Goal: Task Accomplishment & Management: Manage account settings

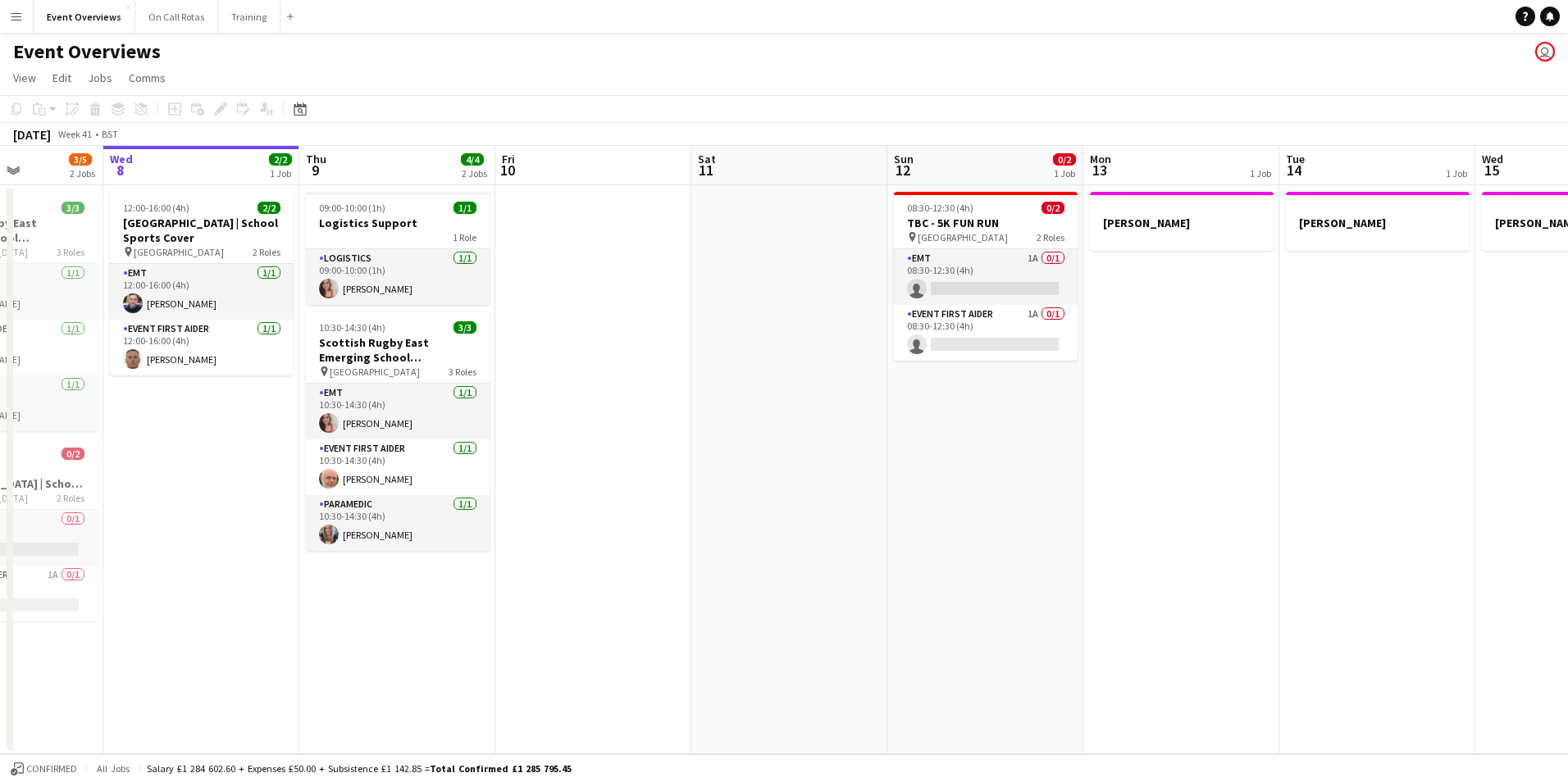
scroll to position [0, 509]
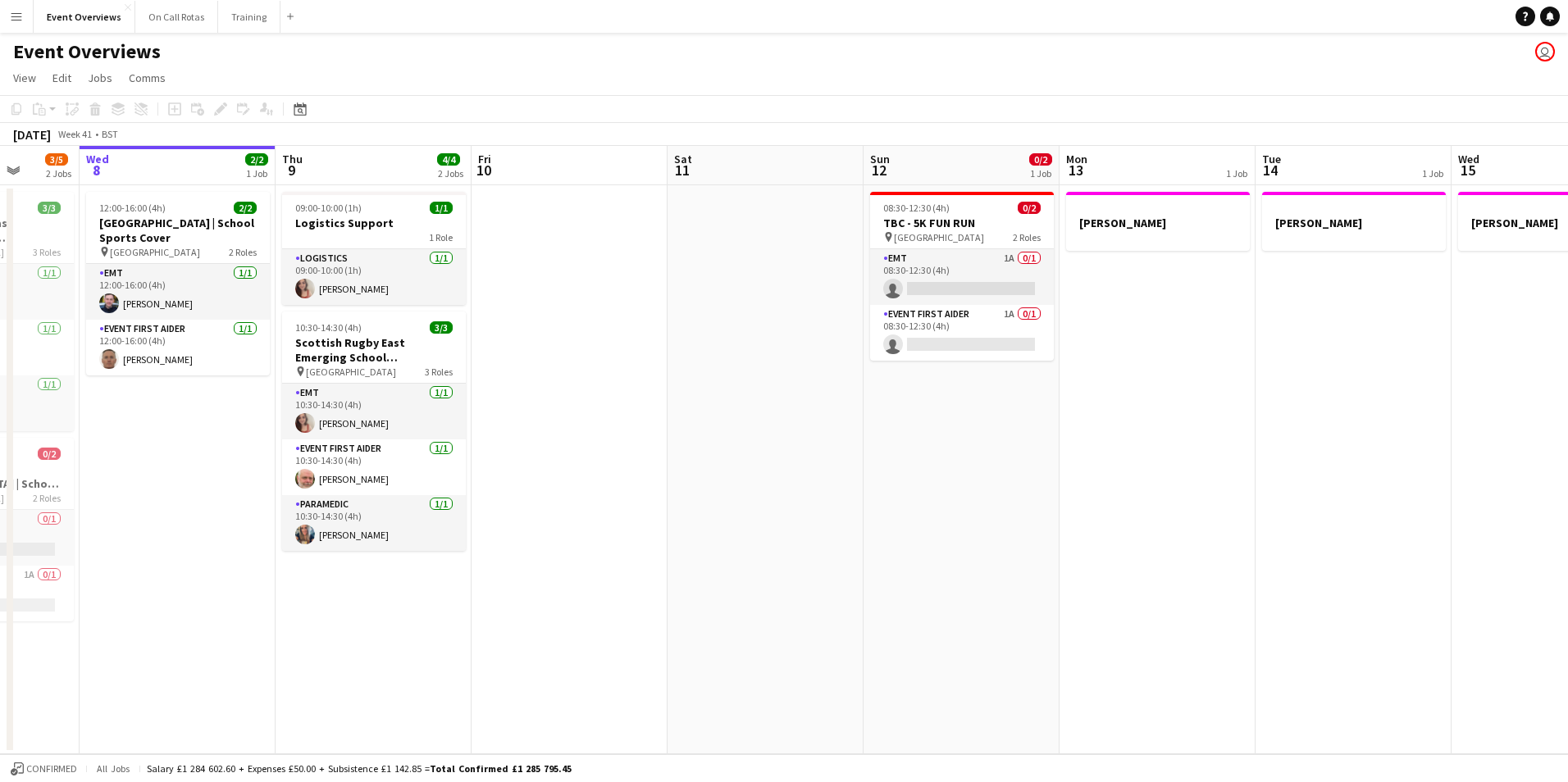
drag, startPoint x: 723, startPoint y: 322, endPoint x: 606, endPoint y: 313, distance: 117.3
click at [606, 313] on app-calendar-viewport "Sun 5 Mon 6 Tue 7 3/5 2 Jobs Wed 8 2/2 1 Job Thu 9 4/4 2 Jobs Fri 10 Sat 11 Sun…" at bounding box center [784, 450] width 1568 height 608
click at [1309, 449] on app-date-cell "[PERSON_NAME]" at bounding box center [1353, 470] width 196 height 569
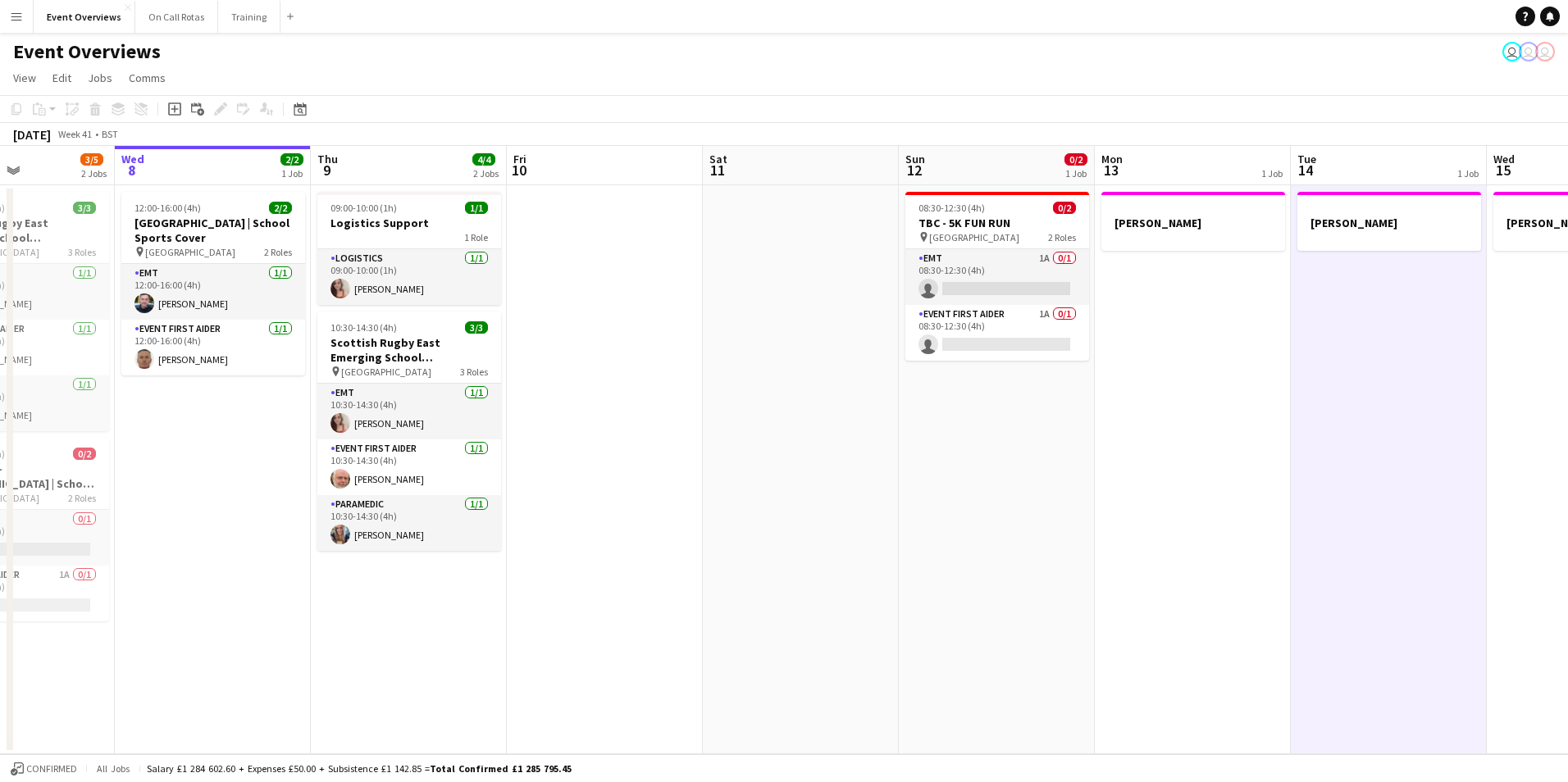
scroll to position [0, 475]
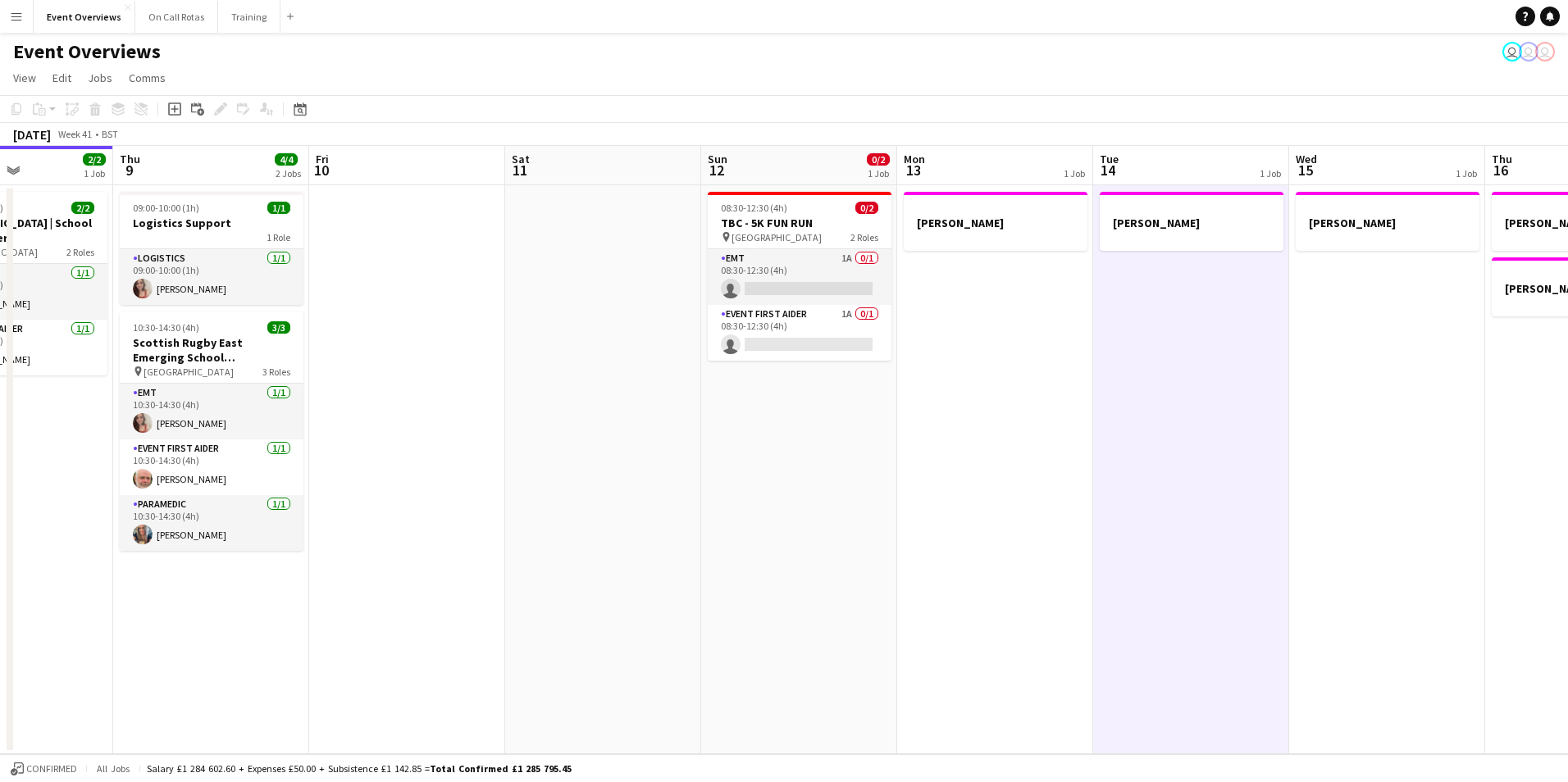
drag, startPoint x: 773, startPoint y: 375, endPoint x: 568, endPoint y: 391, distance: 205.6
click at [568, 391] on app-calendar-viewport "Mon 6 Tue 7 3/5 2 Jobs Wed 8 2/2 1 Job Thu 9 4/4 2 Jobs Fri 10 Sat 11 Sun 12 0/…" at bounding box center [784, 450] width 1568 height 608
click at [599, 460] on app-date-cell at bounding box center [603, 470] width 196 height 569
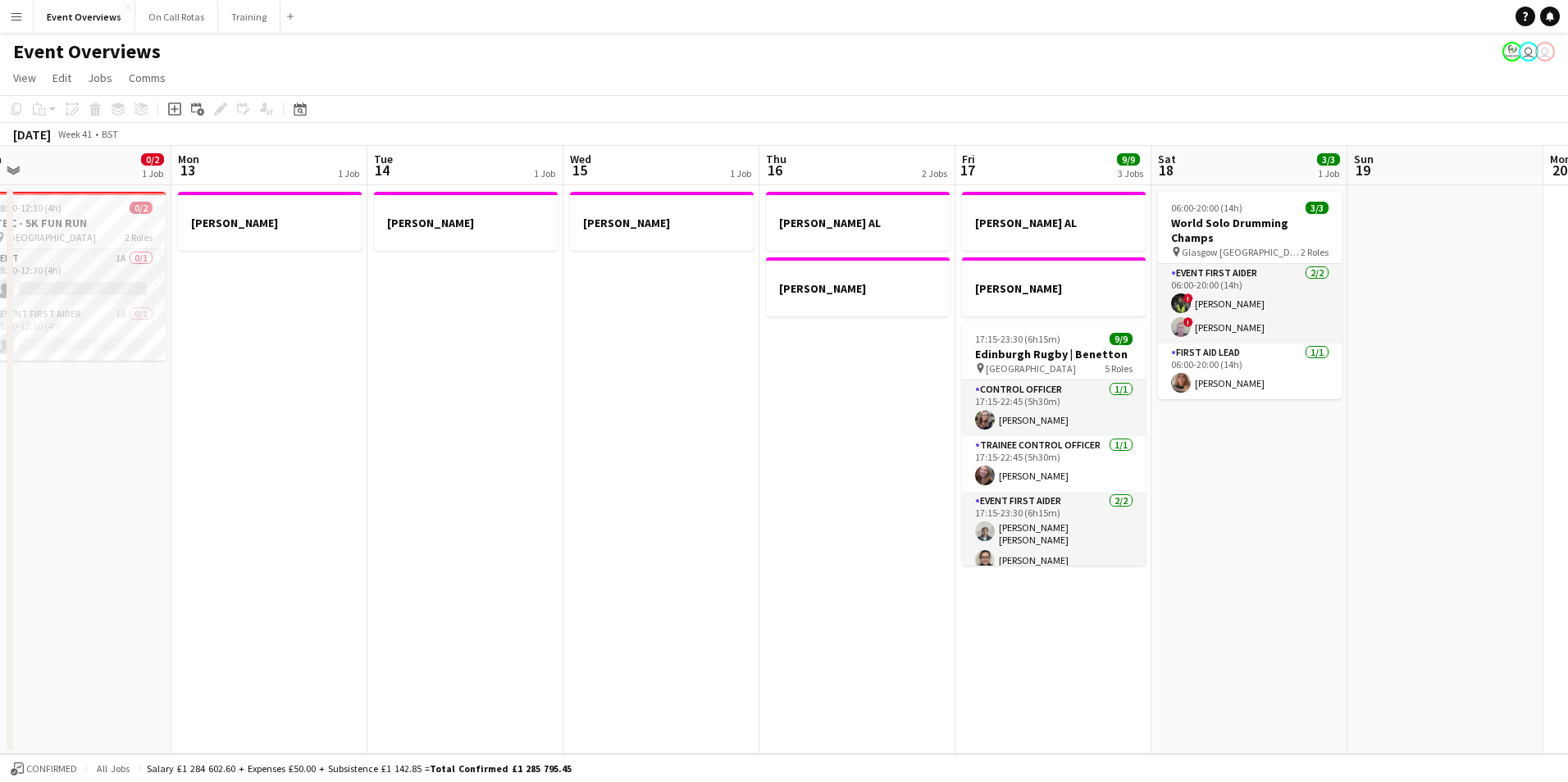
scroll to position [0, 551]
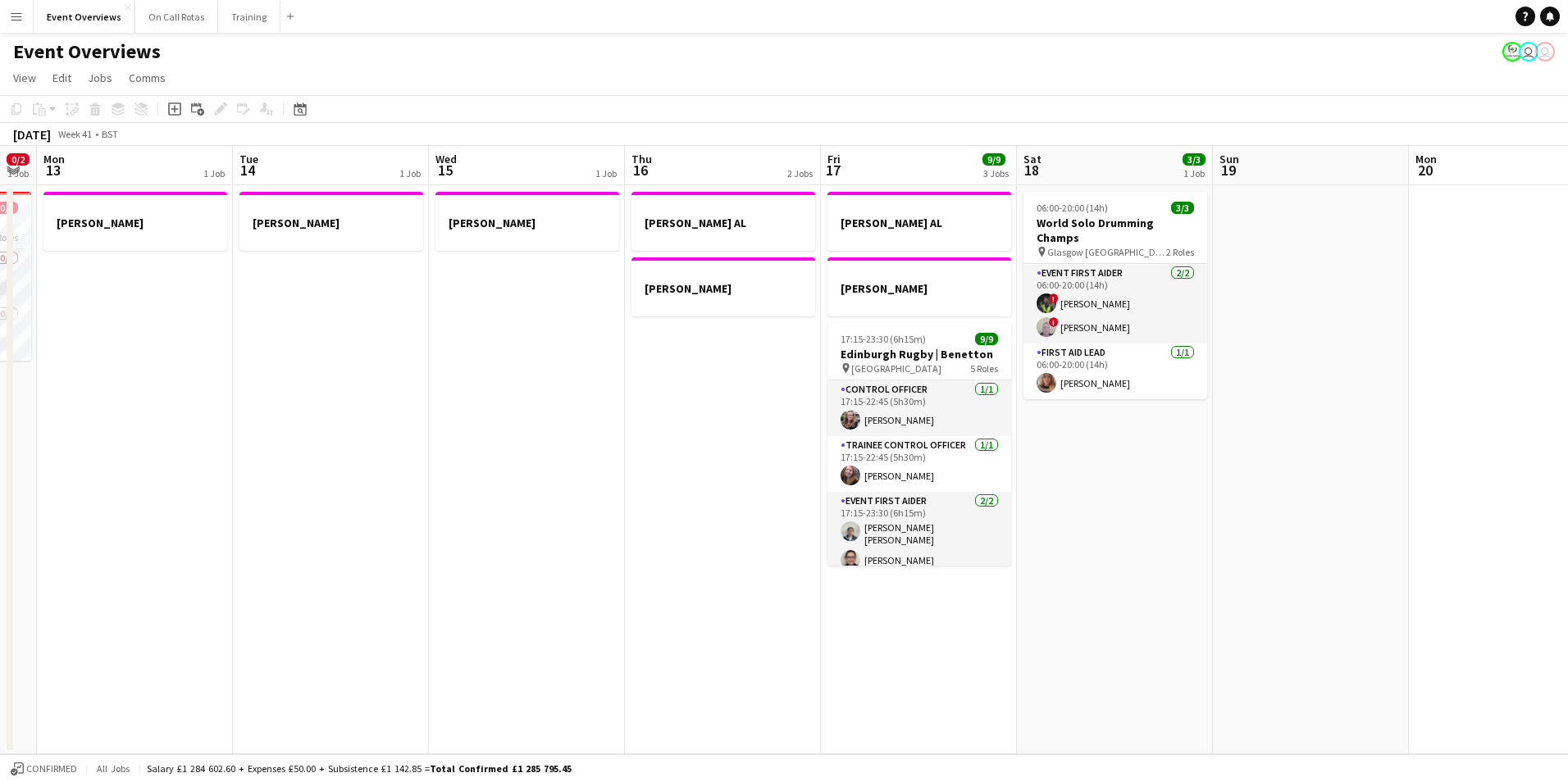
drag, startPoint x: 1190, startPoint y: 507, endPoint x: 329, endPoint y: 544, distance: 861.8
click at [329, 544] on app-calendar-viewport "Fri 10 Sat 11 Sun 12 0/2 1 Job Mon 13 1 Job Tue 14 1 Job Wed 15 1 Job Thu 16 2 …" at bounding box center [784, 450] width 1568 height 608
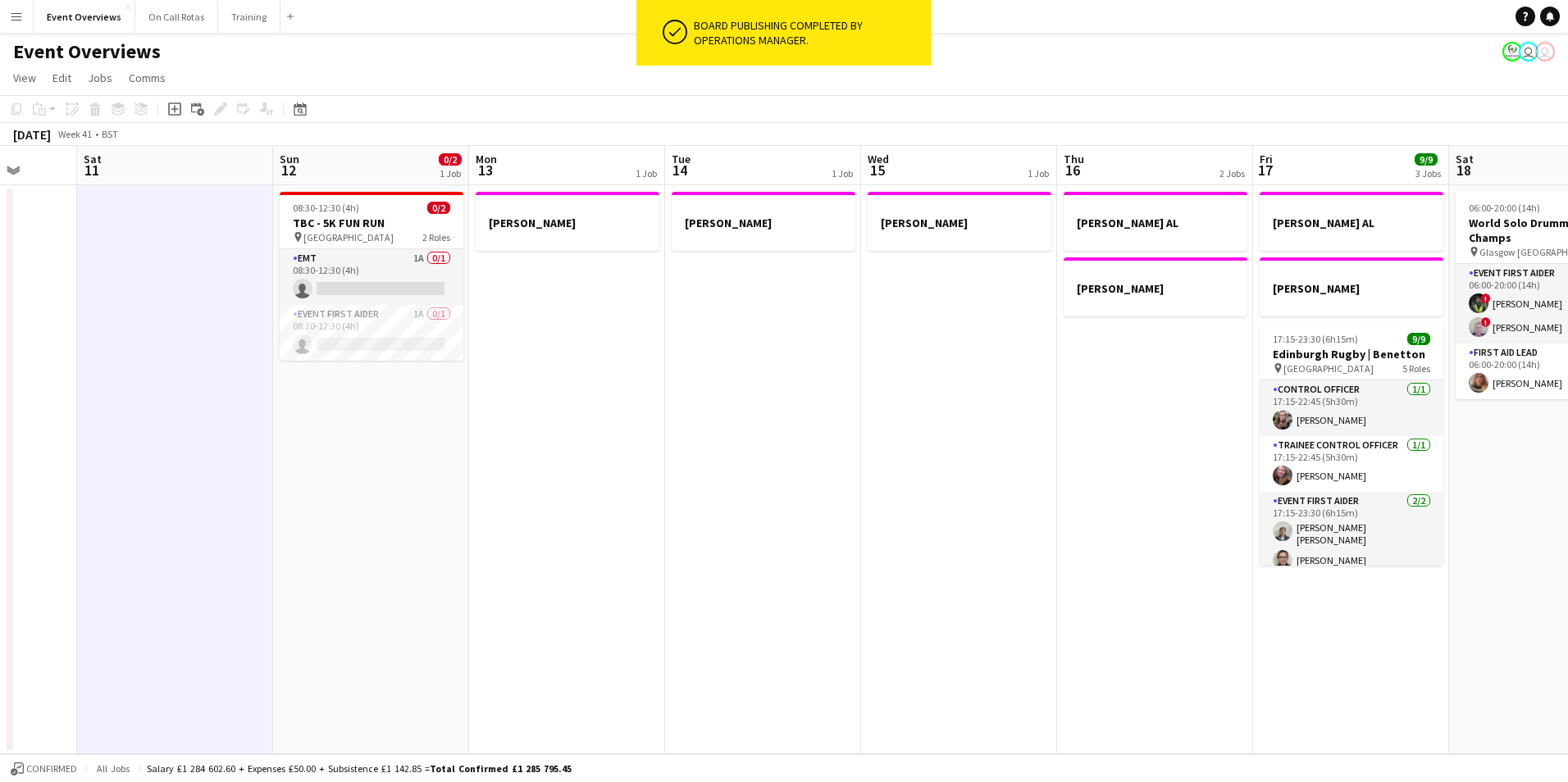
scroll to position [0, 502]
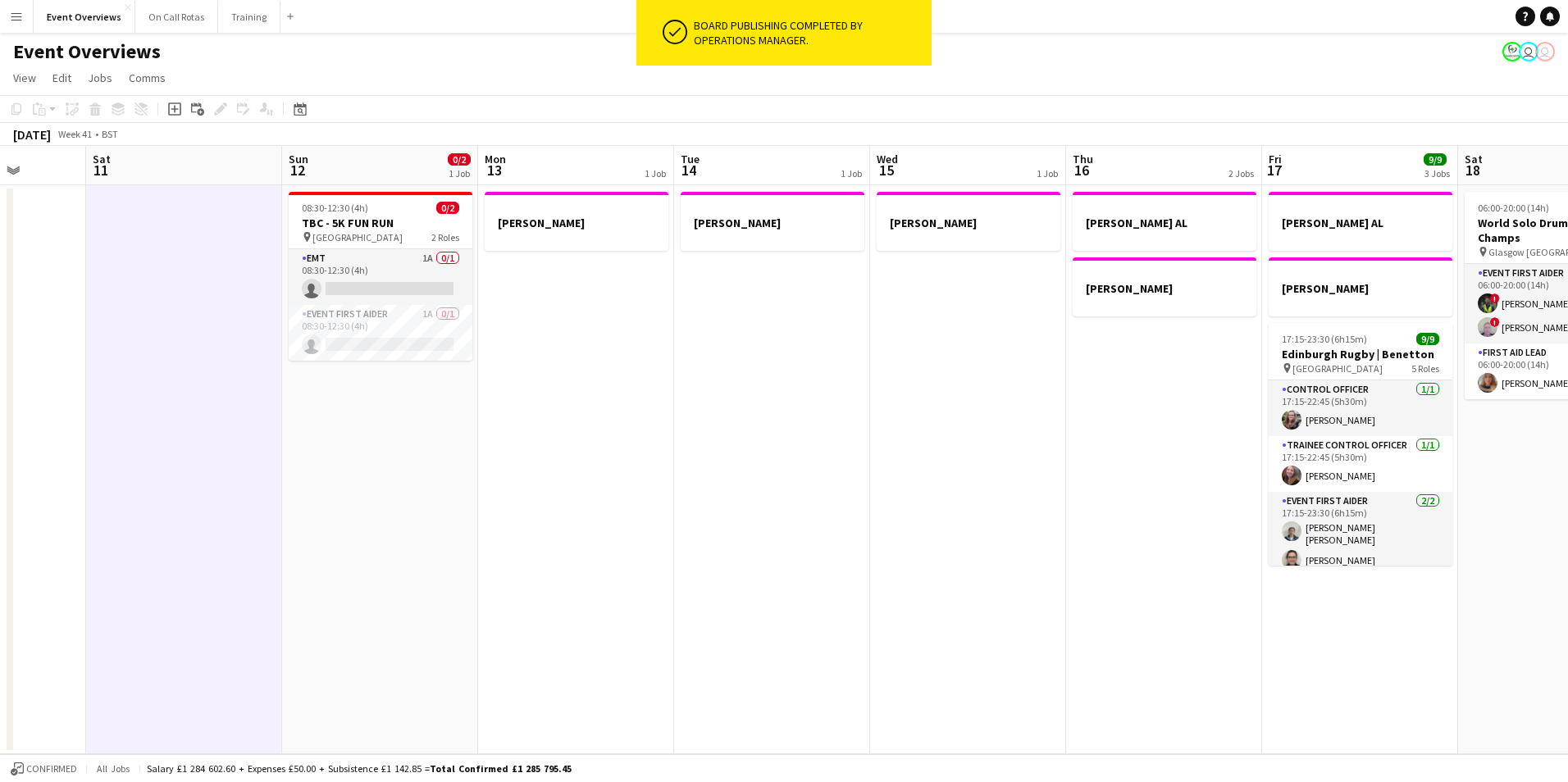
drag, startPoint x: 528, startPoint y: 497, endPoint x: 969, endPoint y: 466, distance: 442.1
click at [969, 466] on app-calendar-viewport "Wed 8 2/2 1 Job Thu 9 4/4 2 Jobs Fri 10 Sat 11 Sun 12 0/2 1 Job Mon 13 1 Job Tu…" at bounding box center [784, 450] width 1568 height 608
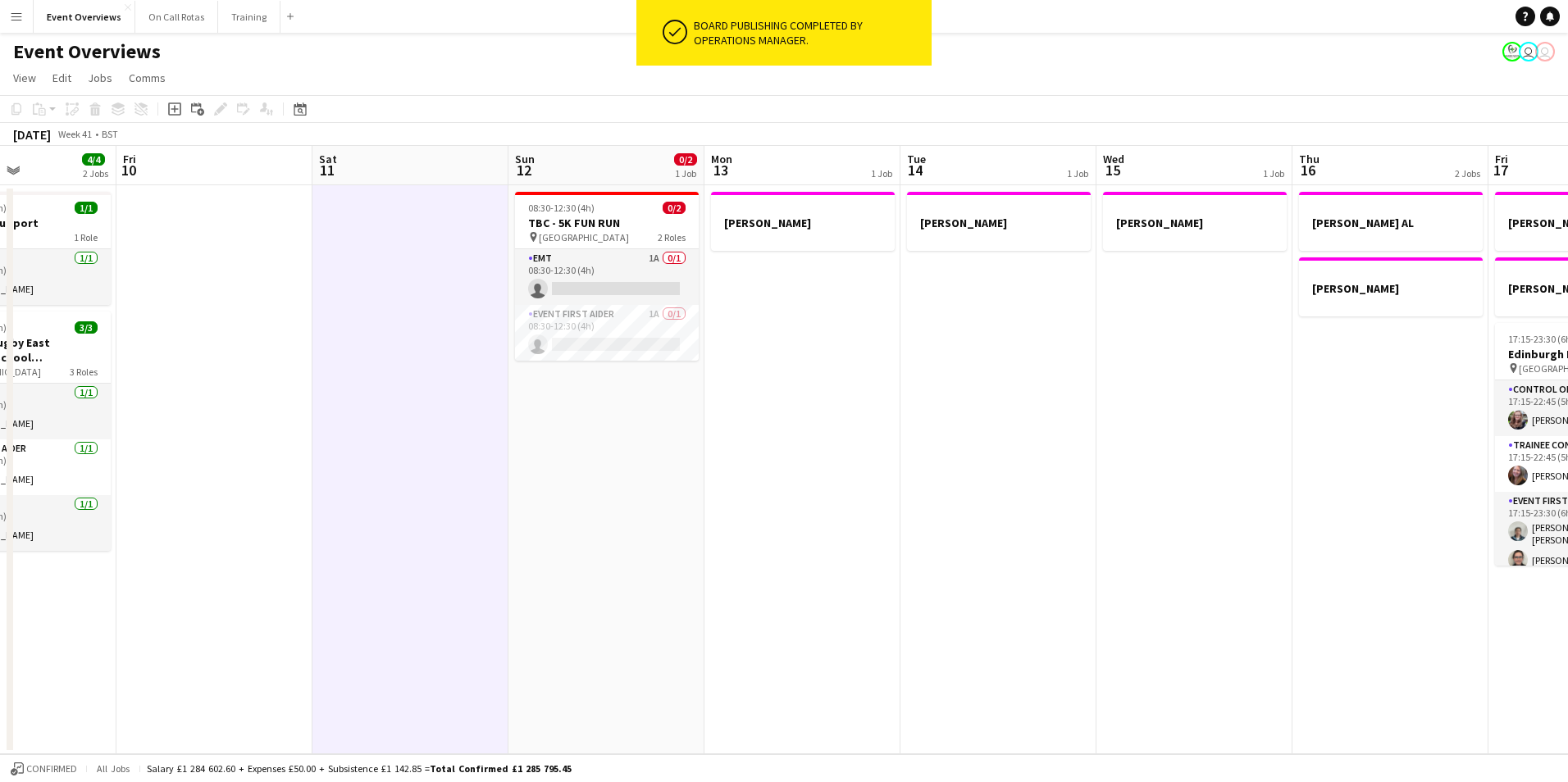
scroll to position [0, 439]
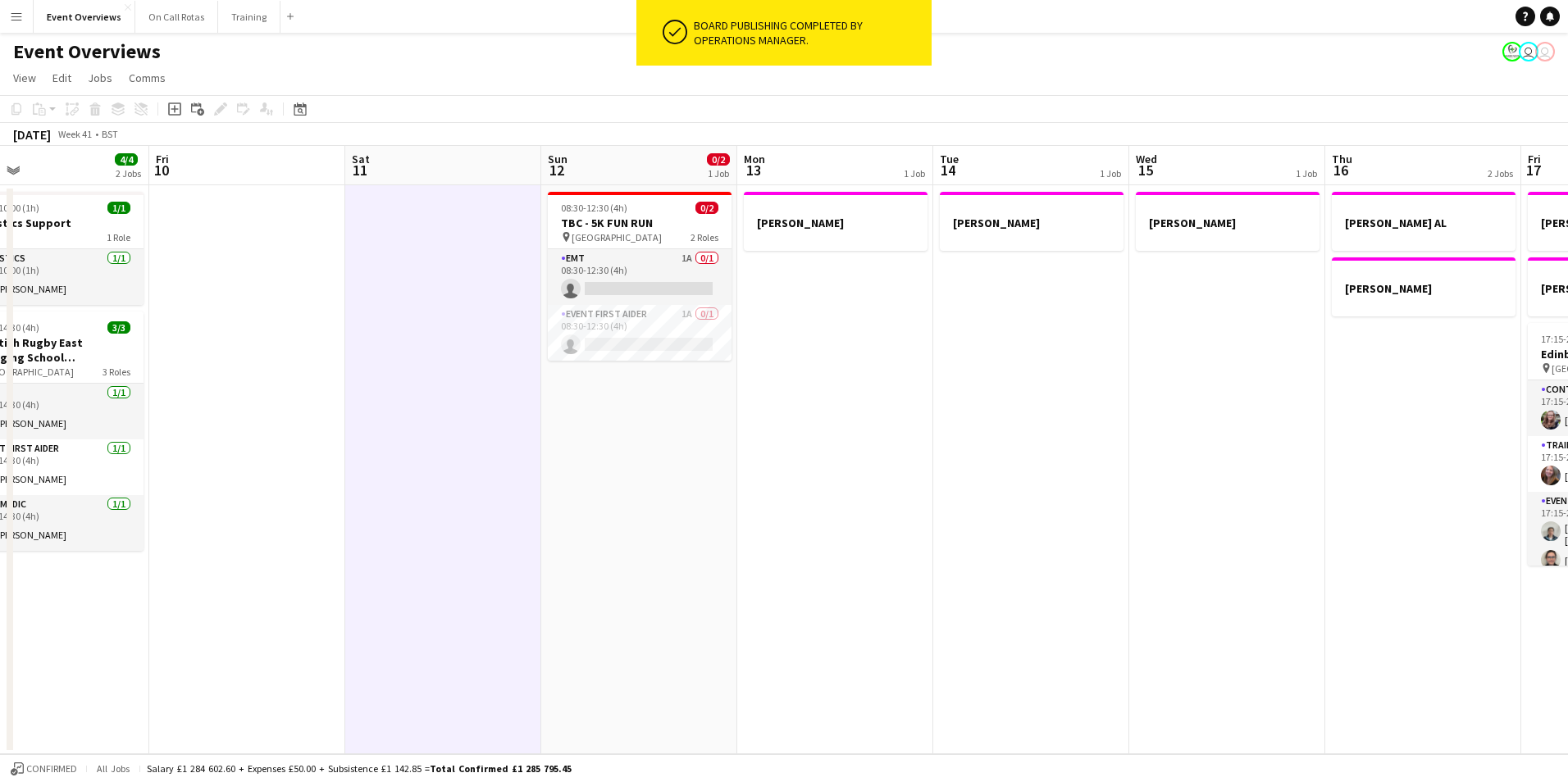
drag, startPoint x: 606, startPoint y: 472, endPoint x: 865, endPoint y: 449, distance: 260.0
click at [865, 449] on app-calendar-viewport "Tue 7 3/5 2 Jobs Wed 8 2/2 1 Job Thu 9 4/4 2 Jobs Fri 10 Sat 11 Sun 12 0/2 1 Jo…" at bounding box center [784, 450] width 1568 height 608
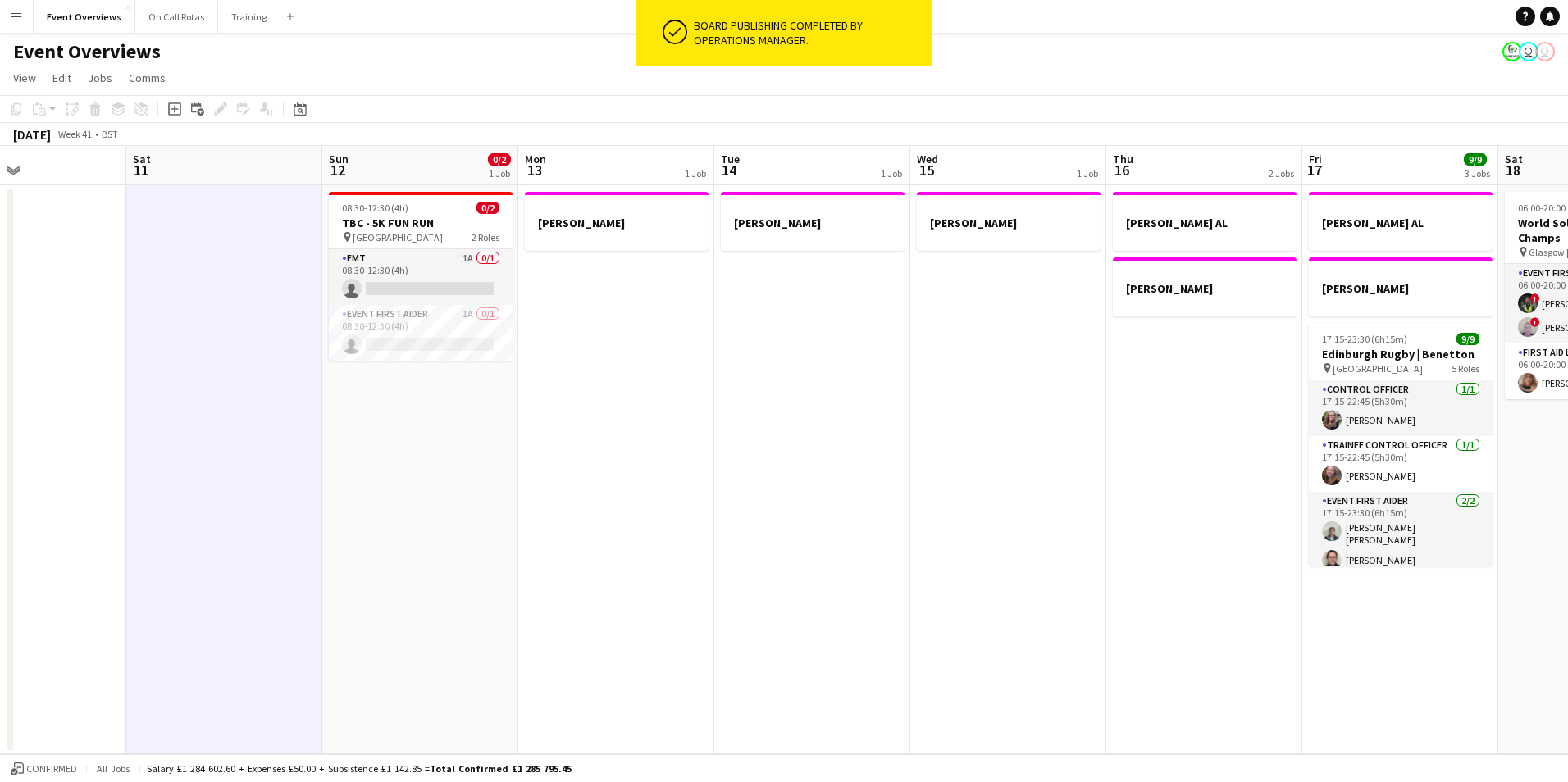
drag, startPoint x: 1126, startPoint y: 421, endPoint x: 710, endPoint y: 483, distance: 420.6
click at [710, 483] on app-calendar-viewport "Wed 8 2/2 1 Job Thu 9 4/4 2 Jobs Fri 10 Sat 11 Sun 12 0/2 1 Job Mon 13 1 Job Tu…" at bounding box center [784, 450] width 1568 height 608
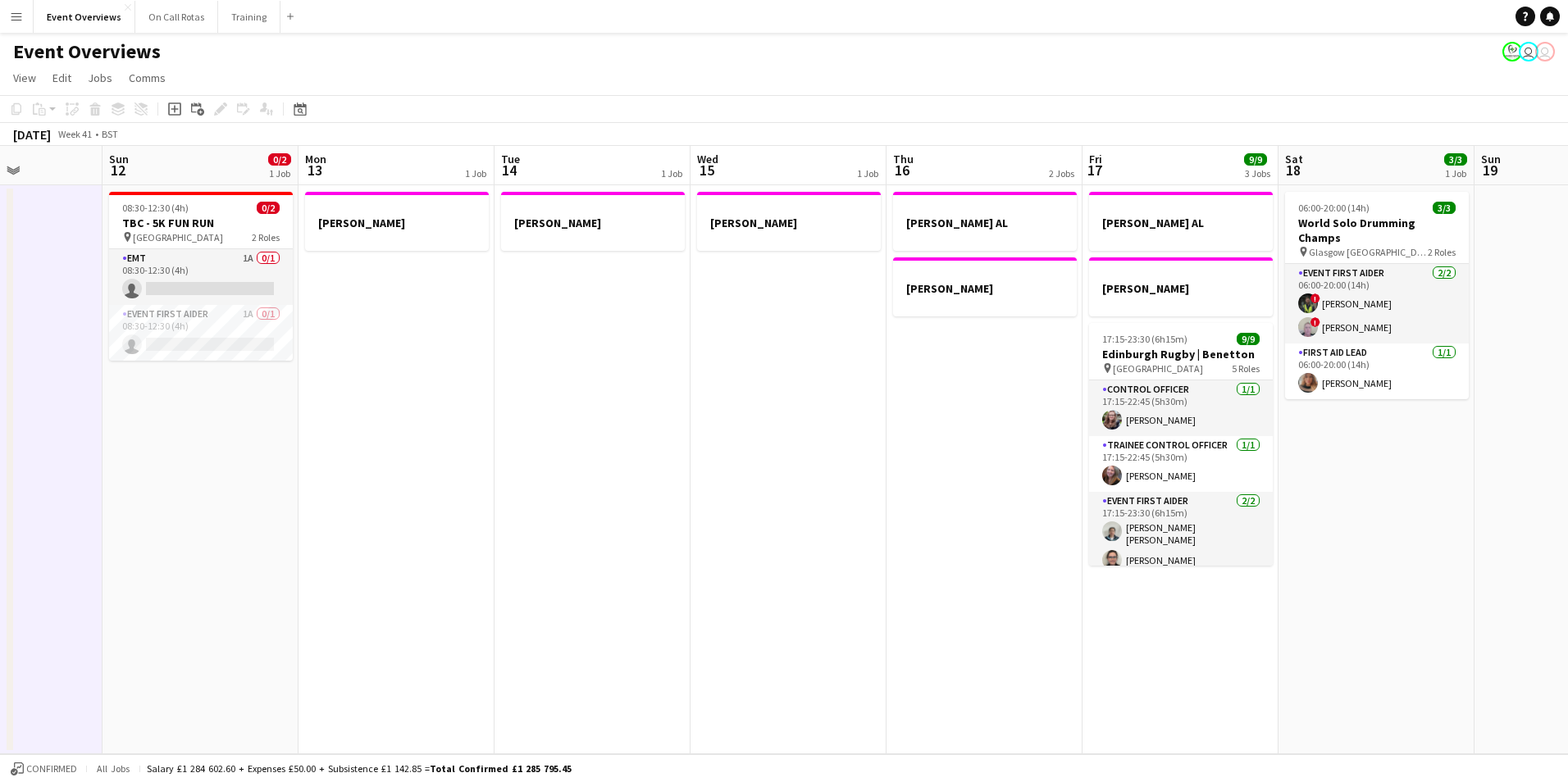
scroll to position [0, 496]
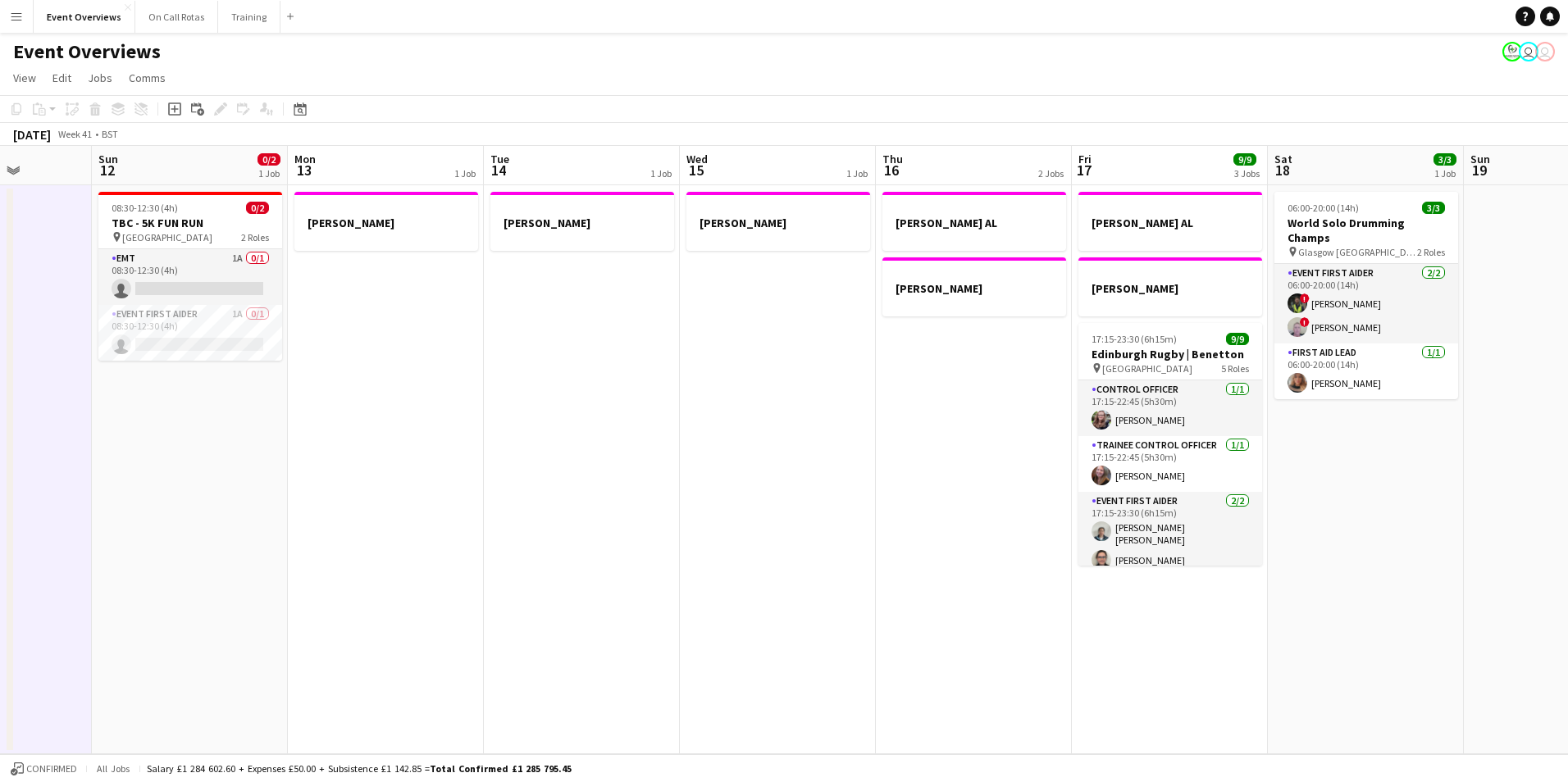
drag, startPoint x: 926, startPoint y: 453, endPoint x: 891, endPoint y: 459, distance: 35.5
click at [891, 459] on app-calendar-viewport "Thu 9 4/4 2 Jobs Fri 10 Sat 11 Sun 12 0/2 1 Job Mon 13 1 Job Tue 14 1 Job Wed 1…" at bounding box center [784, 450] width 1568 height 608
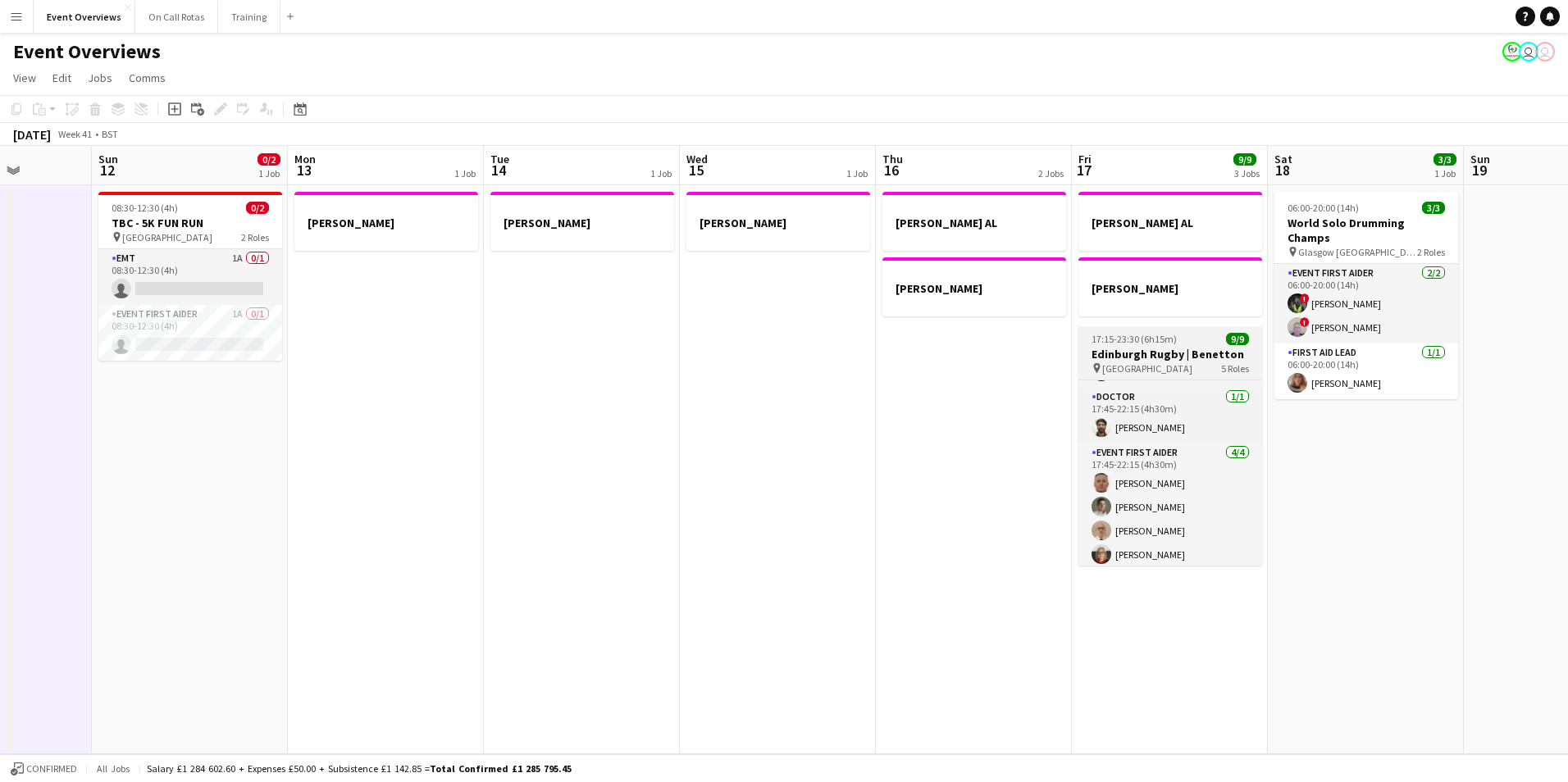
scroll to position [0, 0]
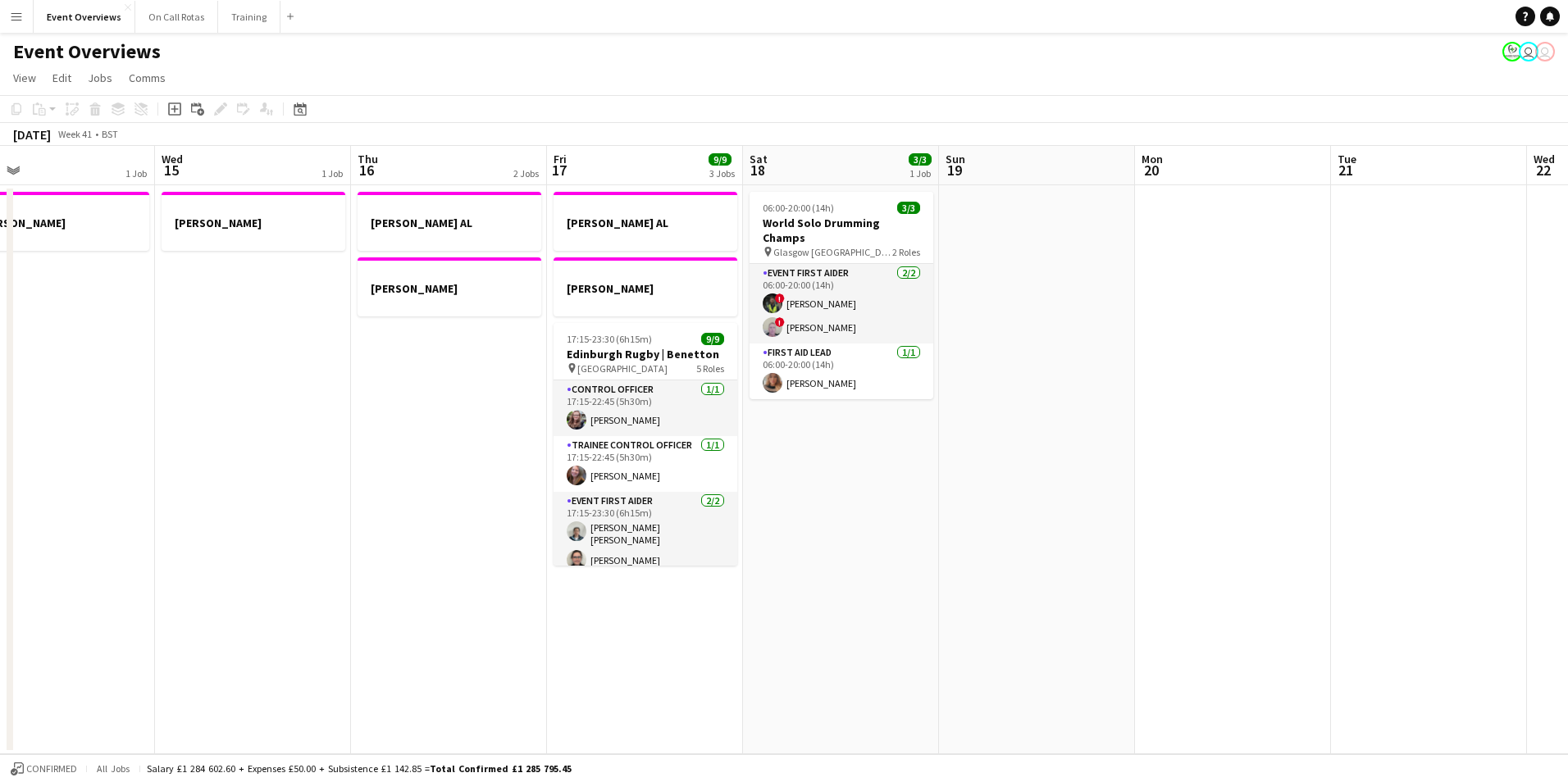
drag, startPoint x: 1360, startPoint y: 460, endPoint x: 834, endPoint y: 610, distance: 547.0
click at [834, 610] on app-calendar-viewport "Sat 11 Sun 12 0/2 1 Job Mon 13 1 Job Tue 14 1 Job Wed 15 1 Job Thu 16 2 Jobs Fr…" at bounding box center [784, 450] width 1568 height 608
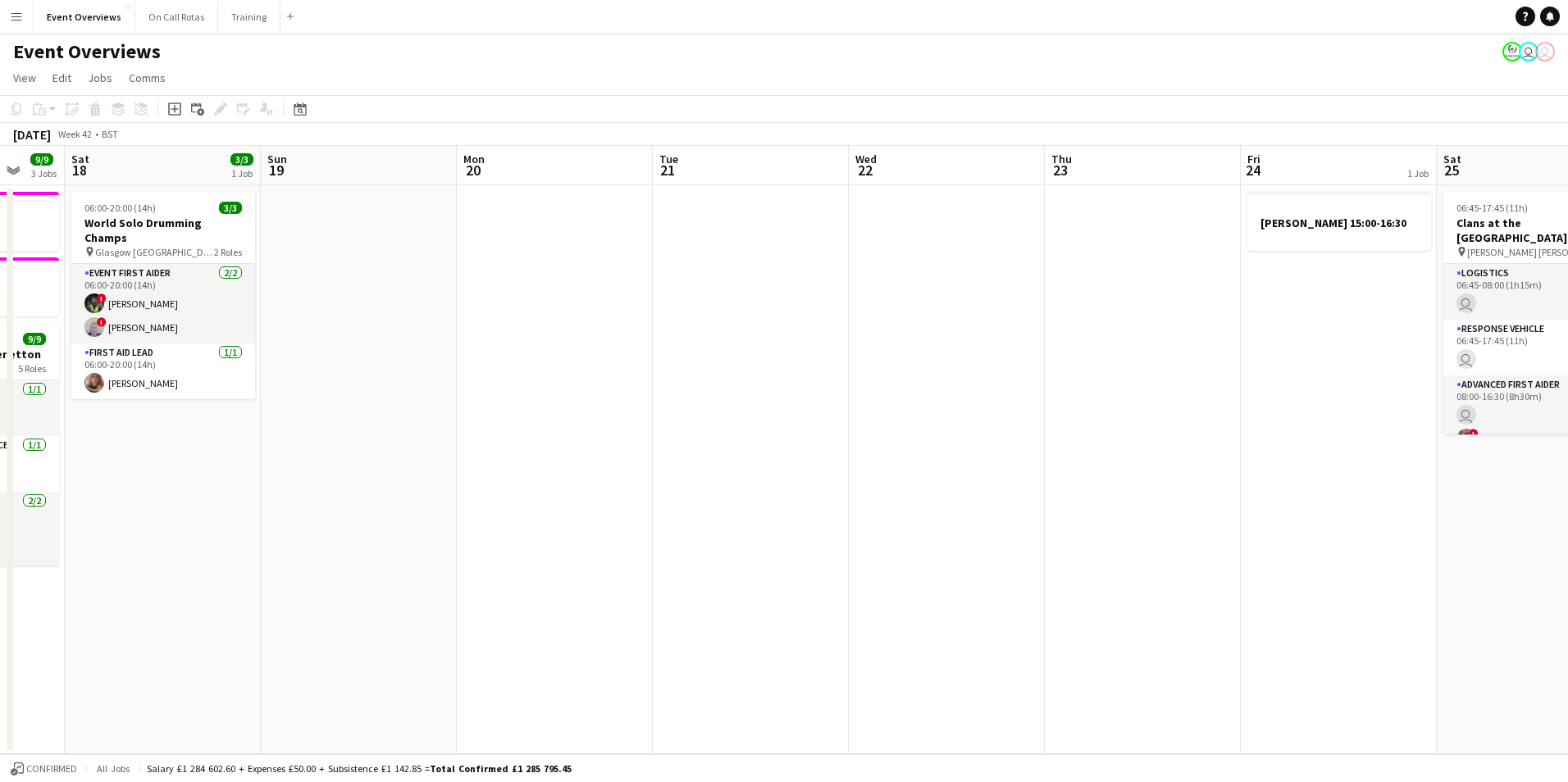
scroll to position [0, 590]
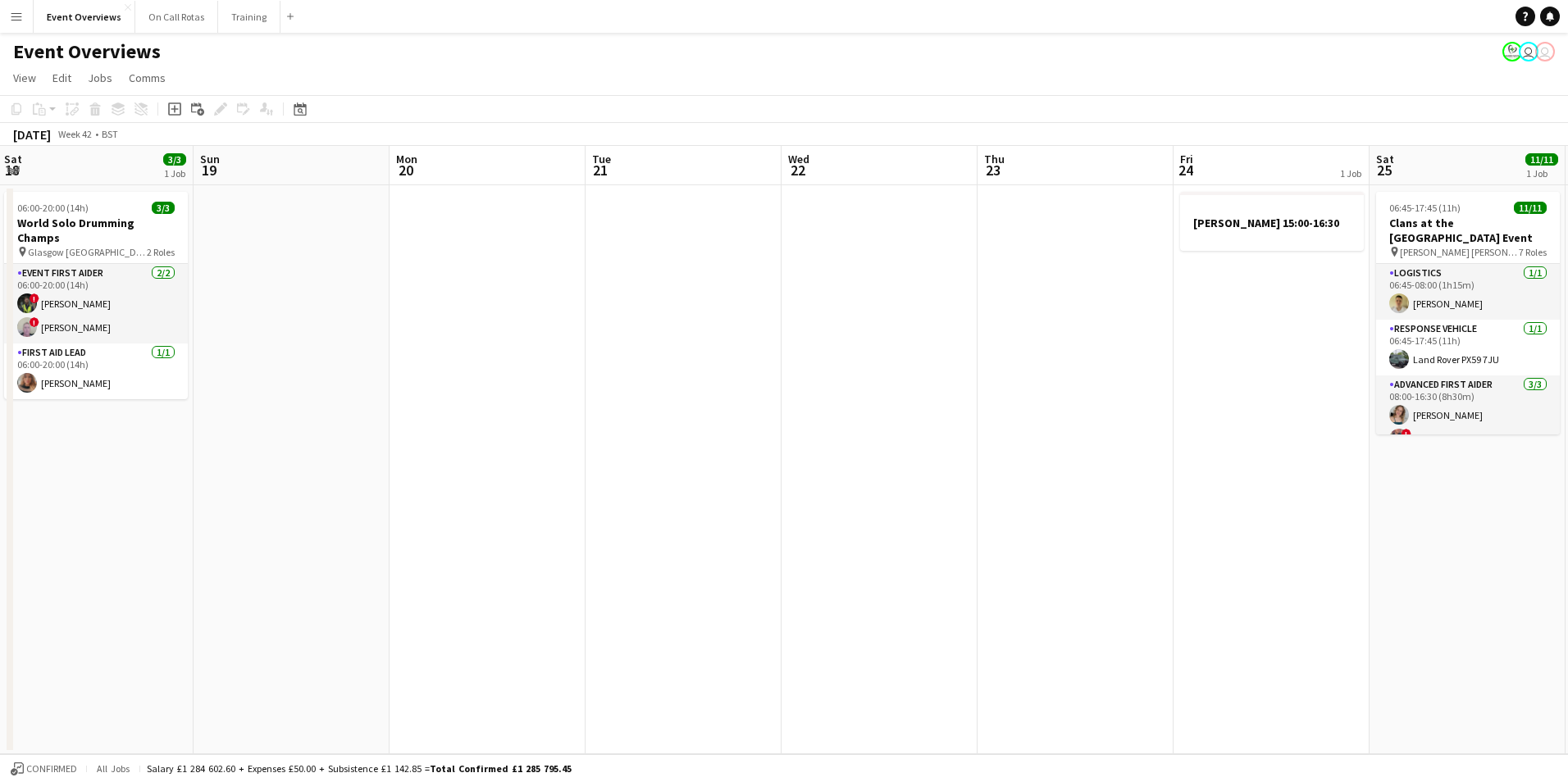
drag, startPoint x: 1351, startPoint y: 477, endPoint x: 605, endPoint y: 618, distance: 759.2
click at [605, 618] on app-calendar-viewport "Wed 15 1 Job Thu 16 2 Jobs Fri 17 9/9 3 Jobs Sat 18 3/3 1 Job Sun 19 Mon 20 Tue…" at bounding box center [784, 450] width 1568 height 608
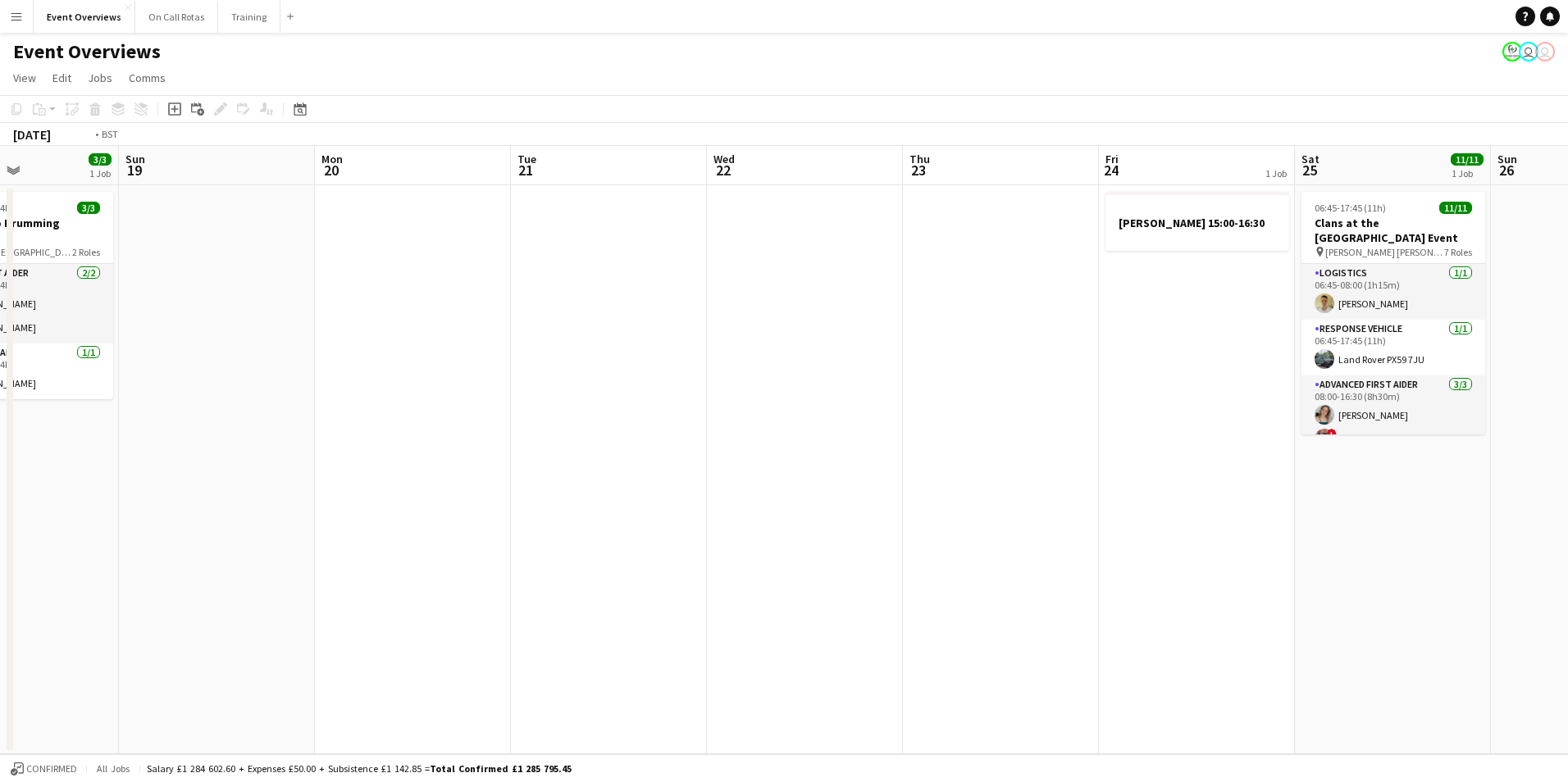
scroll to position [0, 641]
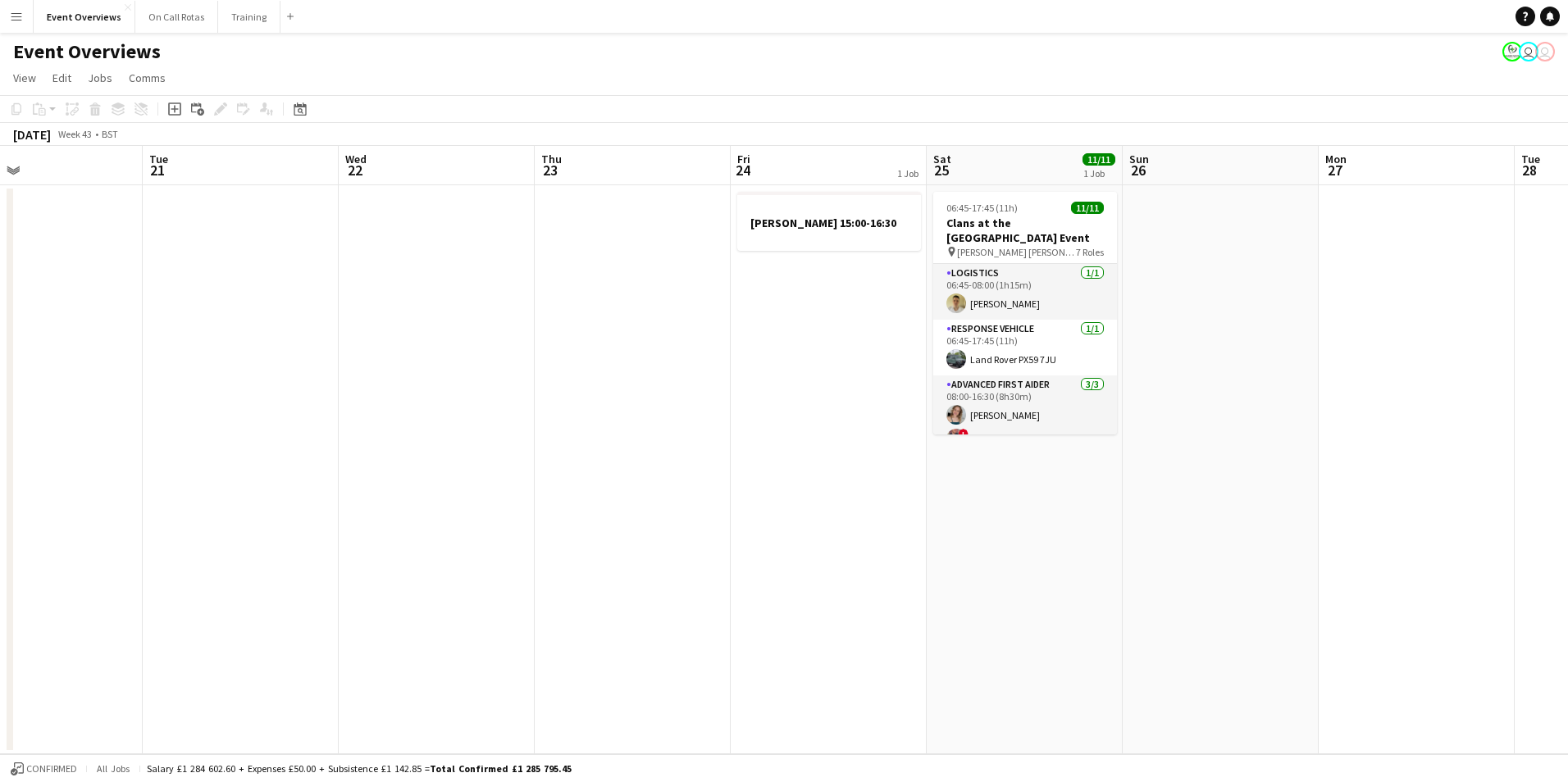
drag, startPoint x: 1285, startPoint y: 503, endPoint x: 842, endPoint y: 582, distance: 450.0
click at [842, 582] on app-calendar-viewport "Fri 17 9/9 3 Jobs Sat 18 3/3 1 Job Sun 19 Mon 20 Tue 21 Wed 22 Thu 23 Fri 24 1 …" at bounding box center [784, 450] width 1568 height 608
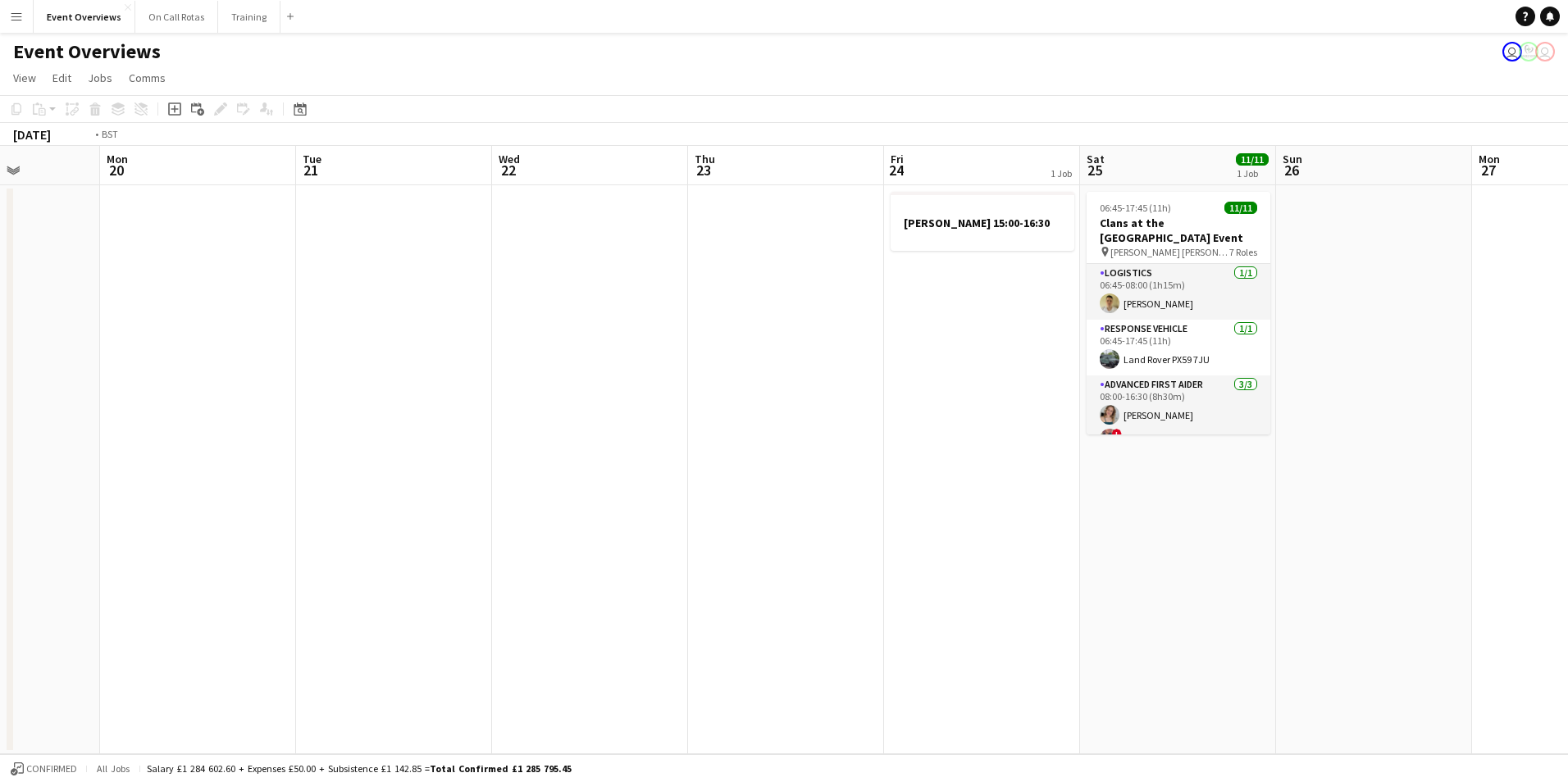
drag, startPoint x: 282, startPoint y: 419, endPoint x: 871, endPoint y: 394, distance: 589.5
click at [871, 394] on app-calendar-viewport "Fri 17 9/9 3 Jobs Sat 18 3/3 1 Job Sun 19 Mon 20 Tue 21 Wed 22 Thu 23 Fri 24 1 …" at bounding box center [784, 450] width 1568 height 608
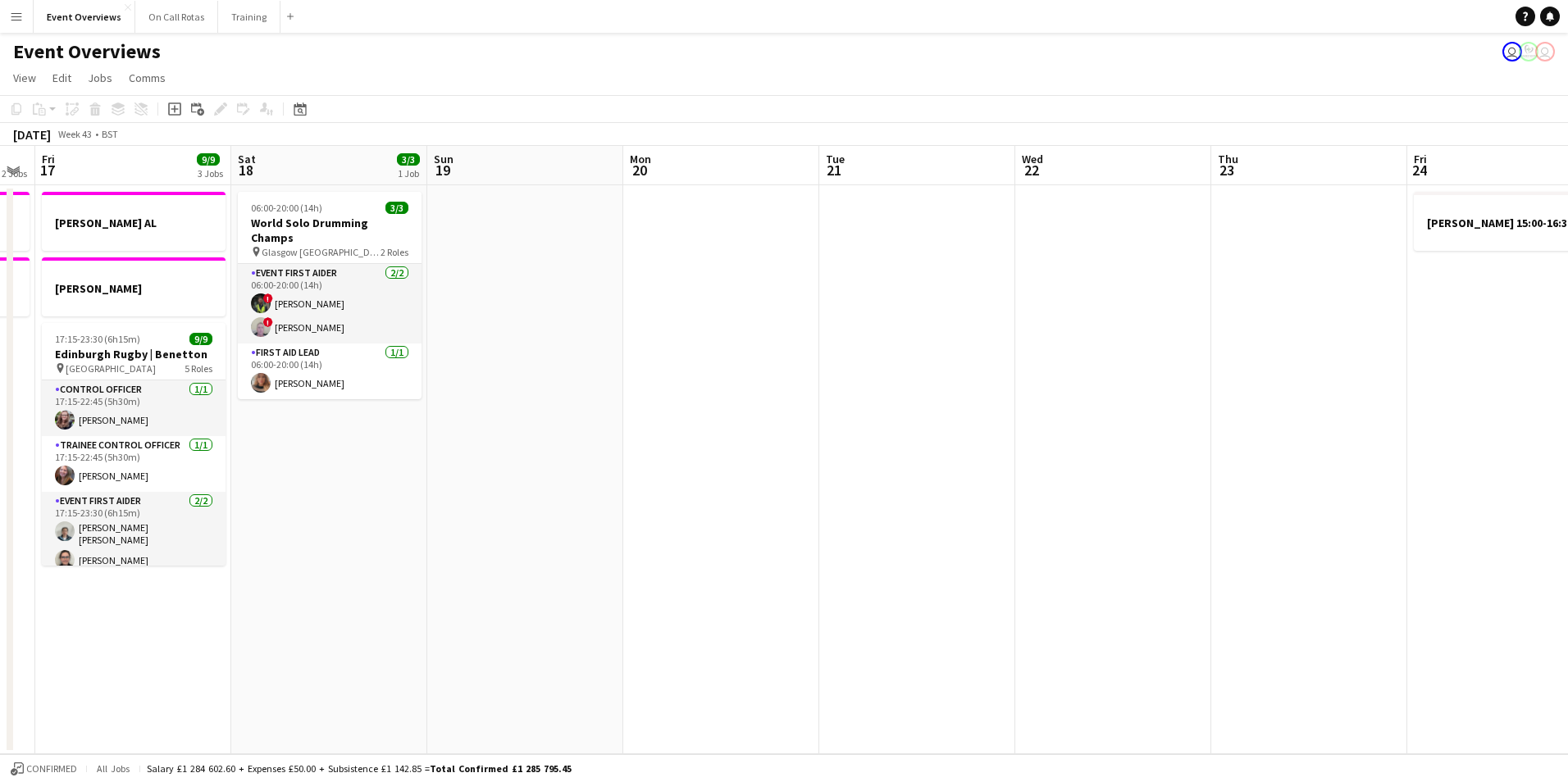
drag, startPoint x: 302, startPoint y: 389, endPoint x: 820, endPoint y: 380, distance: 518.1
click at [818, 380] on app-calendar-viewport "Wed 15 1 Job Thu 16 2 Jobs Fri 17 9/9 3 Jobs Sat 18 3/3 1 Job Sun 19 Mon 20 Tue…" at bounding box center [784, 450] width 1568 height 608
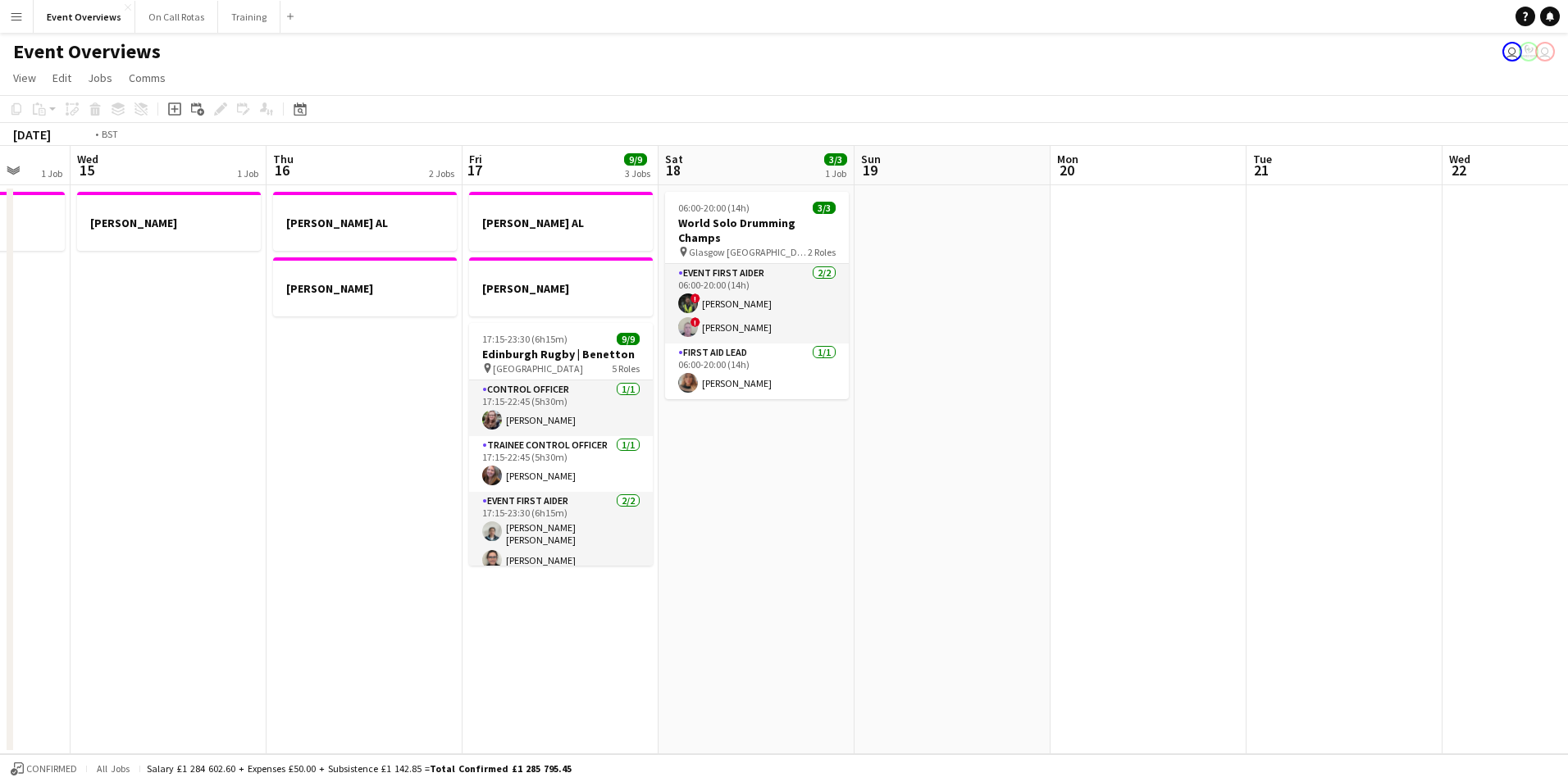
drag, startPoint x: 156, startPoint y: 366, endPoint x: 699, endPoint y: 325, distance: 544.5
click at [683, 326] on app-calendar-viewport "Sun 12 0/2 1 Job Mon 13 1 Job Tue 14 1 Job Wed 15 1 Job Thu 16 2 Jobs Fri 17 9/…" at bounding box center [784, 450] width 1568 height 608
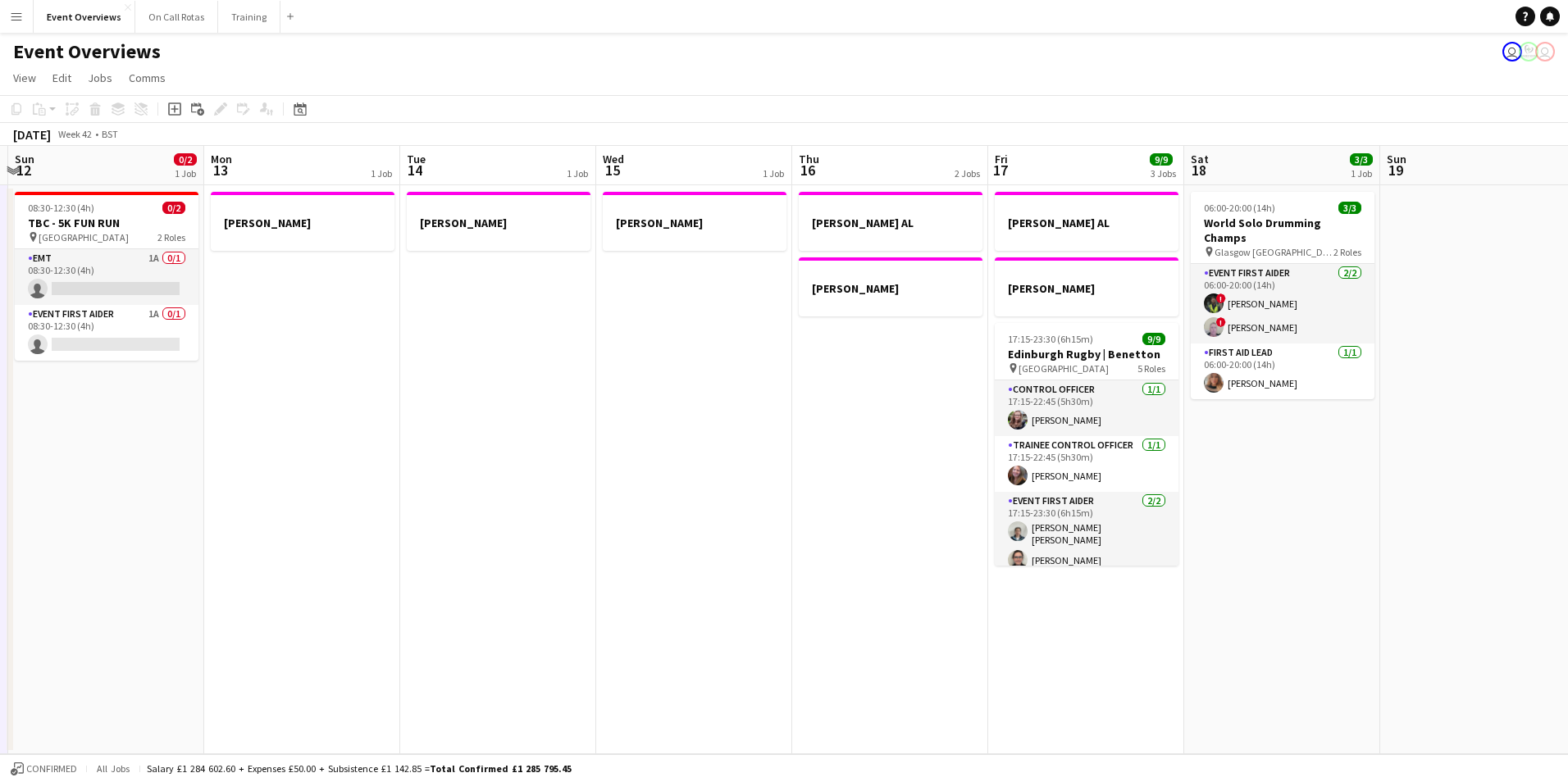
click at [726, 343] on app-calendar-viewport "Fri 10 Sat 11 Sun 12 0/2 1 Job Mon 13 1 Job Tue 14 1 Job Wed 15 1 Job Thu 16 2 …" at bounding box center [784, 450] width 1568 height 608
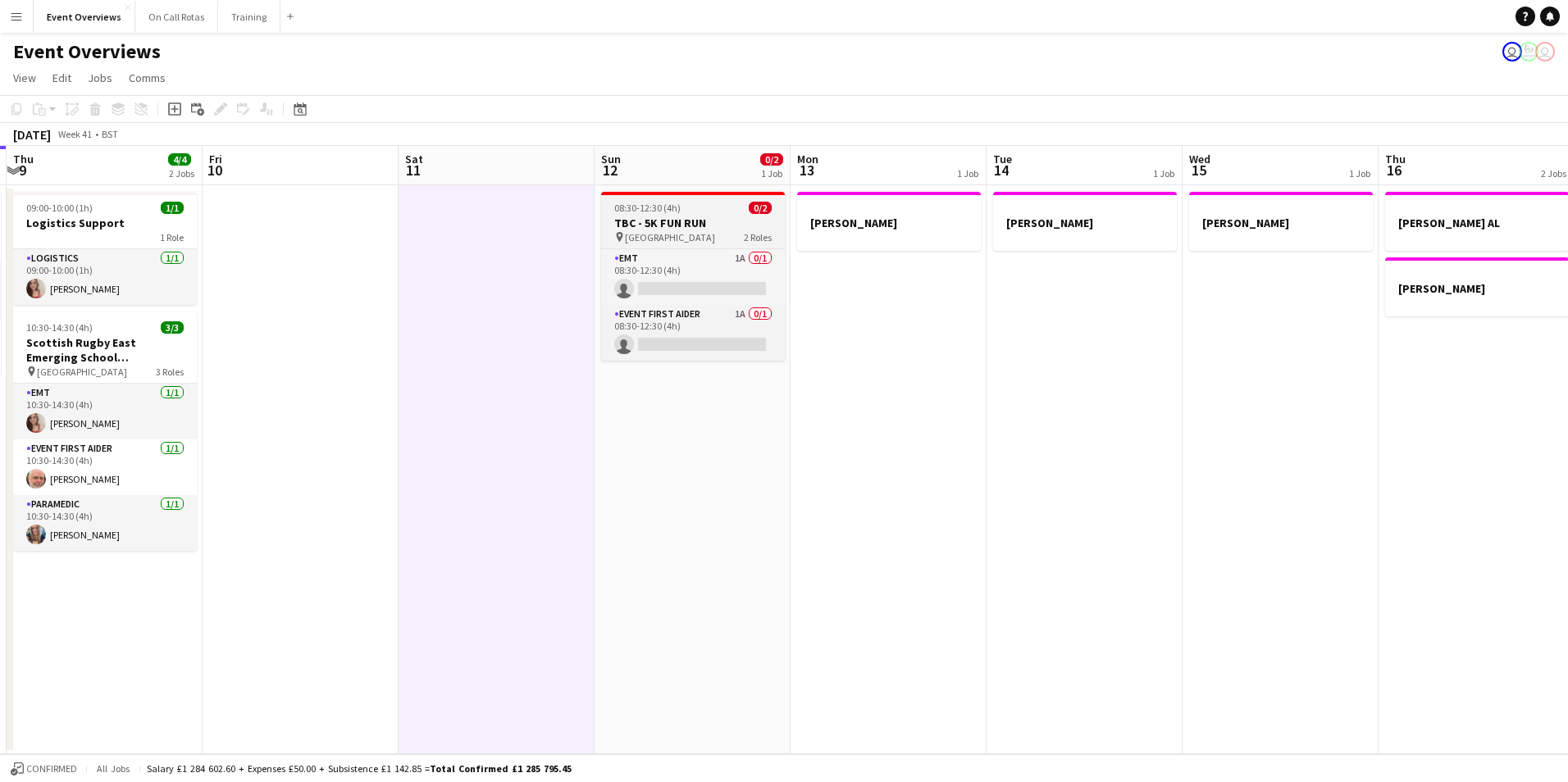
click at [670, 206] on span "08:30-12:30 (4h)" at bounding box center [647, 207] width 67 height 12
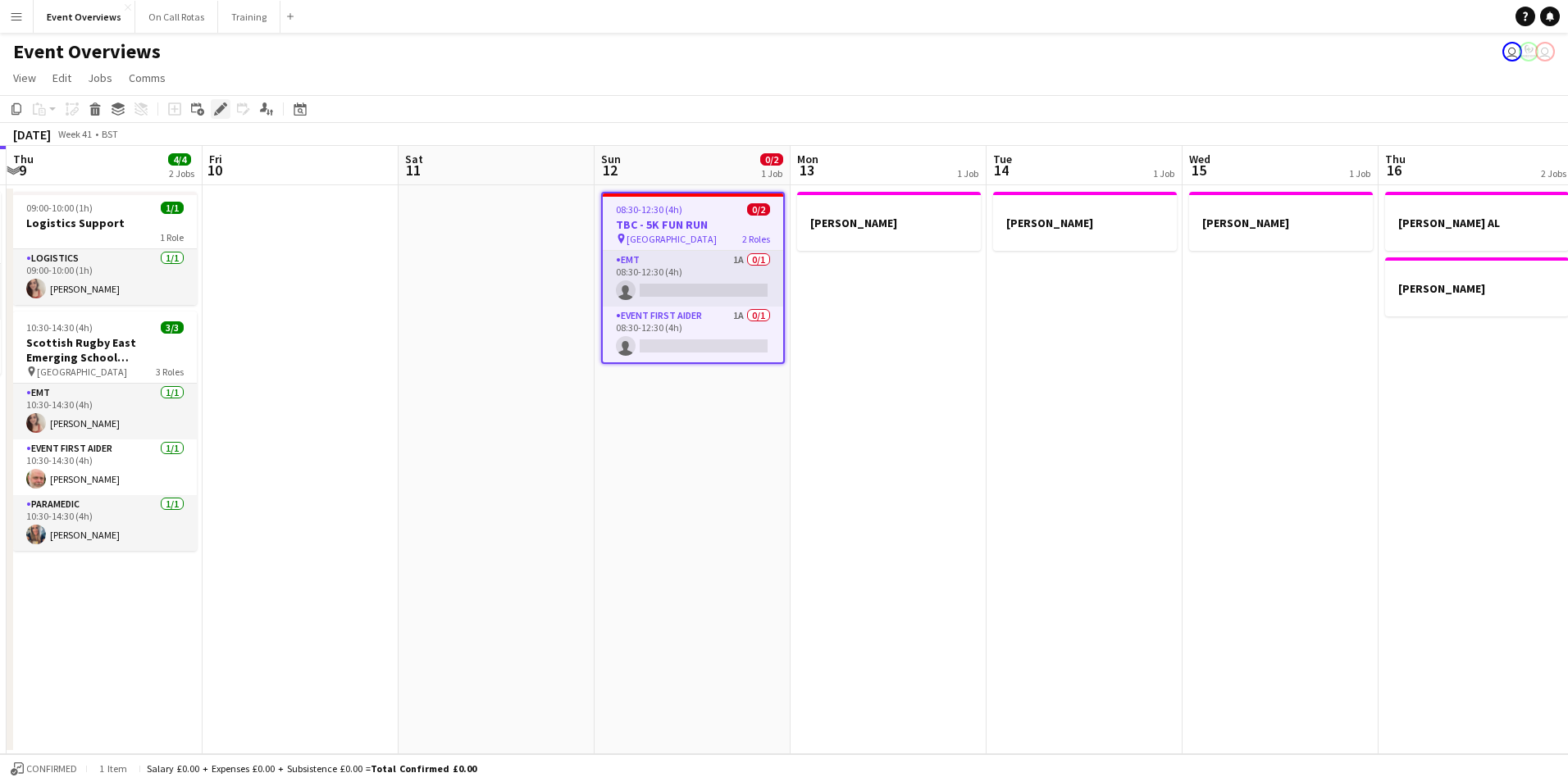
click at [216, 109] on icon "Edit" at bounding box center [220, 109] width 13 height 13
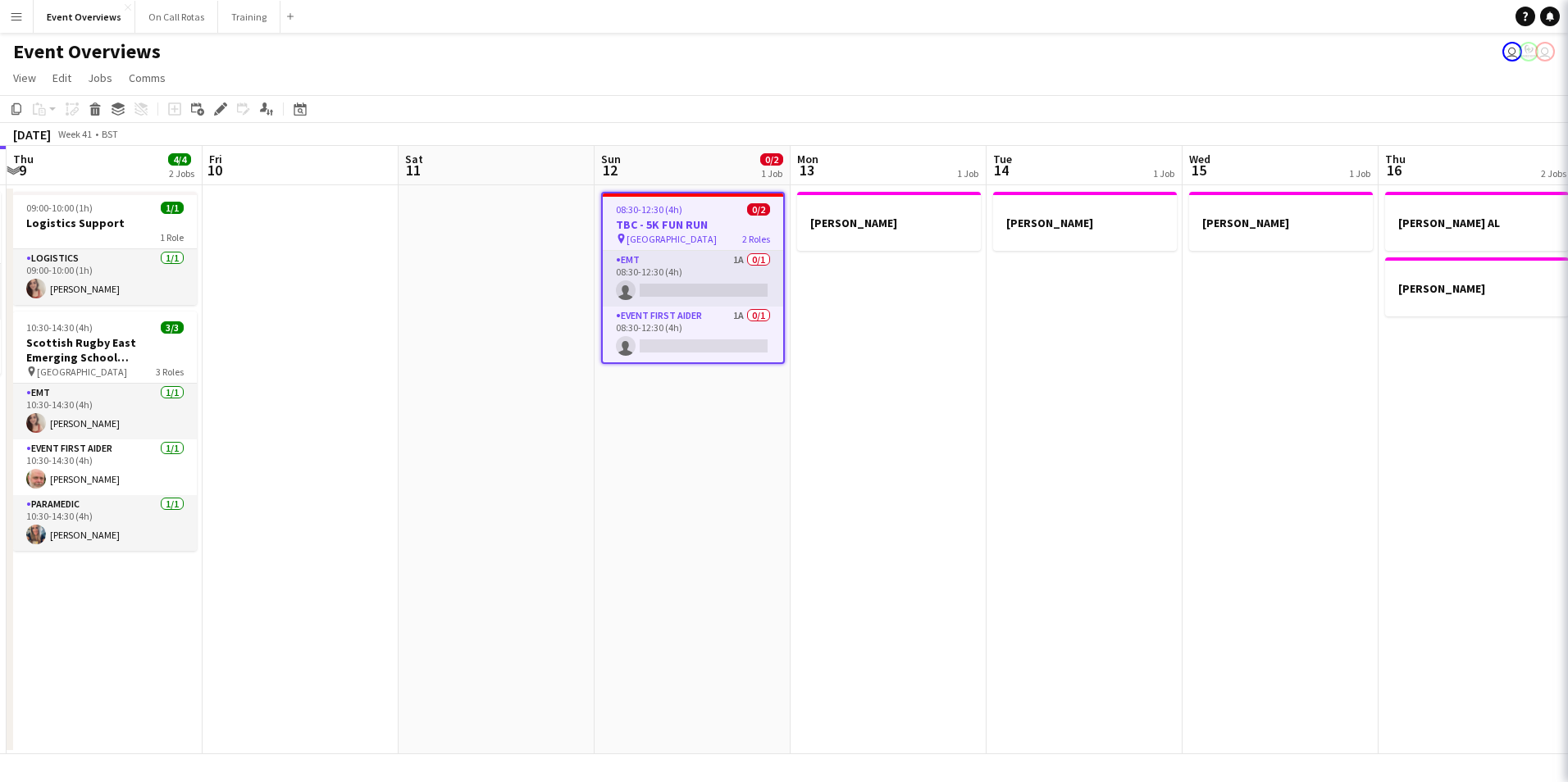
type input "**********"
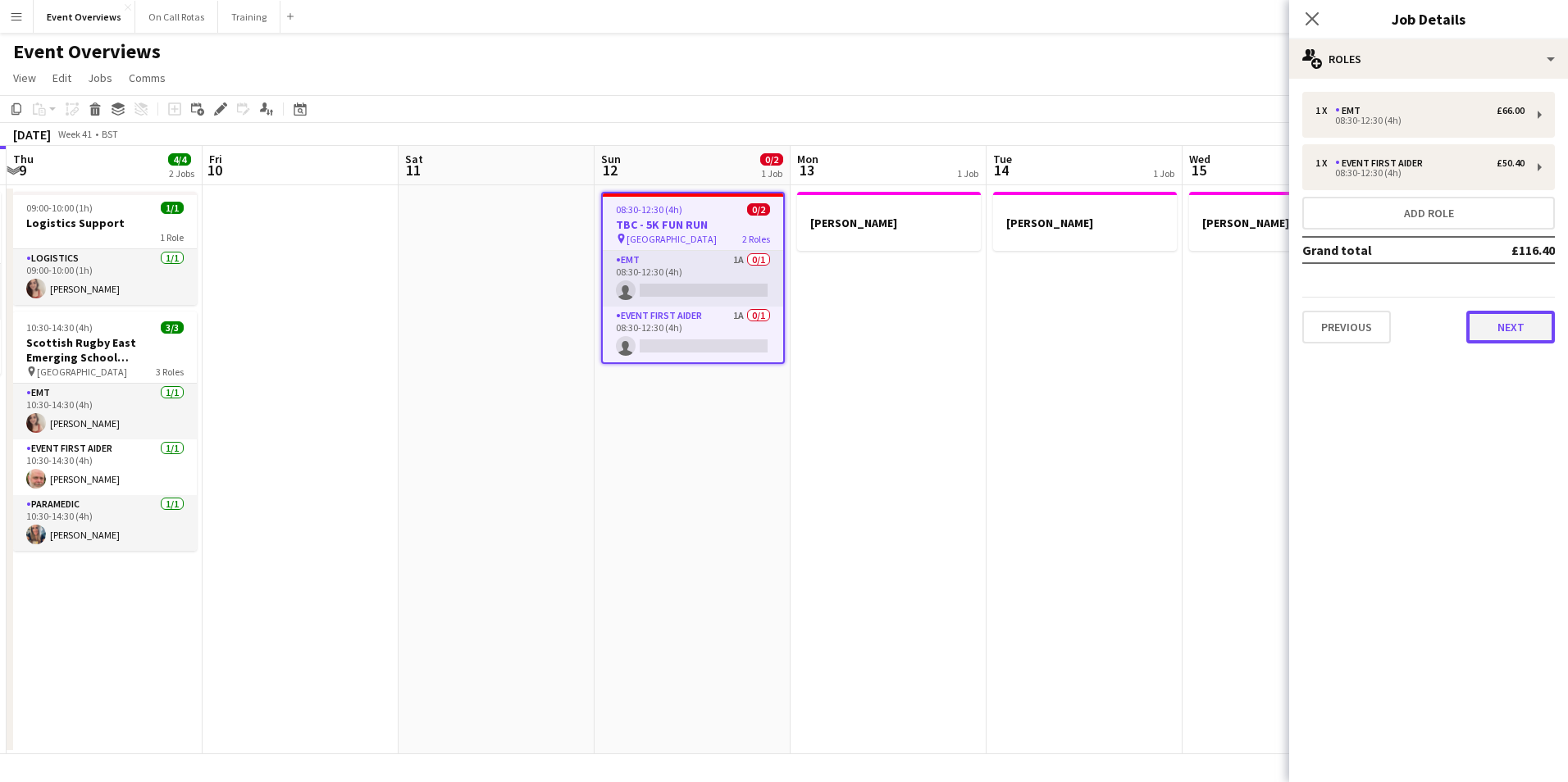
click at [1542, 334] on button "Next" at bounding box center [1510, 327] width 89 height 33
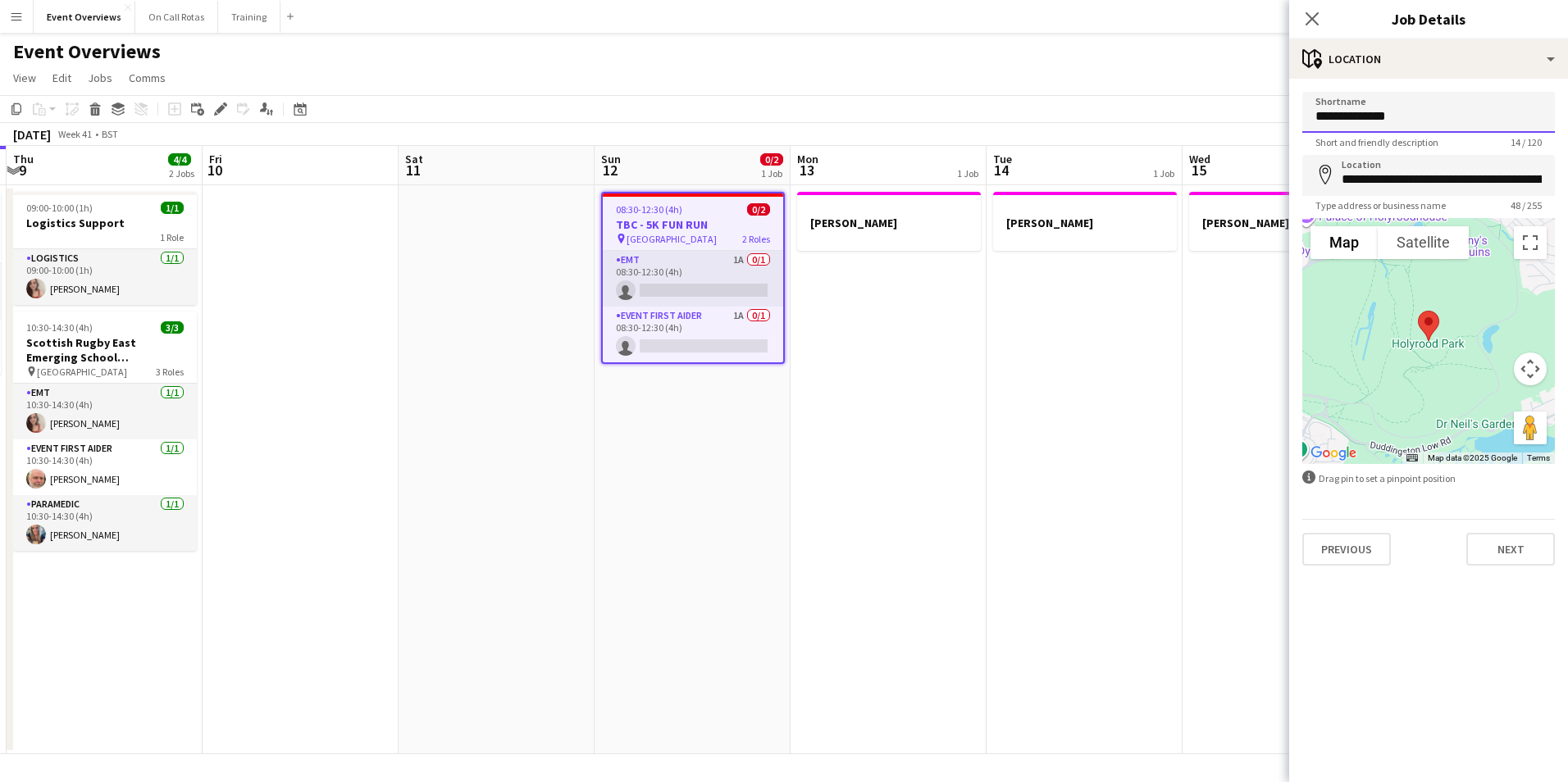
click at [1341, 118] on input "**********" at bounding box center [1429, 112] width 253 height 41
click at [1338, 116] on input "**********" at bounding box center [1429, 112] width 253 height 41
type input "**********"
click at [1496, 554] on button "Next" at bounding box center [1510, 550] width 89 height 33
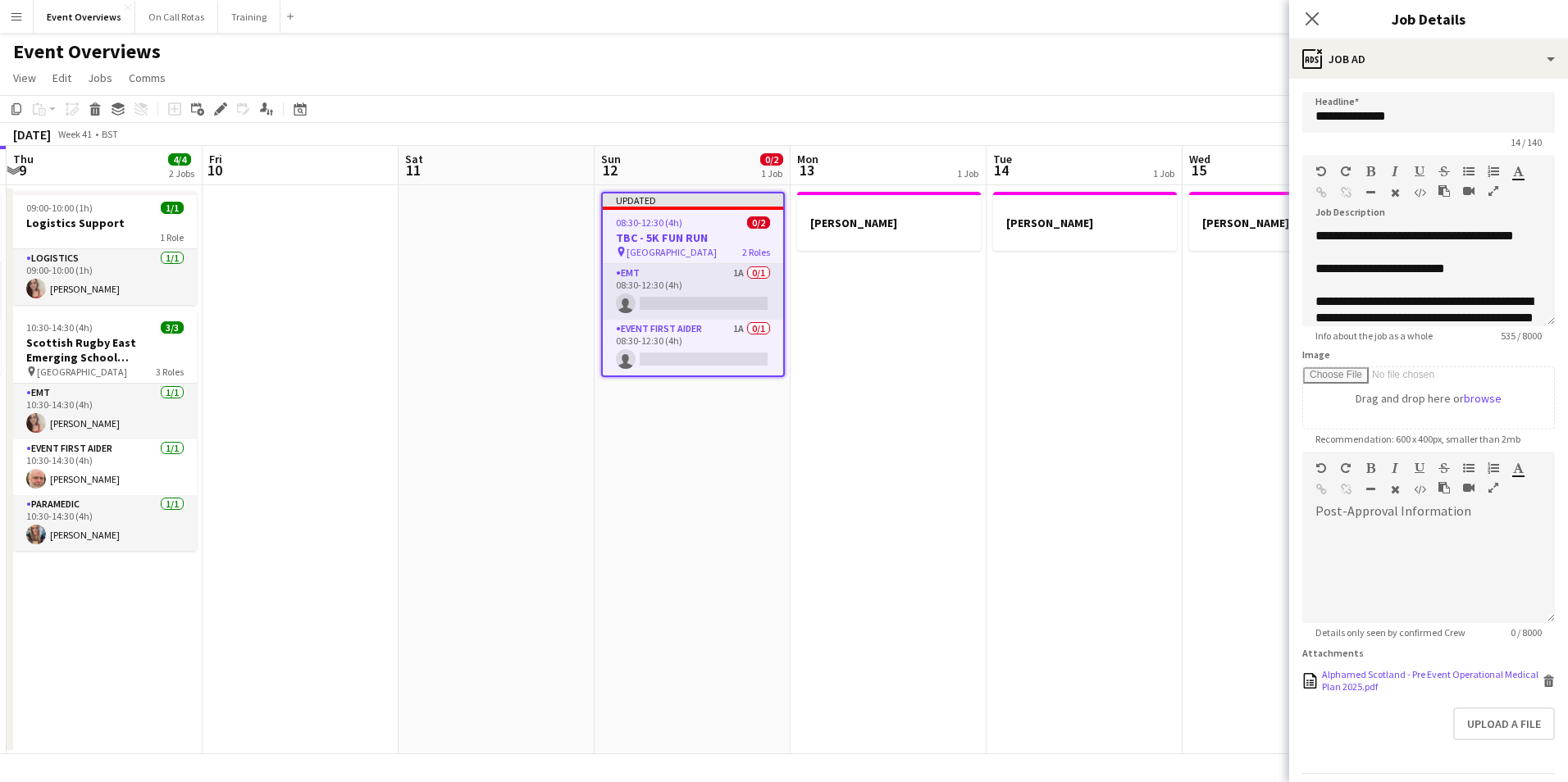
scroll to position [52, 0]
click at [1311, 13] on icon "Close pop-in" at bounding box center [1311, 18] width 16 height 16
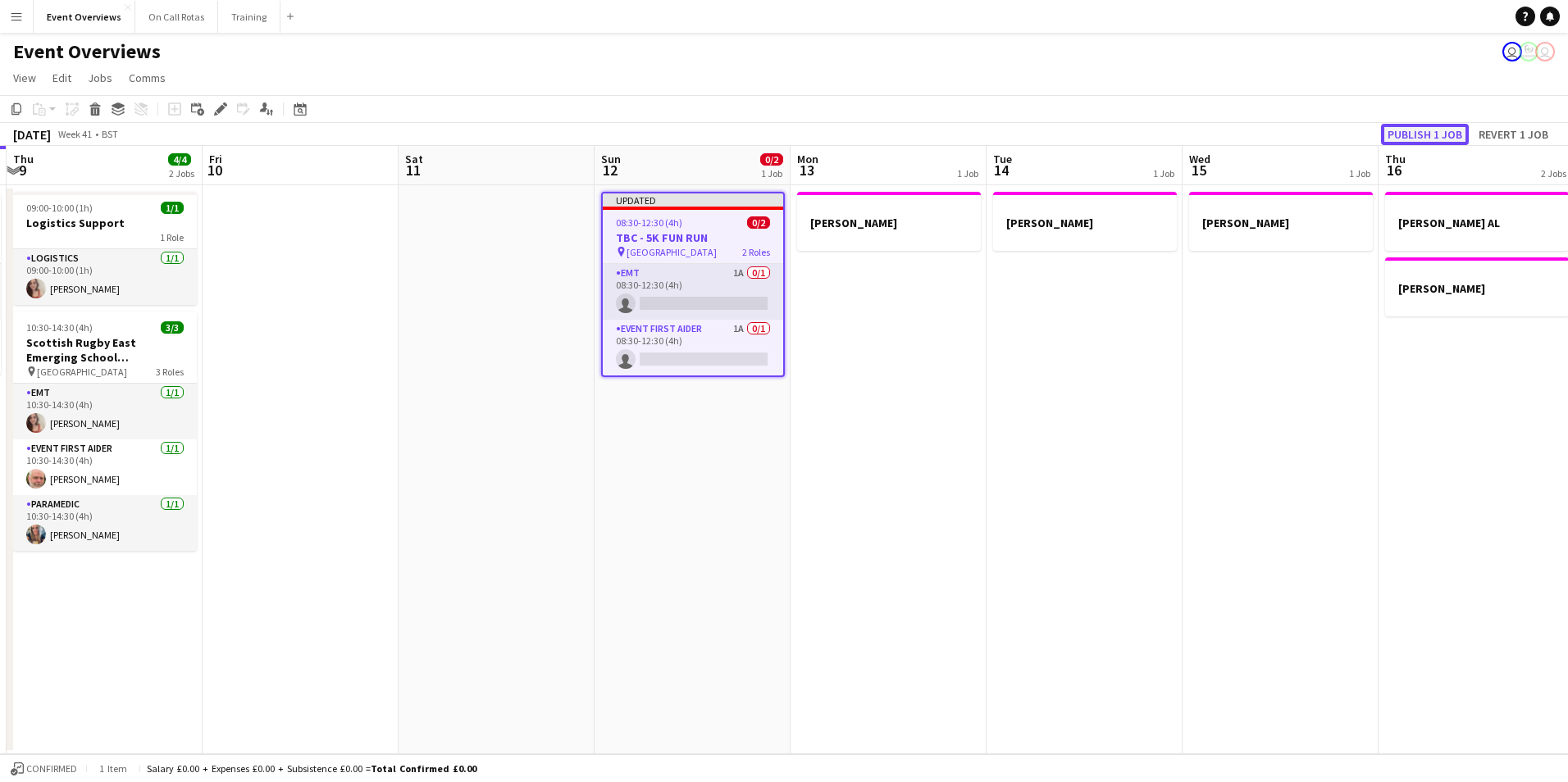
click at [1436, 131] on button "Publish 1 job" at bounding box center [1425, 134] width 88 height 21
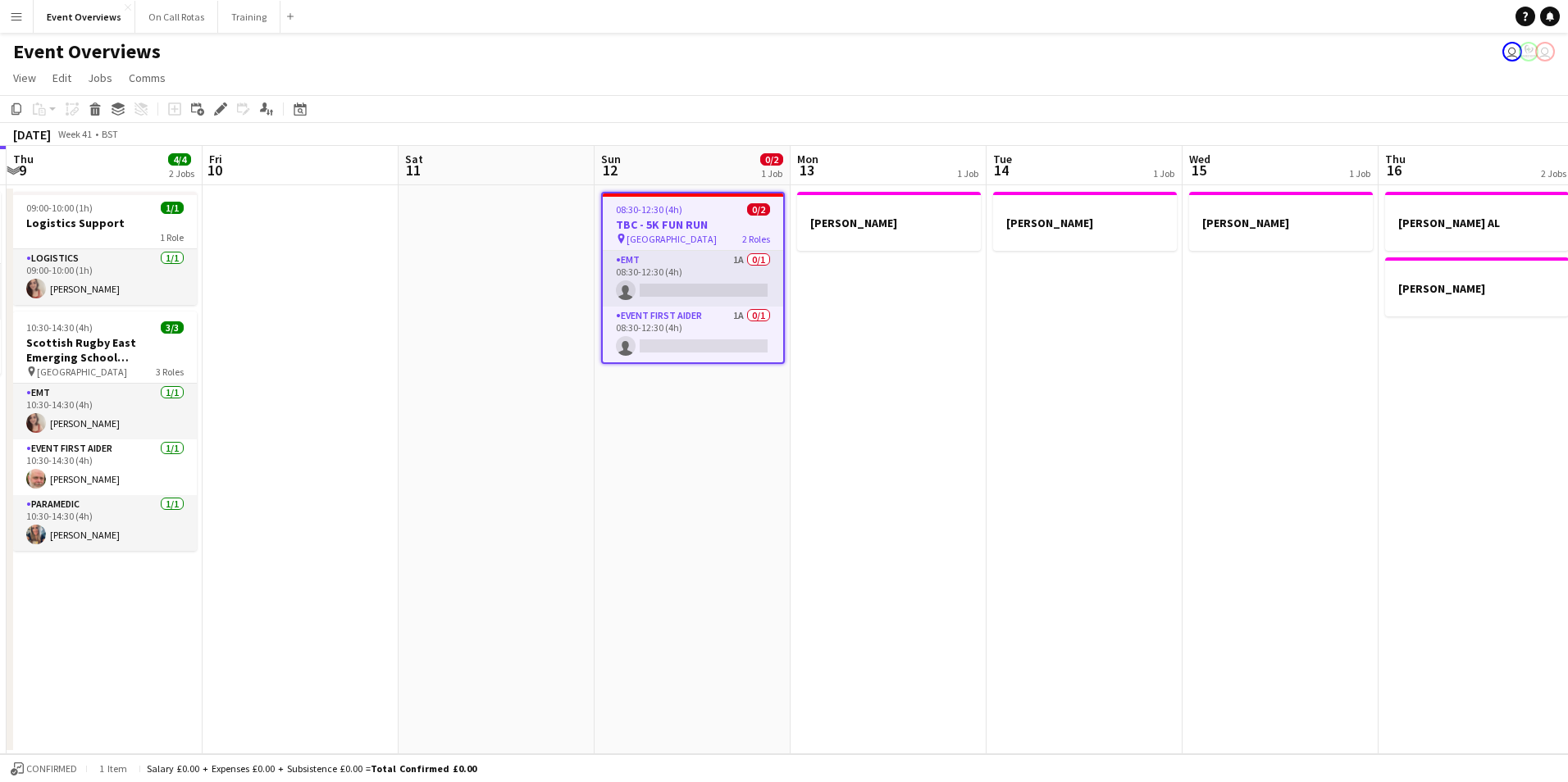
click at [961, 517] on app-date-cell "JACKIE AL" at bounding box center [888, 470] width 196 height 569
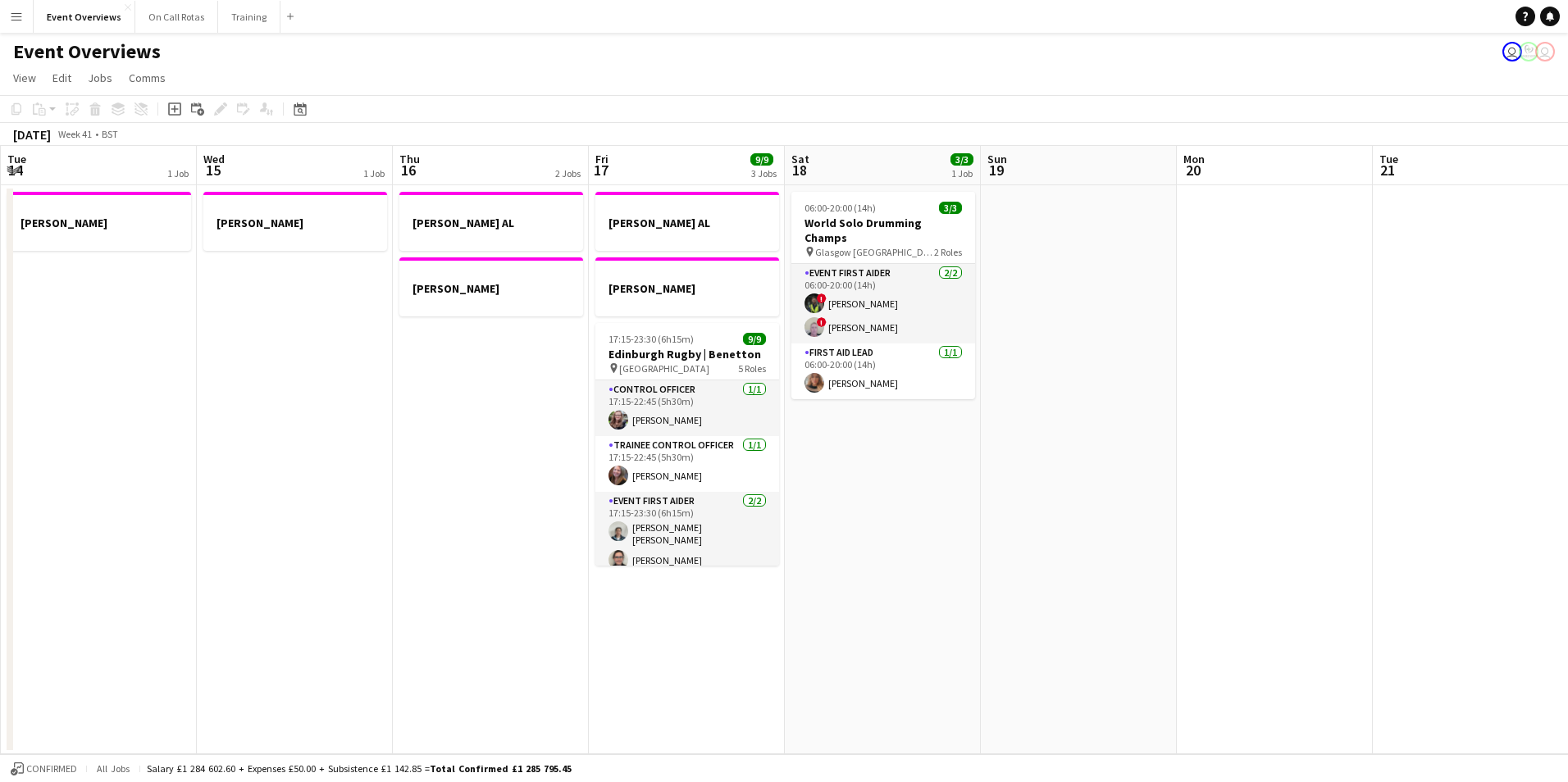
drag, startPoint x: 1200, startPoint y: 515, endPoint x: 459, endPoint y: 487, distance: 741.5
click at [203, 513] on app-calendar-viewport "Sat 11 Sun 12 0/2 1 Job Mon 13 1 Job Tue 14 1 Job Wed 15 1 Job Thu 16 2 Jobs Fr…" at bounding box center [784, 450] width 1568 height 608
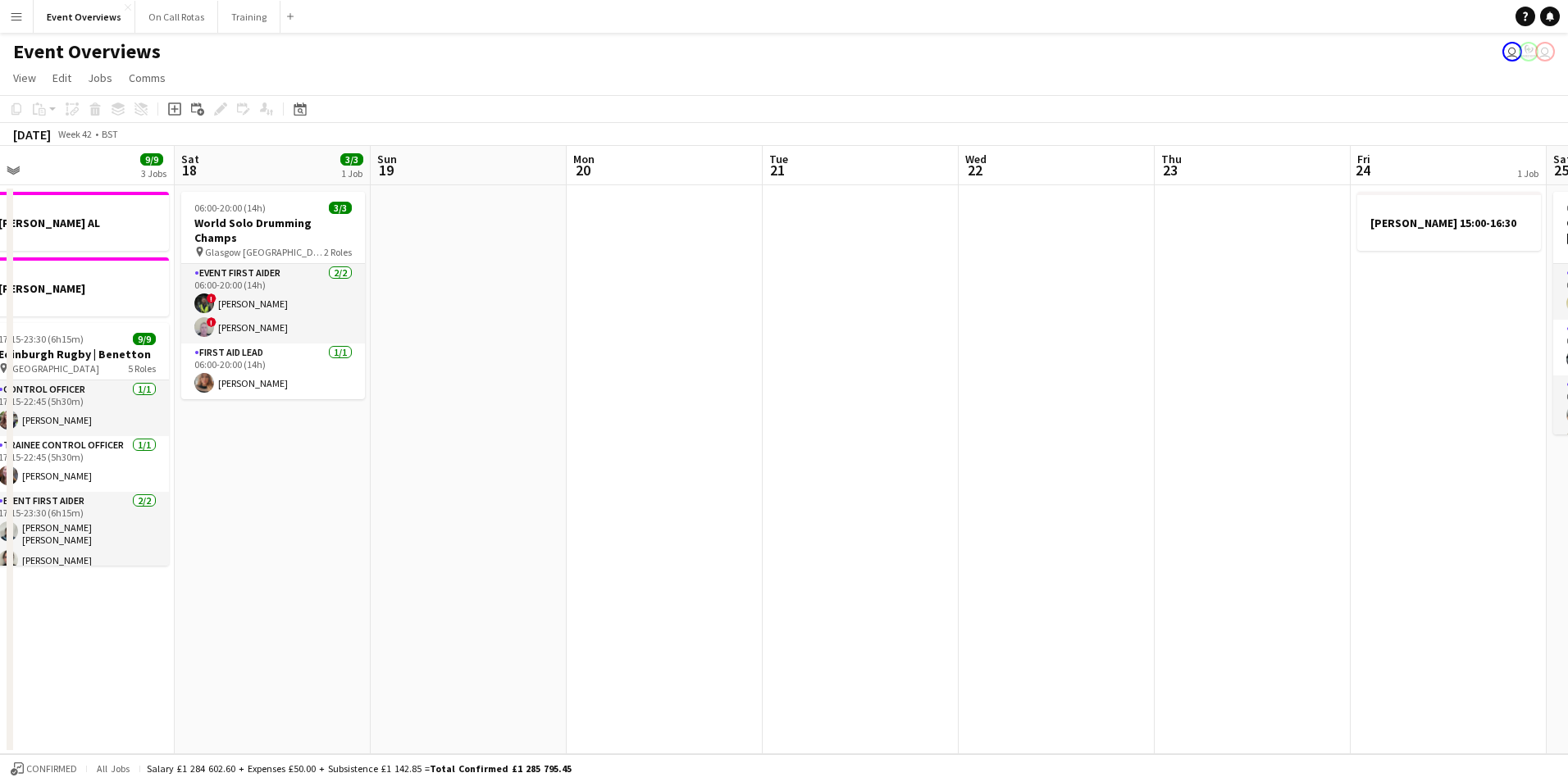
drag, startPoint x: 1361, startPoint y: 490, endPoint x: 158, endPoint y: 467, distance: 1203.2
click at [116, 470] on app-calendar-viewport "Tue 14 1 Job Wed 15 1 Job Thu 16 2 Jobs Fri 17 9/9 3 Jobs Sat 18 3/3 1 Job Sun …" at bounding box center [784, 450] width 1568 height 608
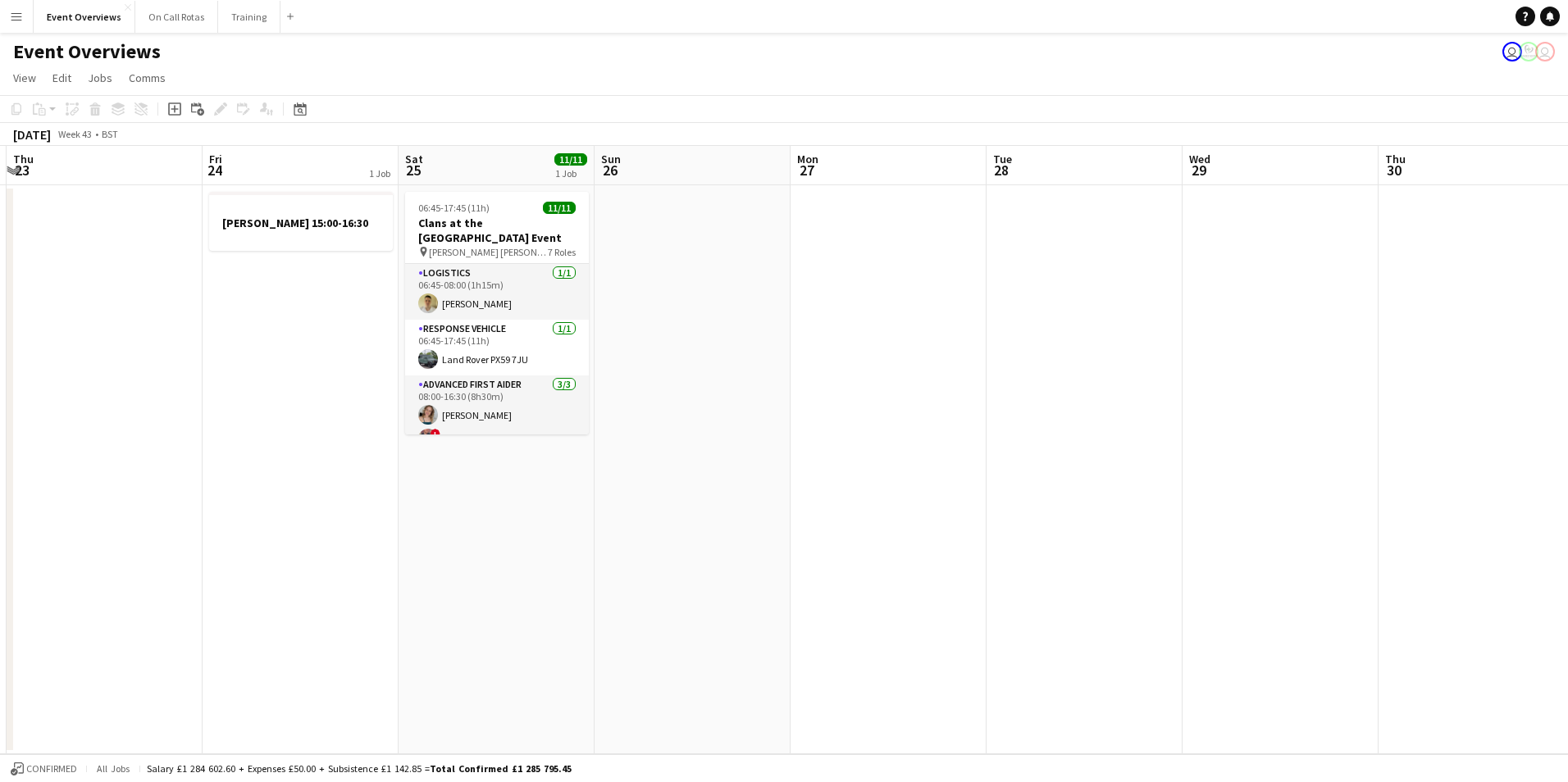
drag, startPoint x: 1042, startPoint y: 450, endPoint x: 604, endPoint y: 435, distance: 438.3
click at [598, 437] on app-calendar-viewport "Mon 20 Tue 21 Wed 22 Thu 23 Fri 24 1 Job Sat 25 11/11 1 Job Sun 26 Mon 27 Tue 2…" at bounding box center [784, 450] width 1568 height 608
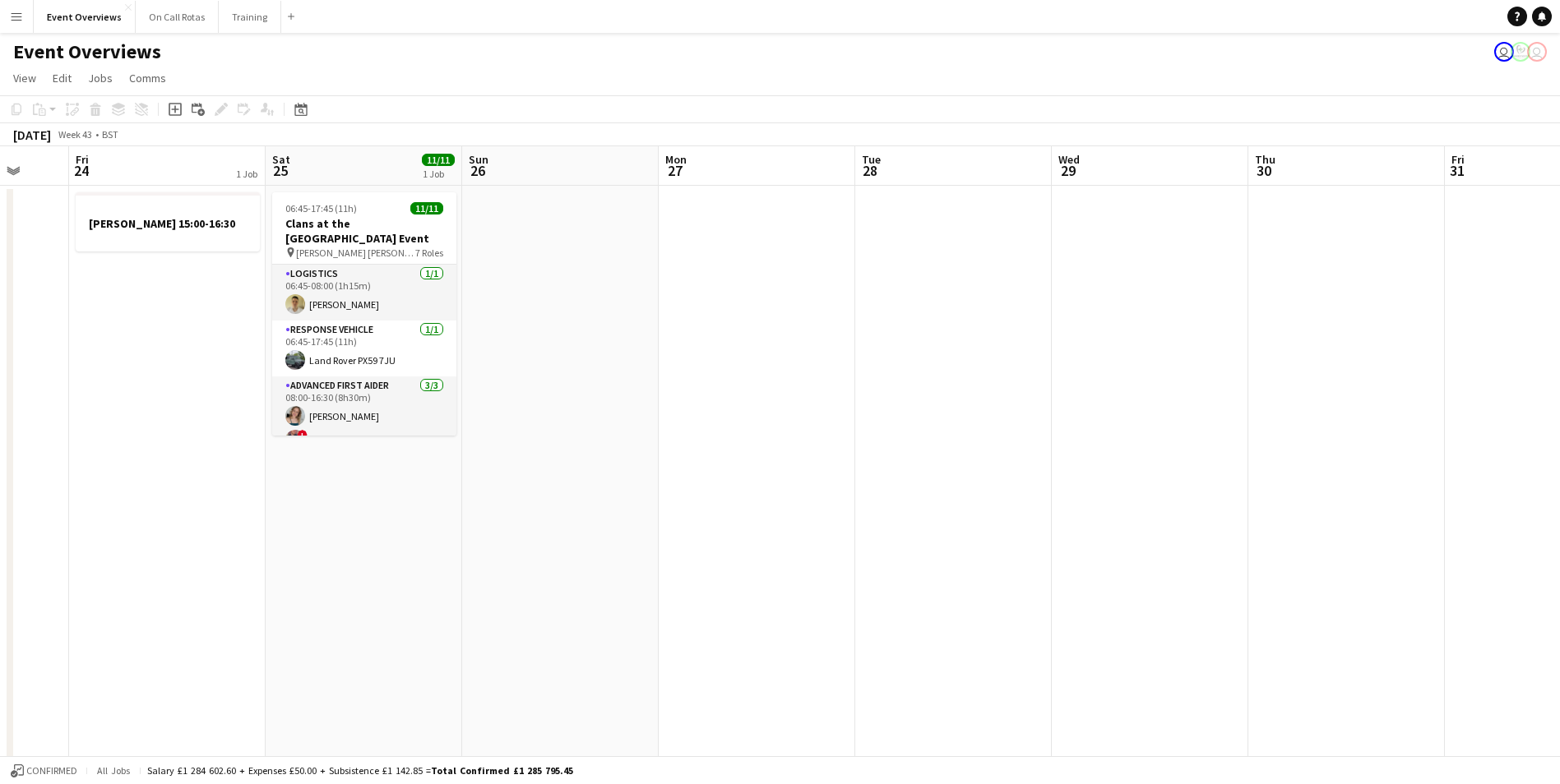
drag, startPoint x: 1069, startPoint y: 402, endPoint x: 237, endPoint y: 393, distance: 832.0
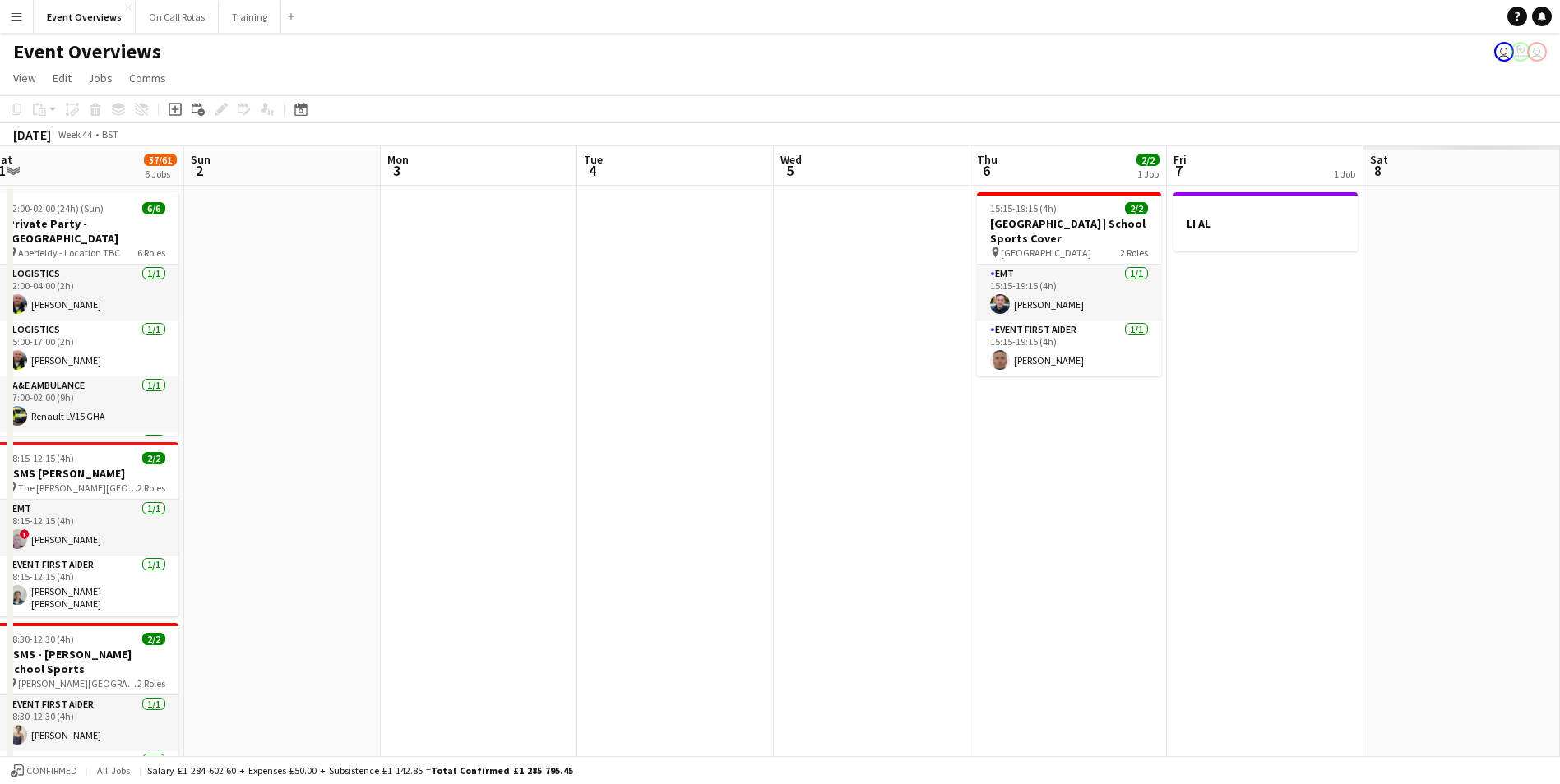
drag, startPoint x: 1109, startPoint y: 406, endPoint x: 129, endPoint y: 401, distance: 980.0
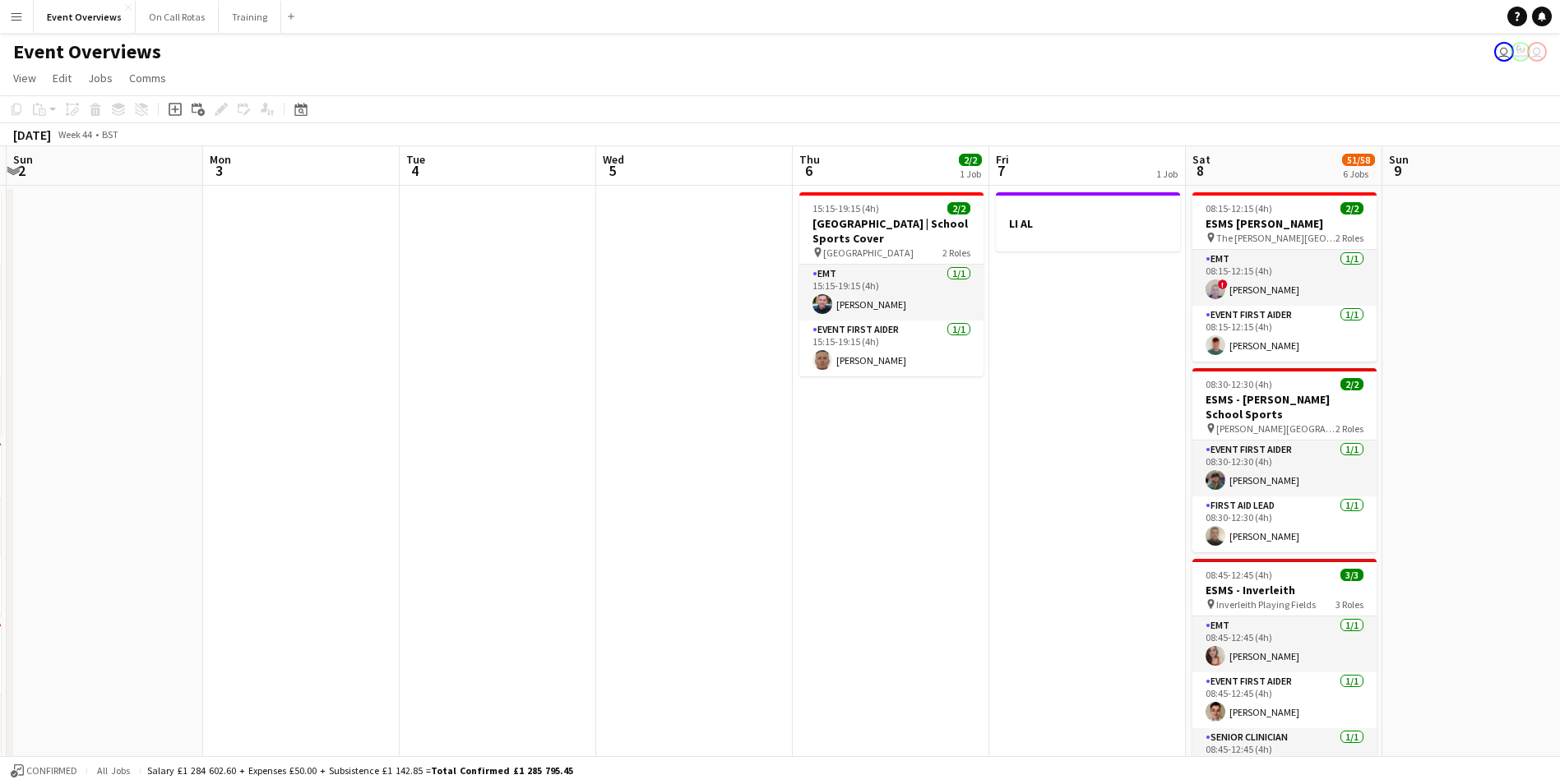
scroll to position [0, 551]
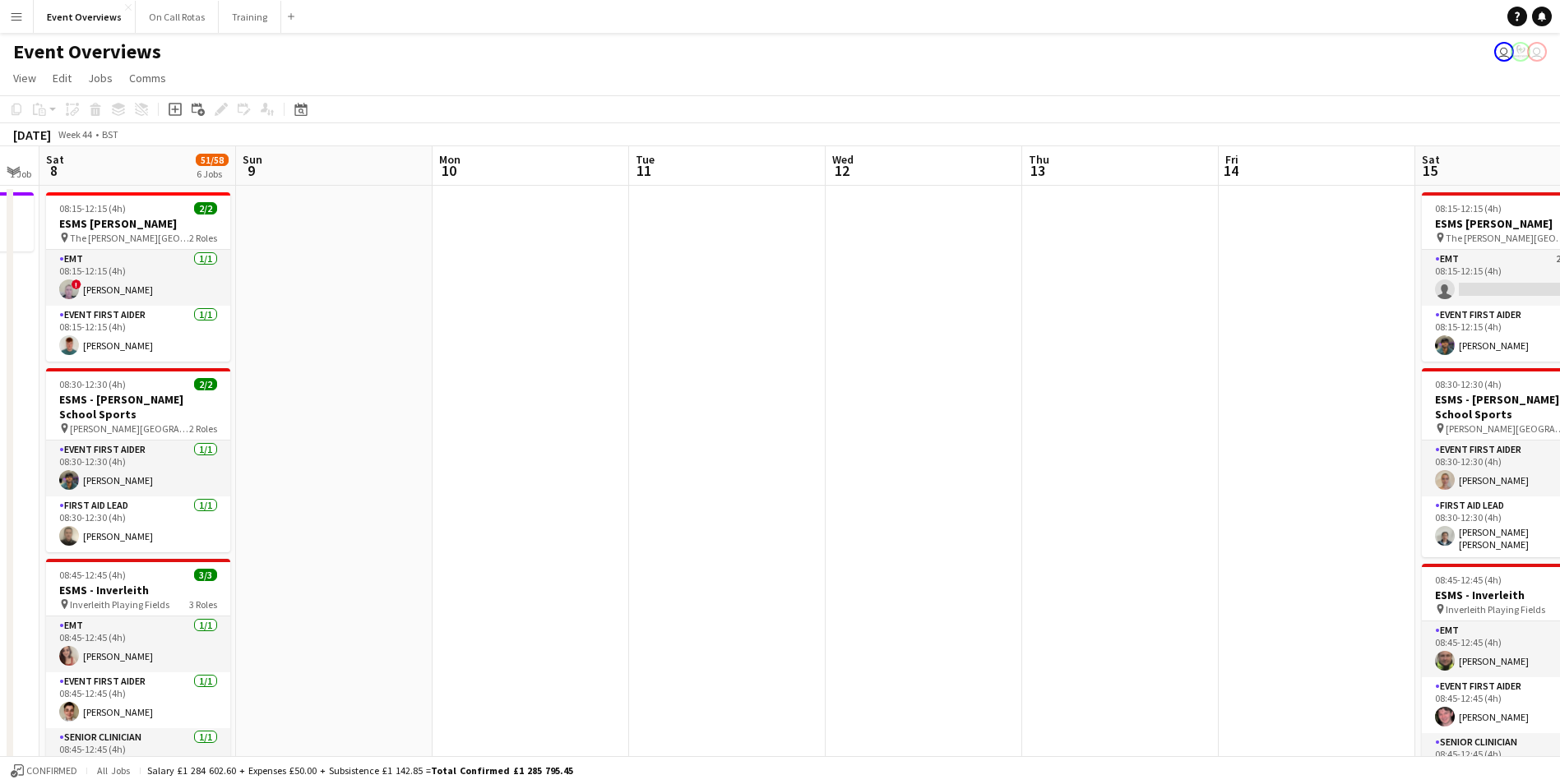
drag, startPoint x: 1406, startPoint y: 354, endPoint x: 278, endPoint y: 397, distance: 1128.8
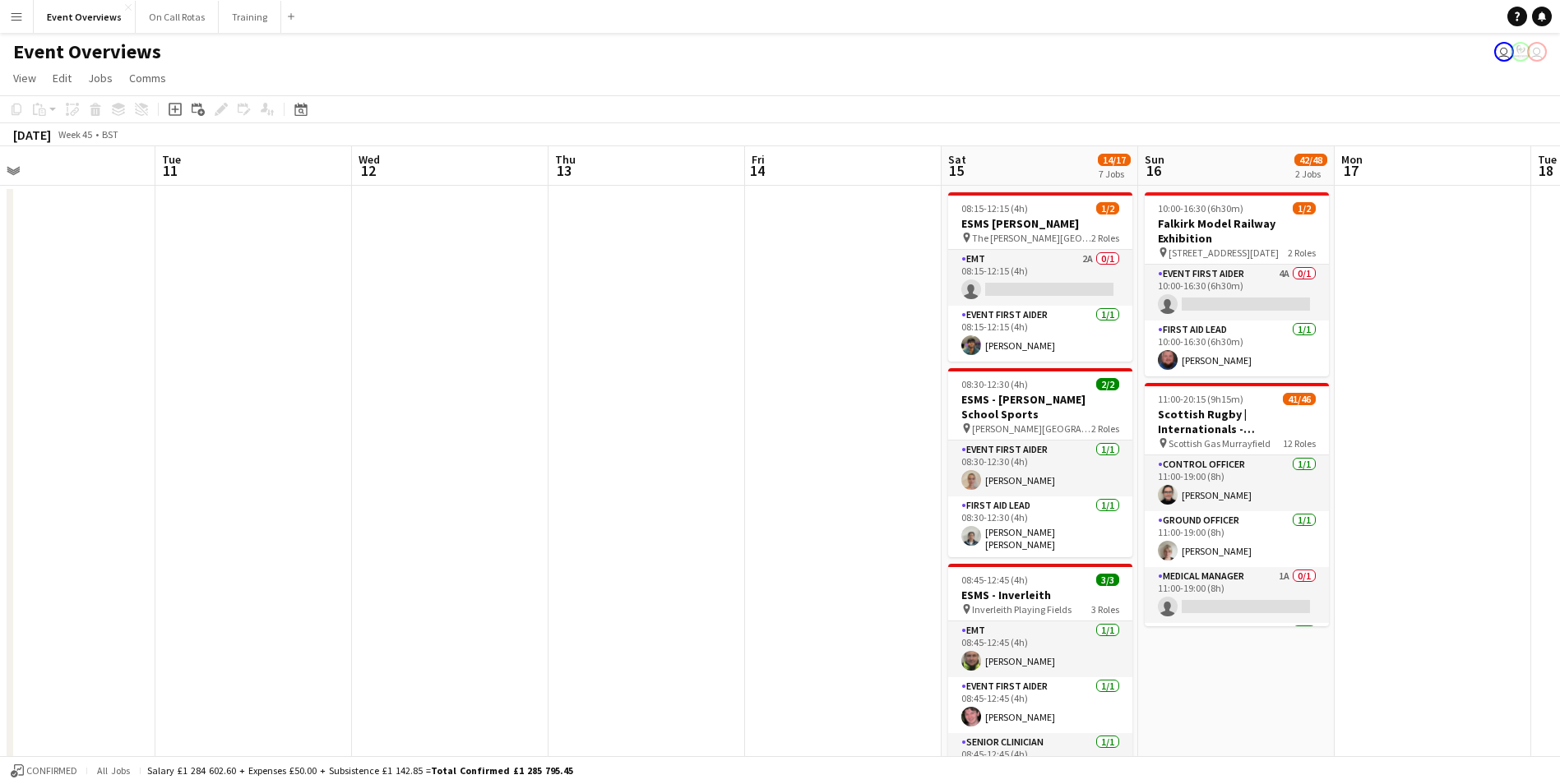
drag, startPoint x: 485, startPoint y: 603, endPoint x: 72, endPoint y: 562, distance: 415.0
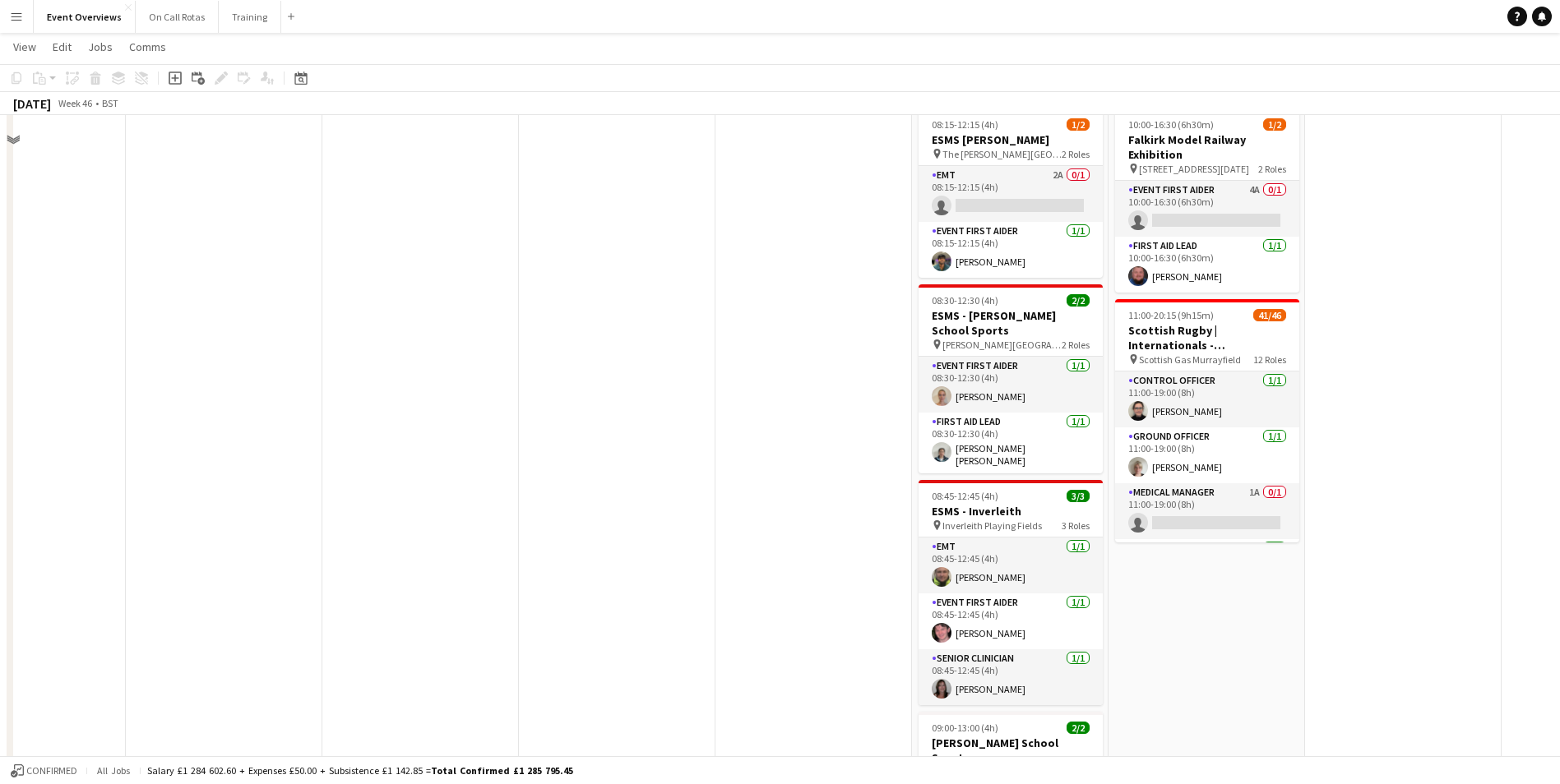
scroll to position [0, 0]
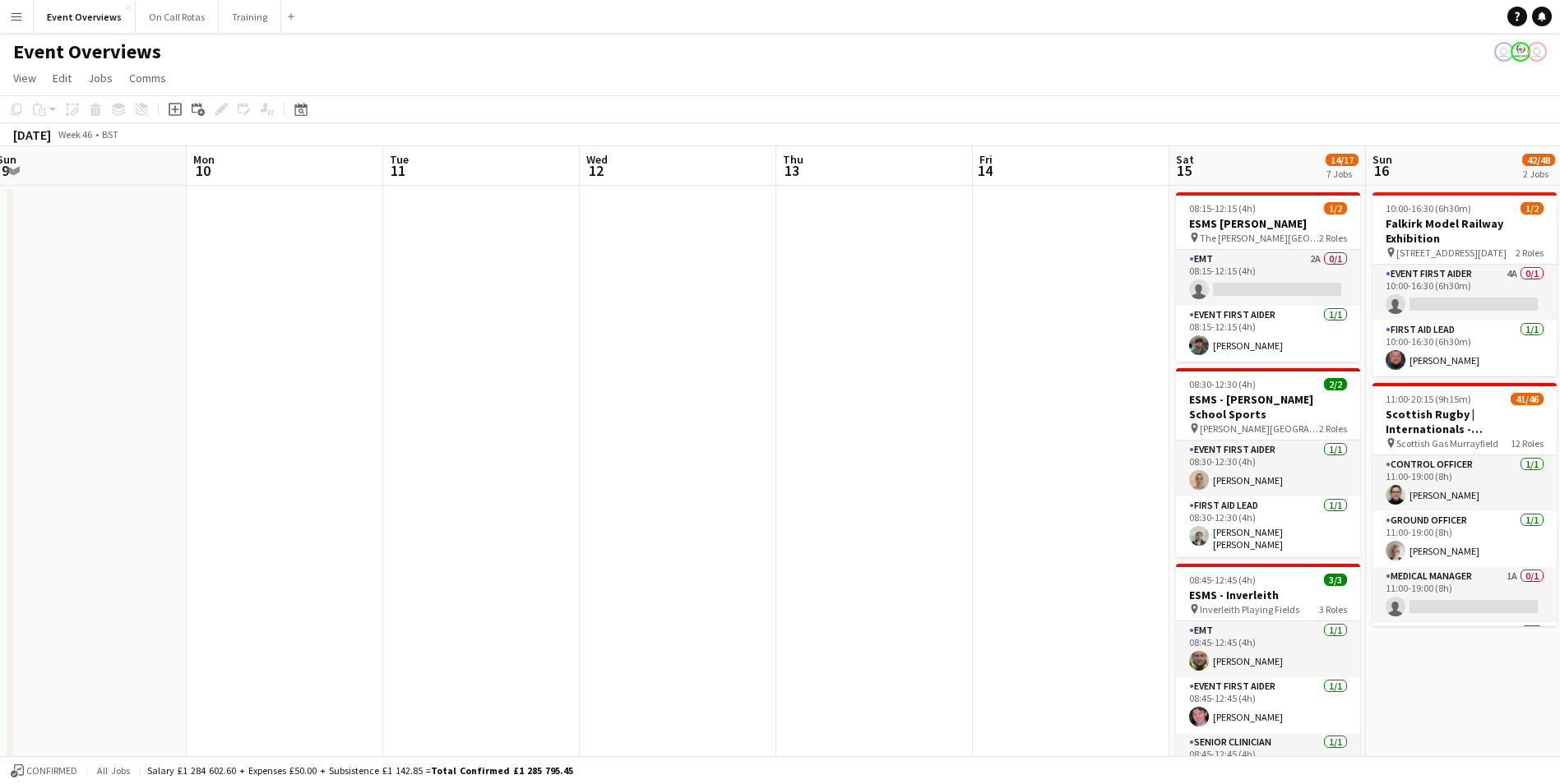
drag, startPoint x: 239, startPoint y: 388, endPoint x: 900, endPoint y: 348, distance: 662.2
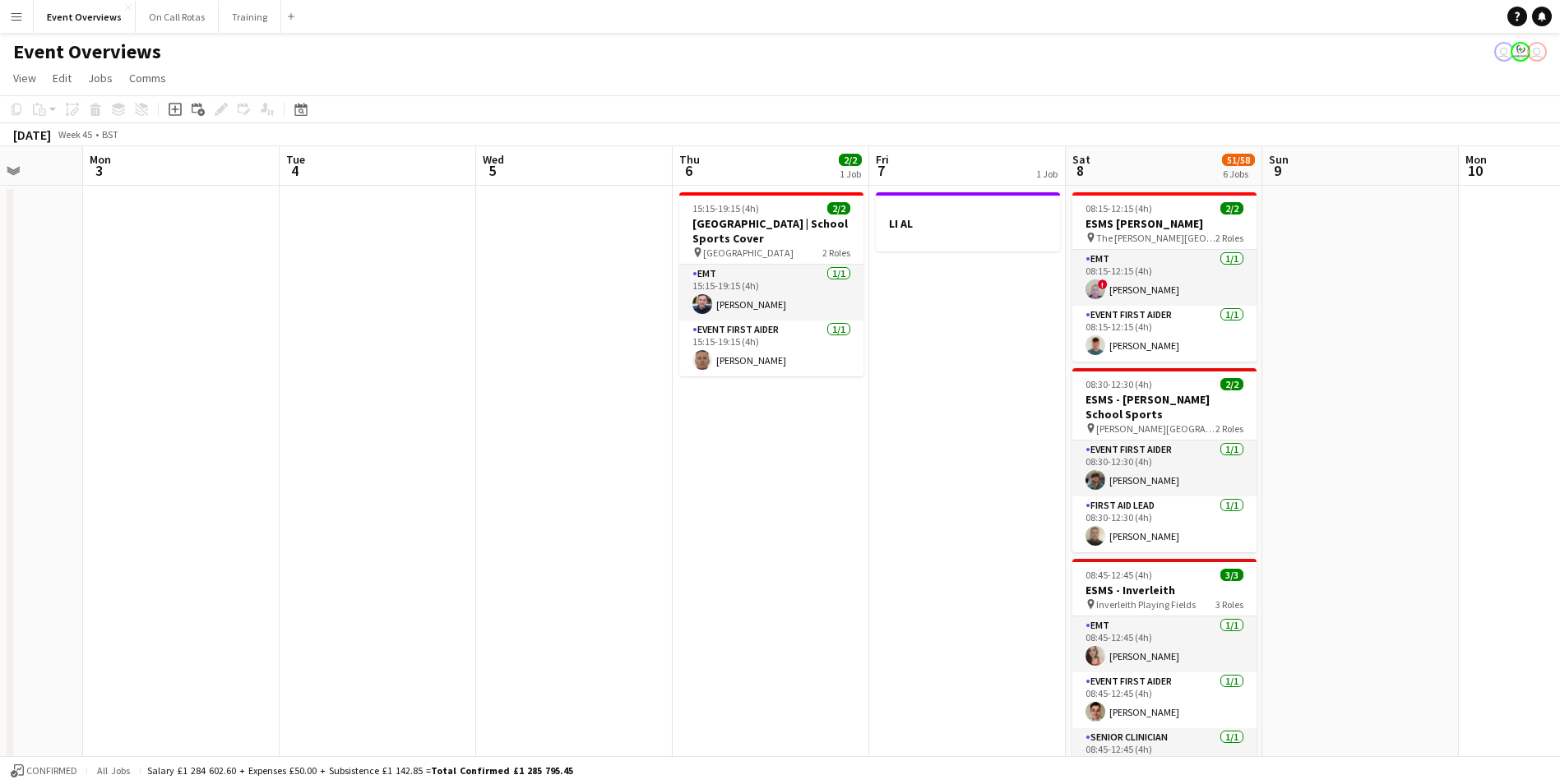
scroll to position [0, 494]
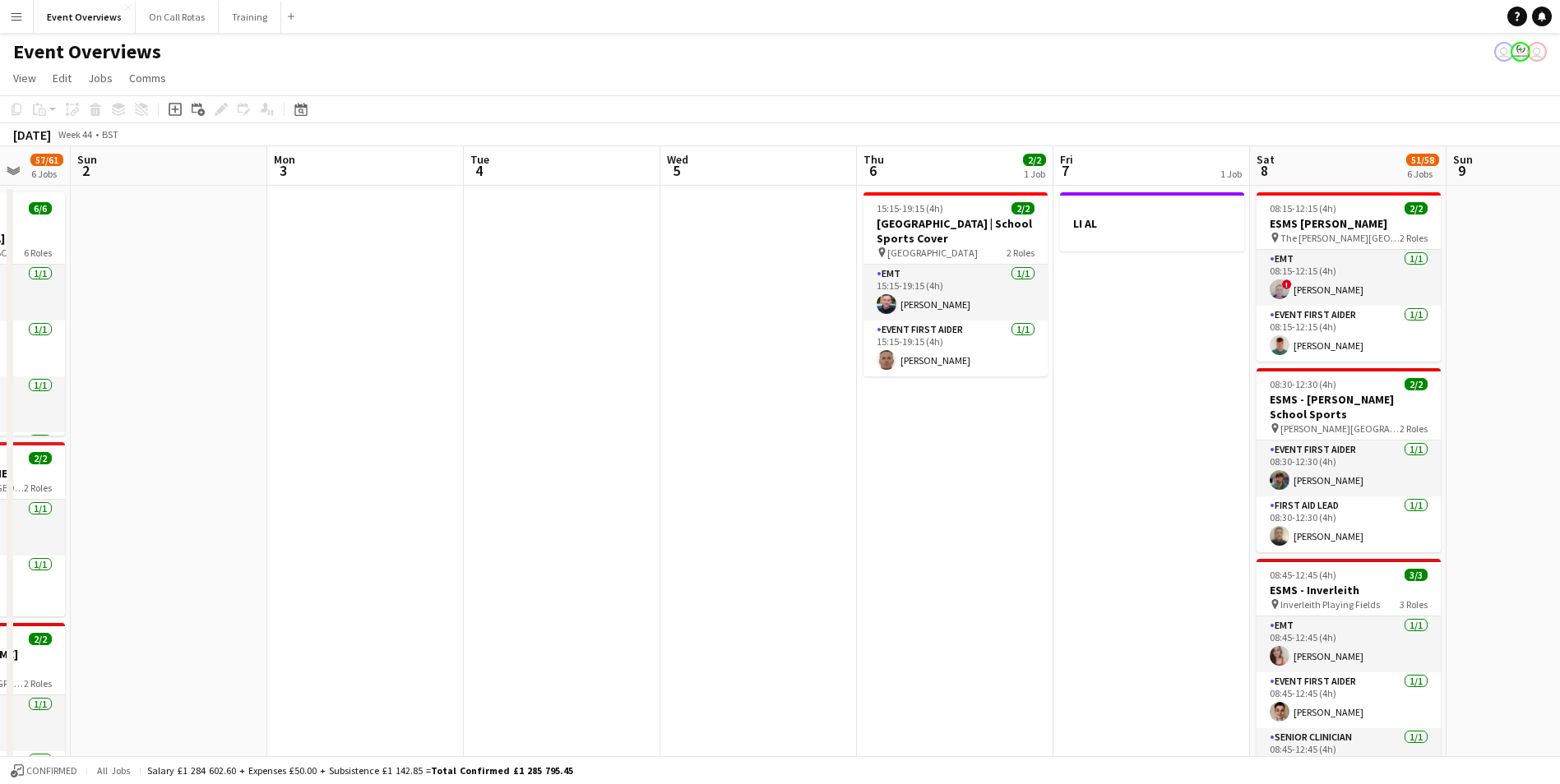
scroll to position [0, 540]
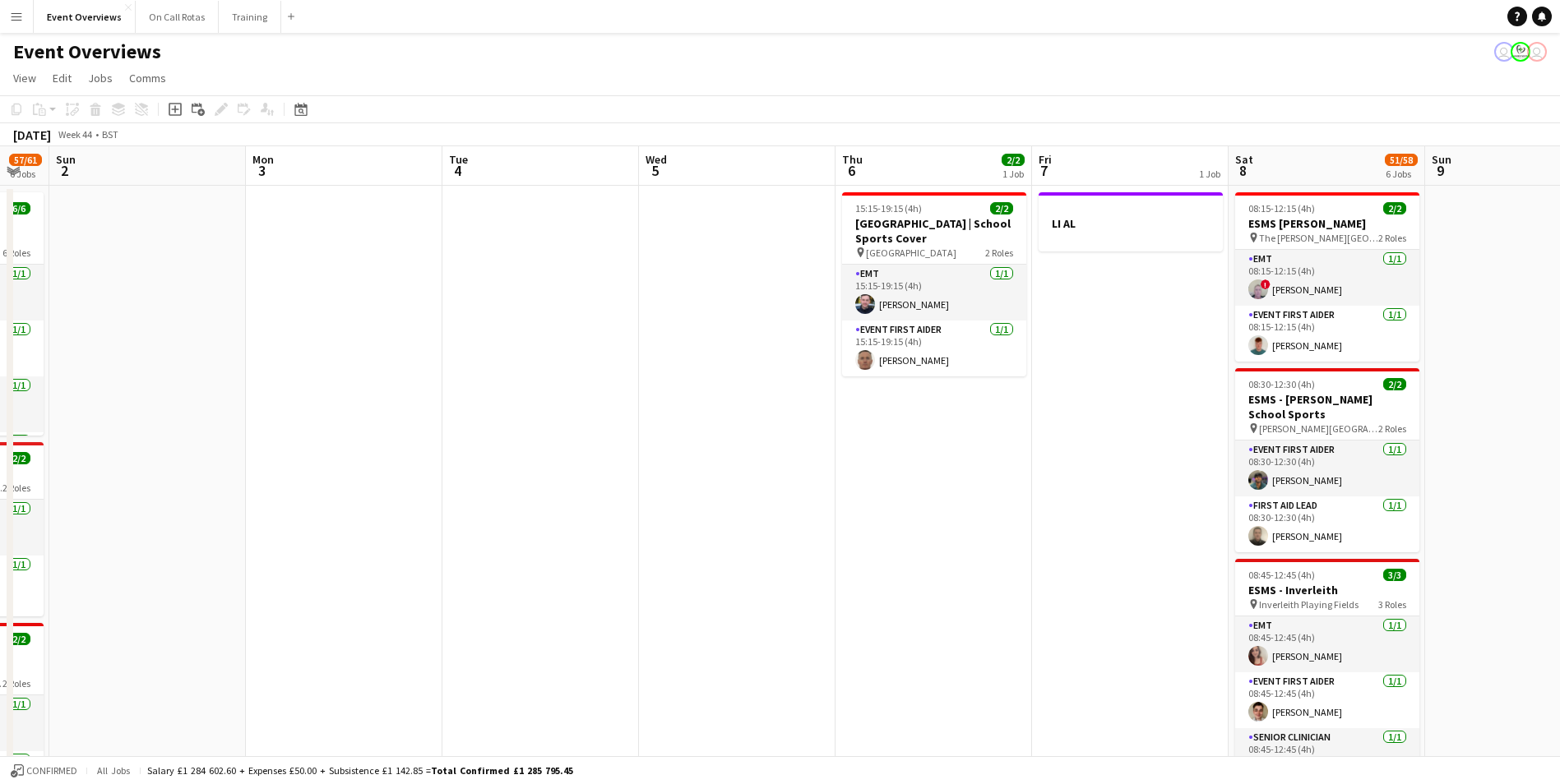
drag, startPoint x: 518, startPoint y: 372, endPoint x: 668, endPoint y: 413, distance: 155.5
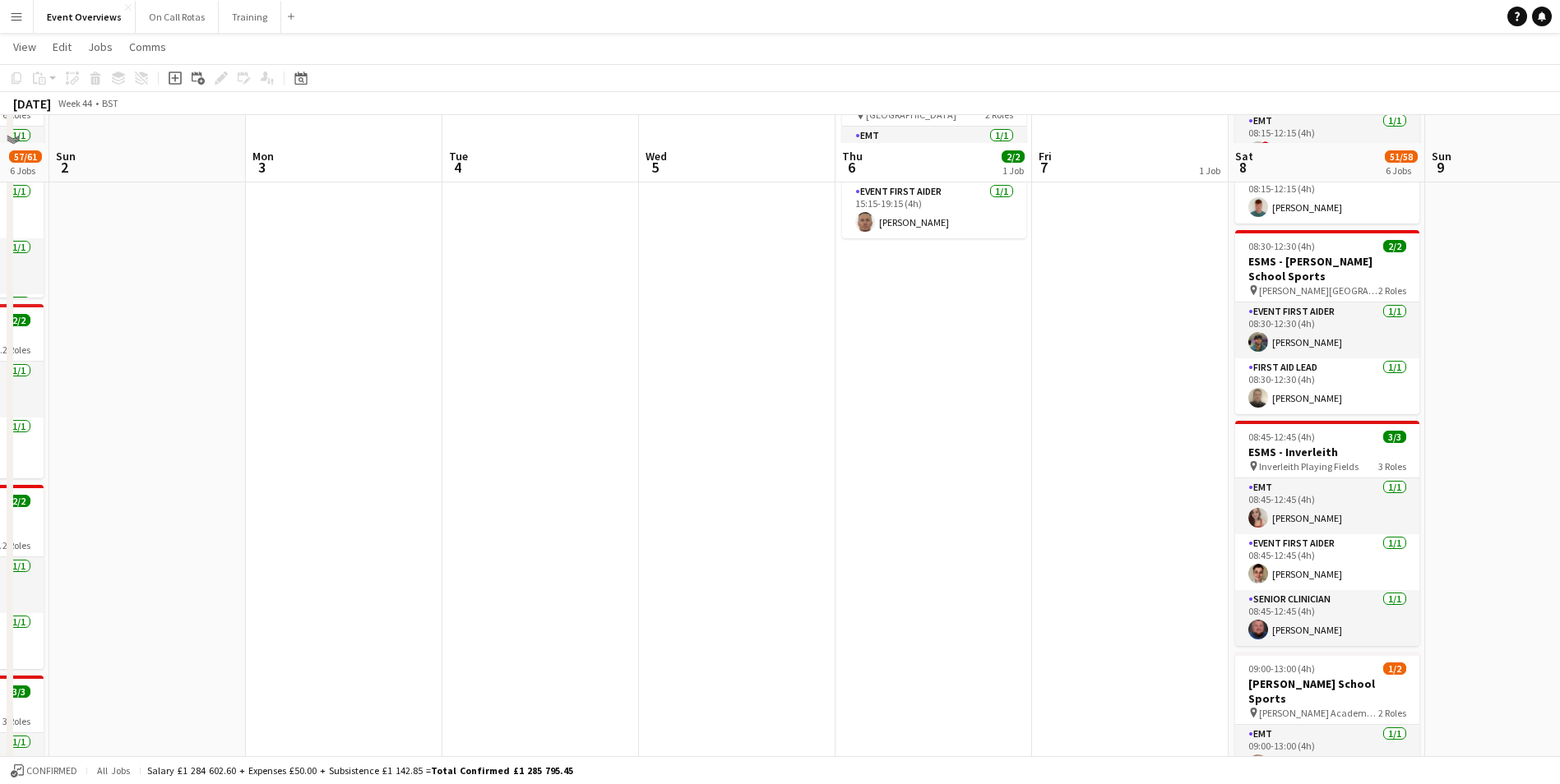
scroll to position [0, 0]
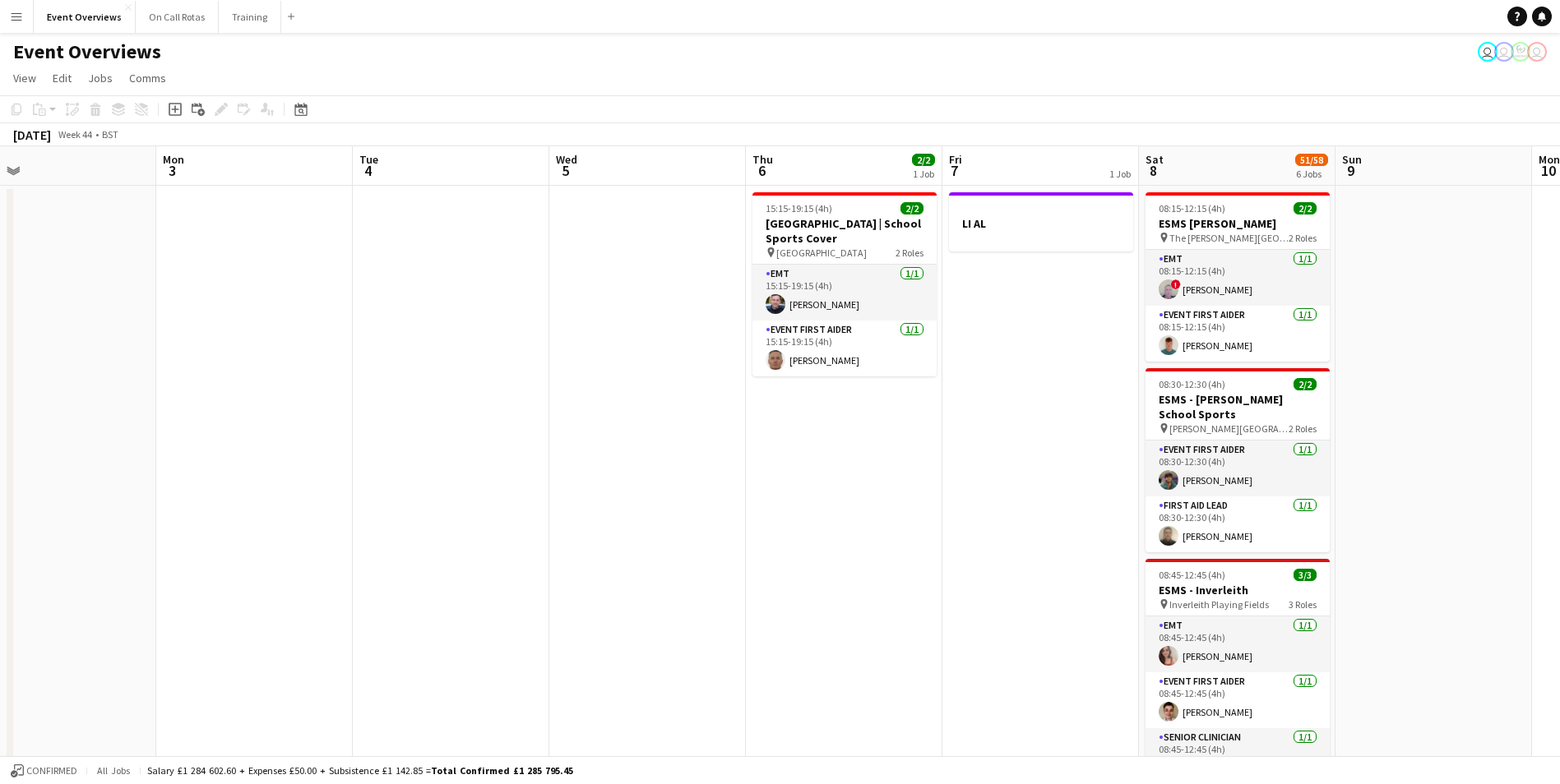
drag, startPoint x: 1113, startPoint y: 371, endPoint x: 401, endPoint y: 384, distance: 712.1
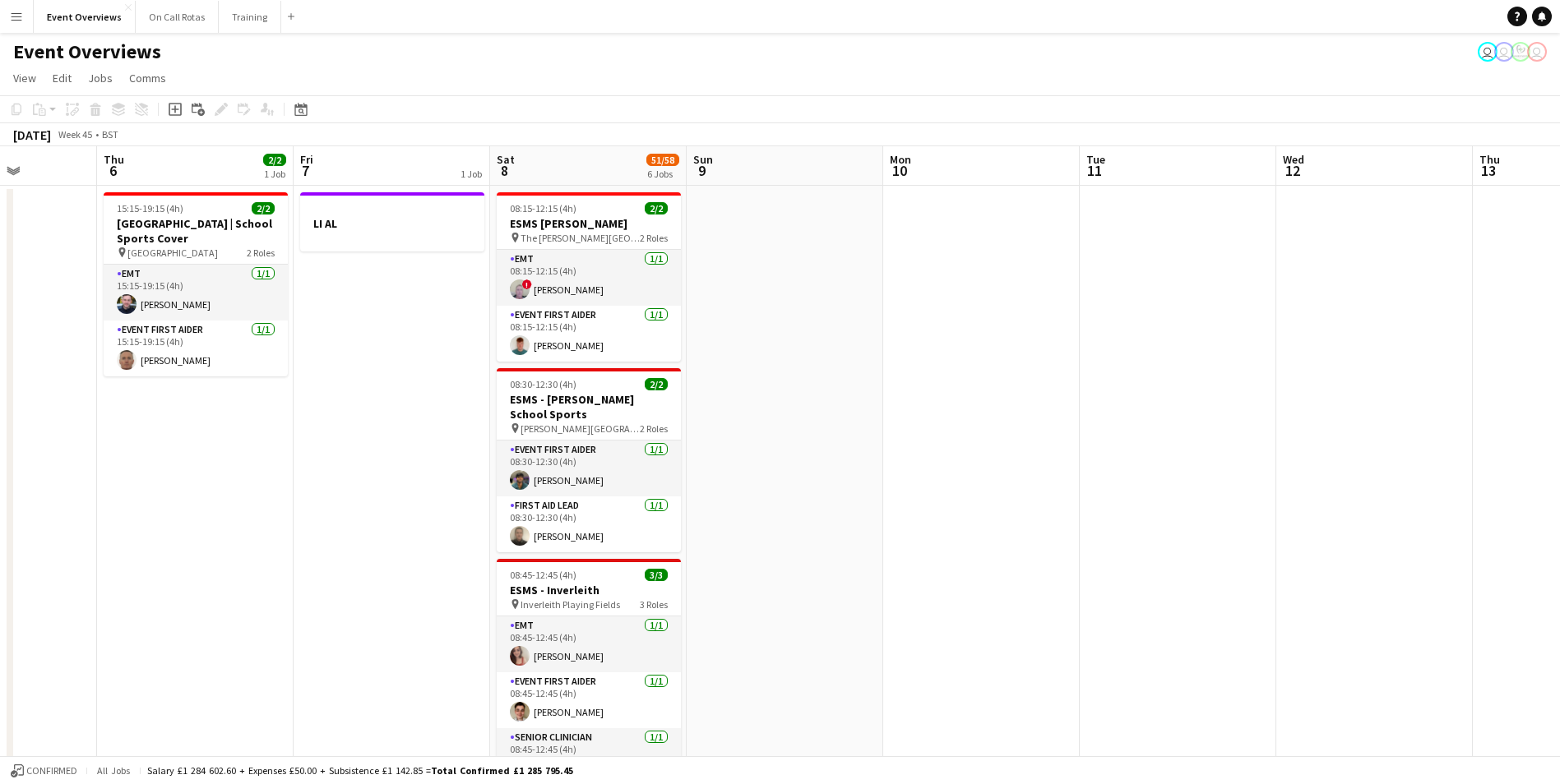
drag, startPoint x: 1299, startPoint y: 399, endPoint x: 522, endPoint y: 406, distance: 777.0
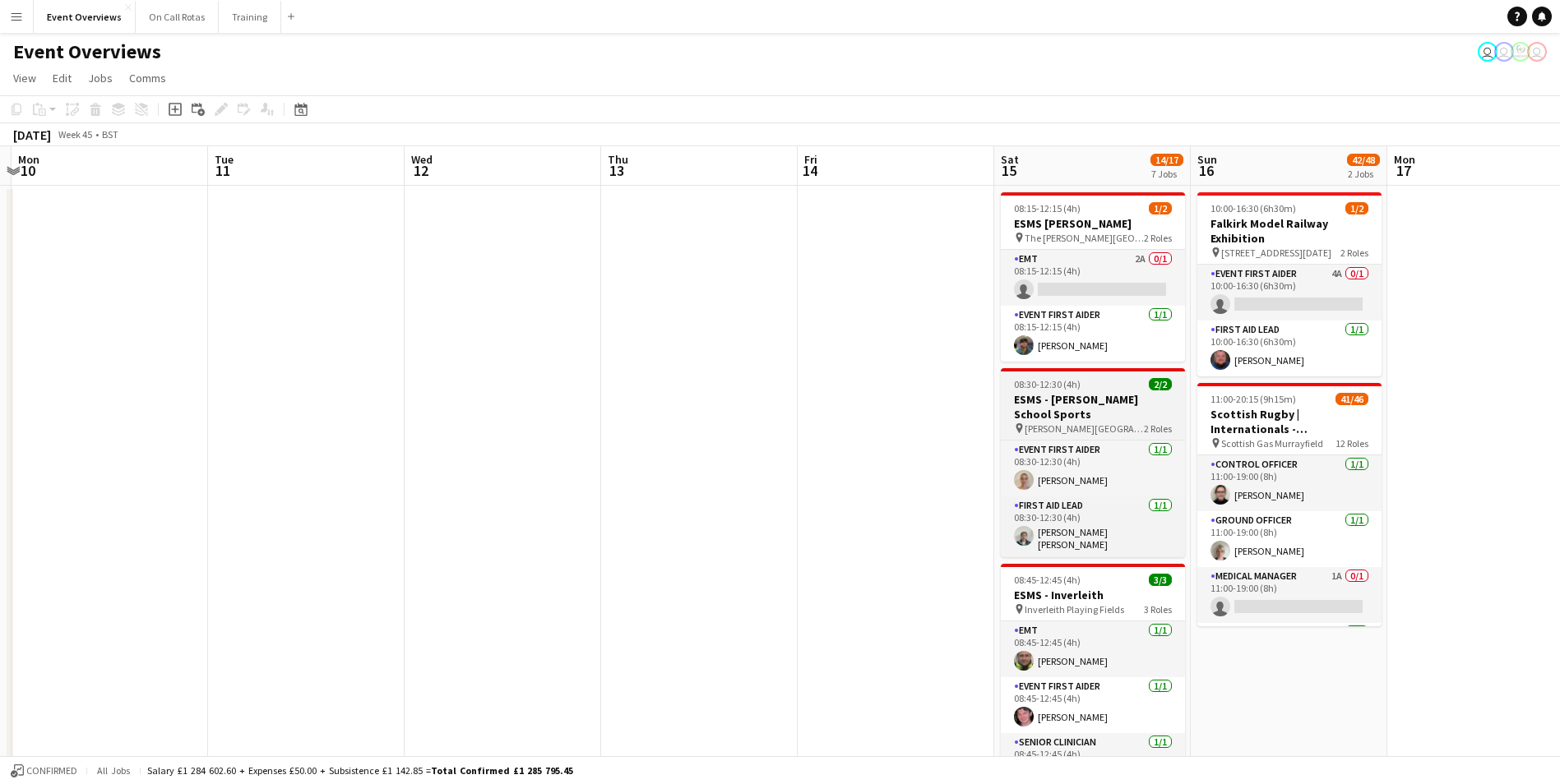
drag, startPoint x: 1118, startPoint y: 419, endPoint x: 618, endPoint y: 409, distance: 500.1
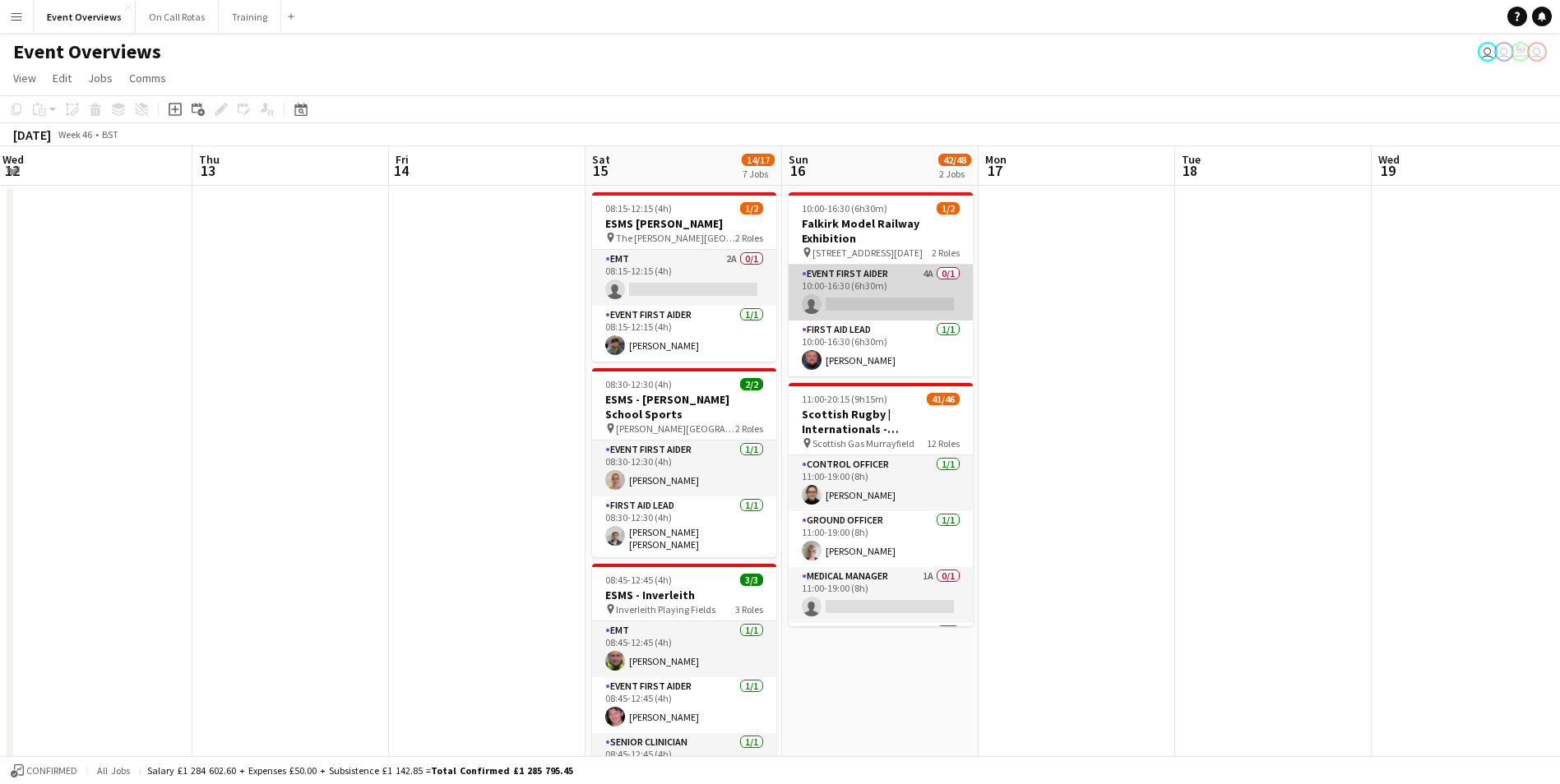
click at [849, 269] on app-card-role "Event First Aider 4A 0/1 10:00-16:30 (6h30m) single-neutral-actions" at bounding box center [880, 292] width 184 height 56
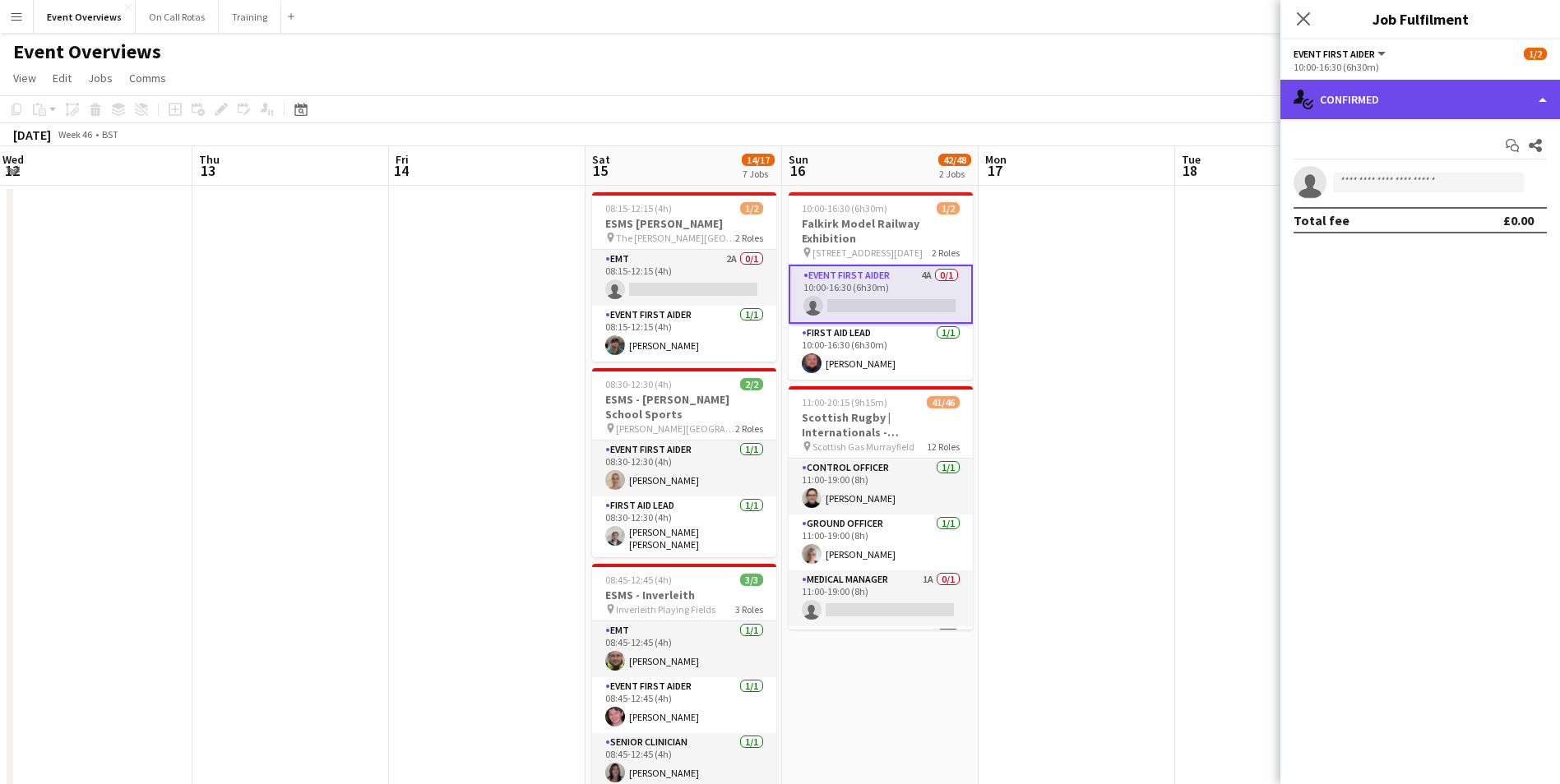
click at [1381, 117] on div "single-neutral-actions-check-2 Confirmed" at bounding box center [1420, 99] width 279 height 39
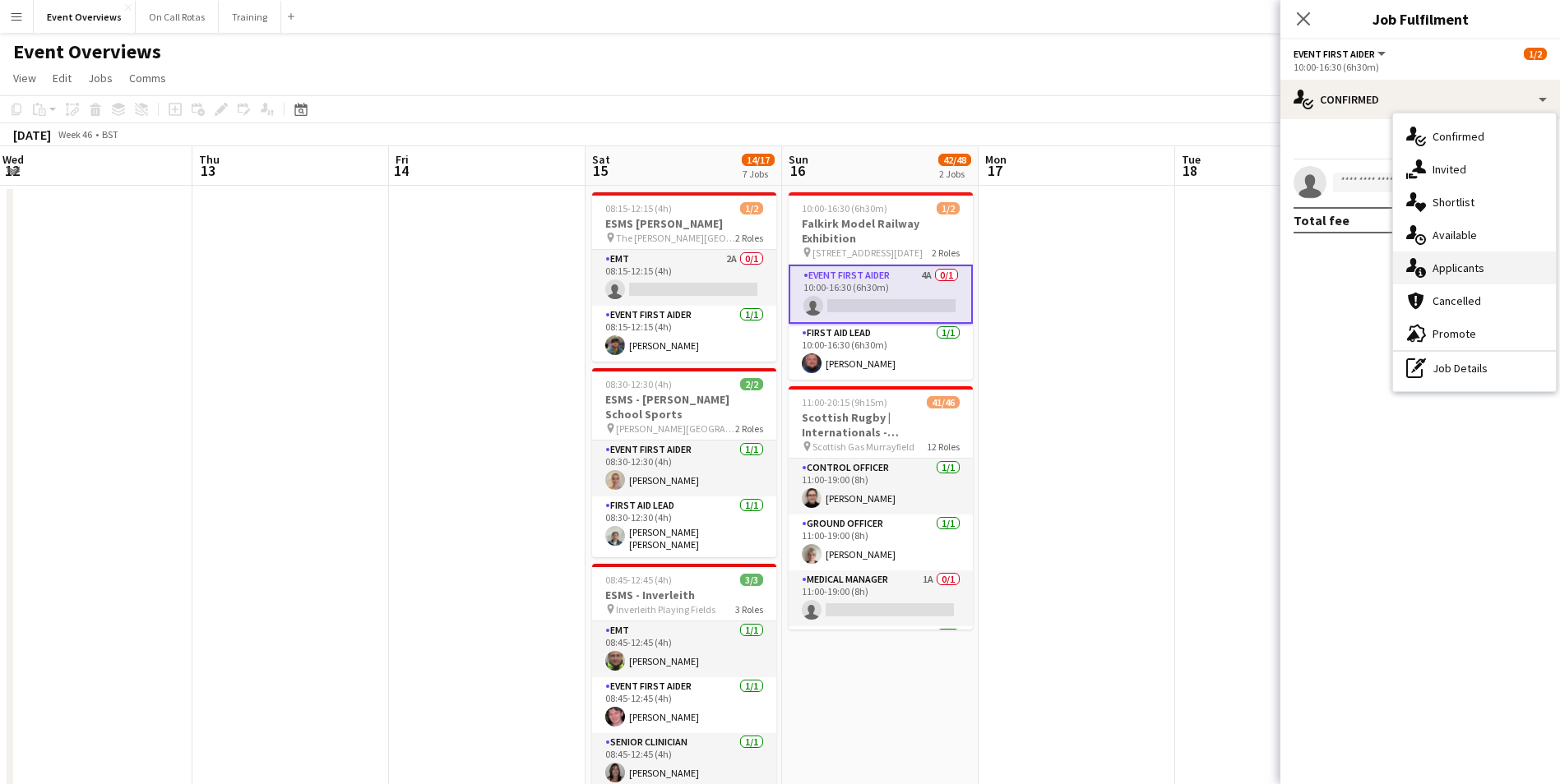
click at [1452, 262] on span "Applicants" at bounding box center [1458, 268] width 52 height 15
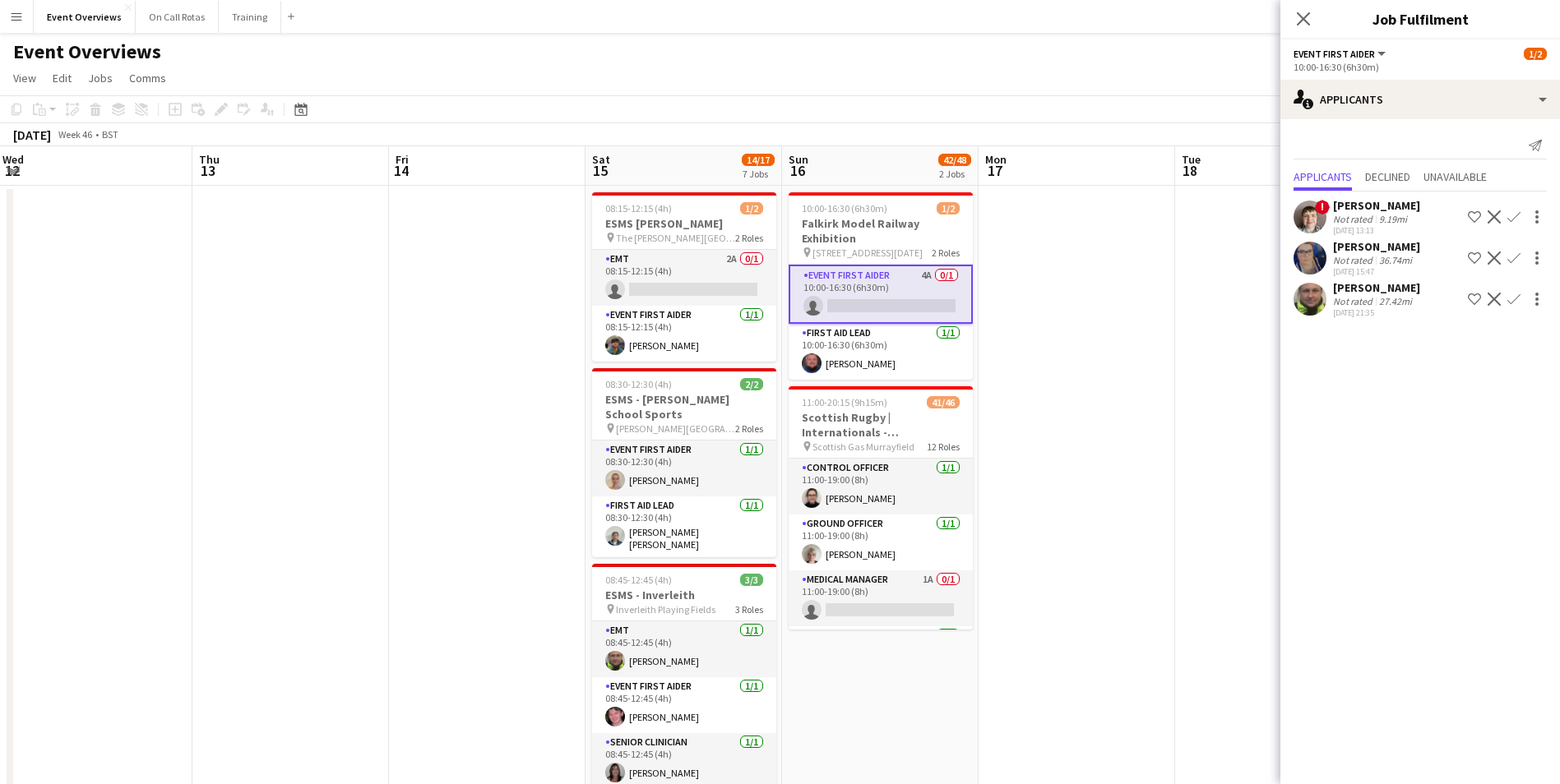
click at [1321, 262] on app-user-avatar at bounding box center [1310, 258] width 33 height 33
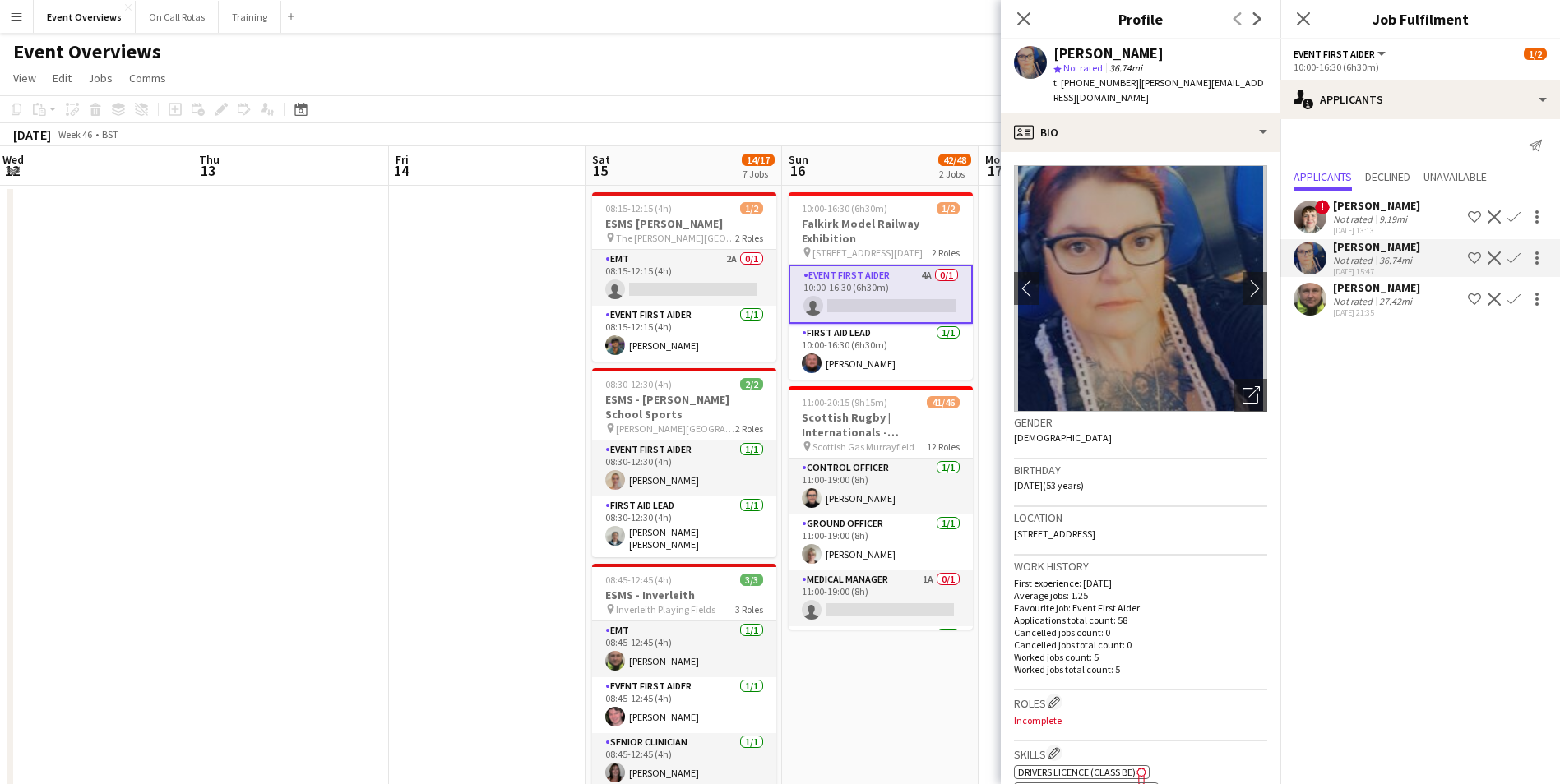
click at [1315, 293] on app-user-avatar at bounding box center [1310, 299] width 33 height 33
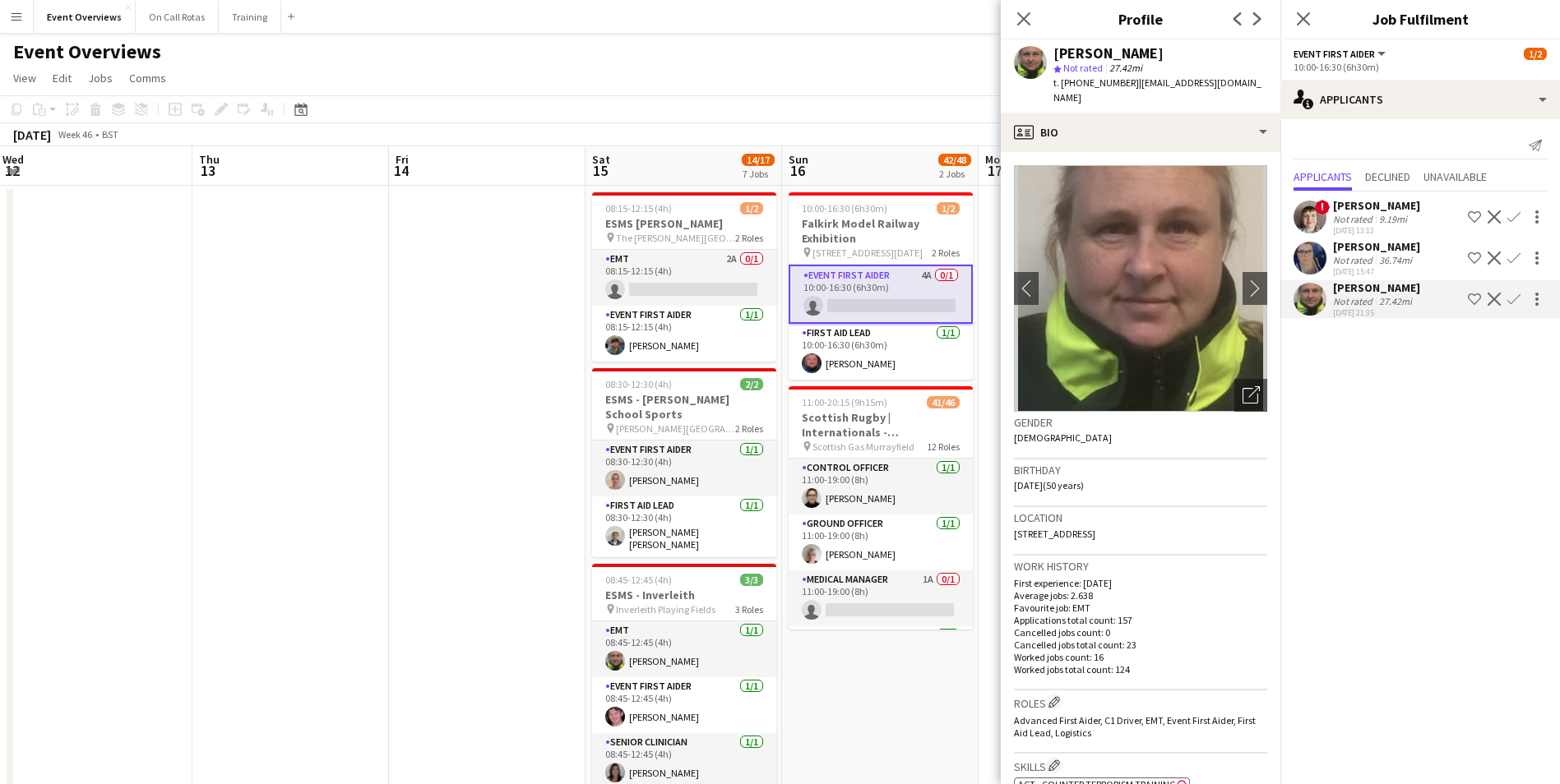
click at [1308, 224] on app-user-avatar at bounding box center [1310, 217] width 33 height 33
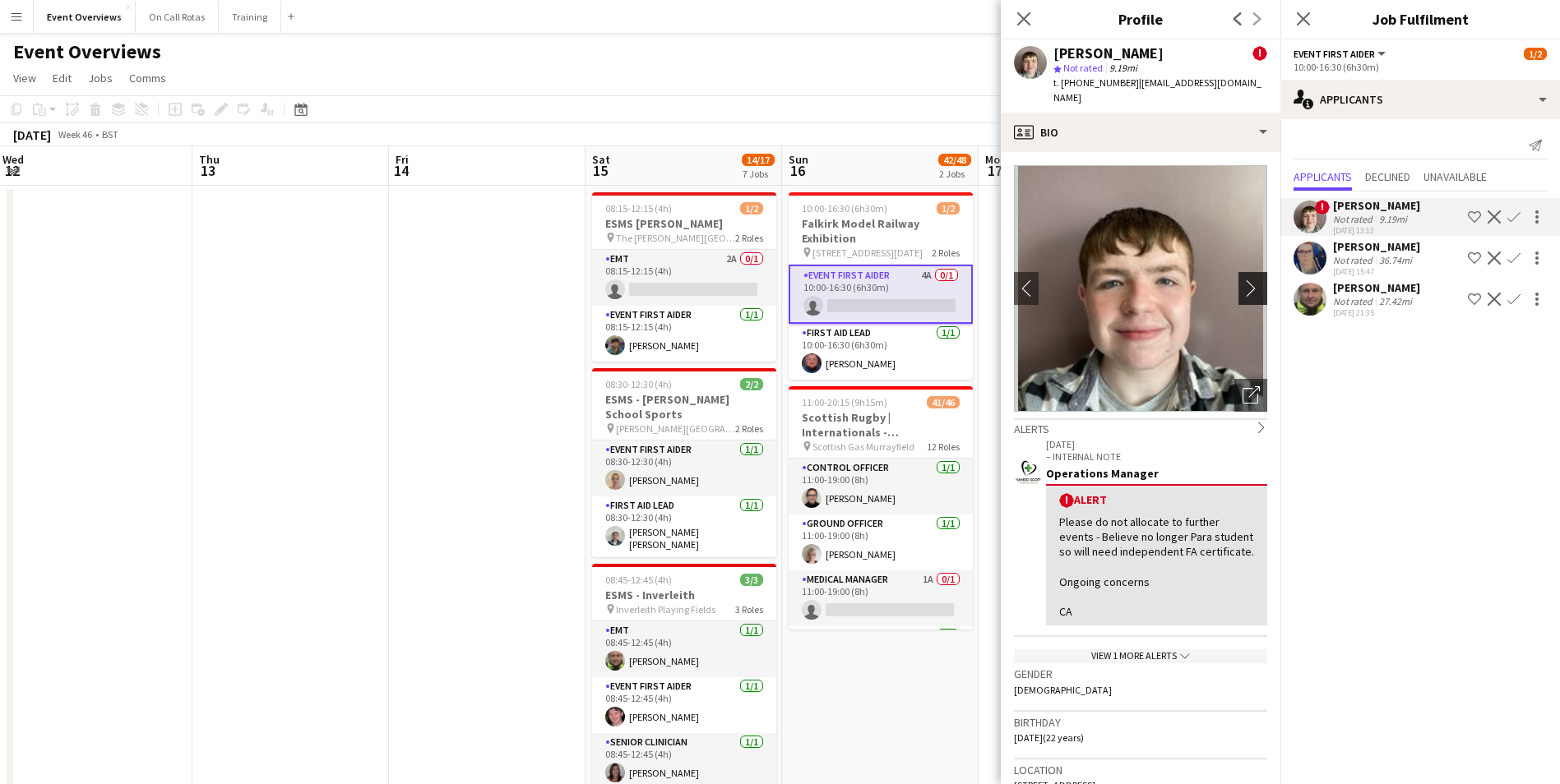
click at [1242, 281] on app-icon "chevron-right" at bounding box center [1255, 288] width 26 height 17
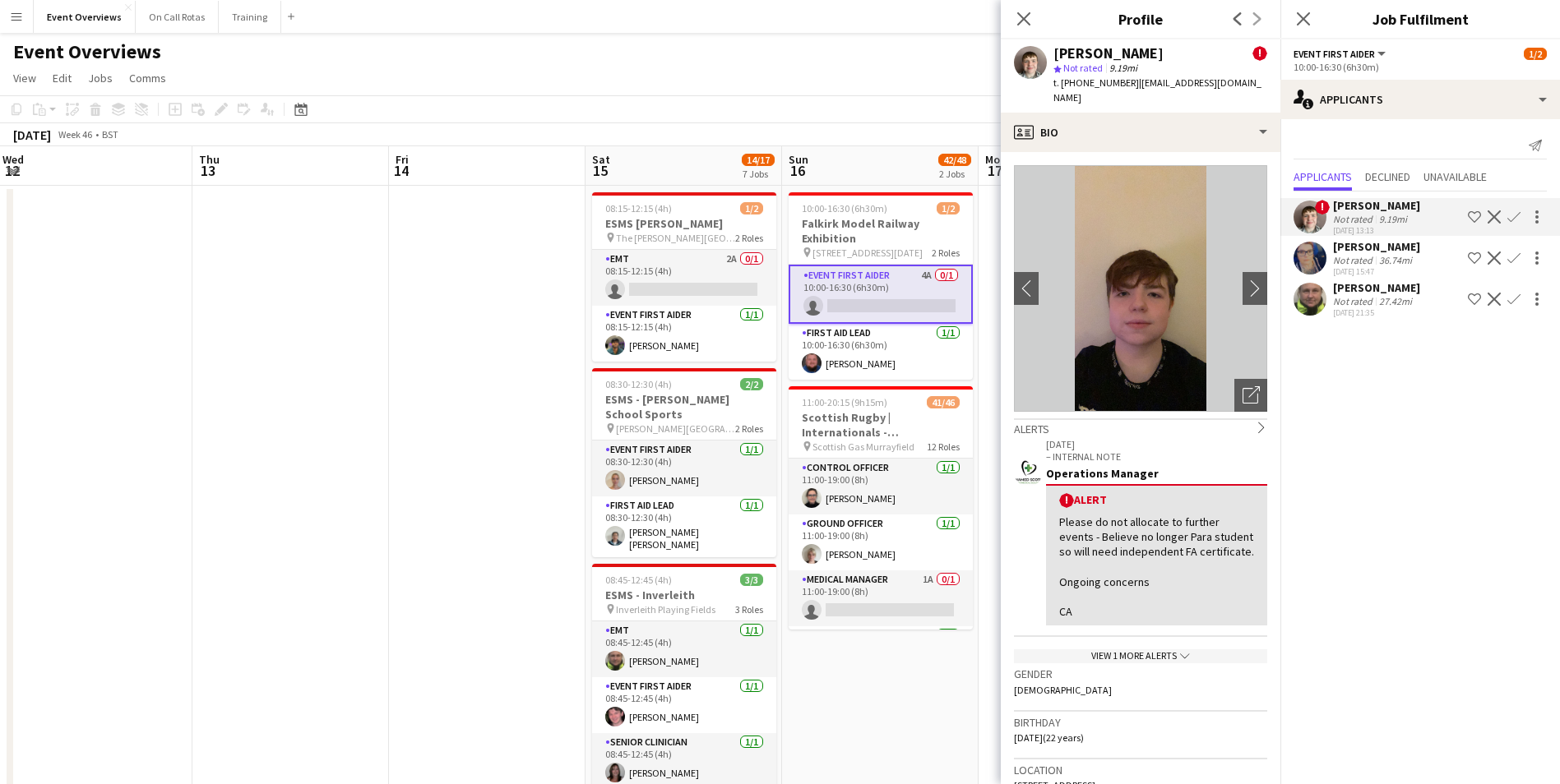
drag, startPoint x: 1021, startPoint y: 16, endPoint x: 1035, endPoint y: 28, distance: 18.4
click at [1021, 16] on icon at bounding box center [1024, 18] width 13 height 13
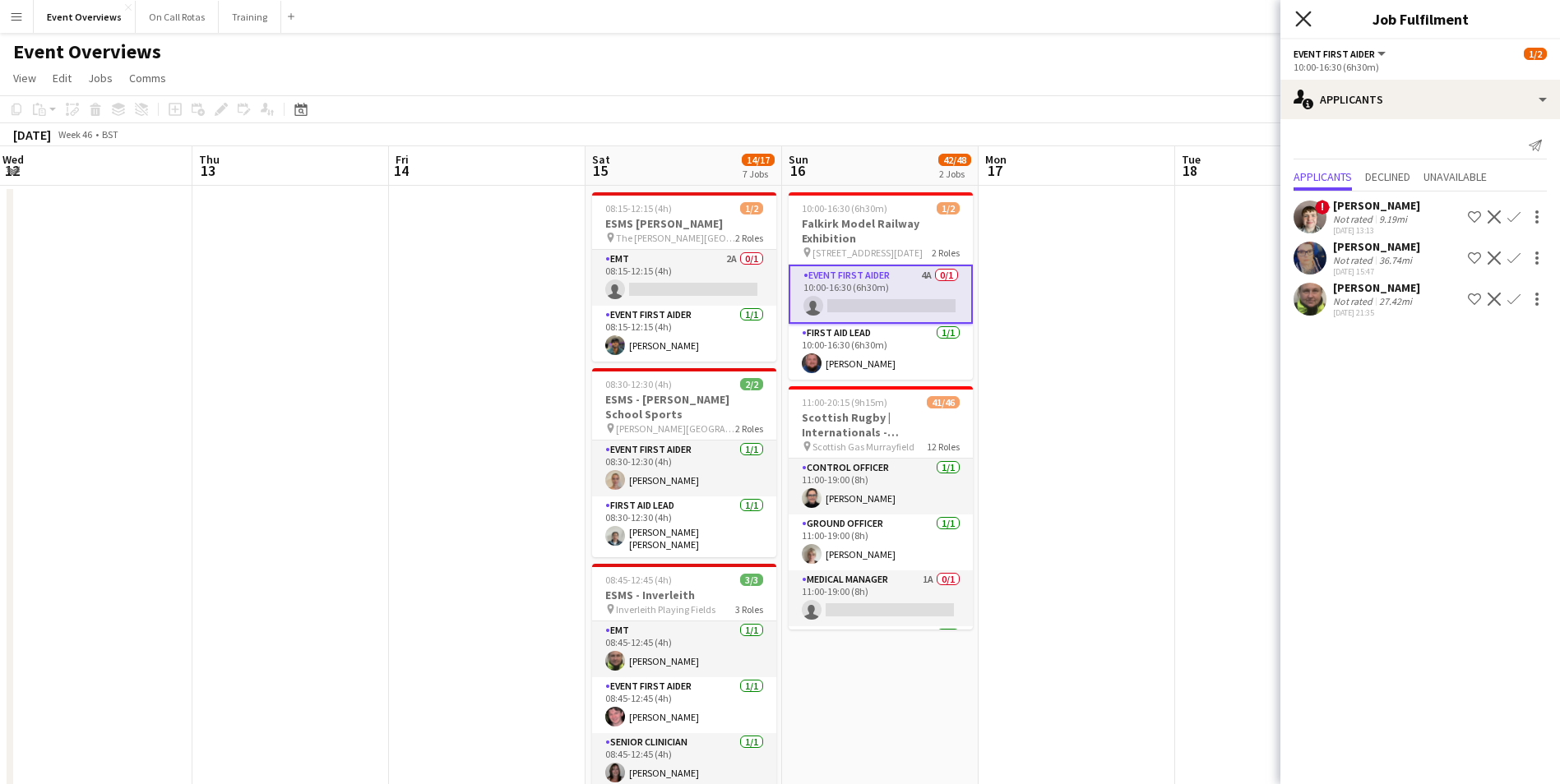
click at [1299, 20] on icon "Close pop-in" at bounding box center [1303, 18] width 16 height 16
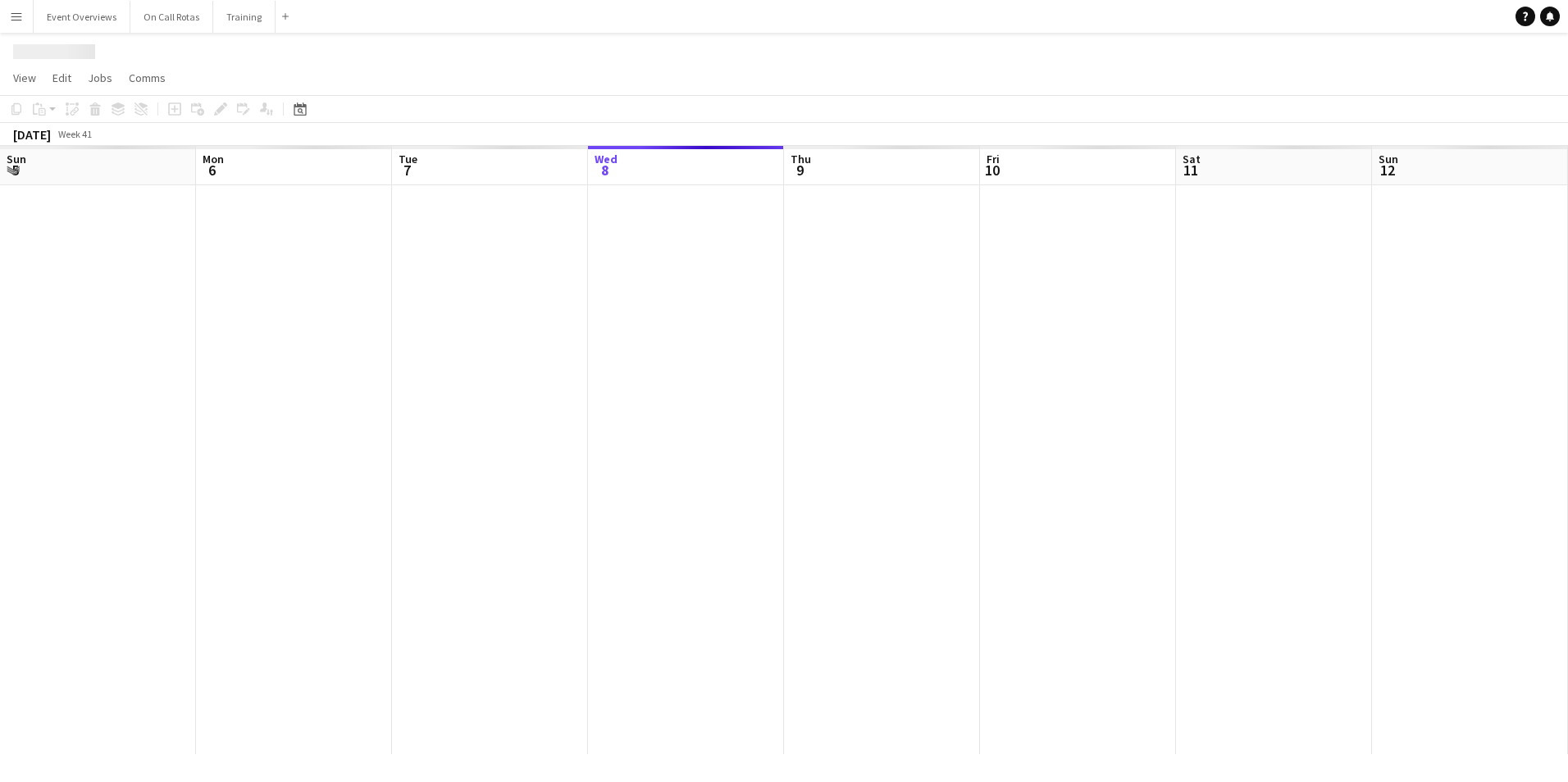
scroll to position [0, 392]
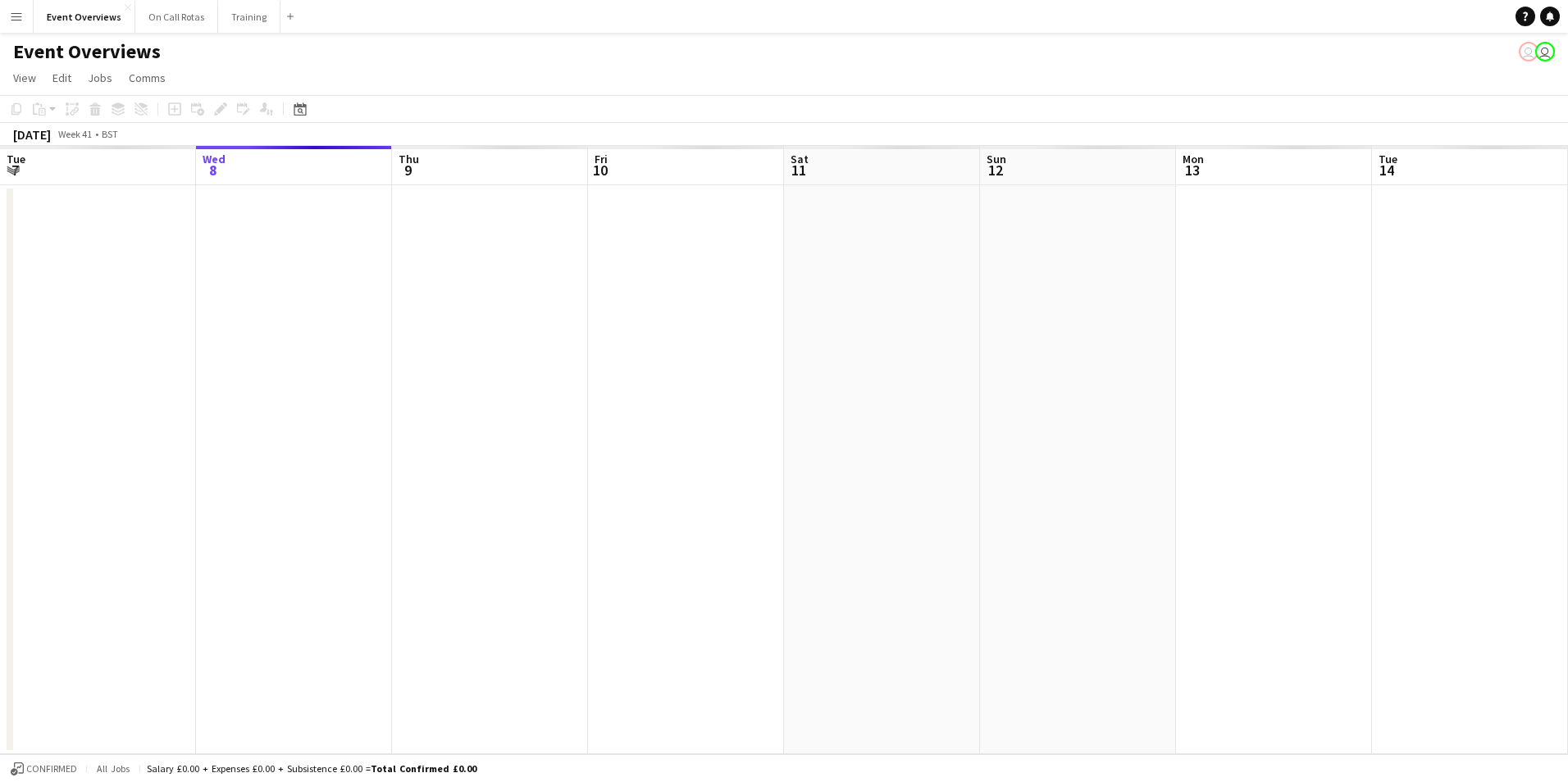
click at [18, 23] on button "Menu" at bounding box center [16, 16] width 33 height 33
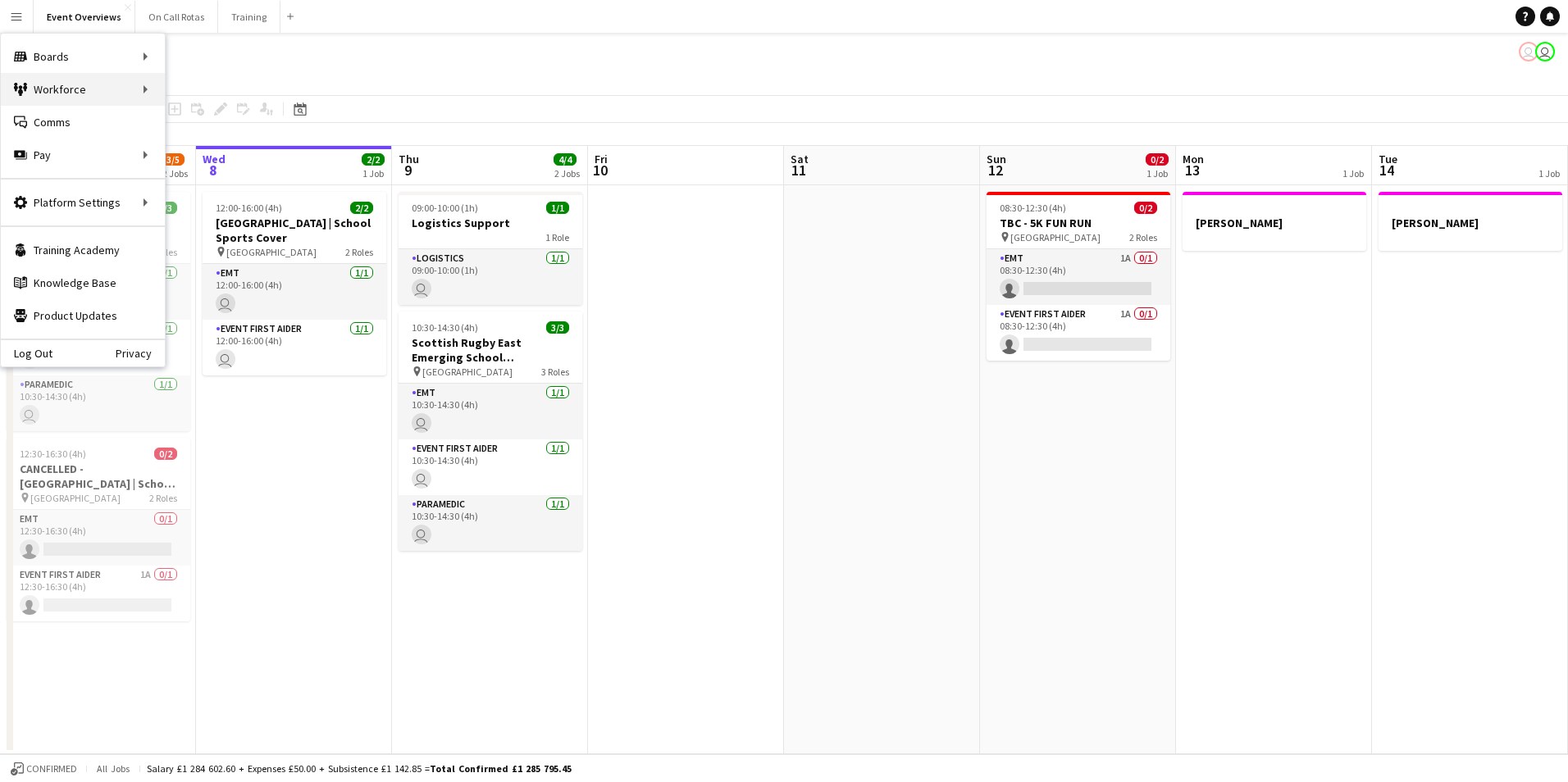
scroll to position [0, 0]
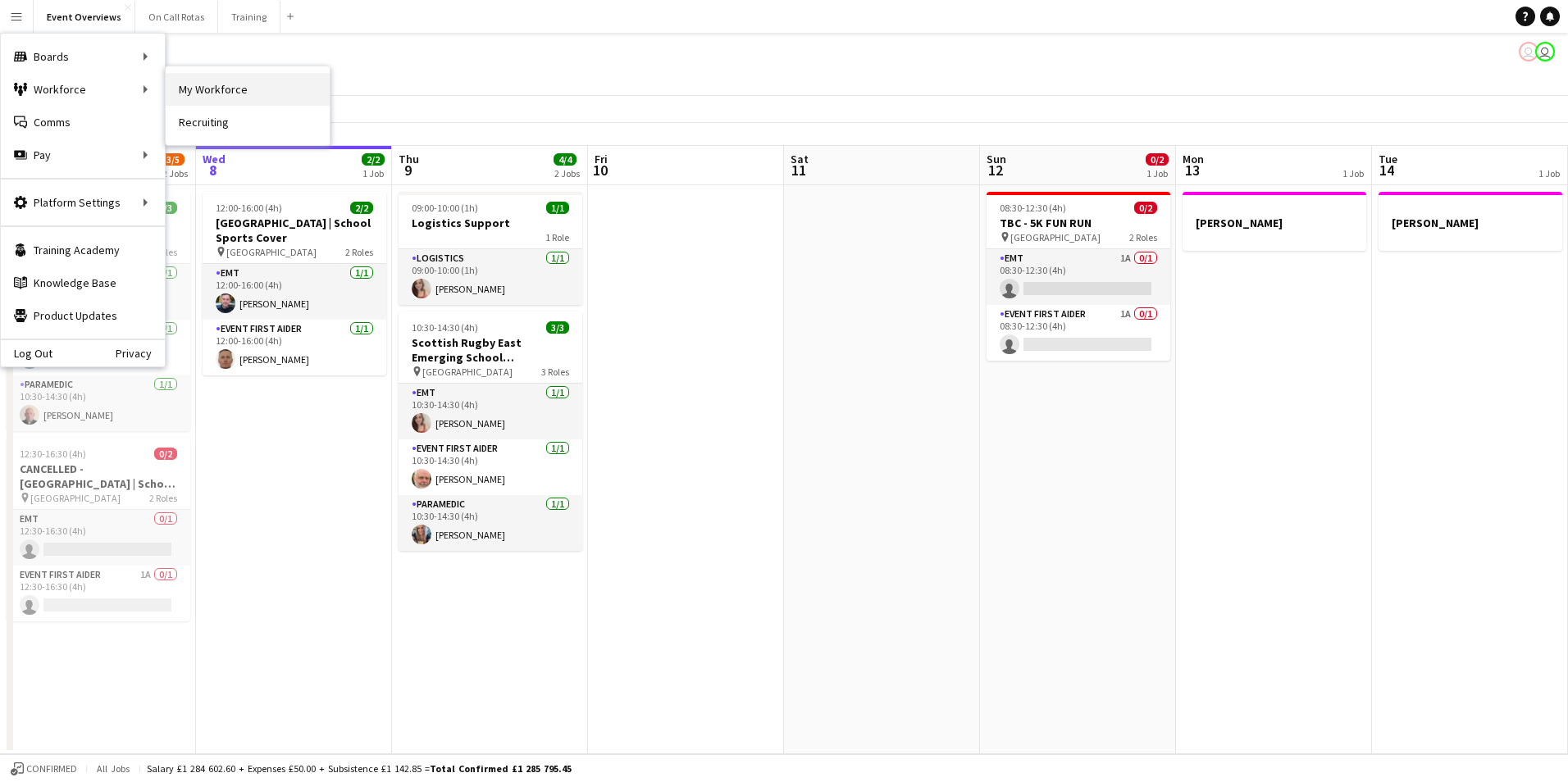
click at [205, 90] on link "My Workforce" at bounding box center [248, 90] width 164 height 33
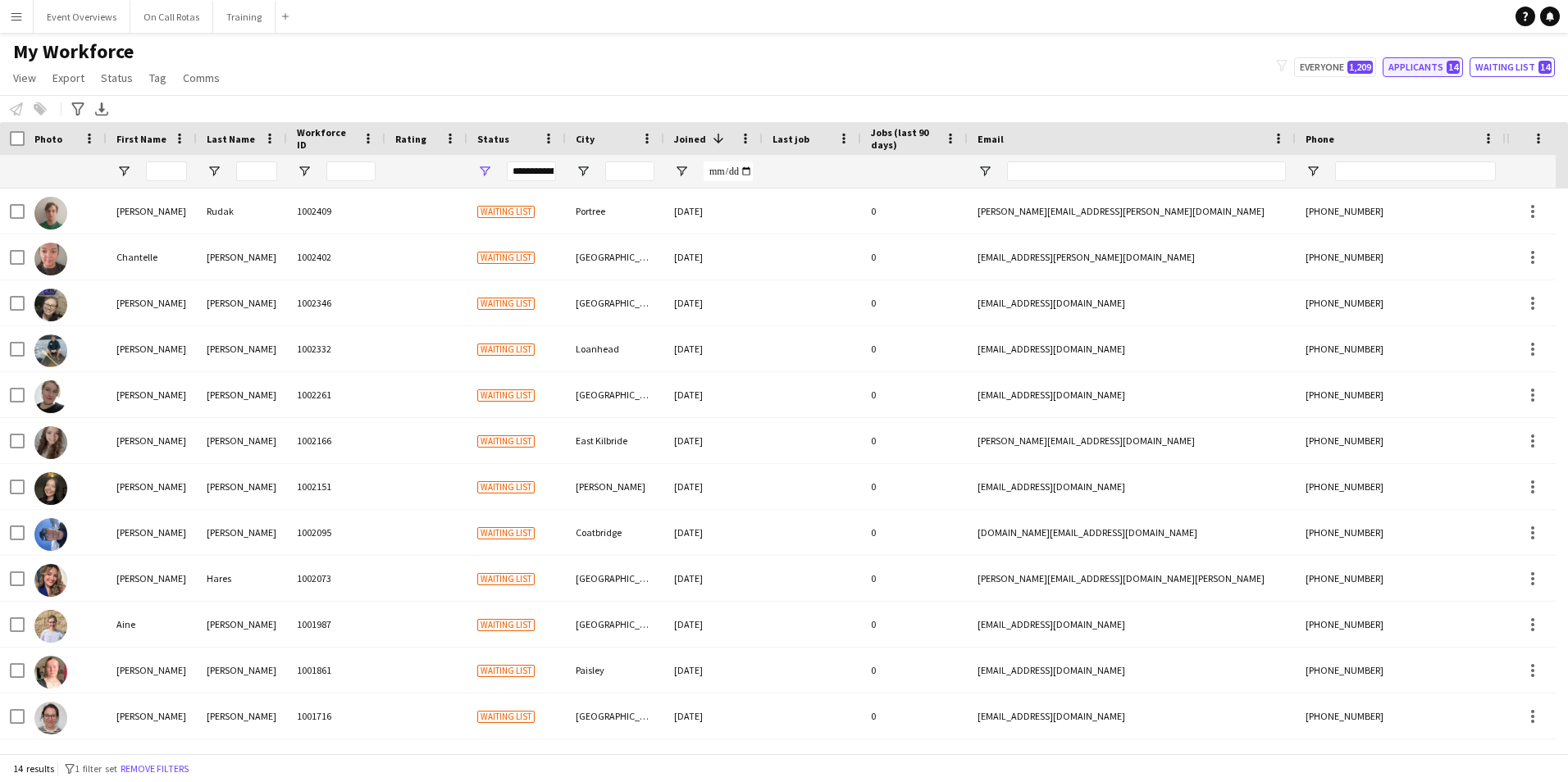
click at [1457, 69] on span "14" at bounding box center [1454, 67] width 13 height 13
type input "**********"
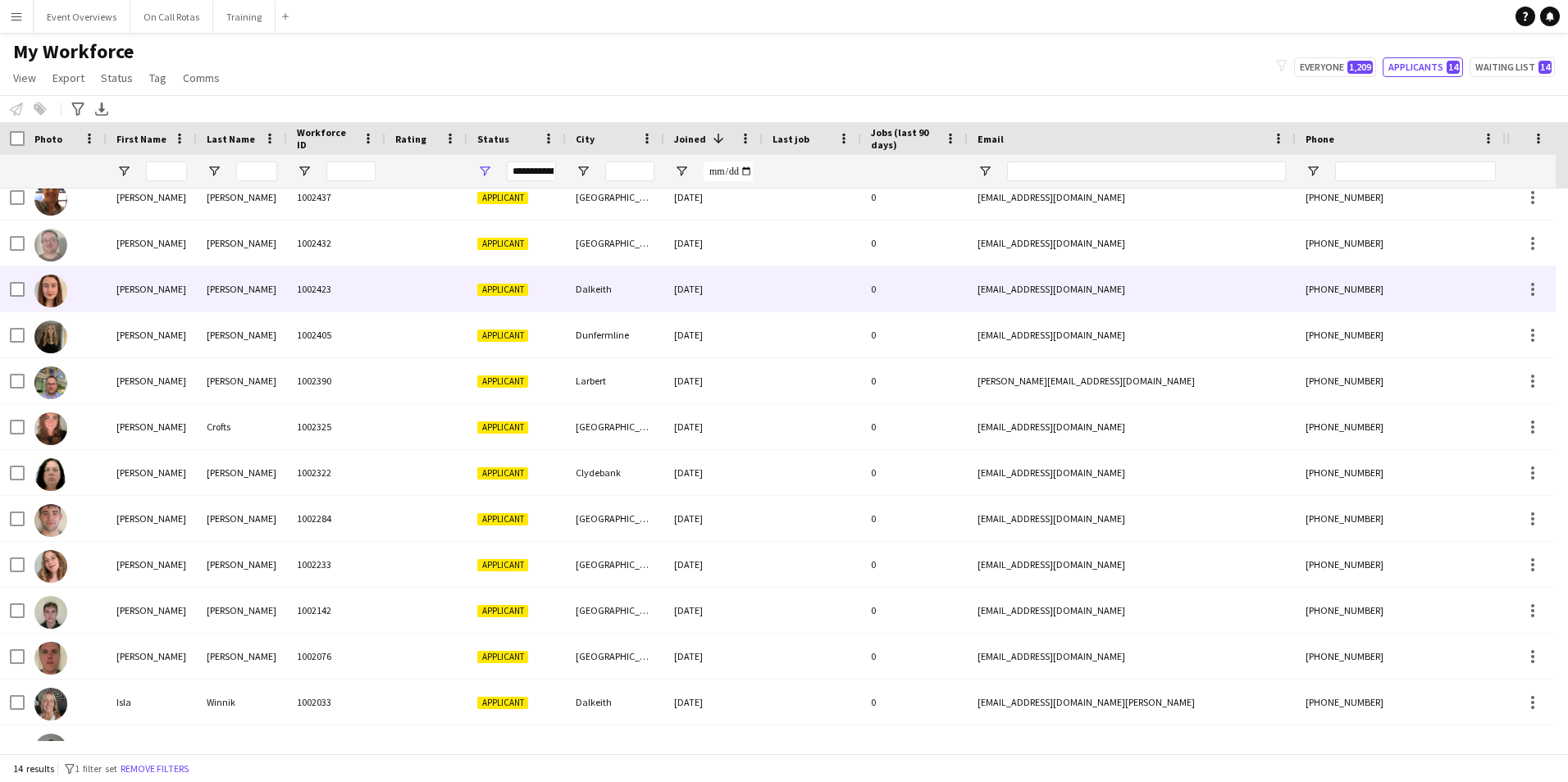
scroll to position [90, 0]
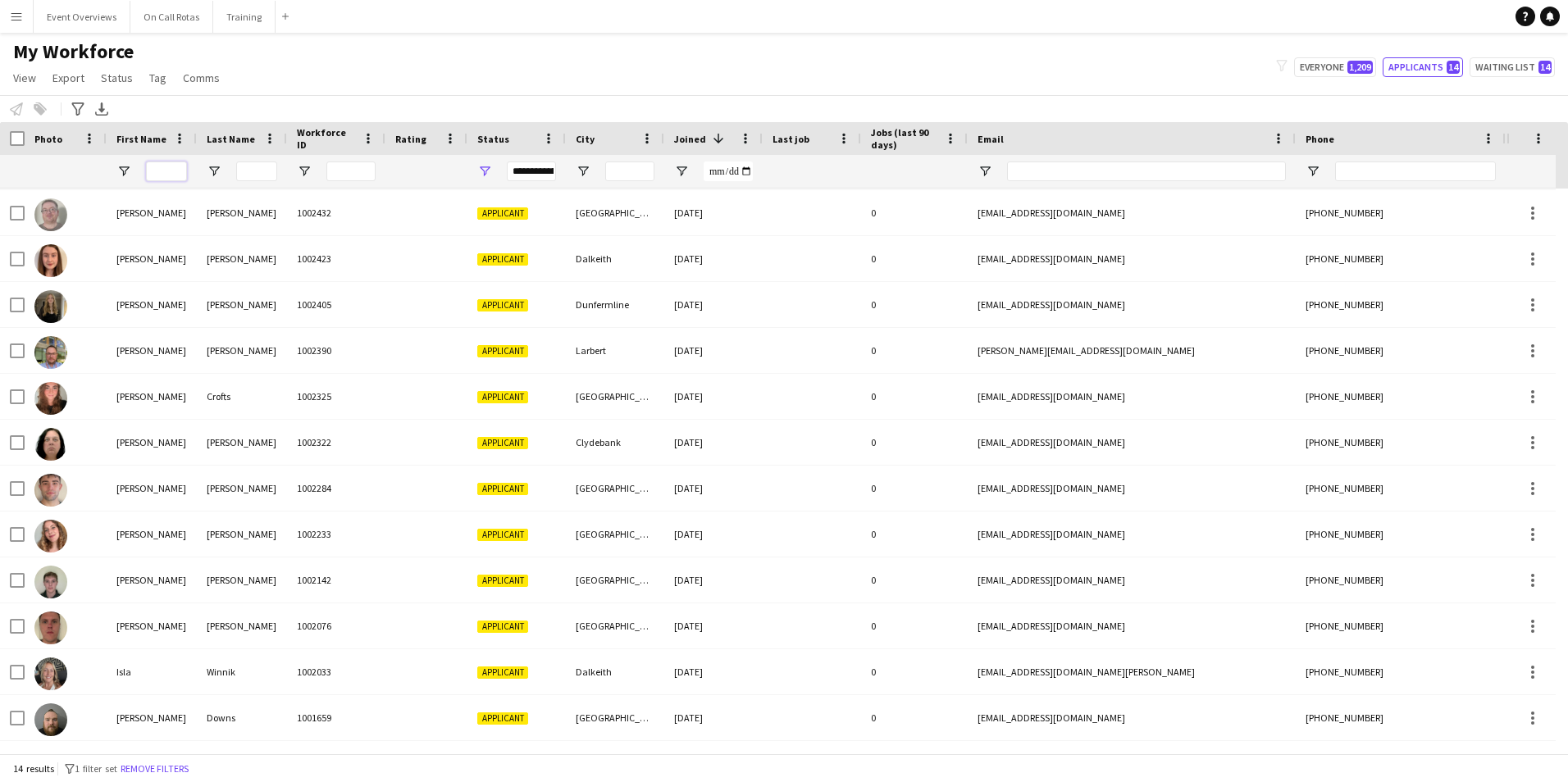
click at [181, 164] on input "First Name Filter Input" at bounding box center [166, 172] width 41 height 20
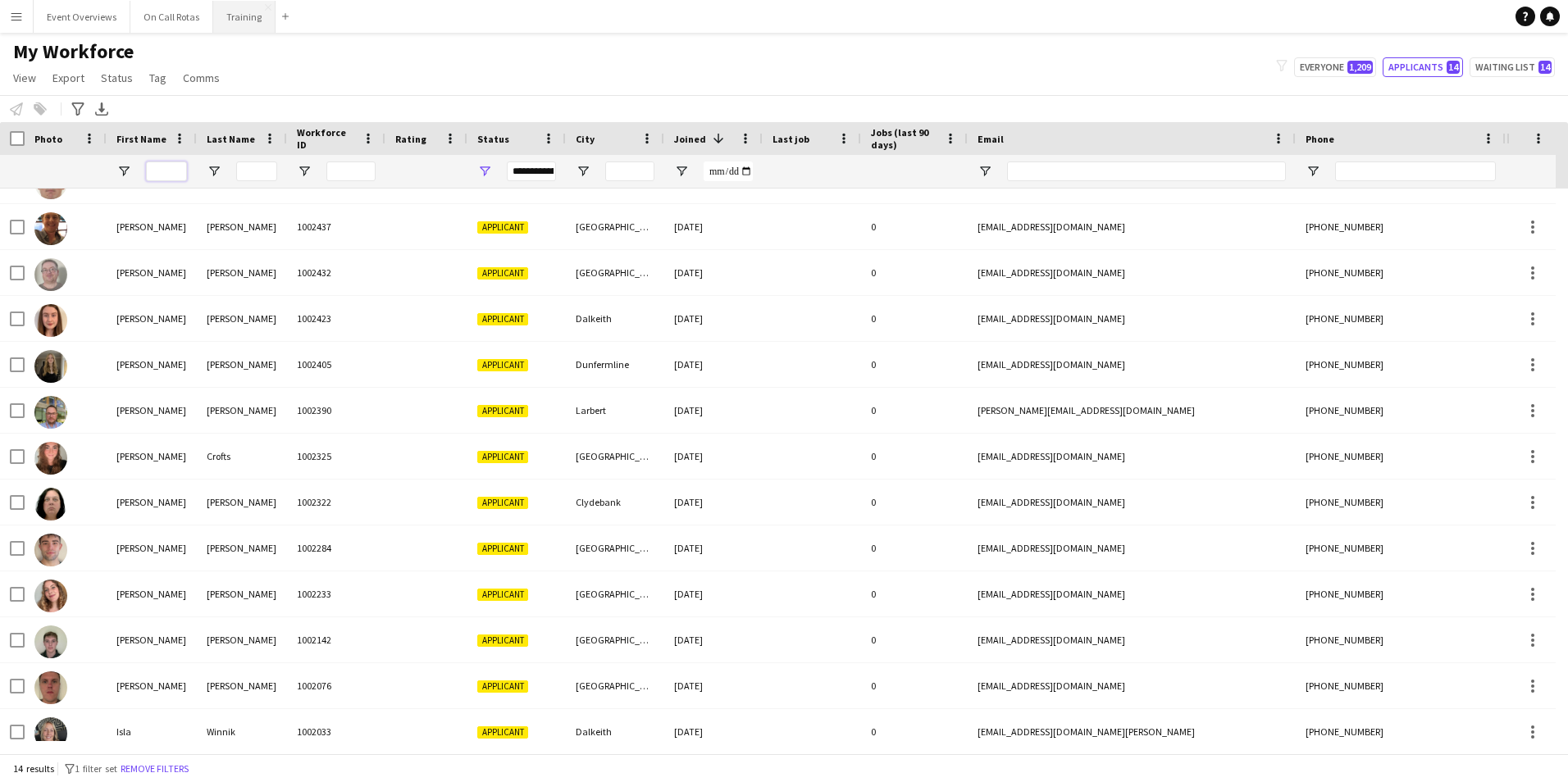
scroll to position [0, 0]
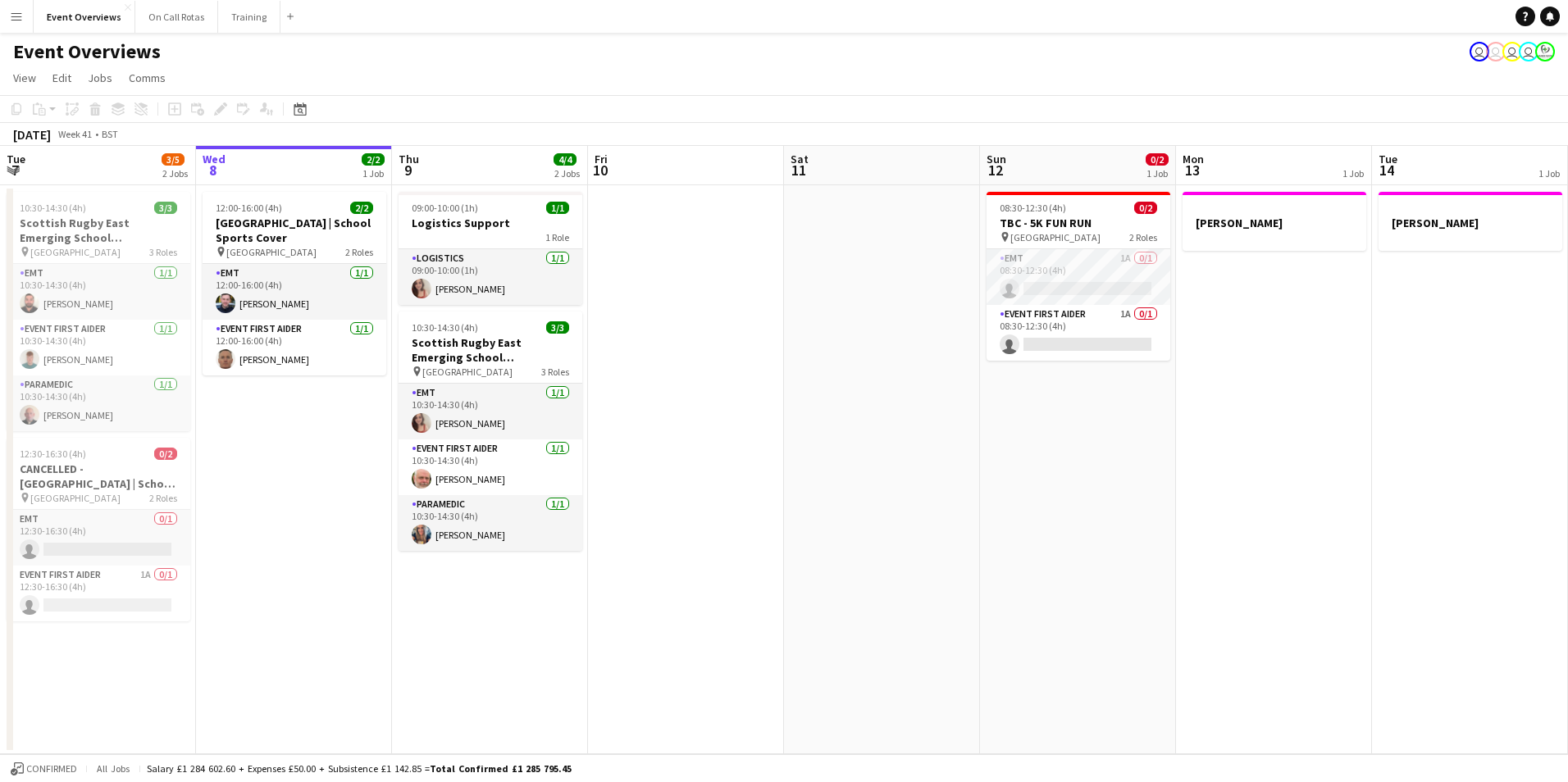
click at [24, 20] on button "Menu" at bounding box center [16, 16] width 33 height 33
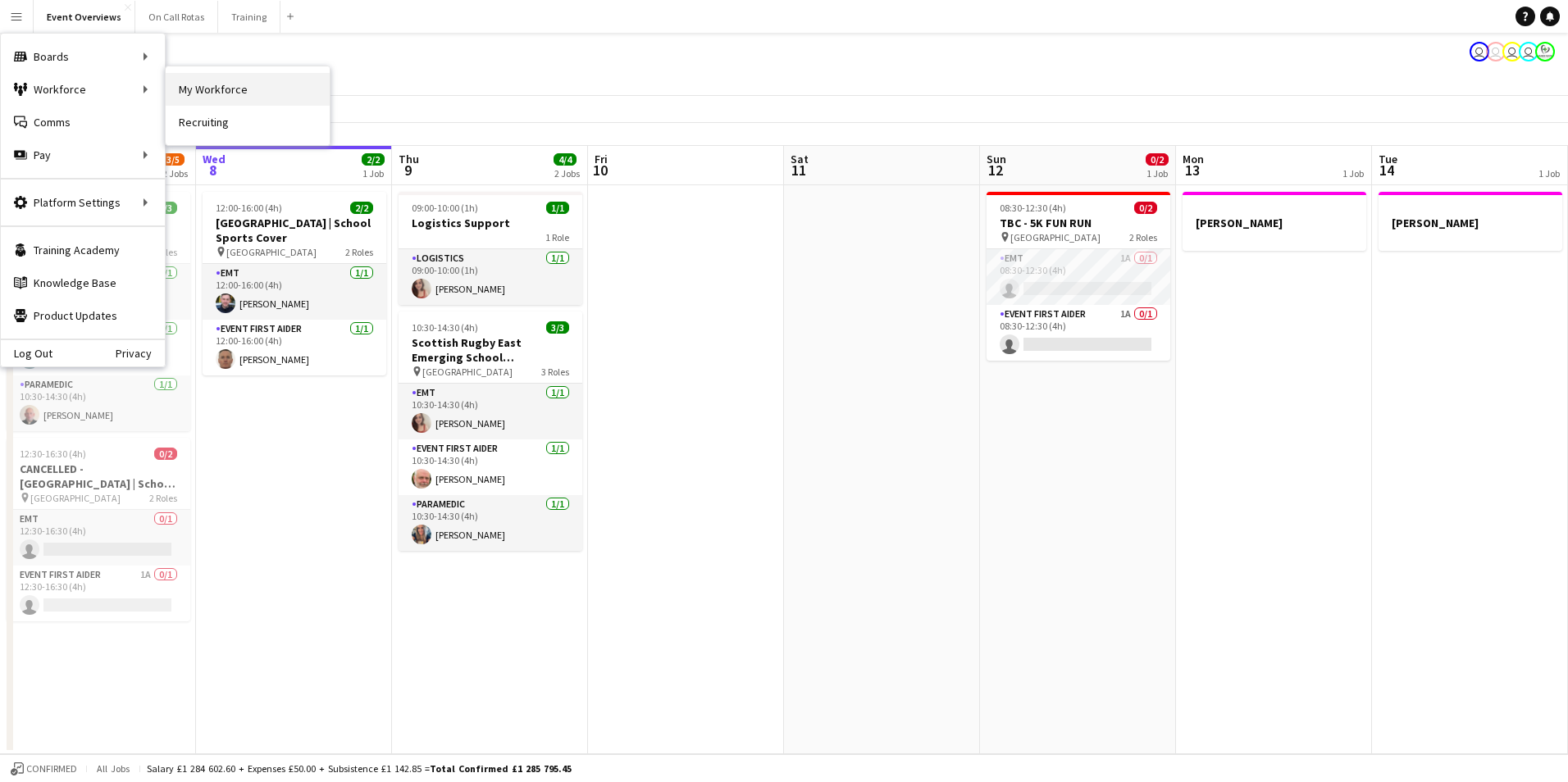
click at [188, 91] on link "My Workforce" at bounding box center [248, 90] width 164 height 33
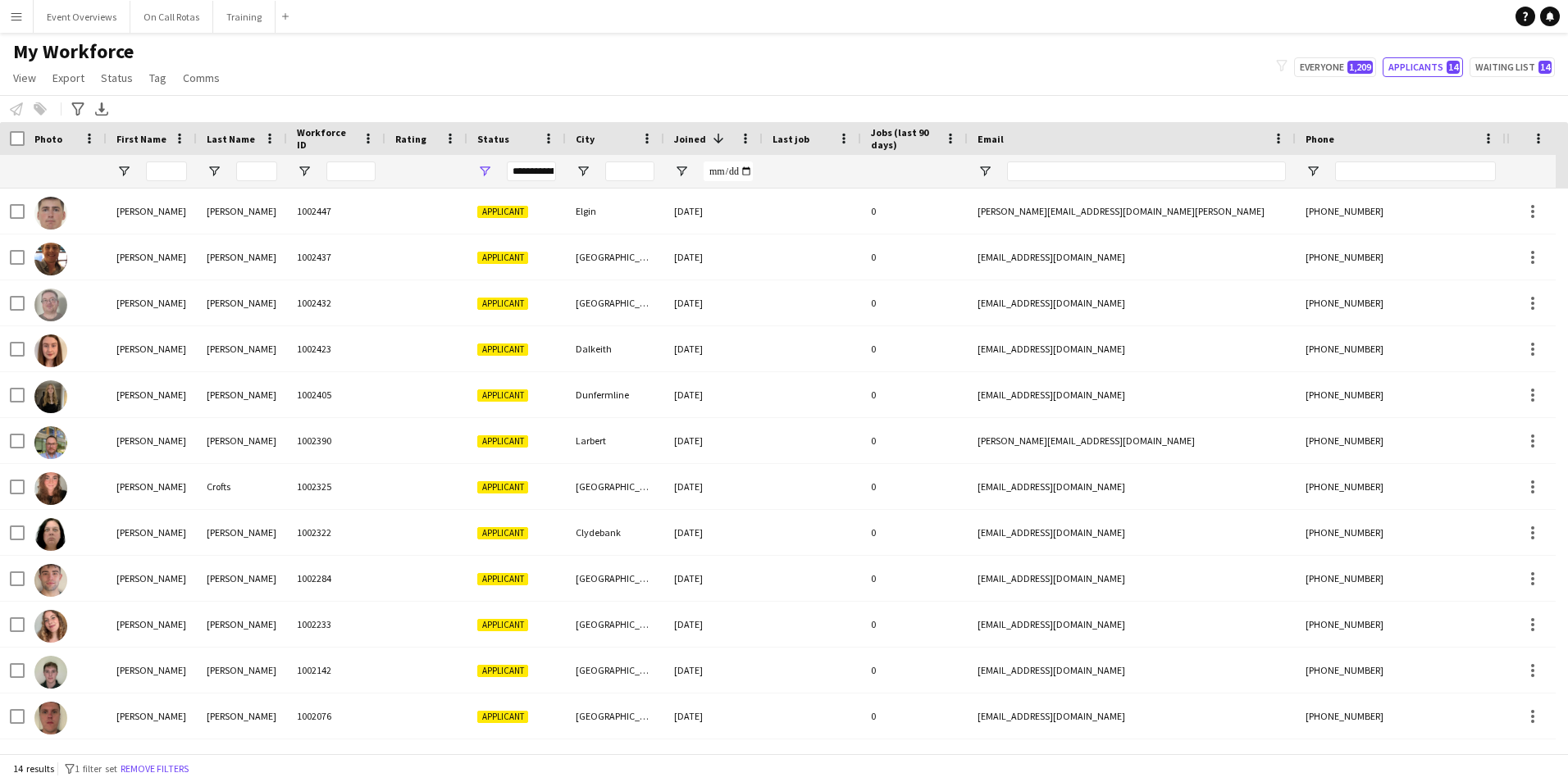
click at [534, 172] on div "**********" at bounding box center [532, 172] width 49 height 20
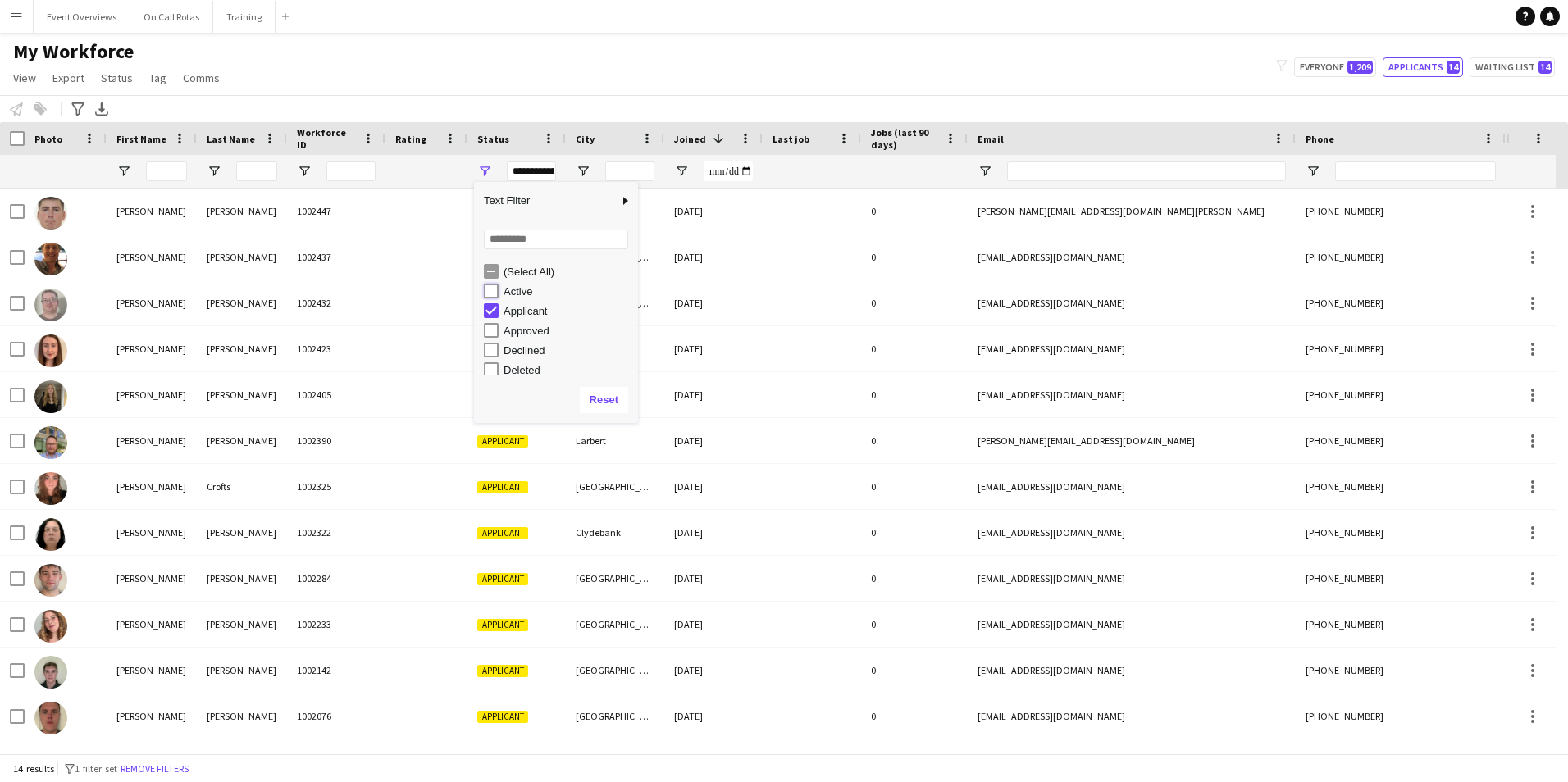
click at [500, 294] on div "Active" at bounding box center [561, 291] width 154 height 20
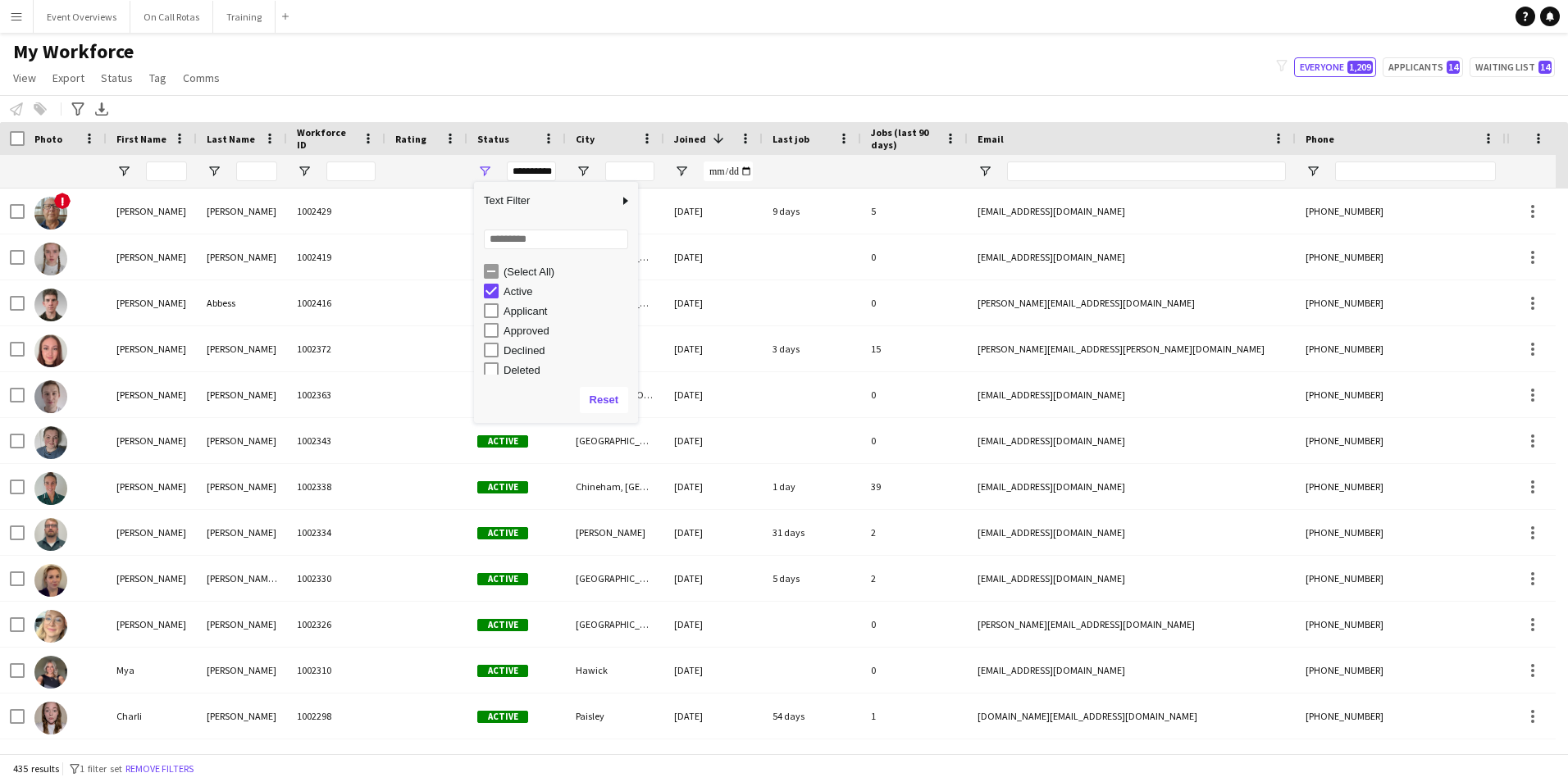
click at [703, 60] on div "My Workforce View Views Default view Active Staff Applications - First Aider Ap…" at bounding box center [784, 67] width 1568 height 56
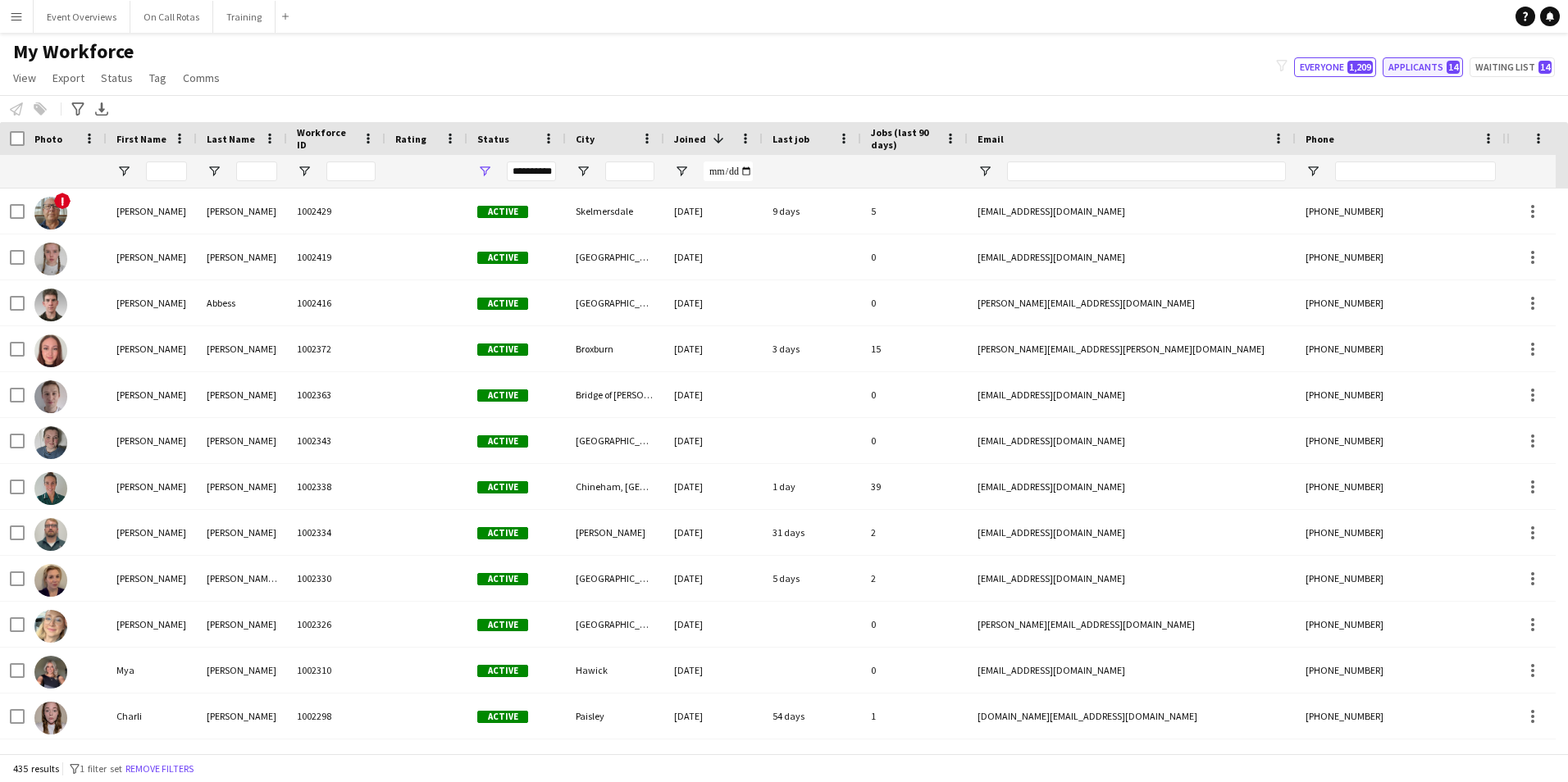
click at [1440, 63] on button "Applicants 14" at bounding box center [1424, 68] width 80 height 20
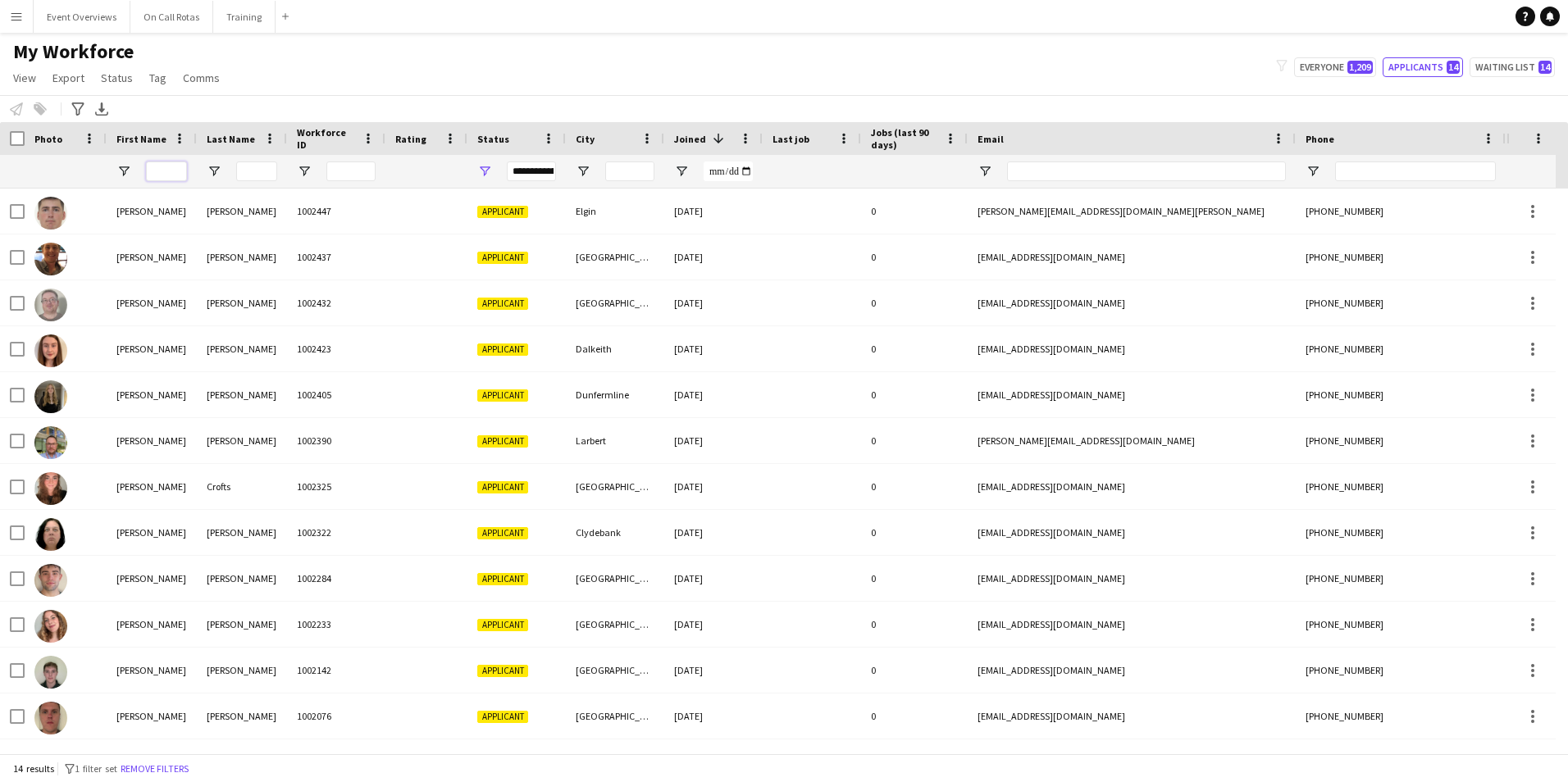
click at [173, 168] on input "First Name Filter Input" at bounding box center [166, 172] width 41 height 20
click at [1515, 68] on button "Waiting list 14" at bounding box center [1512, 68] width 85 height 20
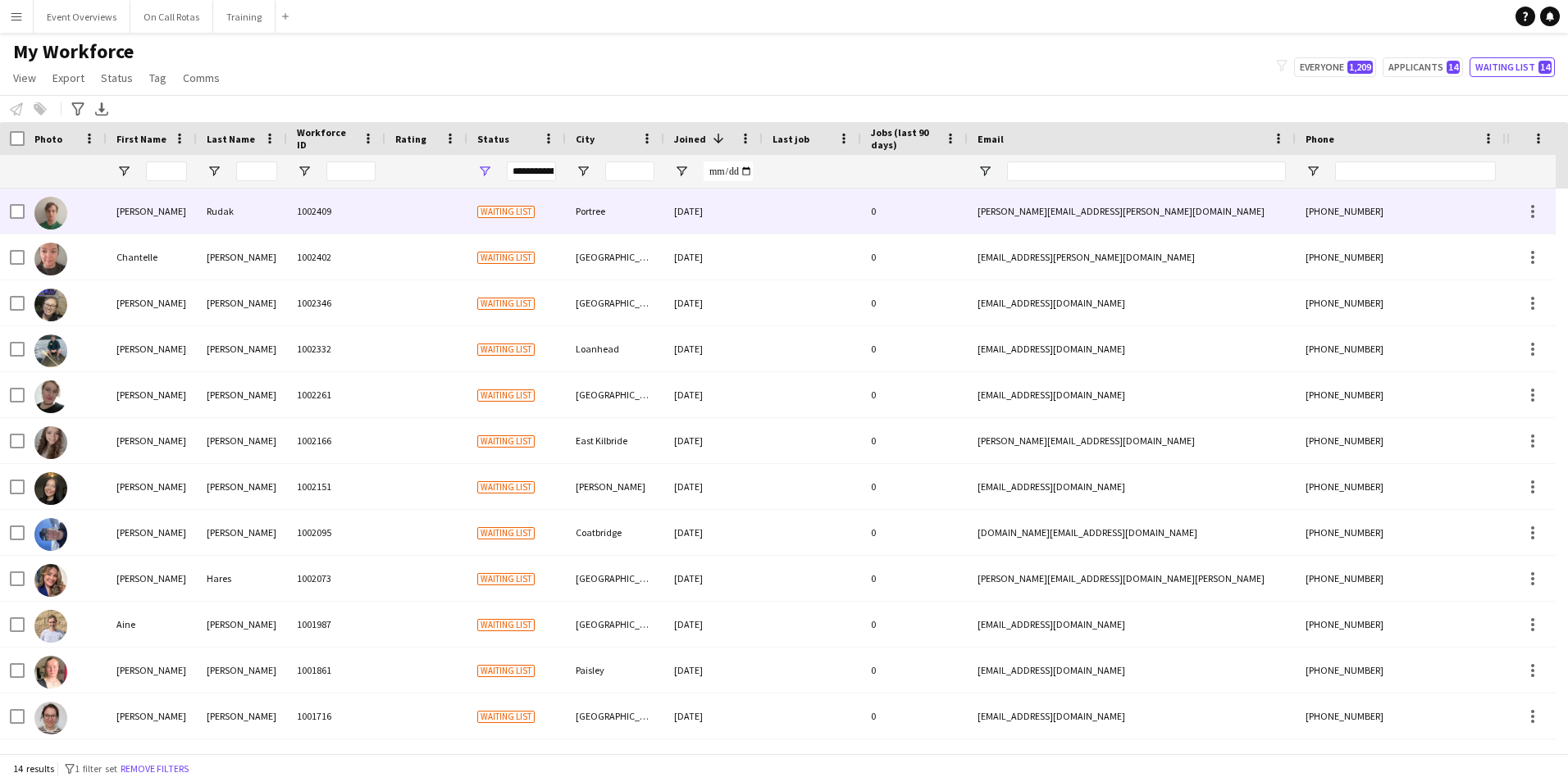
click at [144, 211] on div "[PERSON_NAME]" at bounding box center [152, 210] width 90 height 45
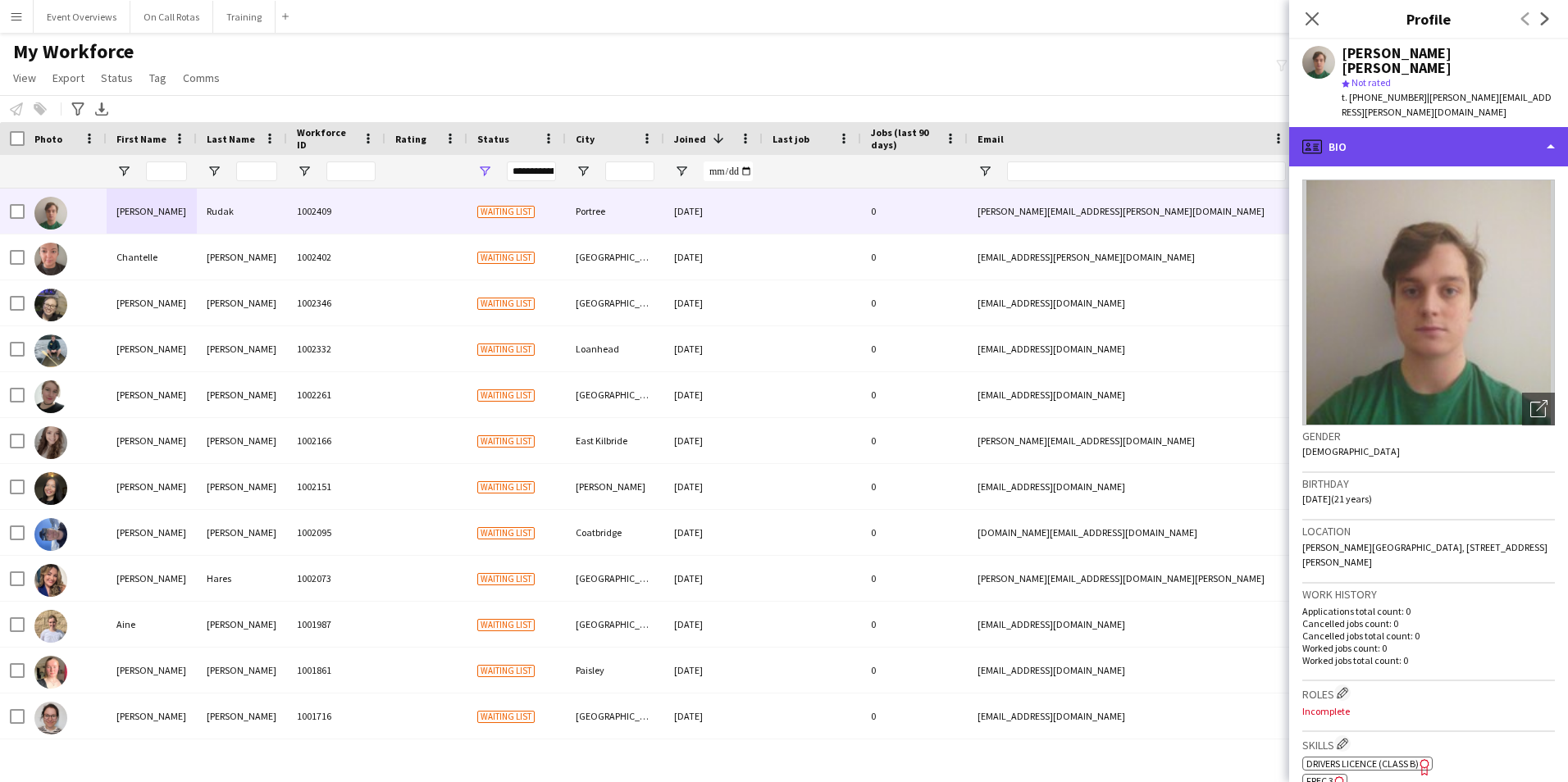
click at [1408, 127] on div "profile Bio" at bounding box center [1428, 146] width 279 height 39
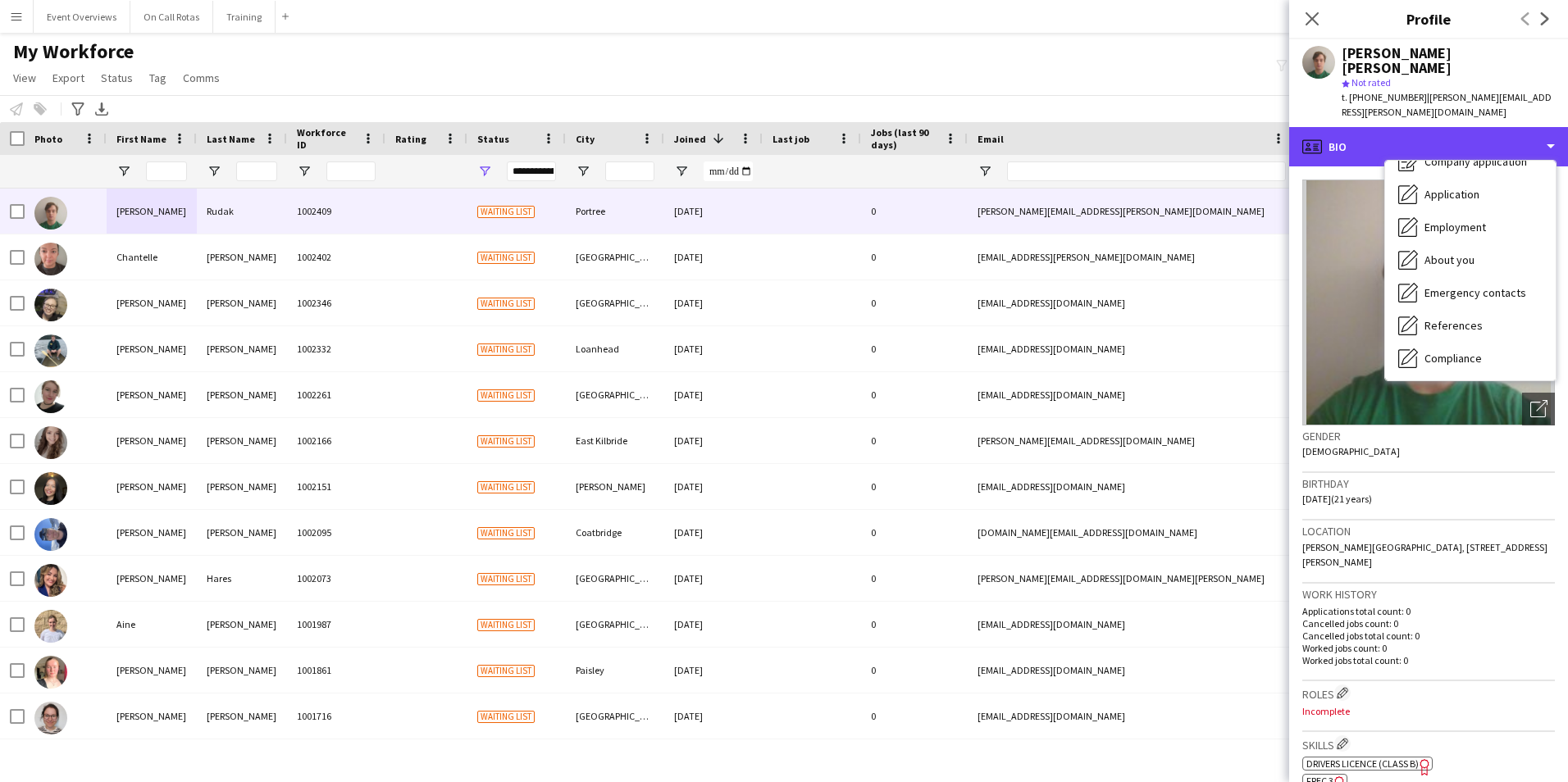
scroll to position [285, 0]
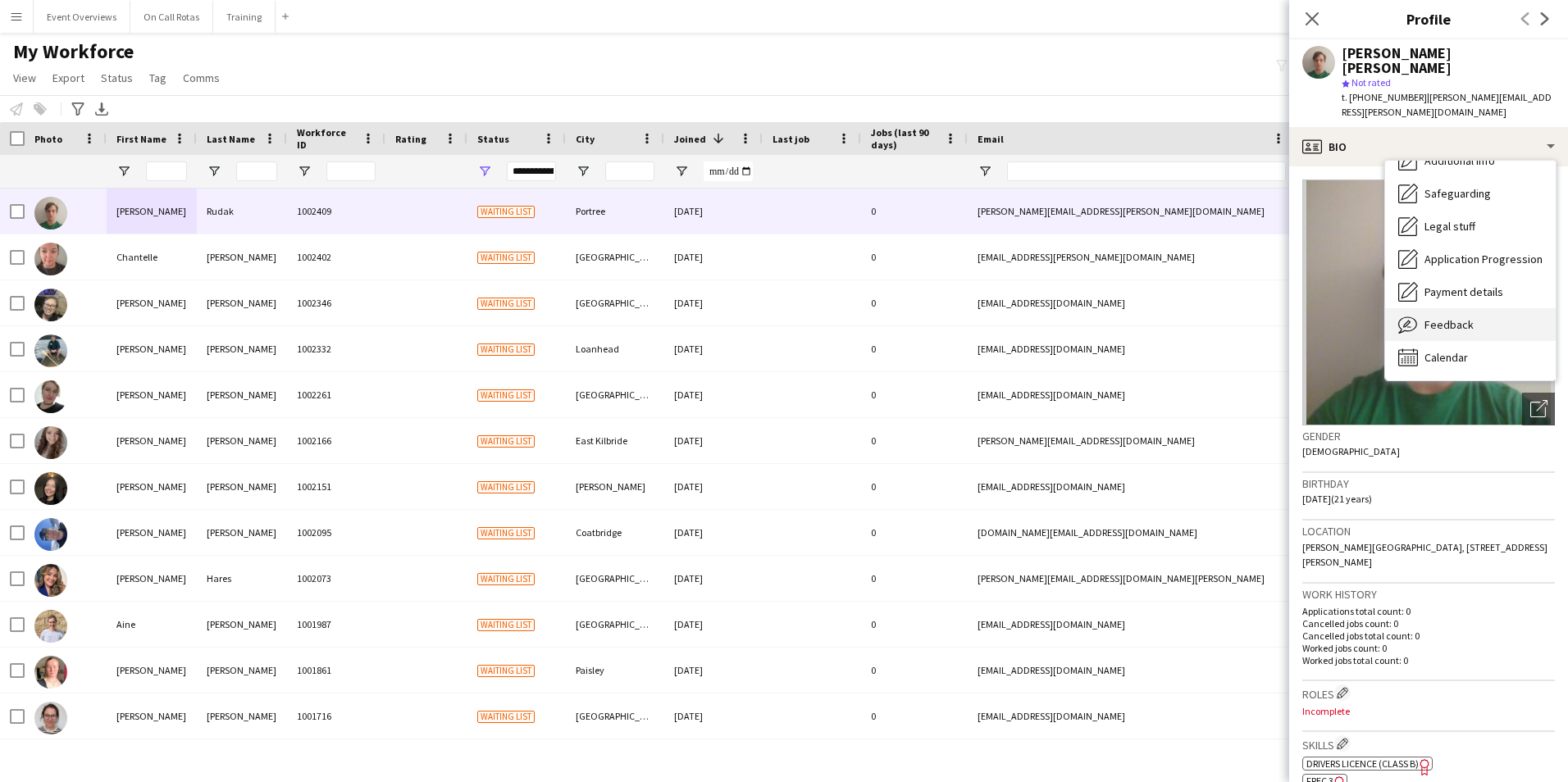
click at [1471, 317] on span "Feedback" at bounding box center [1449, 324] width 49 height 15
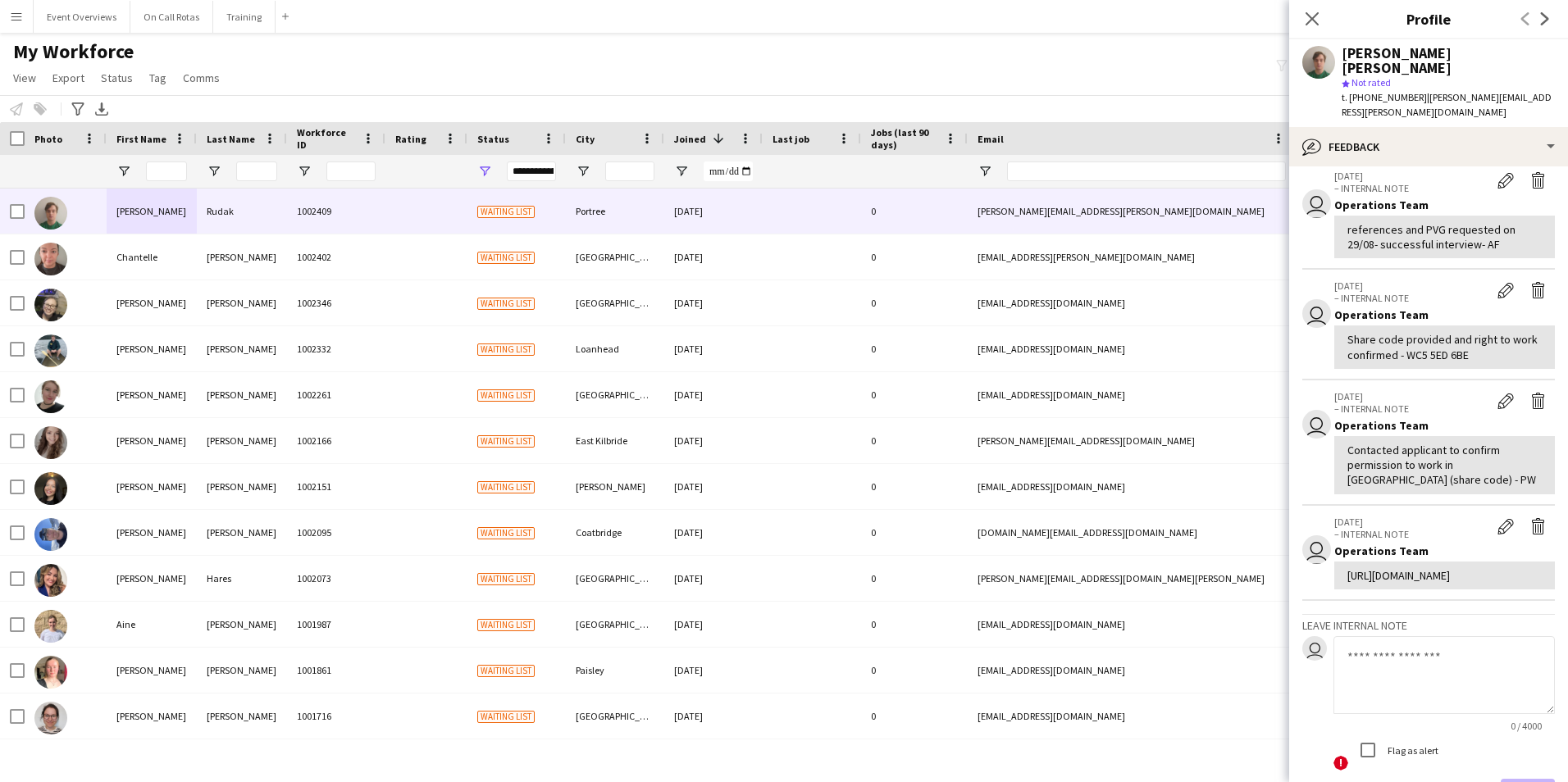
scroll to position [0, 0]
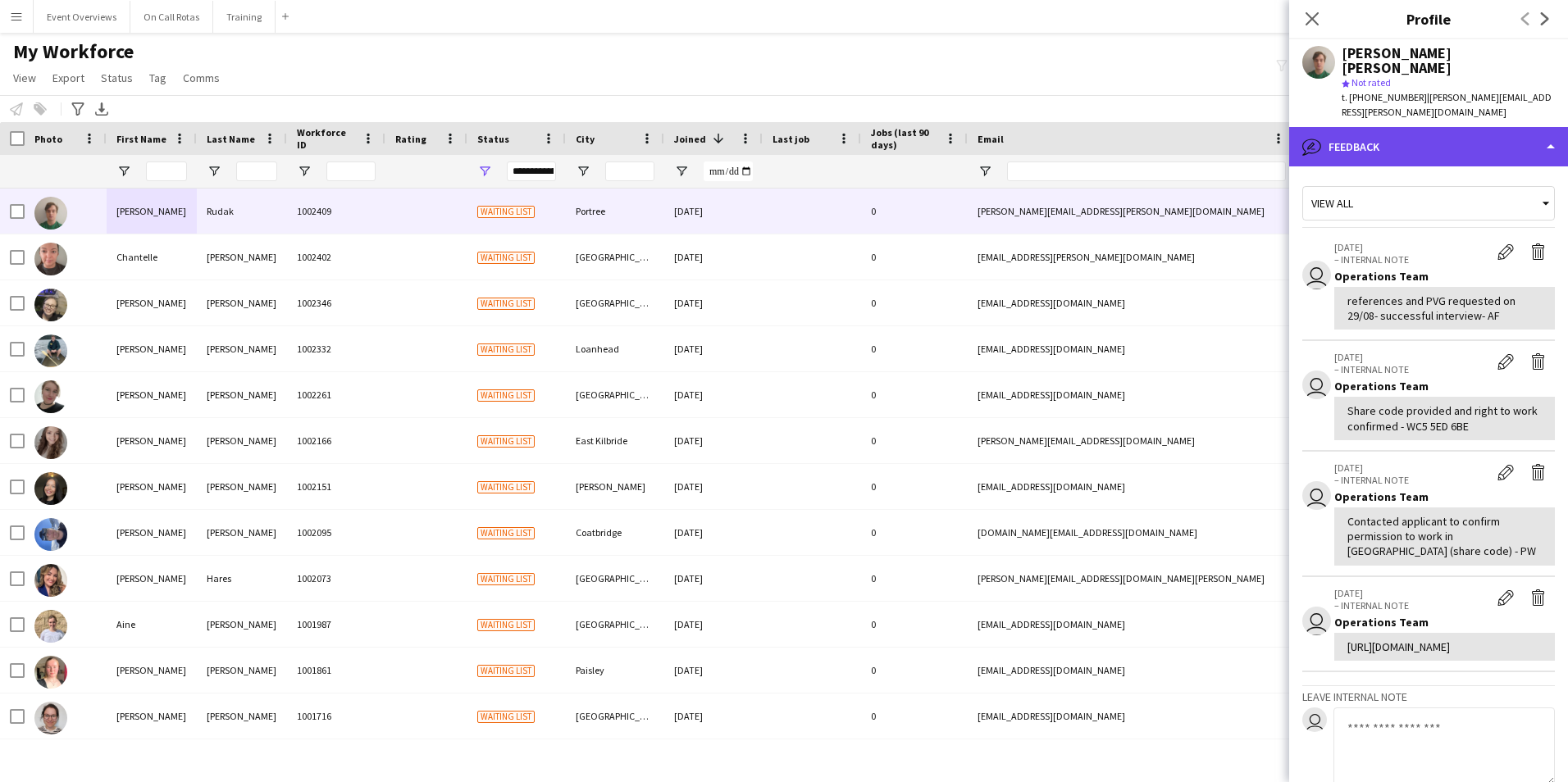
click at [1379, 127] on div "bubble-pencil Feedback" at bounding box center [1428, 146] width 279 height 39
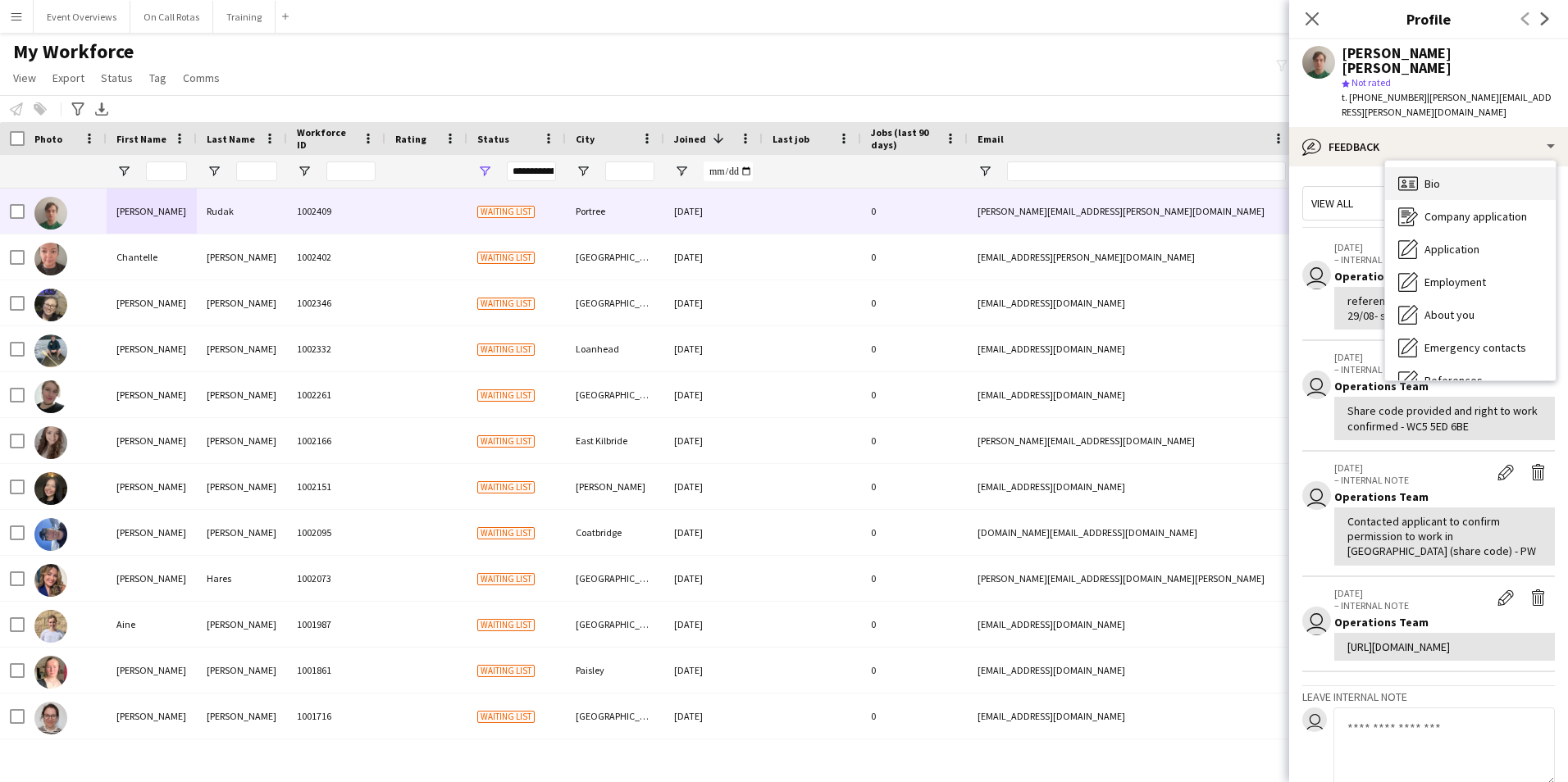
click at [1445, 167] on div "Bio Bio" at bounding box center [1470, 184] width 171 height 33
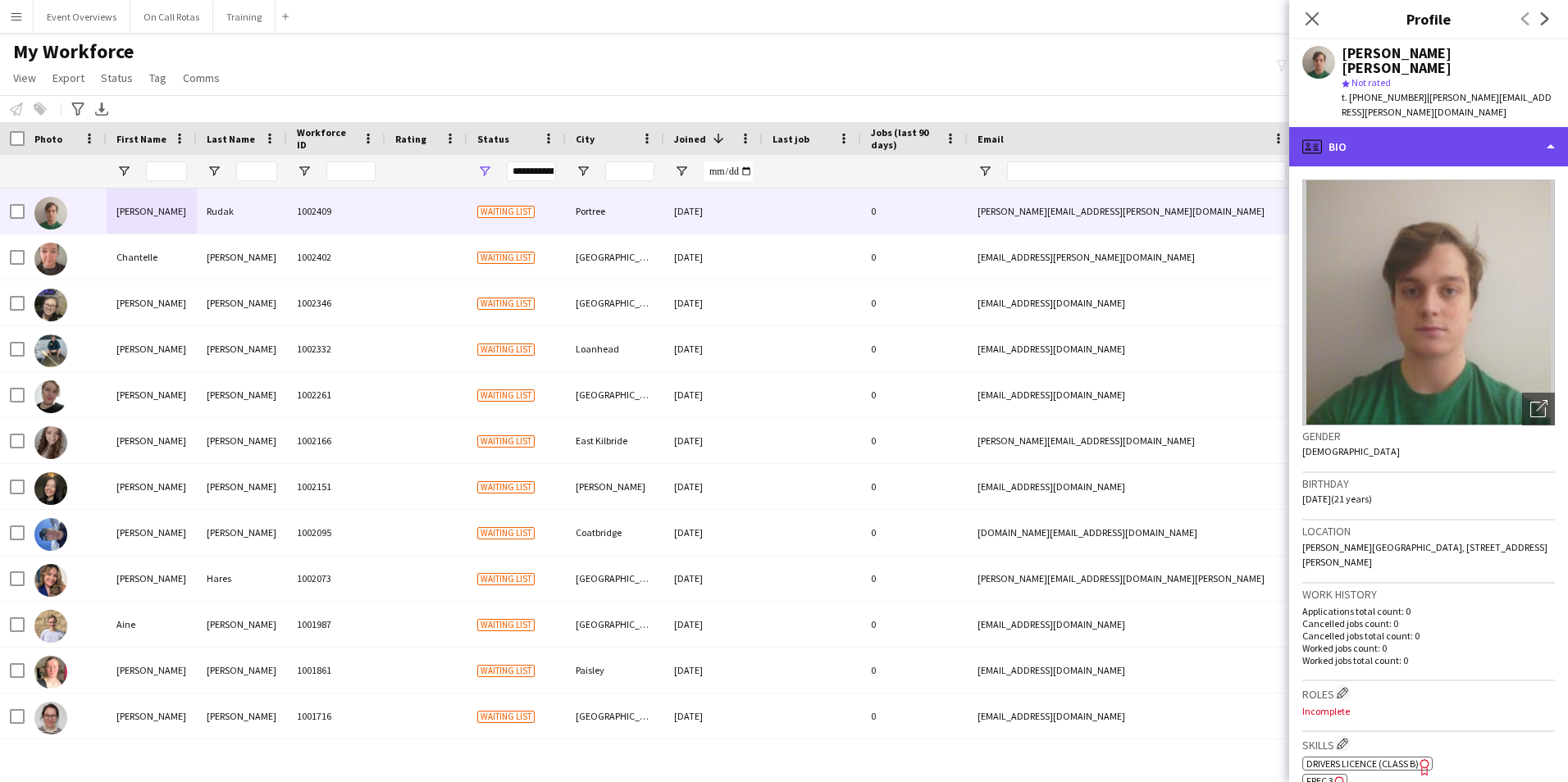
click at [1362, 127] on div "profile Bio" at bounding box center [1428, 146] width 279 height 39
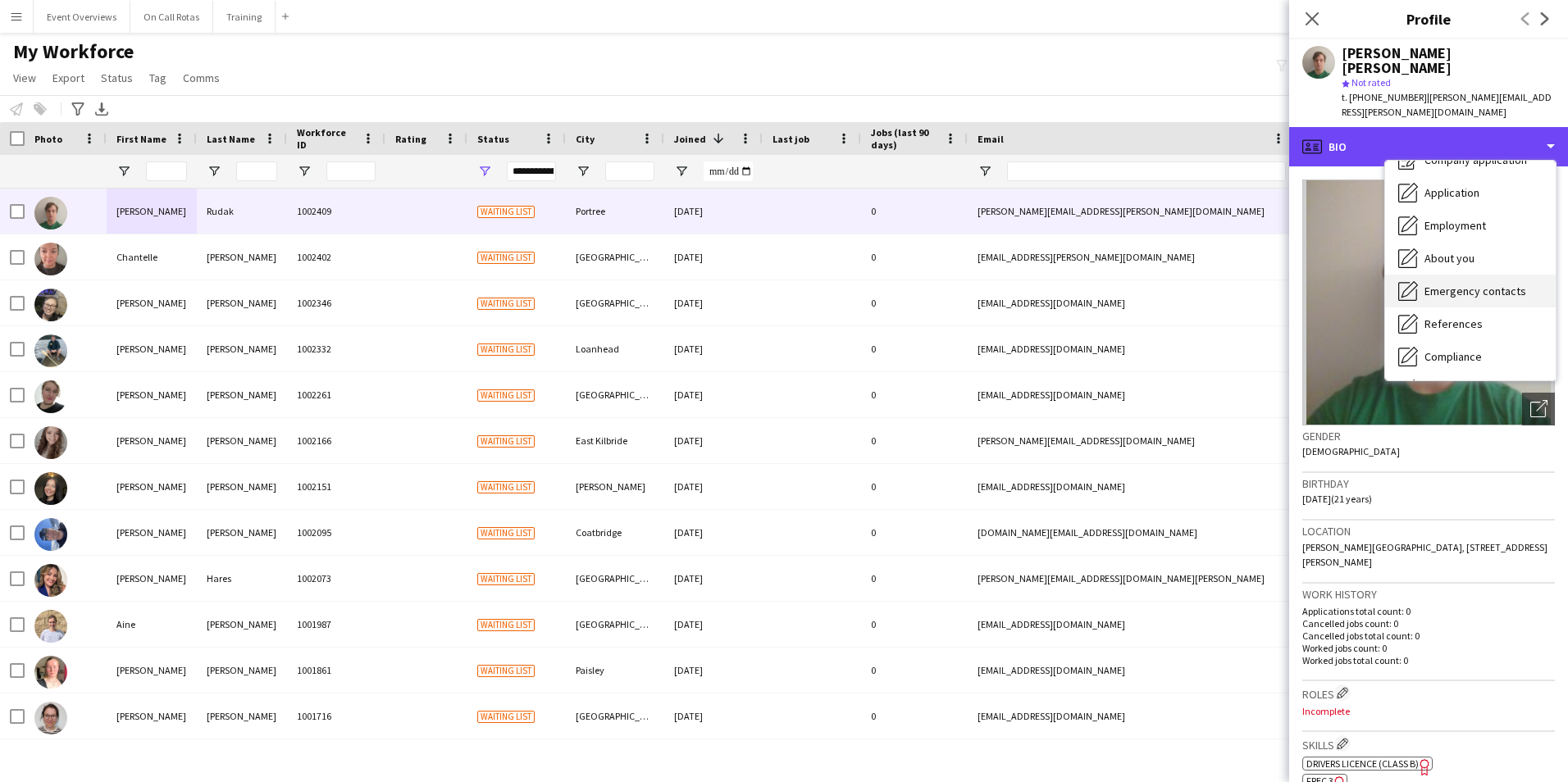
scroll to position [82, 0]
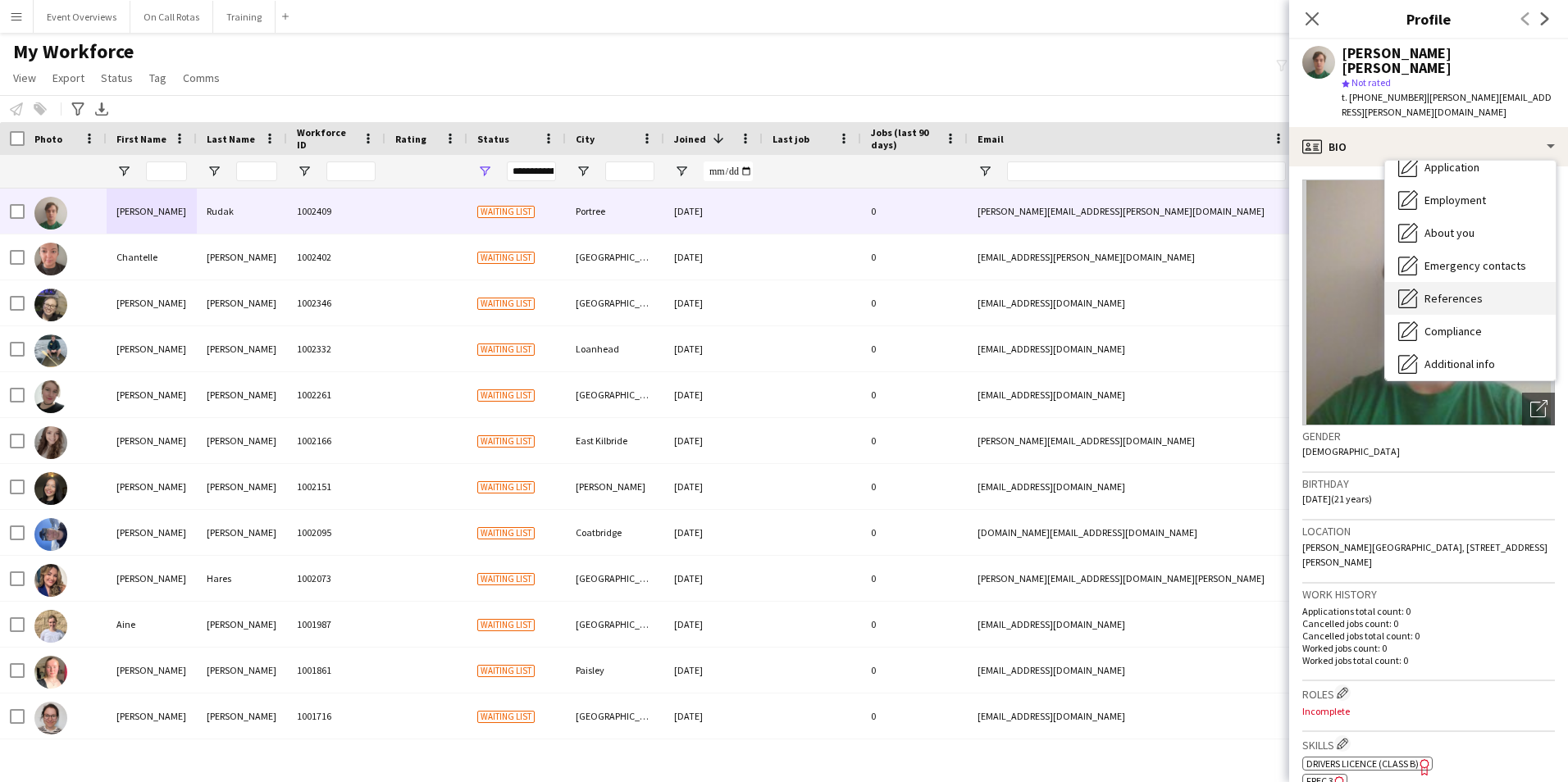
click at [1438, 282] on div "References References" at bounding box center [1470, 299] width 171 height 33
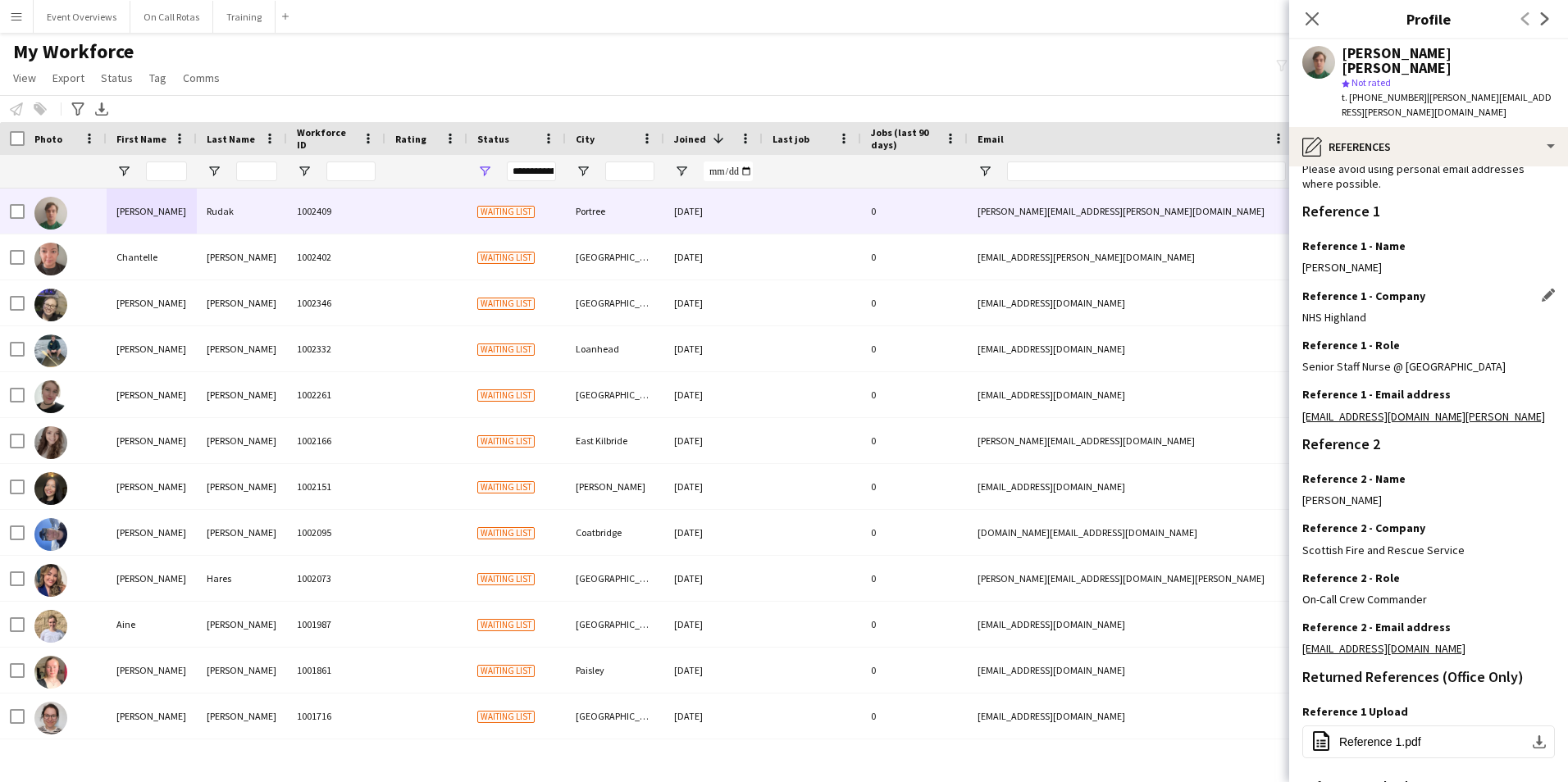
scroll to position [0, 0]
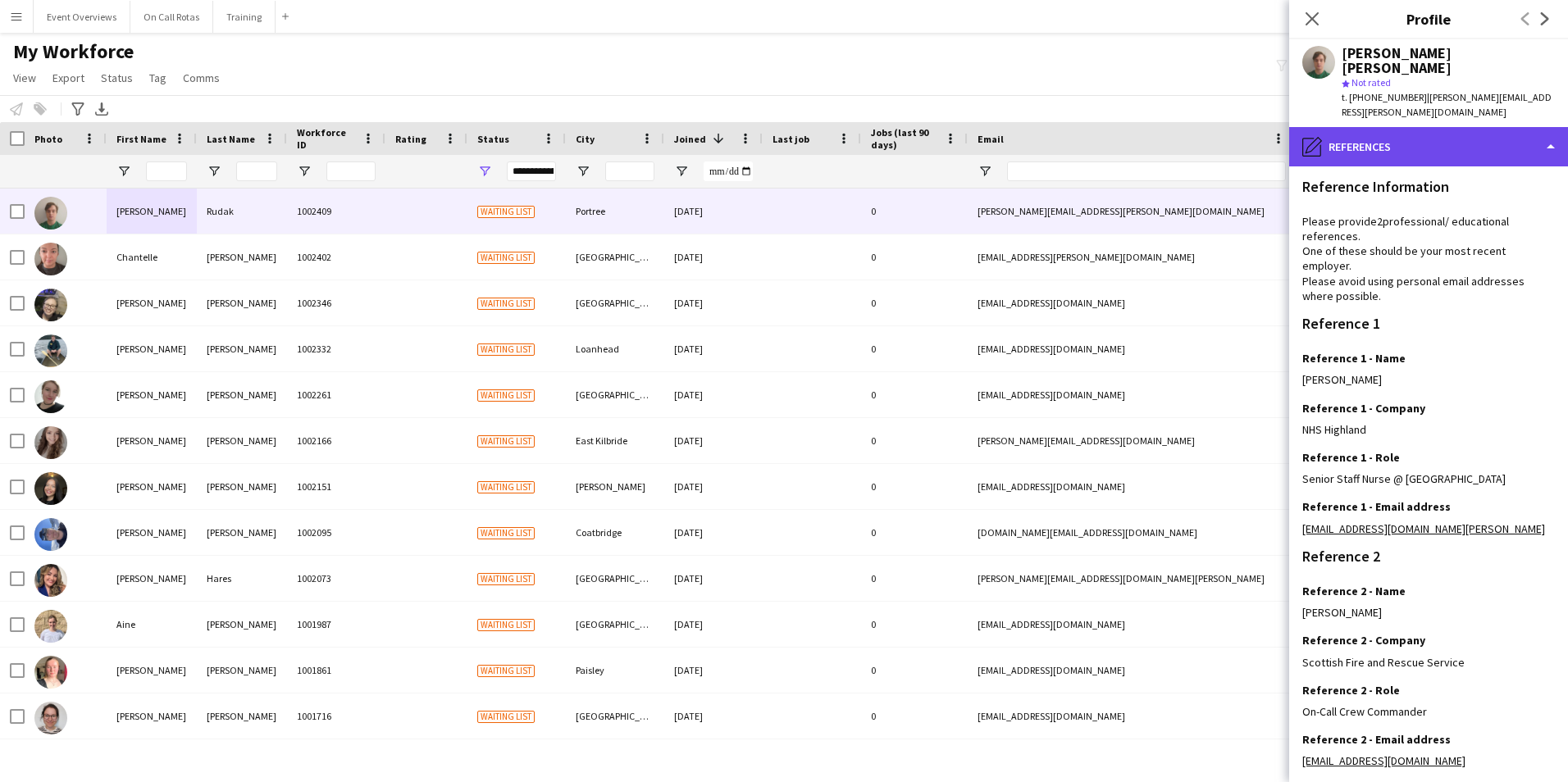
click at [1367, 127] on div "pencil4 References" at bounding box center [1428, 146] width 279 height 39
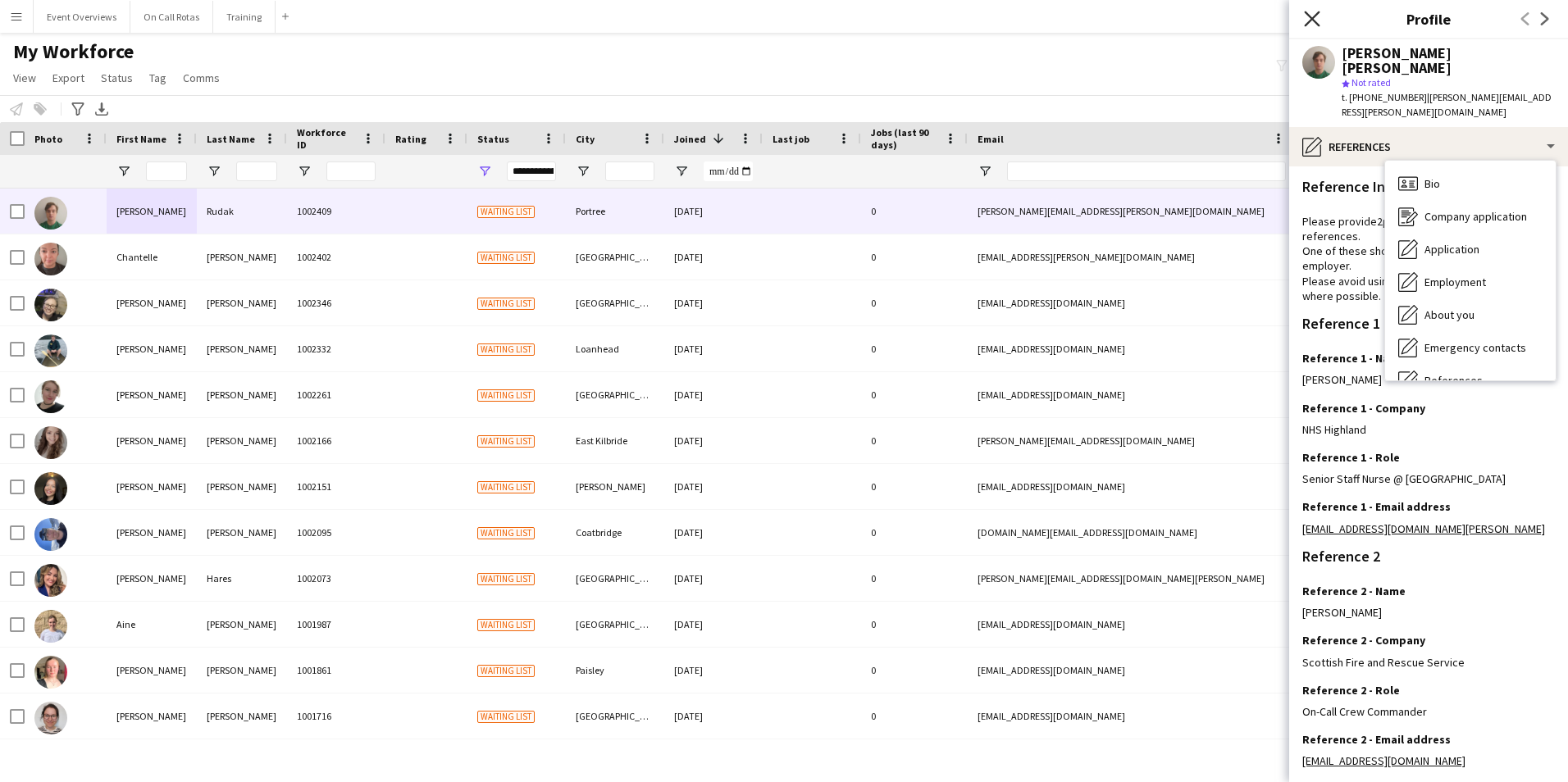
click at [1318, 22] on icon "Close pop-in" at bounding box center [1311, 18] width 16 height 16
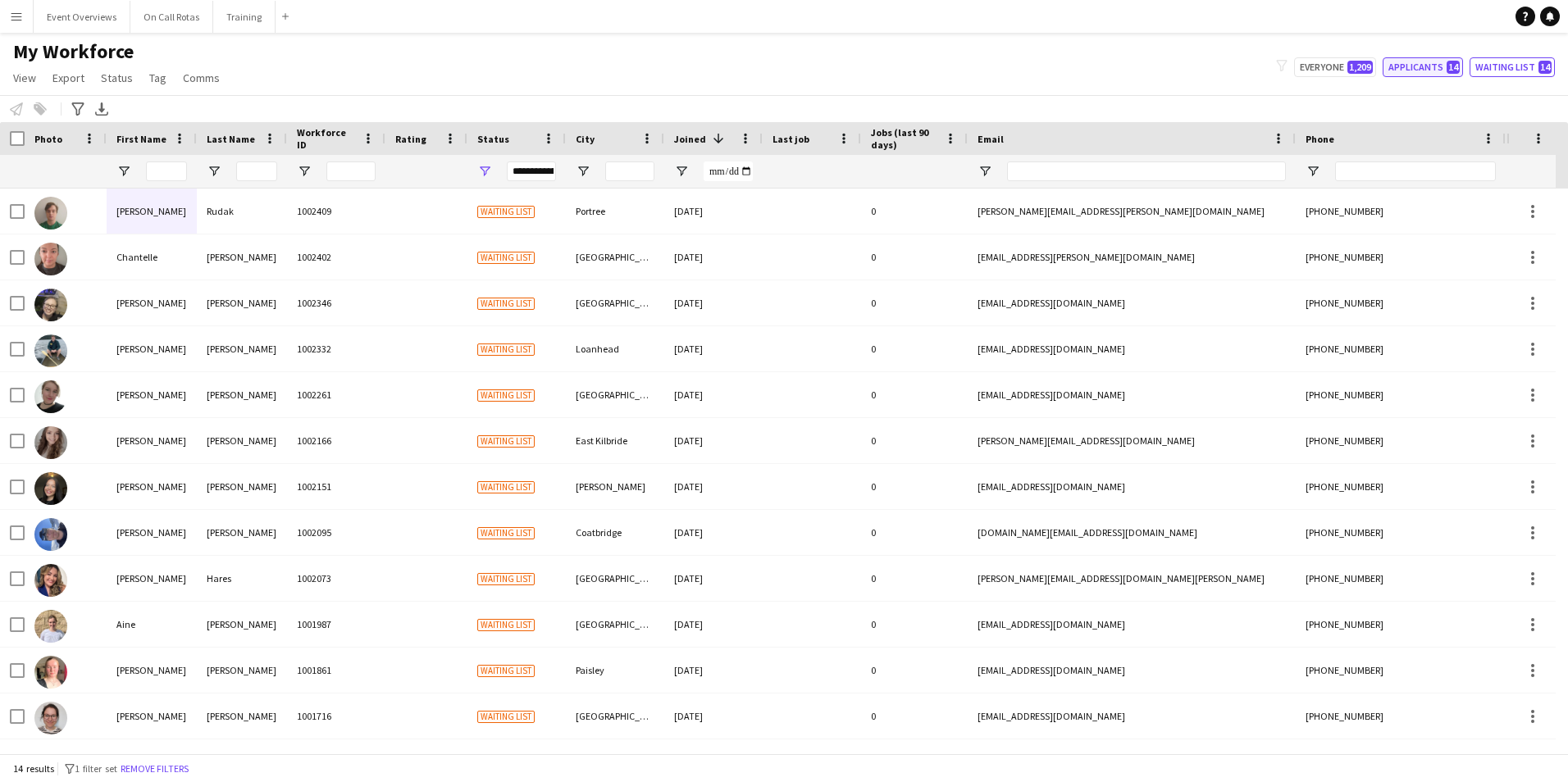
click at [1464, 71] on button "Applicants 14" at bounding box center [1424, 68] width 80 height 20
type input "**********"
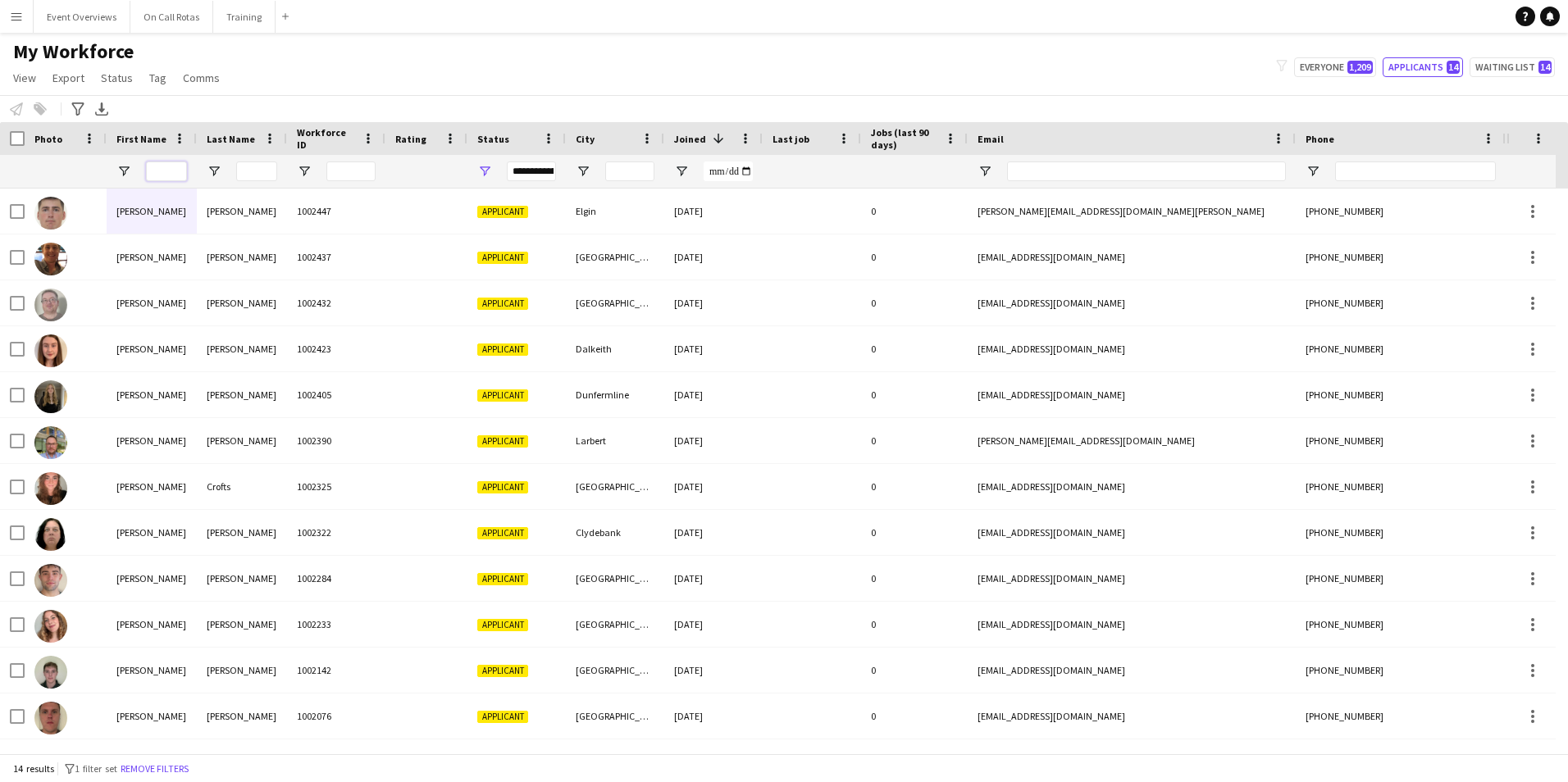
click at [181, 169] on input "First Name Filter Input" at bounding box center [166, 172] width 41 height 20
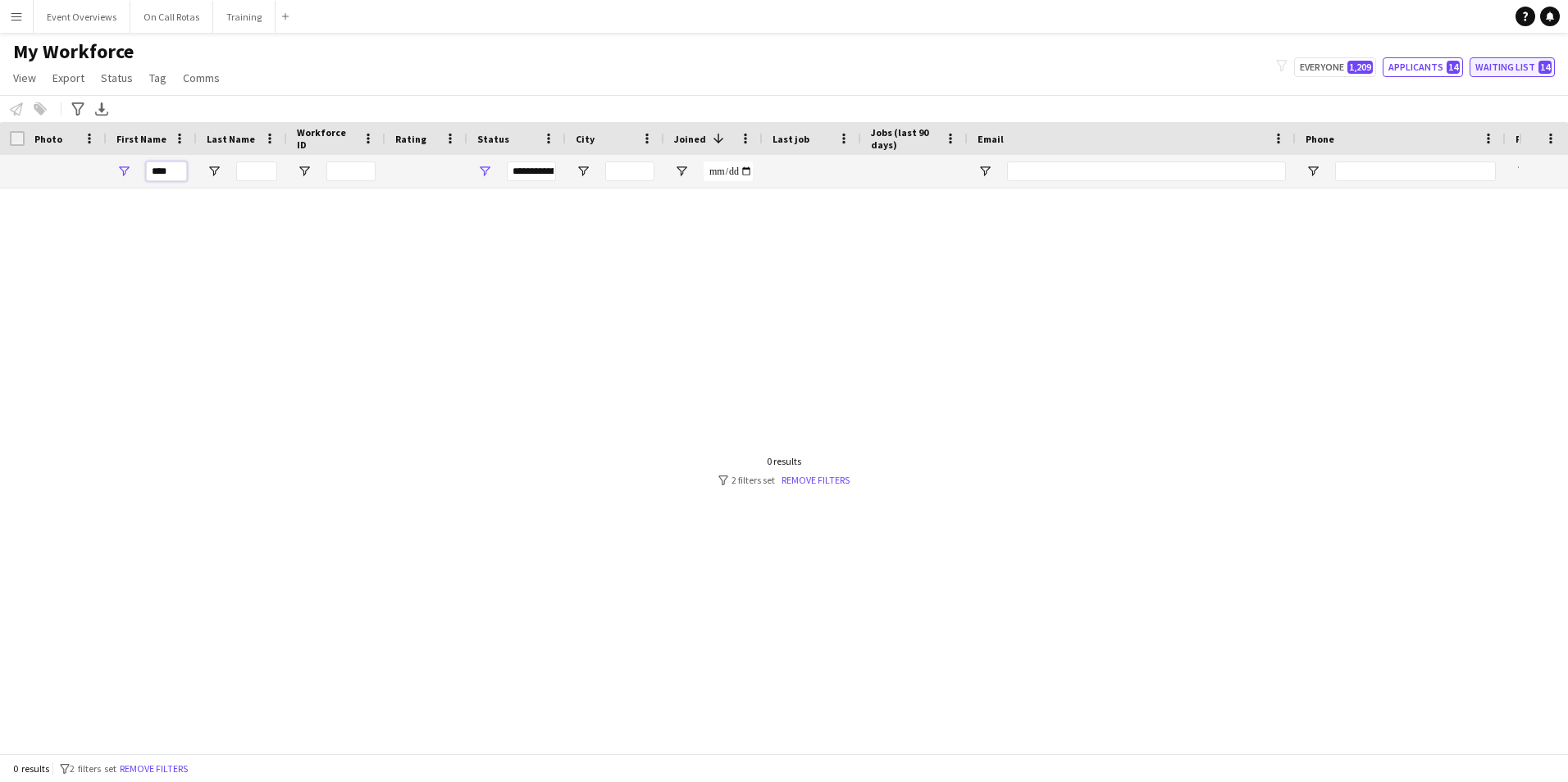
type input "****"
click at [1516, 65] on button "Waiting list 14" at bounding box center [1512, 68] width 85 height 20
type input "**********"
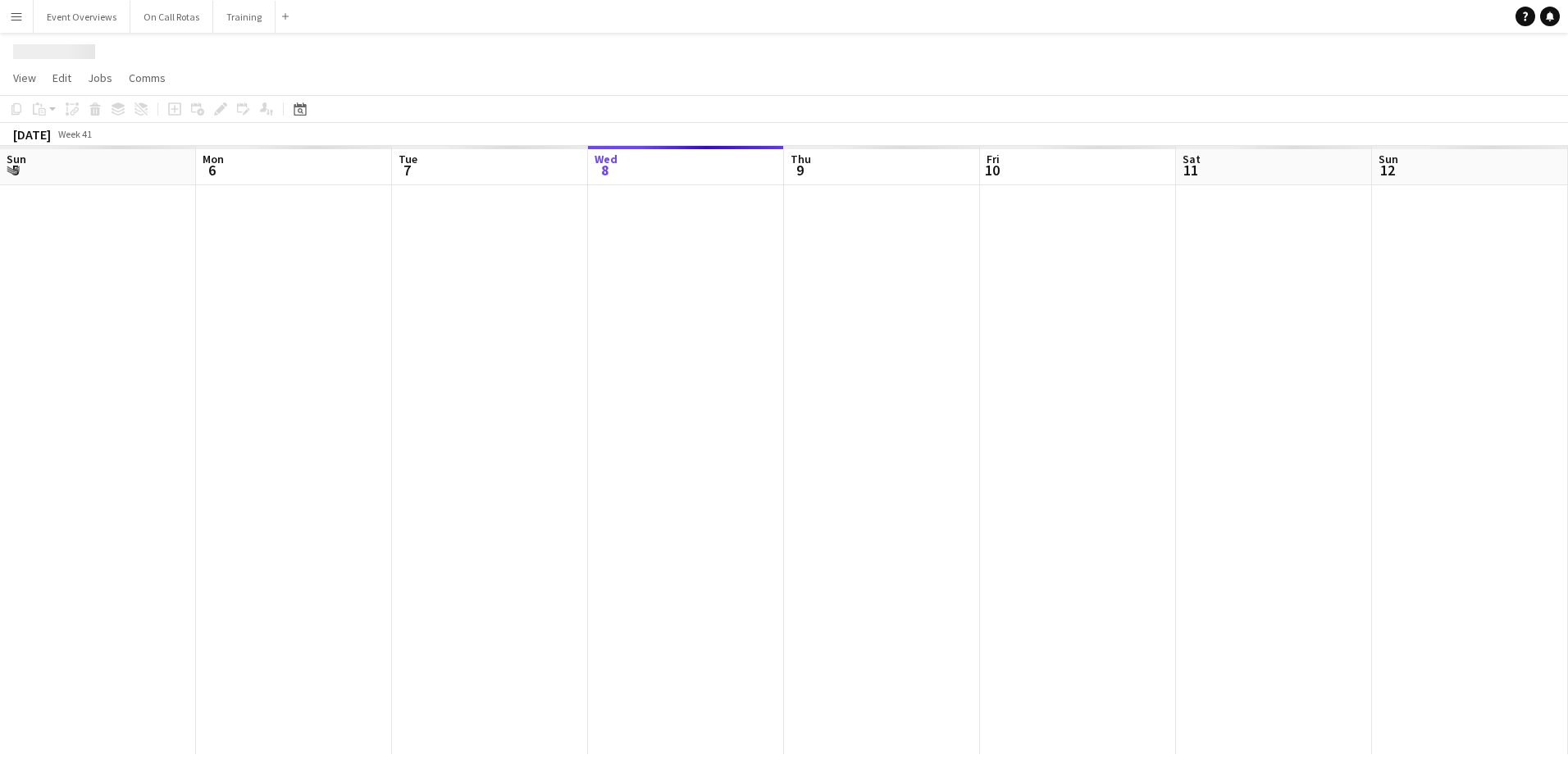
scroll to position [0, 392]
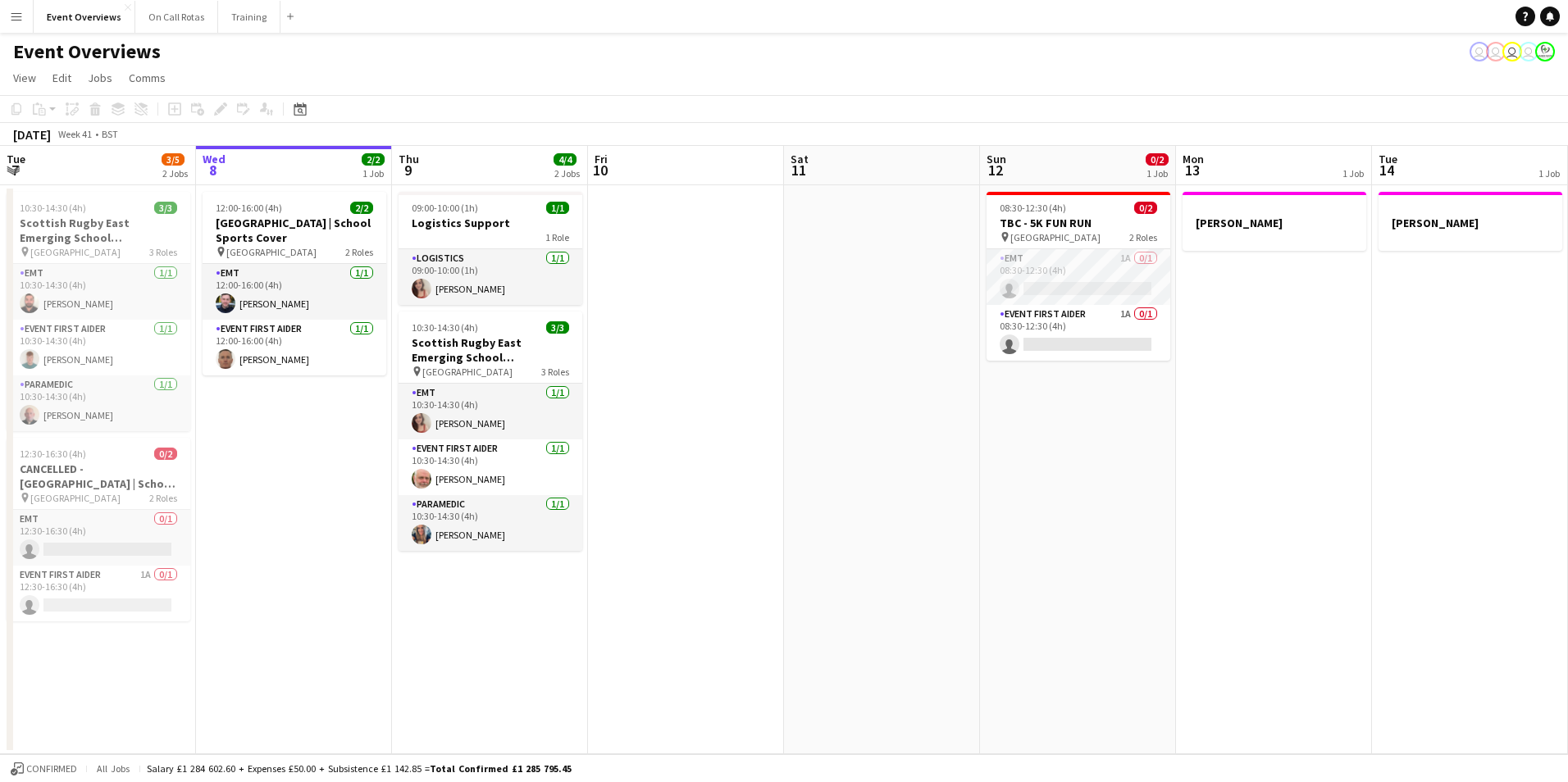
click at [16, 18] on app-icon "Menu" at bounding box center [16, 16] width 13 height 13
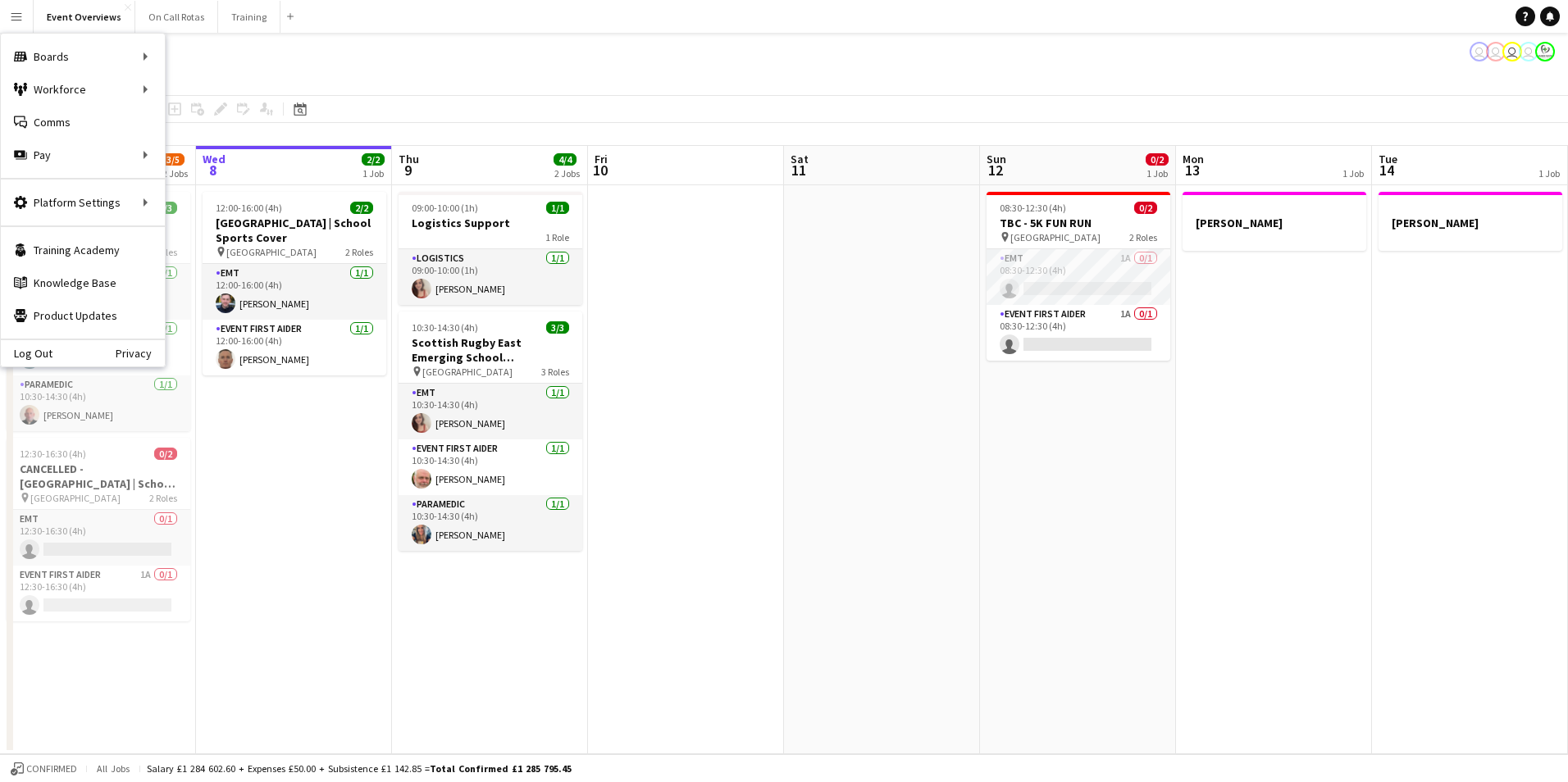
scroll to position [0, 0]
click at [196, 84] on link "My Workforce" at bounding box center [248, 90] width 164 height 33
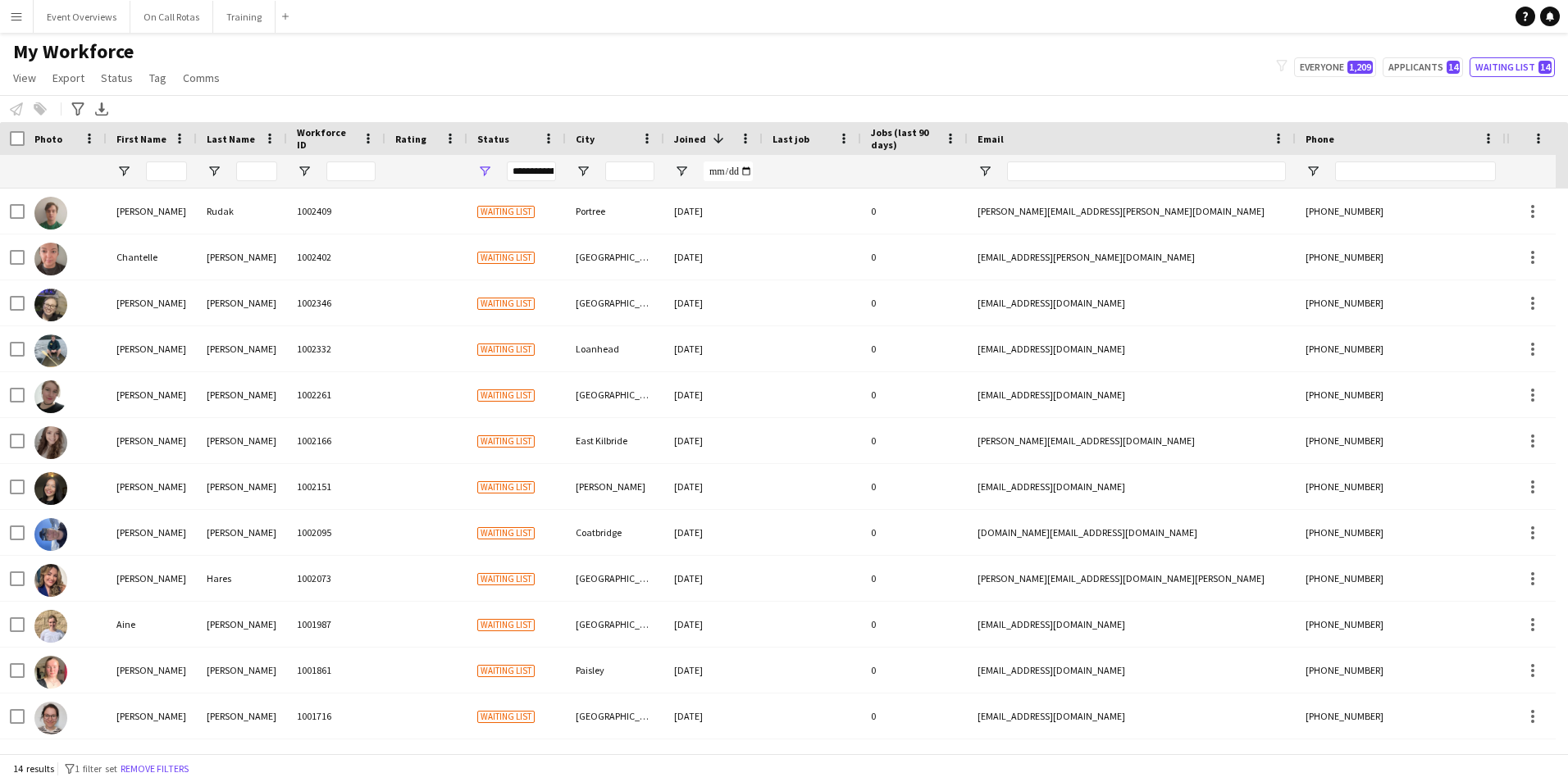
click at [516, 172] on div "**********" at bounding box center [532, 172] width 49 height 20
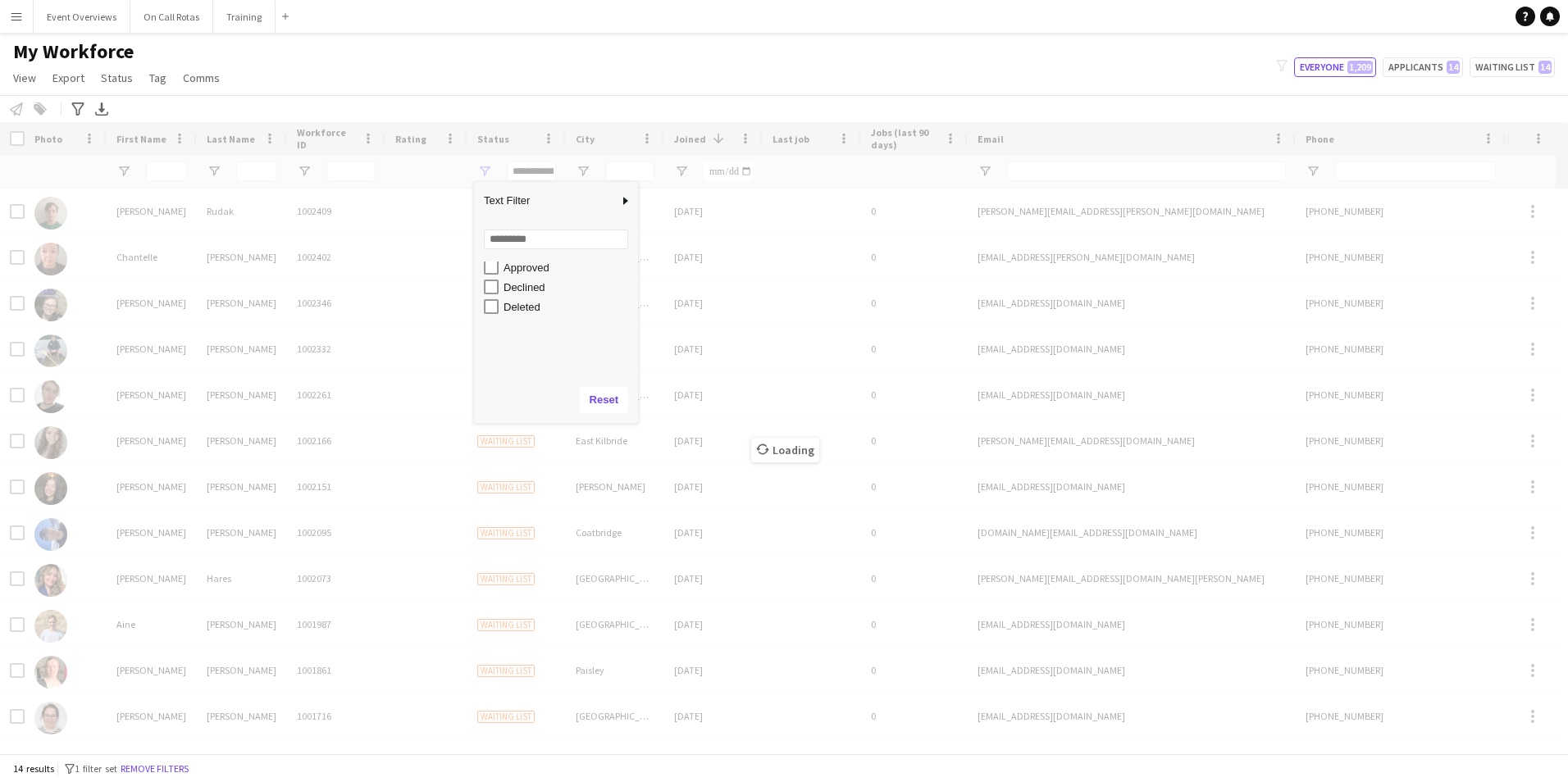
scroll to position [103, 0]
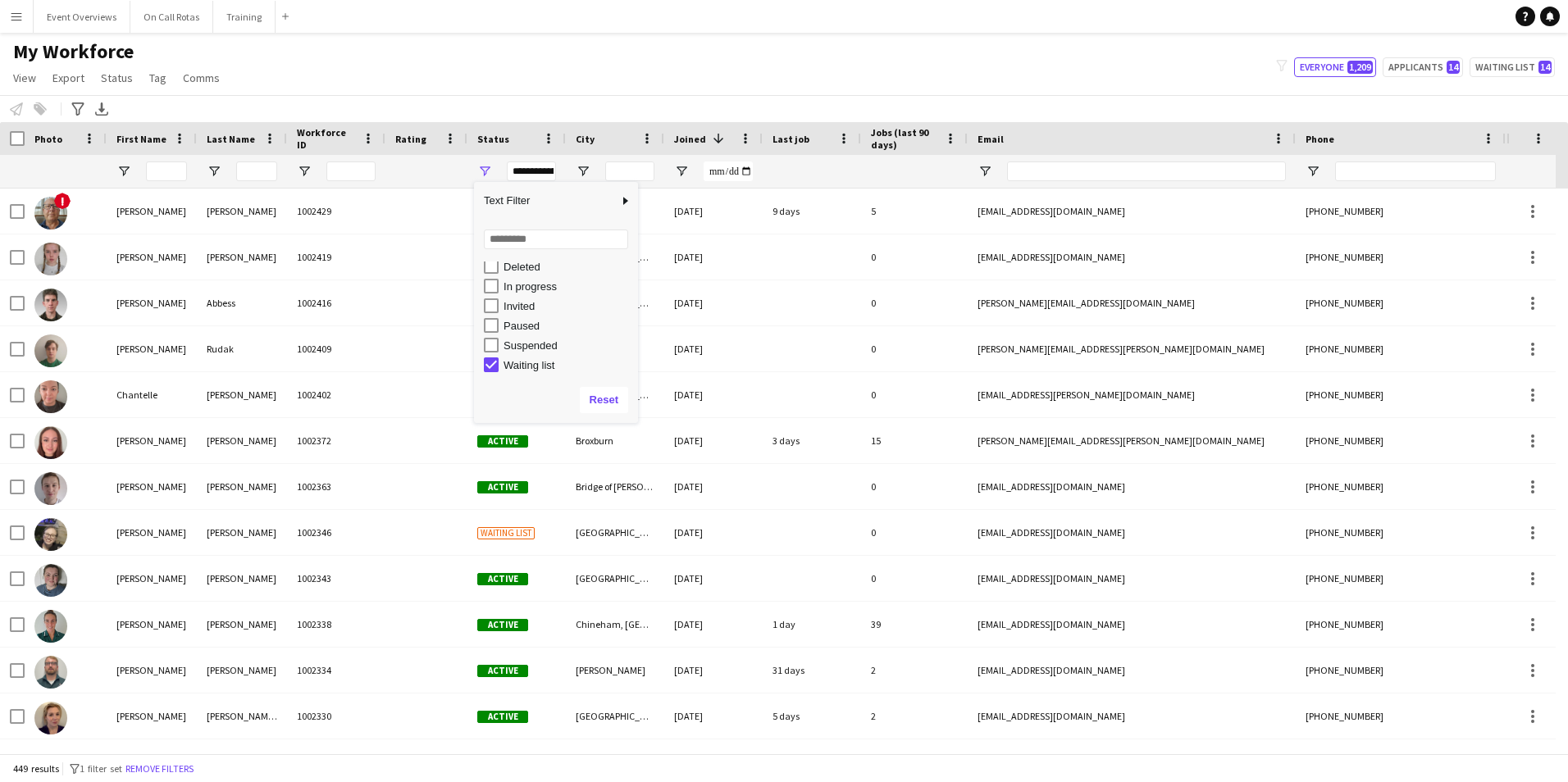
click at [492, 376] on div "Active Deleted In progress Invited Paused Suspended Waiting list" at bounding box center [556, 318] width 164 height 118
type input "**********"
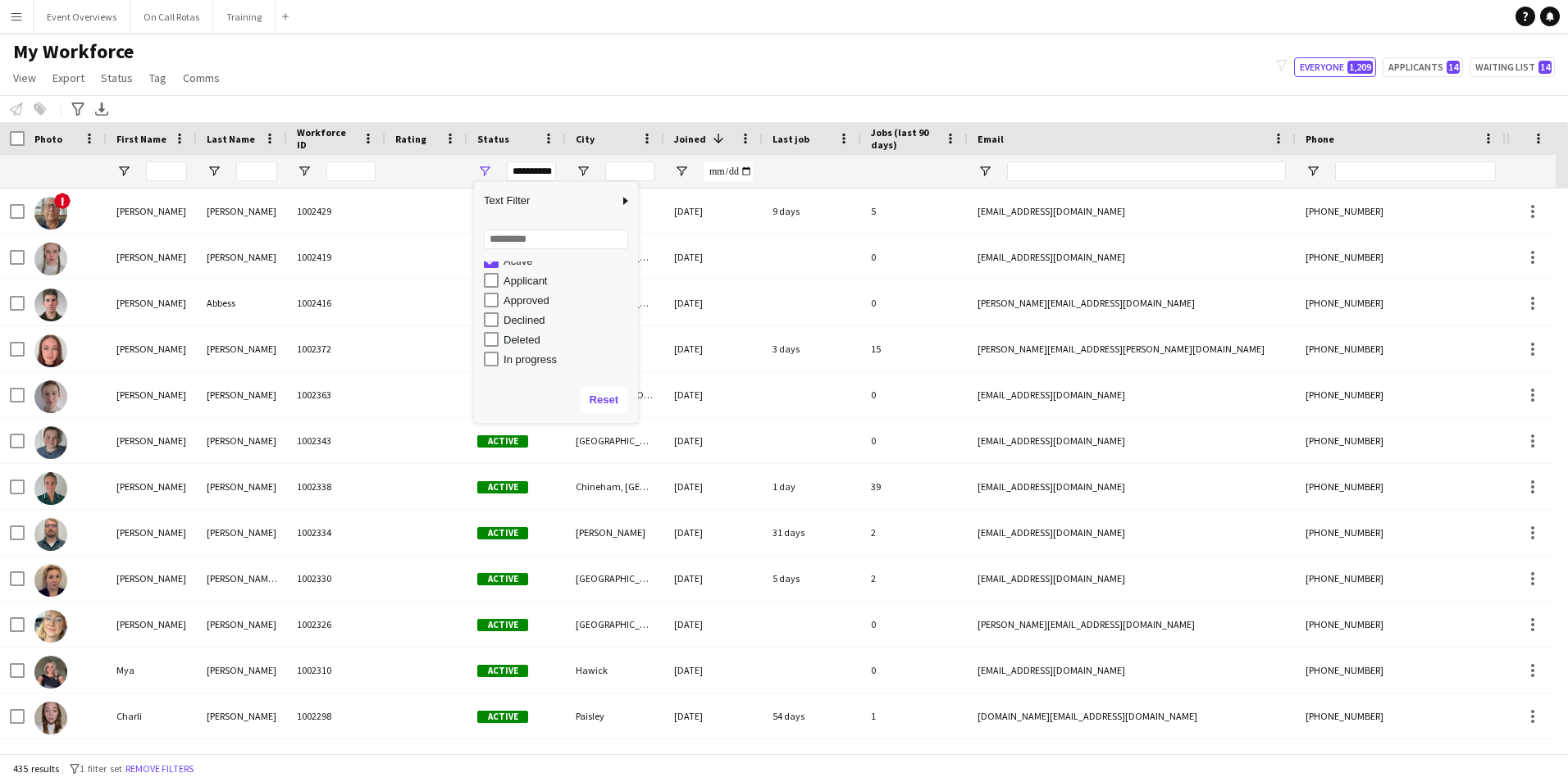
scroll to position [0, 0]
click at [457, 58] on div "My Workforce View Views Default view Active Staff Applications - First Aider Ap…" at bounding box center [784, 67] width 1568 height 56
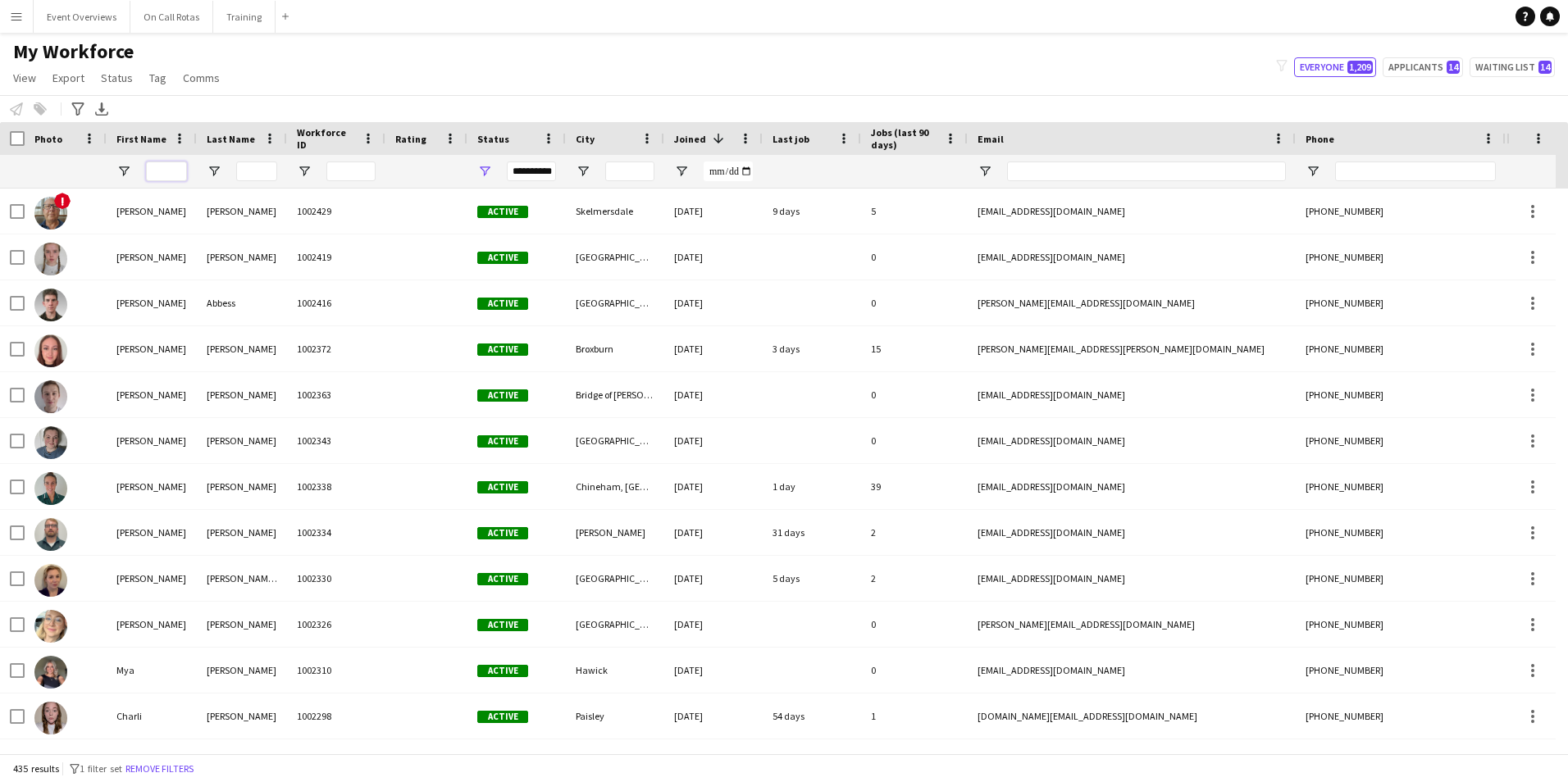
click at [164, 166] on input "First Name Filter Input" at bounding box center [166, 172] width 41 height 20
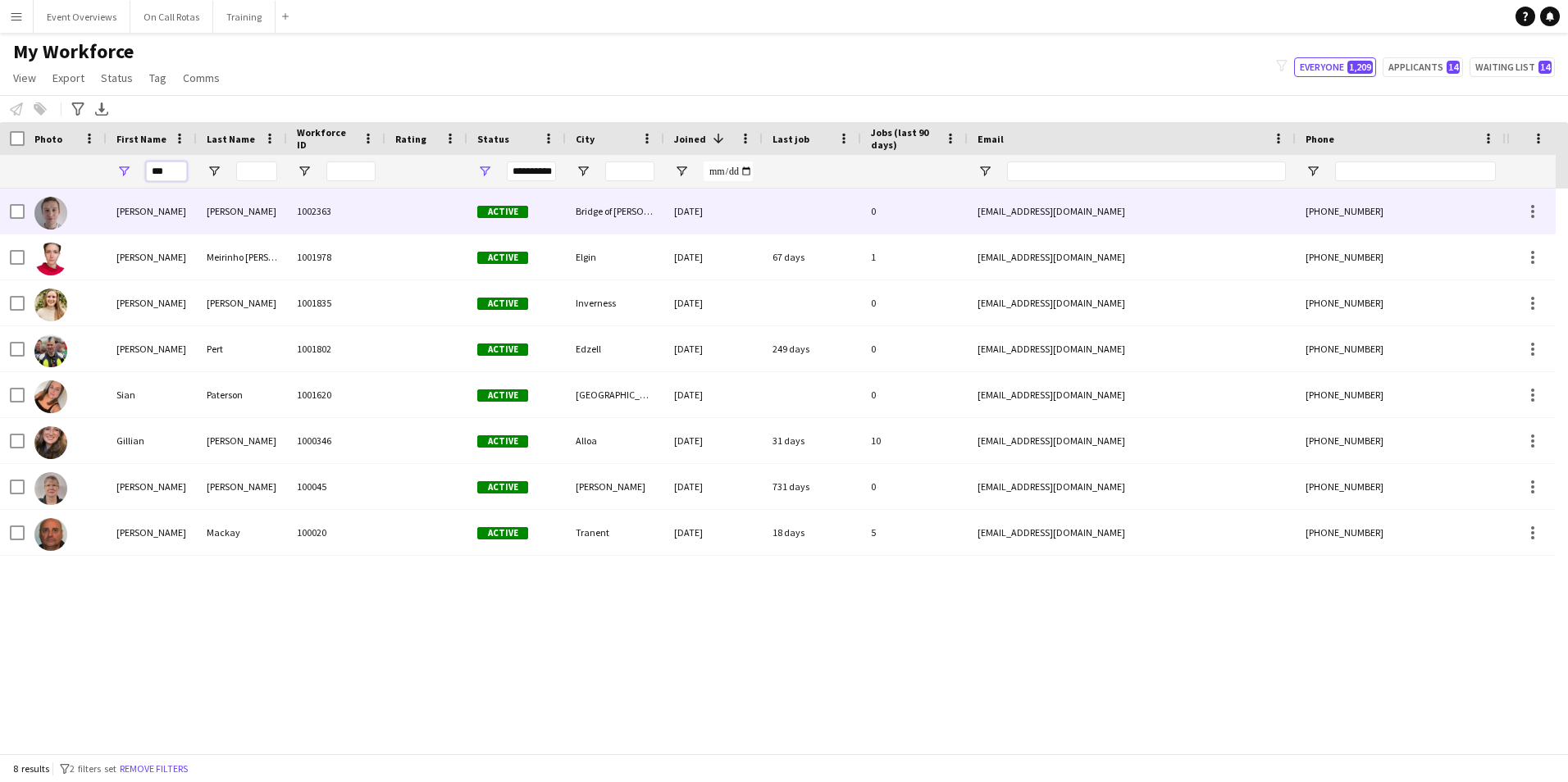
type input "***"
click at [175, 204] on div "Ian" at bounding box center [152, 210] width 90 height 45
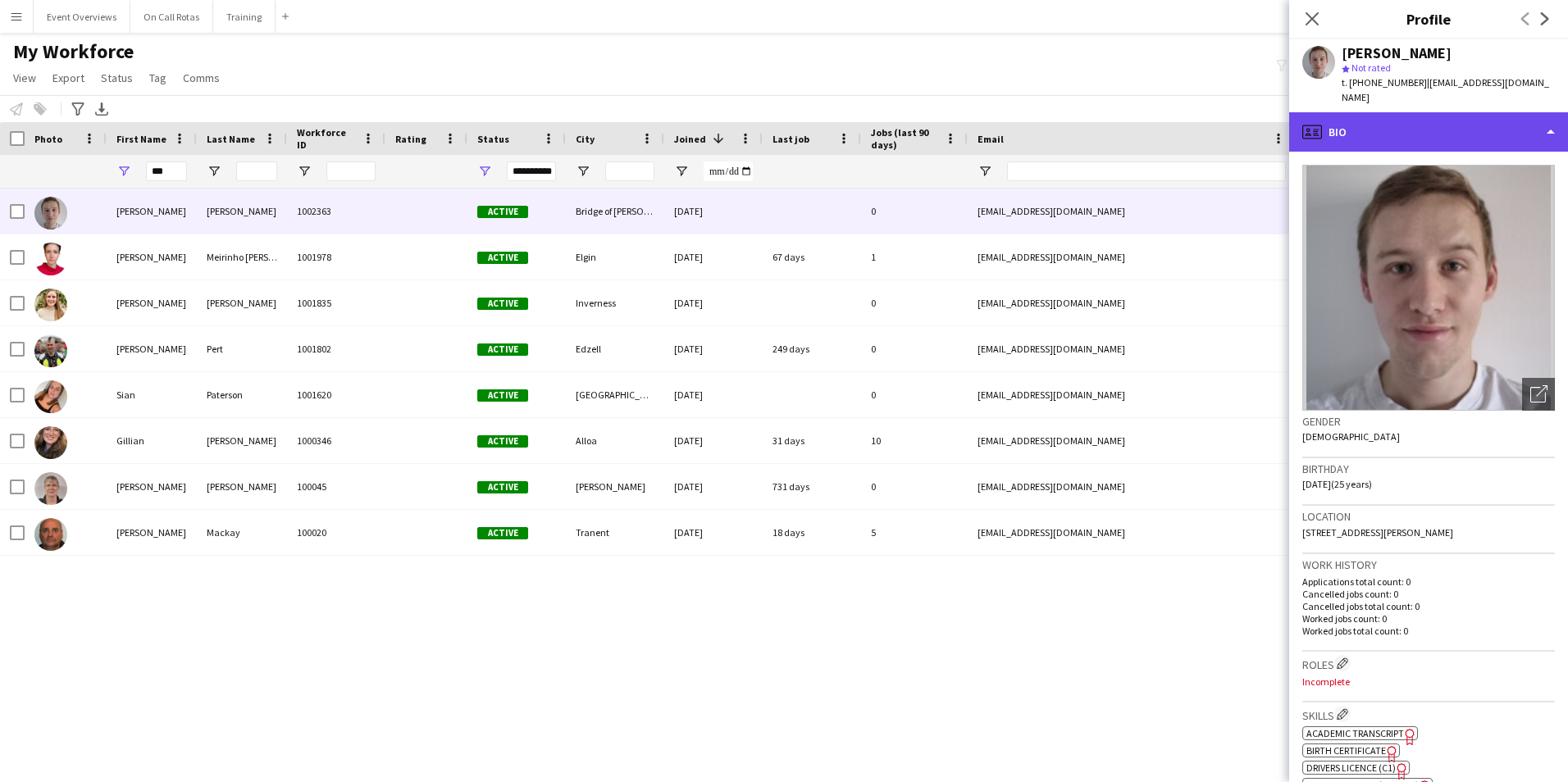
click at [1349, 112] on div "profile Bio" at bounding box center [1428, 132] width 279 height 39
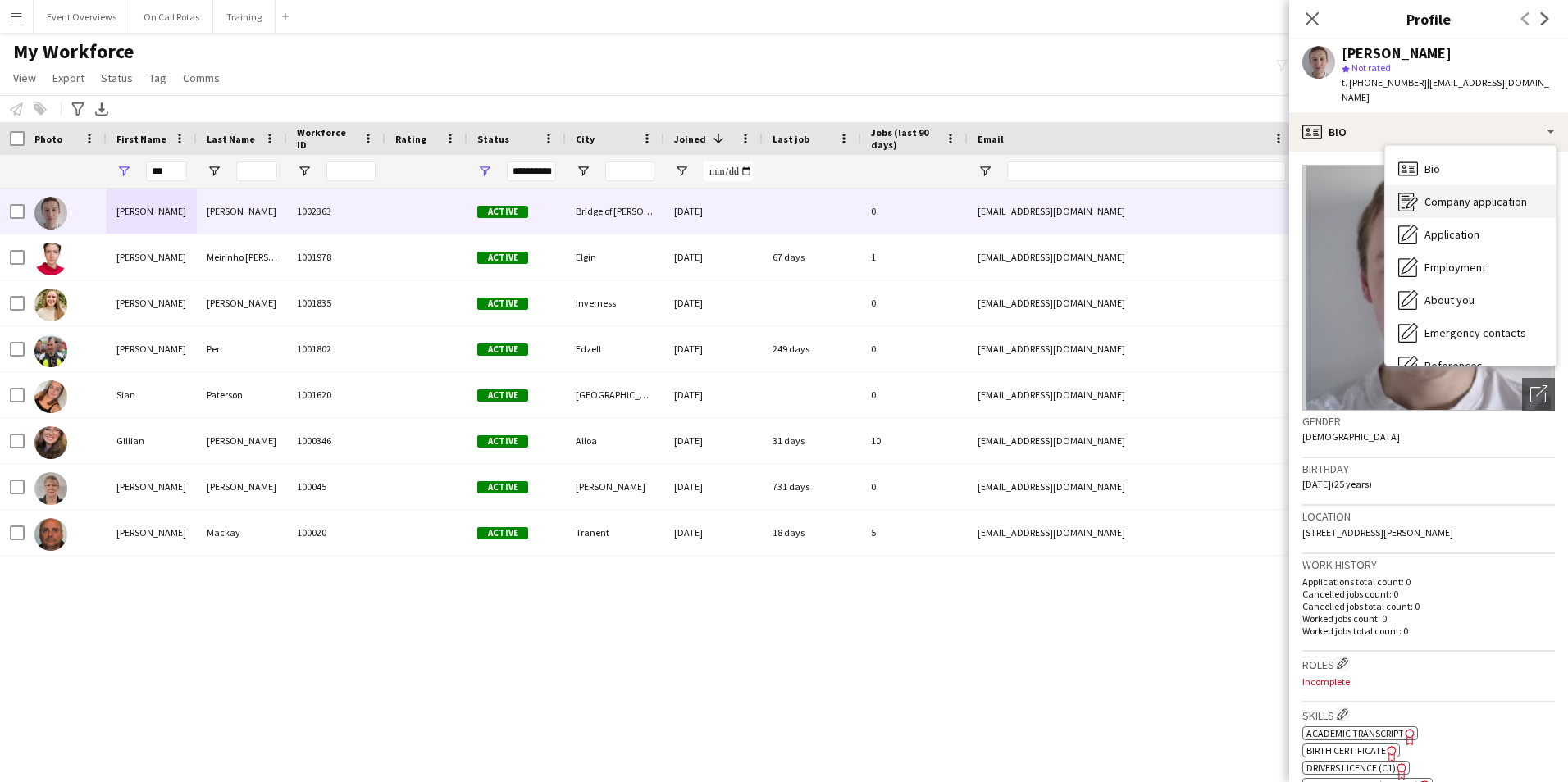
click at [1437, 185] on div "Company application Company application" at bounding box center [1470, 202] width 171 height 33
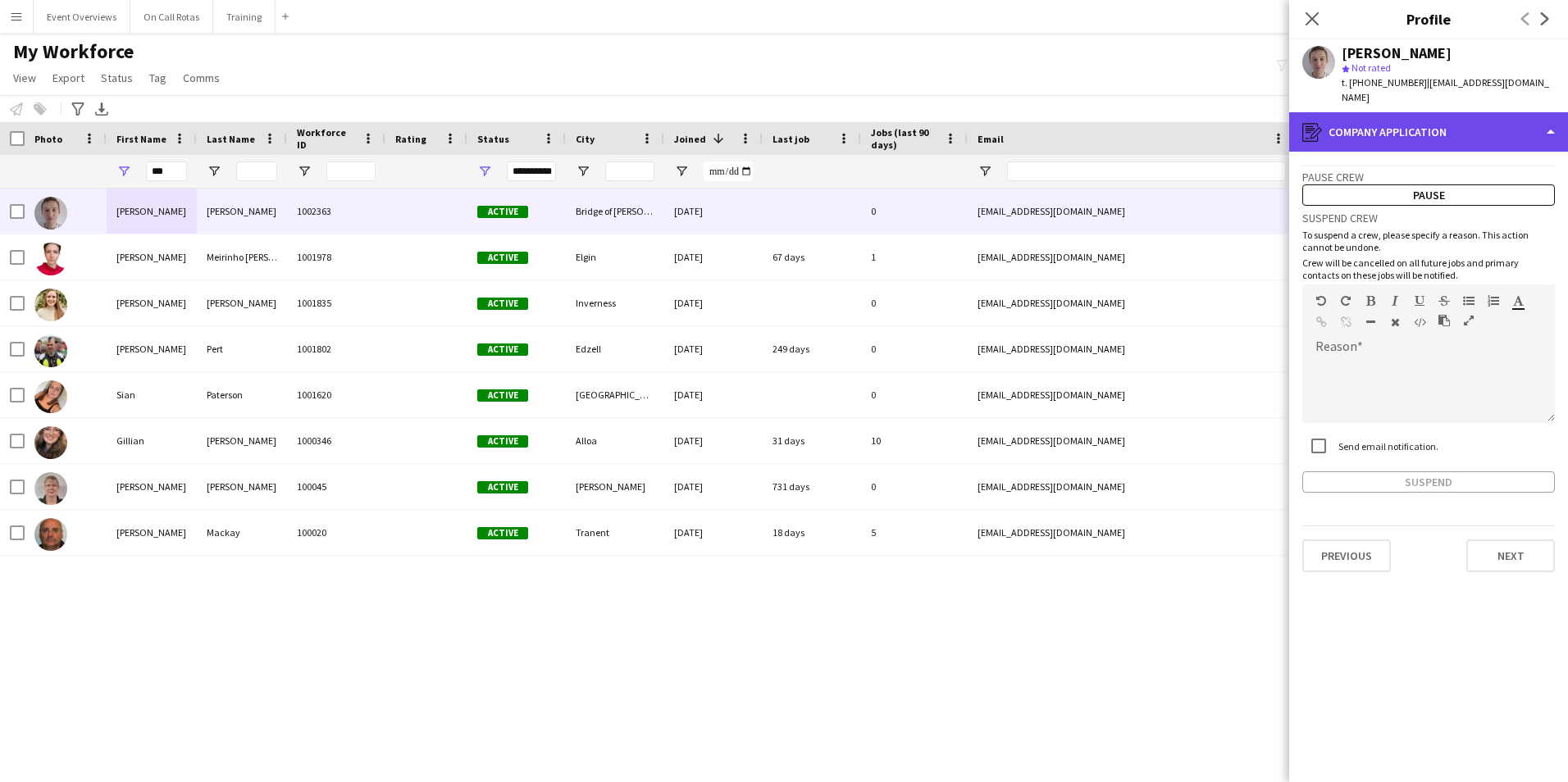
click at [1374, 113] on div "register Company application" at bounding box center [1428, 132] width 279 height 39
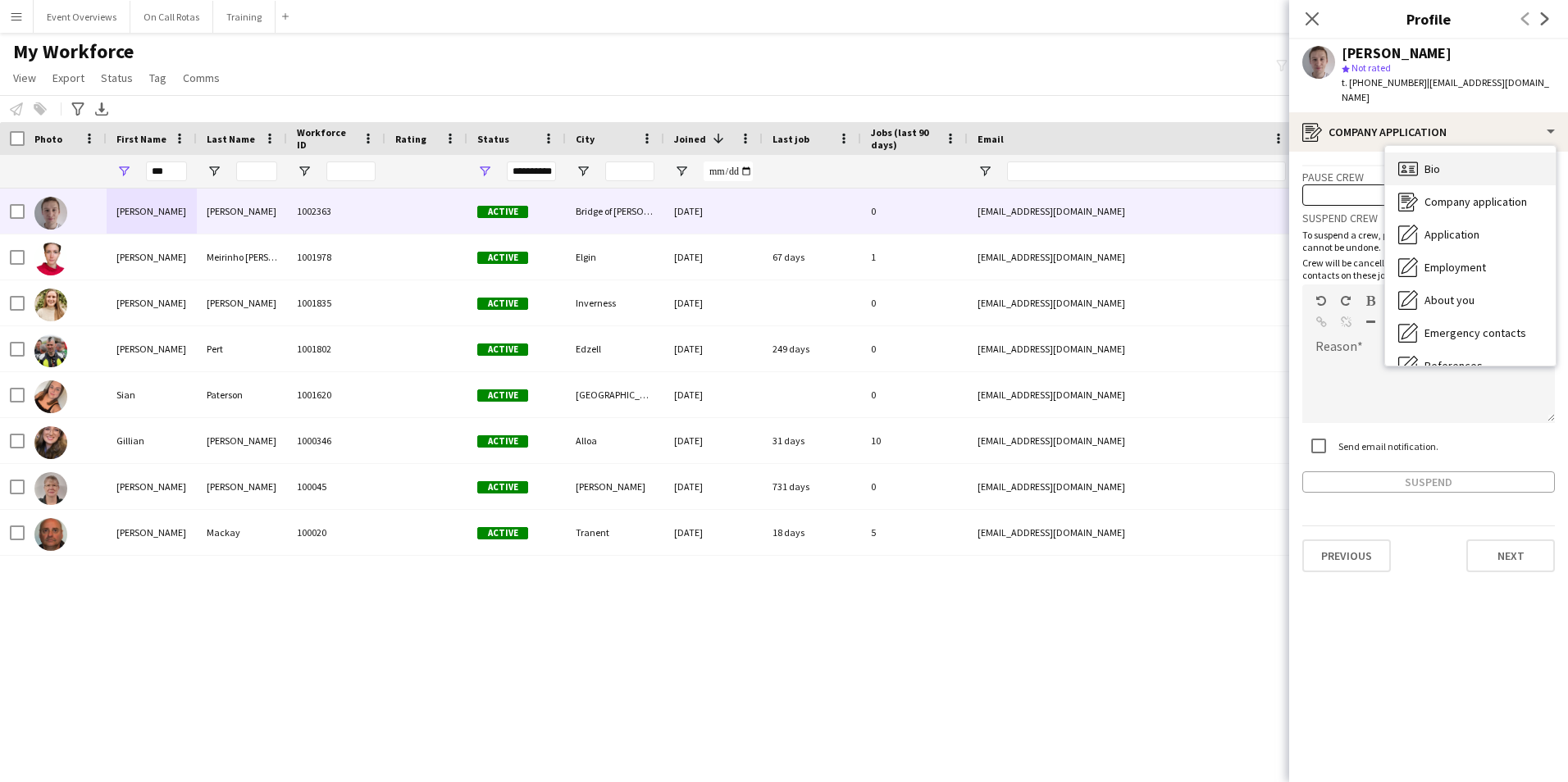
click at [1423, 153] on div "Bio Bio" at bounding box center [1470, 169] width 171 height 33
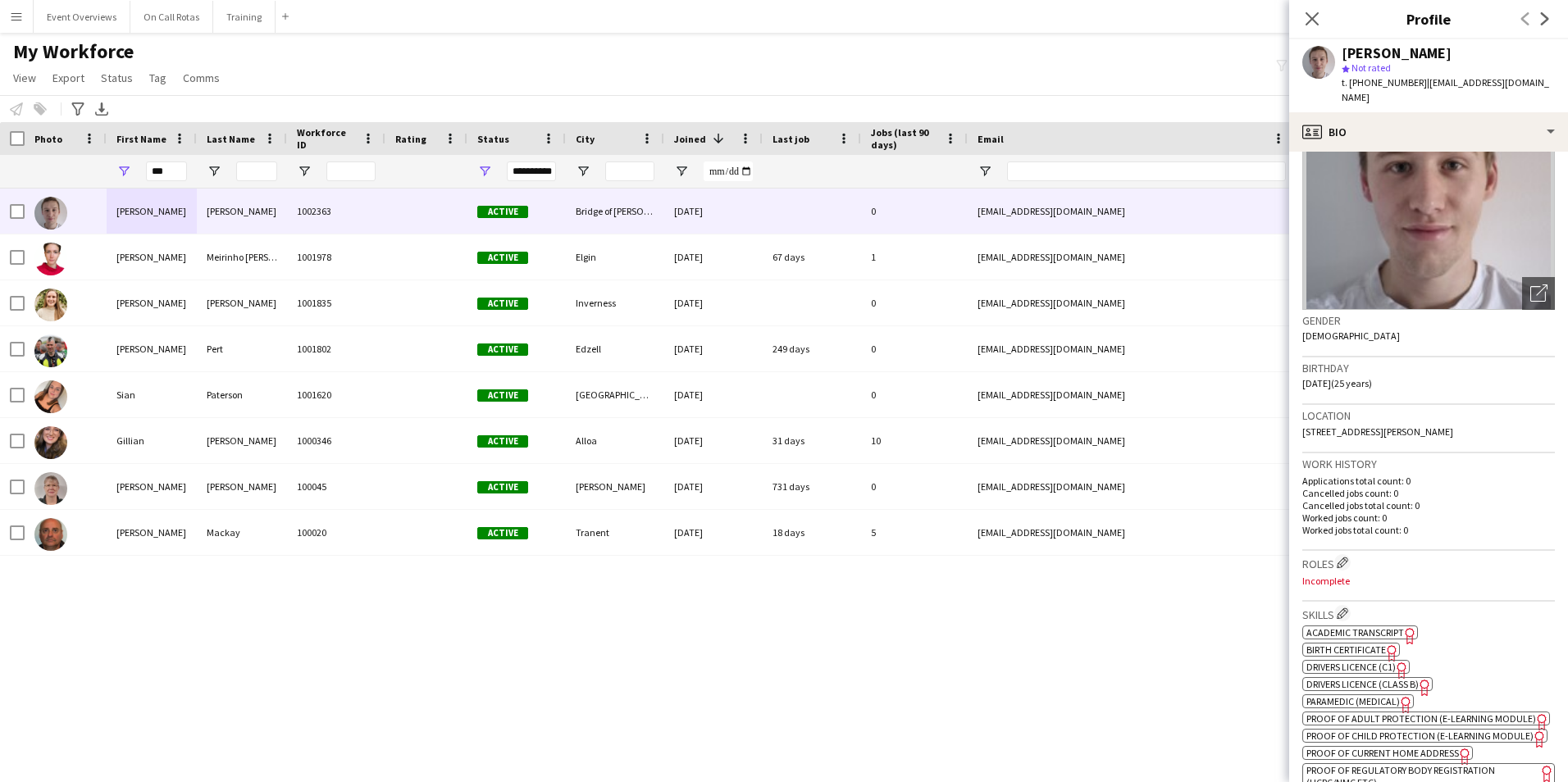
scroll to position [164, 0]
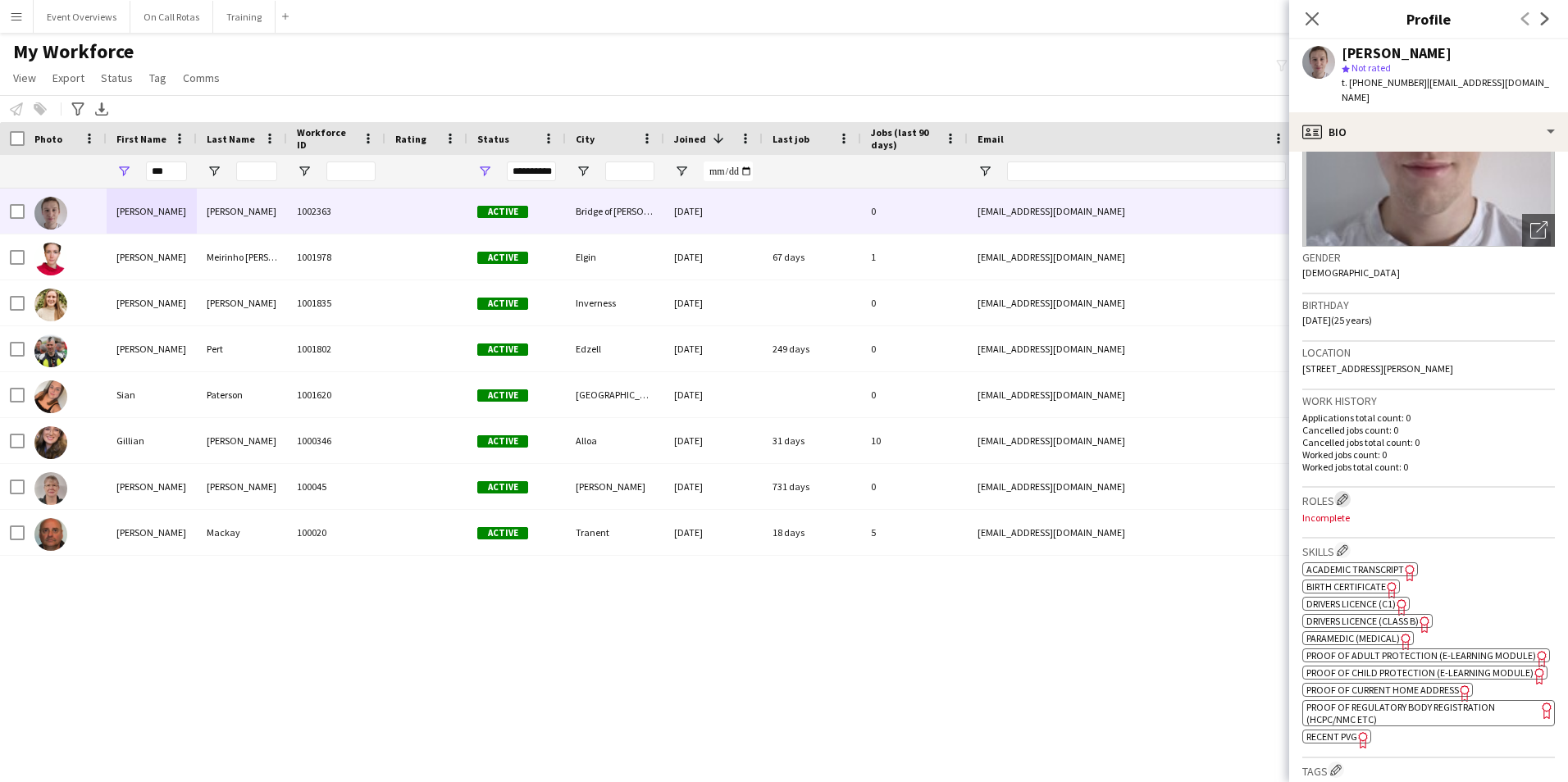
click at [1339, 493] on app-icon "Edit crew company roles" at bounding box center [1342, 499] width 12 height 12
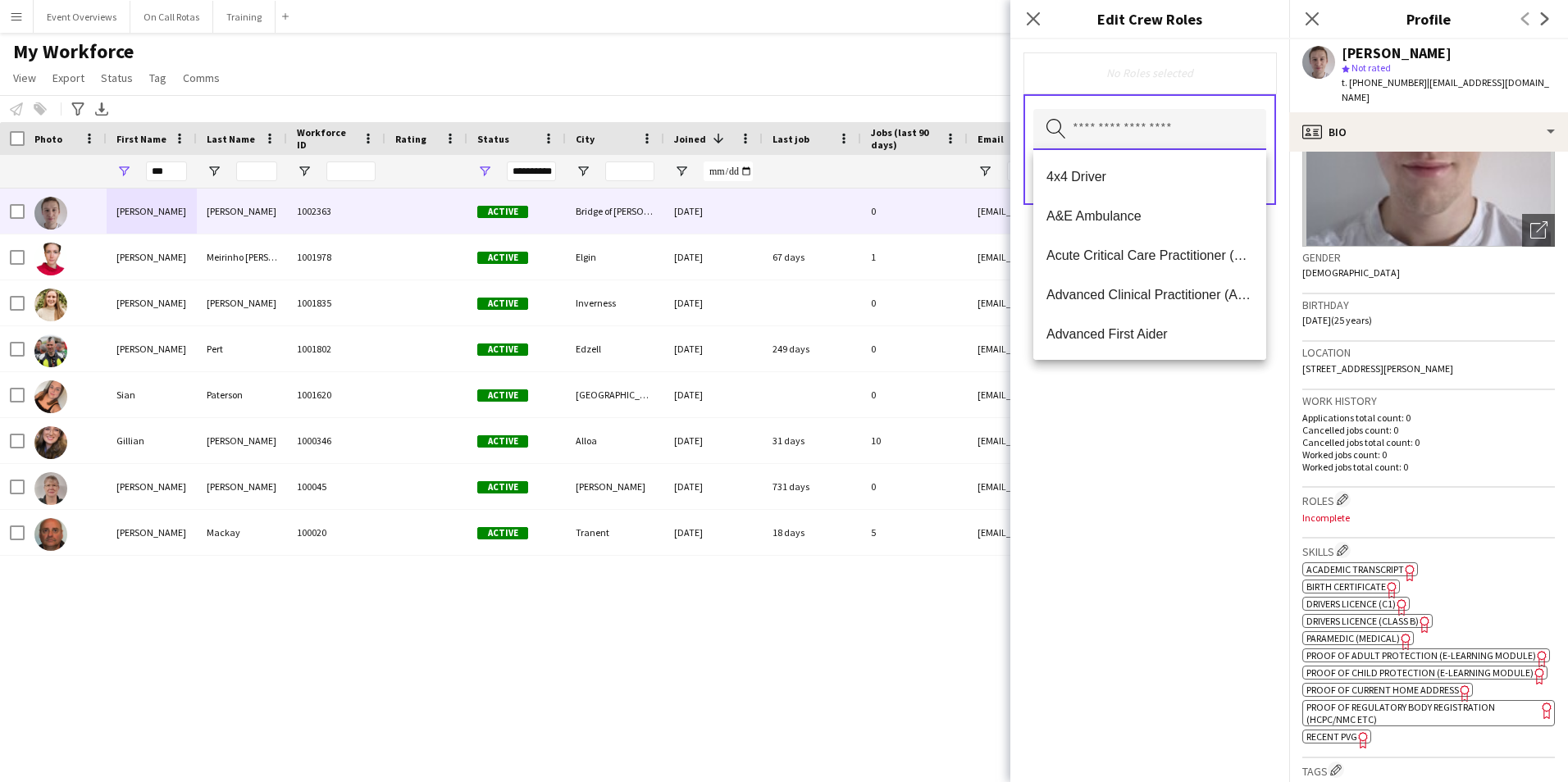
click at [1160, 128] on input "text" at bounding box center [1150, 129] width 233 height 41
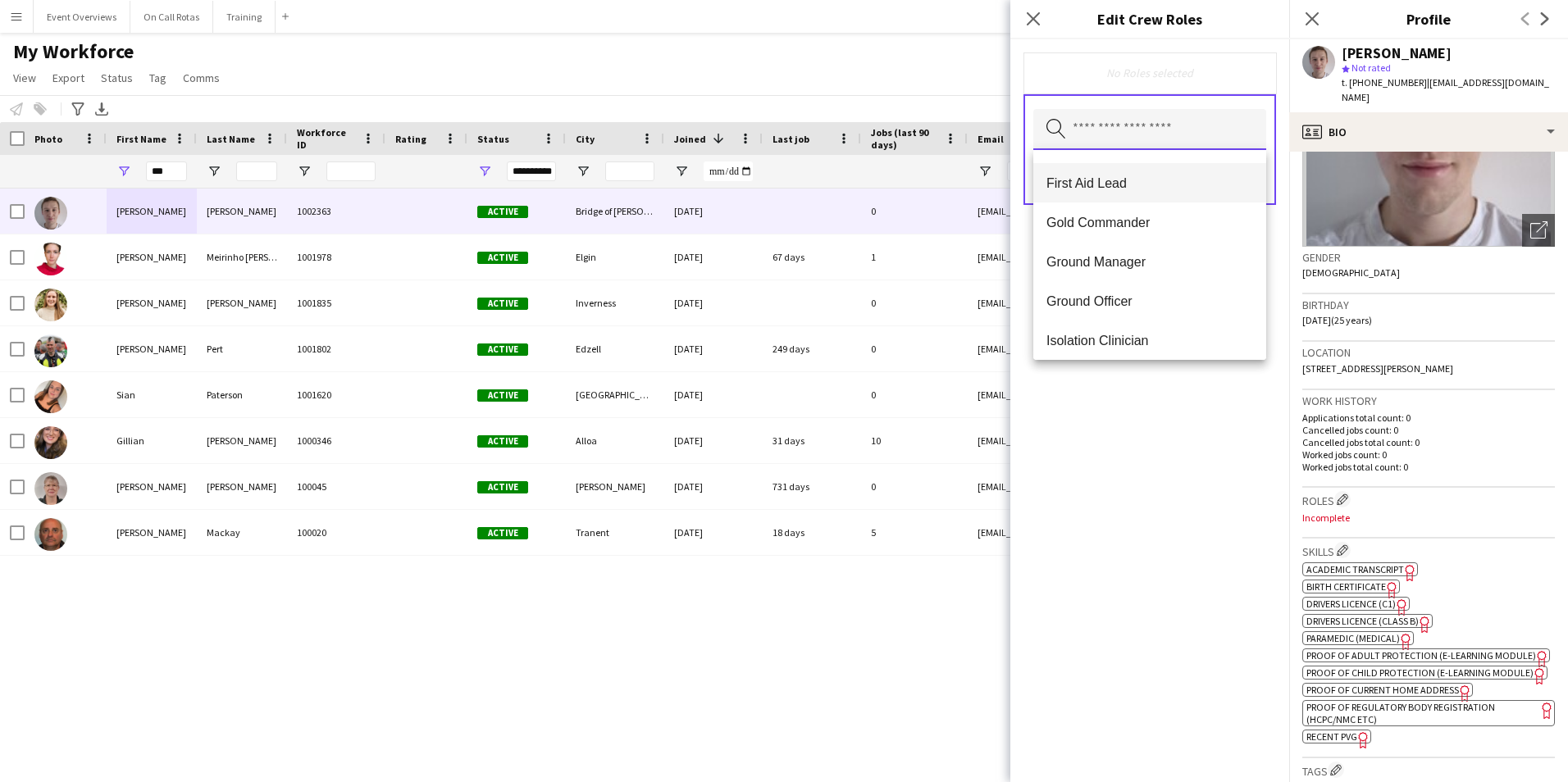
scroll to position [656, 0]
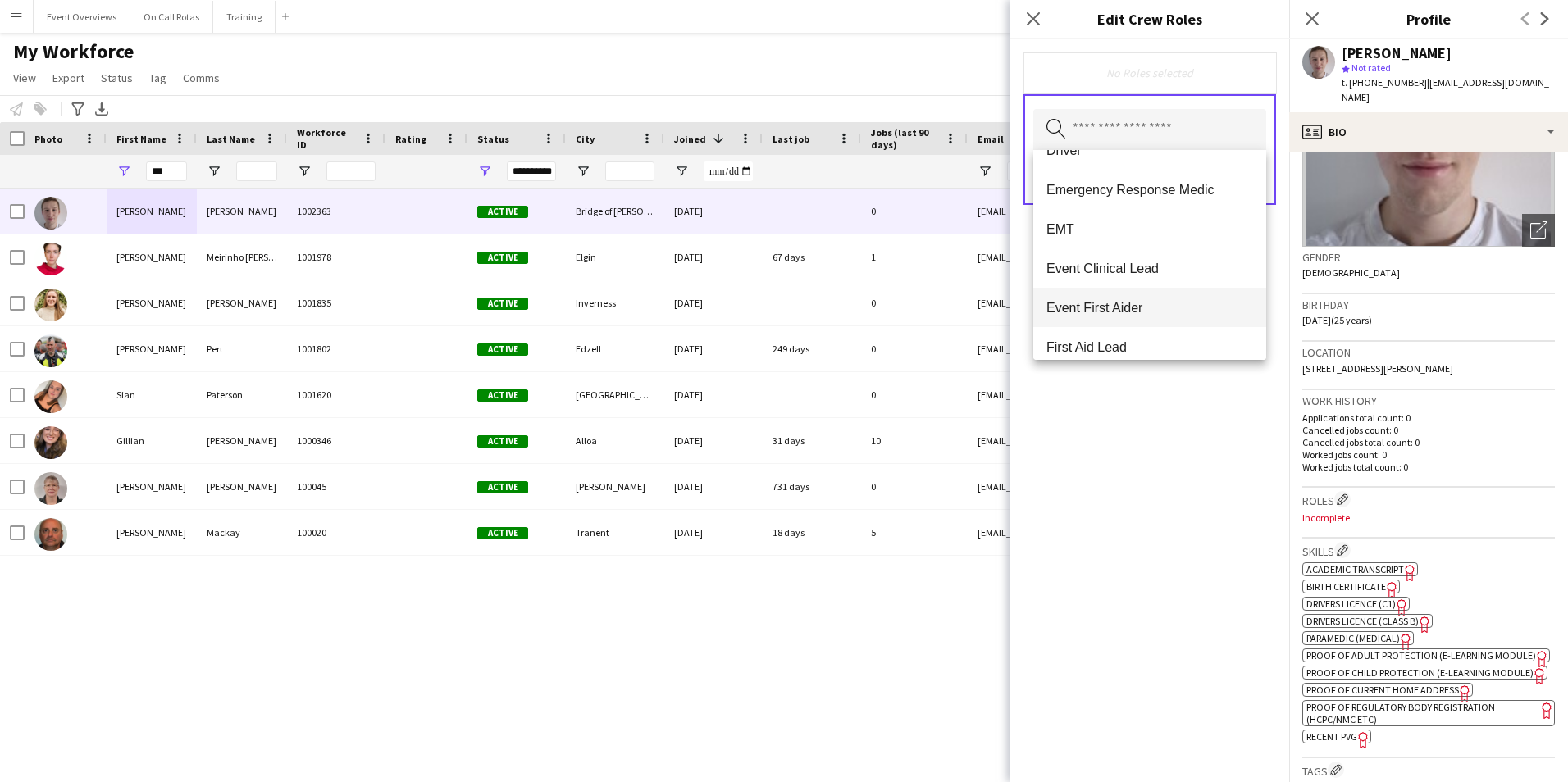
click at [1086, 307] on span "Event First Aider" at bounding box center [1150, 308] width 207 height 16
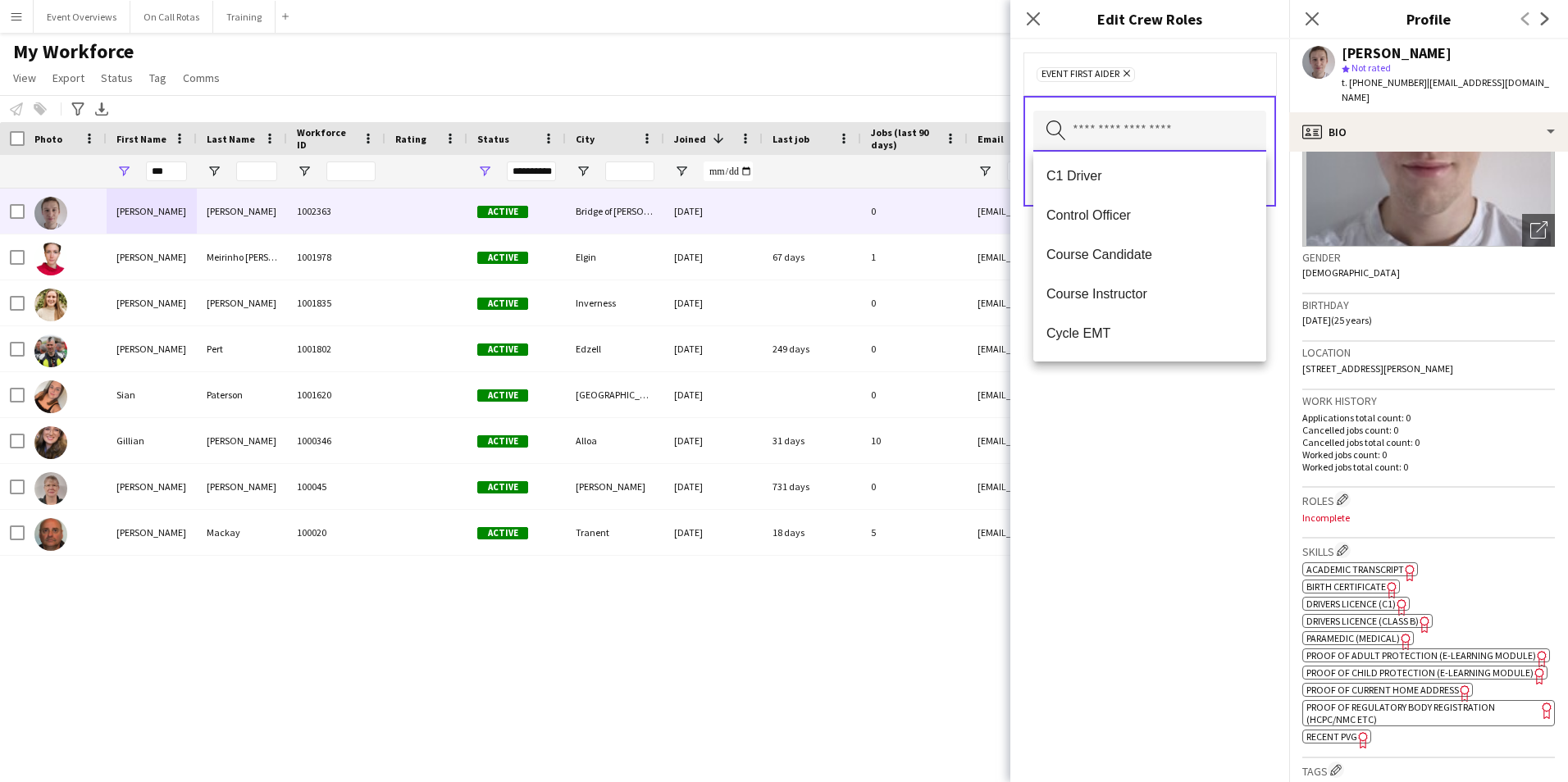
scroll to position [246, 0]
click at [1112, 467] on div "Event First Aider Remove Search by role type Save" at bounding box center [1150, 410] width 279 height 743
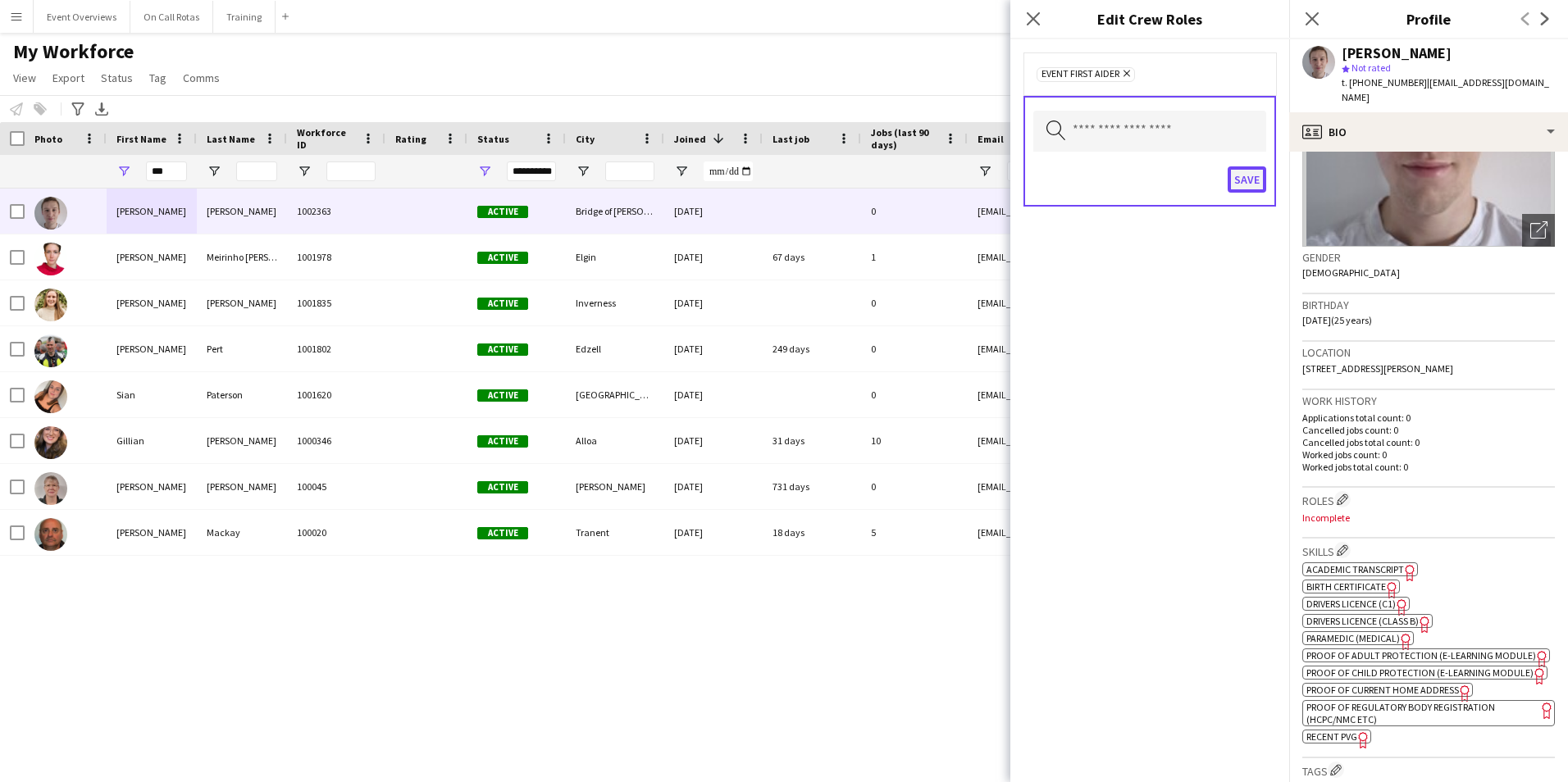
click at [1251, 169] on button "Save" at bounding box center [1247, 179] width 38 height 26
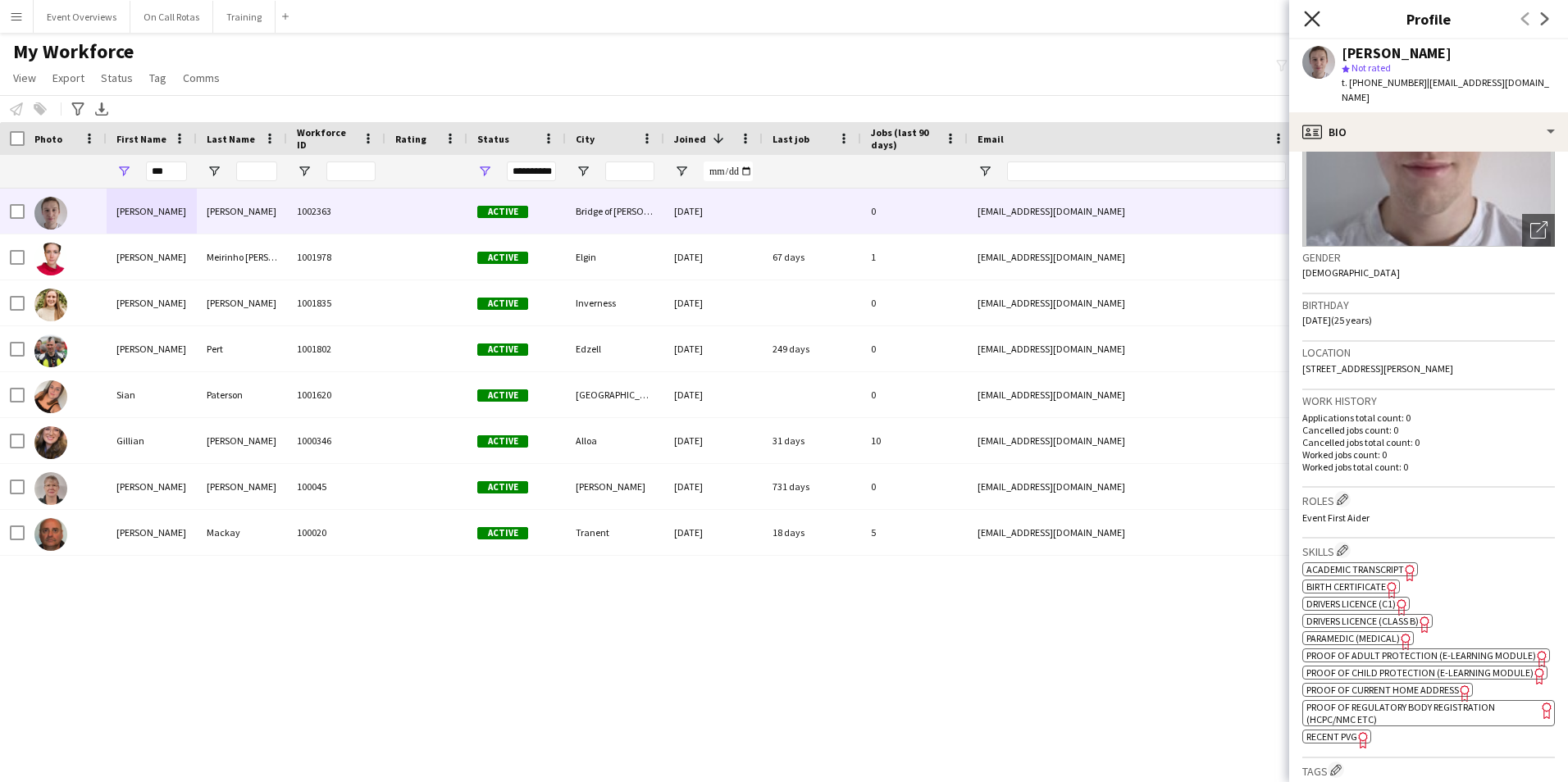
click at [1311, 21] on icon at bounding box center [1311, 18] width 16 height 16
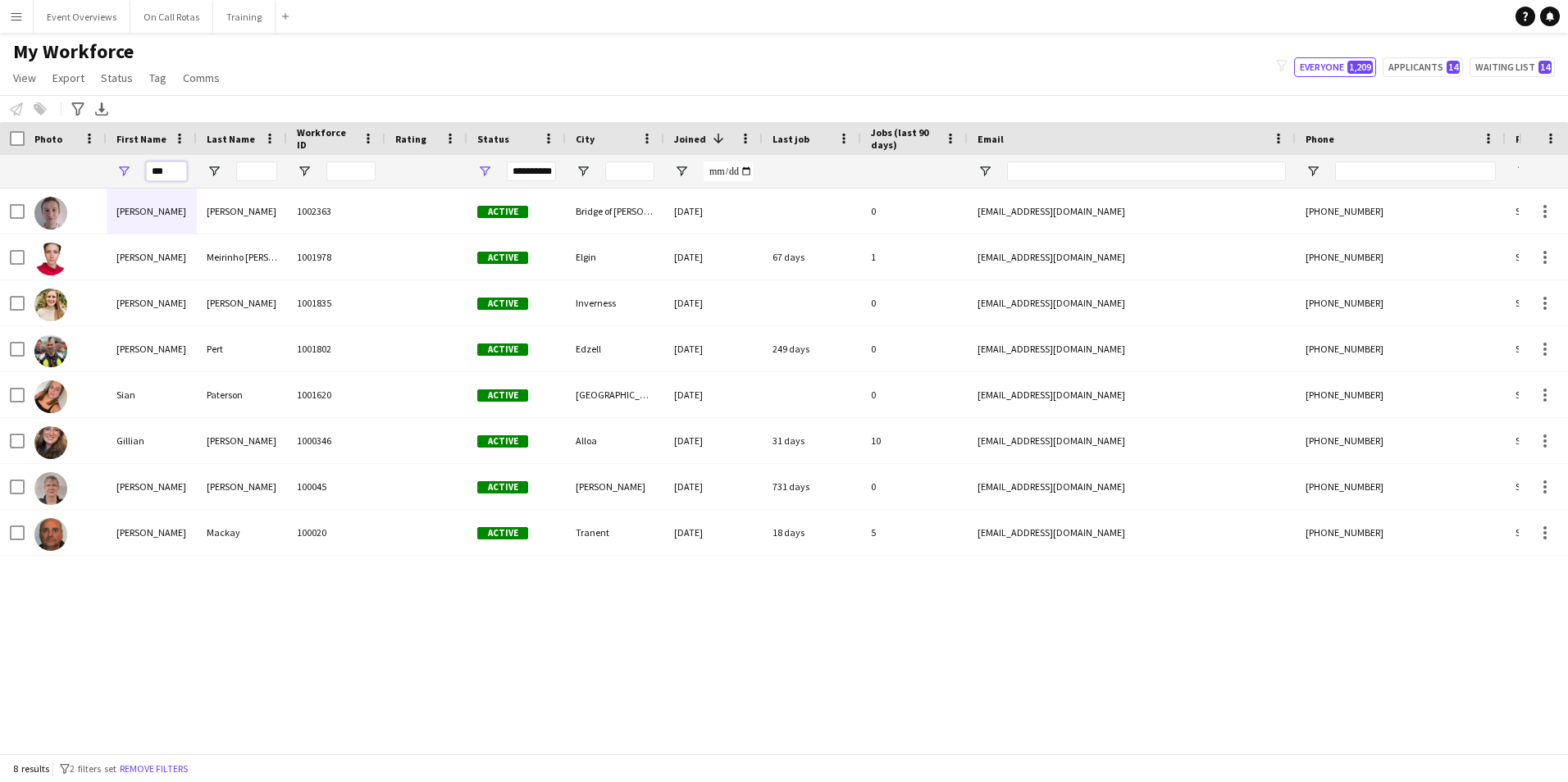
drag, startPoint x: 186, startPoint y: 170, endPoint x: 153, endPoint y: 170, distance: 33.0
click at [153, 170] on input "***" at bounding box center [166, 172] width 41 height 20
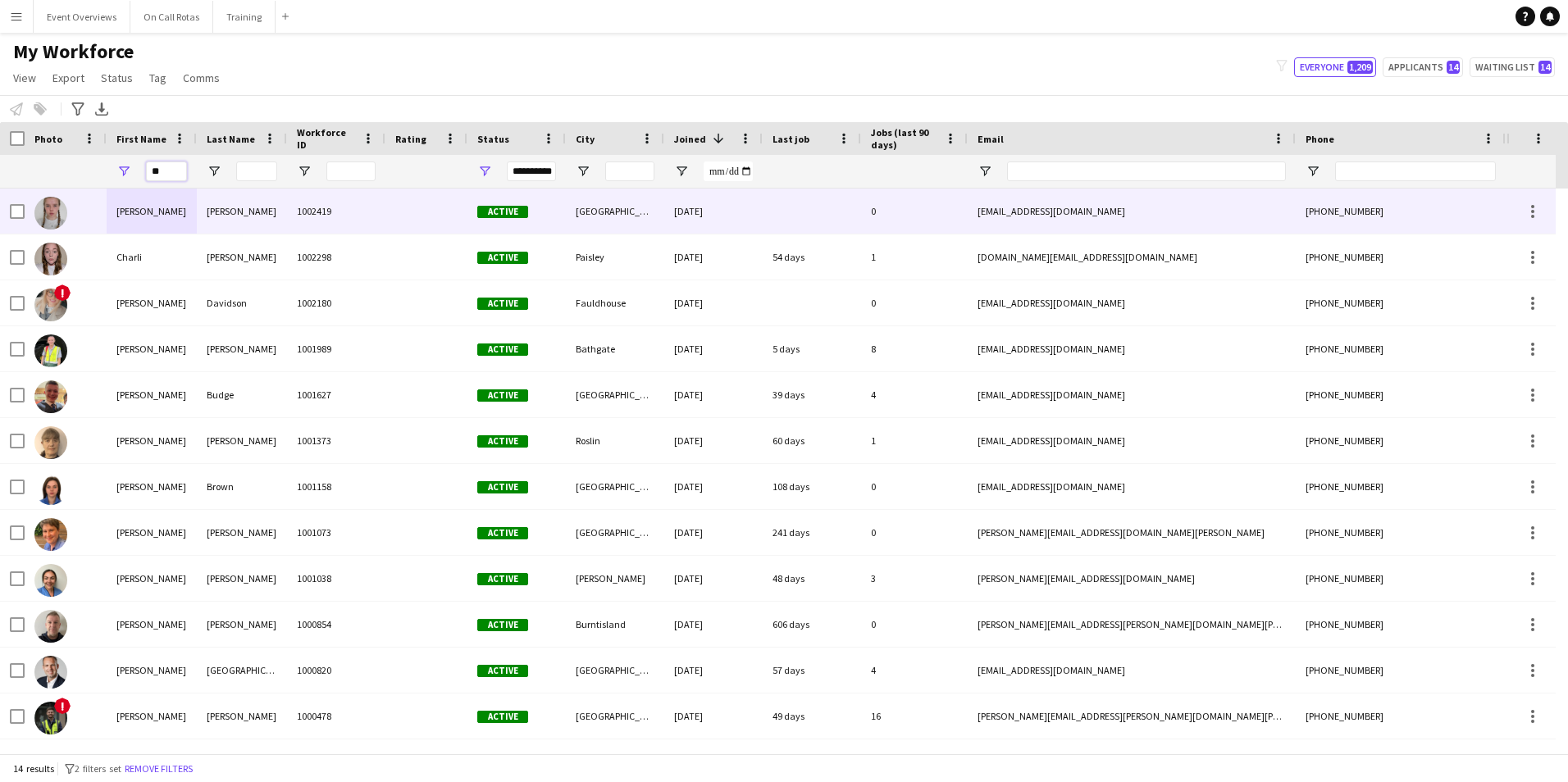
type input "**"
click at [253, 202] on div "Colvin" at bounding box center [241, 210] width 90 height 45
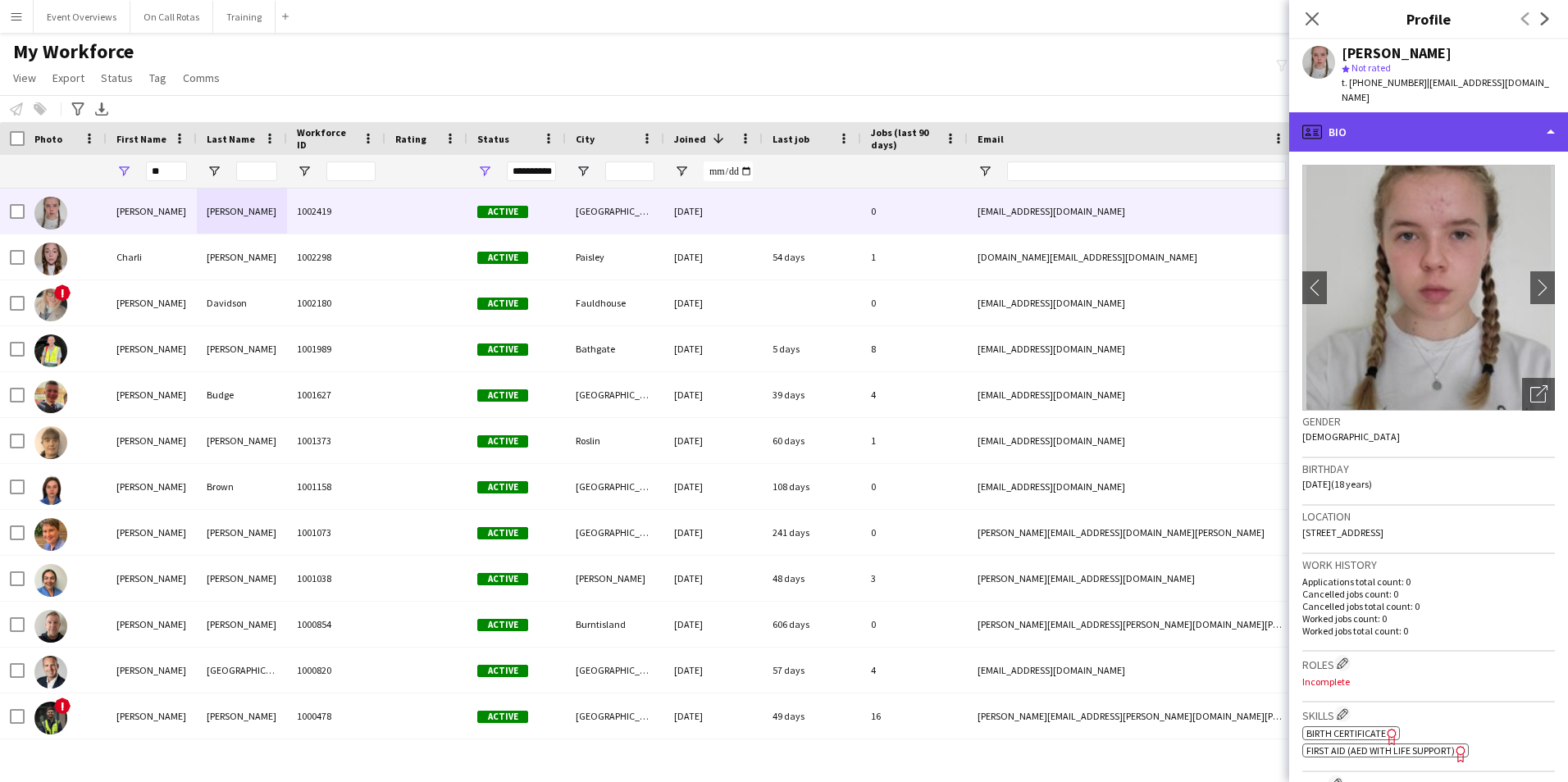
click at [1512, 116] on div "profile Bio" at bounding box center [1428, 132] width 279 height 39
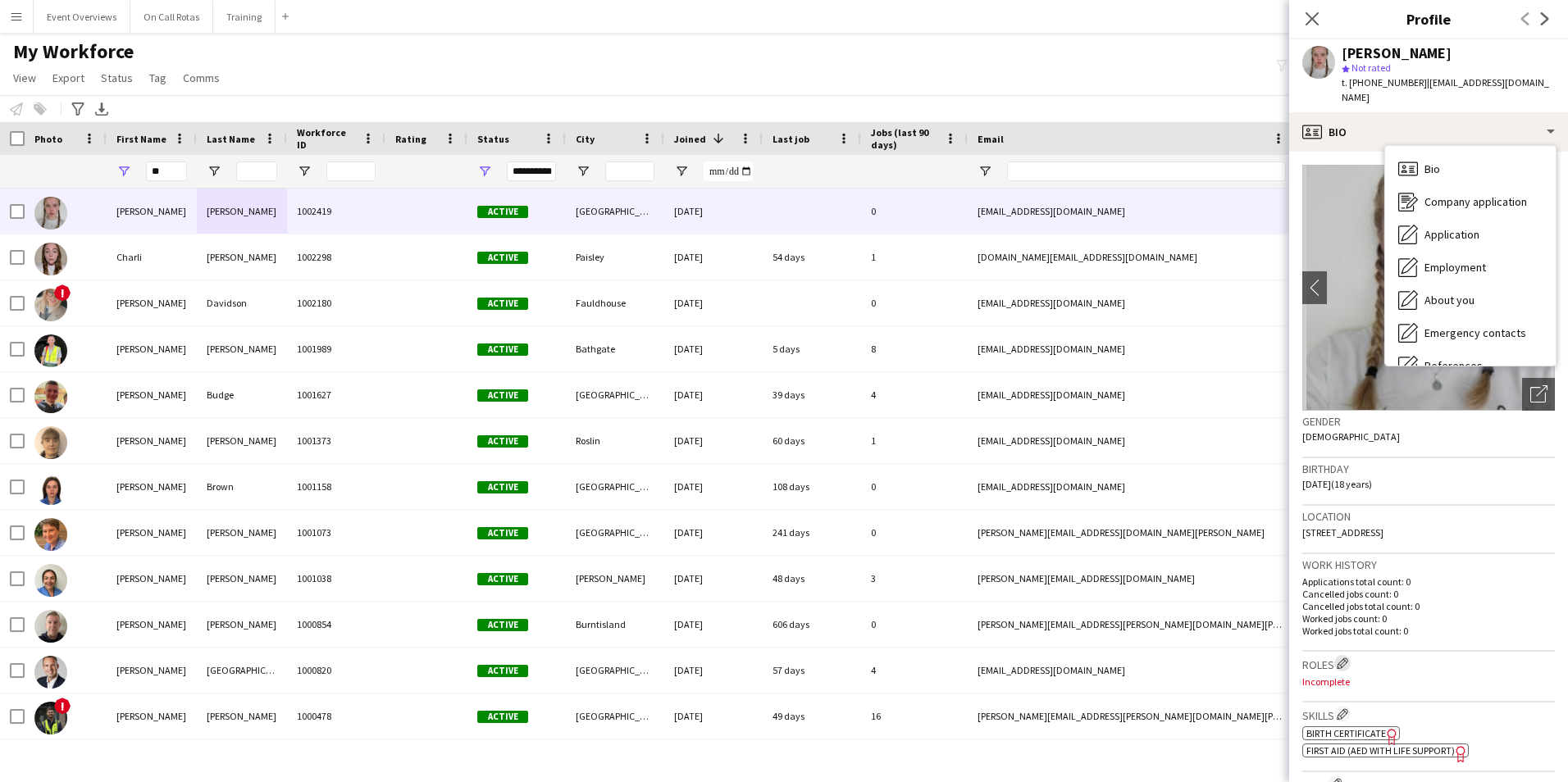
click at [1348, 658] on app-icon "Edit crew company roles" at bounding box center [1342, 663] width 12 height 12
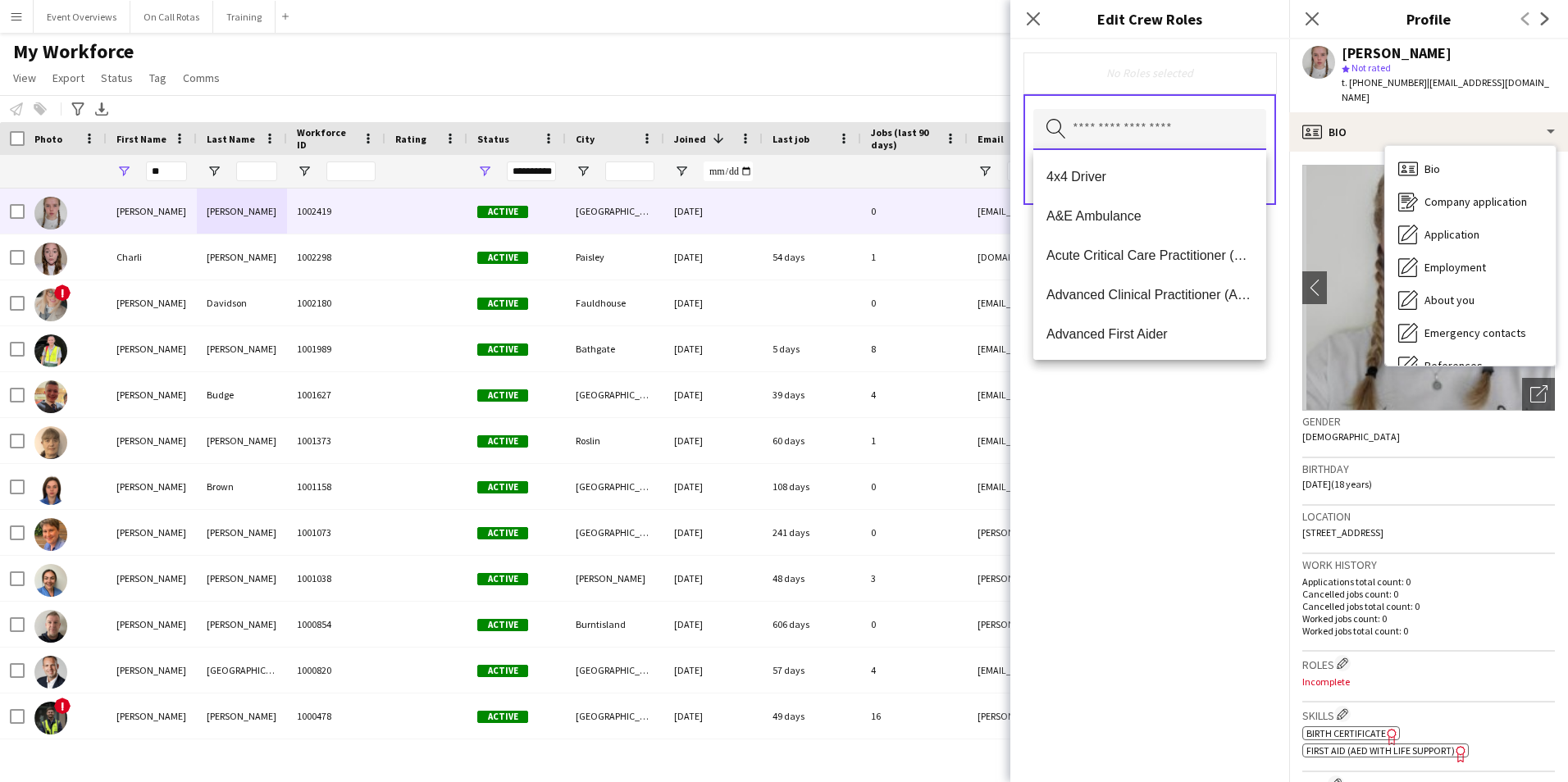
click at [1113, 128] on input "text" at bounding box center [1150, 129] width 233 height 41
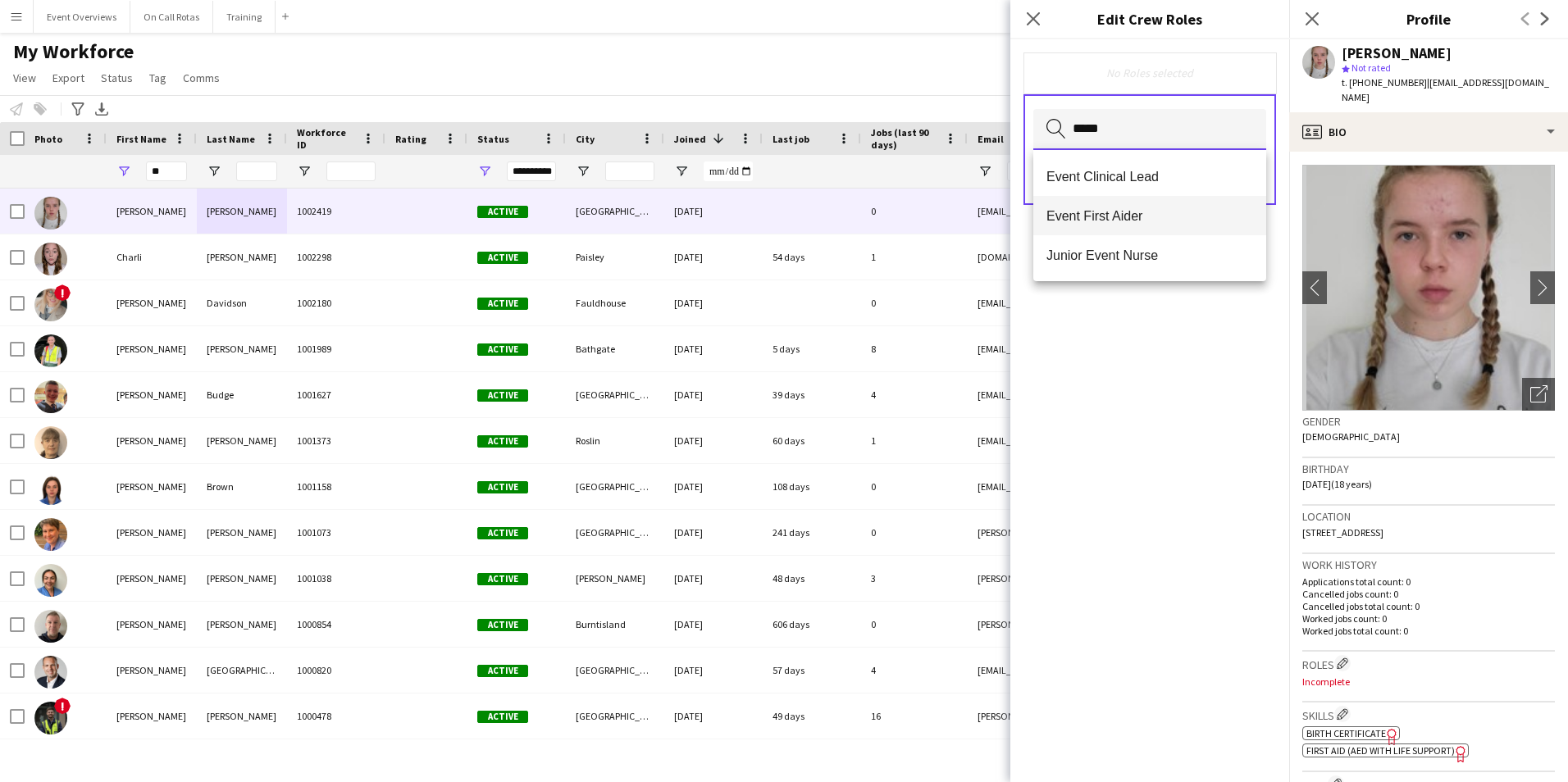
type input "*****"
click at [1124, 215] on span "Event First Aider" at bounding box center [1150, 216] width 207 height 16
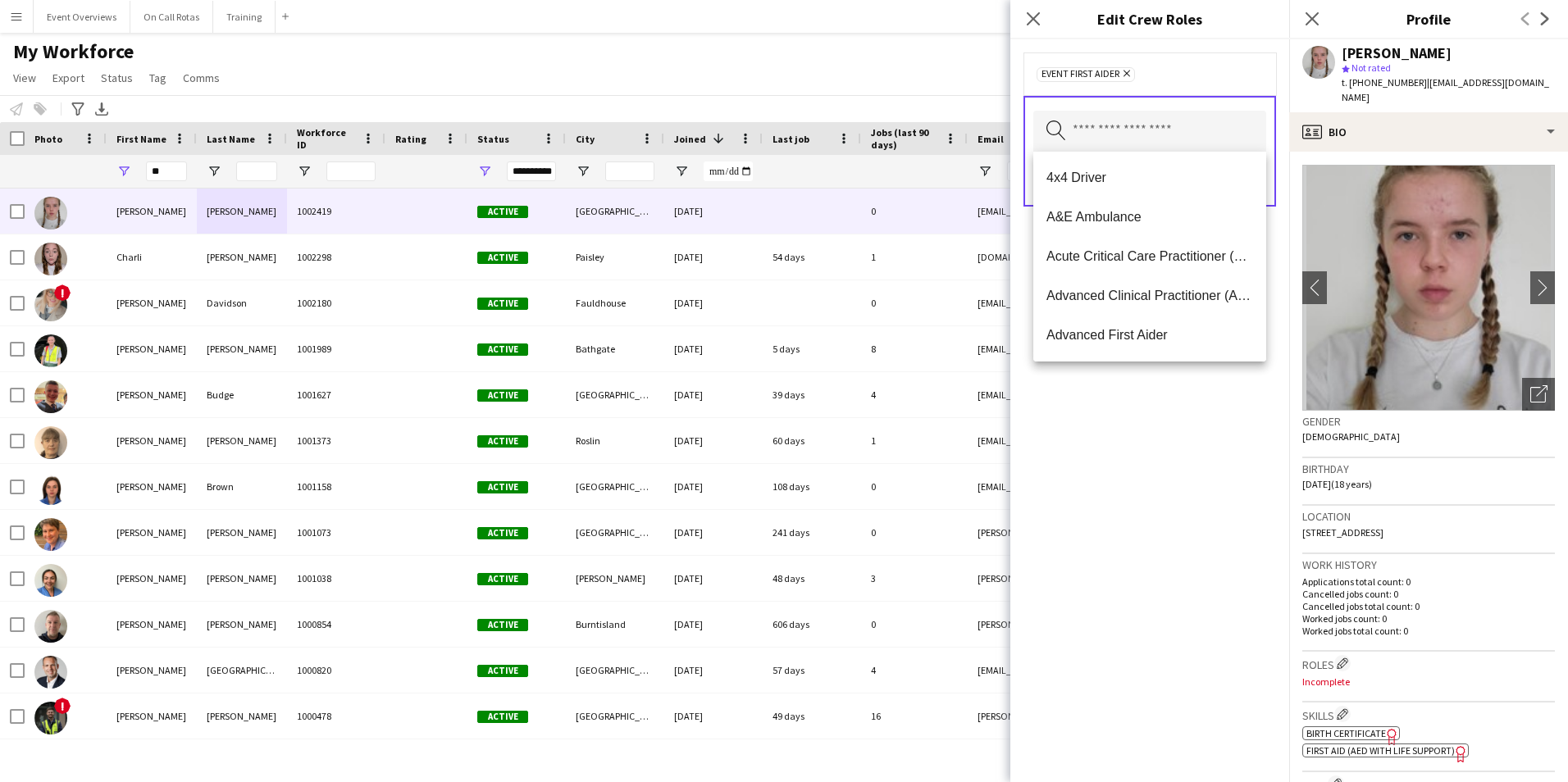
click at [1167, 423] on div "Event First Aider Remove Search by role type Save" at bounding box center [1150, 410] width 279 height 743
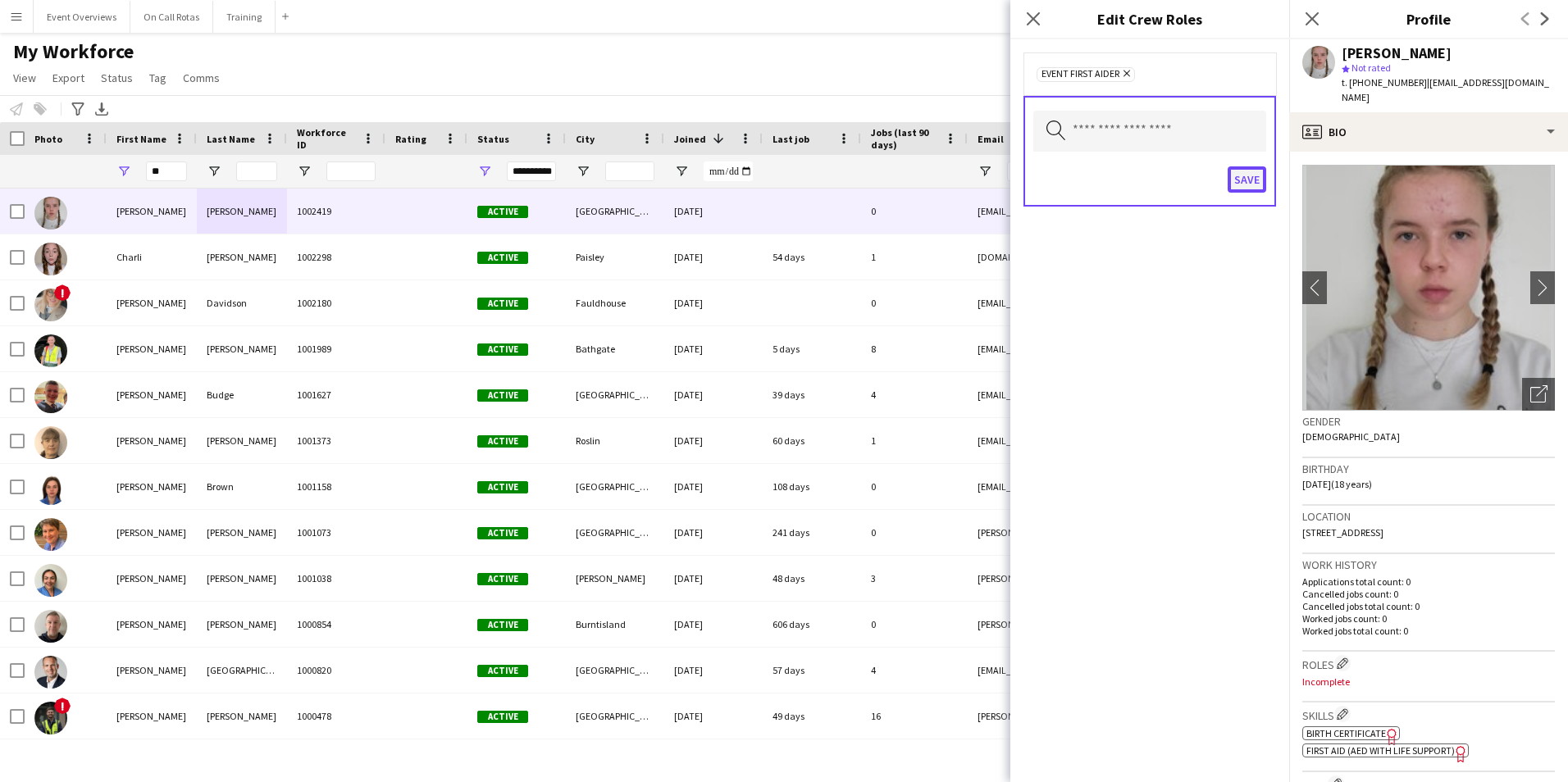
click at [1247, 180] on button "Save" at bounding box center [1247, 179] width 38 height 26
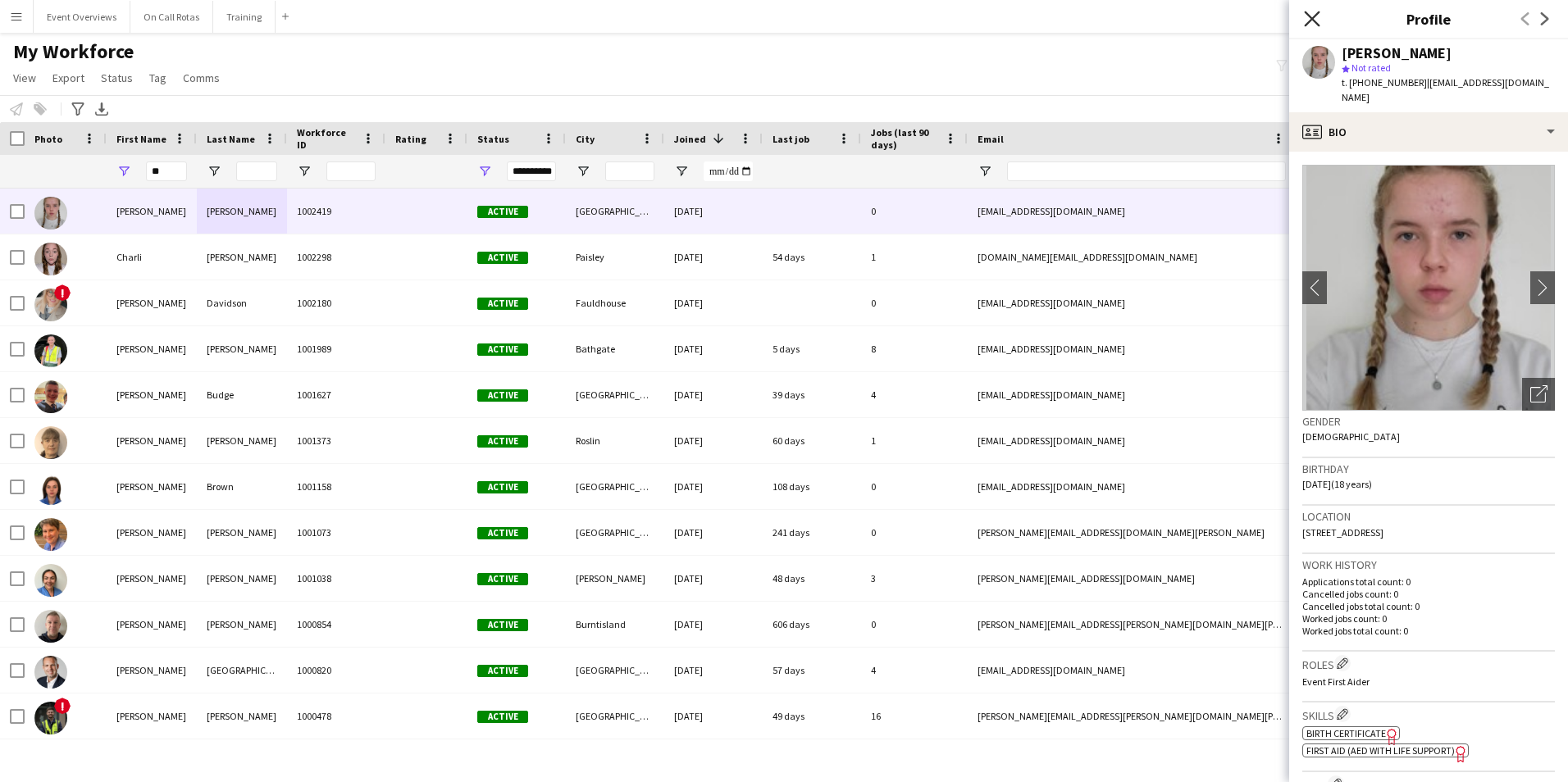
click at [1308, 16] on icon "Close pop-in" at bounding box center [1311, 18] width 16 height 16
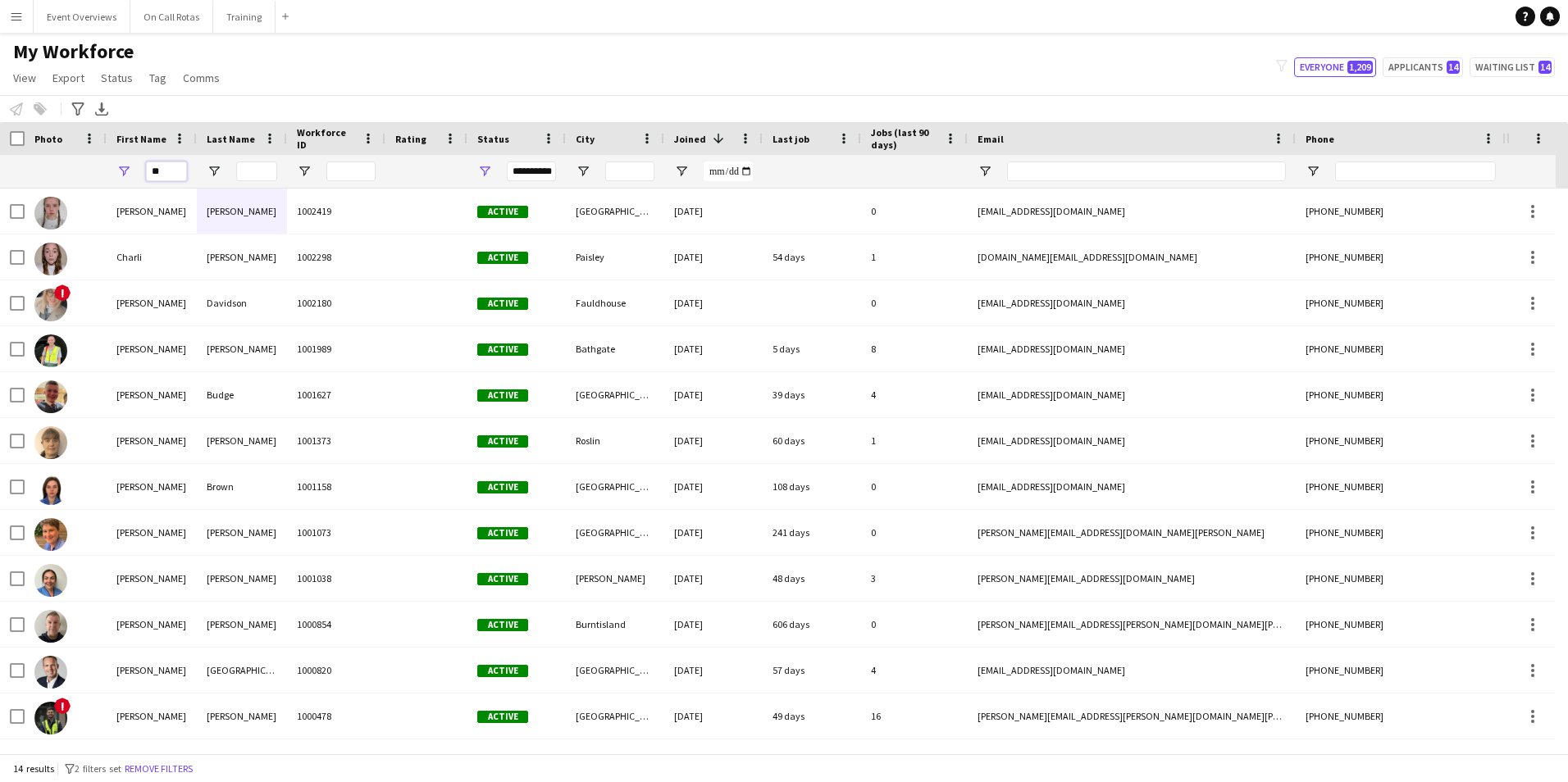
drag, startPoint x: 164, startPoint y: 175, endPoint x: 173, endPoint y: 184, distance: 12.7
click at [164, 175] on input "**" at bounding box center [166, 172] width 41 height 20
type input "*"
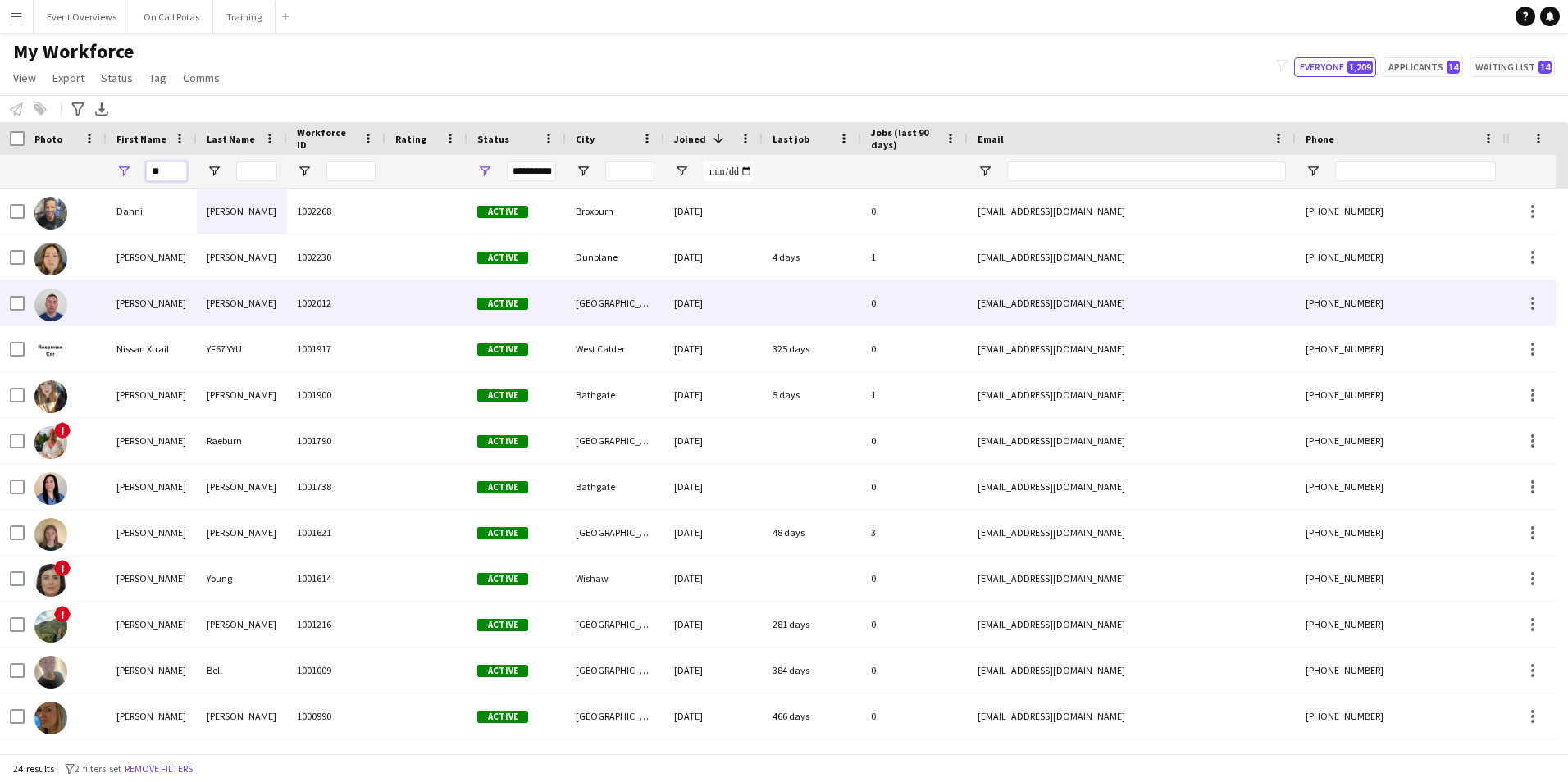
type input "**"
click at [274, 269] on div "McPherson" at bounding box center [241, 257] width 90 height 45
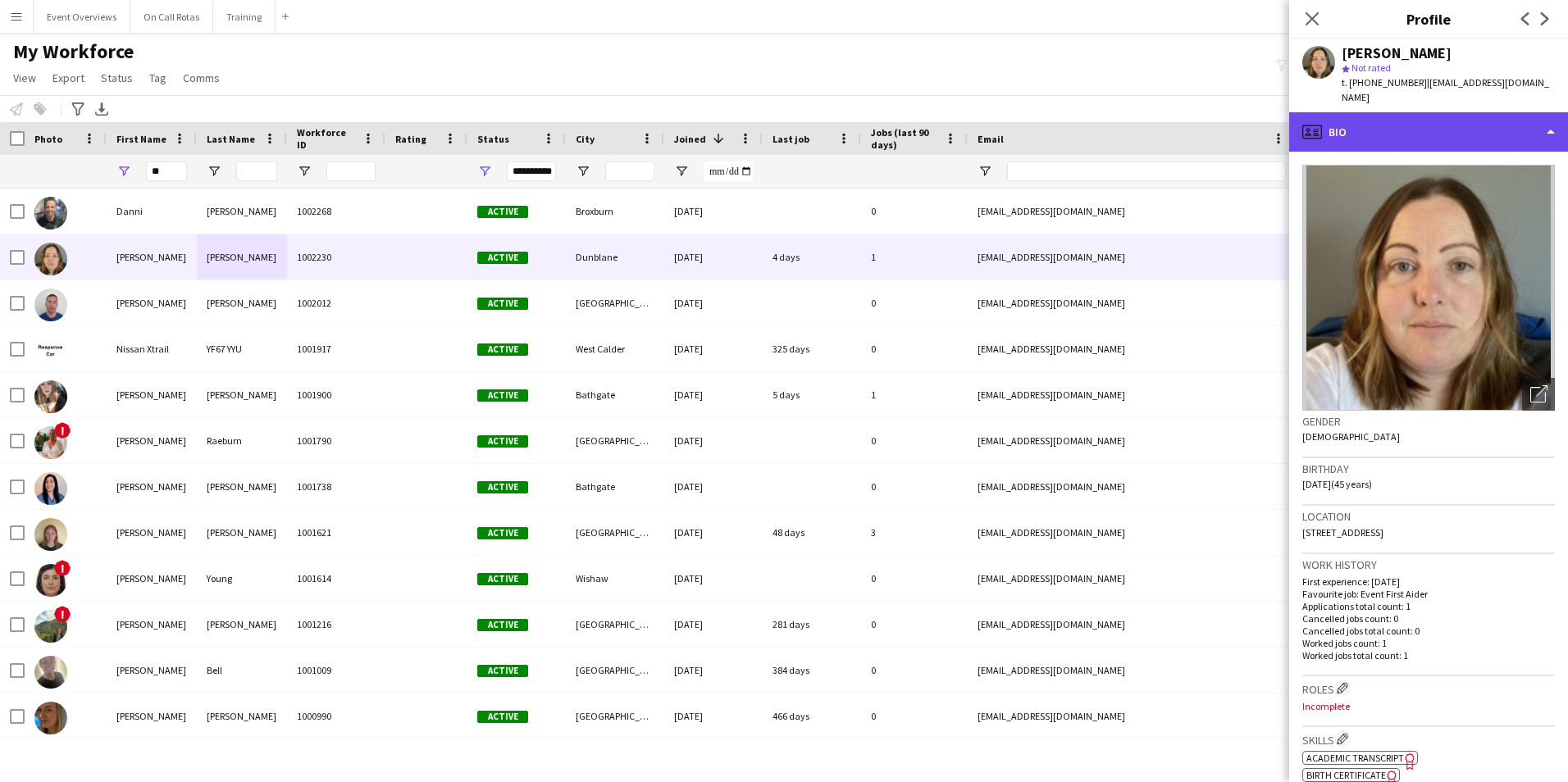
click at [1450, 128] on div "profile Bio" at bounding box center [1428, 132] width 279 height 39
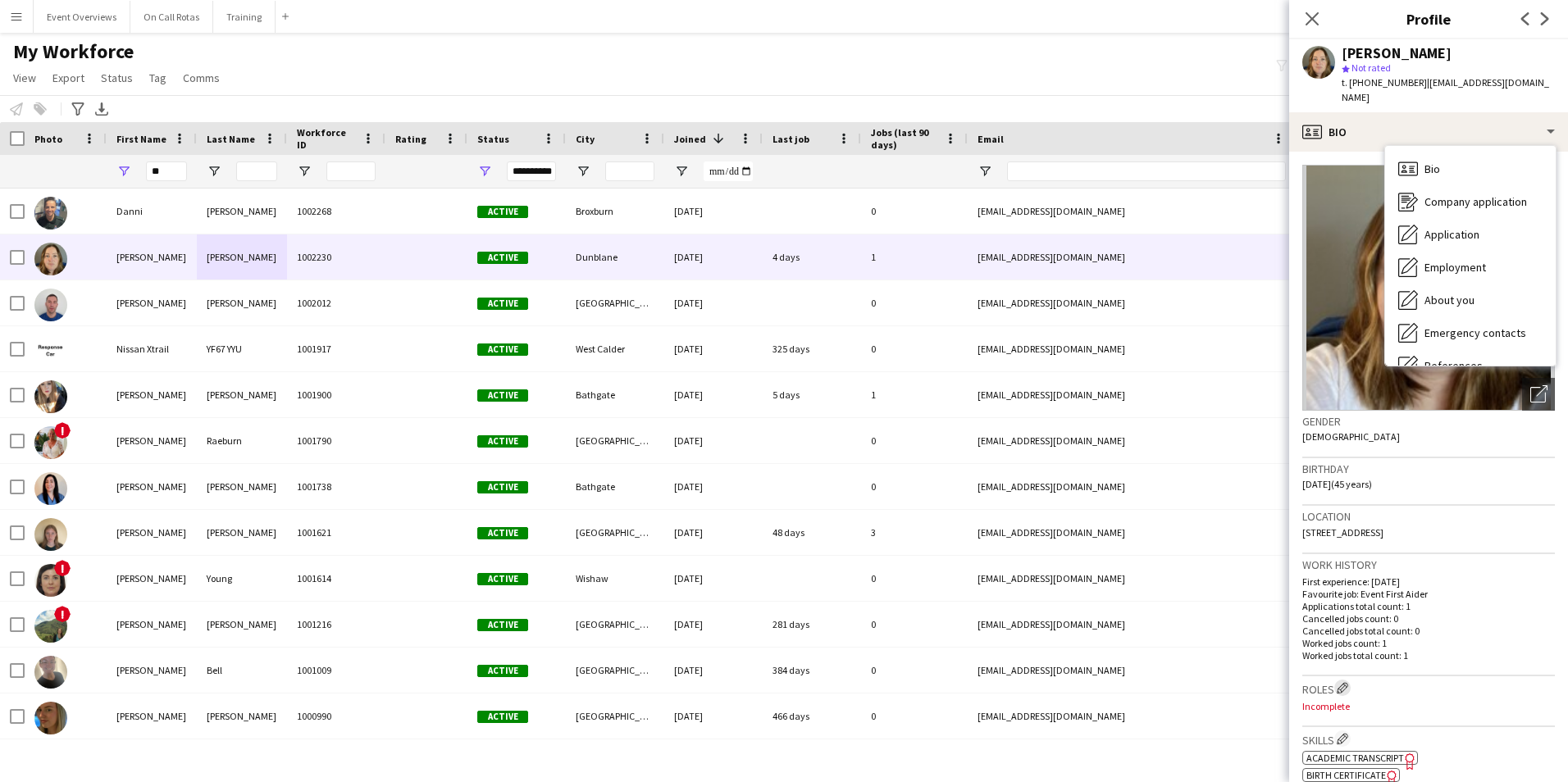
click at [1341, 682] on app-icon "Edit crew company roles" at bounding box center [1342, 688] width 12 height 12
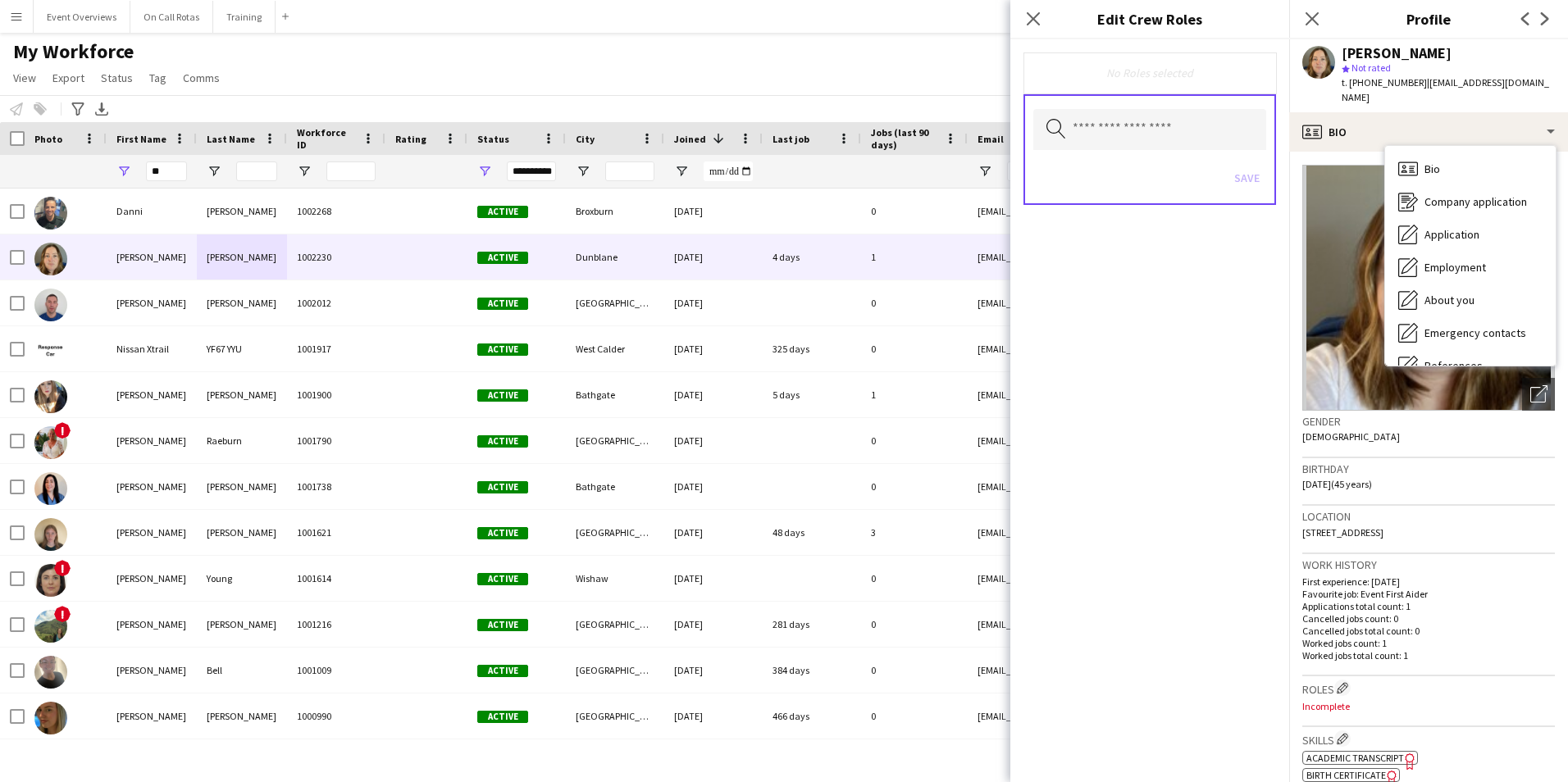
click at [1119, 152] on div "Search by role type Save" at bounding box center [1150, 149] width 253 height 111
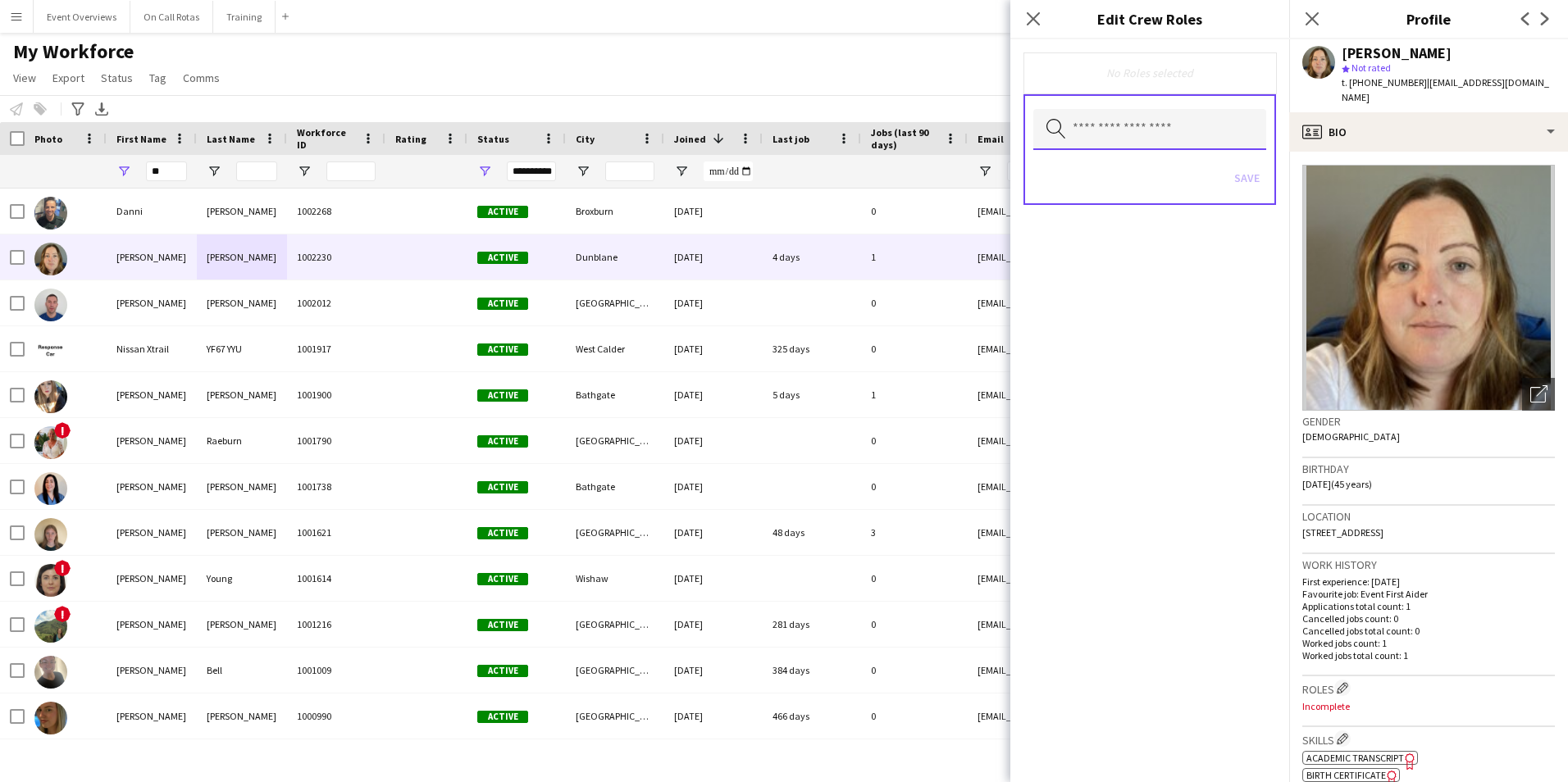
click at [1114, 140] on input "text" at bounding box center [1150, 129] width 233 height 41
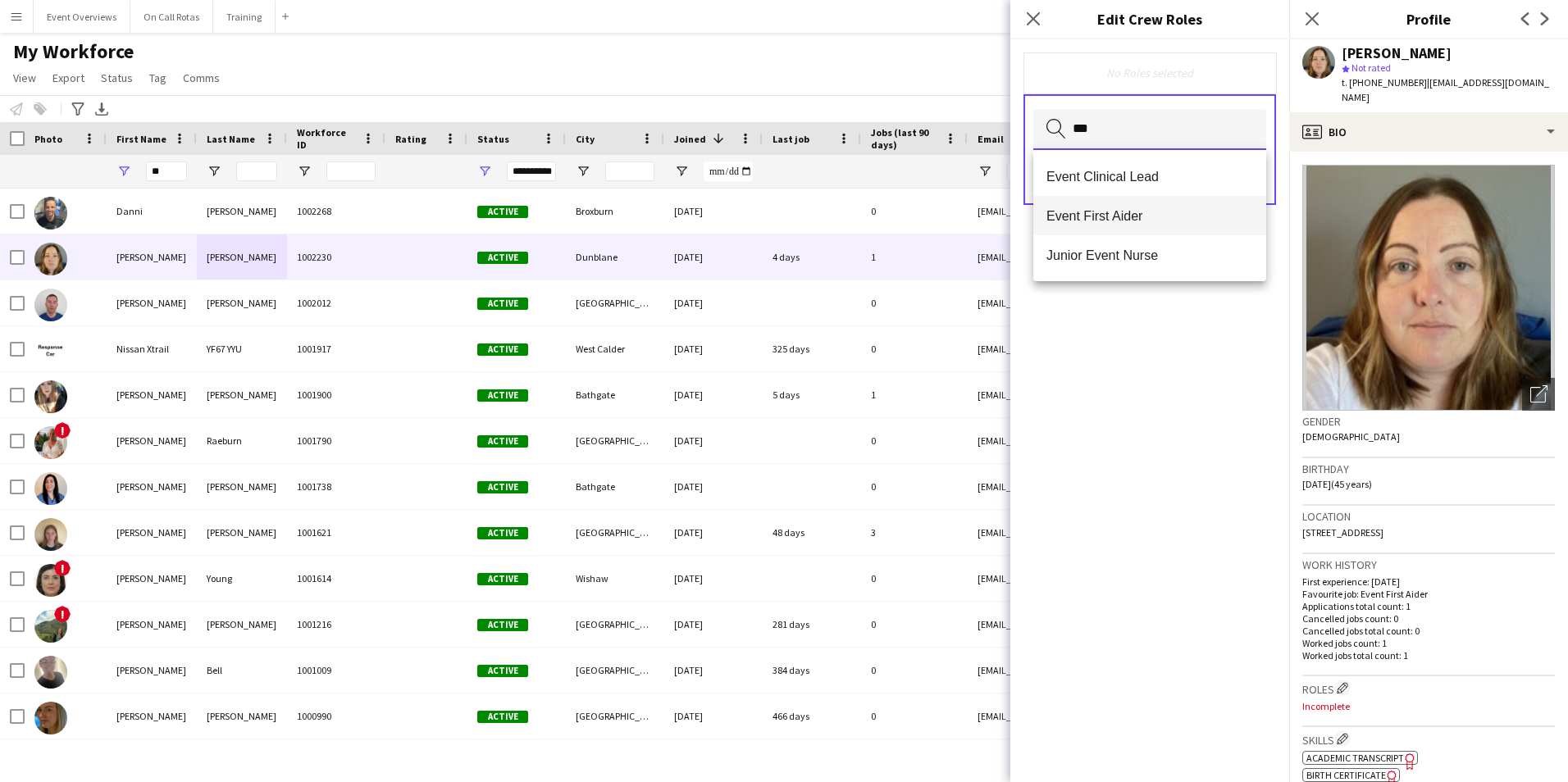
type input "***"
click at [1115, 206] on mat-option "Event First Aider" at bounding box center [1150, 216] width 233 height 39
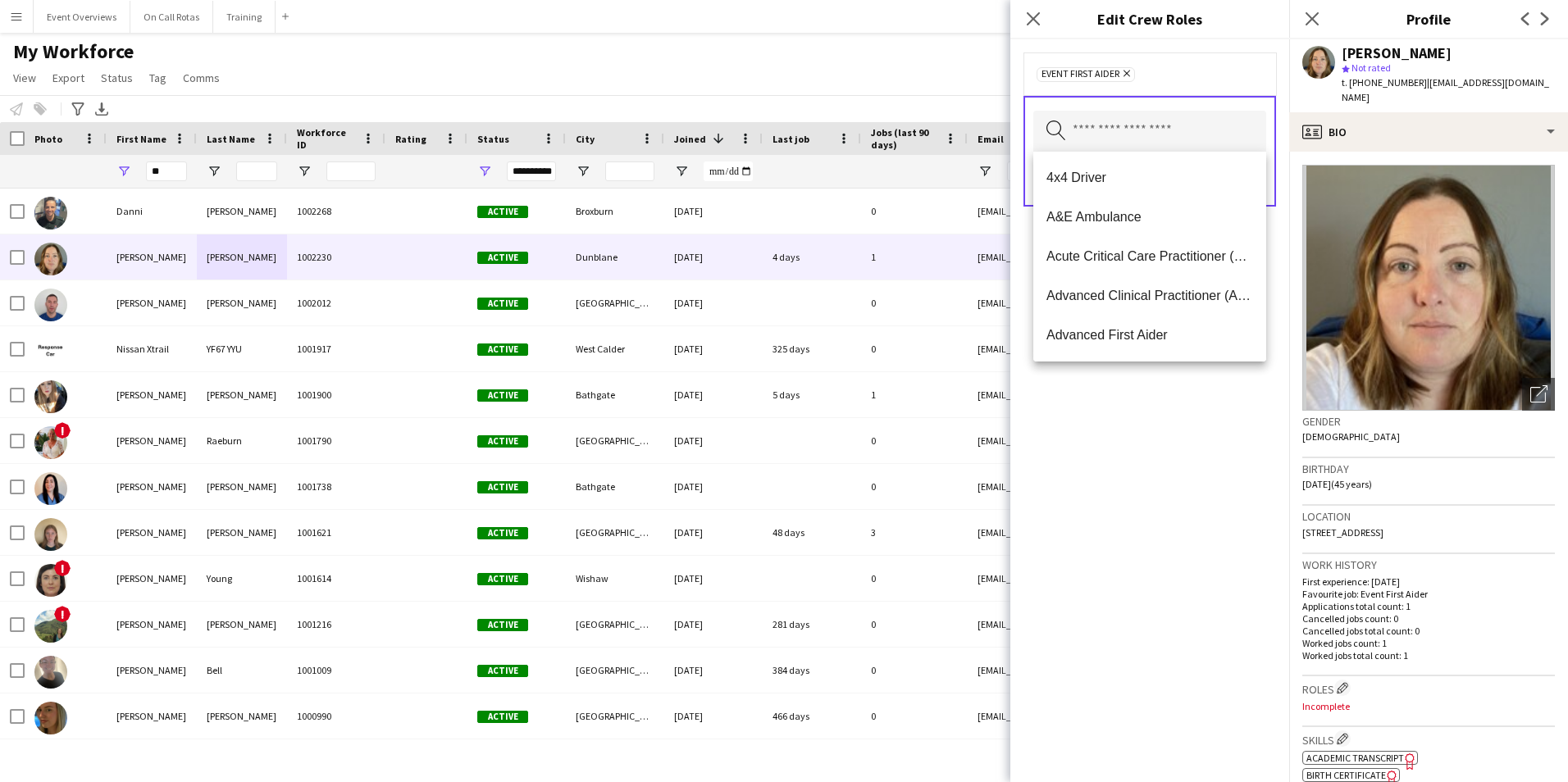
click at [1228, 507] on div "Event First Aider Remove Search by role type Save" at bounding box center [1150, 410] width 279 height 743
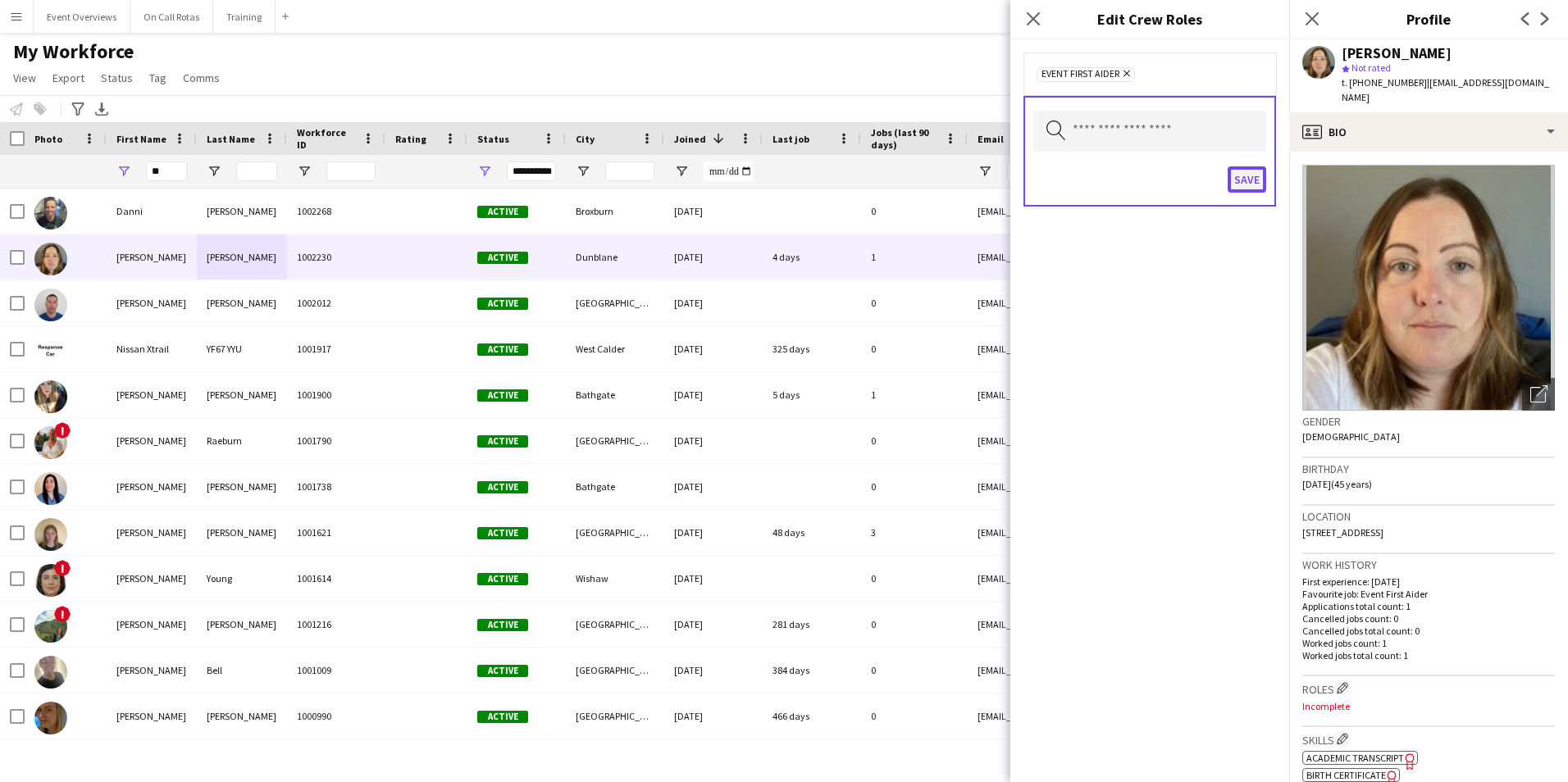
click at [1246, 188] on button "Save" at bounding box center [1247, 179] width 38 height 26
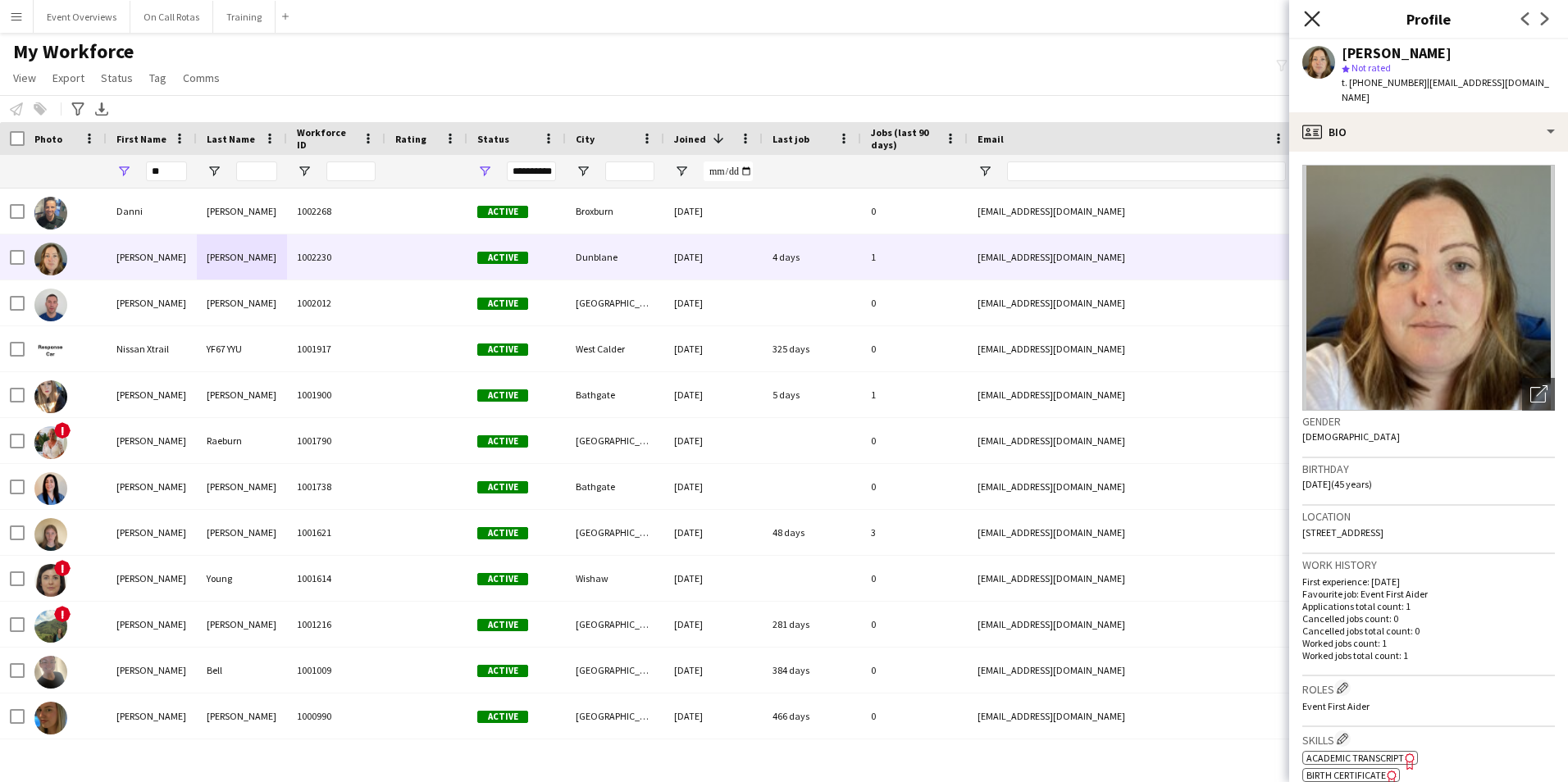
click at [1305, 15] on icon "Close pop-in" at bounding box center [1311, 18] width 16 height 16
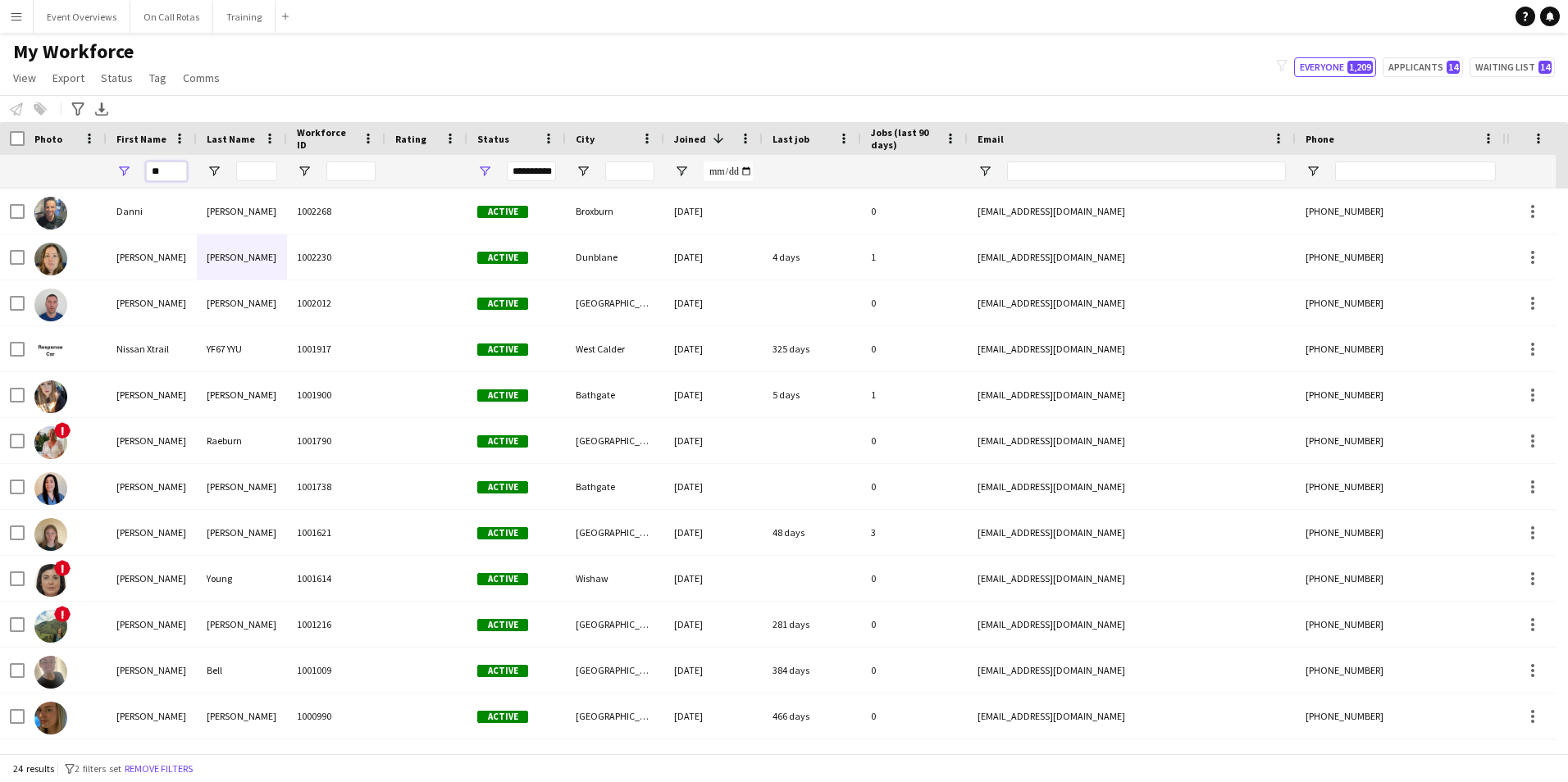
drag, startPoint x: 173, startPoint y: 166, endPoint x: 89, endPoint y: 169, distance: 84.1
click at [89, 169] on div "**********" at bounding box center [889, 172] width 1778 height 33
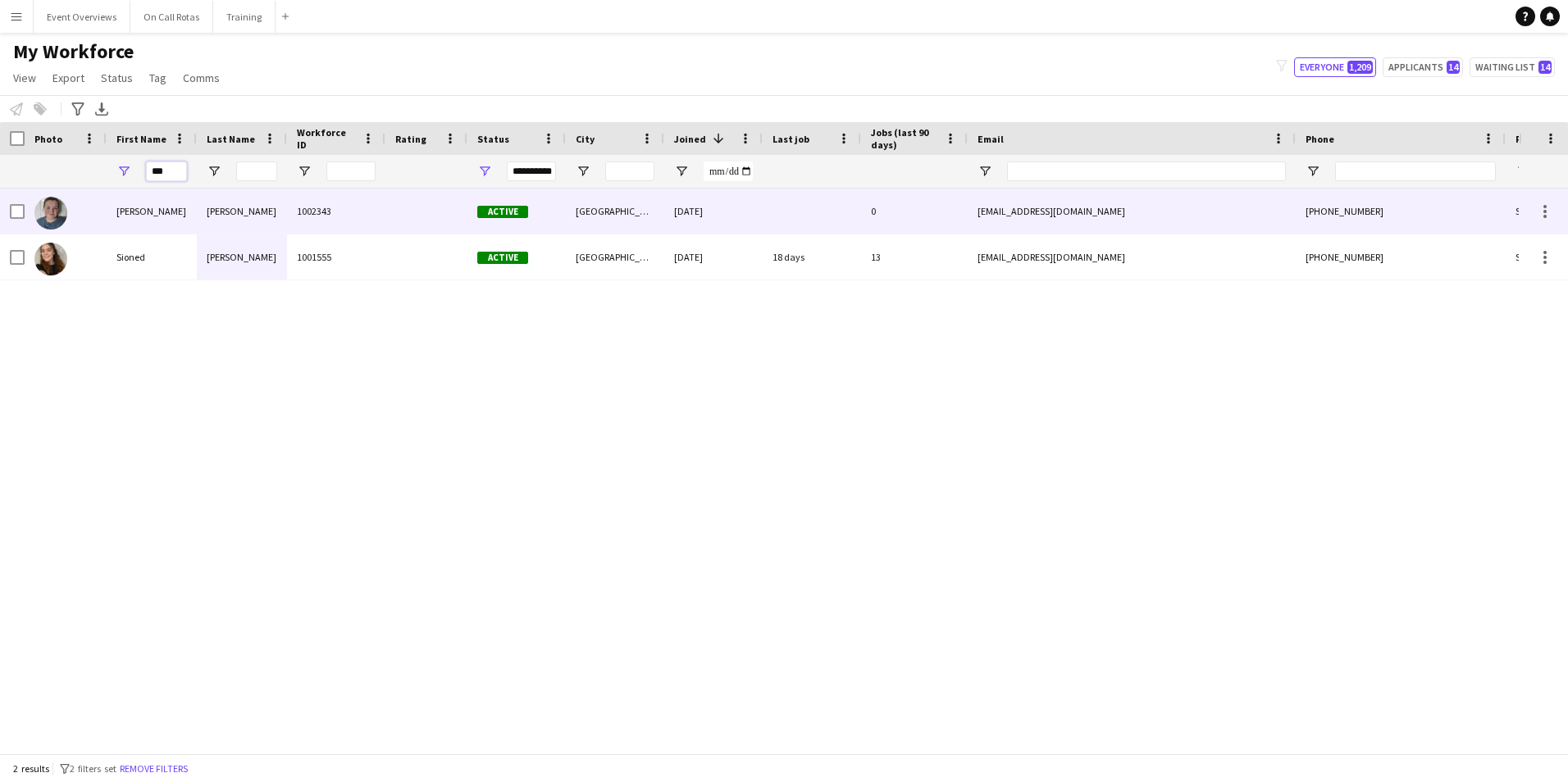
type input "***"
click at [227, 206] on div "[PERSON_NAME]" at bounding box center [241, 210] width 90 height 45
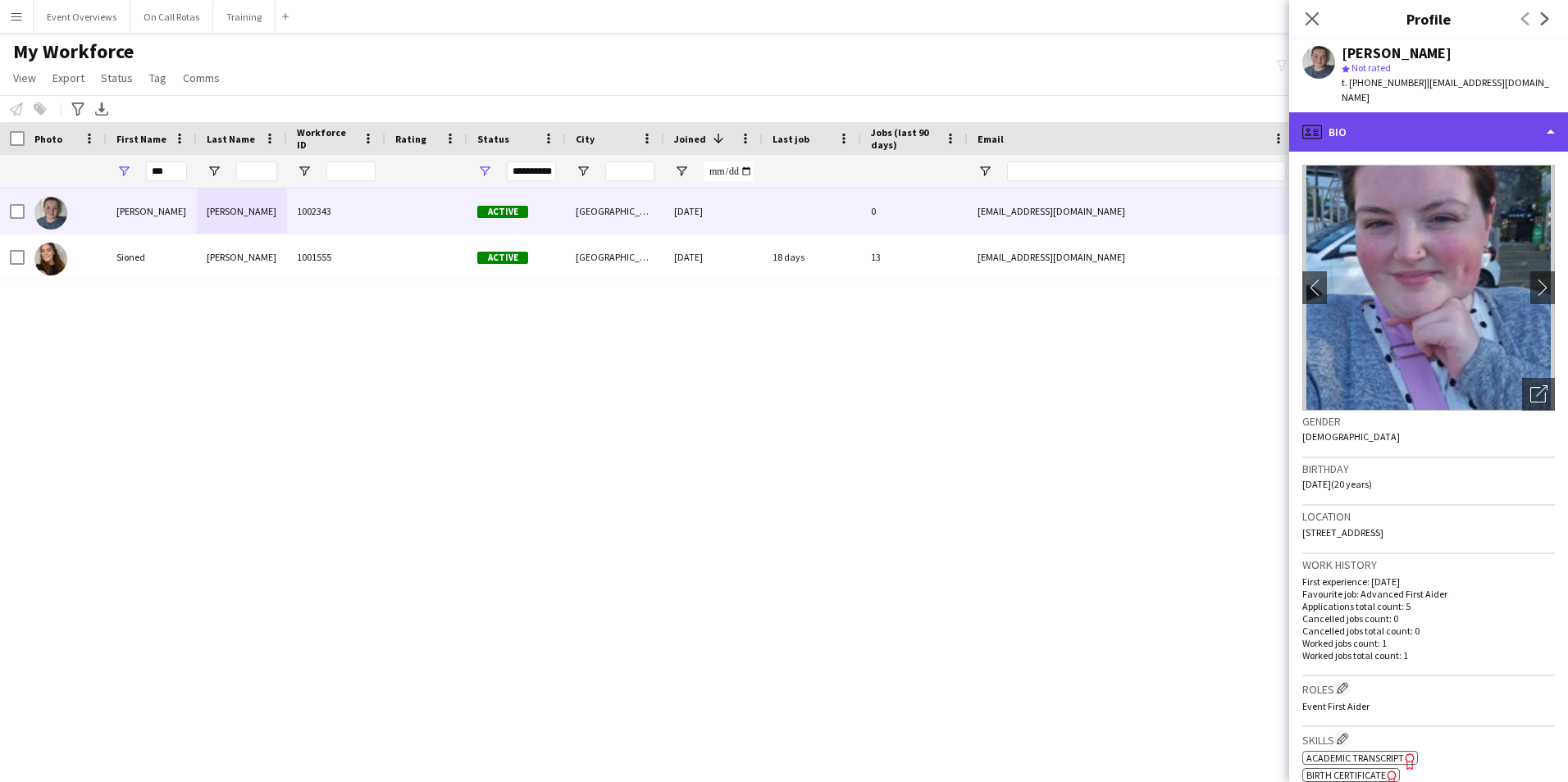
click at [1415, 112] on div "profile Bio" at bounding box center [1428, 132] width 279 height 39
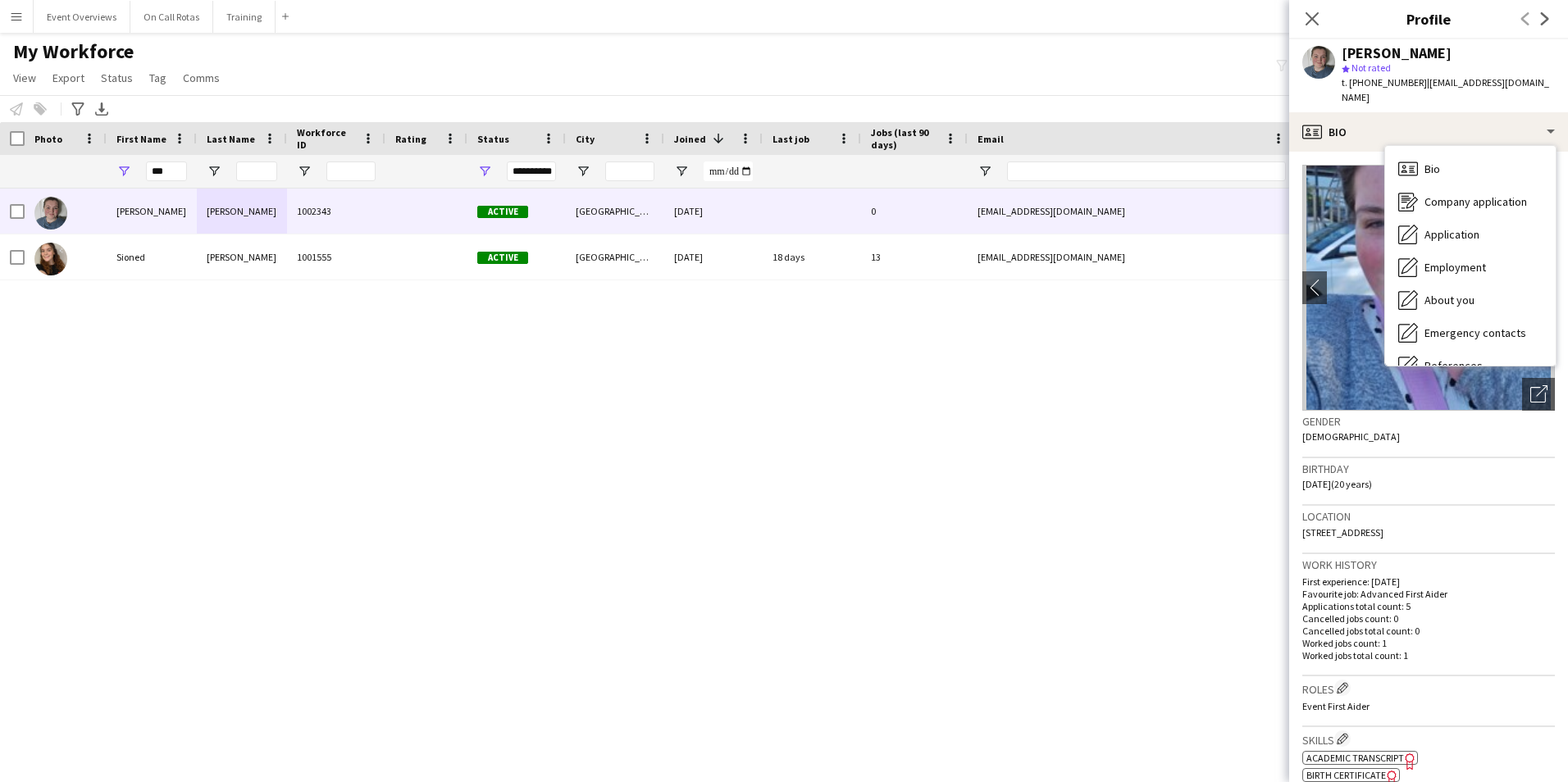
click at [1424, 600] on p "Applications total count: 5" at bounding box center [1429, 606] width 253 height 12
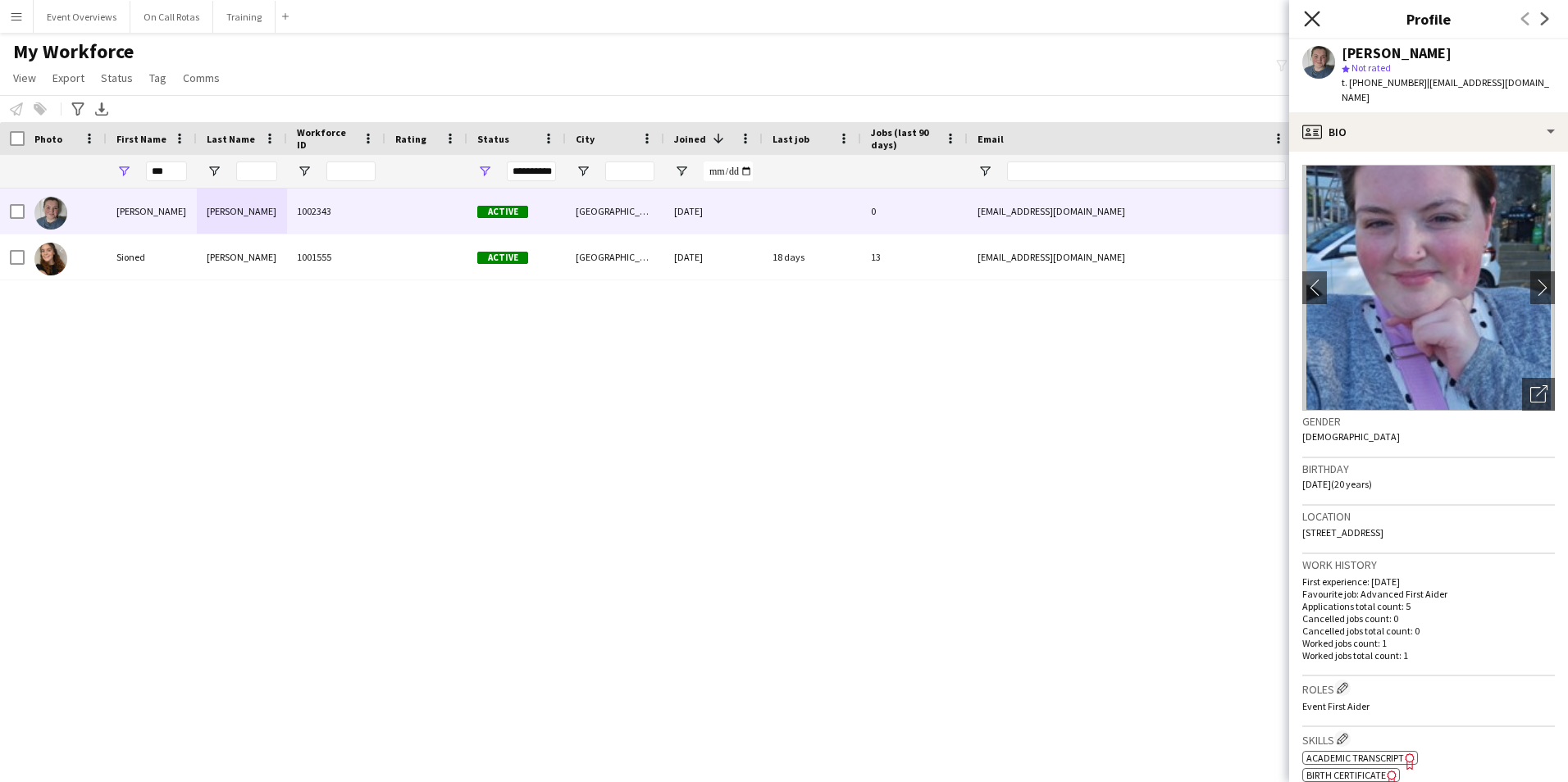
click at [1314, 12] on icon "Close pop-in" at bounding box center [1311, 18] width 16 height 16
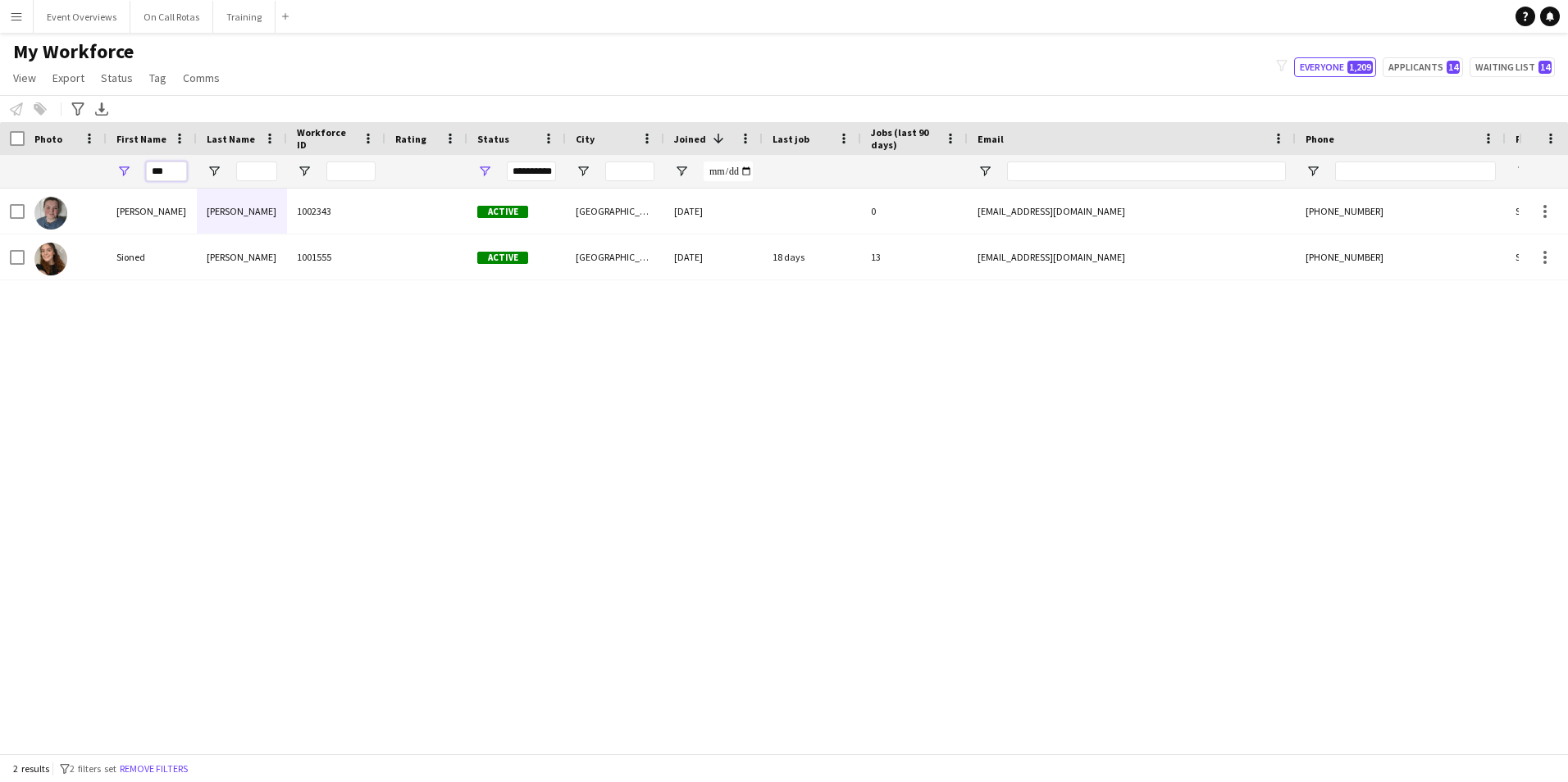
click at [153, 176] on input "***" at bounding box center [166, 172] width 41 height 20
drag, startPoint x: 171, startPoint y: 172, endPoint x: 89, endPoint y: 171, distance: 82.0
click at [89, 171] on div "**********" at bounding box center [889, 172] width 1778 height 33
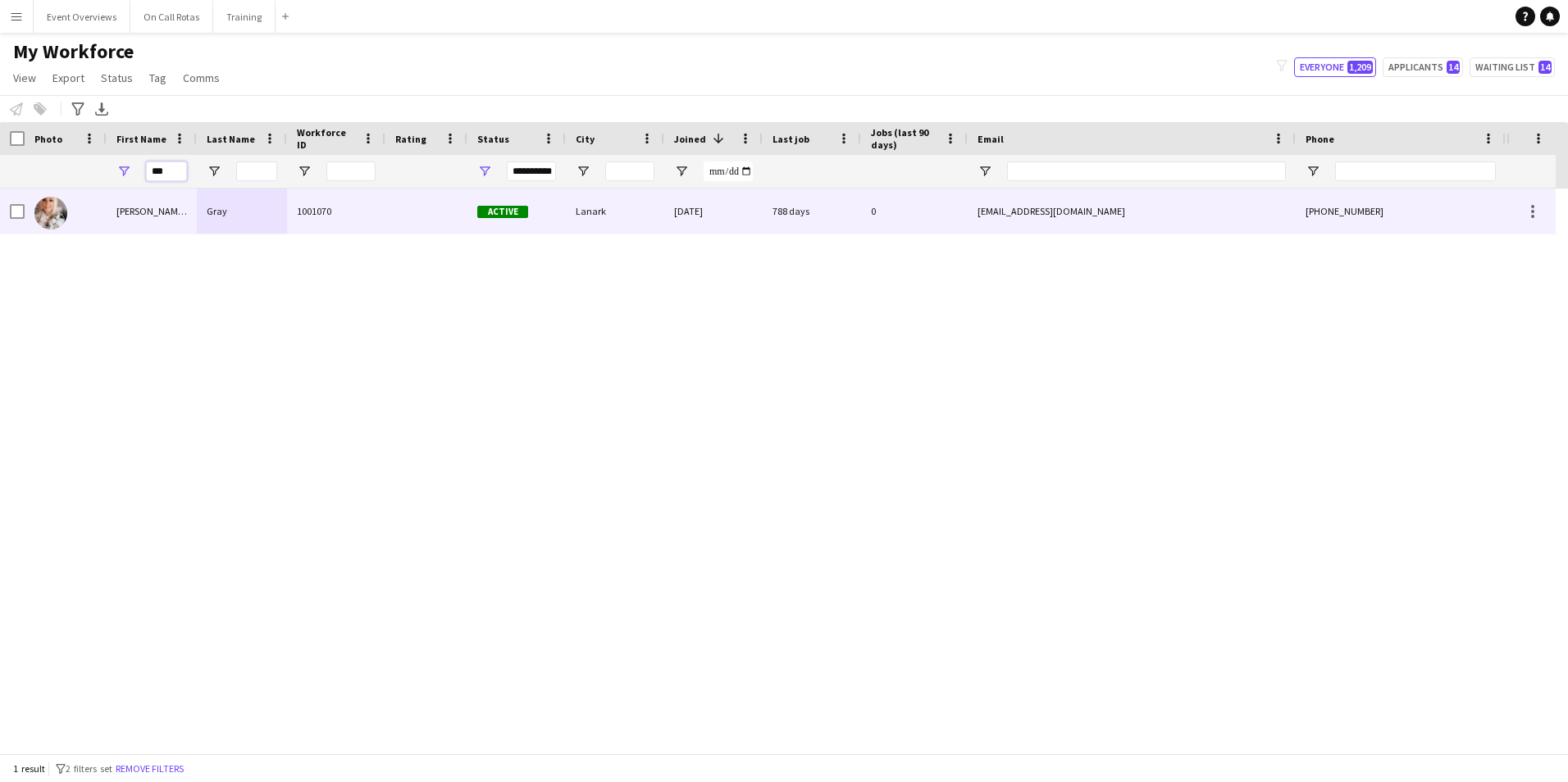
type input "***"
click at [176, 207] on div "Kerrie Ann" at bounding box center [152, 210] width 90 height 45
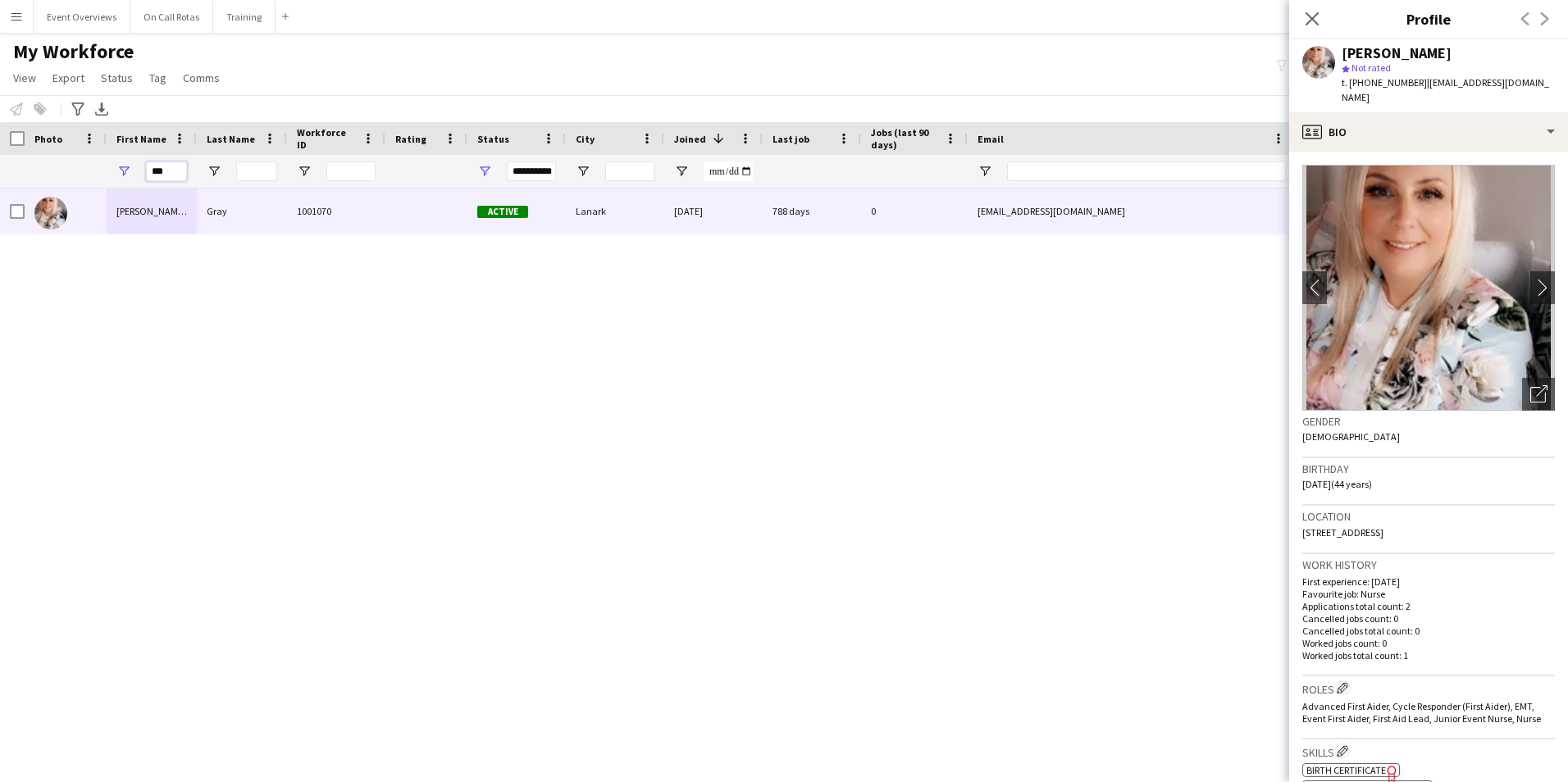
drag, startPoint x: 168, startPoint y: 167, endPoint x: 81, endPoint y: 164, distance: 87.1
click at [81, 164] on div "**********" at bounding box center [889, 172] width 1778 height 33
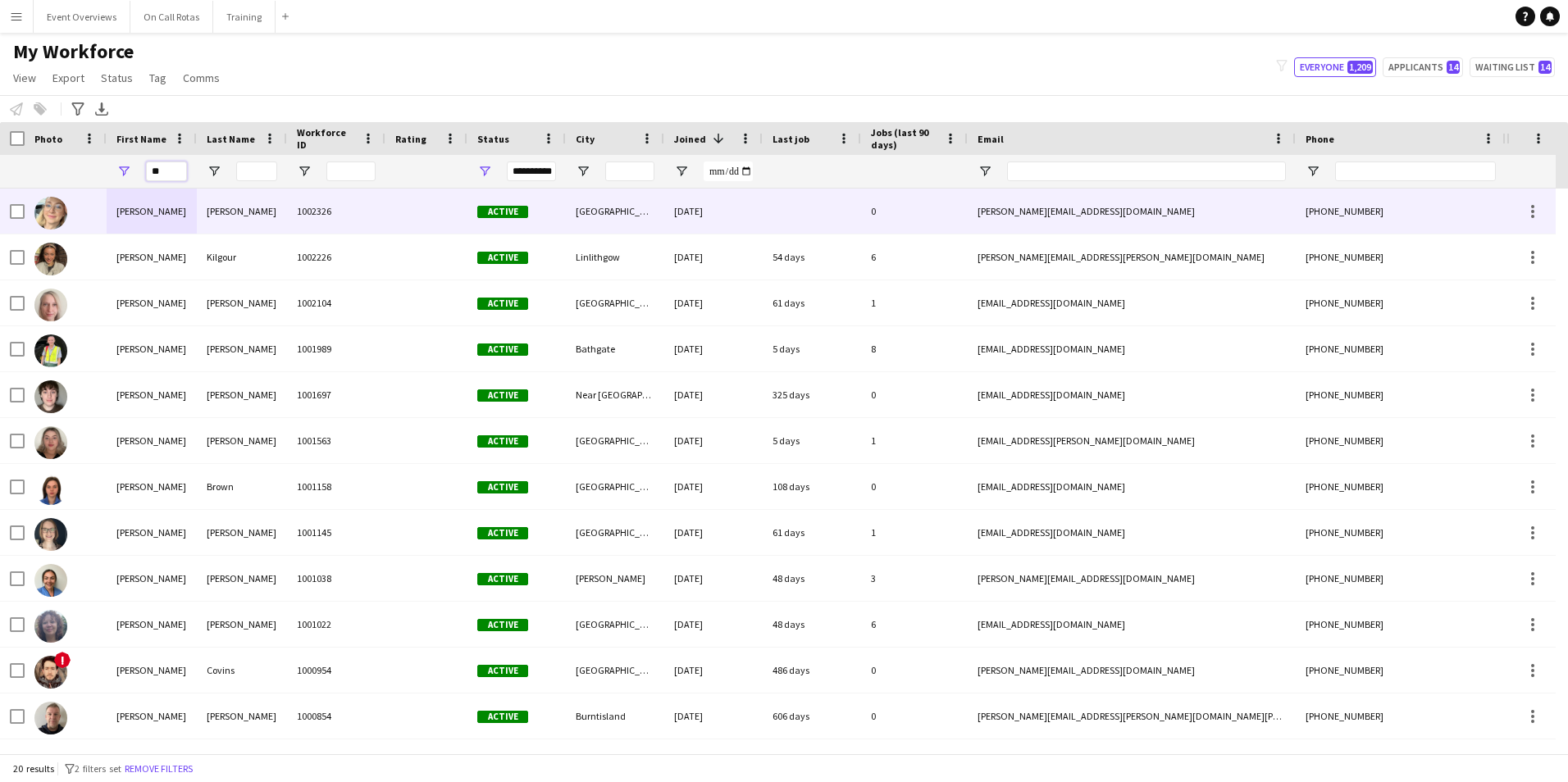
type input "**"
click at [221, 224] on div "[PERSON_NAME]" at bounding box center [241, 210] width 90 height 45
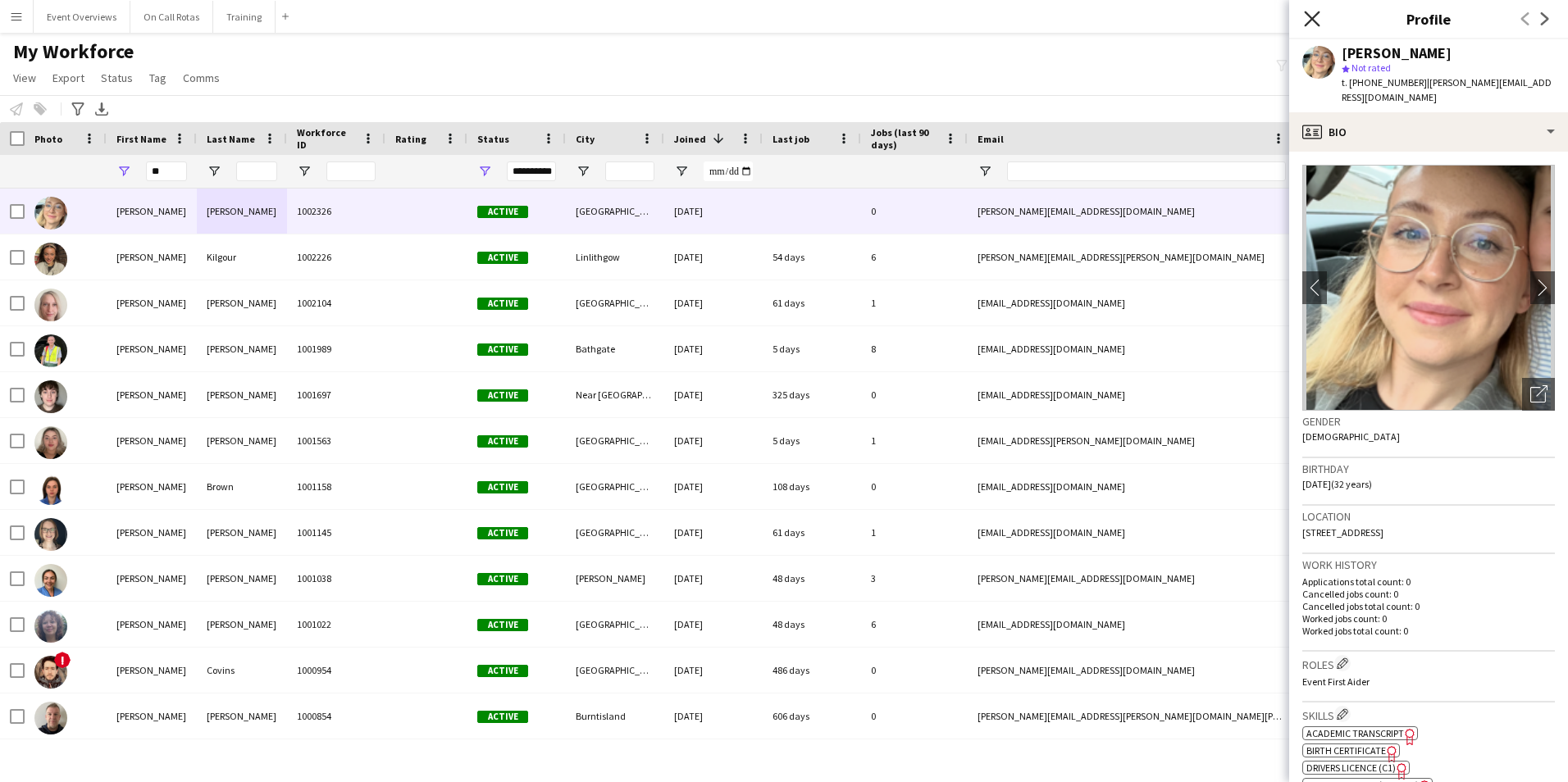
click at [1310, 25] on icon "Close pop-in" at bounding box center [1311, 18] width 16 height 16
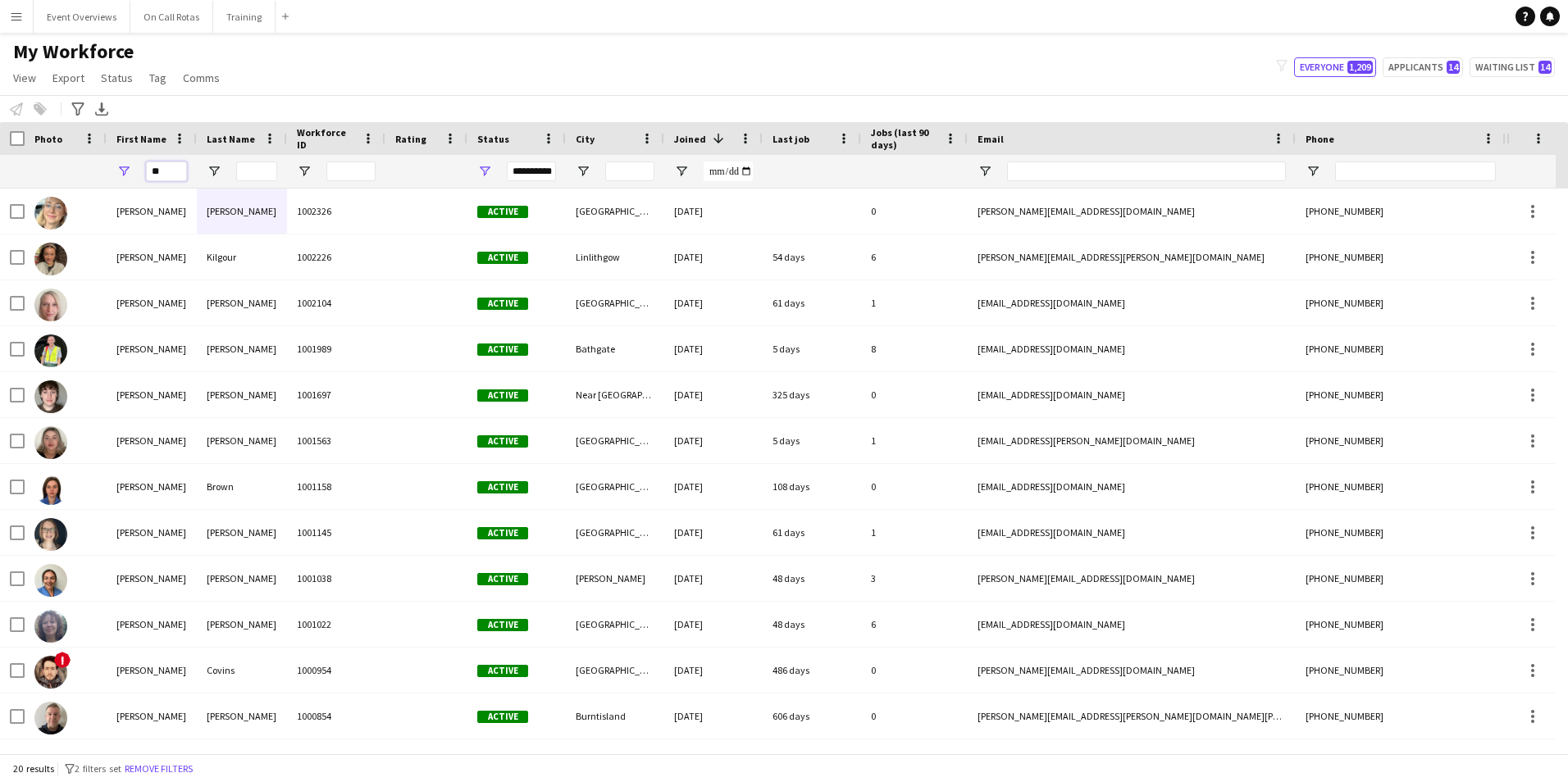
drag, startPoint x: 175, startPoint y: 173, endPoint x: 5, endPoint y: 172, distance: 170.0
click at [5, 172] on div "**********" at bounding box center [889, 172] width 1778 height 33
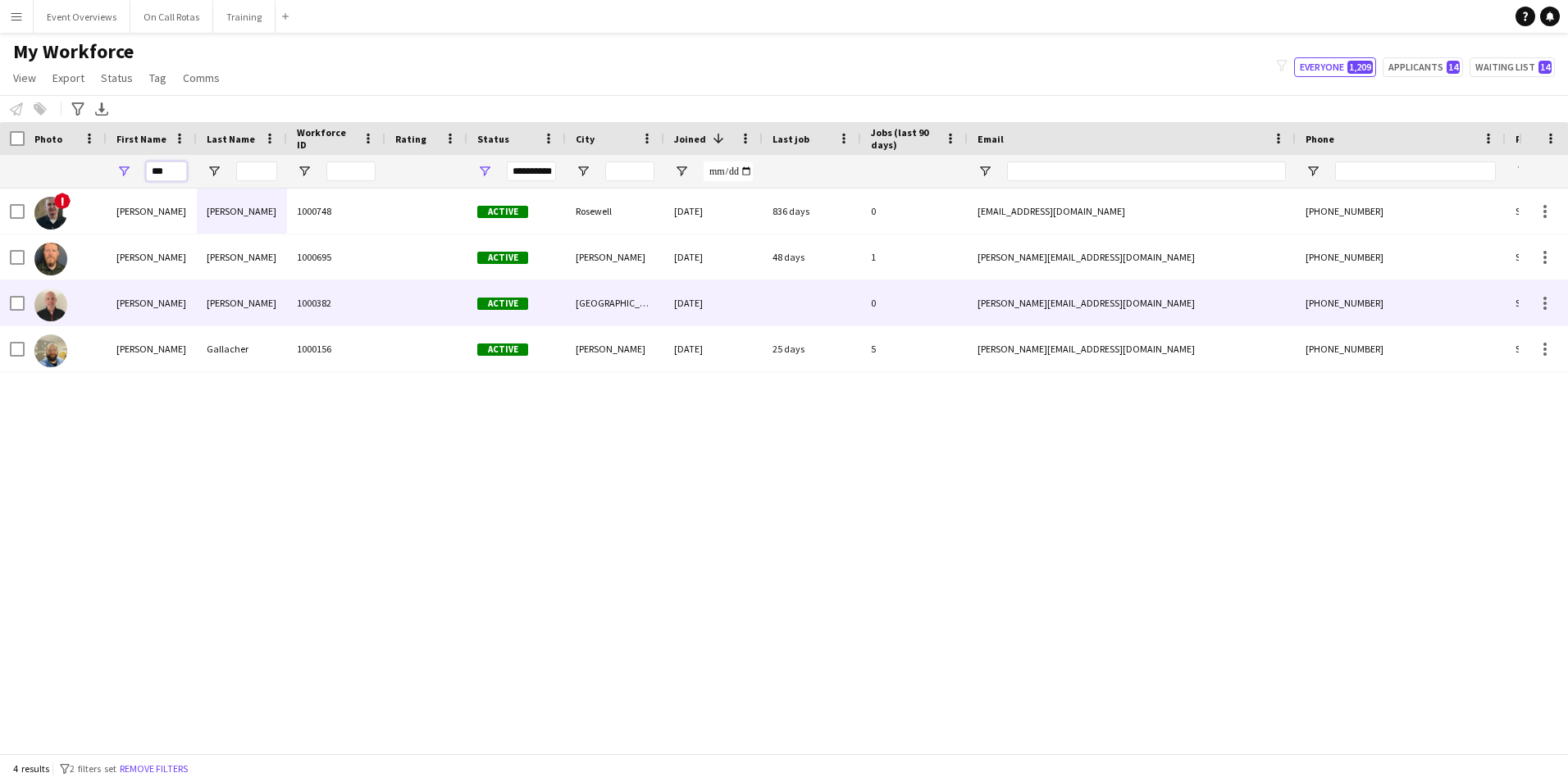
type input "***"
click at [245, 317] on div "Reilly" at bounding box center [241, 302] width 90 height 45
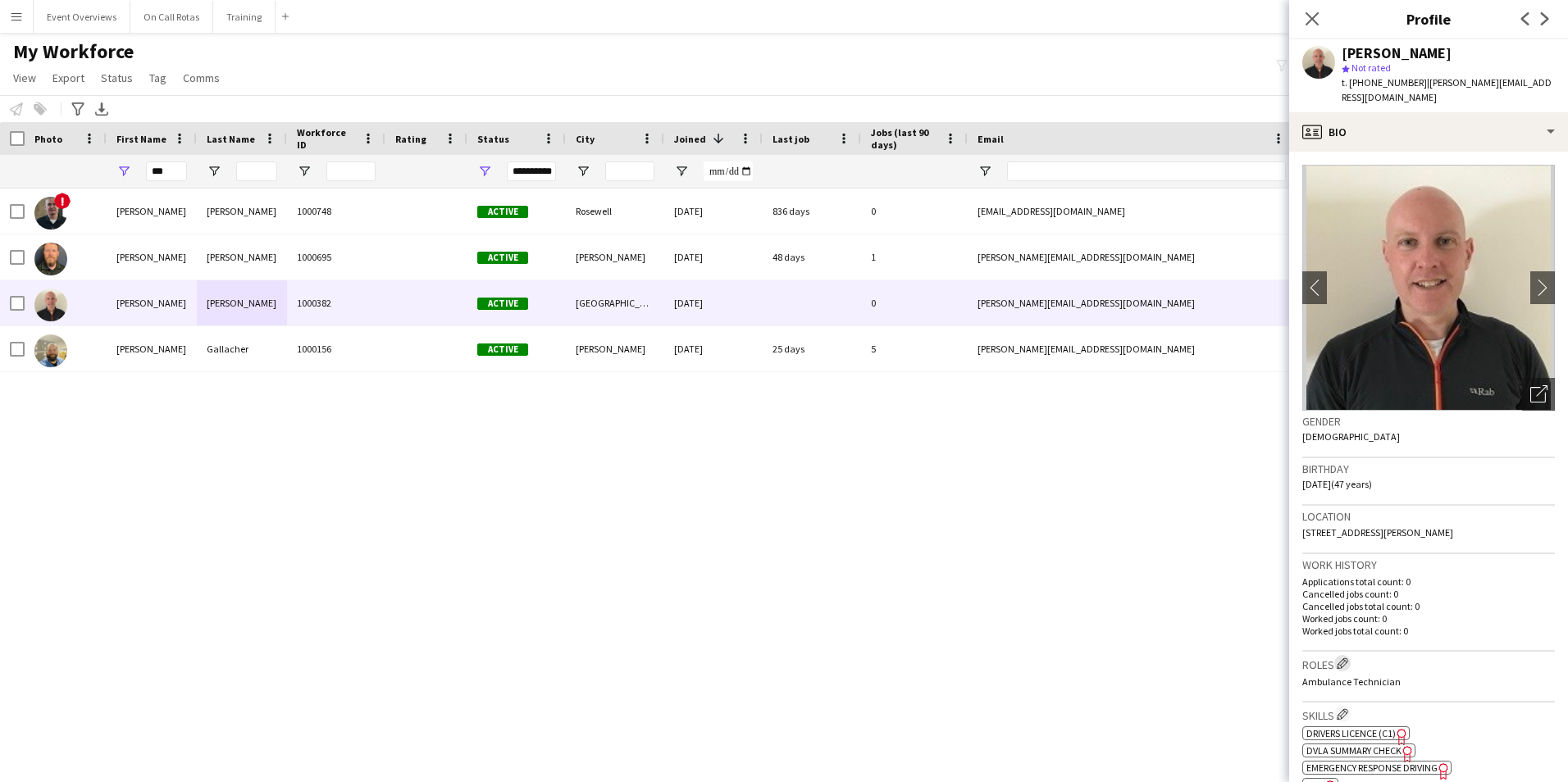
click at [1349, 665] on app-icon "Edit crew company roles" at bounding box center [1342, 663] width 12 height 12
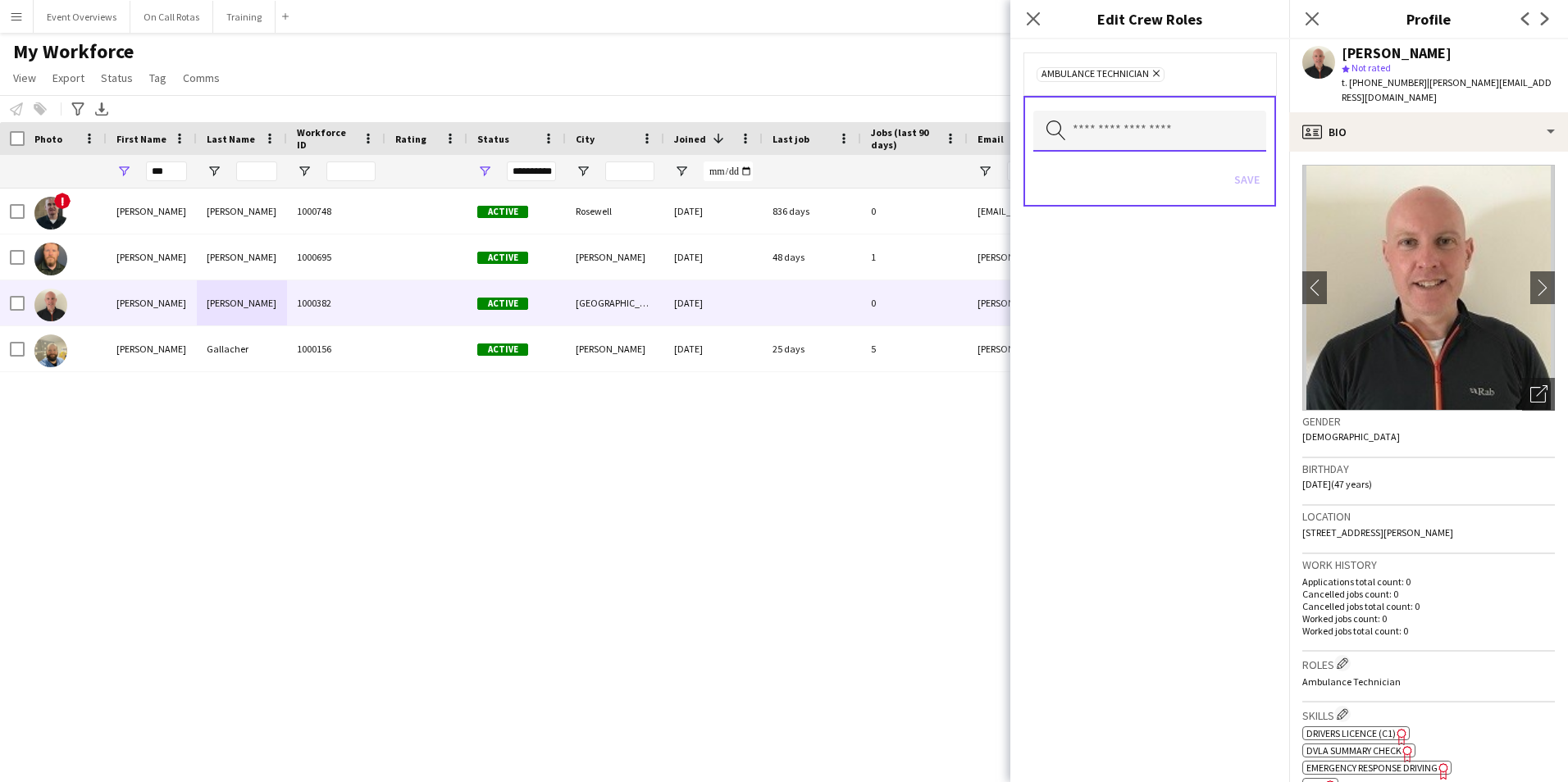
click at [1139, 126] on input "text" at bounding box center [1150, 131] width 233 height 41
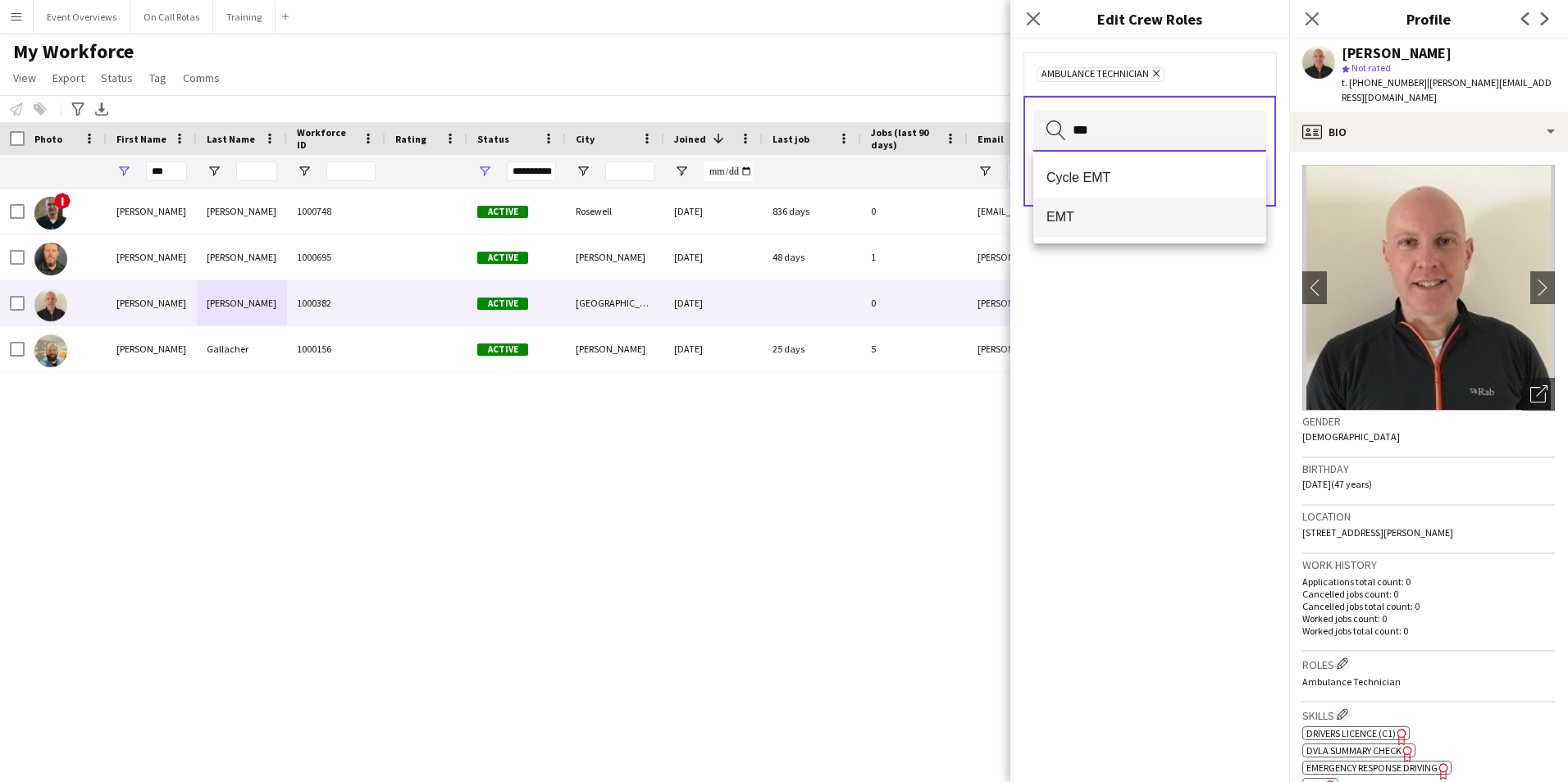
type input "***"
click at [1134, 219] on span "EMT" at bounding box center [1150, 217] width 207 height 16
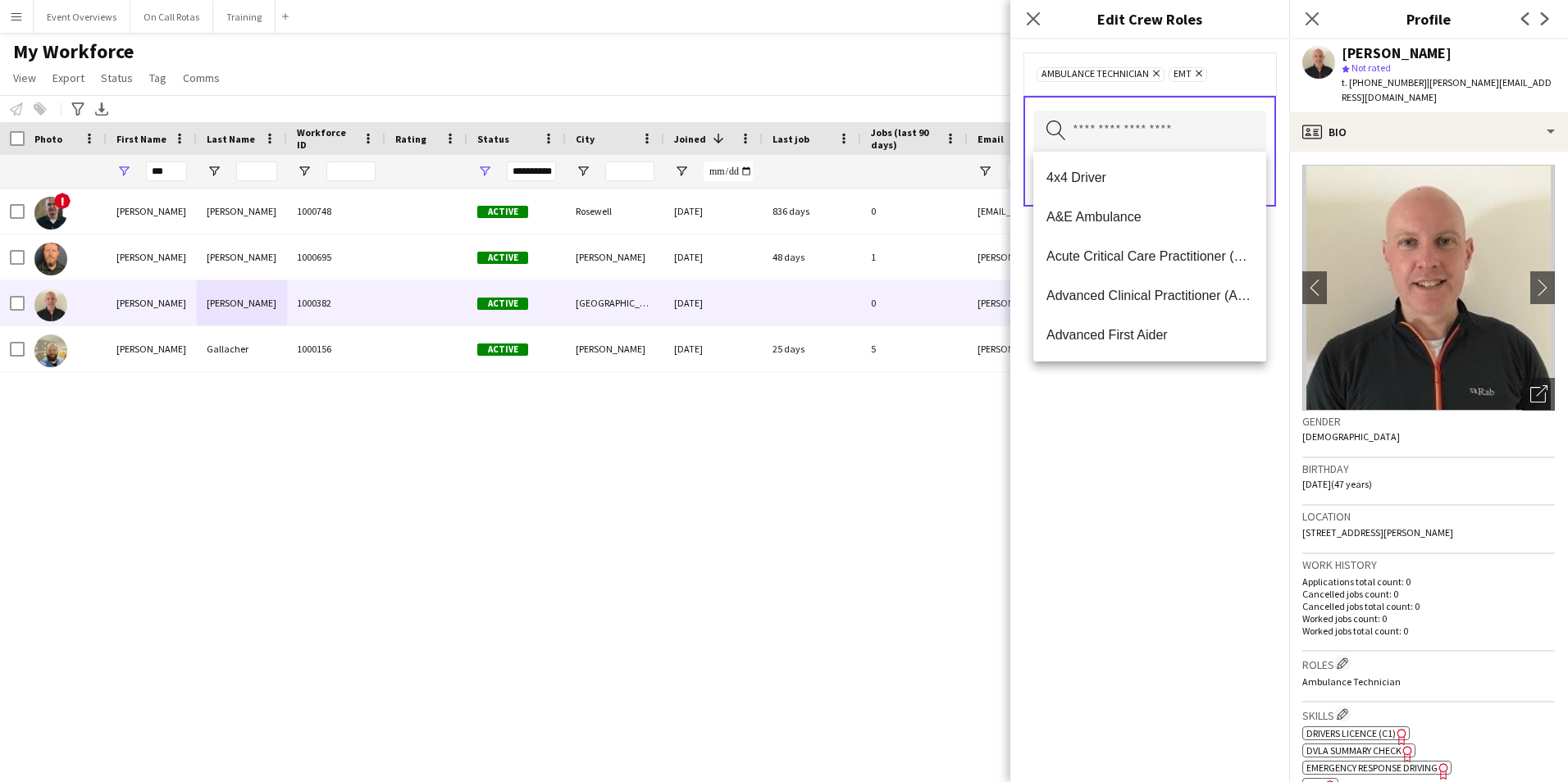
click at [1100, 470] on div "Ambulance Technician Remove EMT Remove Search by role type Save" at bounding box center [1150, 410] width 279 height 743
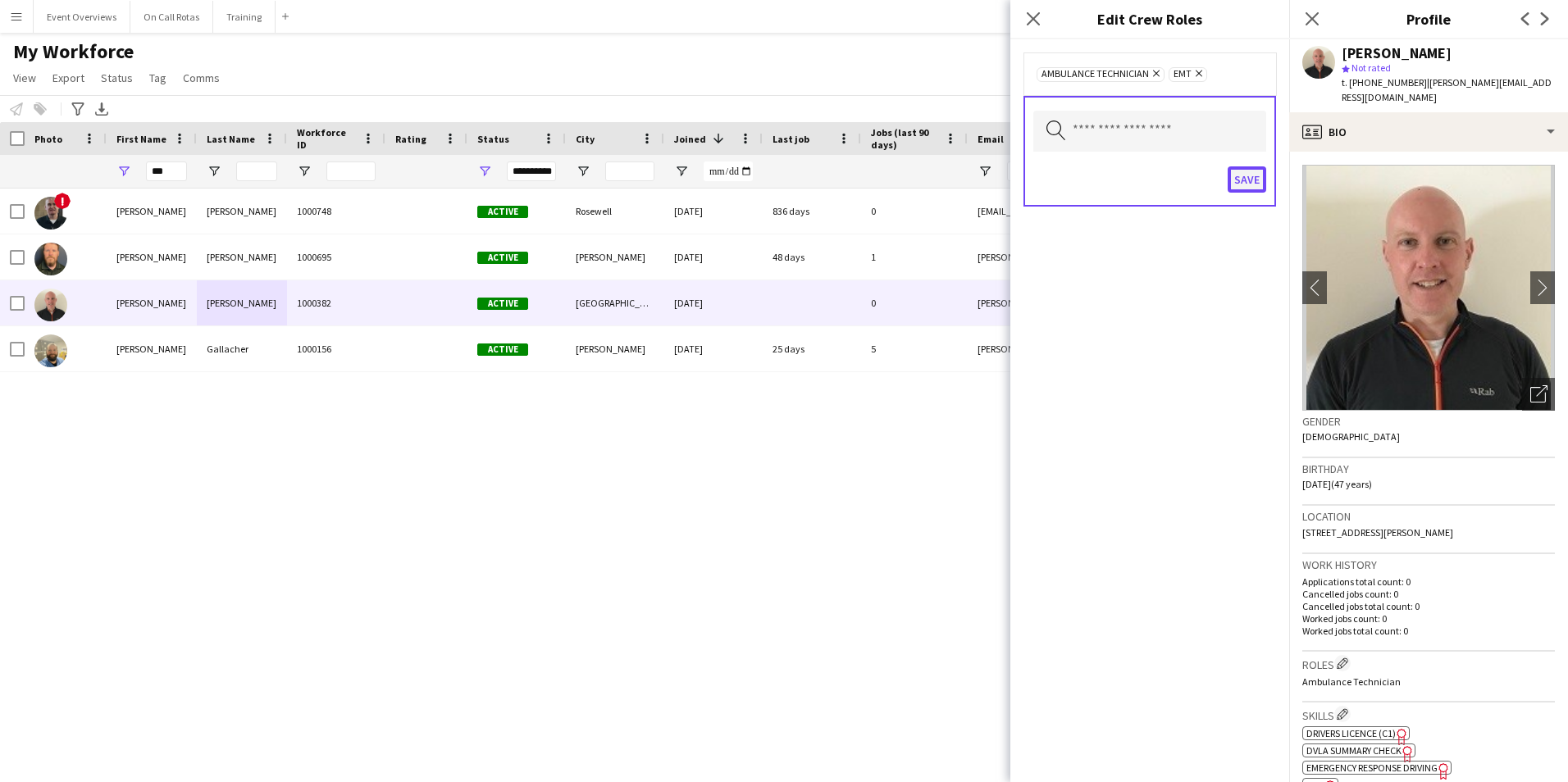
click at [1243, 180] on button "Save" at bounding box center [1247, 179] width 38 height 26
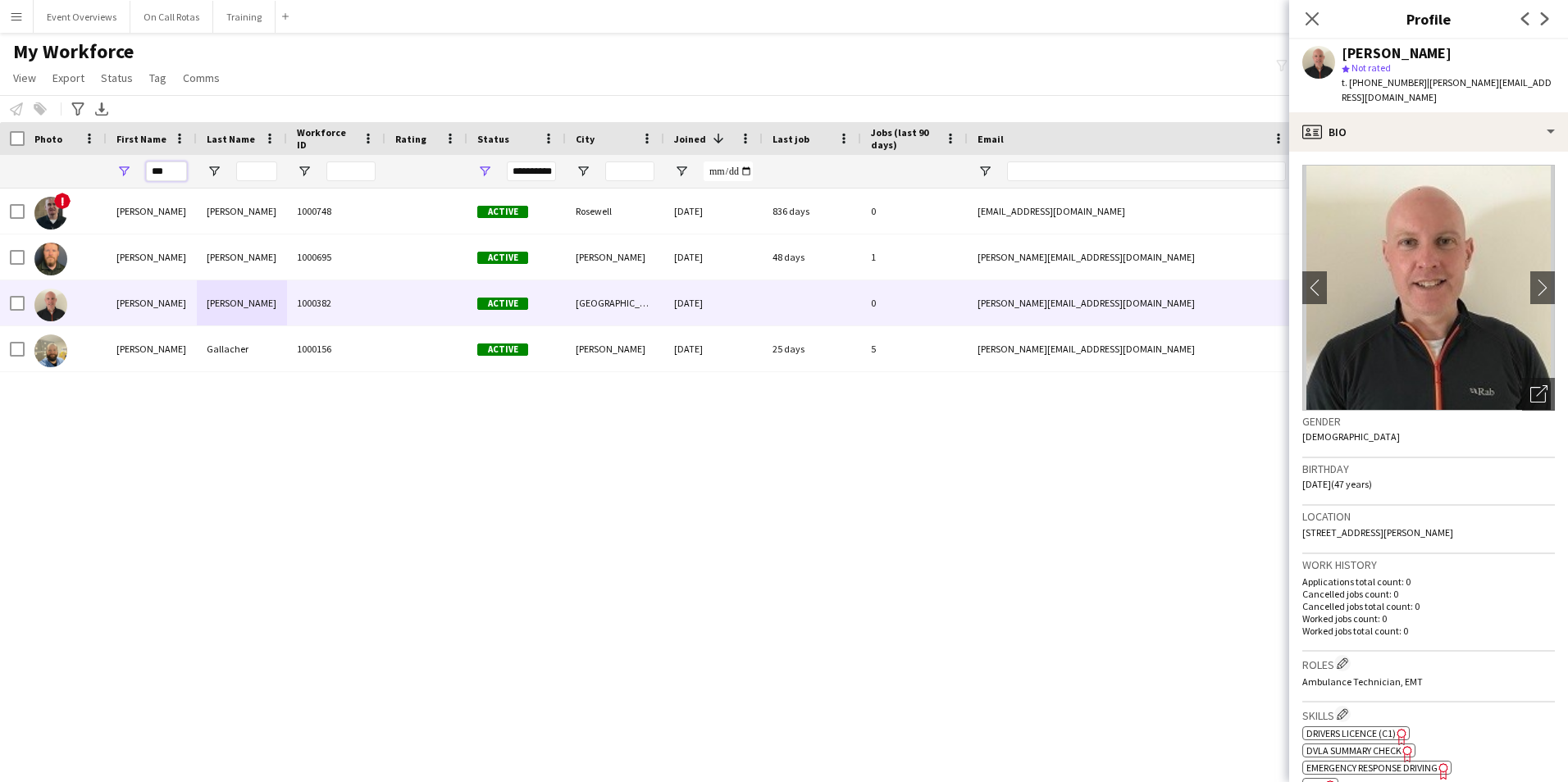
drag, startPoint x: 175, startPoint y: 176, endPoint x: 107, endPoint y: 181, distance: 68.2
click at [104, 179] on div "**********" at bounding box center [889, 172] width 1778 height 33
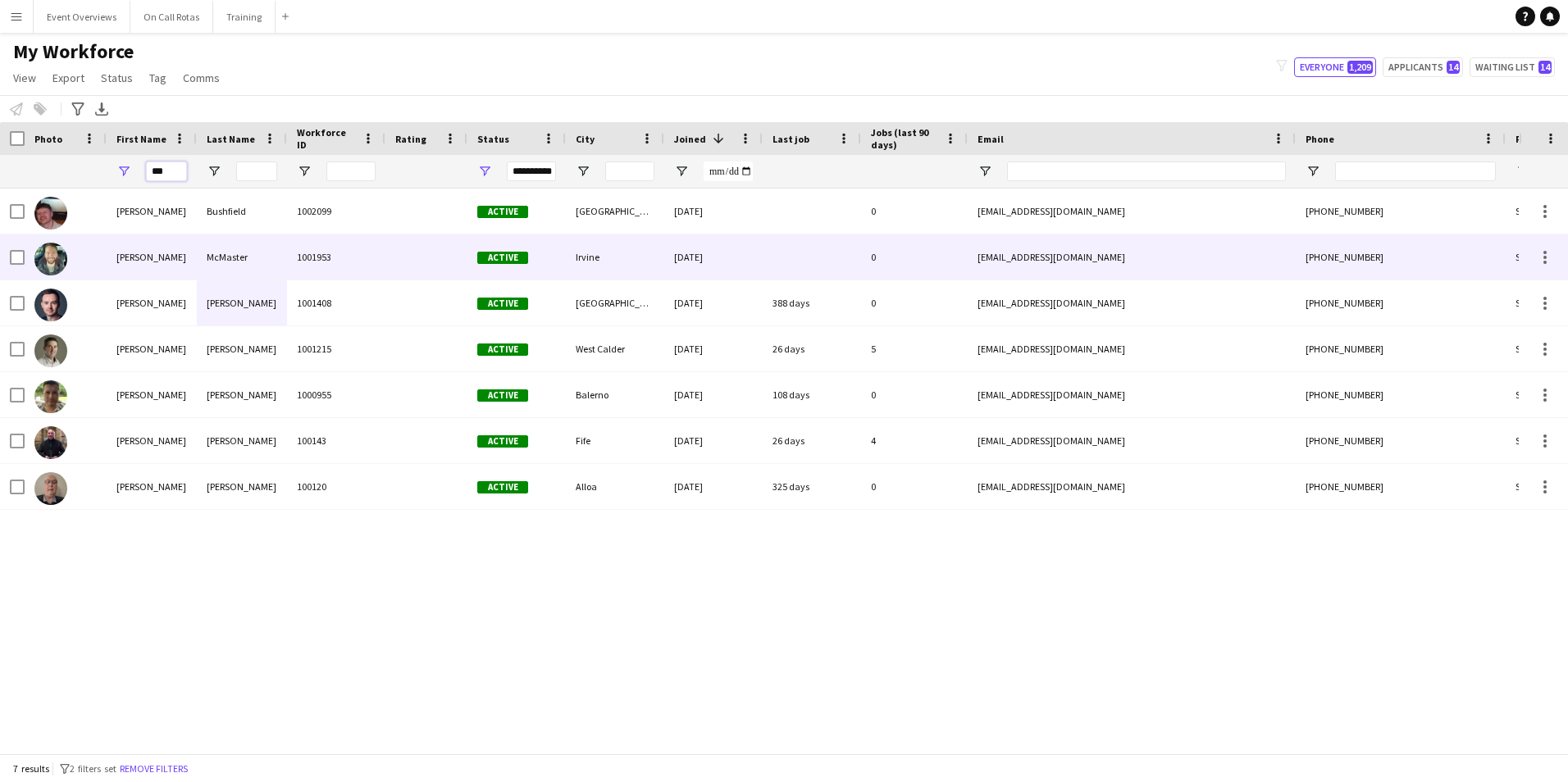
type input "***"
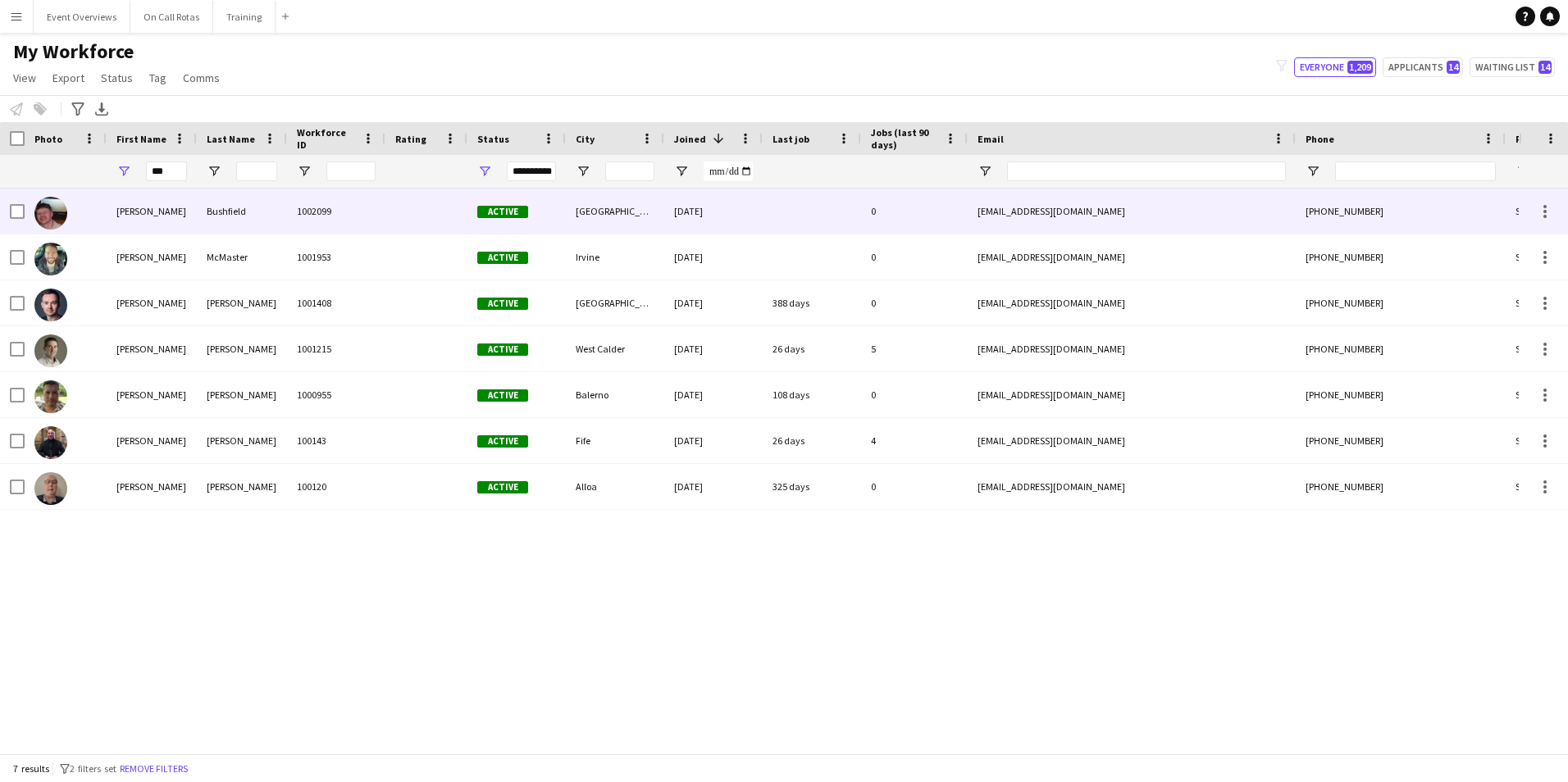
click at [268, 206] on div "Bushfield" at bounding box center [241, 210] width 90 height 45
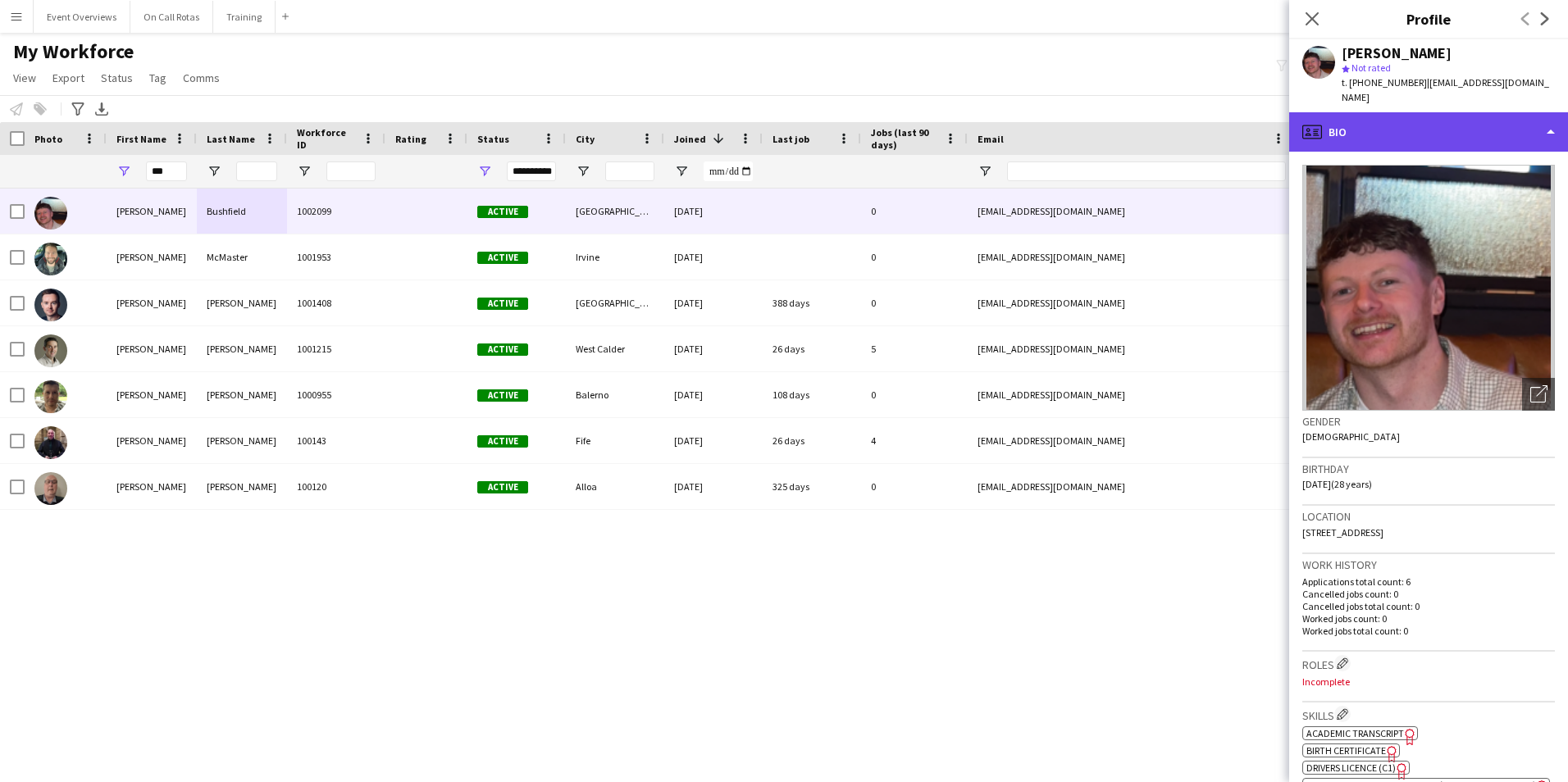
click at [1419, 122] on div "profile Bio" at bounding box center [1428, 132] width 279 height 39
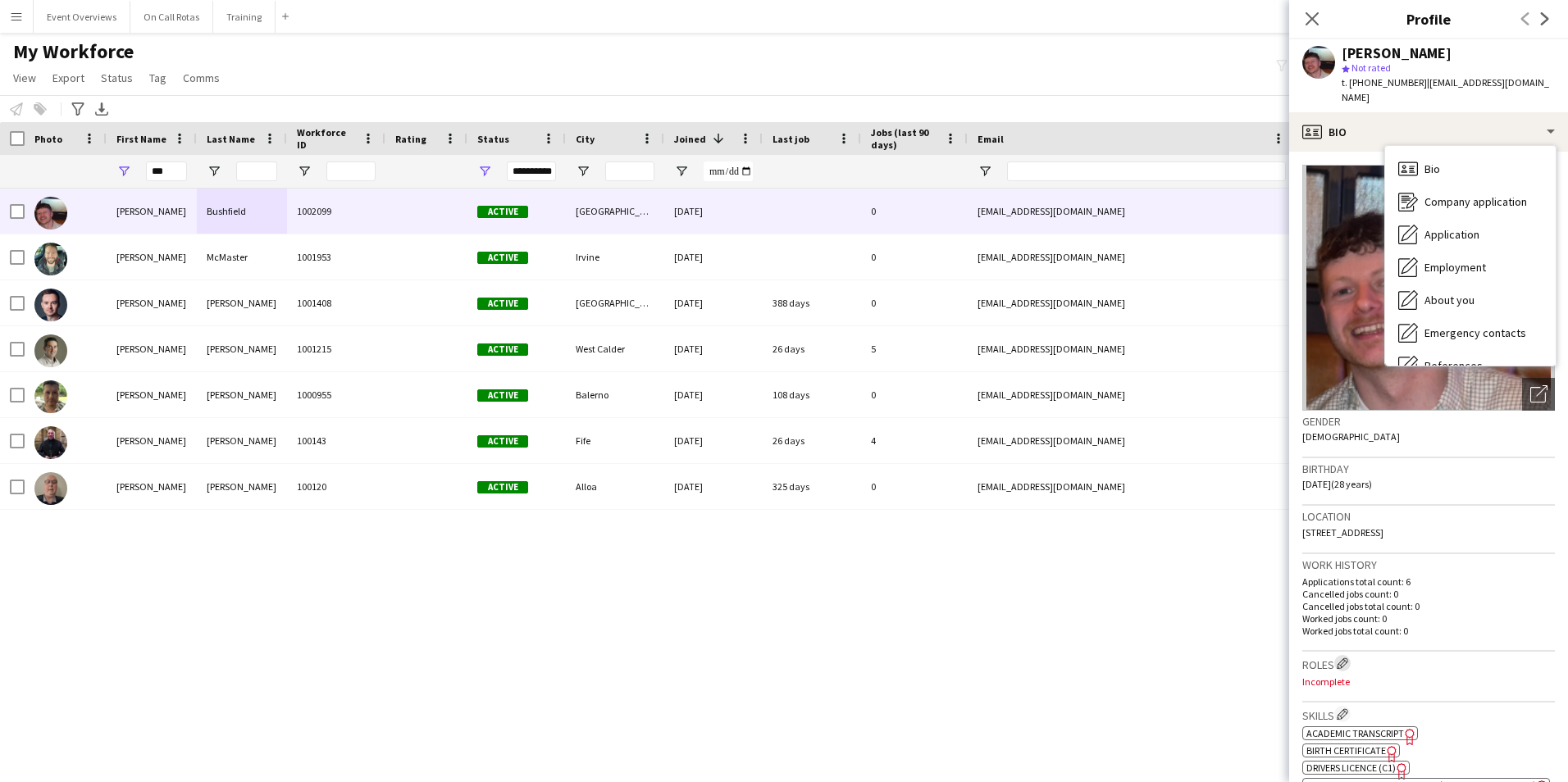
click at [1339, 658] on app-icon "Edit crew company roles" at bounding box center [1342, 663] width 12 height 12
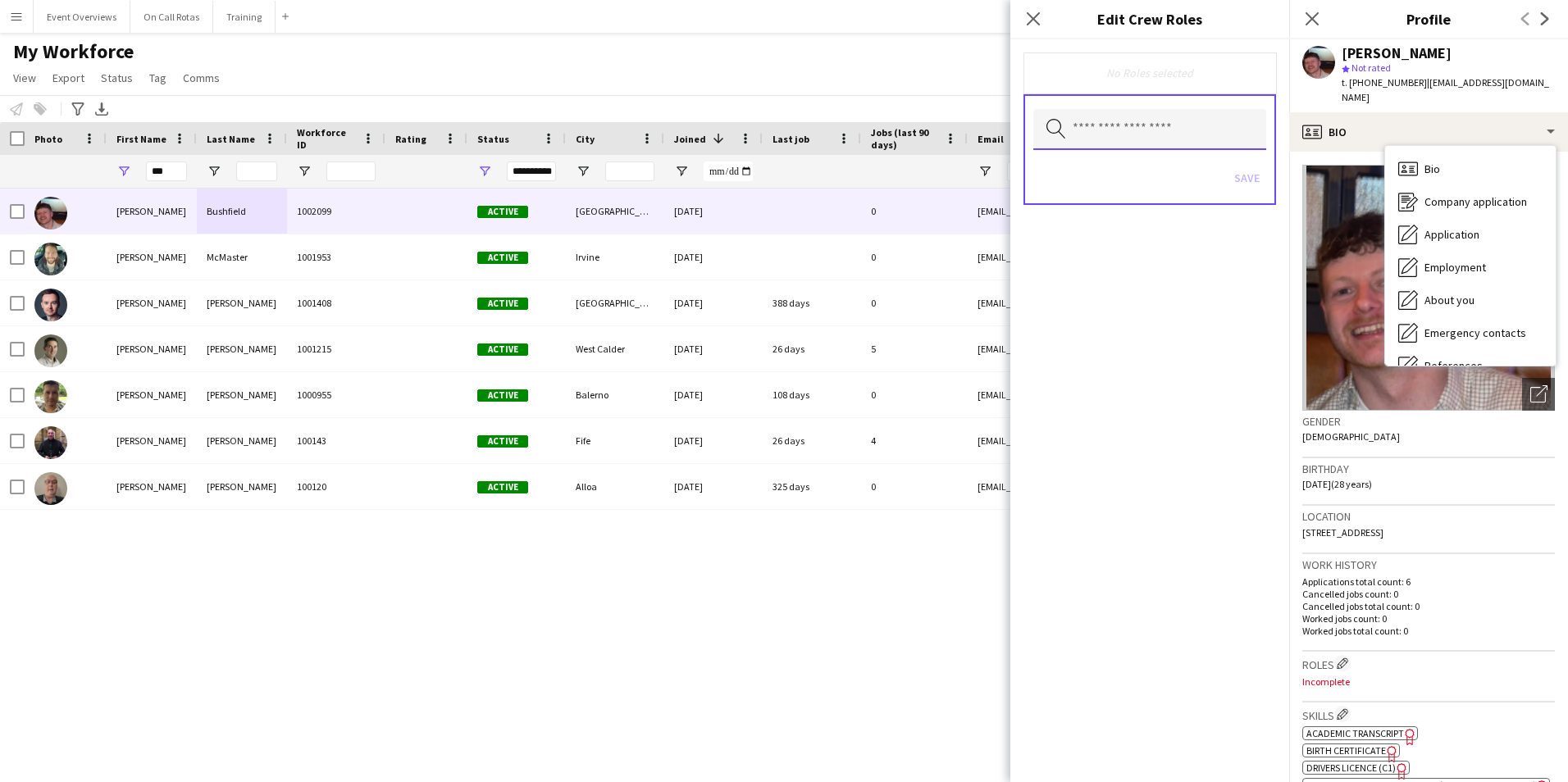
click at [1140, 132] on input "text" at bounding box center [1150, 129] width 233 height 41
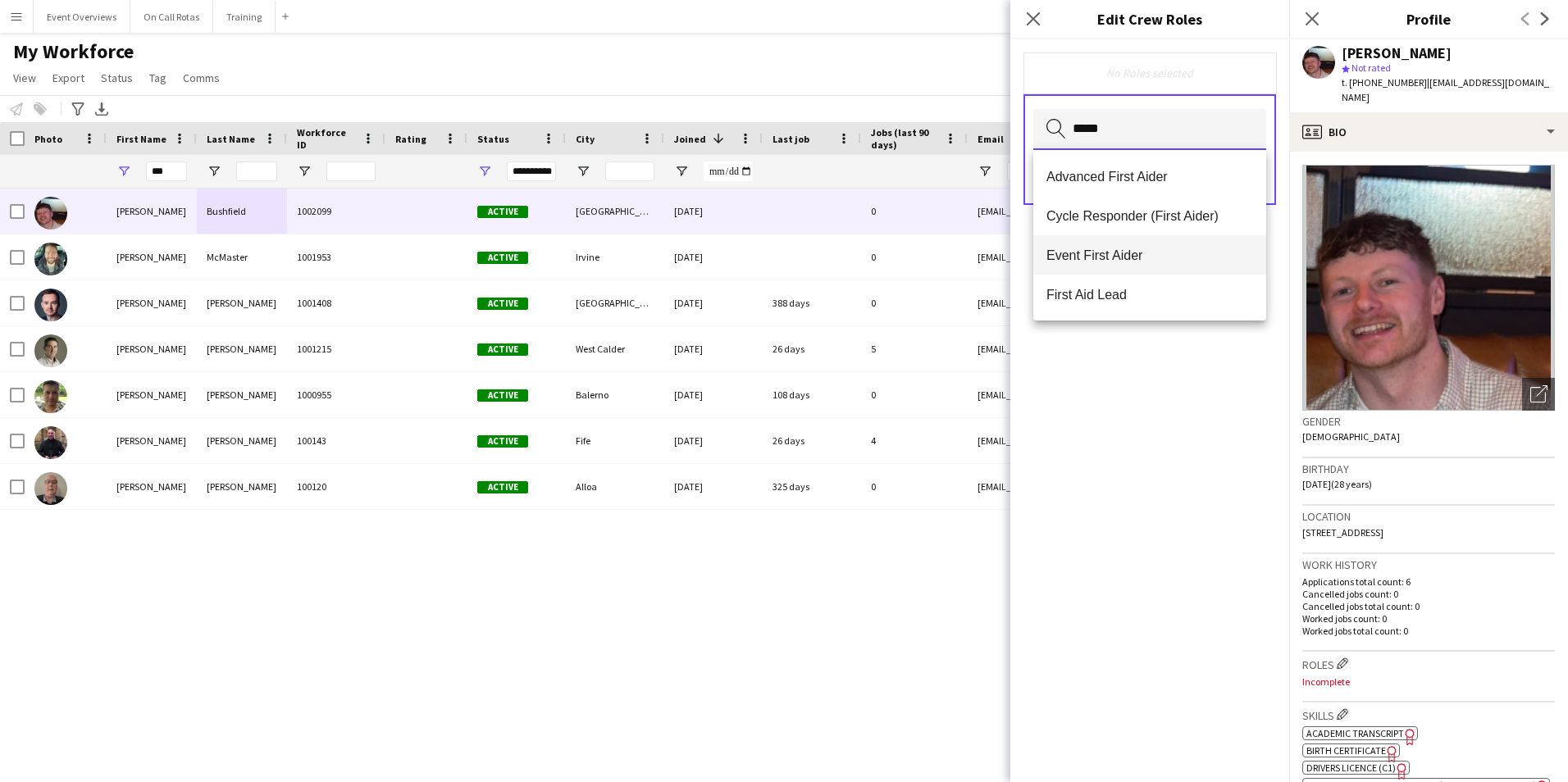
type input "*****"
click at [1144, 262] on span "Event First Aider" at bounding box center [1150, 255] width 207 height 16
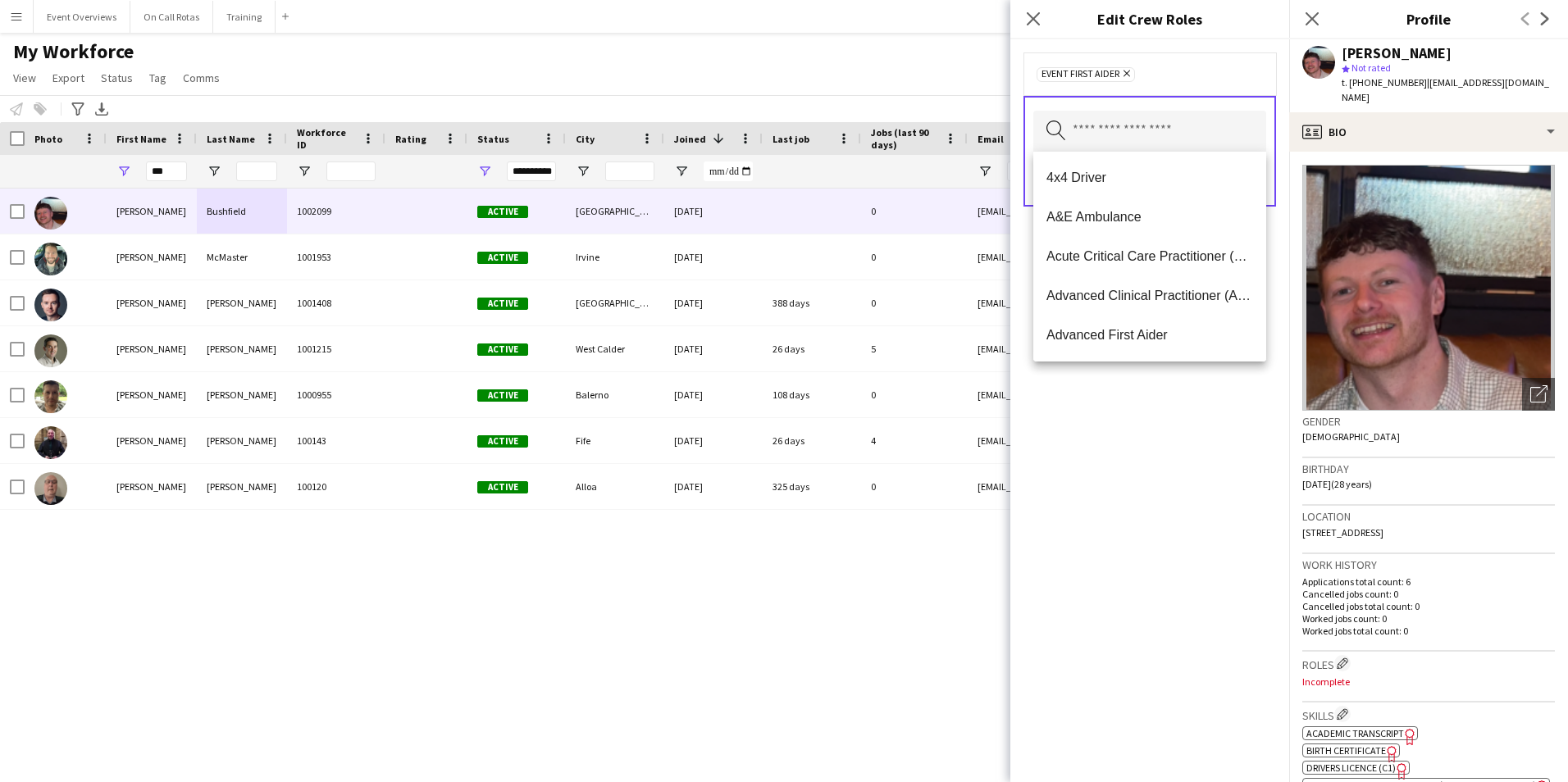
click at [1133, 431] on div "Event First Aider Remove Search by role type Save" at bounding box center [1150, 410] width 279 height 743
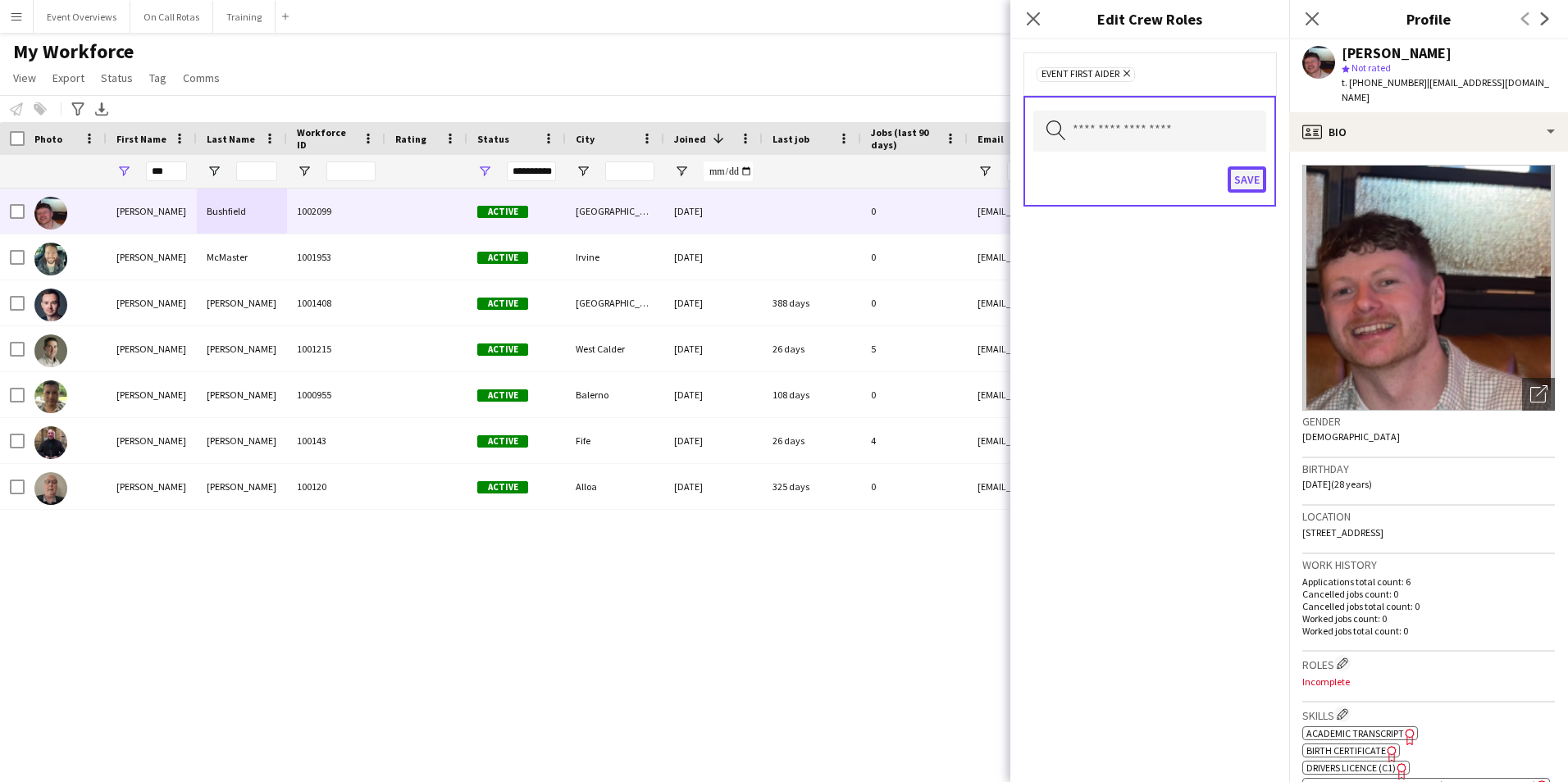
click at [1251, 170] on button "Save" at bounding box center [1247, 179] width 38 height 26
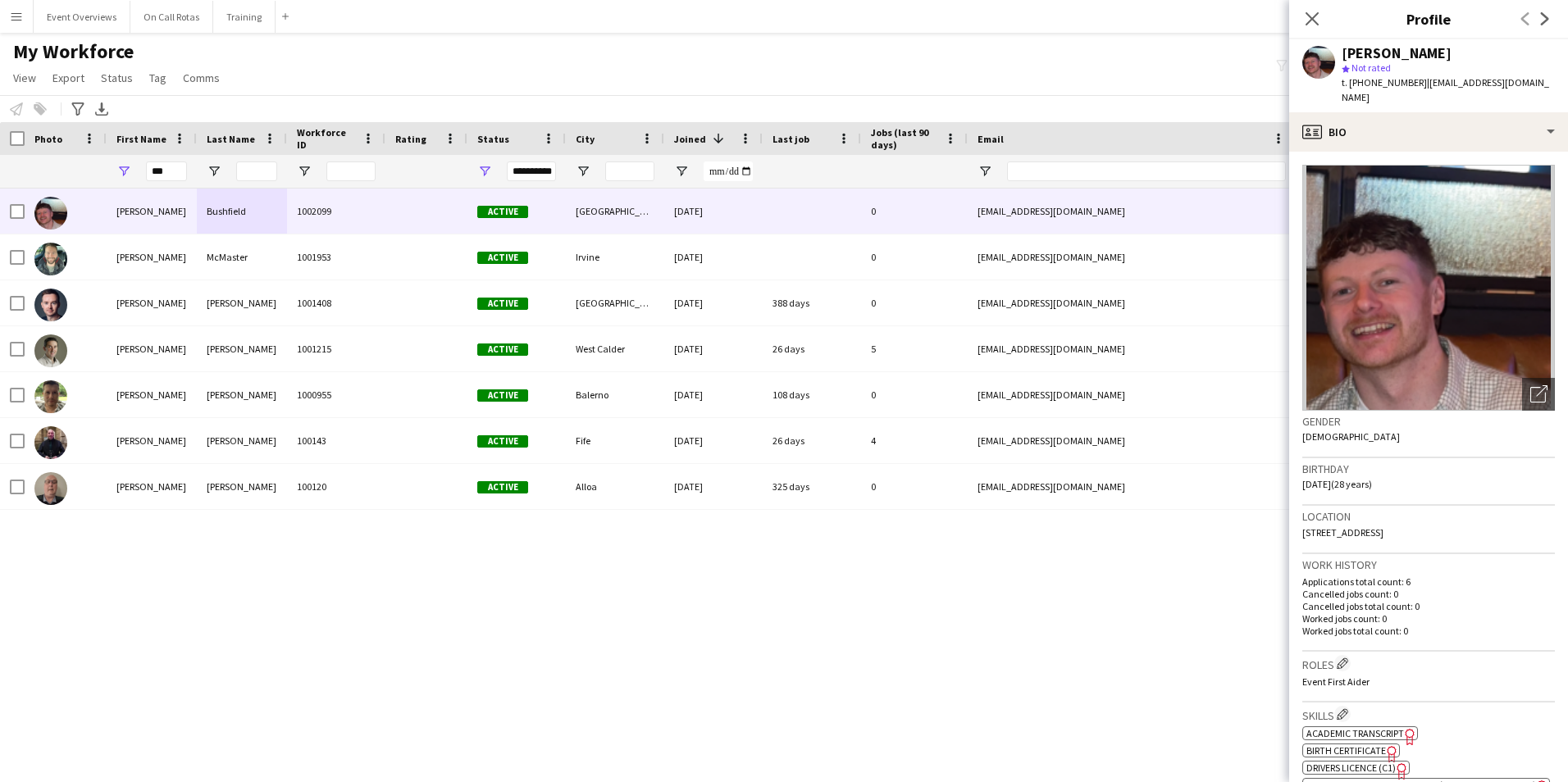
click at [1310, 276] on img at bounding box center [1429, 287] width 253 height 246
click at [1316, 26] on icon "Close pop-in" at bounding box center [1311, 18] width 16 height 16
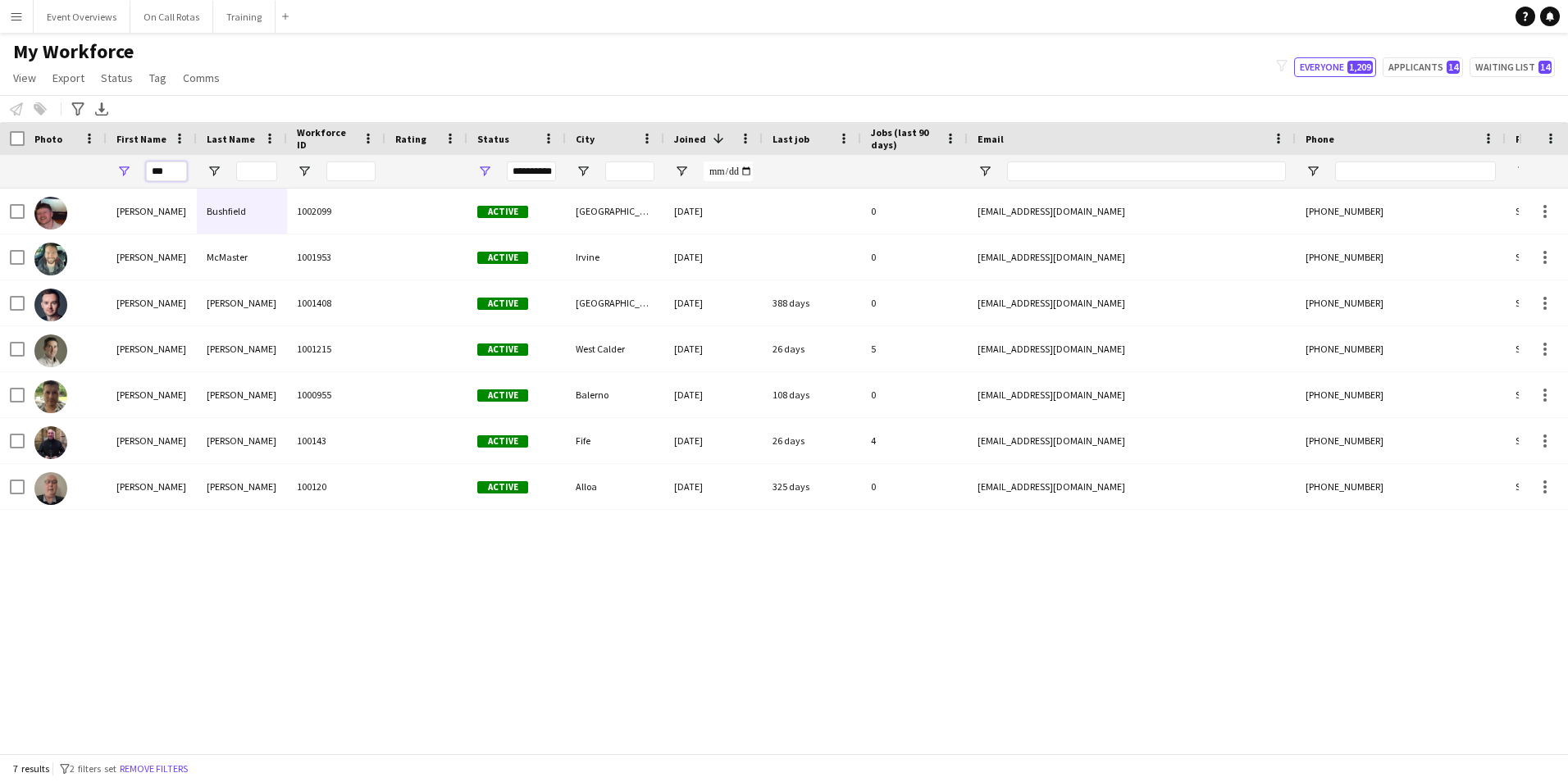
drag, startPoint x: 180, startPoint y: 164, endPoint x: 140, endPoint y: 184, distance: 44.7
click at [140, 184] on div "***" at bounding box center [152, 172] width 90 height 33
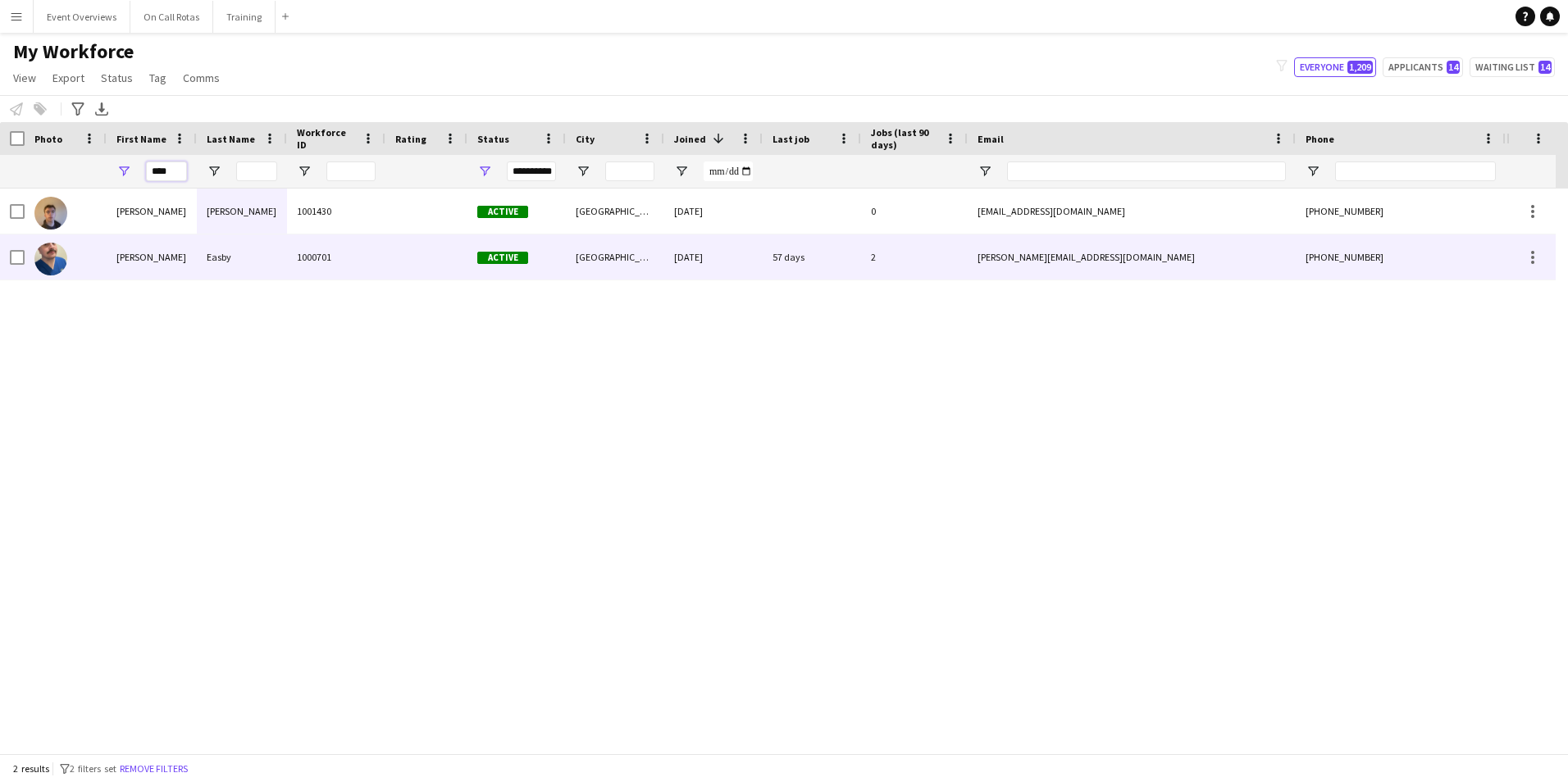
type input "****"
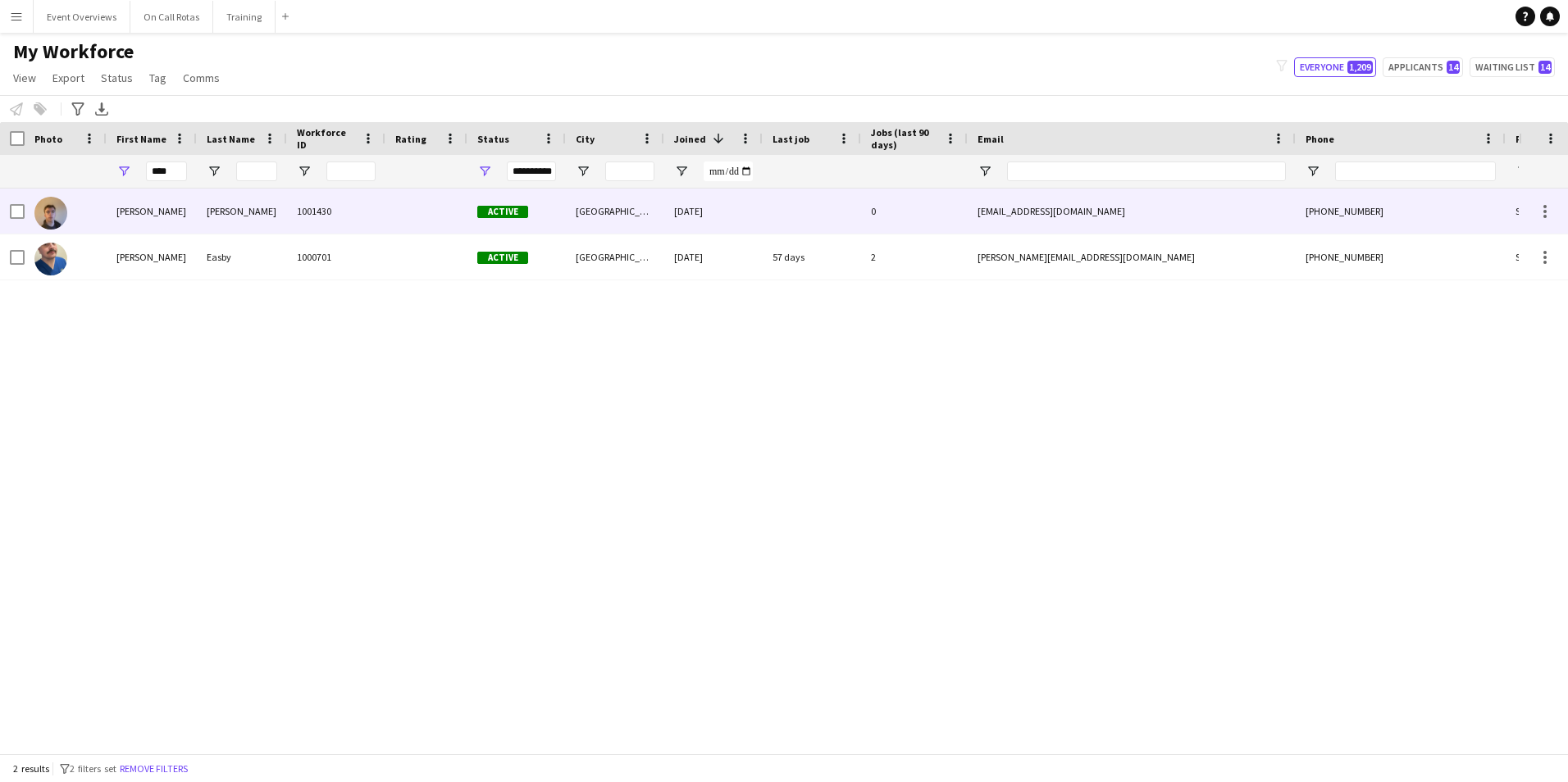
click at [239, 213] on div "Shaw" at bounding box center [241, 210] width 90 height 45
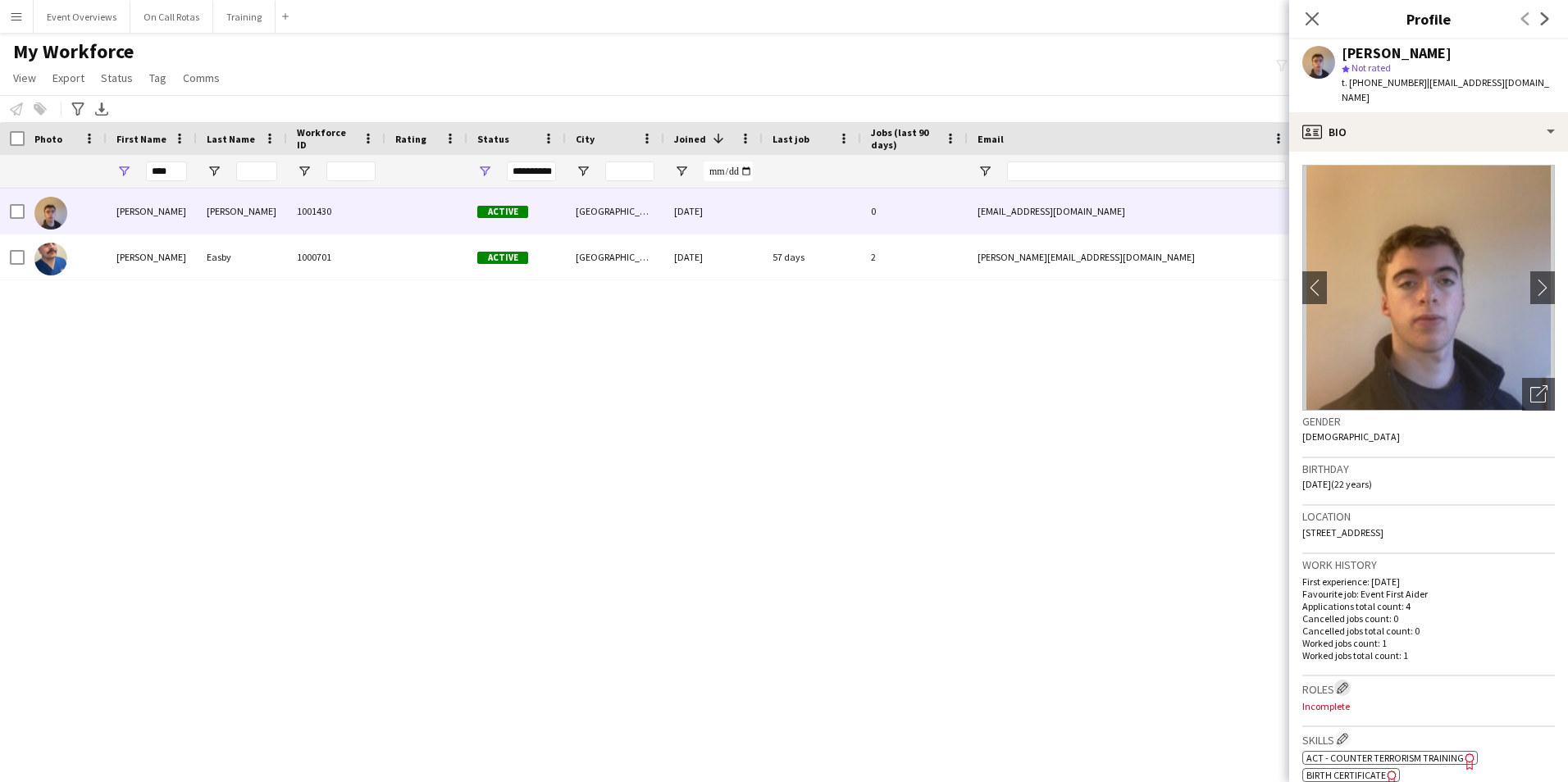
click at [1344, 680] on button "Edit crew company roles" at bounding box center [1343, 688] width 16 height 16
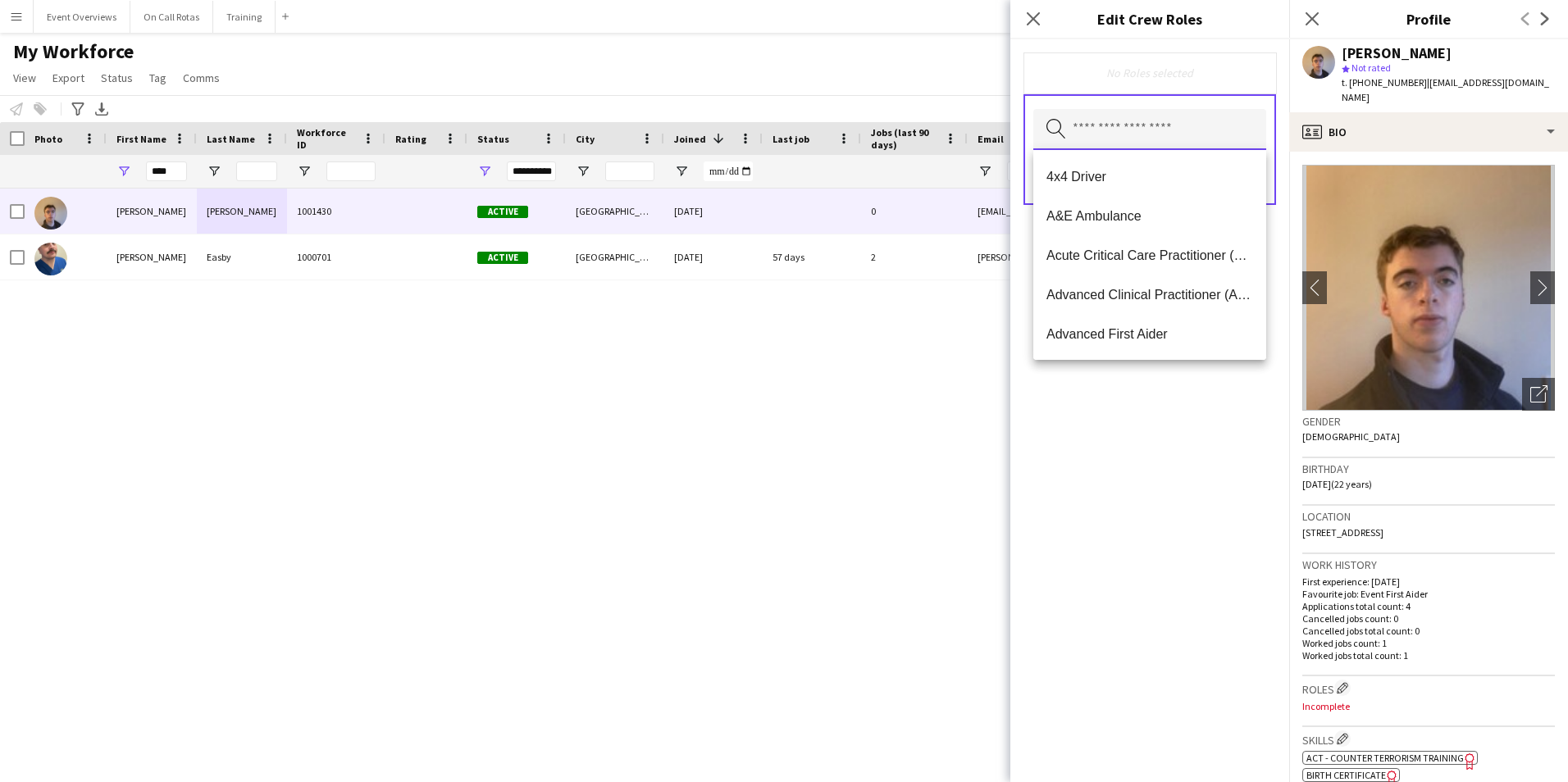
click at [1157, 141] on input "text" at bounding box center [1150, 129] width 233 height 41
type input "**"
click at [1118, 298] on span "Event First Aider" at bounding box center [1150, 294] width 207 height 16
click at [1236, 445] on div "Event First Aider Remove Search by role type Save" at bounding box center [1150, 410] width 279 height 743
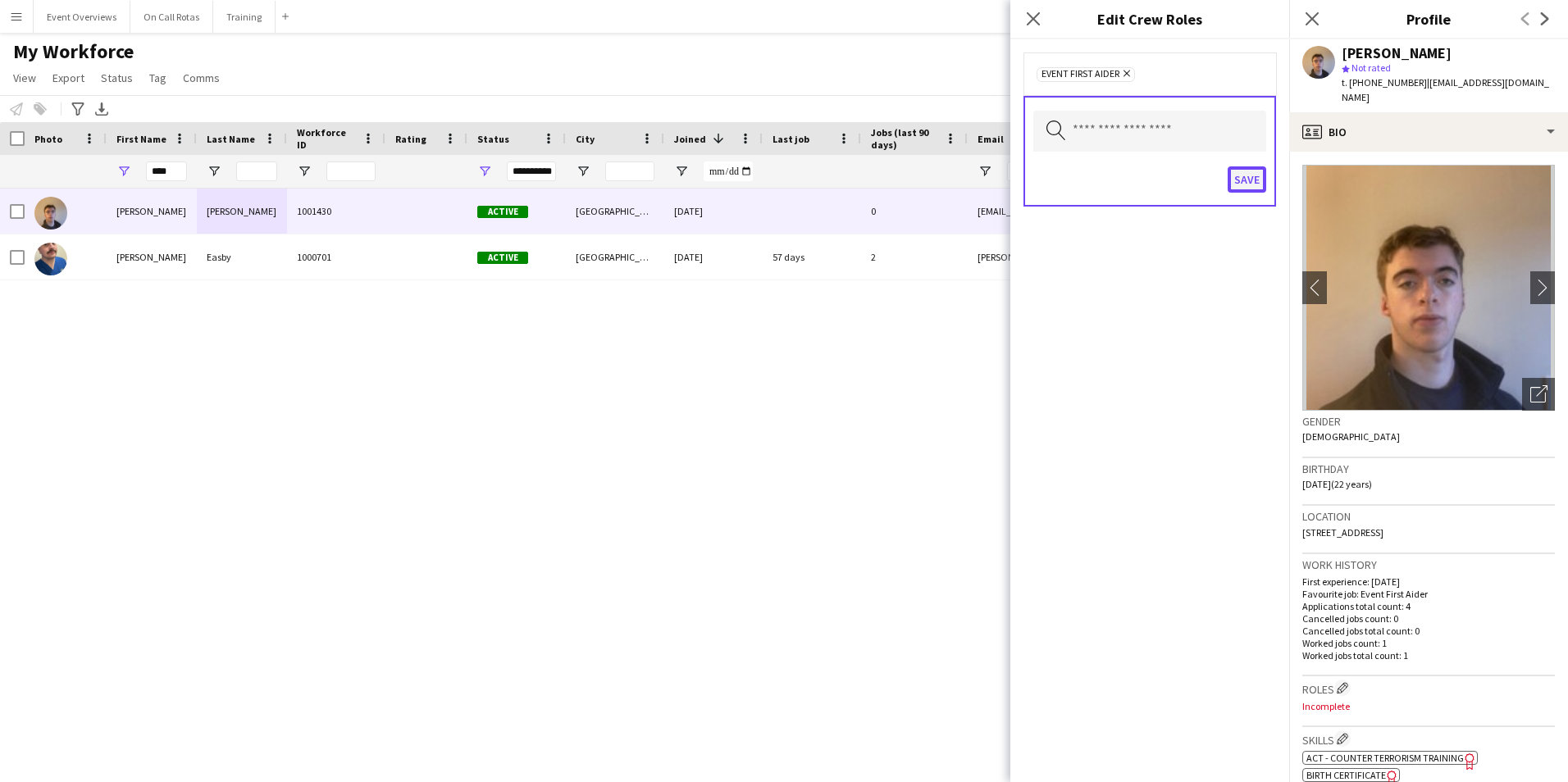
click at [1239, 181] on button "Save" at bounding box center [1247, 179] width 38 height 26
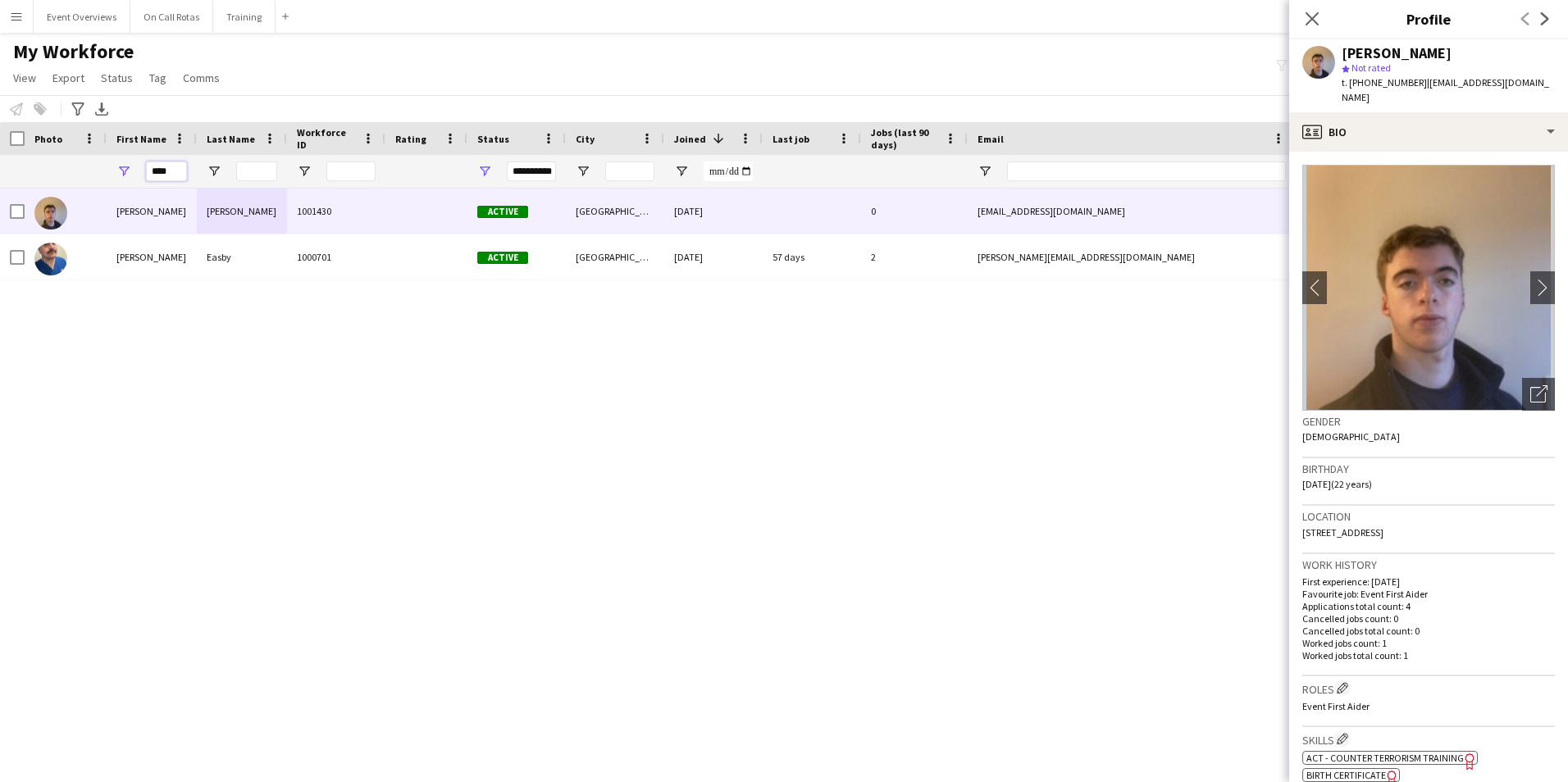
drag, startPoint x: 171, startPoint y: 171, endPoint x: 92, endPoint y: 179, distance: 79.4
click at [92, 179] on div "**********" at bounding box center [889, 172] width 1778 height 33
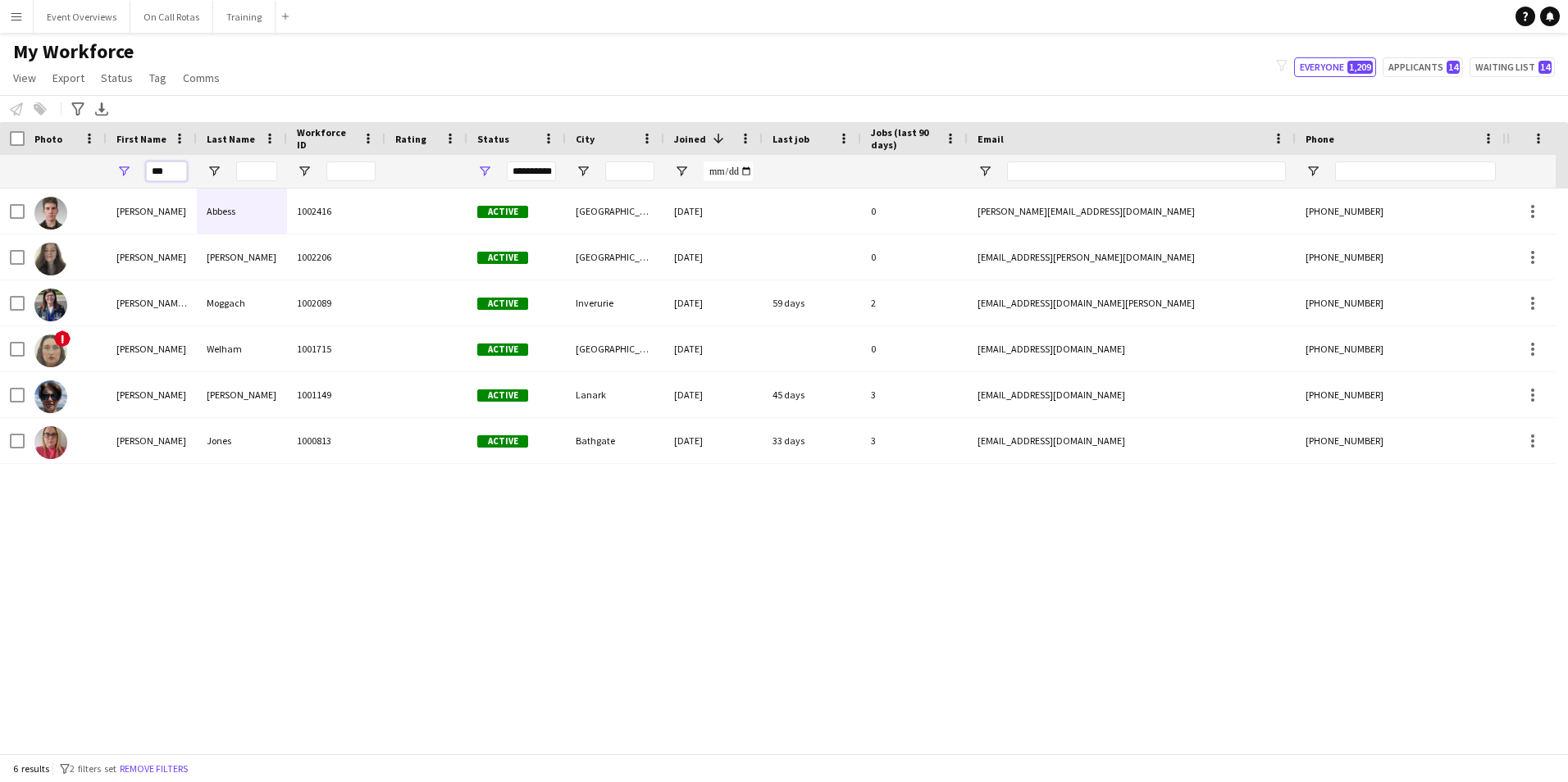
type input "***"
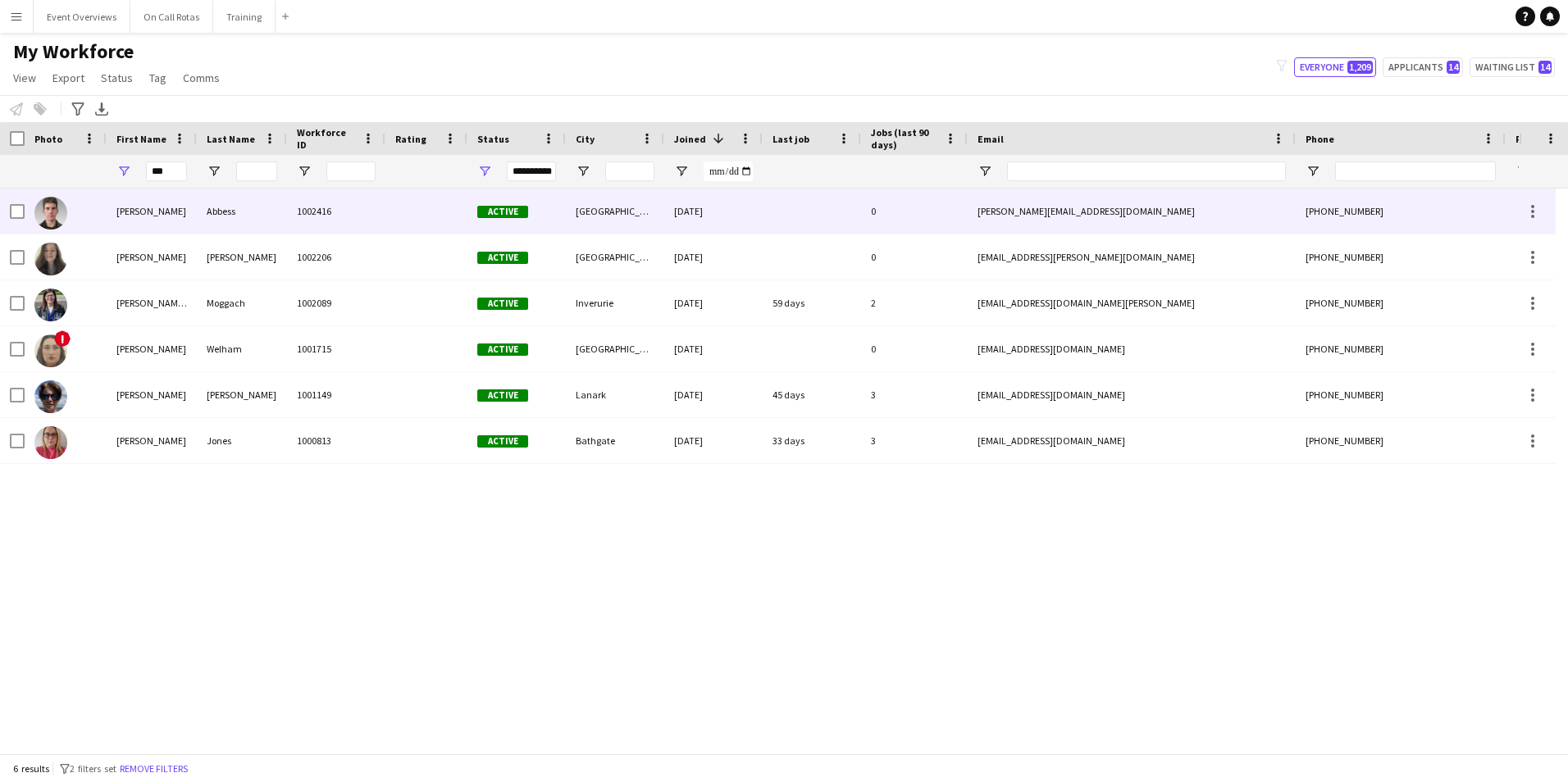
click at [179, 202] on div "[PERSON_NAME]" at bounding box center [152, 210] width 90 height 45
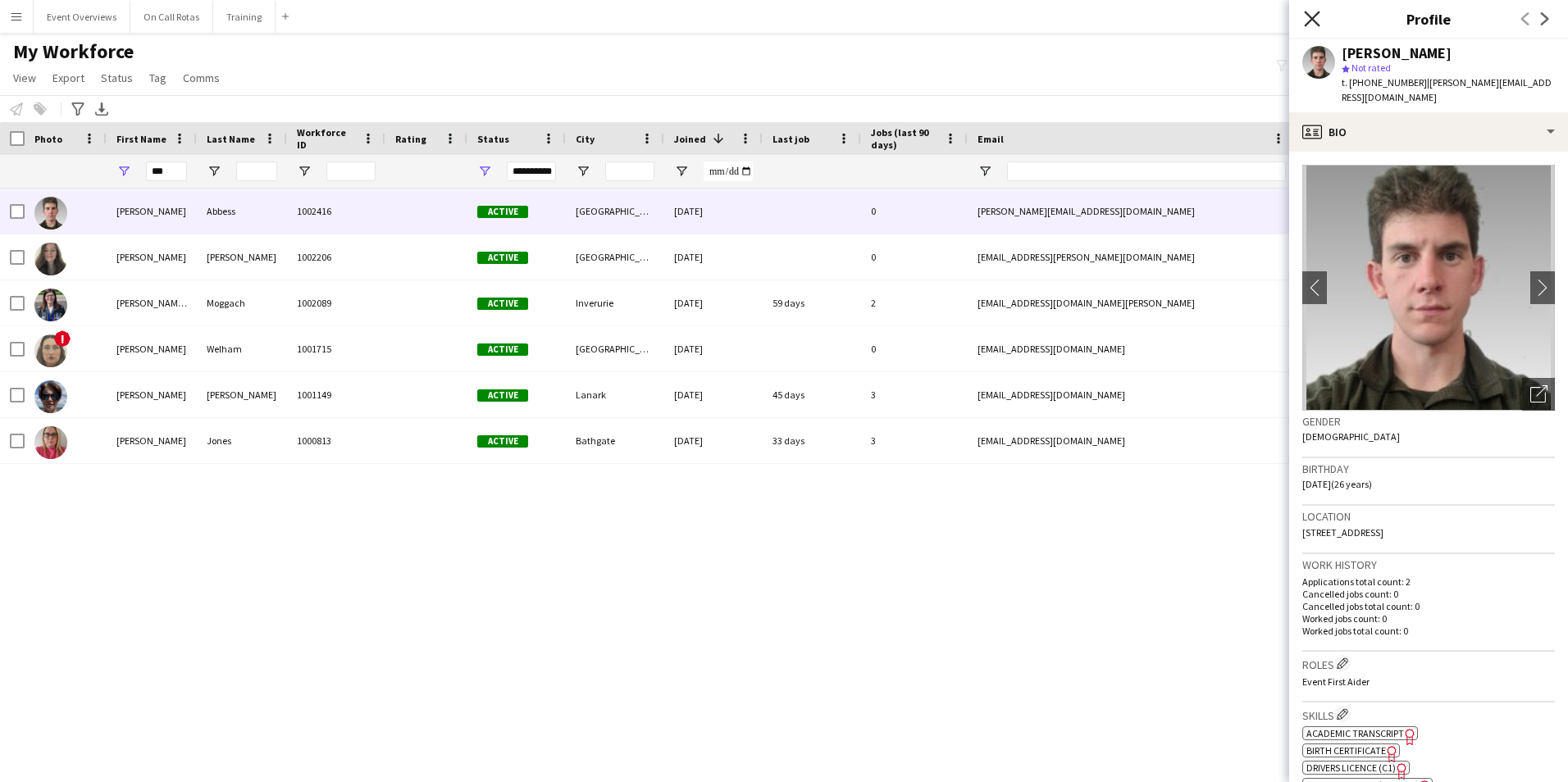
click at [1317, 20] on icon "Close pop-in" at bounding box center [1311, 18] width 16 height 16
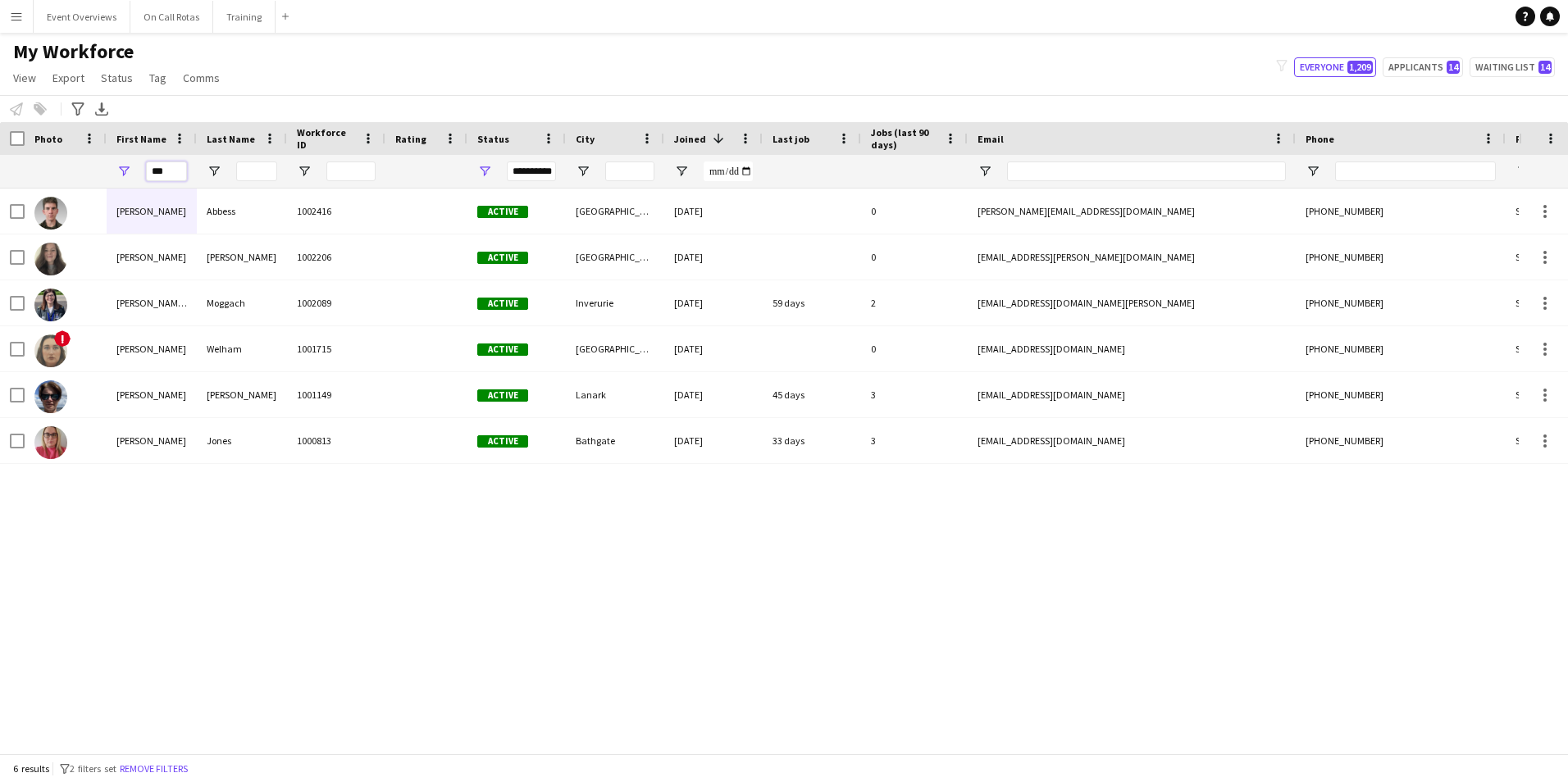
drag, startPoint x: 165, startPoint y: 166, endPoint x: 120, endPoint y: 180, distance: 47.1
click at [120, 180] on div "***" at bounding box center [152, 172] width 90 height 33
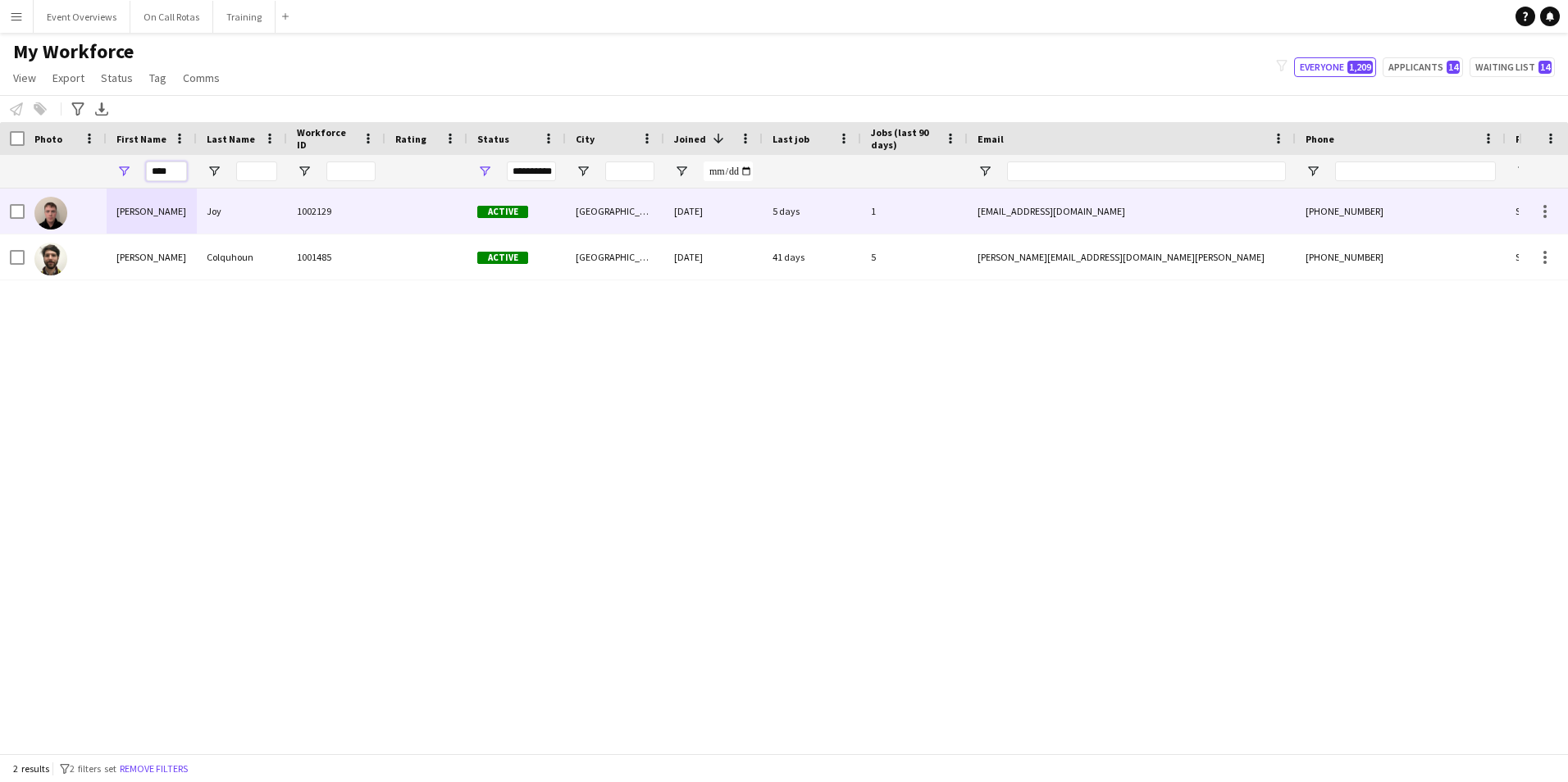
type input "****"
drag, startPoint x: 221, startPoint y: 206, endPoint x: 593, endPoint y: 243, distance: 373.8
click at [222, 206] on div "Joy" at bounding box center [241, 210] width 90 height 45
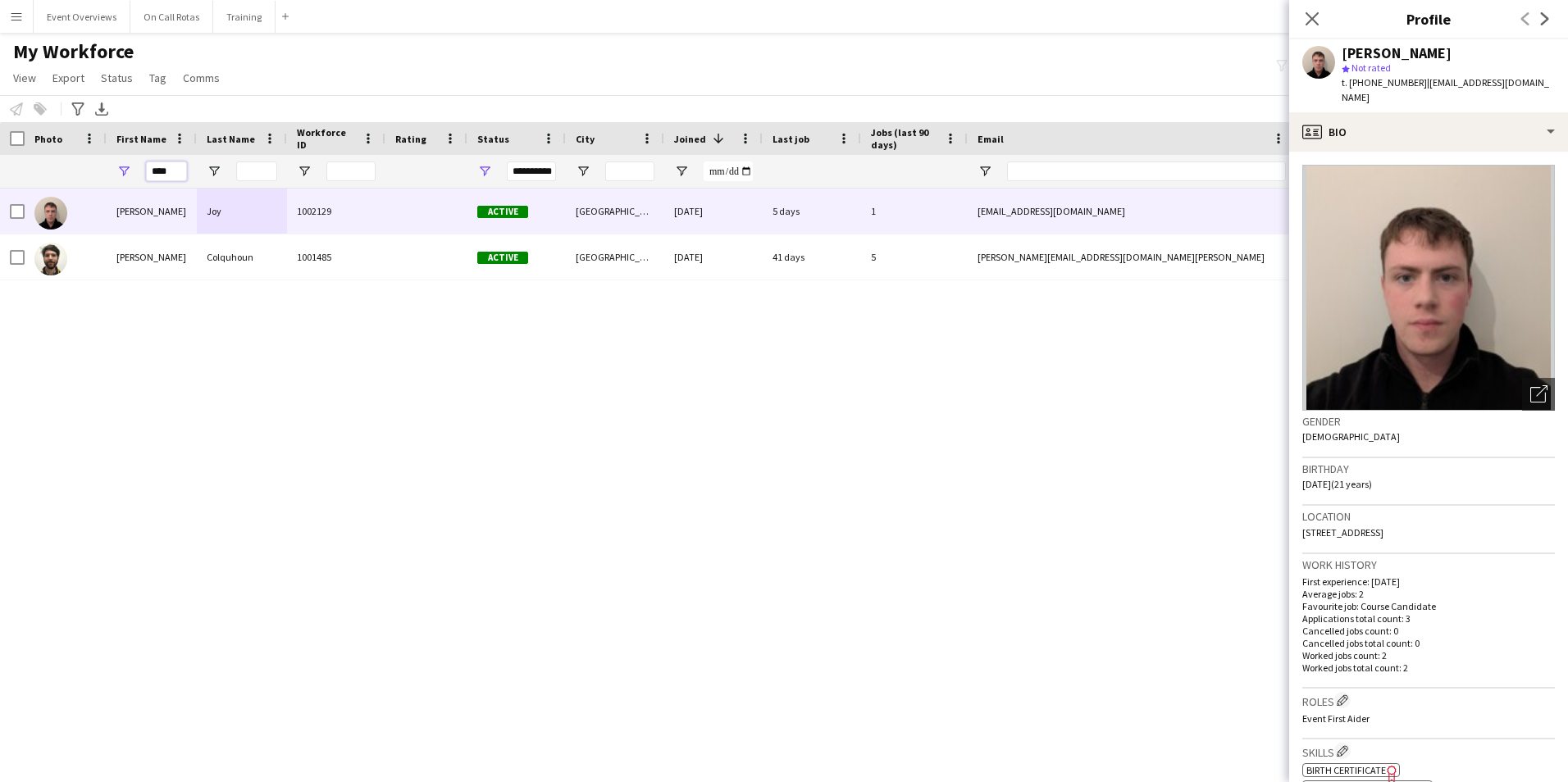
drag, startPoint x: 176, startPoint y: 179, endPoint x: 71, endPoint y: 180, distance: 105.0
click at [71, 180] on div "**********" at bounding box center [889, 172] width 1778 height 33
type input "*"
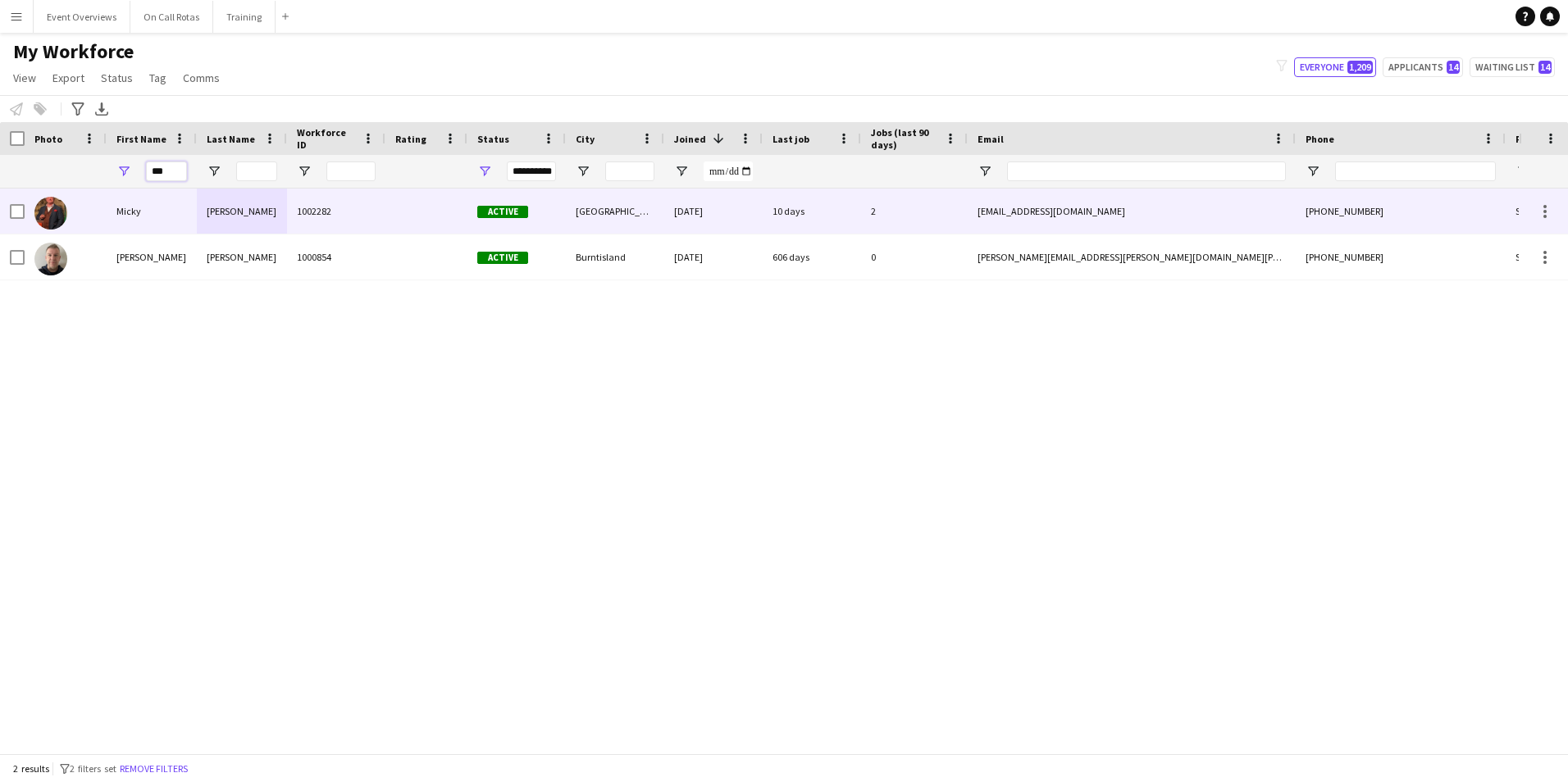
type input "***"
click at [196, 218] on div "Micky" at bounding box center [152, 210] width 90 height 45
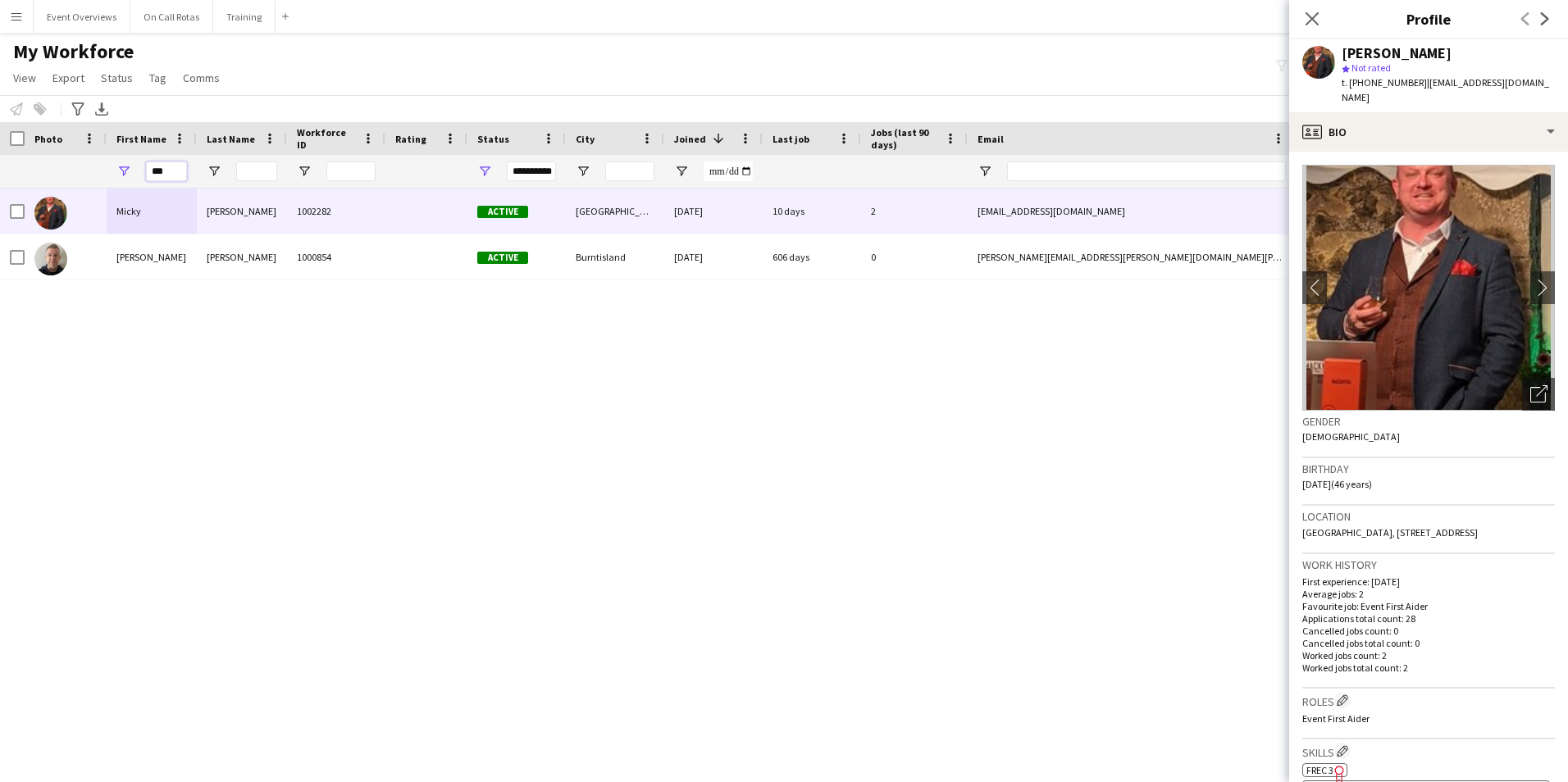
drag, startPoint x: 182, startPoint y: 171, endPoint x: 111, endPoint y: 181, distance: 71.7
click at [111, 181] on div "***" at bounding box center [152, 172] width 90 height 33
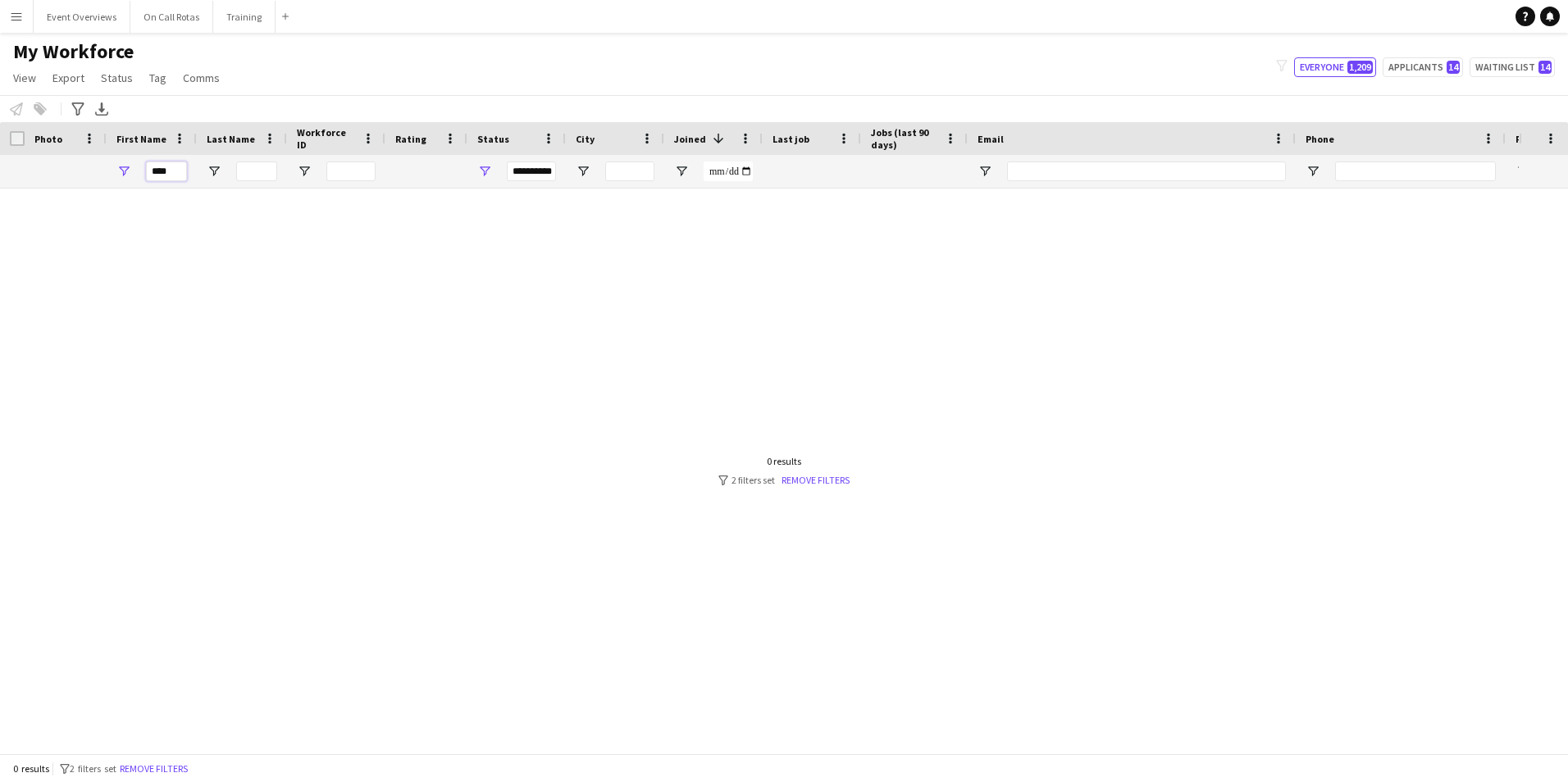
click at [178, 171] on input "****" at bounding box center [166, 172] width 41 height 20
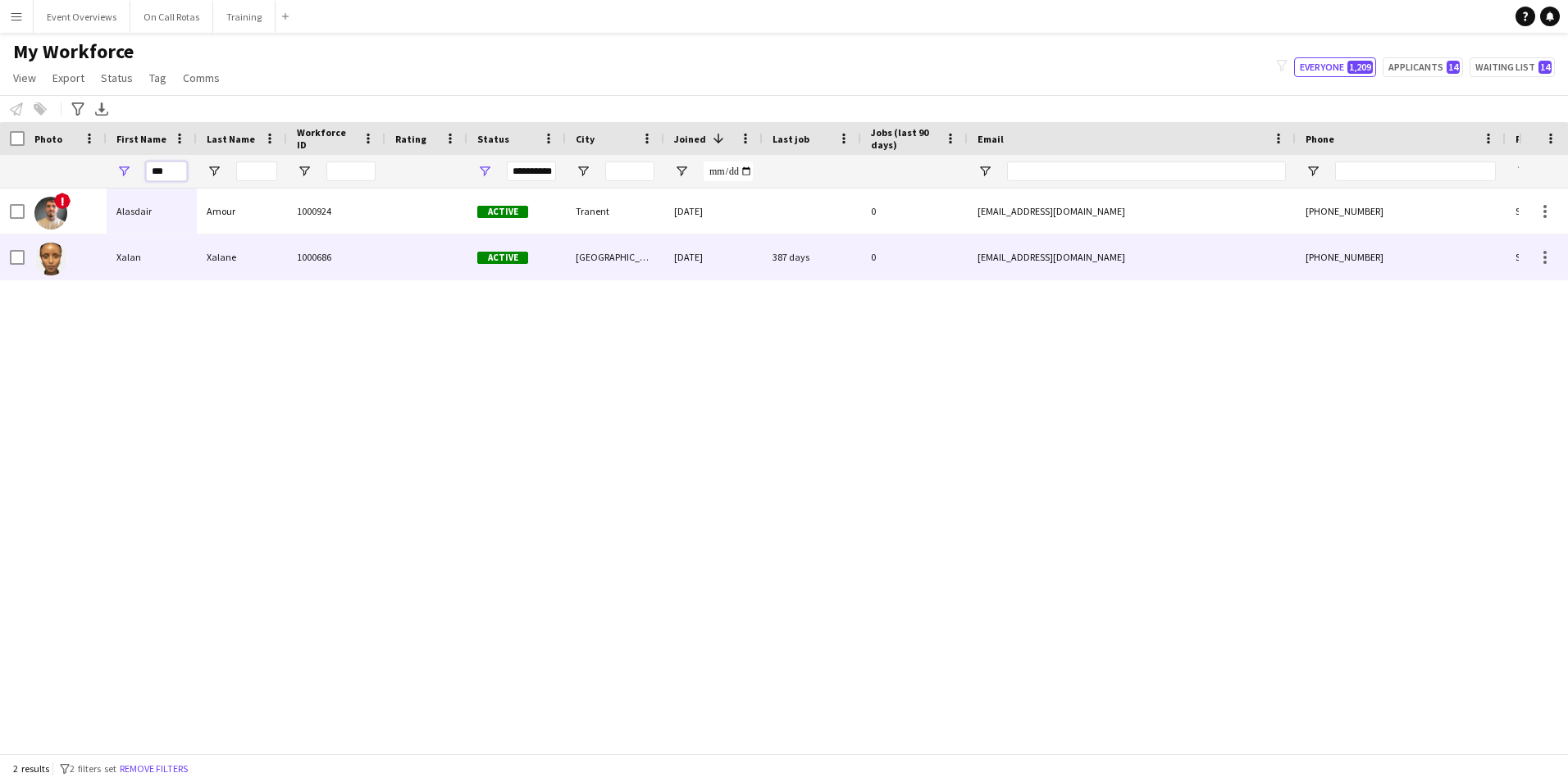
type input "***"
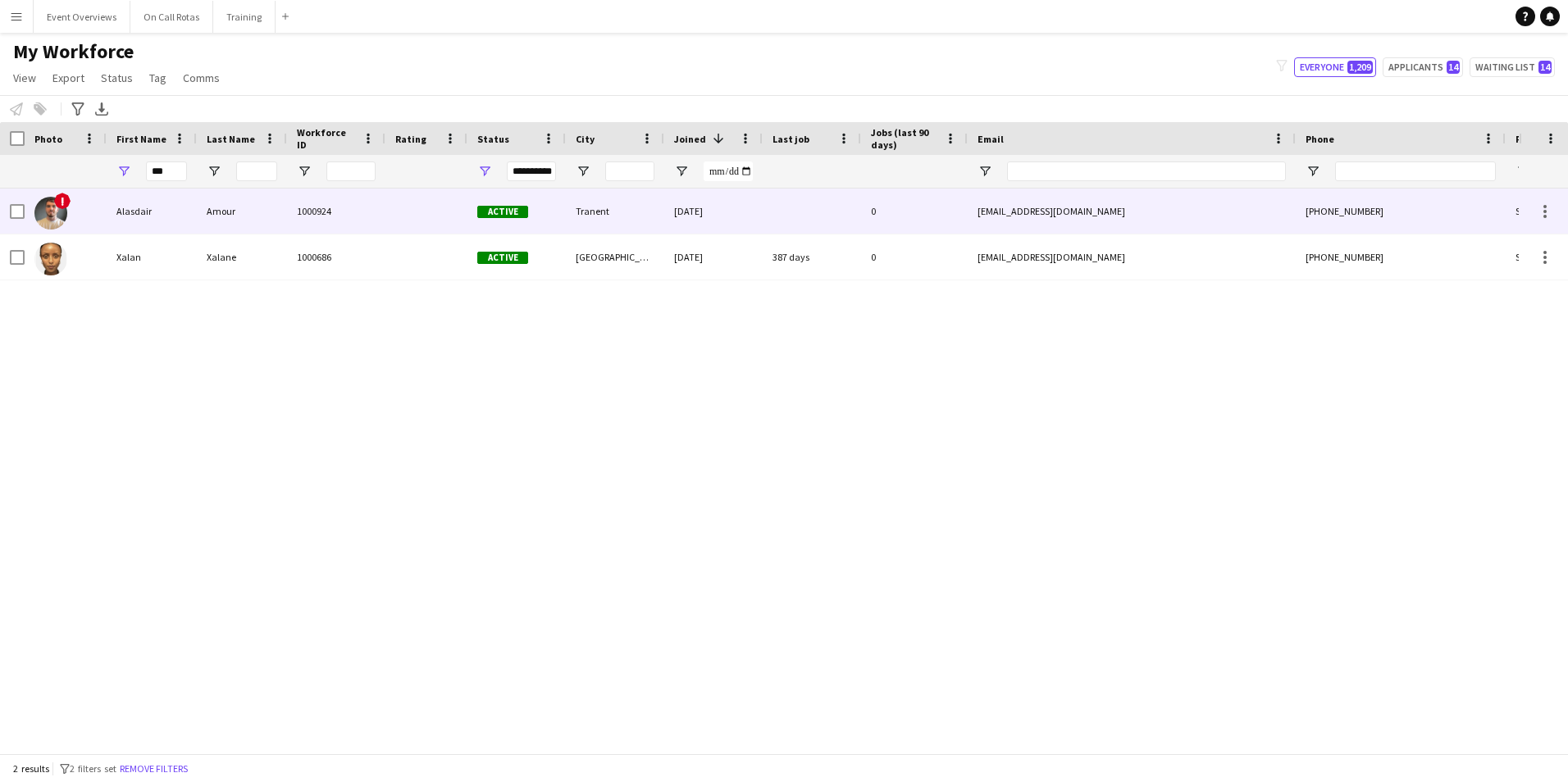
click at [246, 222] on div "Amour" at bounding box center [241, 210] width 90 height 45
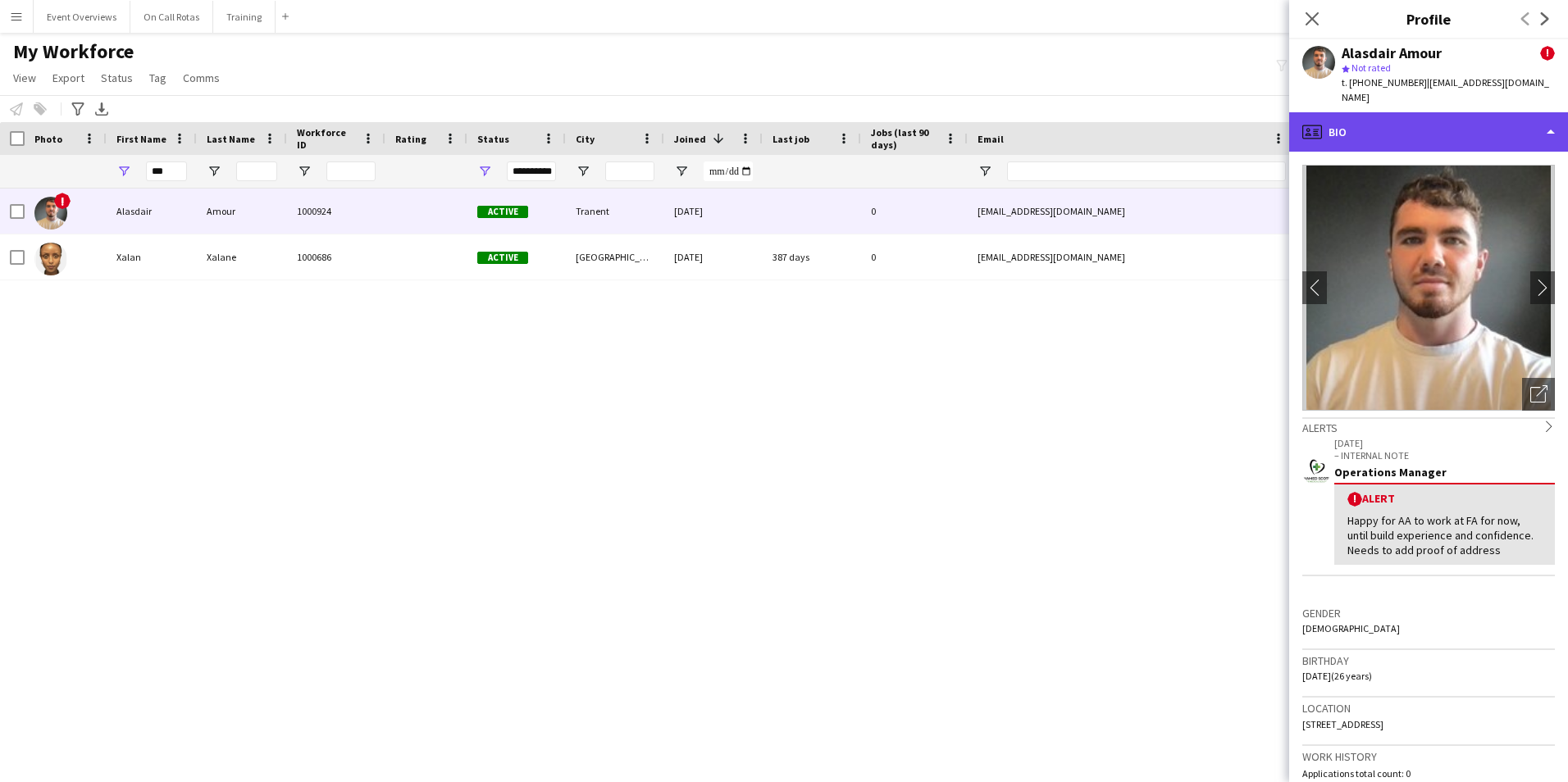
click at [1350, 112] on div "profile Bio" at bounding box center [1428, 132] width 279 height 39
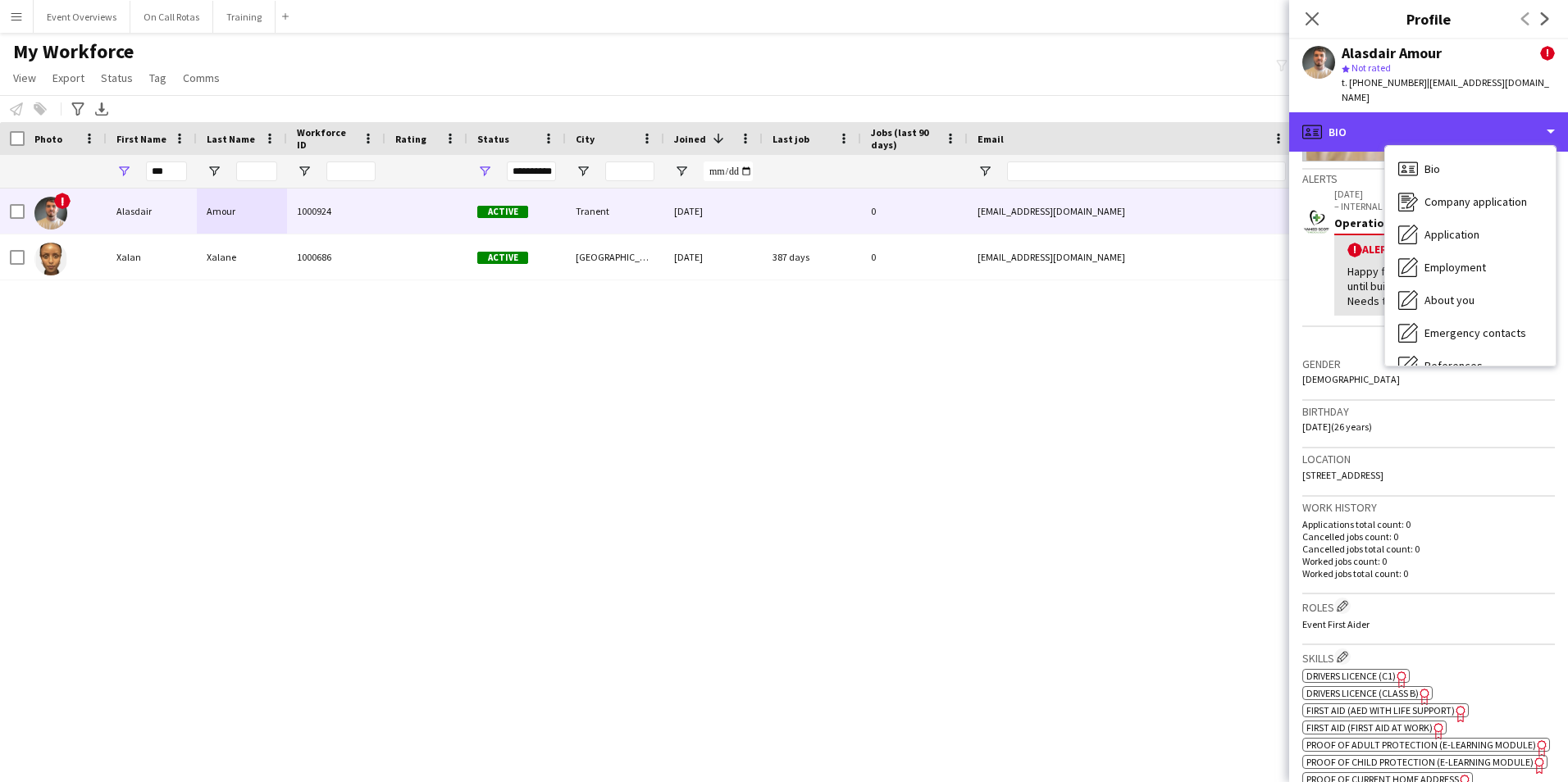
scroll to position [328, 0]
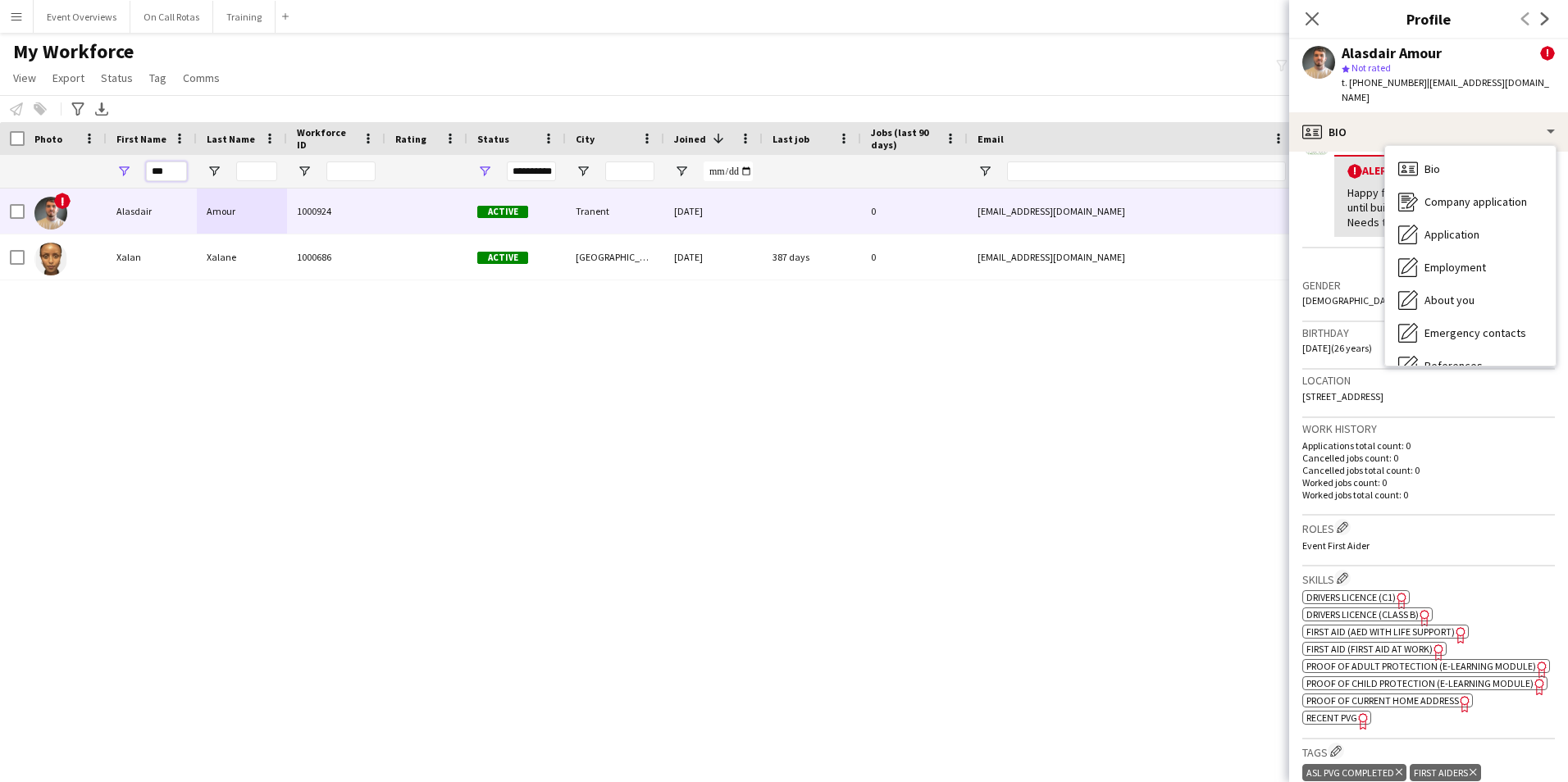
drag, startPoint x: 171, startPoint y: 167, endPoint x: 58, endPoint y: 181, distance: 113.9
click at [58, 181] on div "**********" at bounding box center [889, 172] width 1778 height 33
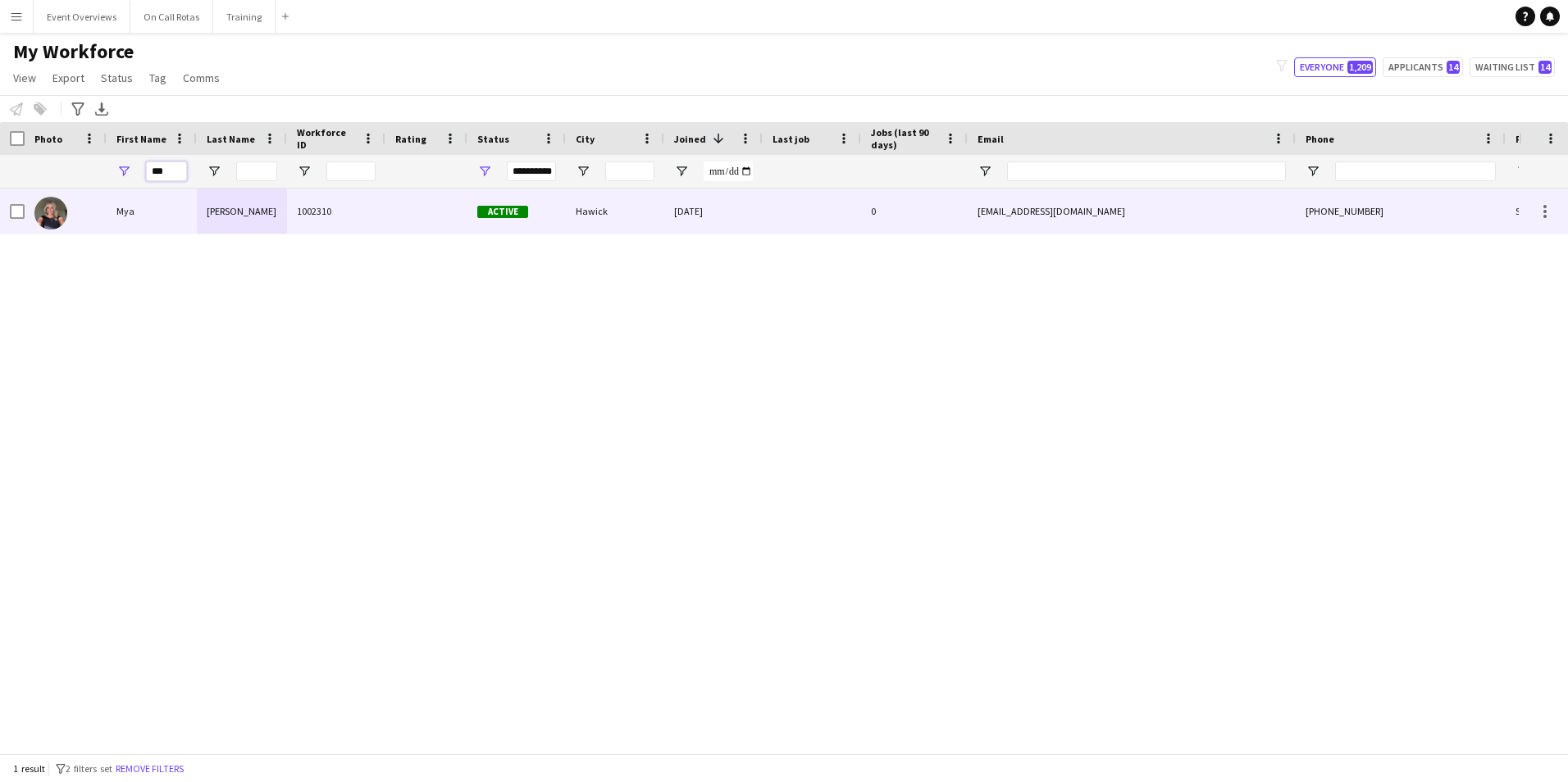
type input "***"
click at [254, 220] on div "[PERSON_NAME]" at bounding box center [241, 210] width 90 height 45
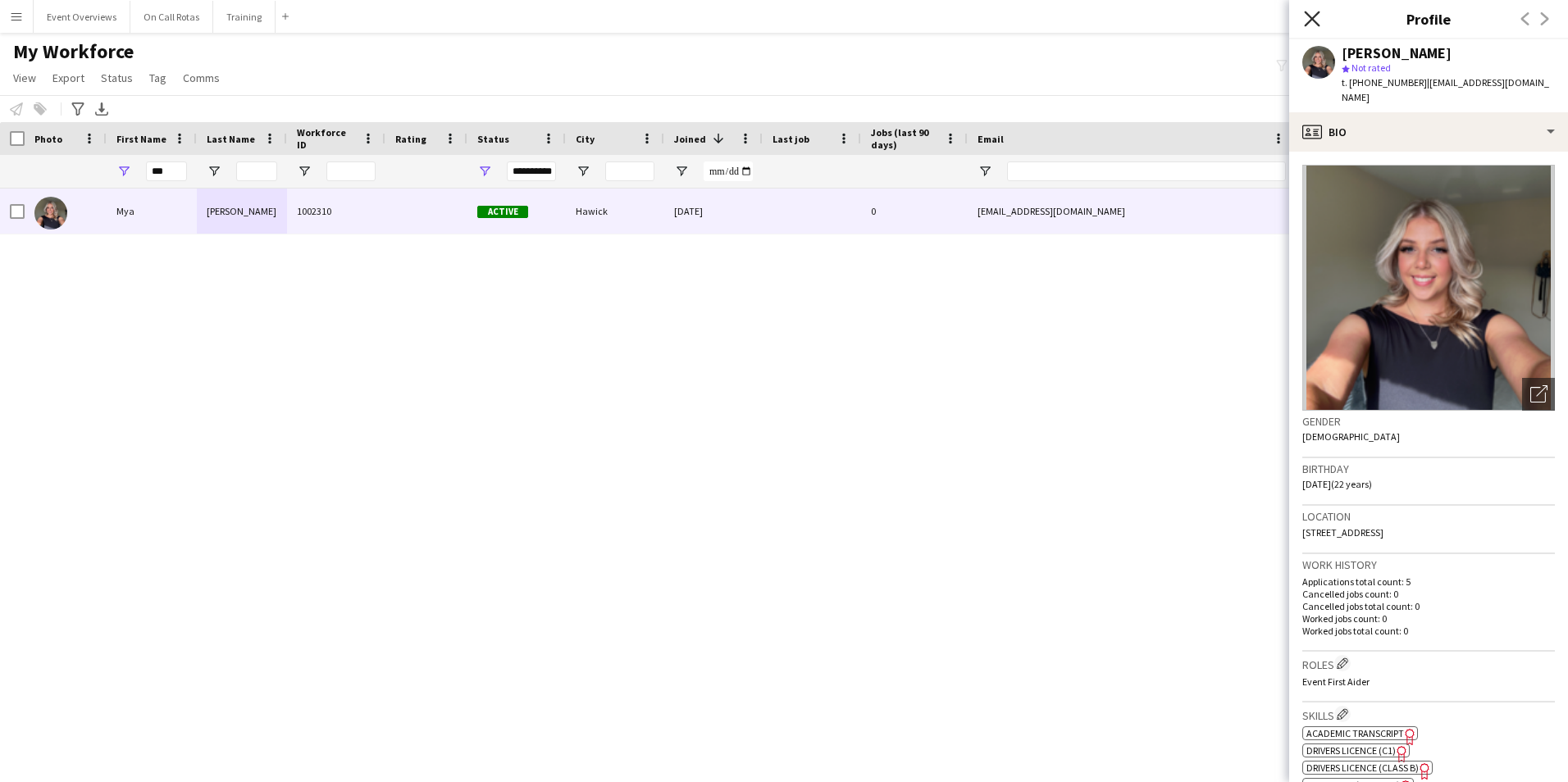
click at [1313, 17] on icon at bounding box center [1311, 18] width 16 height 16
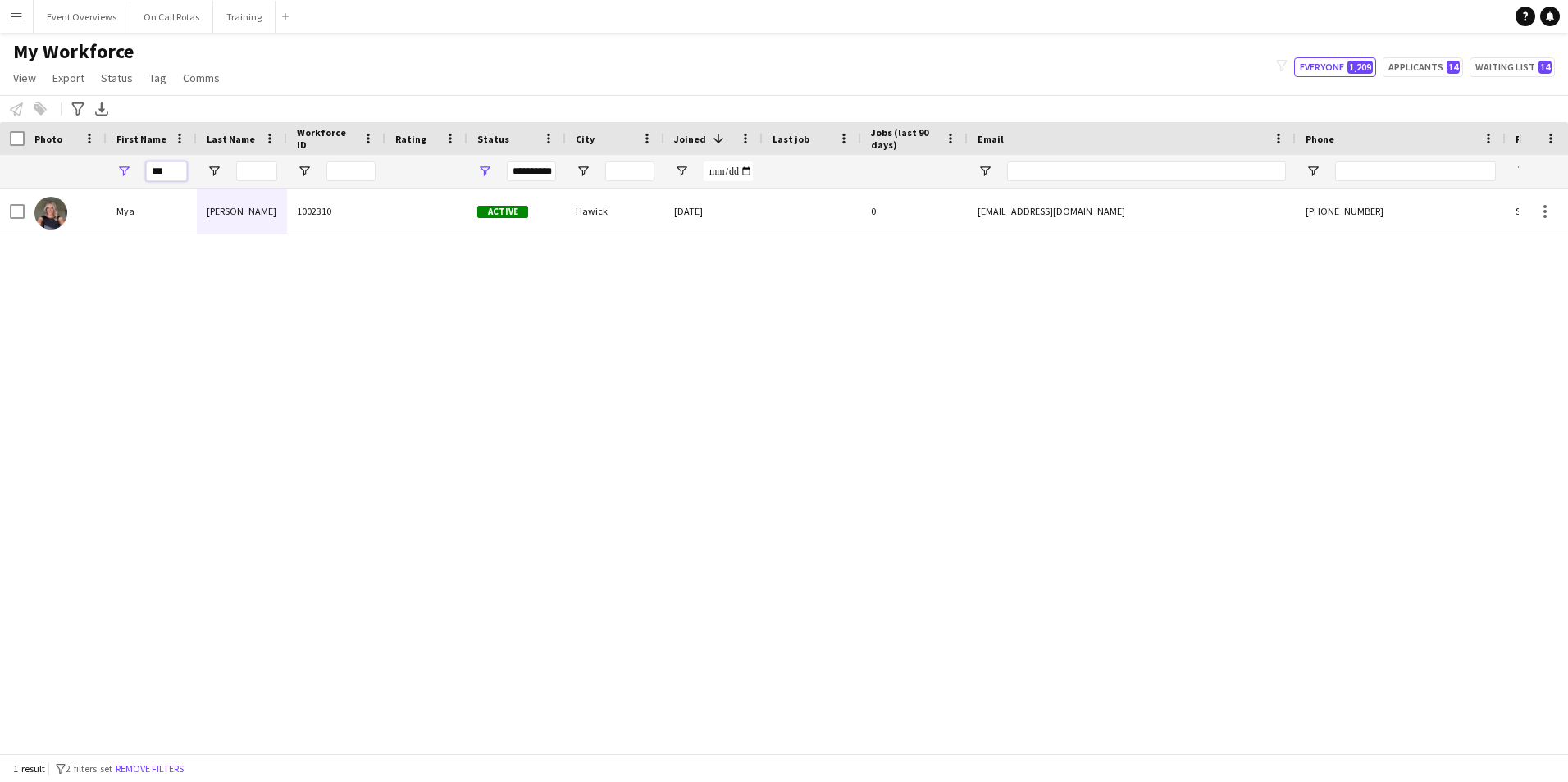
drag, startPoint x: 183, startPoint y: 172, endPoint x: 105, endPoint y: 180, distance: 78.4
click at [108, 174] on div "***" at bounding box center [152, 172] width 90 height 33
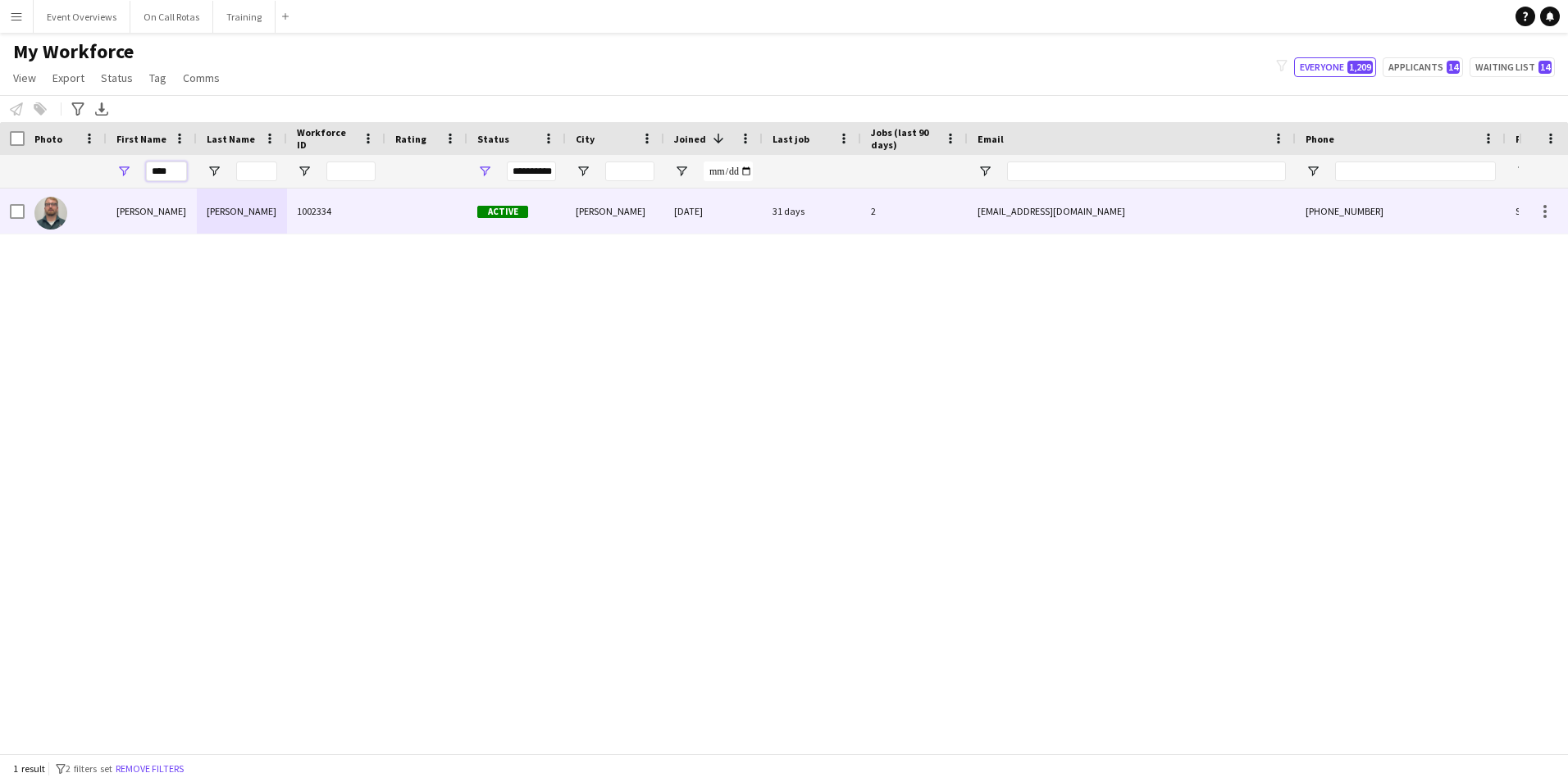
type input "****"
click at [534, 235] on div "Toby Barber 1002334 Active Livingston 12-07-2025 31 days 2 t.barber94@hotmail.c…" at bounding box center [889, 211] width 1778 height 46
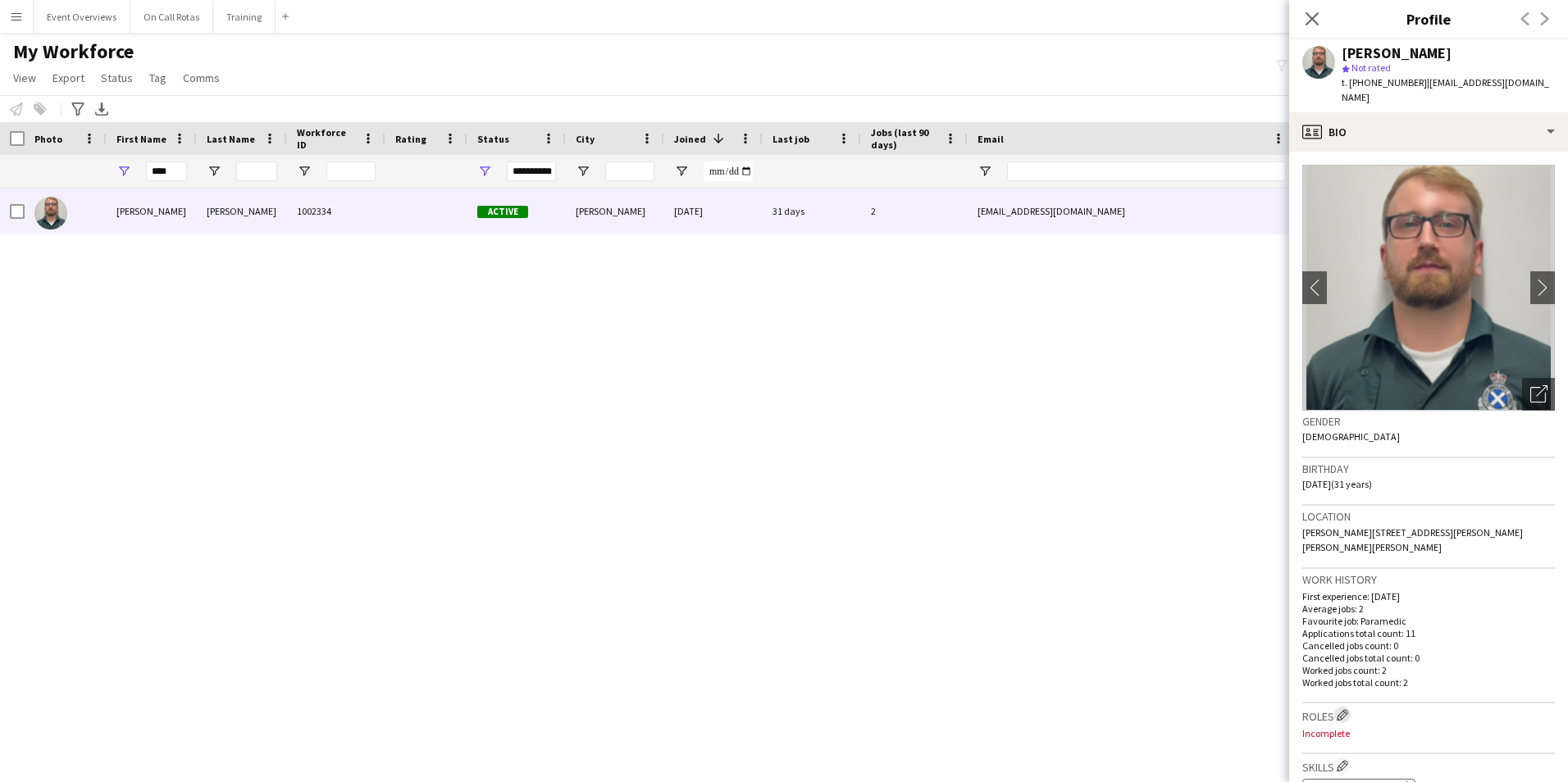
click at [1345, 710] on app-icon "Edit crew company roles" at bounding box center [1342, 715] width 12 height 12
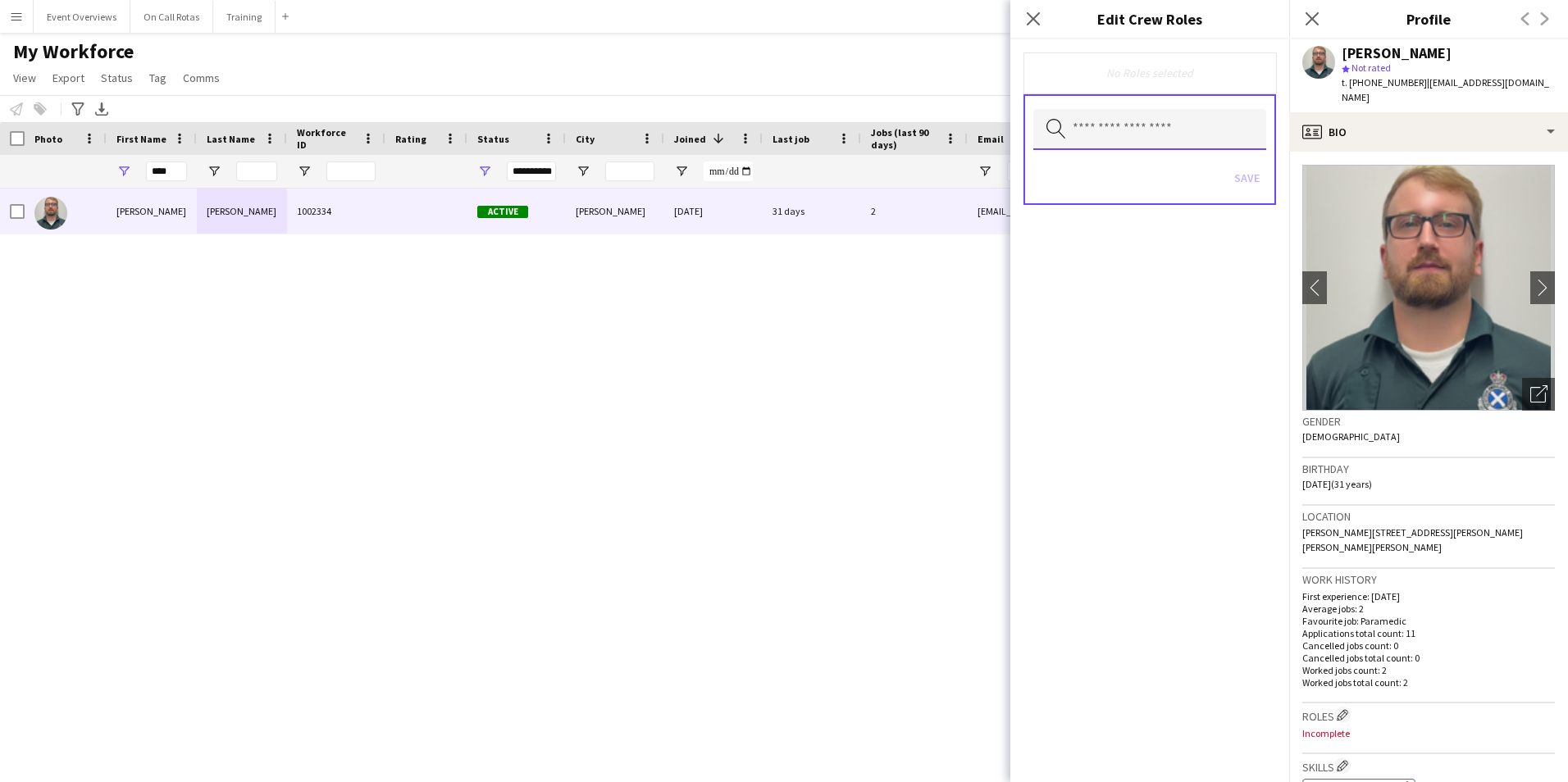
click at [1097, 124] on input "text" at bounding box center [1150, 129] width 233 height 41
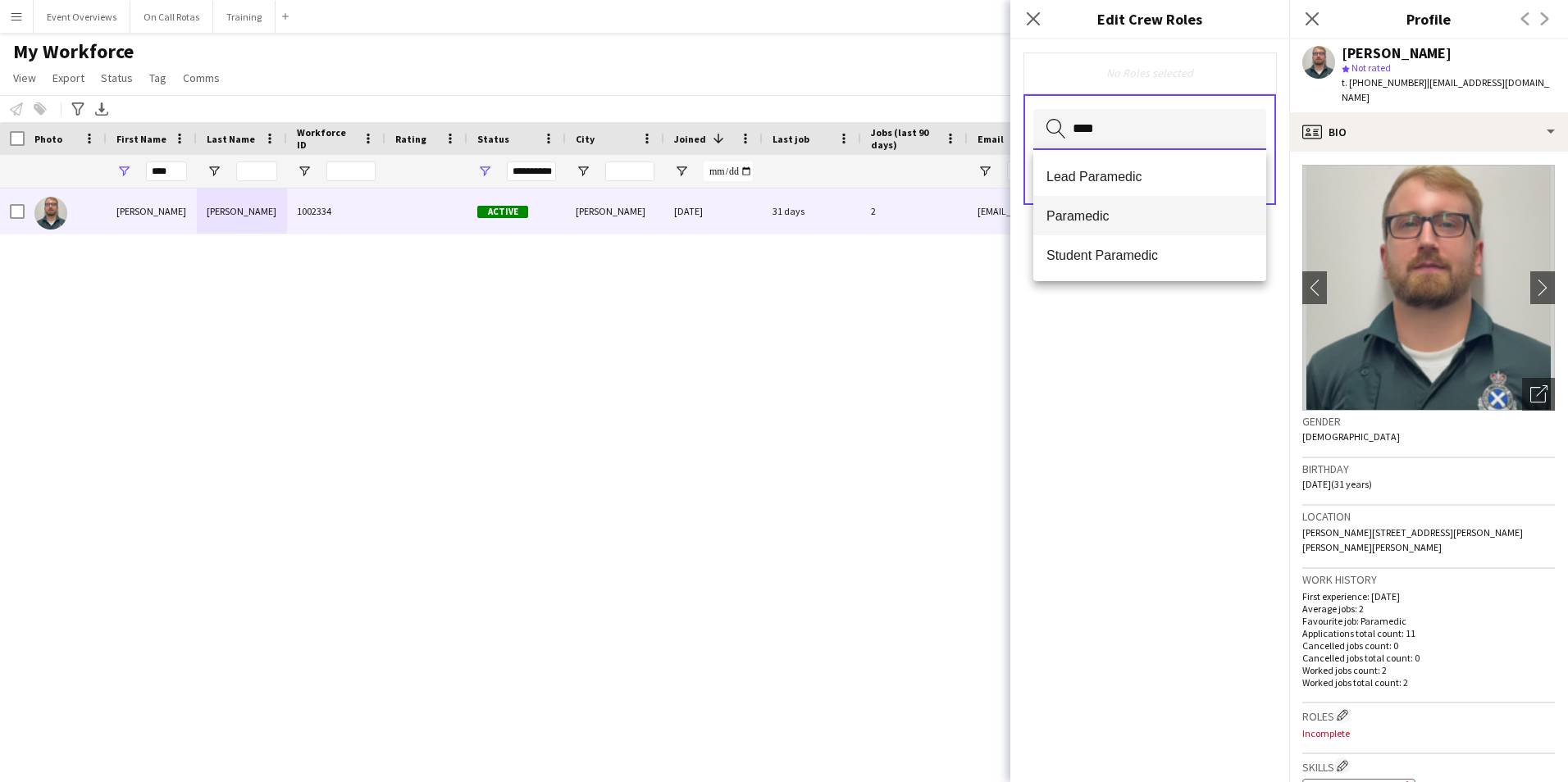
type input "****"
click at [1128, 201] on mat-option "Paramedic" at bounding box center [1150, 216] width 233 height 39
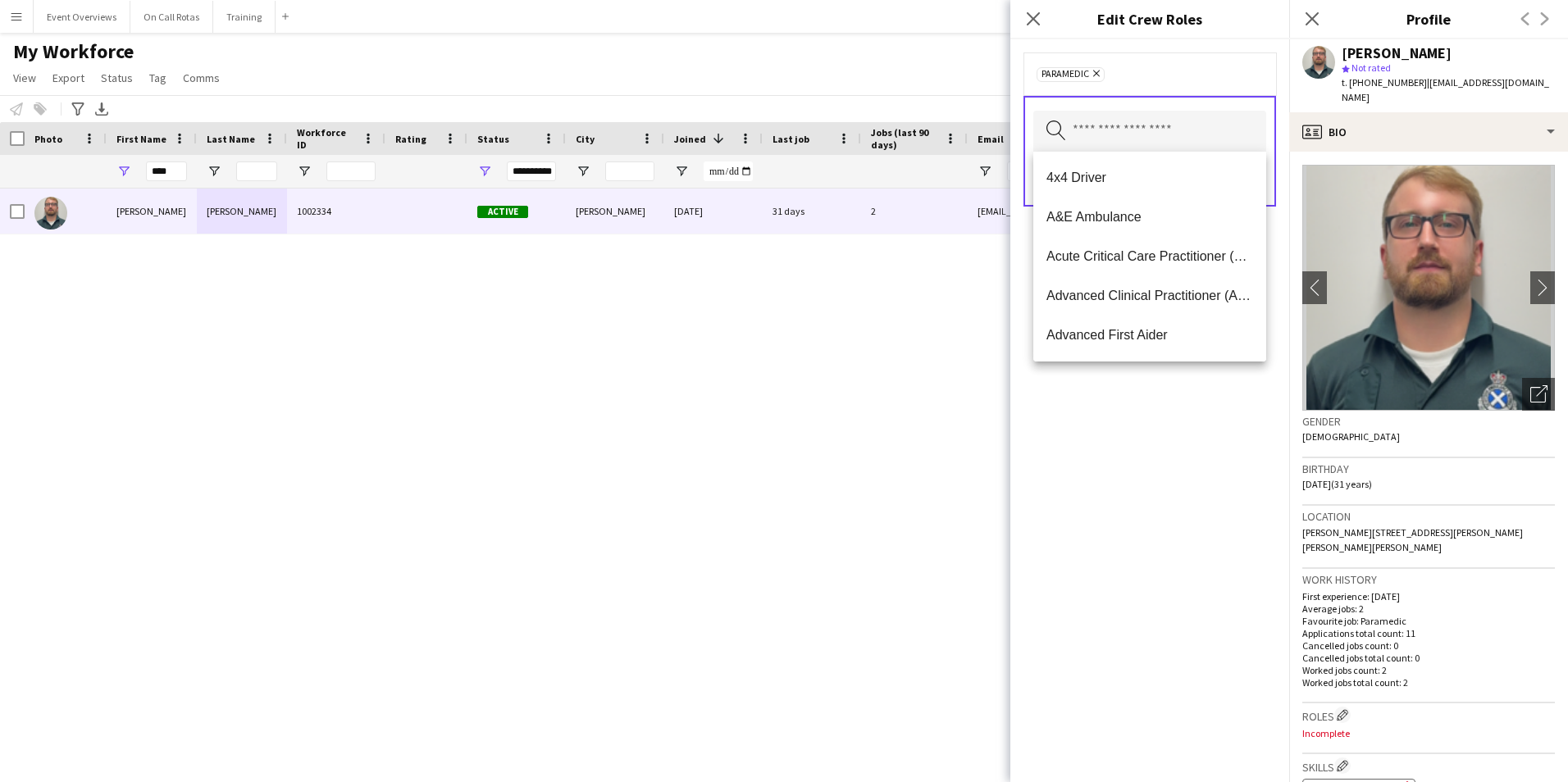
click at [1128, 457] on div "Paramedic Remove Search by role type Save" at bounding box center [1150, 410] width 279 height 743
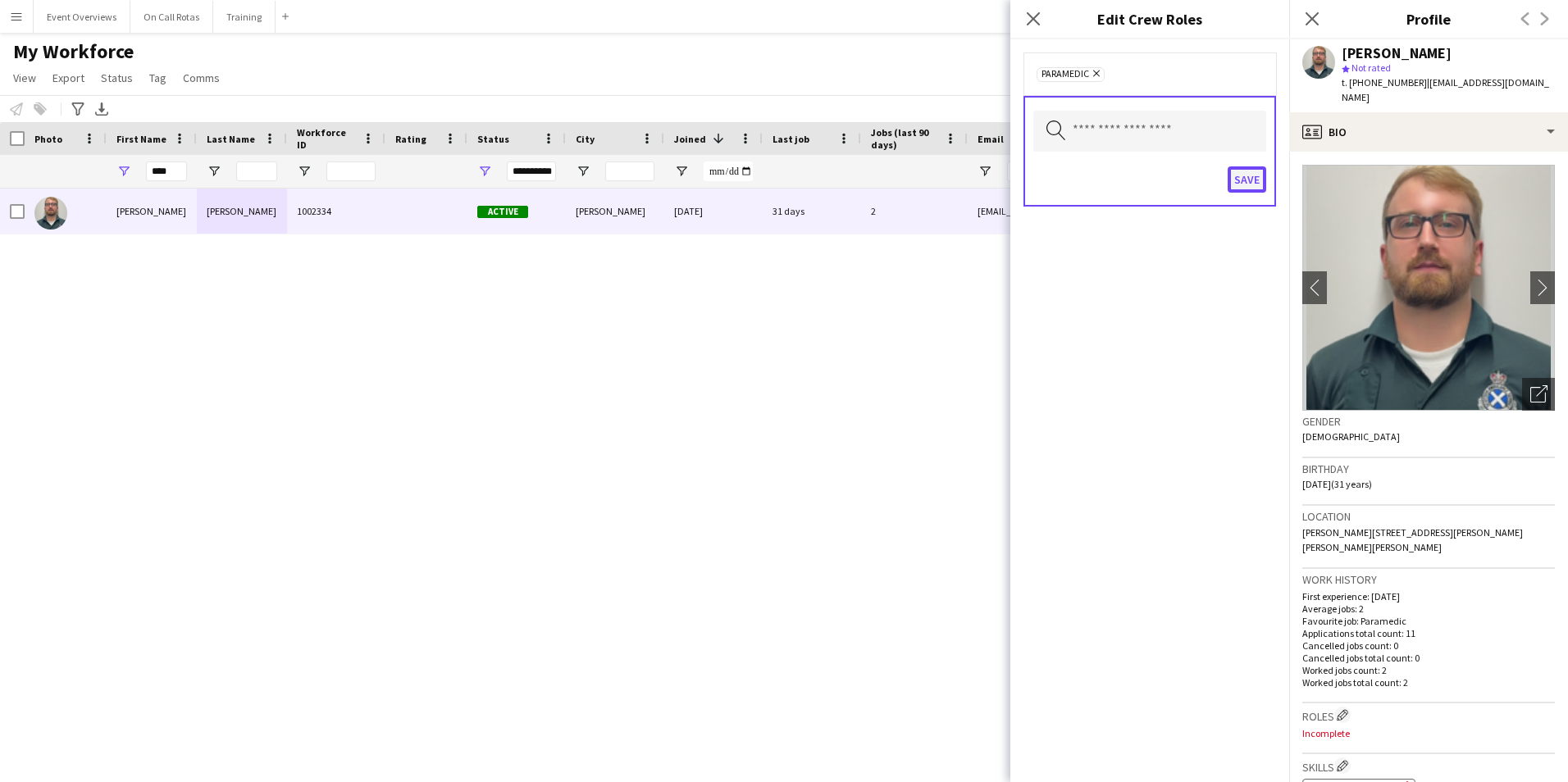
click at [1258, 176] on button "Save" at bounding box center [1247, 179] width 38 height 26
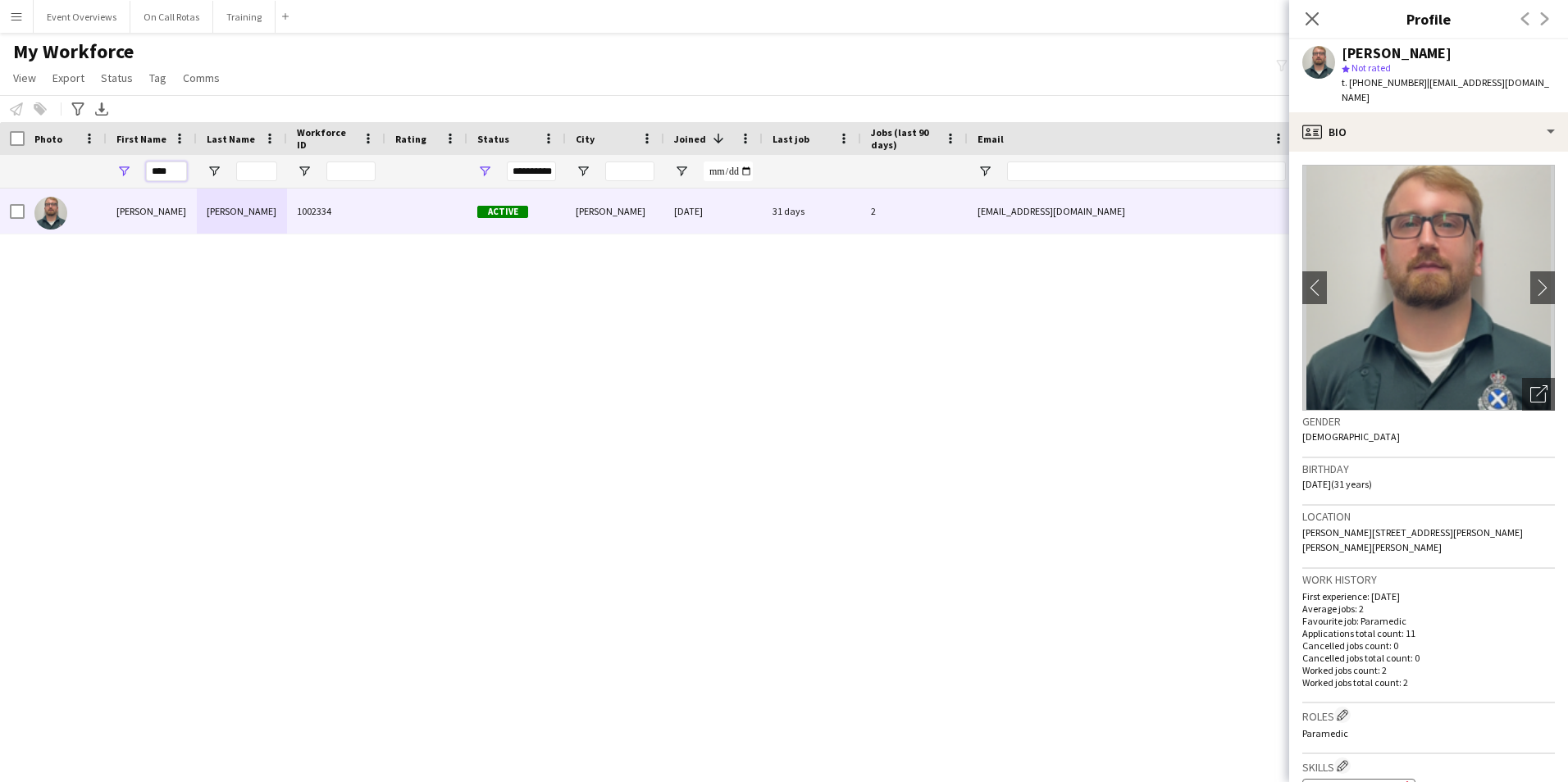
drag, startPoint x: 165, startPoint y: 174, endPoint x: 52, endPoint y: 174, distance: 113.0
click at [52, 174] on div "**********" at bounding box center [889, 172] width 1778 height 33
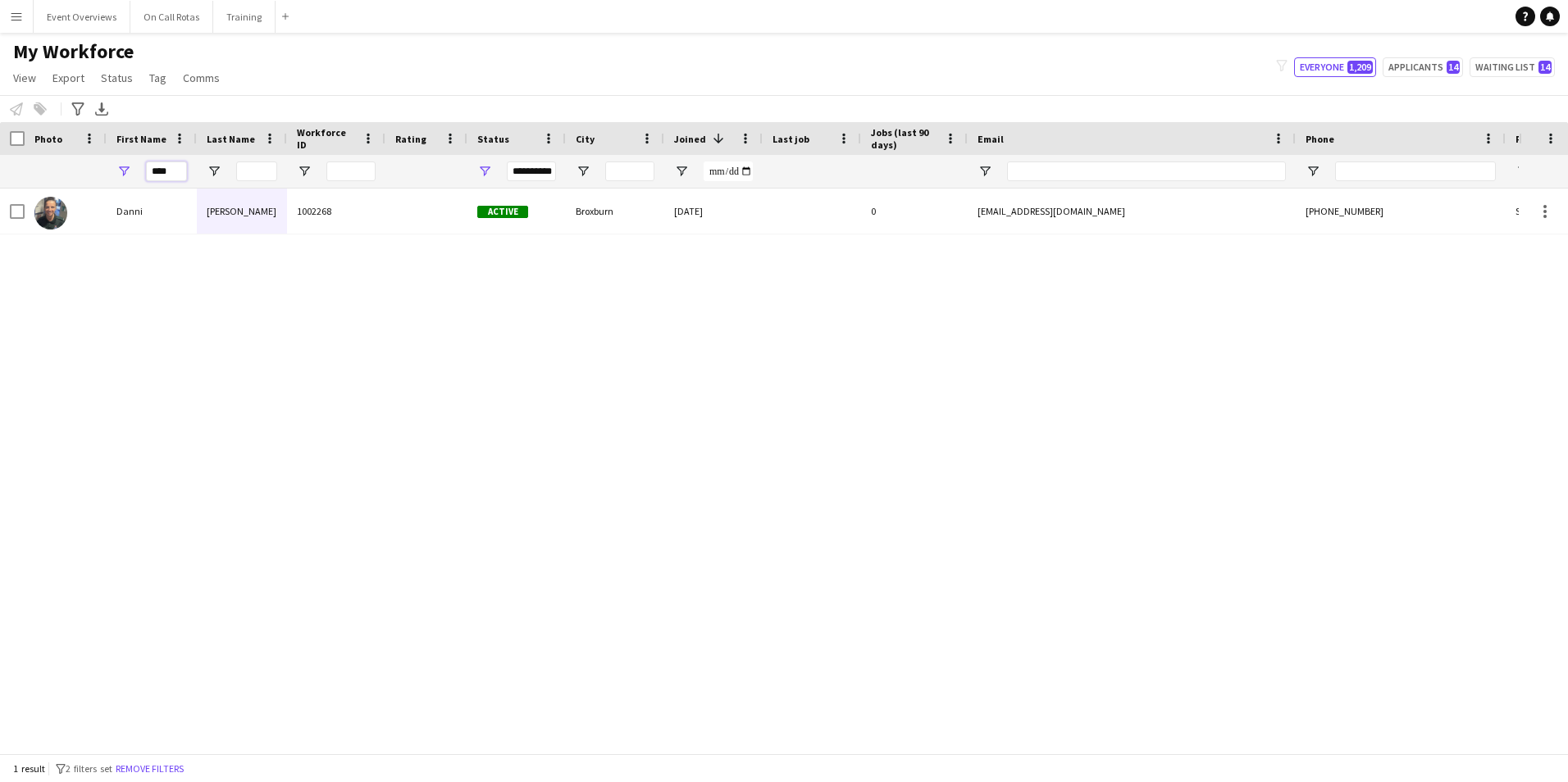
type input "****"
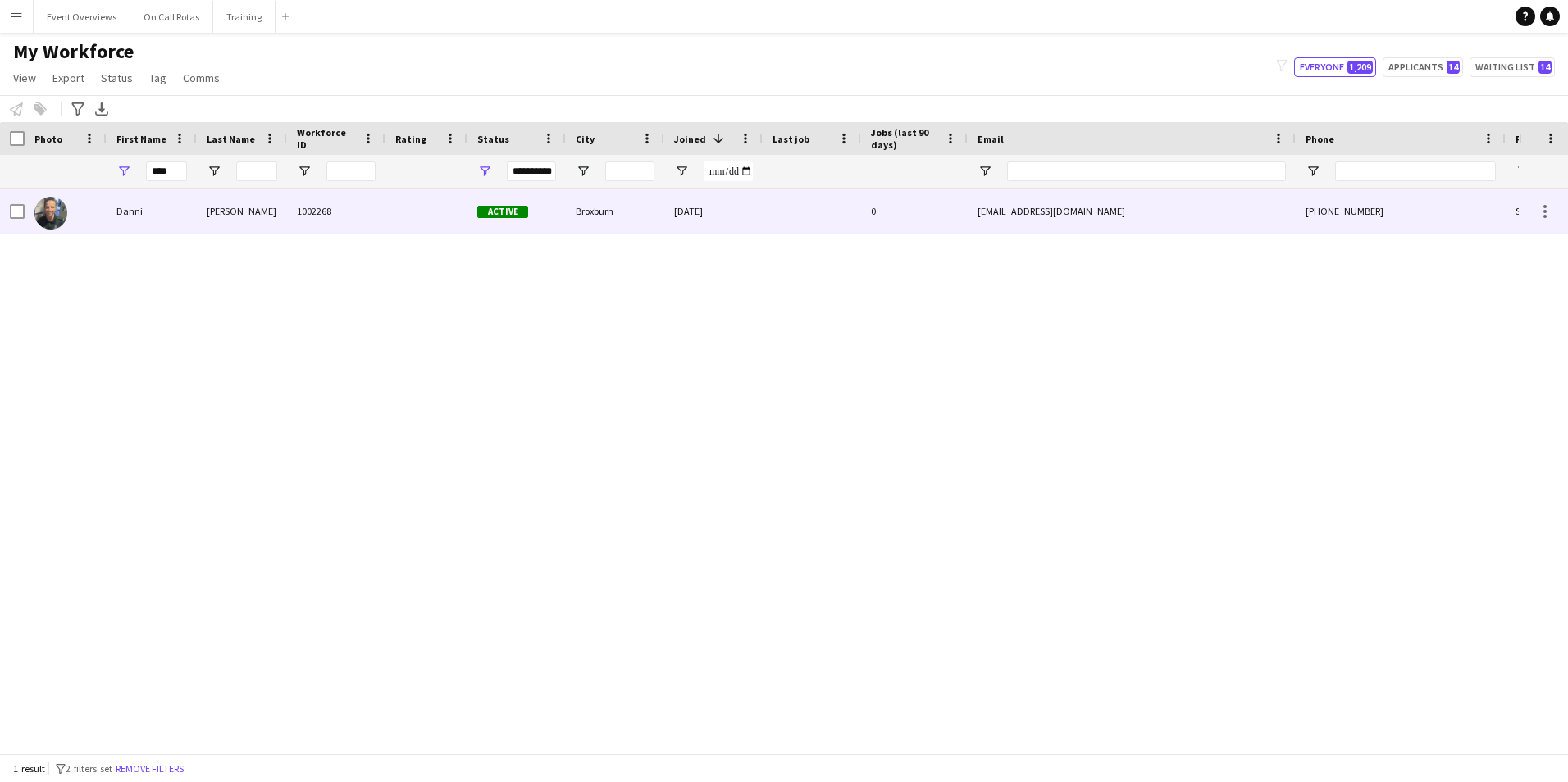
click at [391, 227] on div at bounding box center [427, 210] width 82 height 45
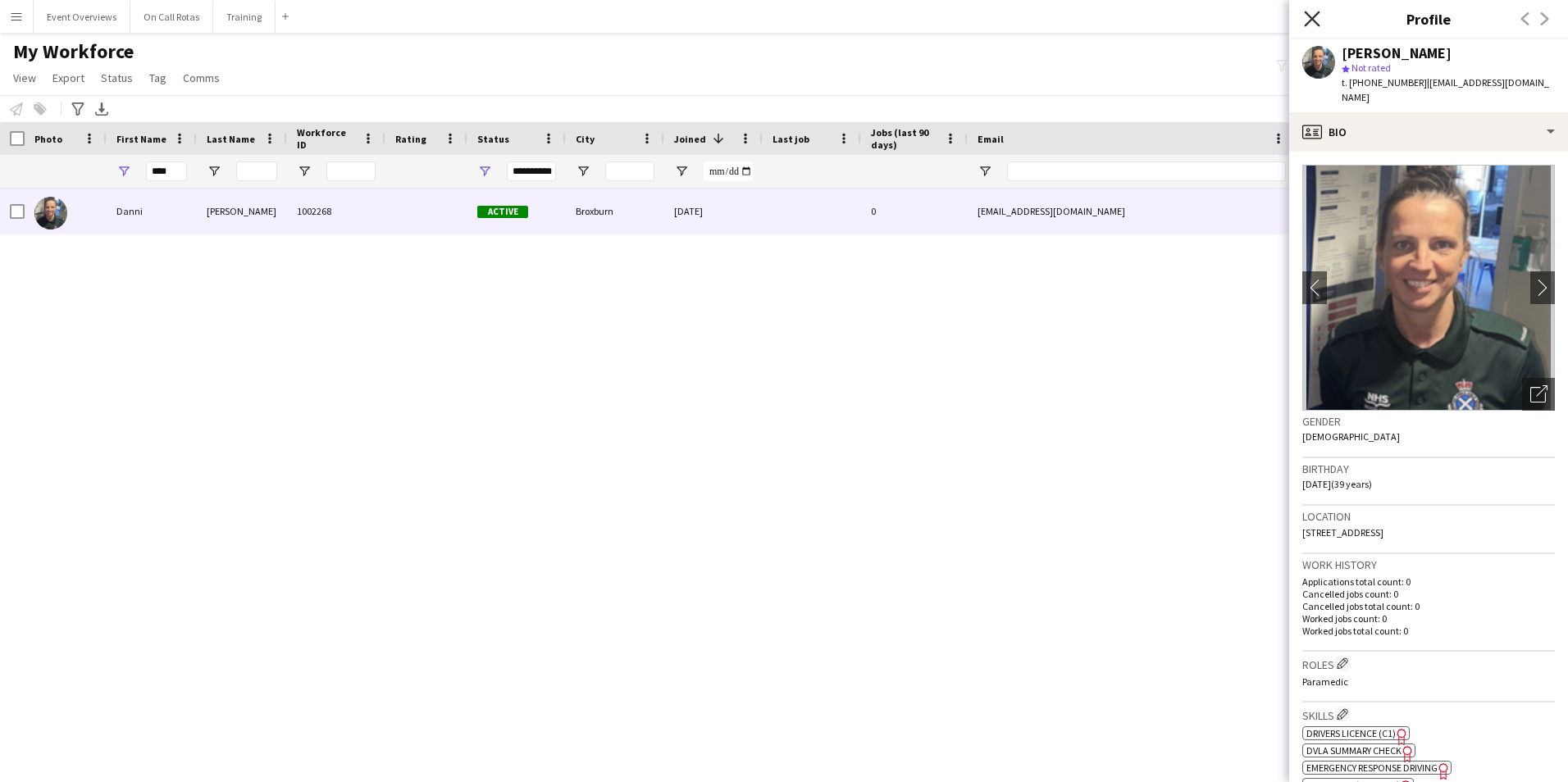
click at [1311, 26] on icon "Close pop-in" at bounding box center [1311, 18] width 16 height 16
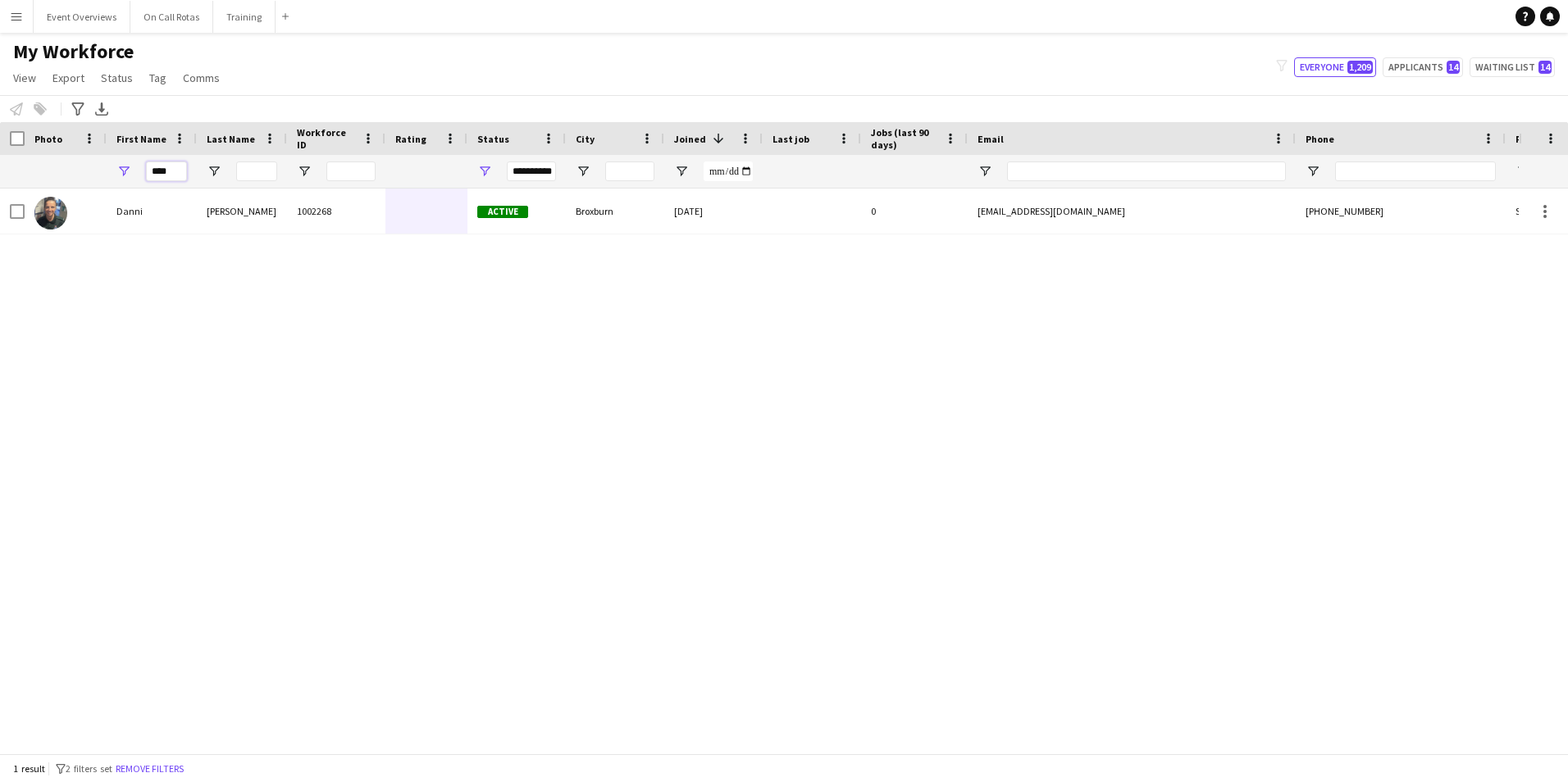
drag, startPoint x: 181, startPoint y: 172, endPoint x: 76, endPoint y: 182, distance: 105.5
click at [76, 181] on div "**********" at bounding box center [889, 172] width 1778 height 33
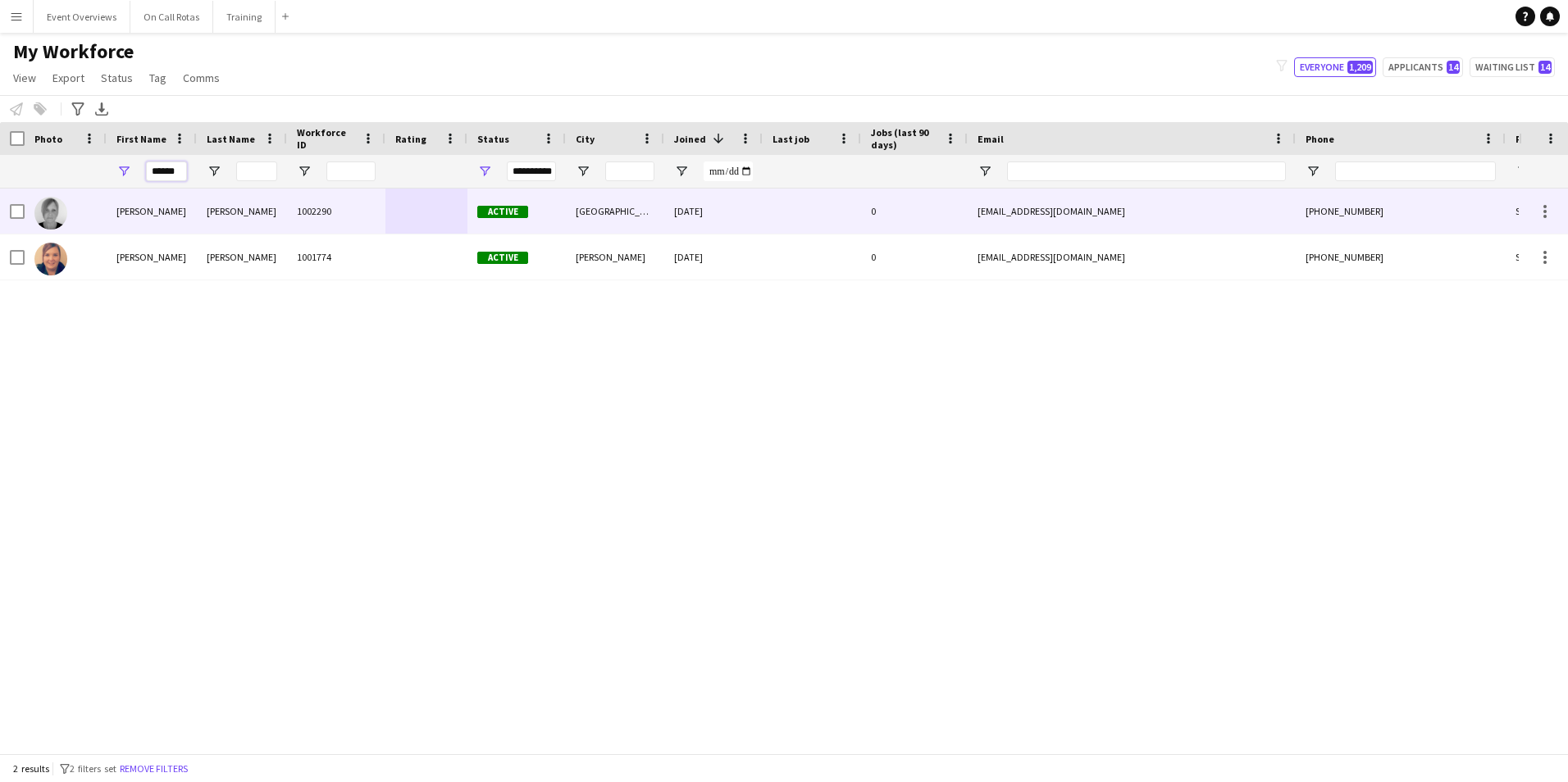
type input "******"
click at [102, 208] on div at bounding box center [66, 210] width 82 height 45
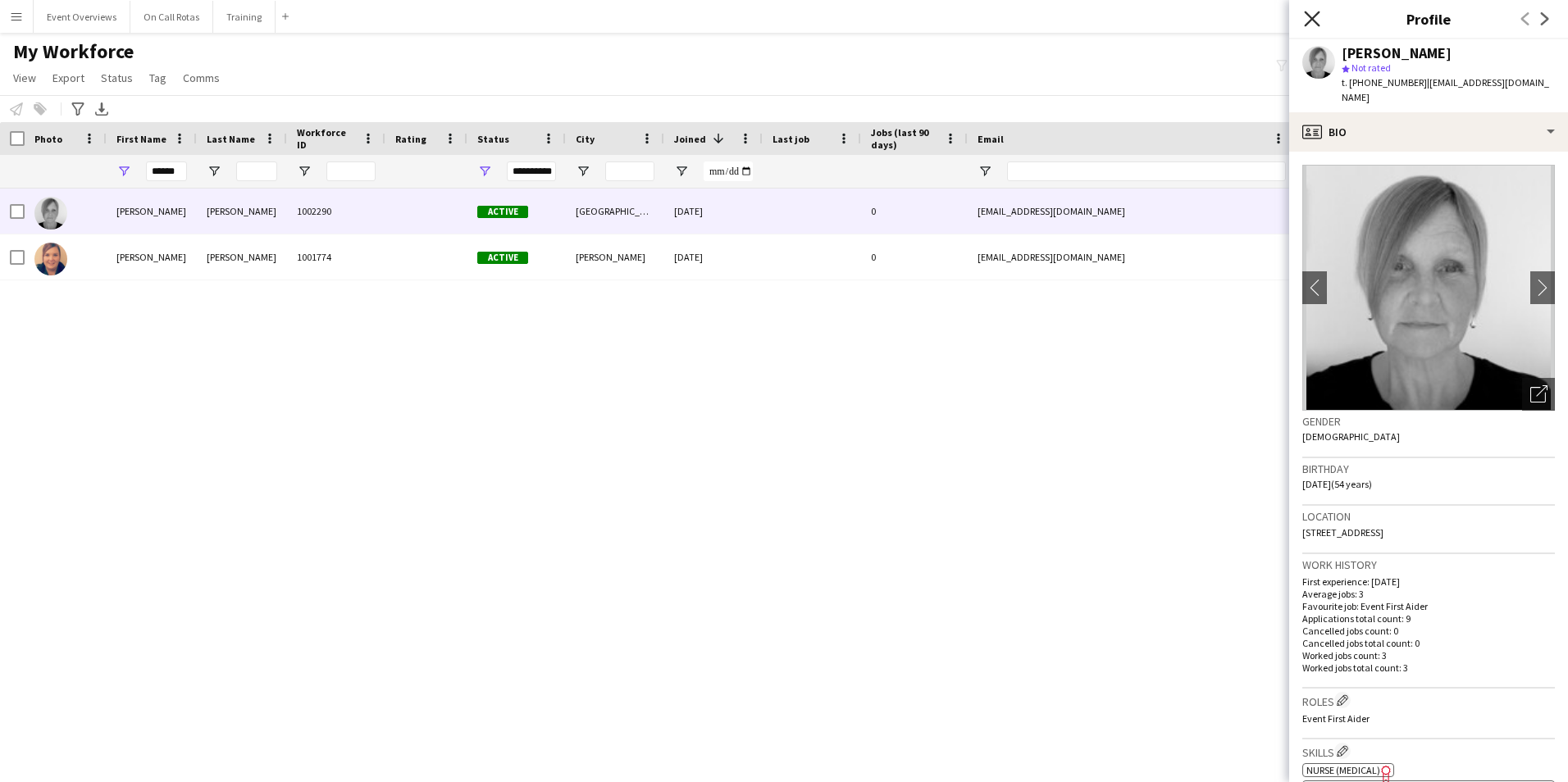
click at [1308, 17] on icon "Close pop-in" at bounding box center [1311, 18] width 16 height 16
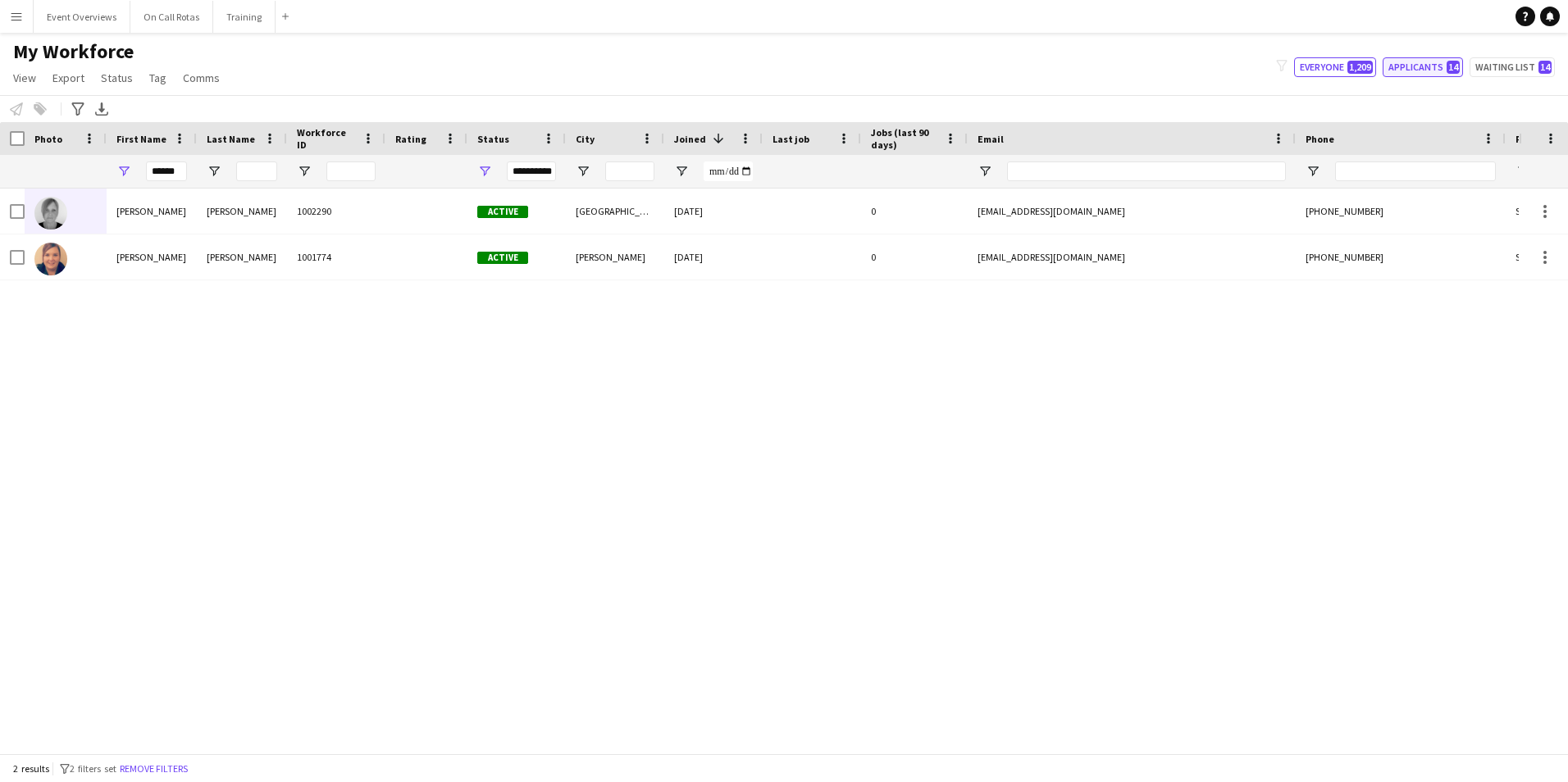
click at [1421, 64] on button "Applicants 14" at bounding box center [1424, 68] width 80 height 20
type input "**********"
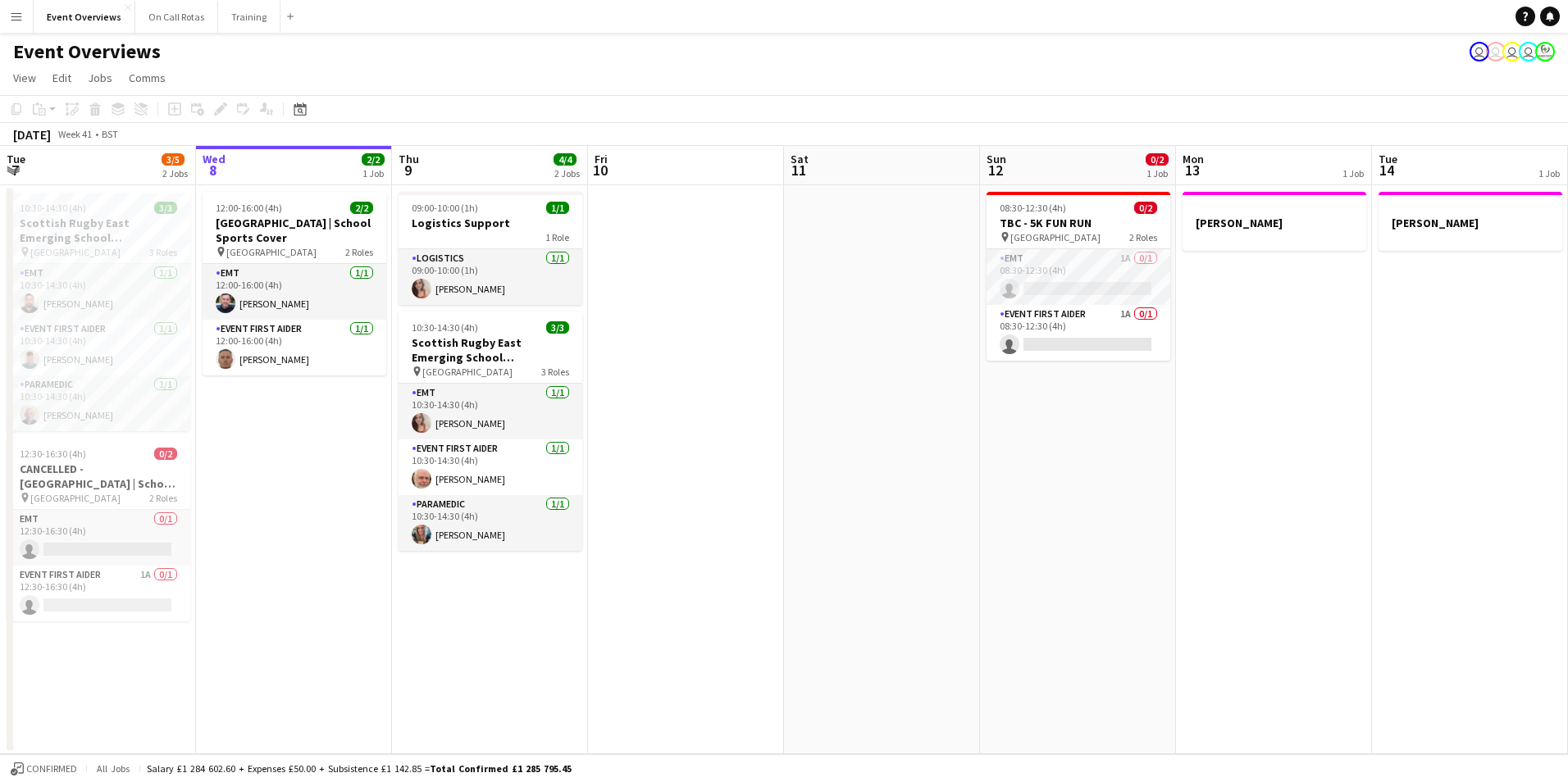
click at [28, 16] on button "Menu" at bounding box center [16, 16] width 33 height 33
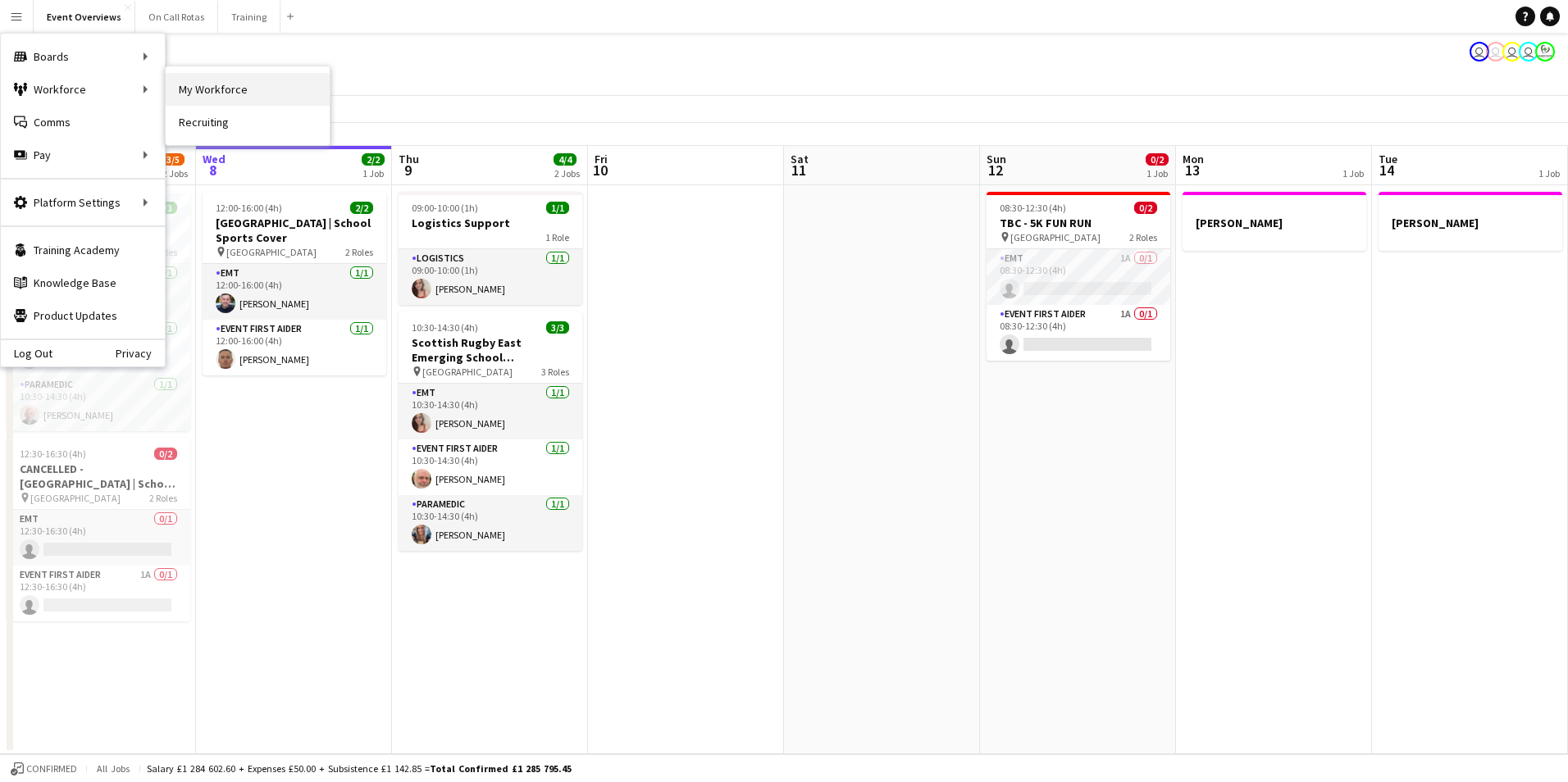
click at [183, 84] on link "My Workforce" at bounding box center [248, 90] width 164 height 33
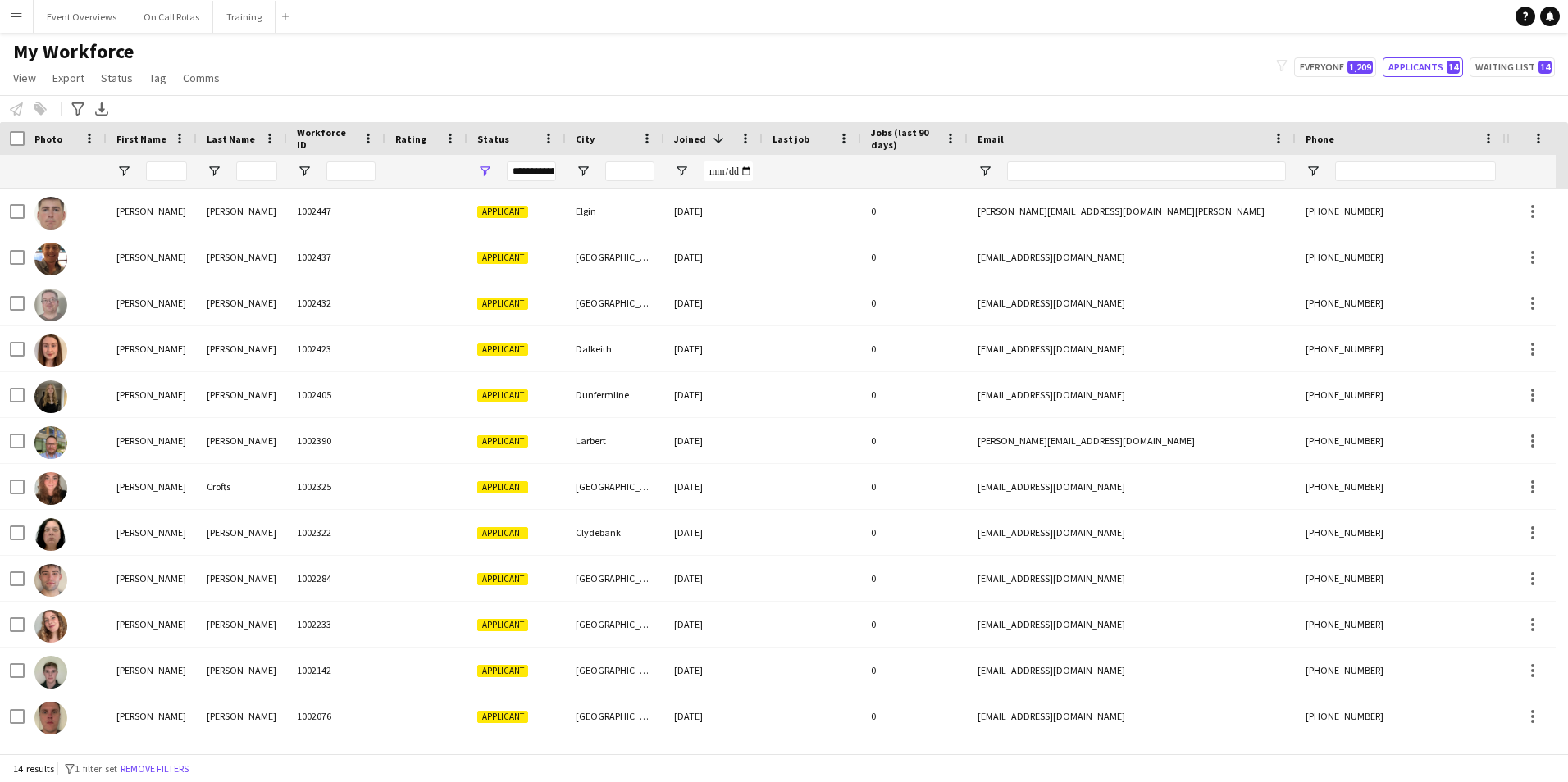
click at [532, 164] on div "**********" at bounding box center [532, 172] width 49 height 20
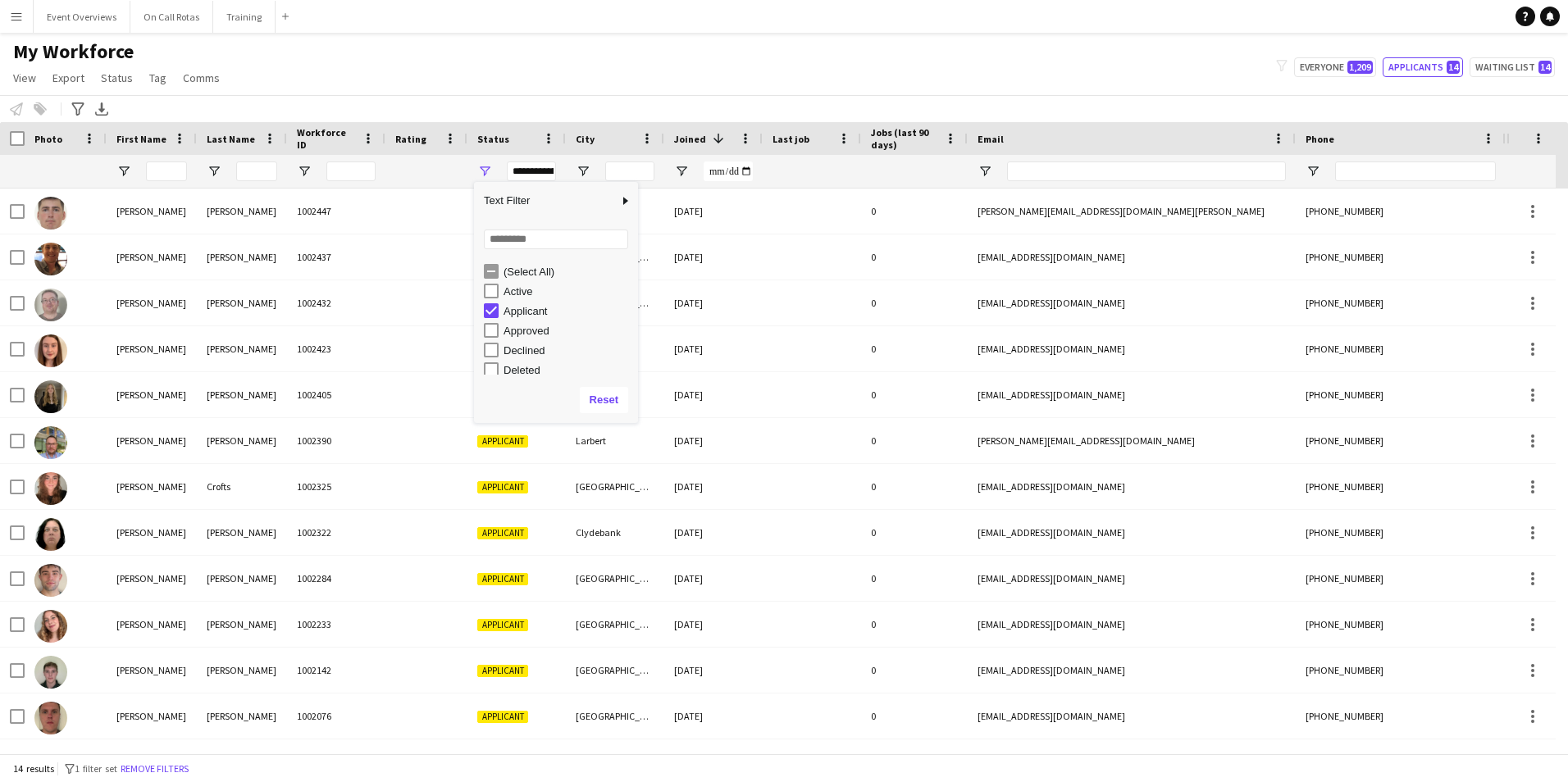
click at [500, 291] on div "Active" at bounding box center [561, 291] width 154 height 20
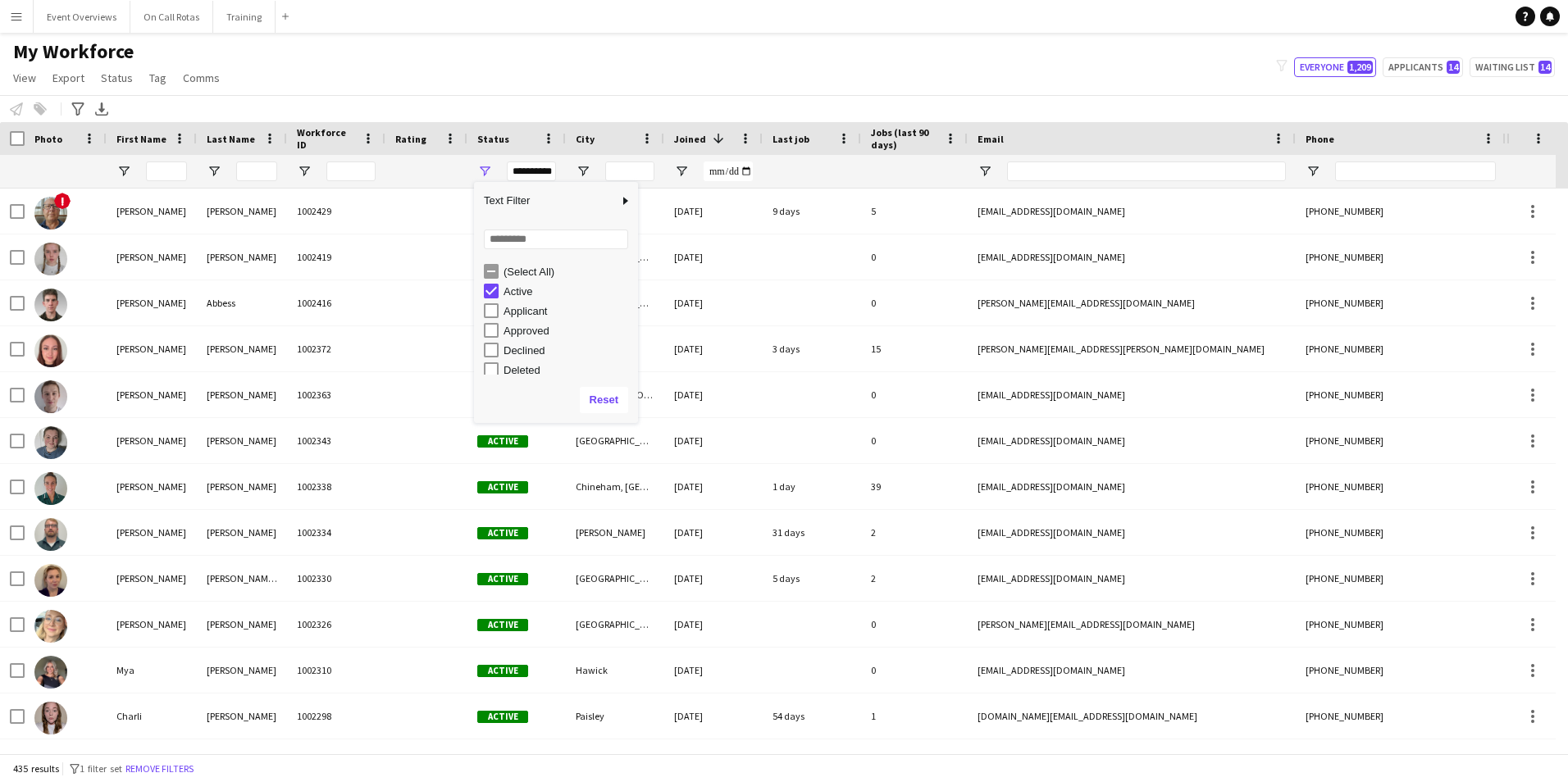
click at [743, 43] on div "My Workforce View Views Default view Active Staff Applications - First Aider Ap…" at bounding box center [784, 67] width 1568 height 56
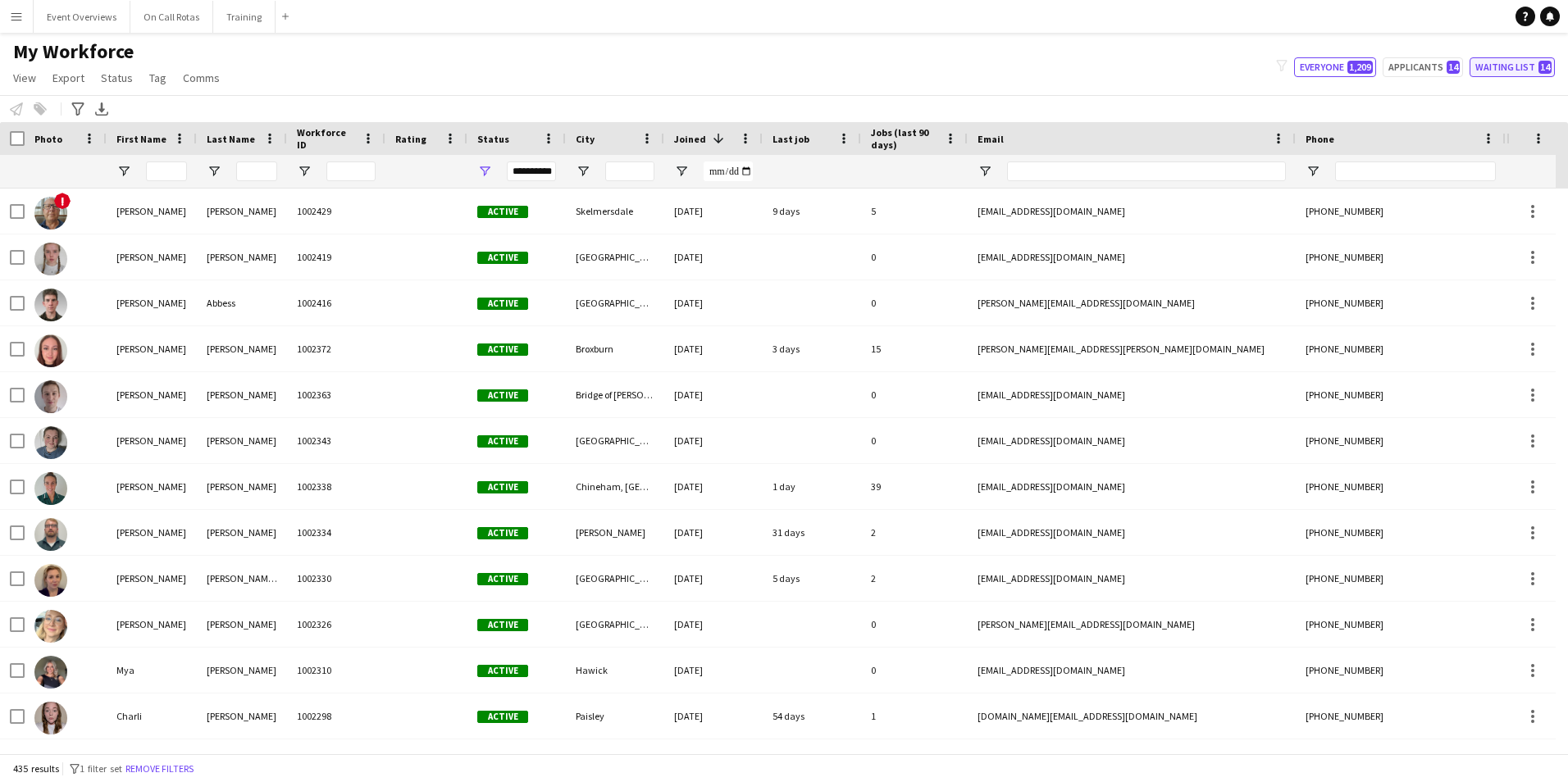
drag, startPoint x: 1518, startPoint y: 65, endPoint x: 1488, endPoint y: 67, distance: 30.1
click at [1518, 65] on button "Waiting list 14" at bounding box center [1512, 68] width 85 height 20
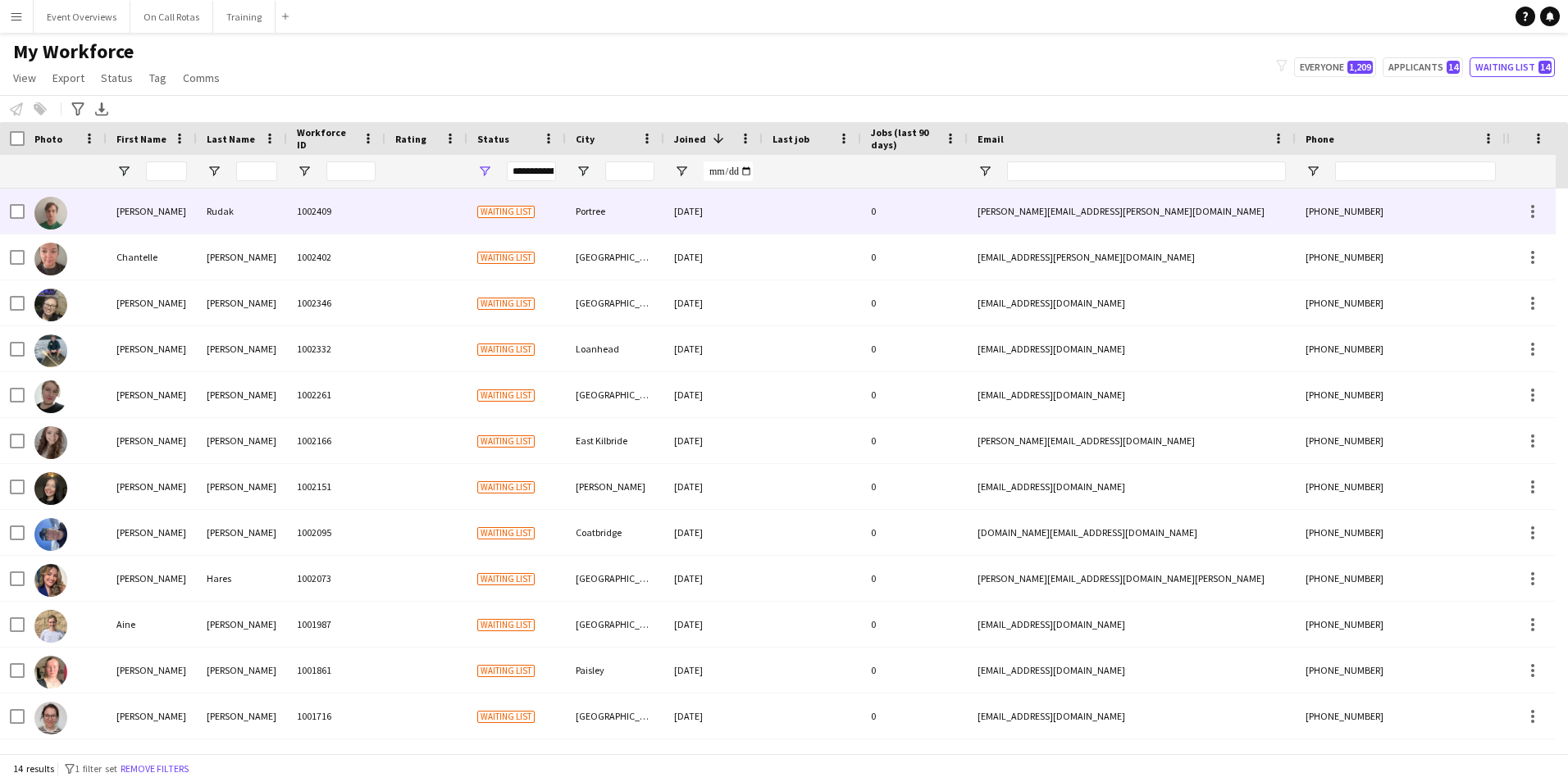
click at [260, 224] on div "Rudak" at bounding box center [241, 210] width 90 height 45
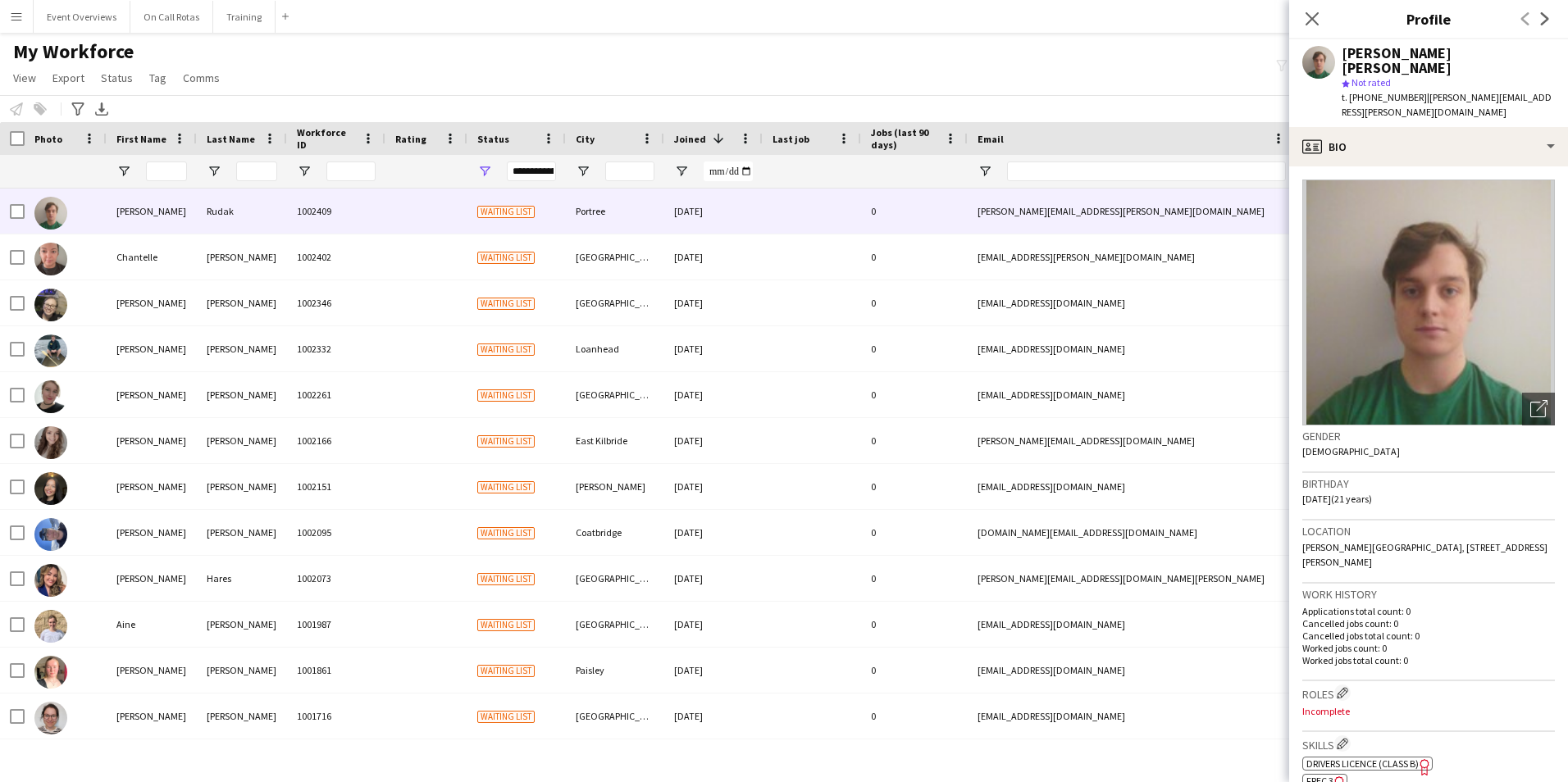
click at [1365, 166] on app-crew-profile-bio "Open photos pop-in Gender Male Birthday 15-04-2004 (21 years) Location Fletcher…" at bounding box center [1428, 474] width 279 height 616
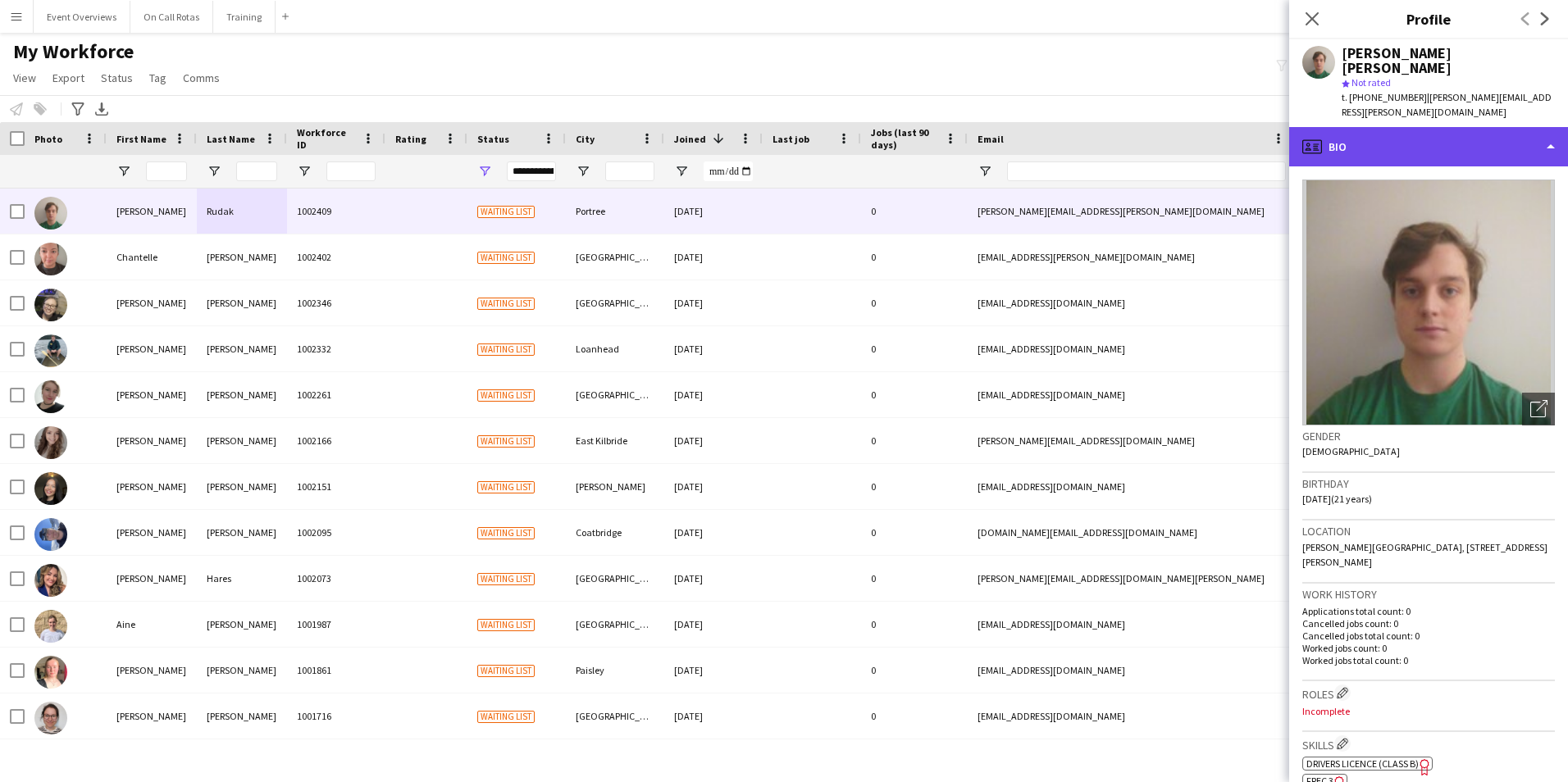
click at [1366, 127] on div "profile Bio" at bounding box center [1428, 146] width 279 height 39
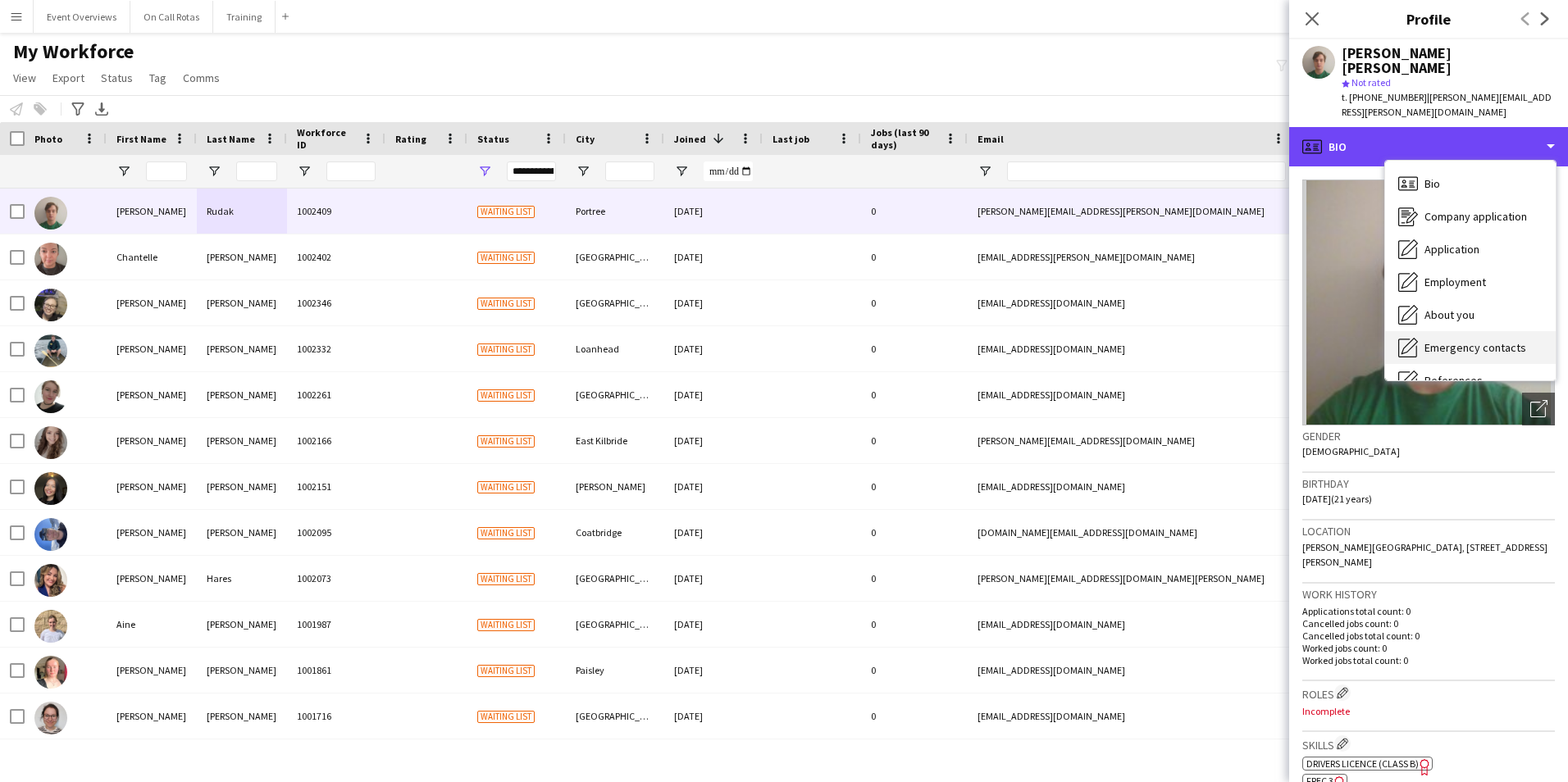
scroll to position [82, 0]
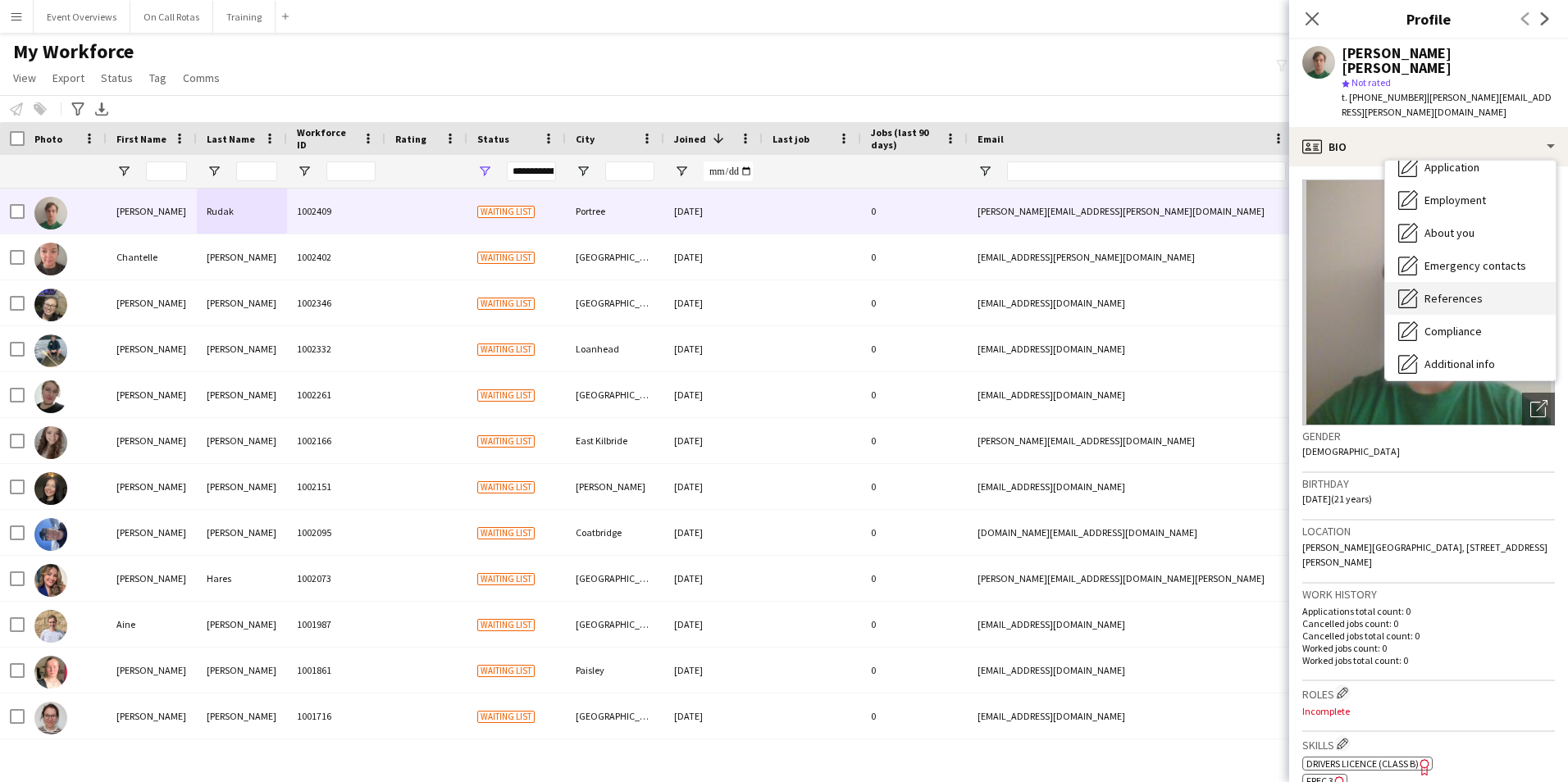
click at [1465, 291] on span "References" at bounding box center [1454, 299] width 58 height 15
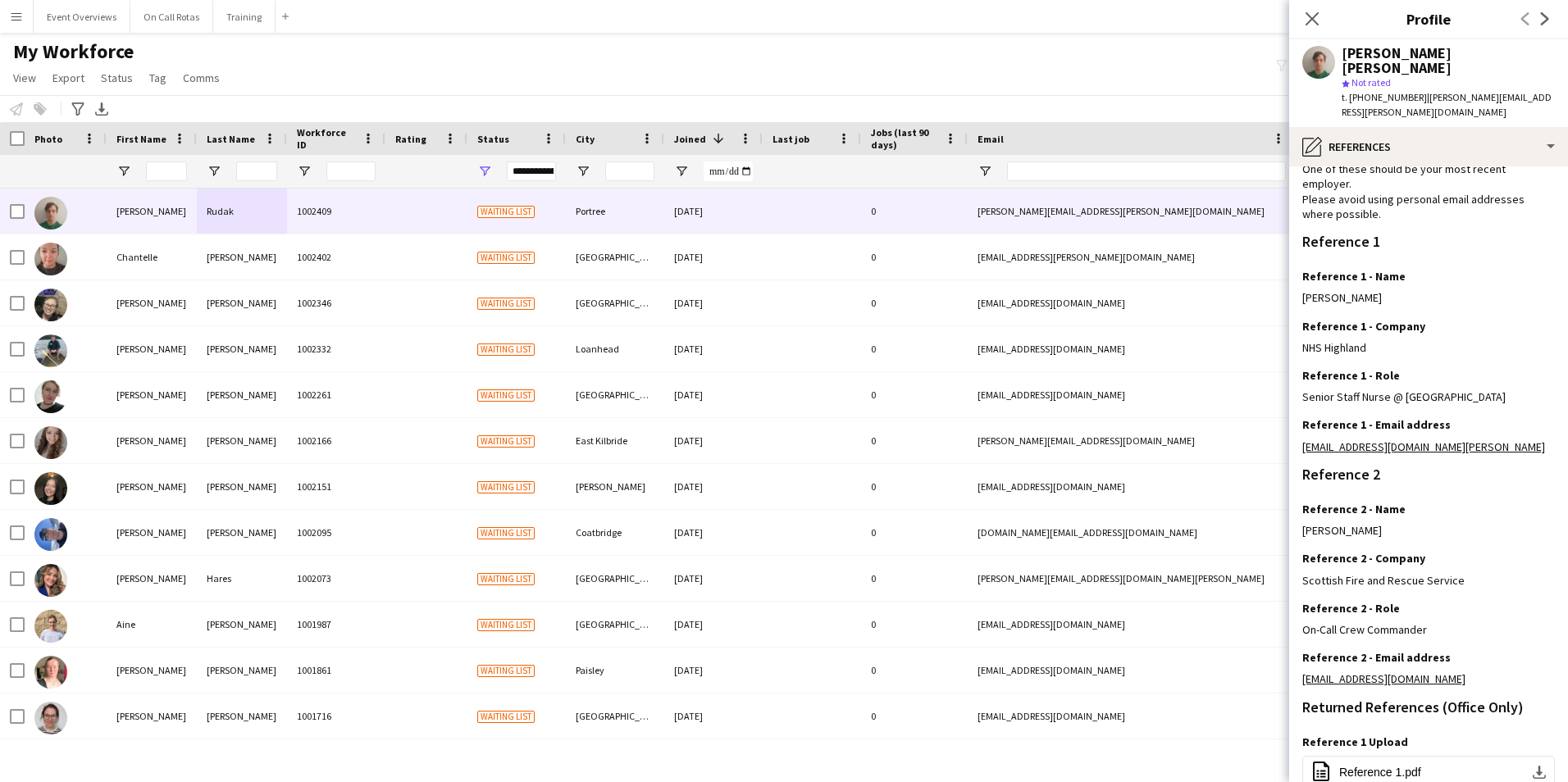
click at [1322, 16] on div "Close pop-in" at bounding box center [1312, 18] width 46 height 37
drag, startPoint x: 1318, startPoint y: 16, endPoint x: 1301, endPoint y: 24, distance: 18.8
click at [1318, 17] on icon "Close pop-in" at bounding box center [1312, 18] width 13 height 13
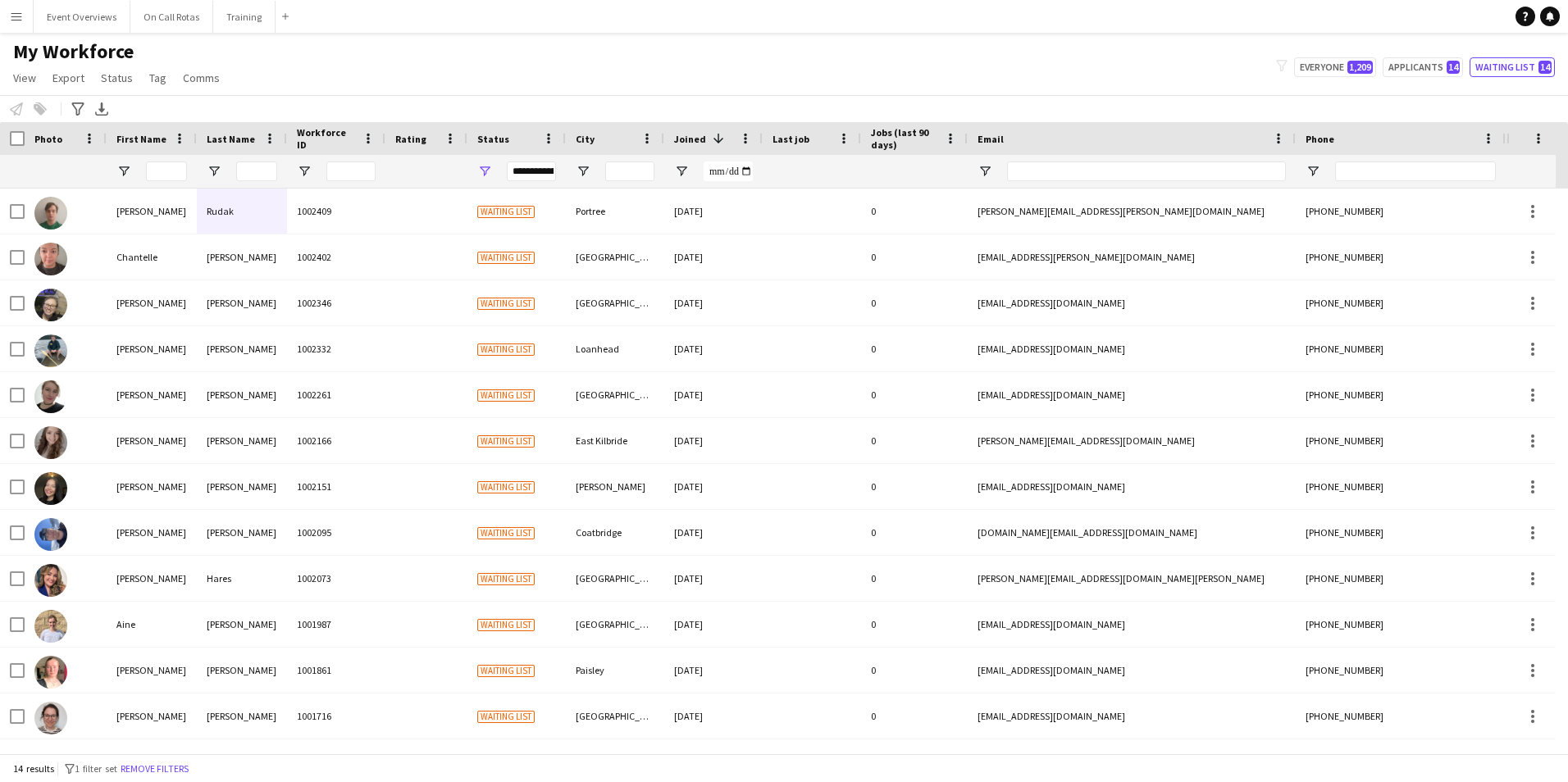
click at [552, 169] on div "**********" at bounding box center [532, 172] width 49 height 20
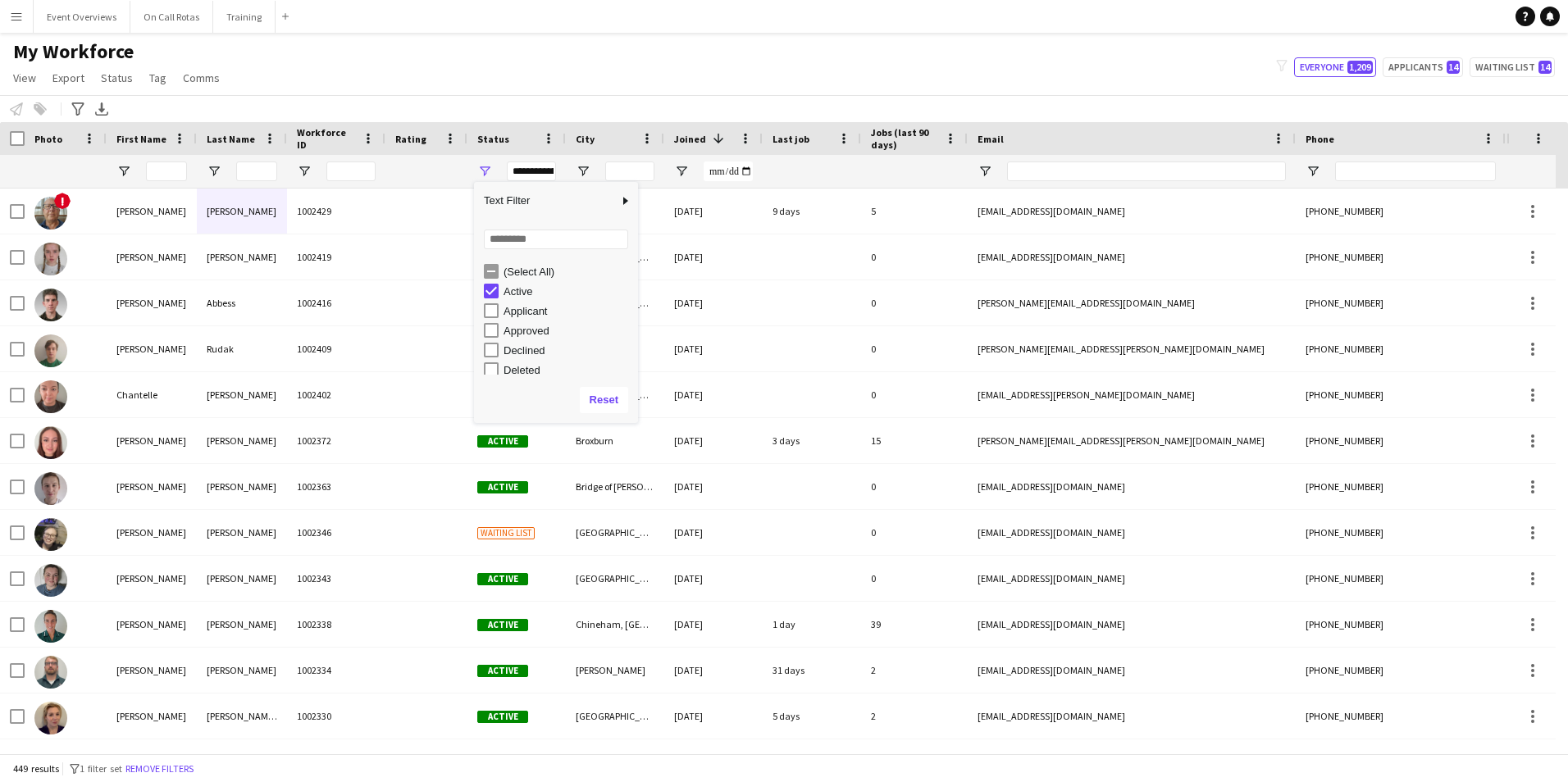
scroll to position [103, 0]
type input "**********"
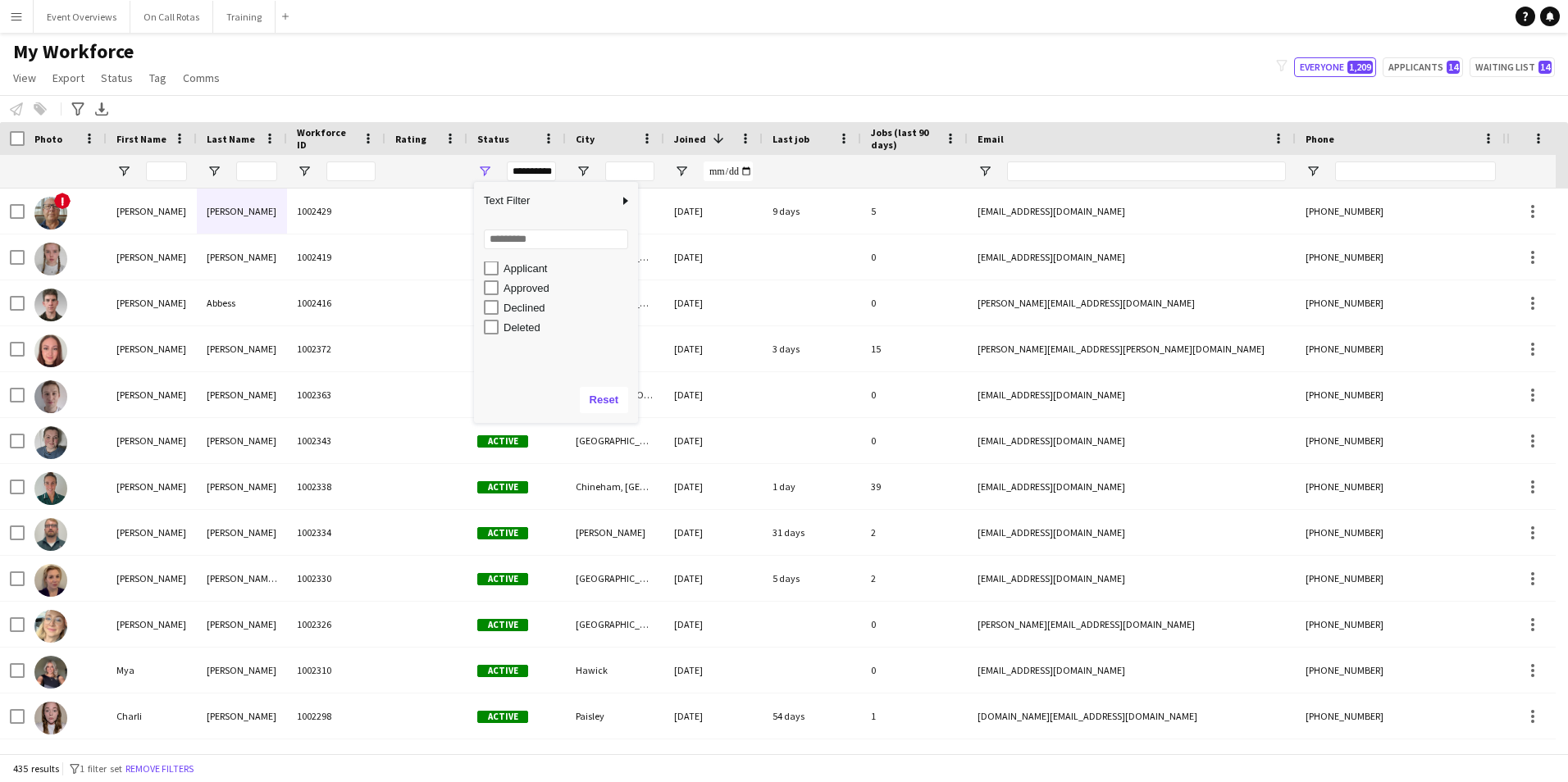
scroll to position [0, 0]
click at [784, 21] on app-navbar "Menu Boards Boards Boards All jobs Status Workforce Workforce My Workforce Recr…" at bounding box center [784, 16] width 1568 height 33
click at [143, 167] on div at bounding box center [152, 172] width 90 height 33
click at [159, 172] on input "First Name Filter Input" at bounding box center [166, 172] width 41 height 20
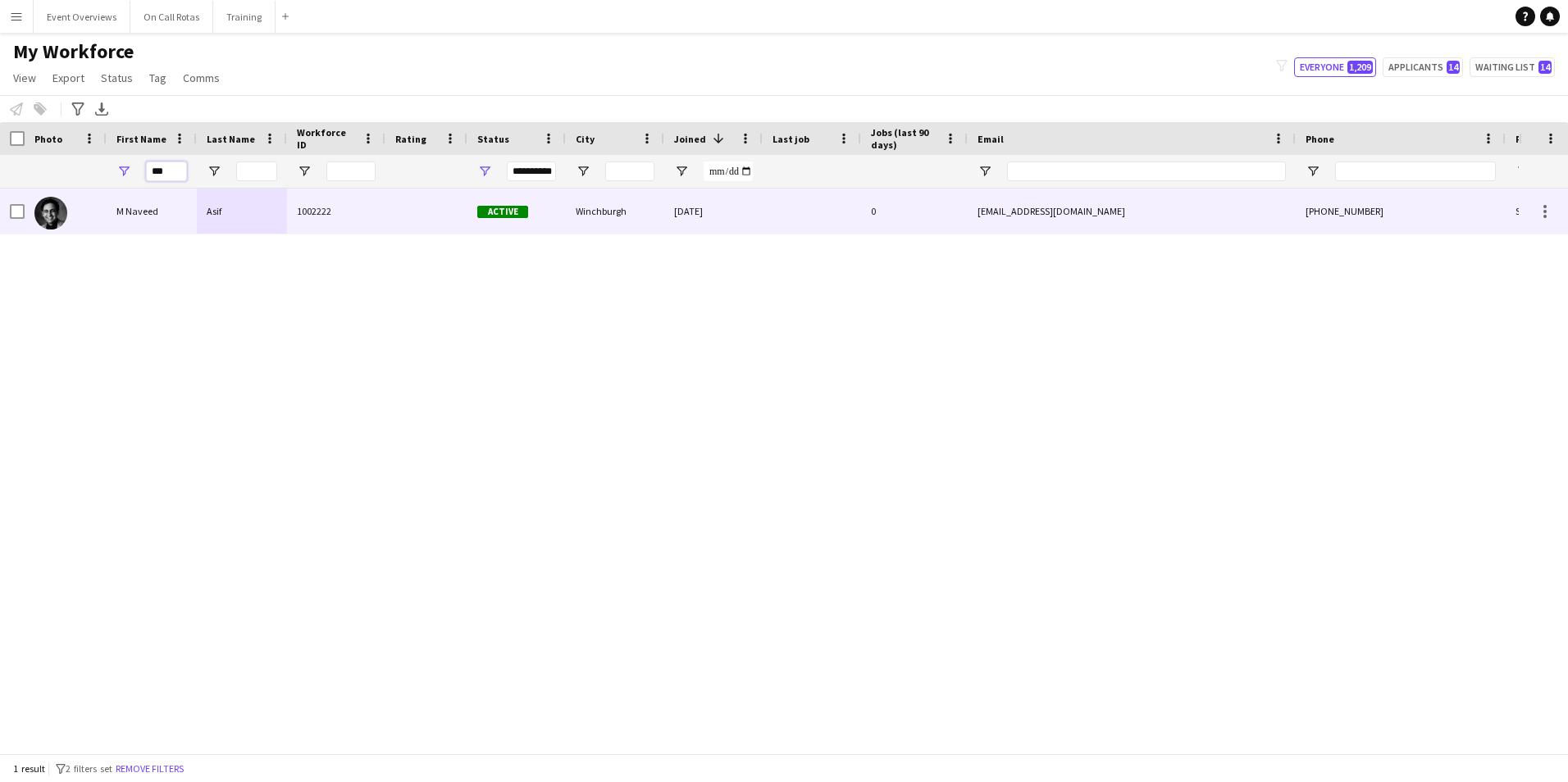
type input "***"
click at [182, 223] on div "M Naveed" at bounding box center [152, 210] width 90 height 45
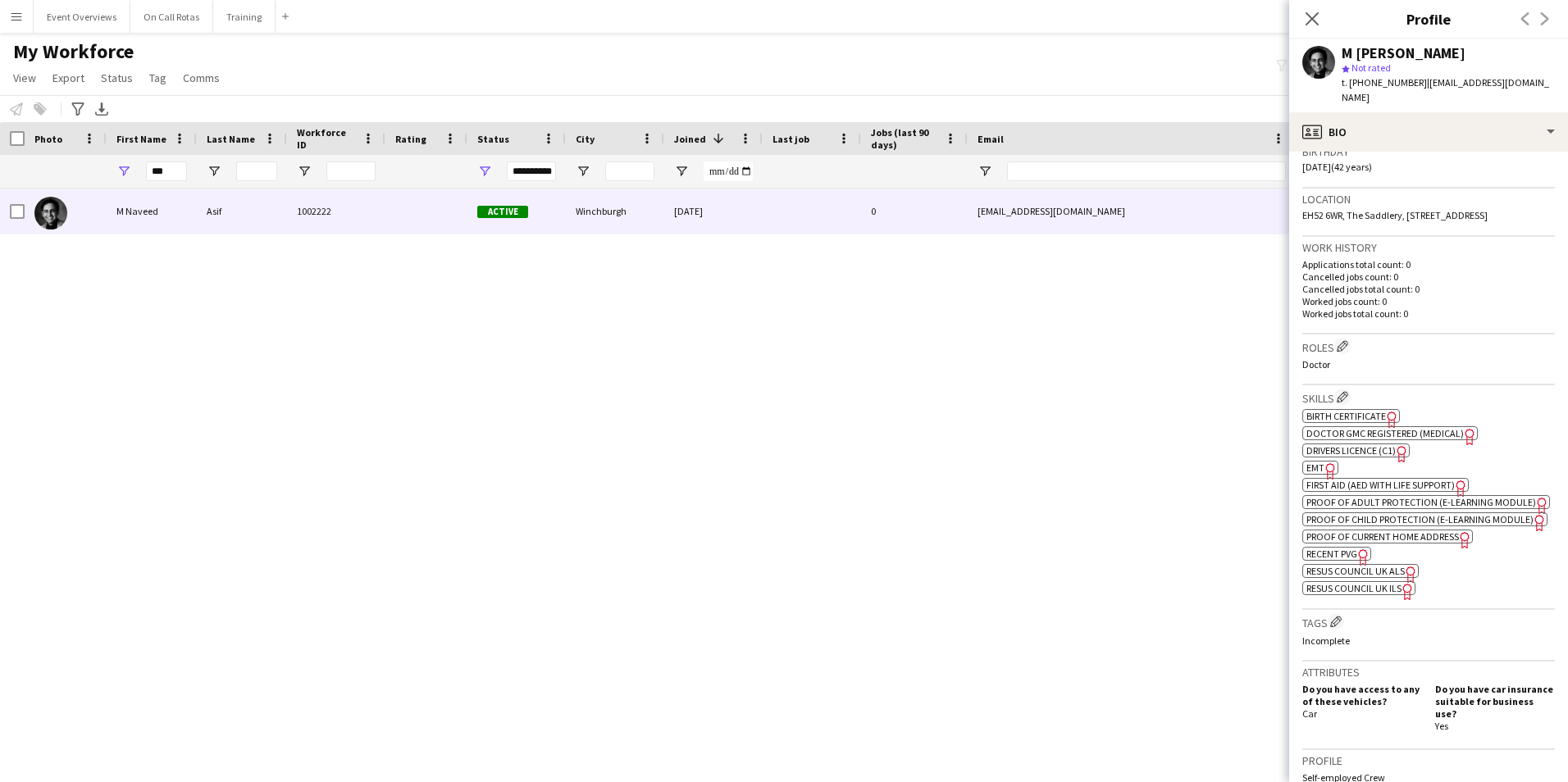
scroll to position [328, 0]
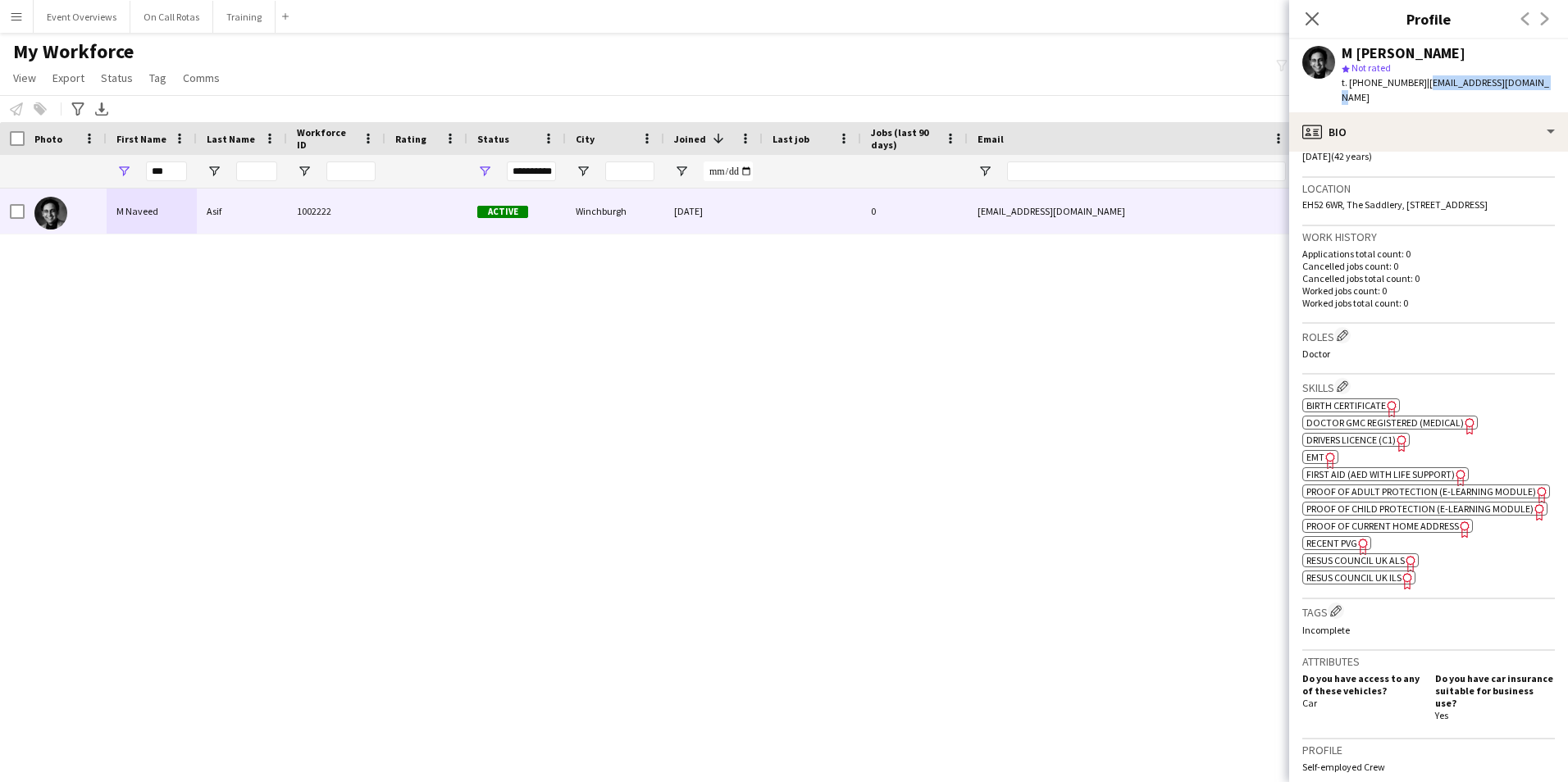
drag, startPoint x: 1531, startPoint y: 87, endPoint x: 1423, endPoint y: 92, distance: 108.1
click at [1423, 92] on div "M Naveed Asif star Not rated t. +447817997246 | naveed_asif@hotmail.com" at bounding box center [1428, 76] width 279 height 73
copy span "naveed_asif@hotmail.com"
click at [1303, 21] on app-icon "Close pop-in" at bounding box center [1313, 19] width 24 height 24
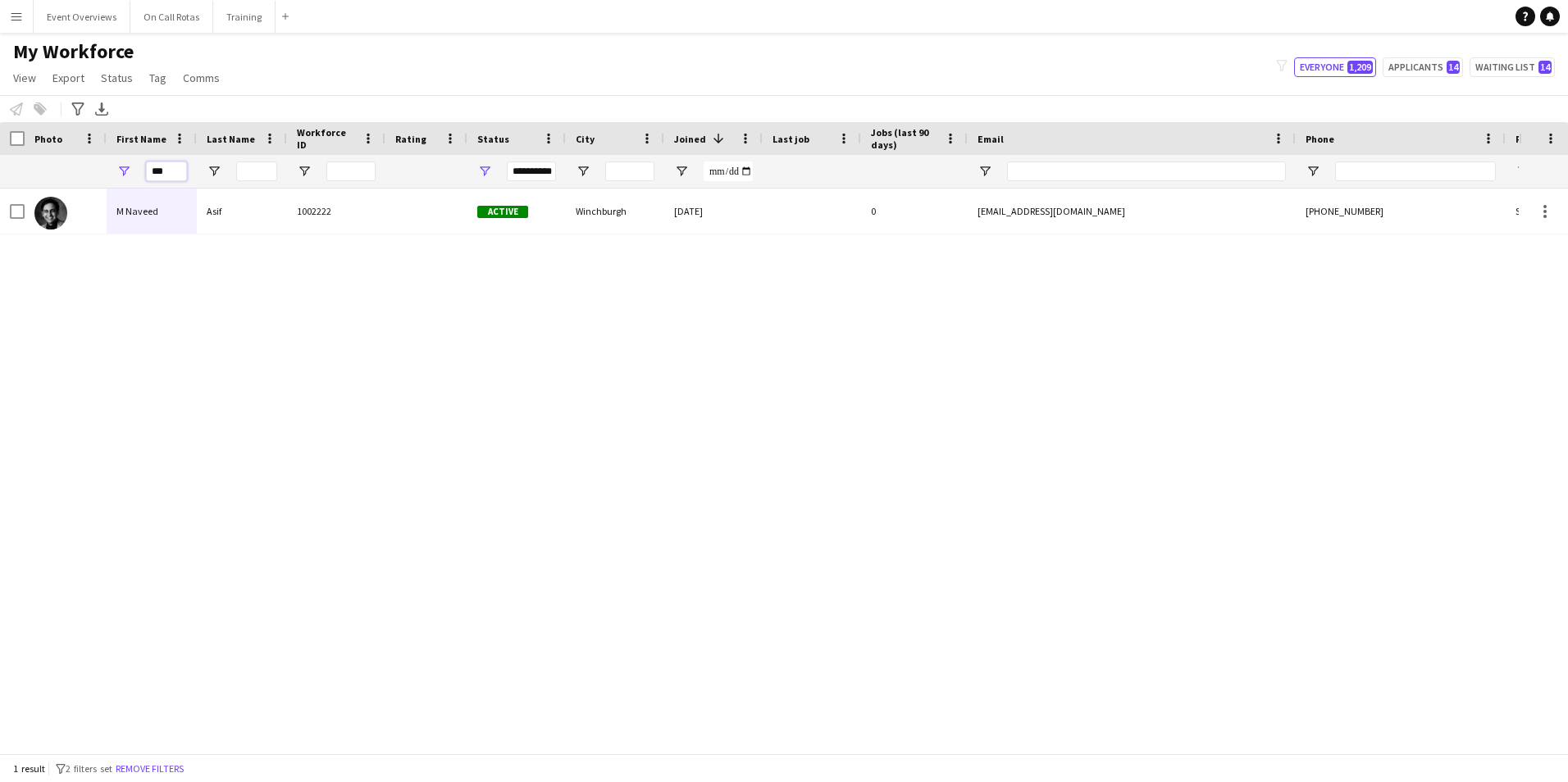
drag, startPoint x: 171, startPoint y: 172, endPoint x: 61, endPoint y: 184, distance: 110.7
click at [68, 195] on div "Workforce Details Photo First Name" at bounding box center [784, 438] width 1568 height 631
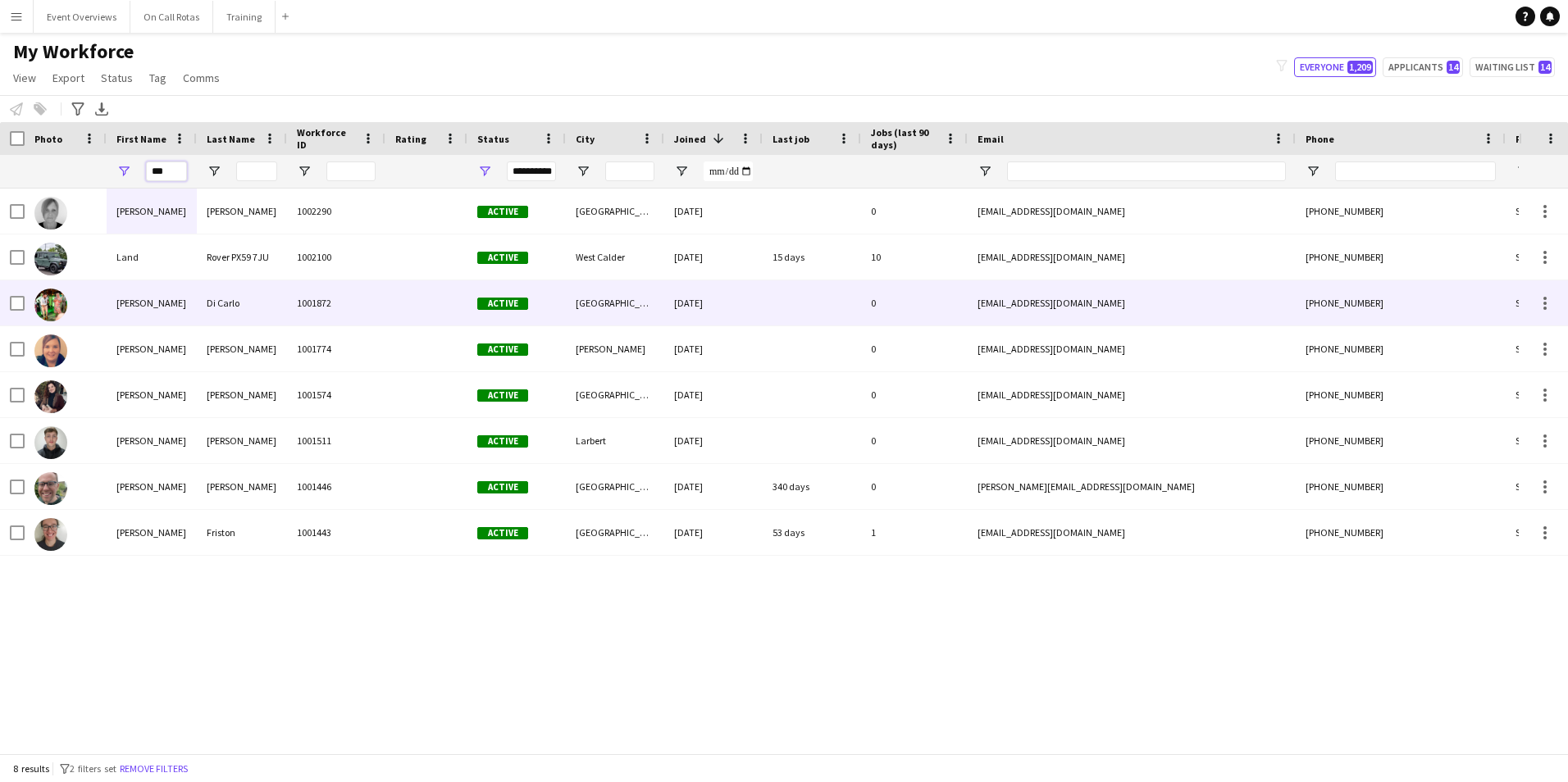
type input "***"
click at [208, 293] on div "Di Carlo" at bounding box center [241, 302] width 90 height 45
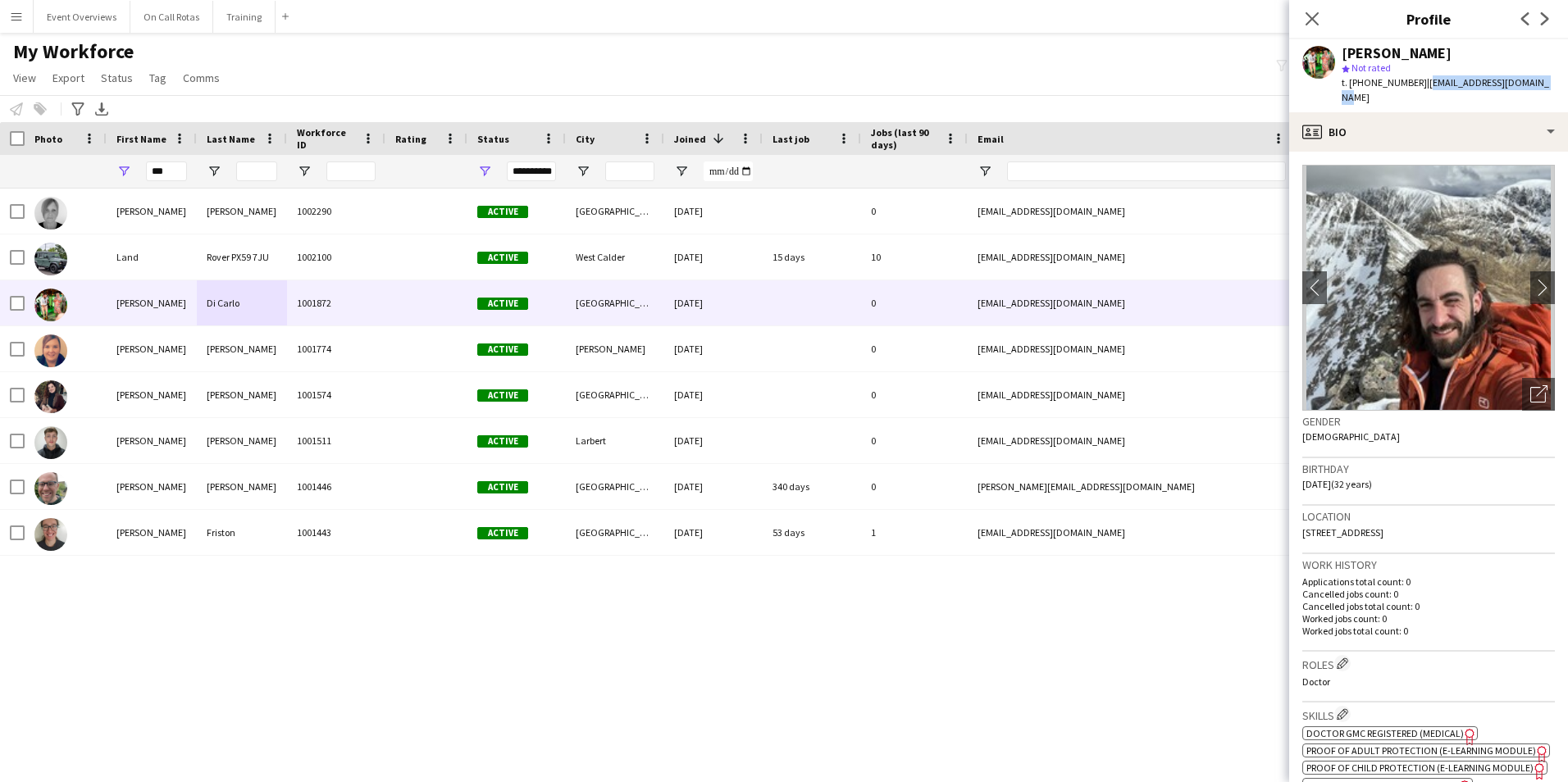
drag, startPoint x: 1544, startPoint y: 79, endPoint x: 1422, endPoint y: 91, distance: 122.6
click at [1422, 91] on div "Andrew Di Carlo star Not rated t. +447815692296 | andrewadicarlo@gmail.com" at bounding box center [1428, 76] width 279 height 73
copy span "andrewadicarlo@gmail.com"
click at [1308, 20] on icon "Close pop-in" at bounding box center [1311, 18] width 16 height 16
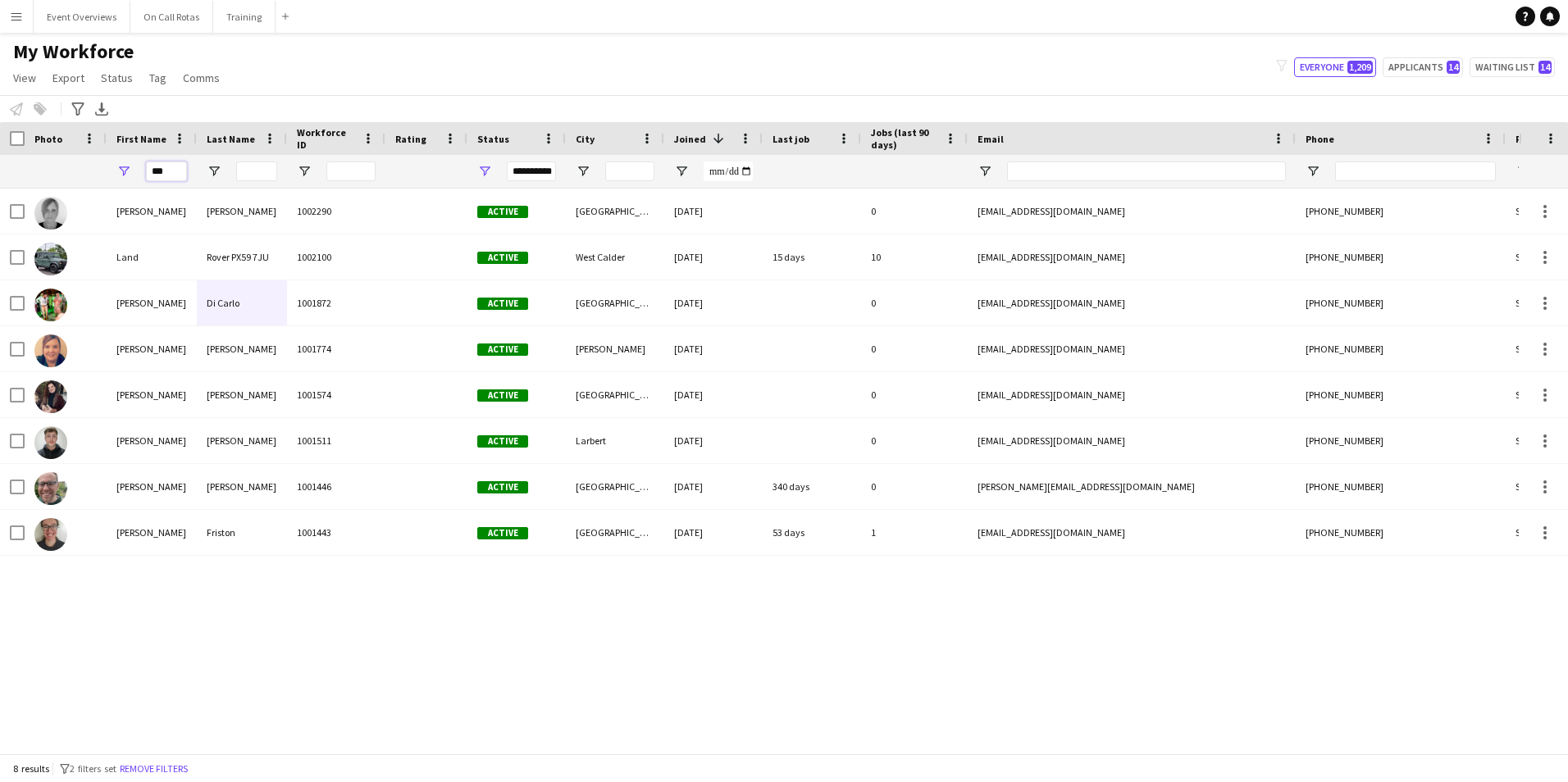
drag, startPoint x: 172, startPoint y: 174, endPoint x: 113, endPoint y: 176, distance: 59.0
click at [113, 176] on div "***" at bounding box center [152, 172] width 90 height 33
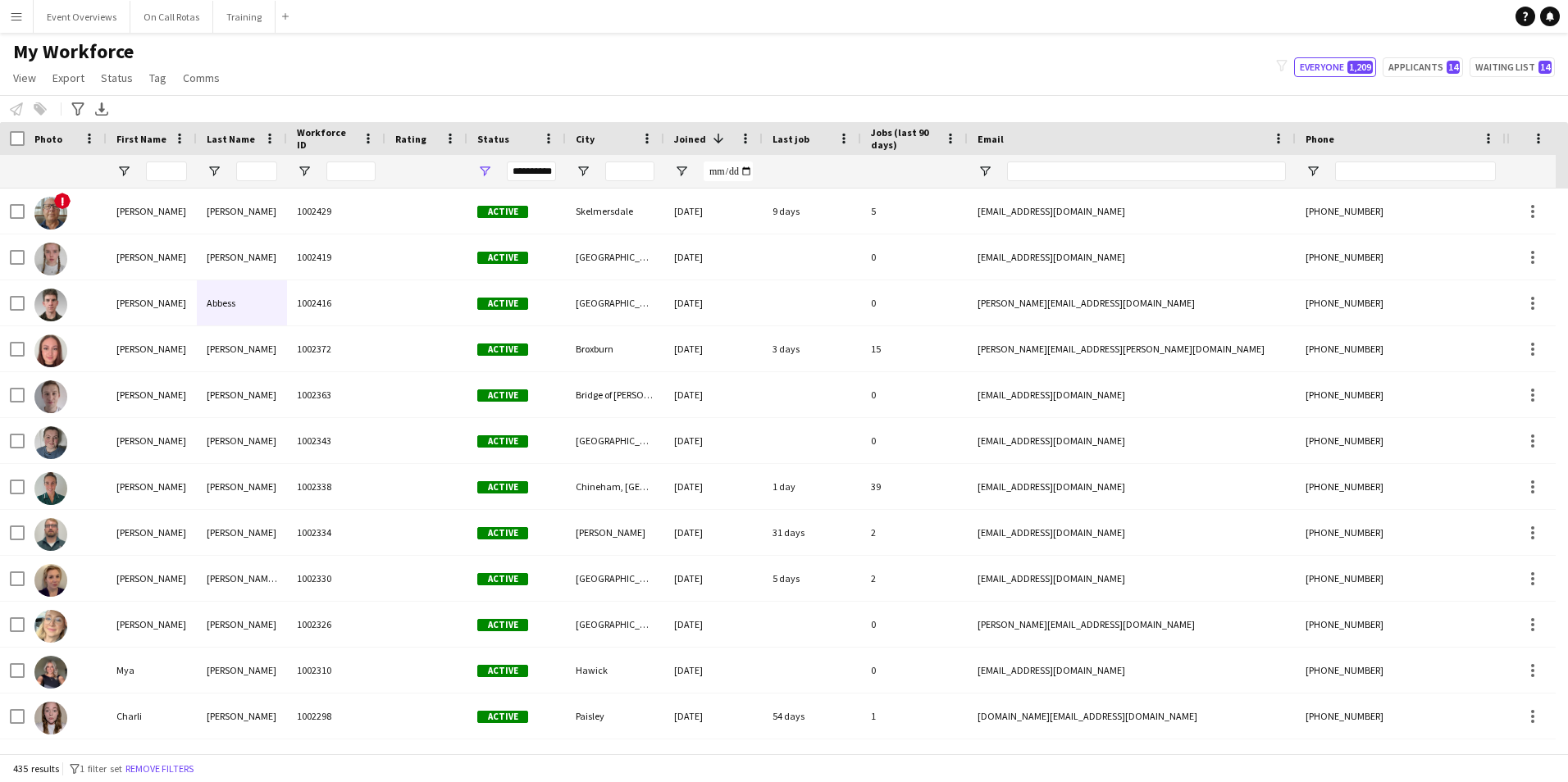
click at [1414, 79] on div "My Workforce View Views Default view Active Staff Applications - First Aider Ap…" at bounding box center [784, 67] width 1568 height 56
click at [1414, 76] on button "Applicants 14" at bounding box center [1424, 68] width 80 height 20
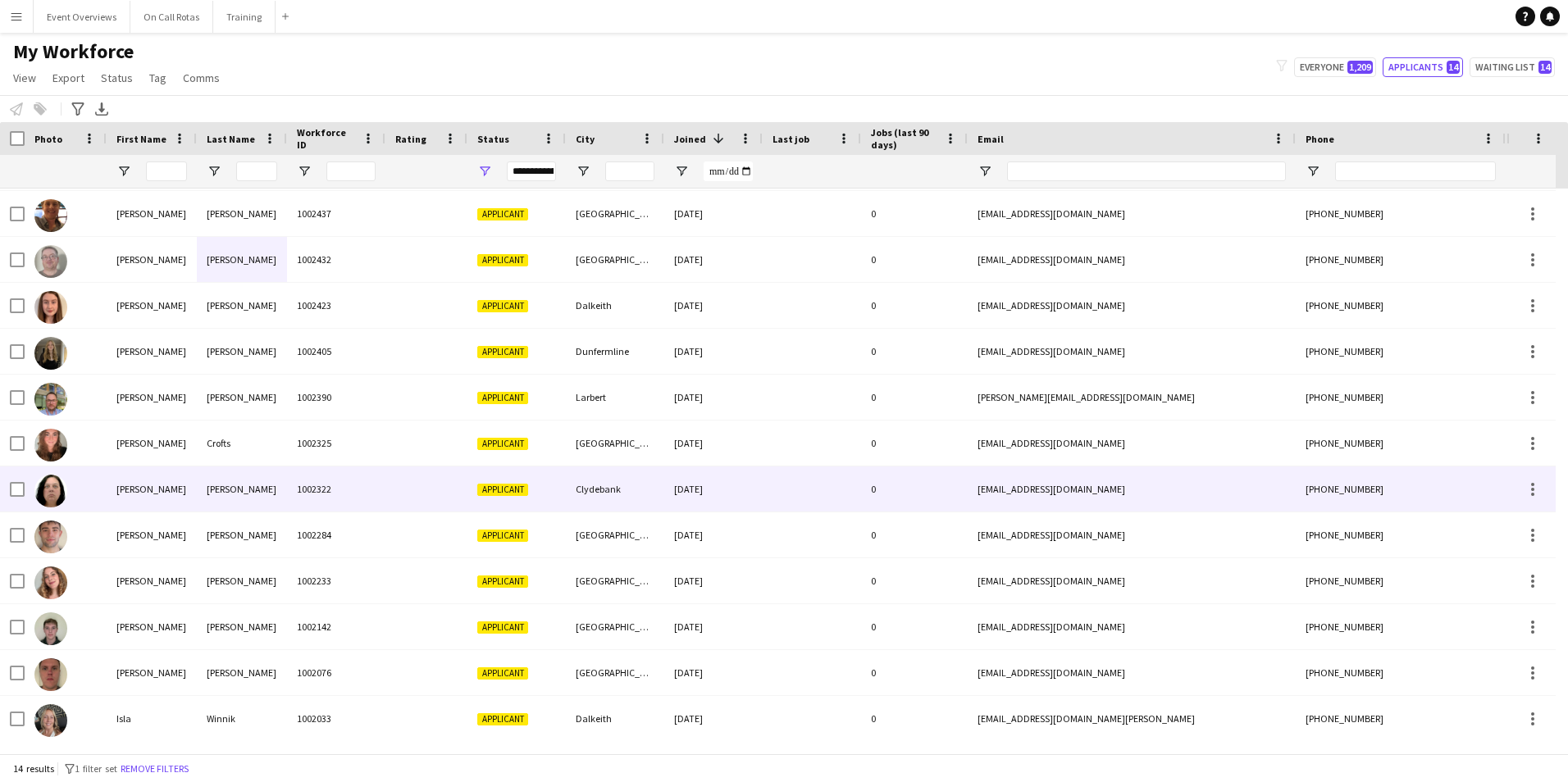
scroll to position [0, 0]
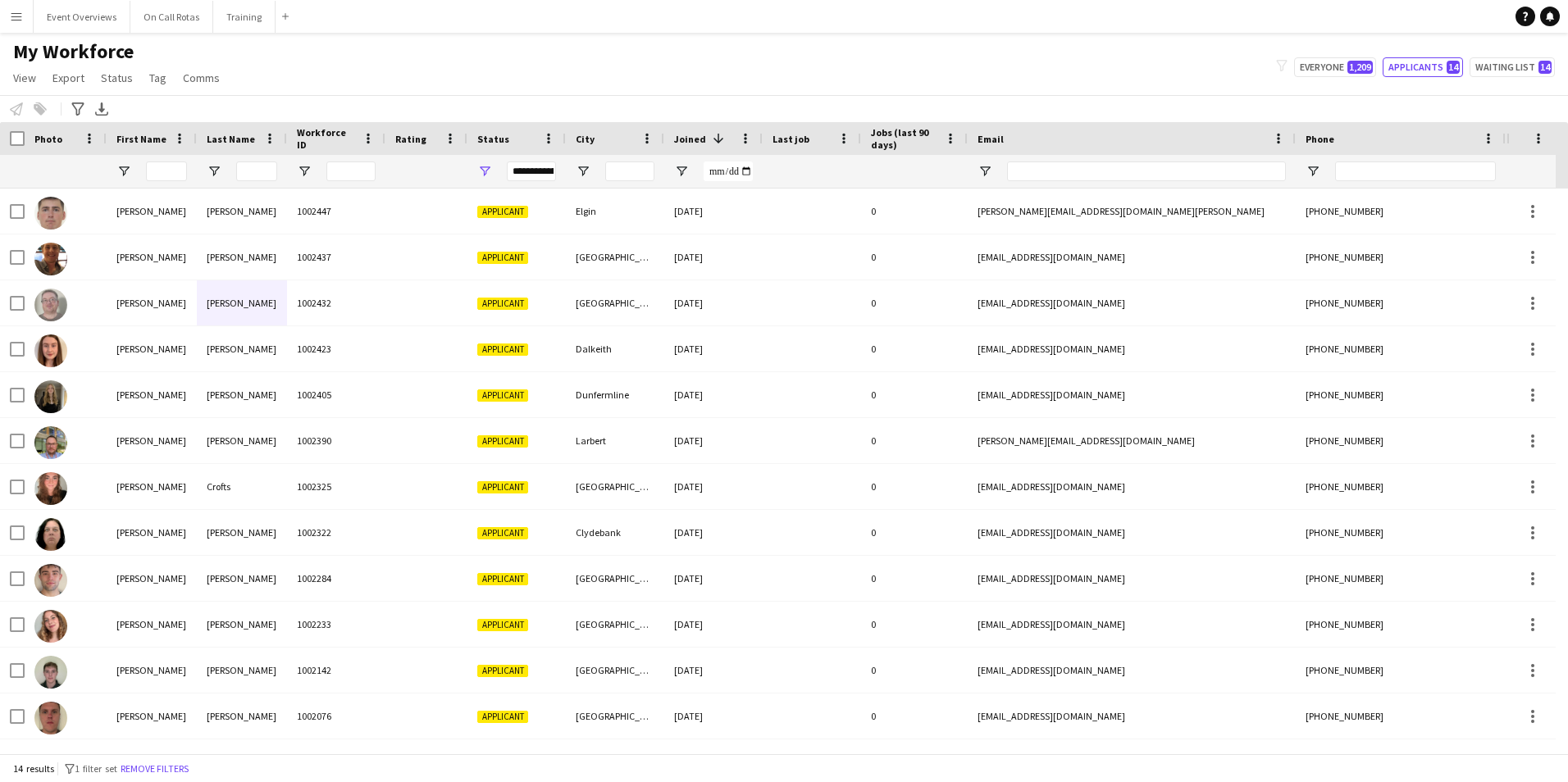
click at [514, 180] on div "**********" at bounding box center [532, 172] width 49 height 20
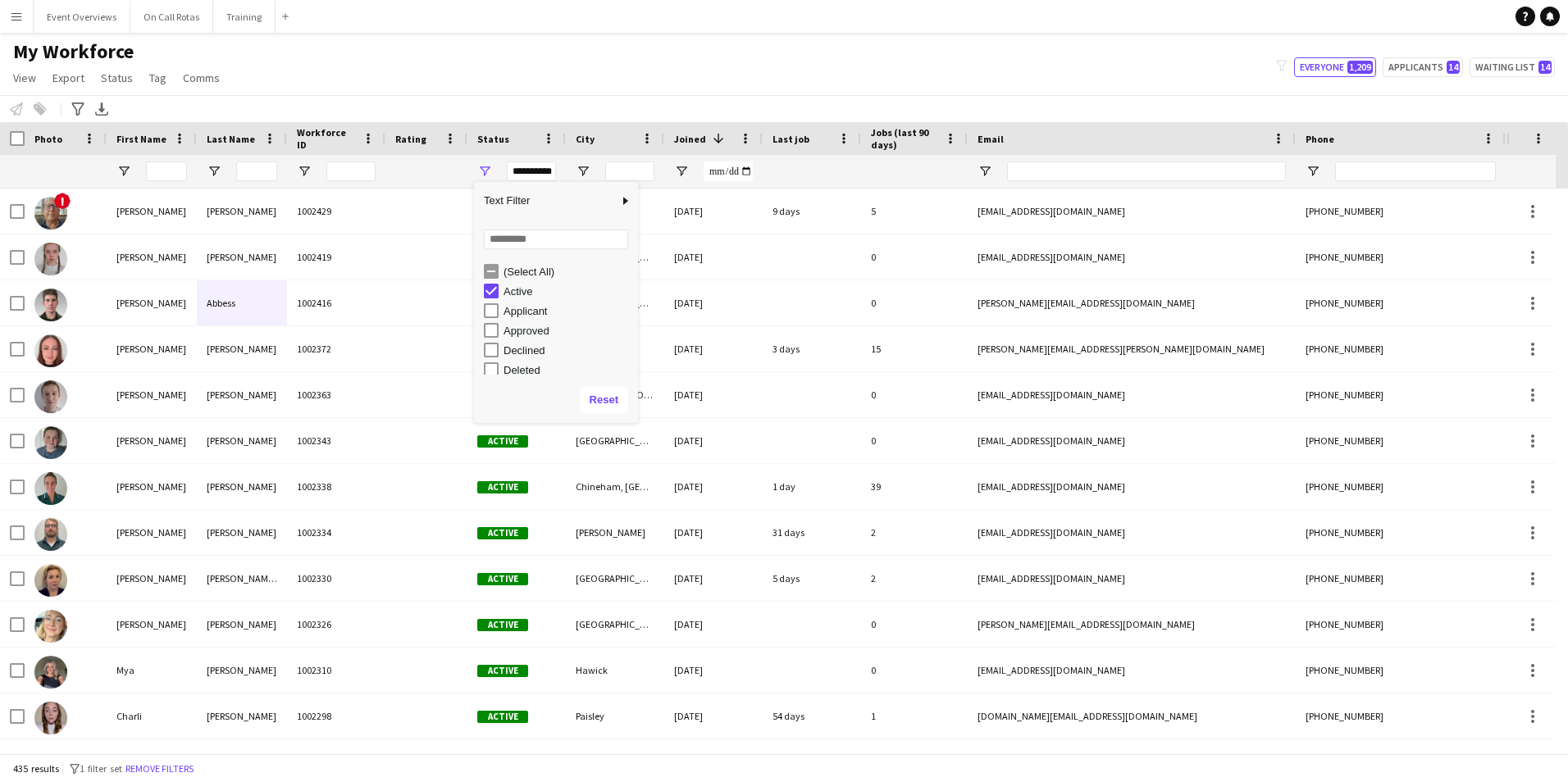
click at [1123, 58] on div "My Workforce View Views Default view Active Staff Applications - First Aider Ap…" at bounding box center [784, 67] width 1568 height 56
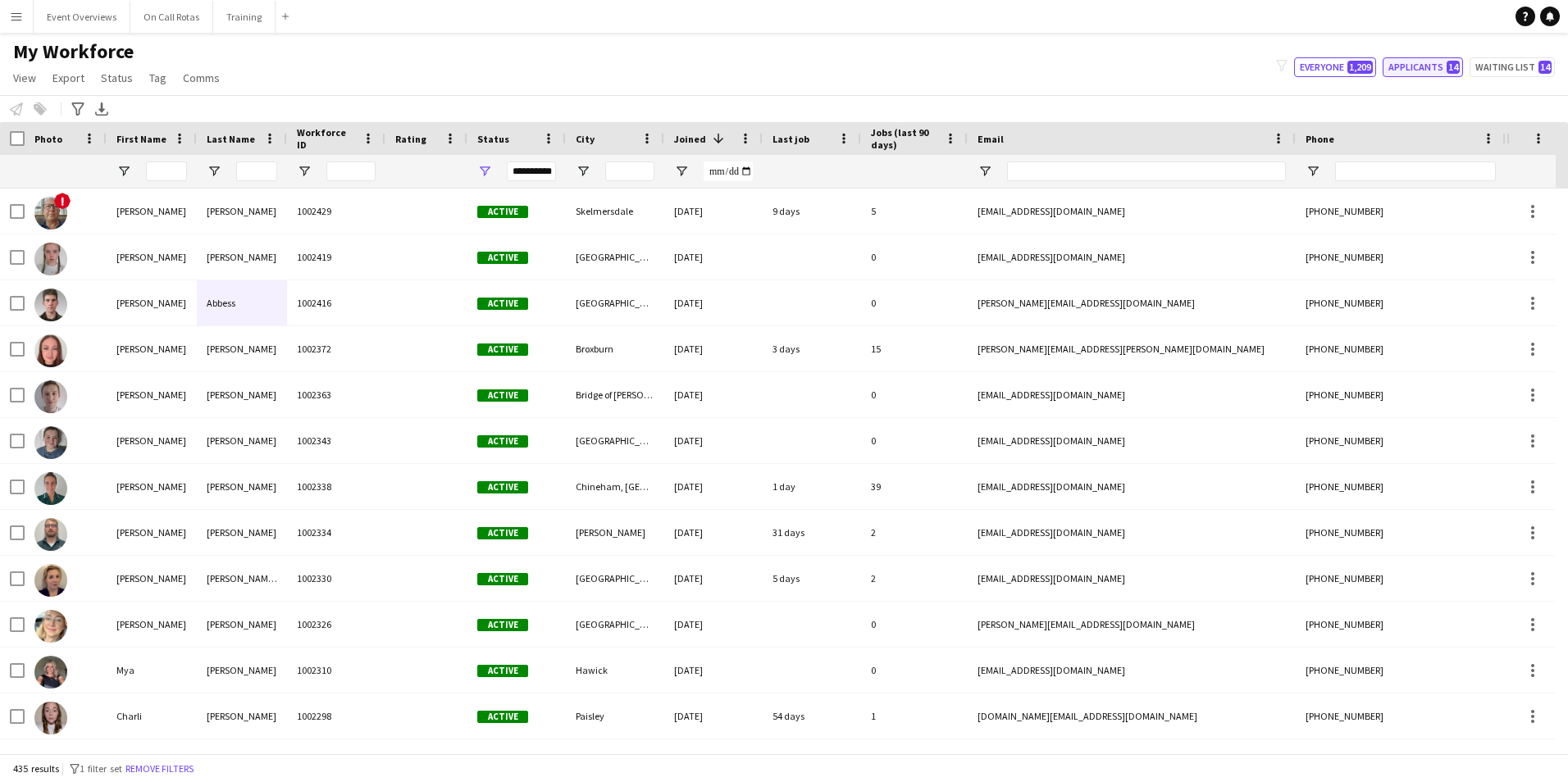
click at [1416, 64] on button "Applicants 14" at bounding box center [1424, 68] width 80 height 20
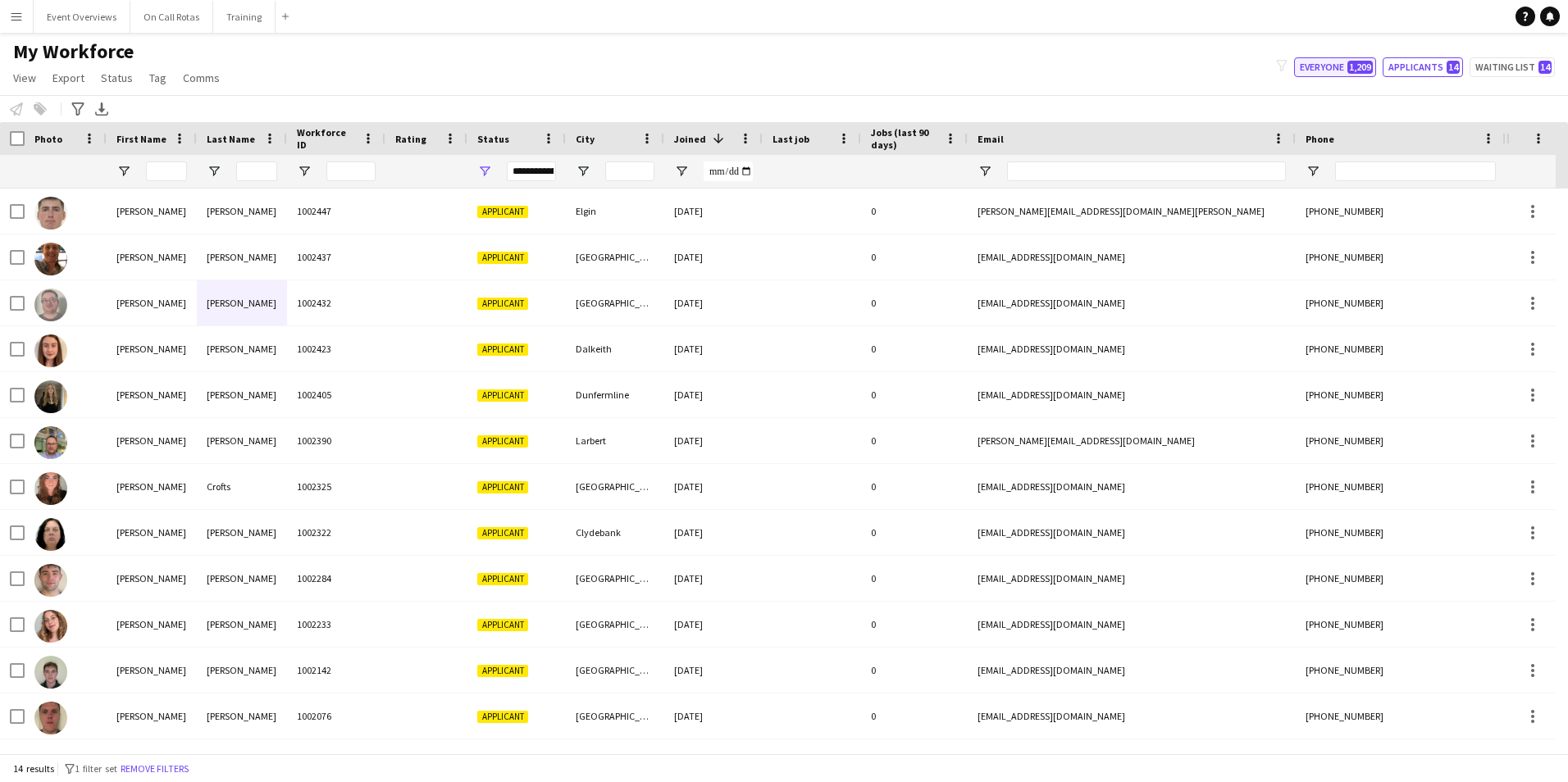
click at [1340, 69] on button "Everyone 1,209" at bounding box center [1336, 68] width 82 height 20
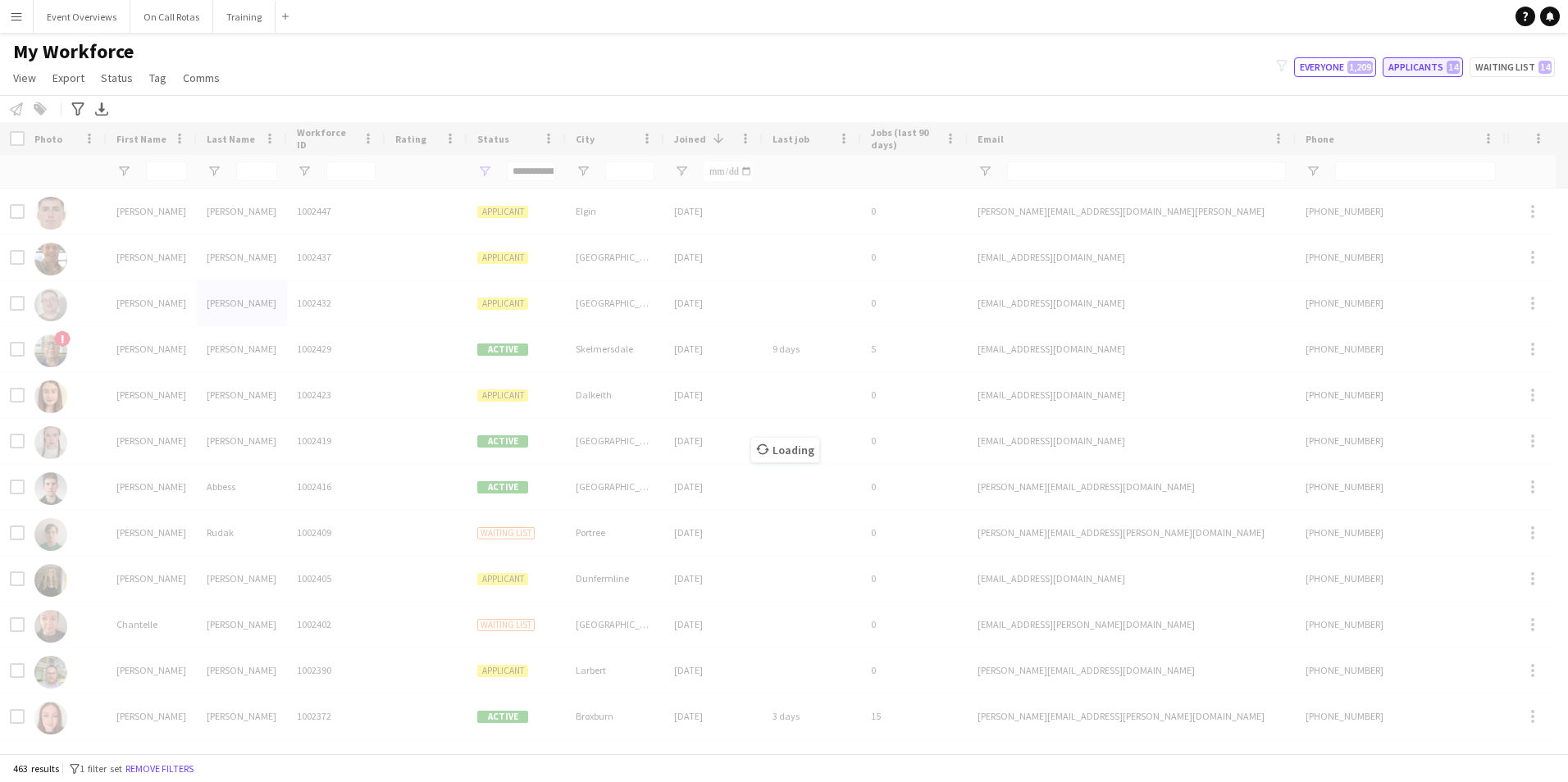
click at [1397, 63] on button "Applicants 14" at bounding box center [1424, 68] width 80 height 20
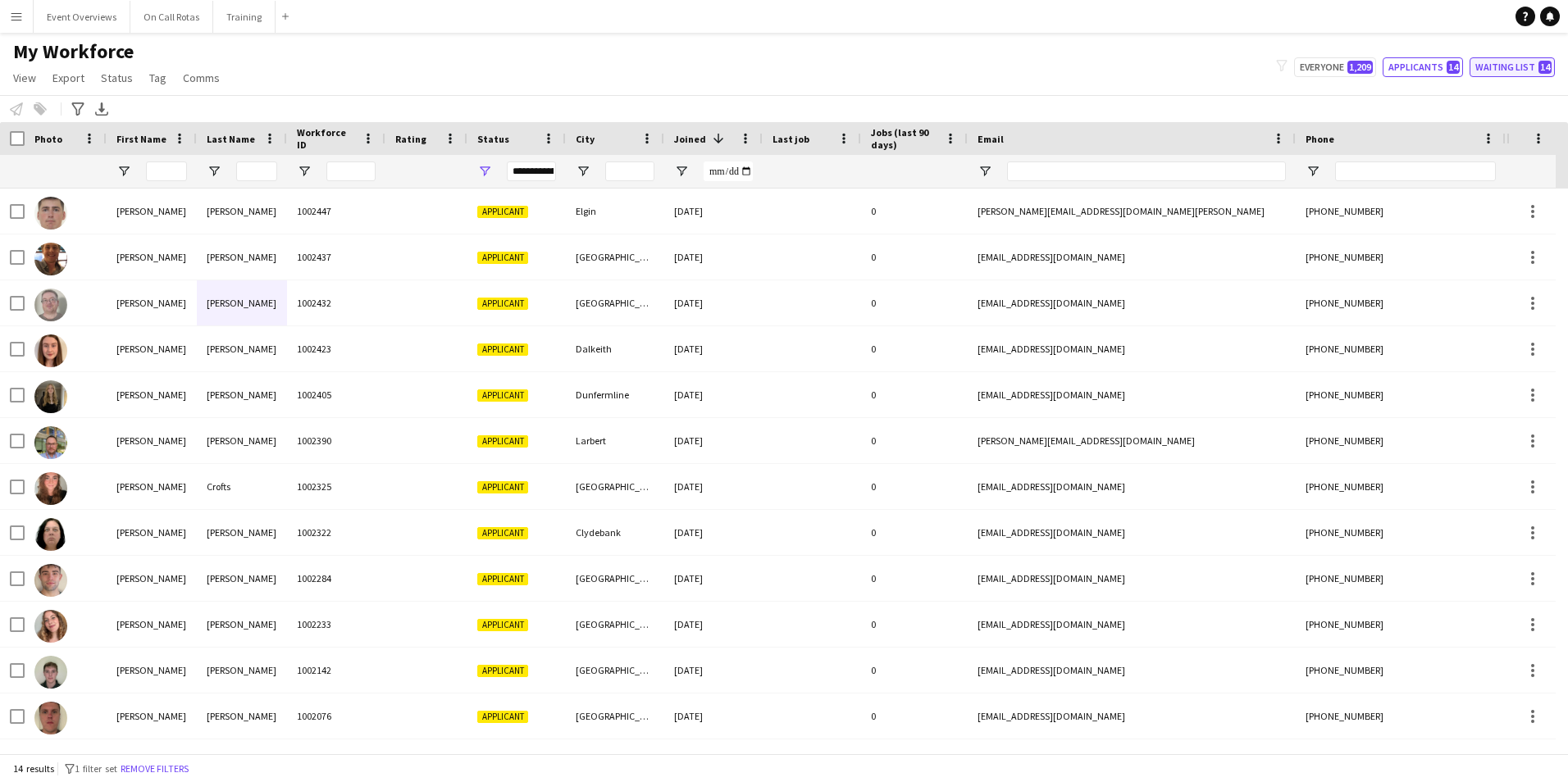
click at [1495, 66] on button "Waiting list 14" at bounding box center [1512, 68] width 85 height 20
type input "**********"
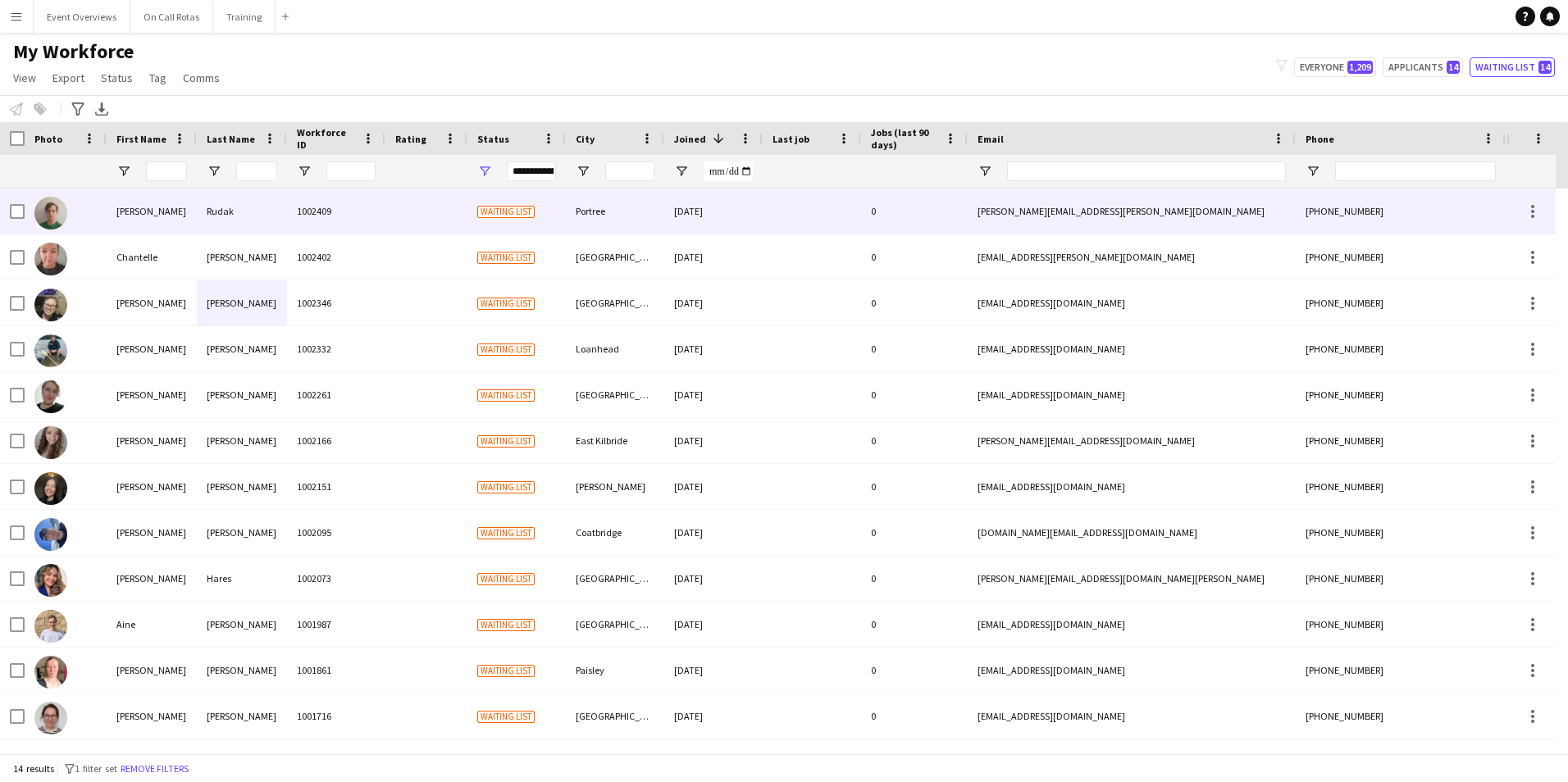
click at [465, 204] on div at bounding box center [427, 210] width 82 height 45
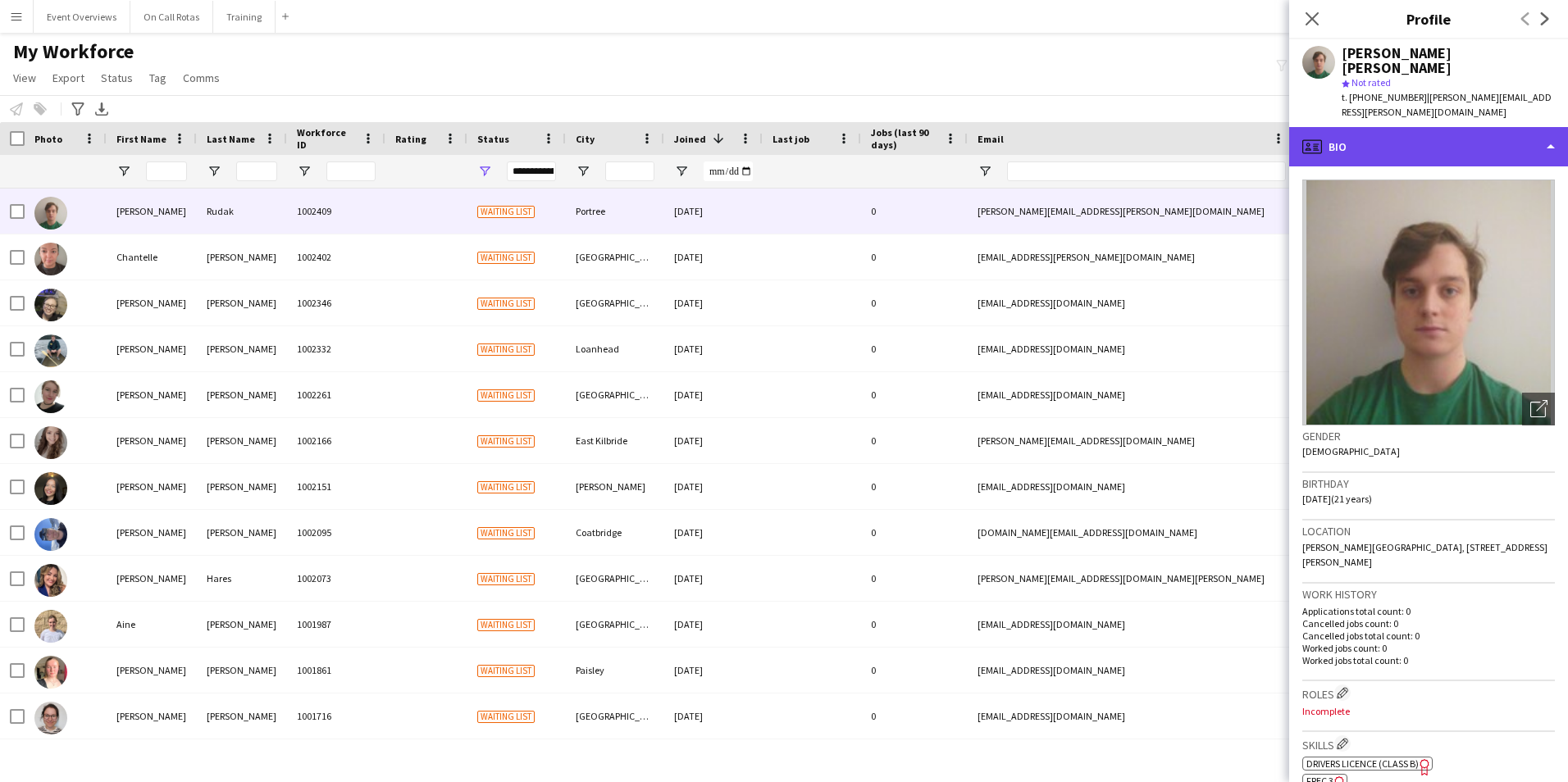
click at [1392, 127] on div "profile Bio" at bounding box center [1428, 146] width 279 height 39
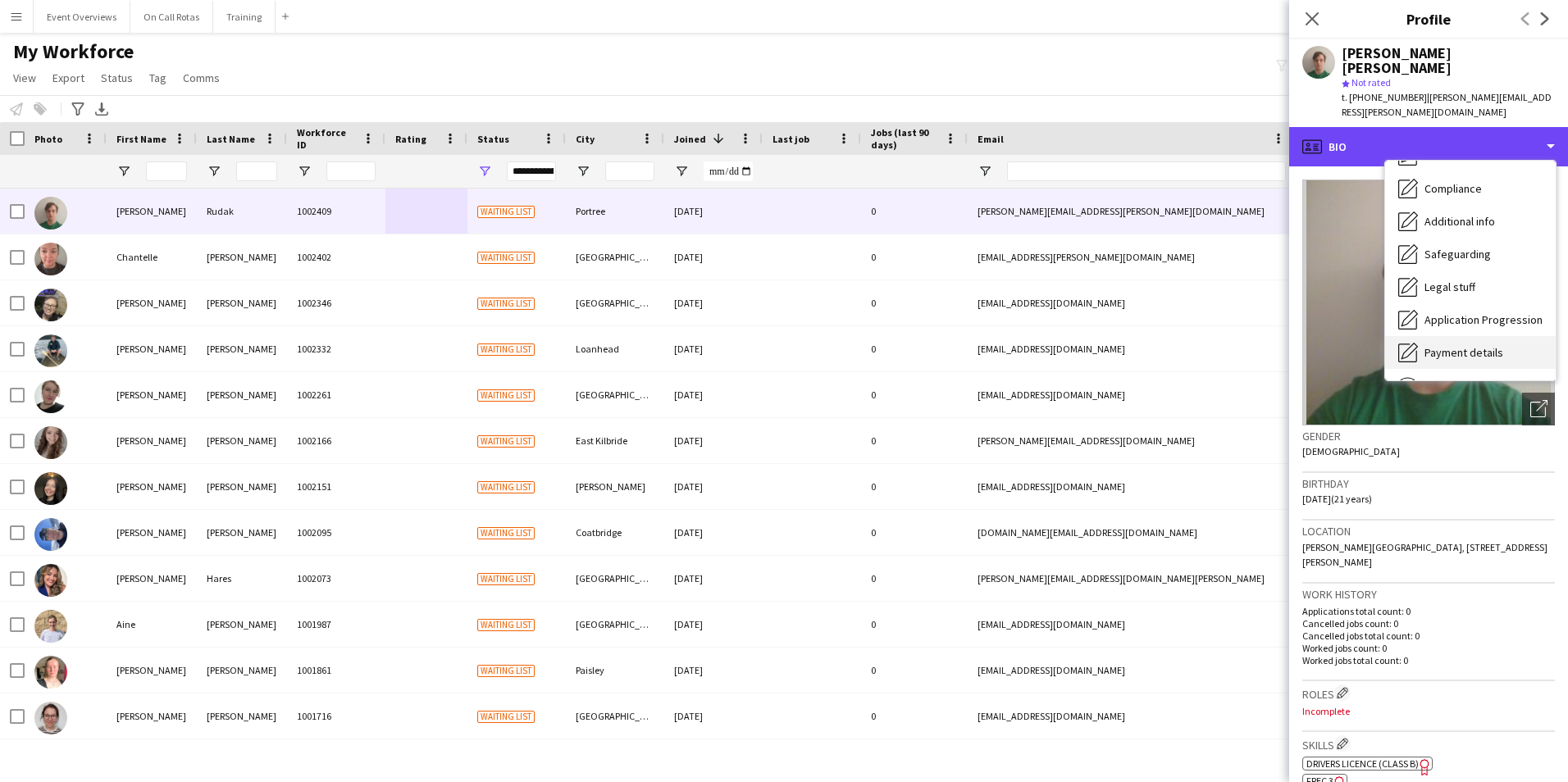
scroll to position [285, 0]
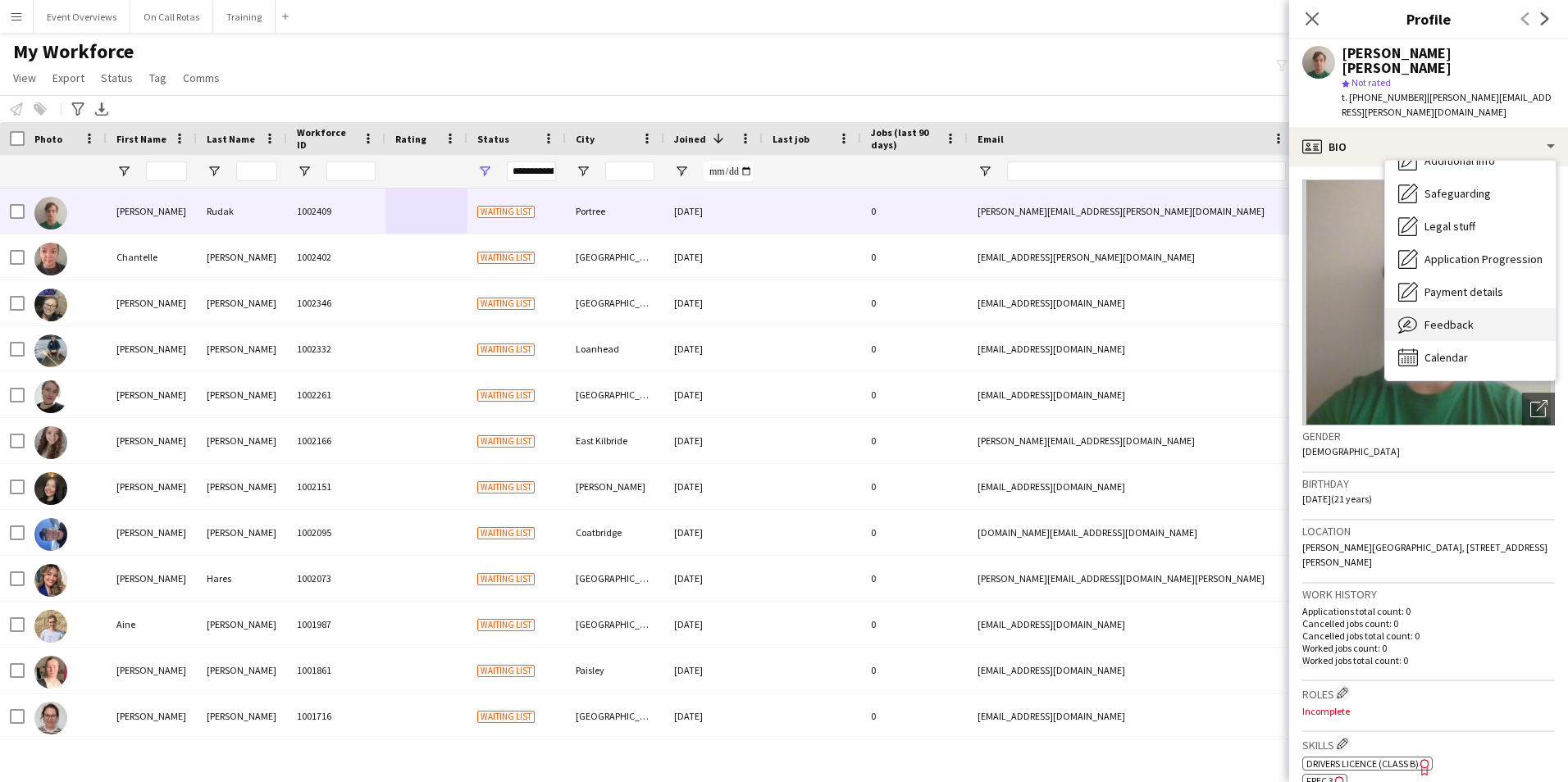
click at [1457, 317] on span "Feedback" at bounding box center [1449, 324] width 49 height 15
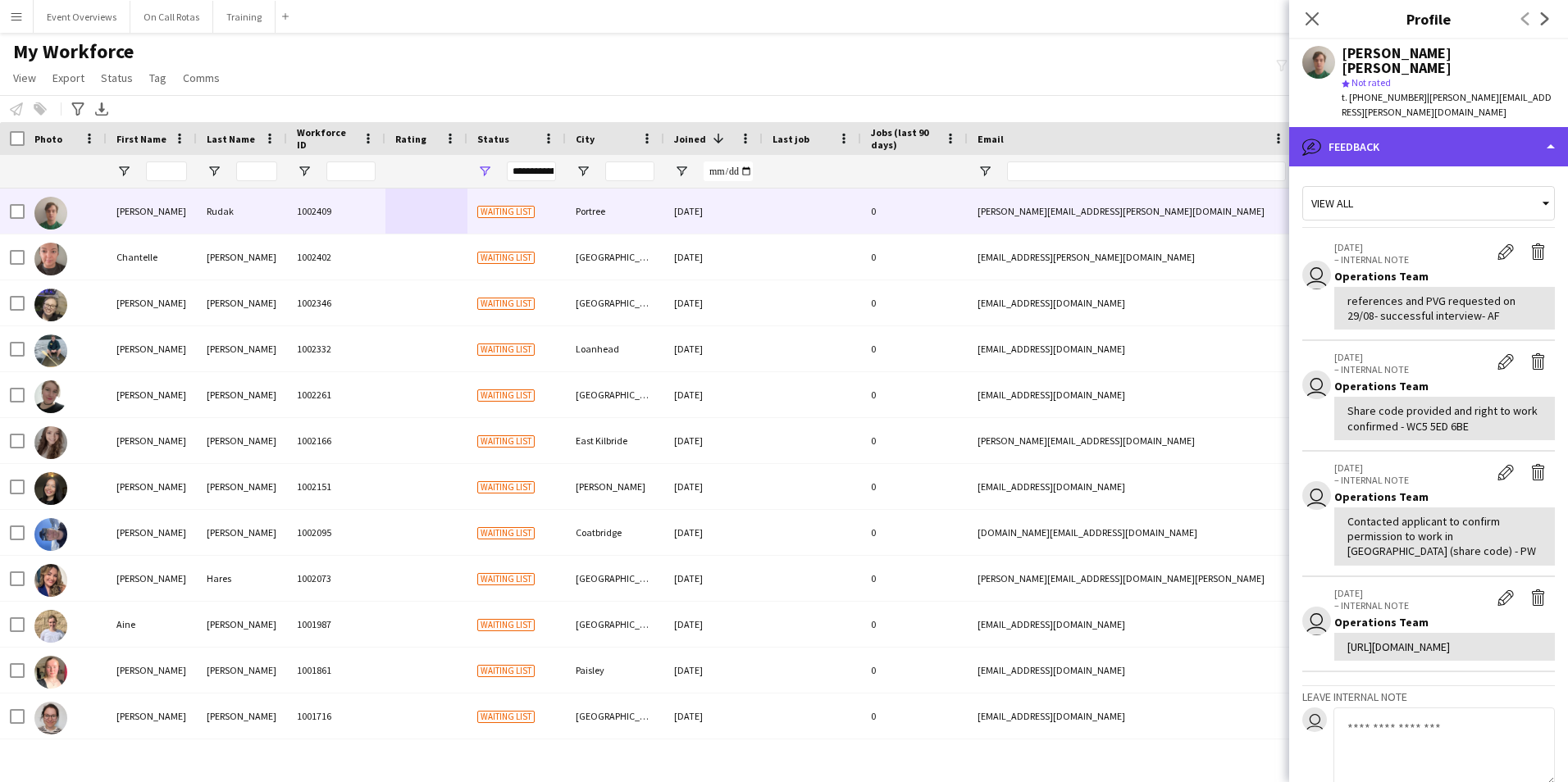
click at [1426, 127] on div "bubble-pencil Feedback" at bounding box center [1428, 146] width 279 height 39
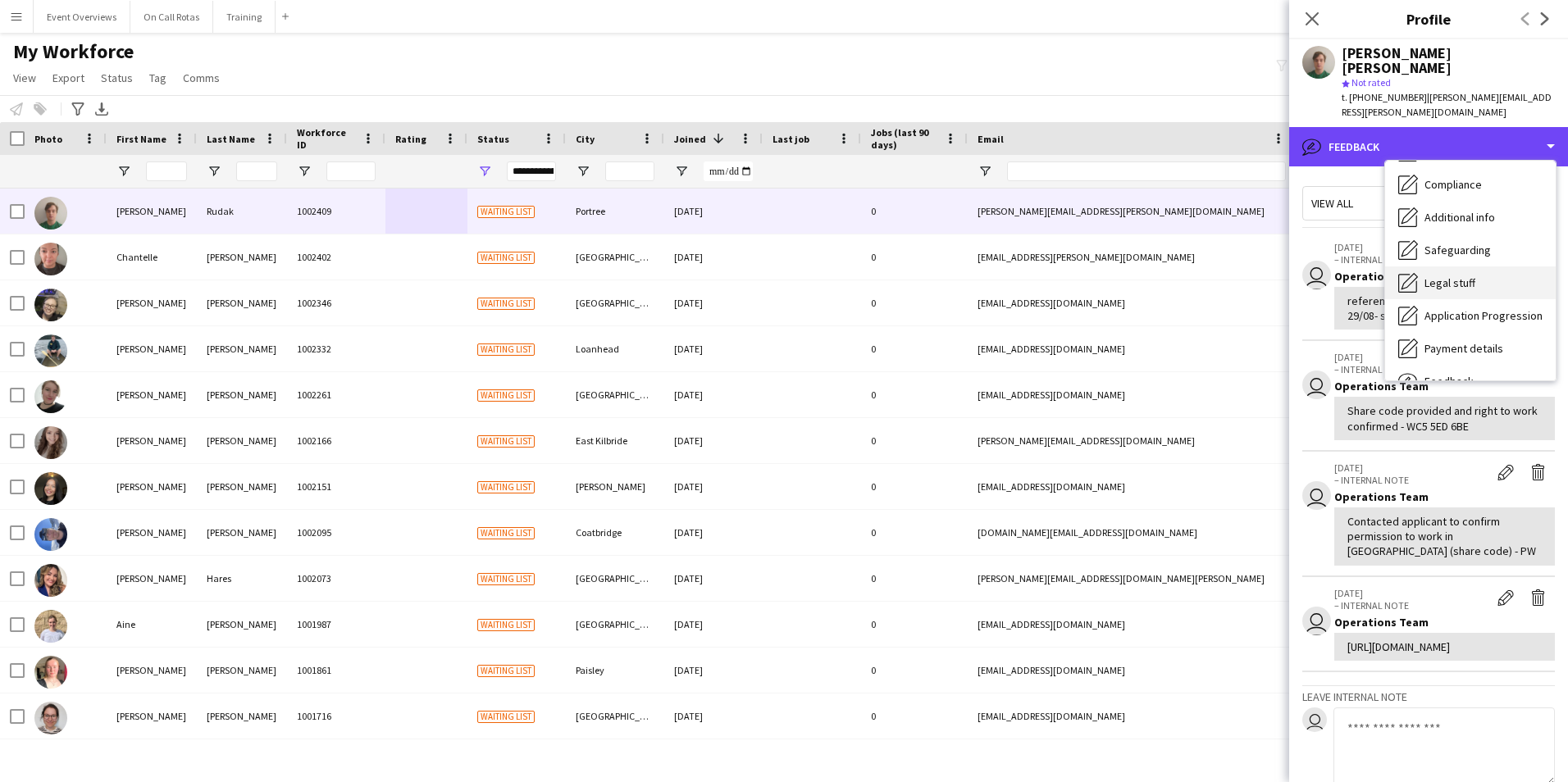
scroll to position [204, 0]
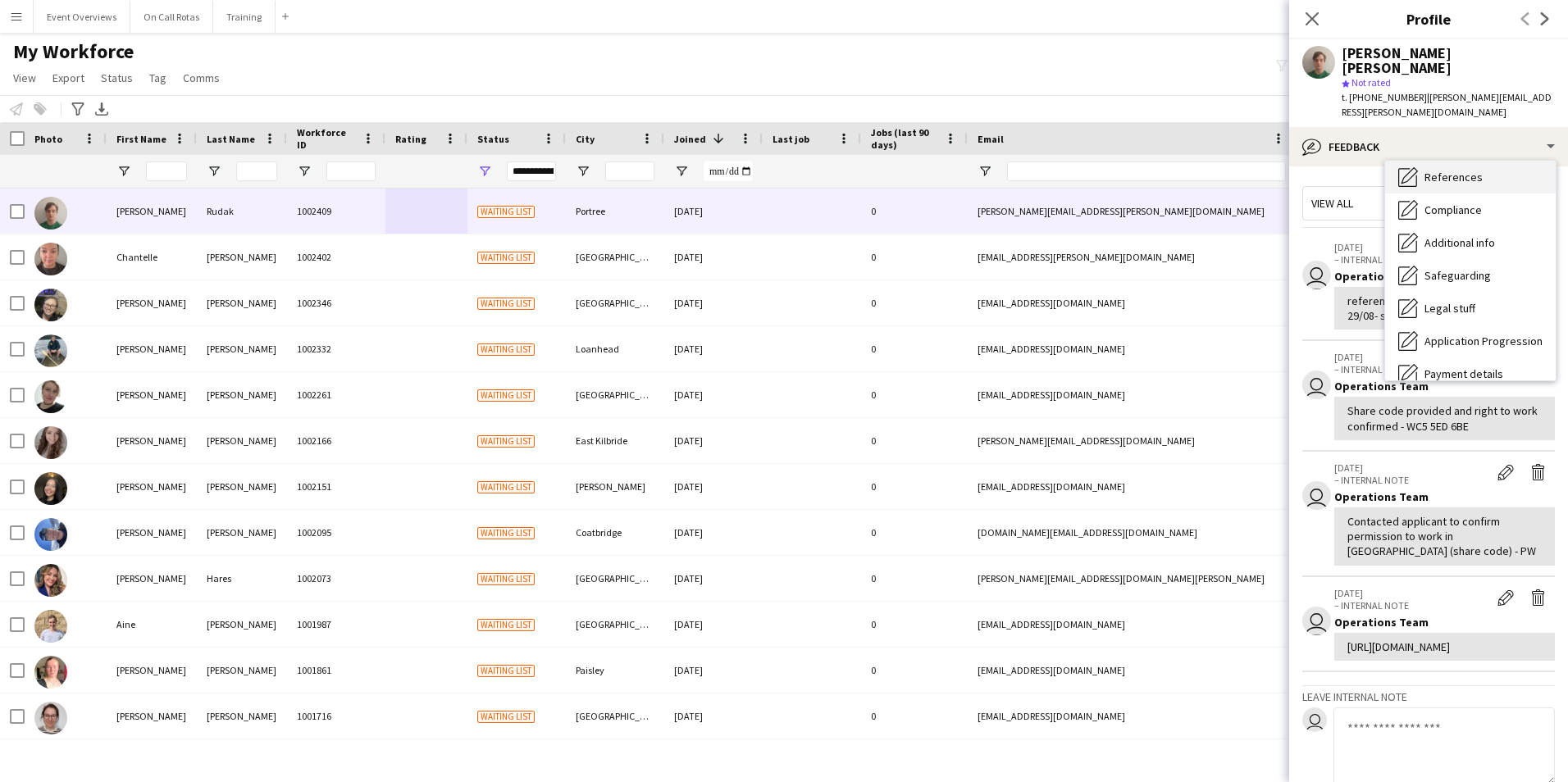
click at [1434, 170] on span "References" at bounding box center [1454, 177] width 58 height 15
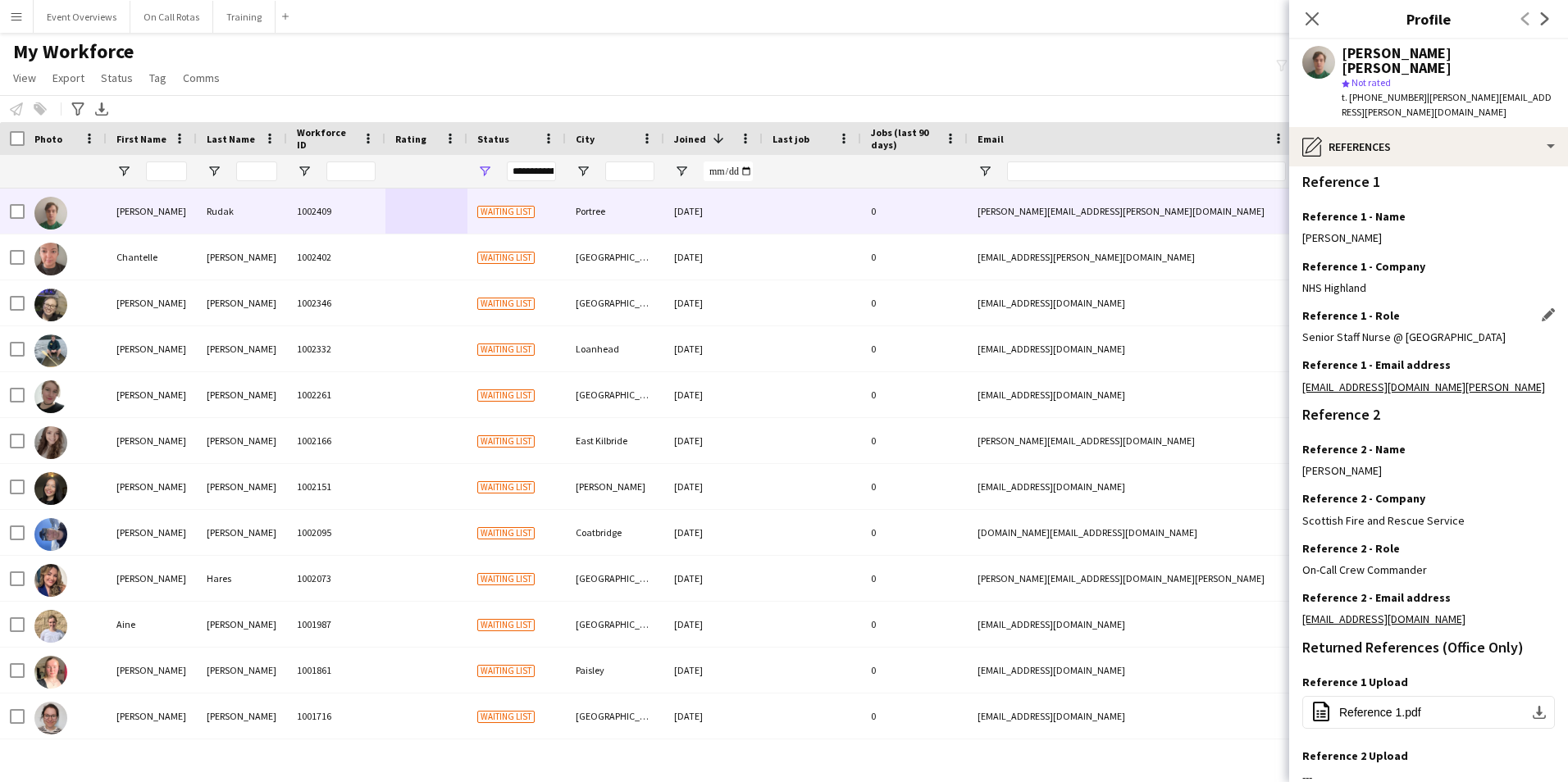
scroll to position [220, 0]
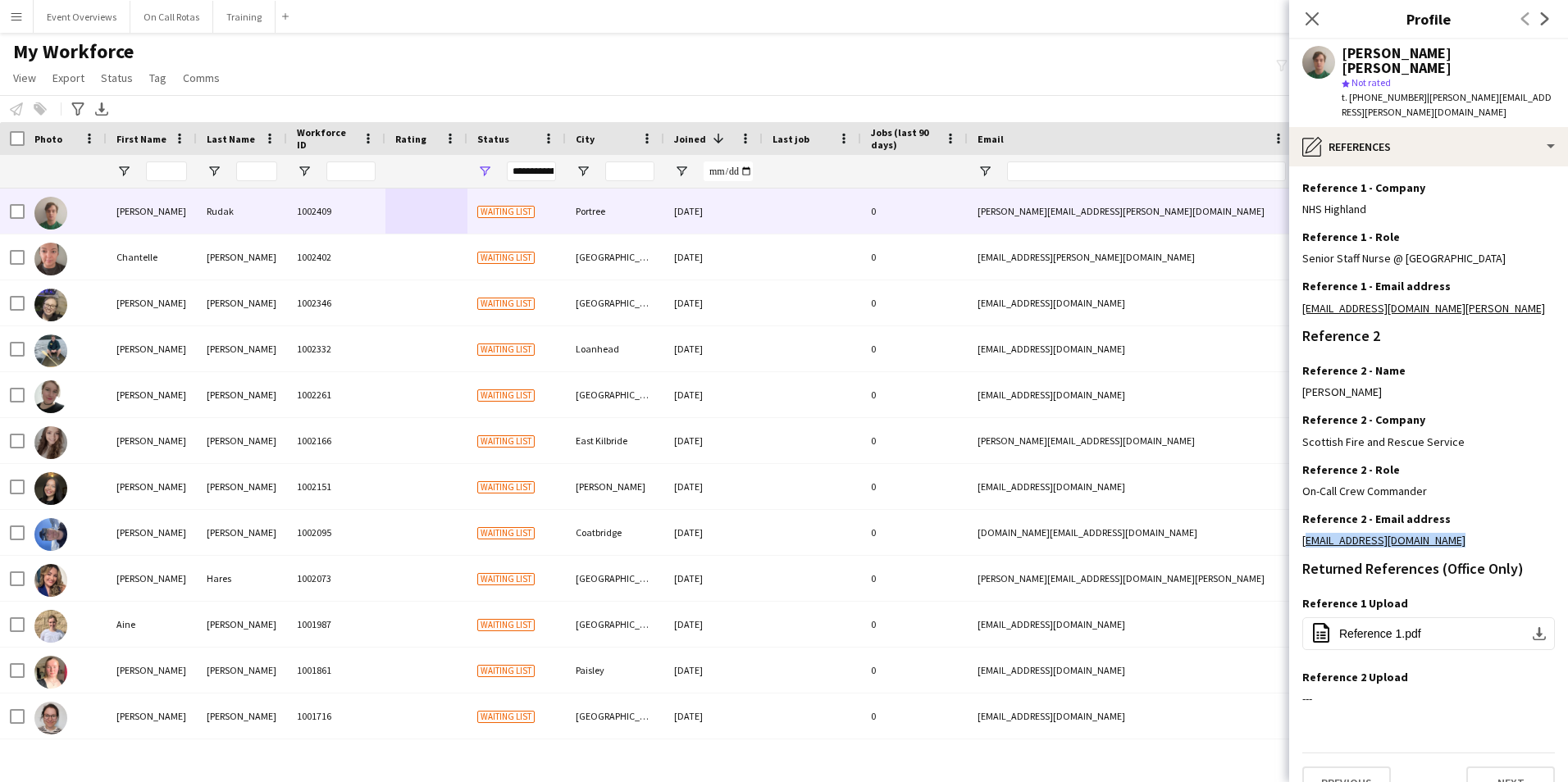
drag, startPoint x: 1449, startPoint y: 513, endPoint x: 1298, endPoint y: 523, distance: 151.3
click at [1298, 523] on app-section-data-types "Reference Information Please provide 2 professional/ educational references. On…" at bounding box center [1428, 474] width 279 height 616
click at [1319, 16] on app-icon "Close pop-in" at bounding box center [1313, 19] width 24 height 24
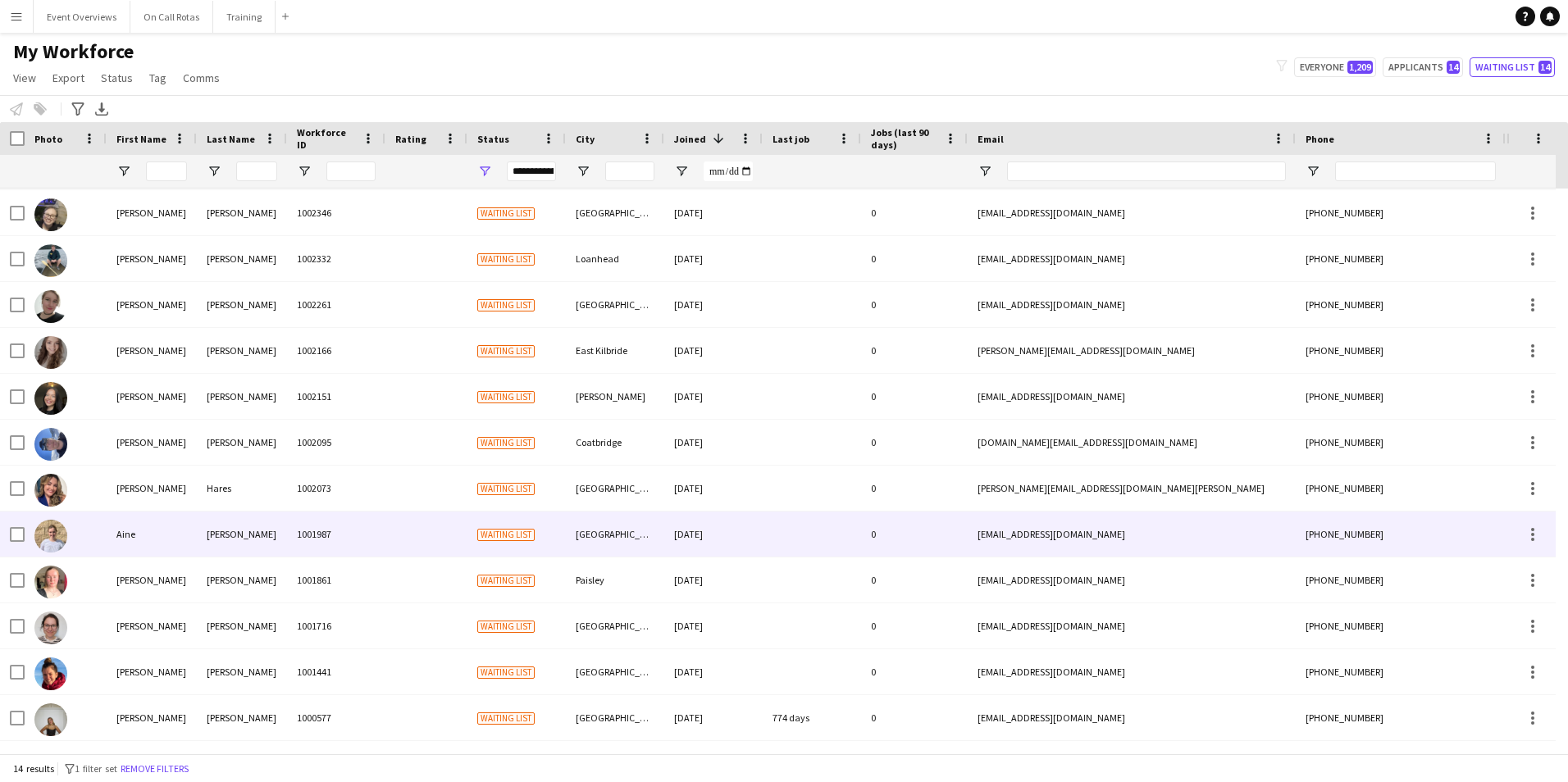
scroll to position [0, 0]
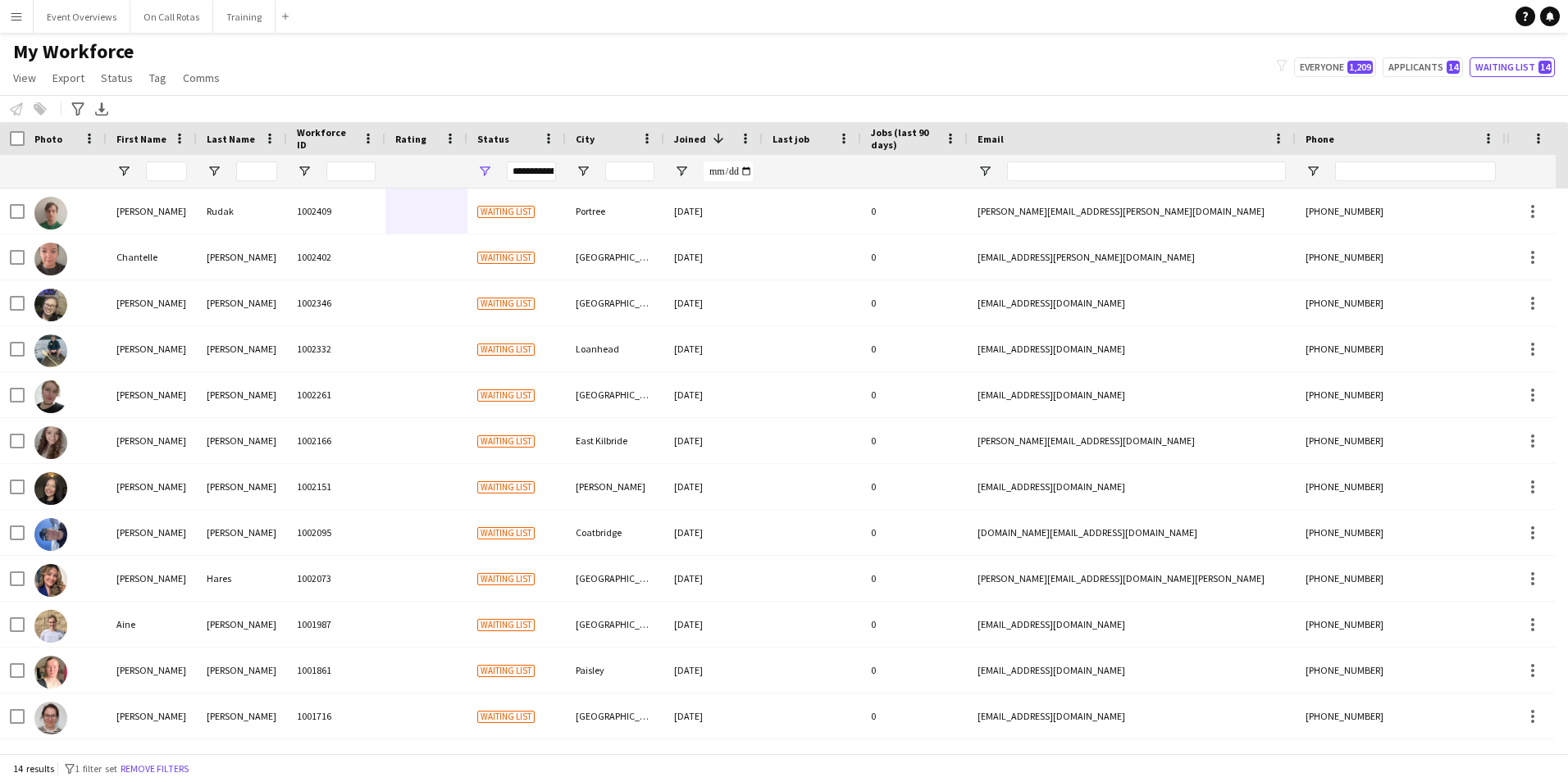
click at [541, 165] on div "**********" at bounding box center [532, 172] width 49 height 20
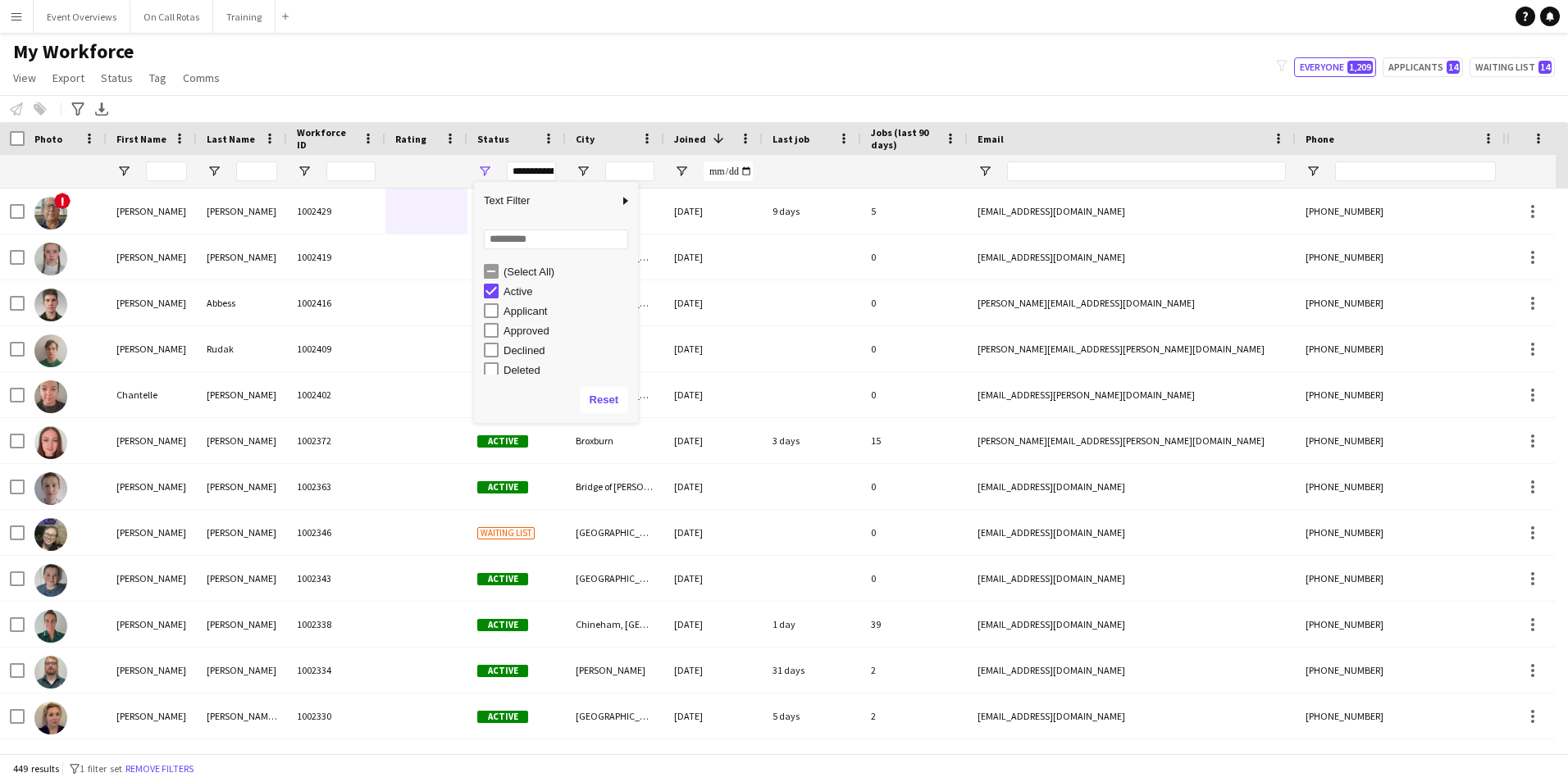
scroll to position [103, 0]
type input "**********"
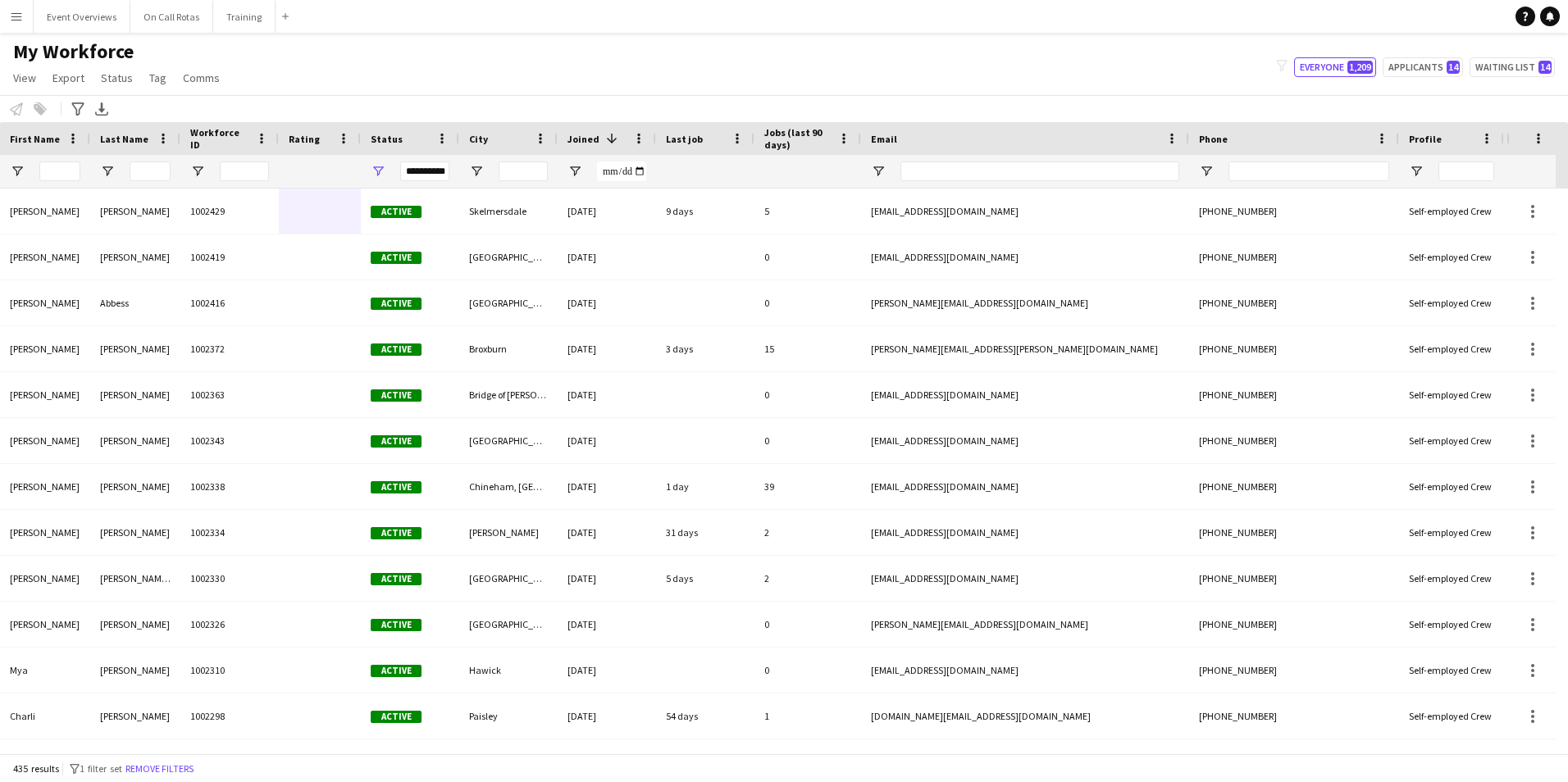
scroll to position [0, 0]
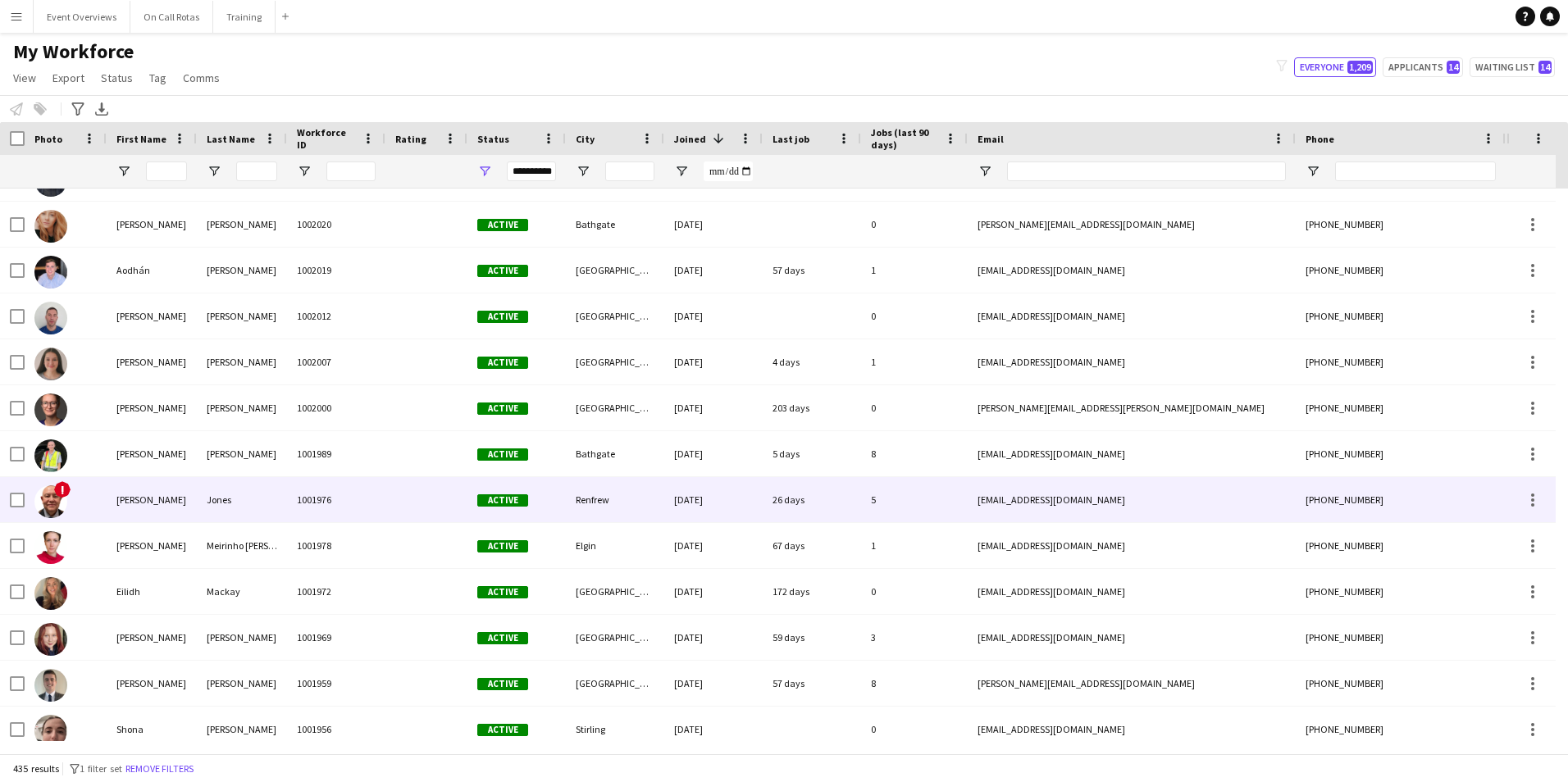
click at [943, 503] on div "5" at bounding box center [915, 499] width 107 height 45
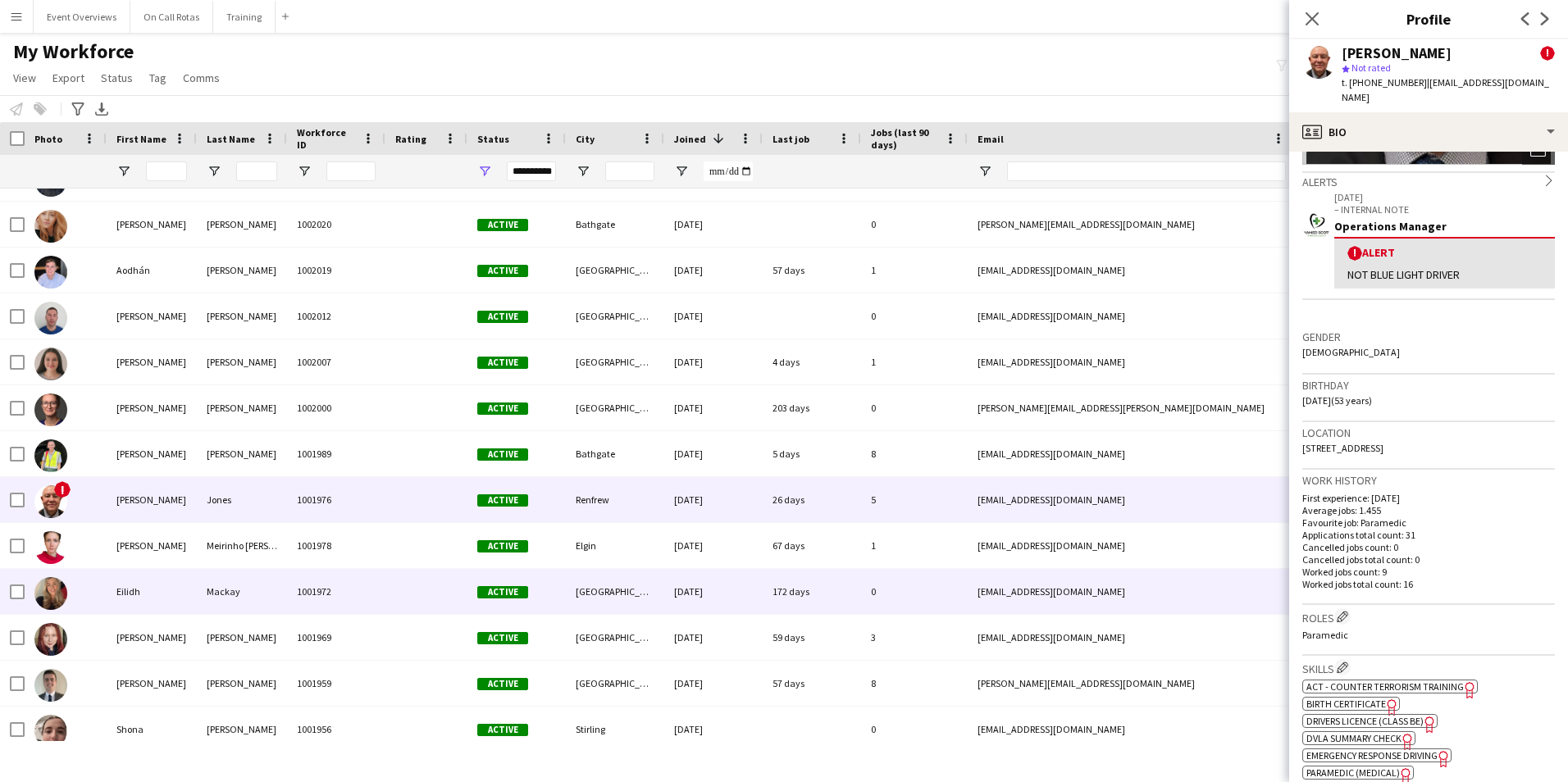
click at [726, 581] on div "[DATE]" at bounding box center [714, 591] width 99 height 45
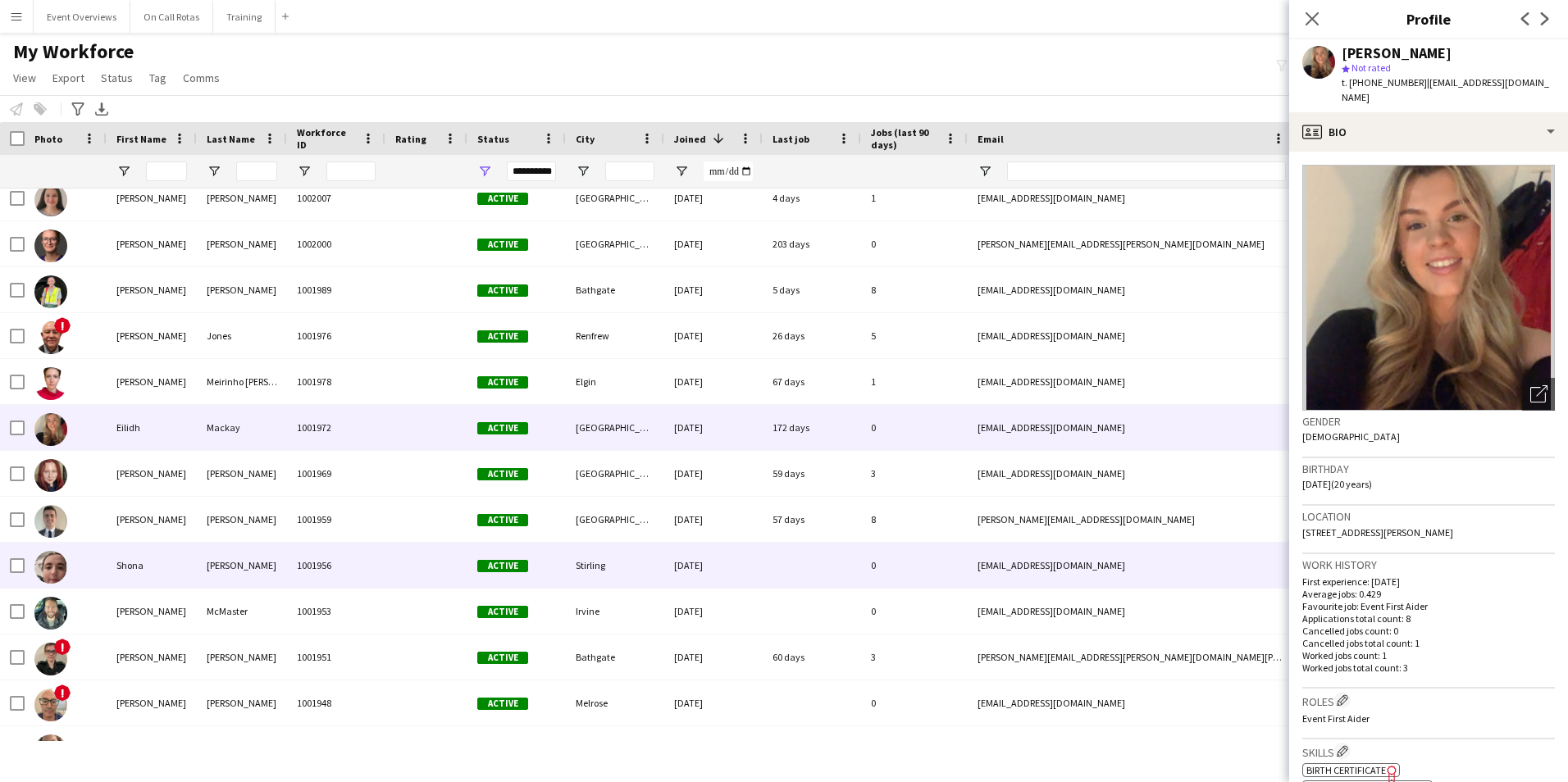
click at [808, 582] on div at bounding box center [812, 565] width 99 height 45
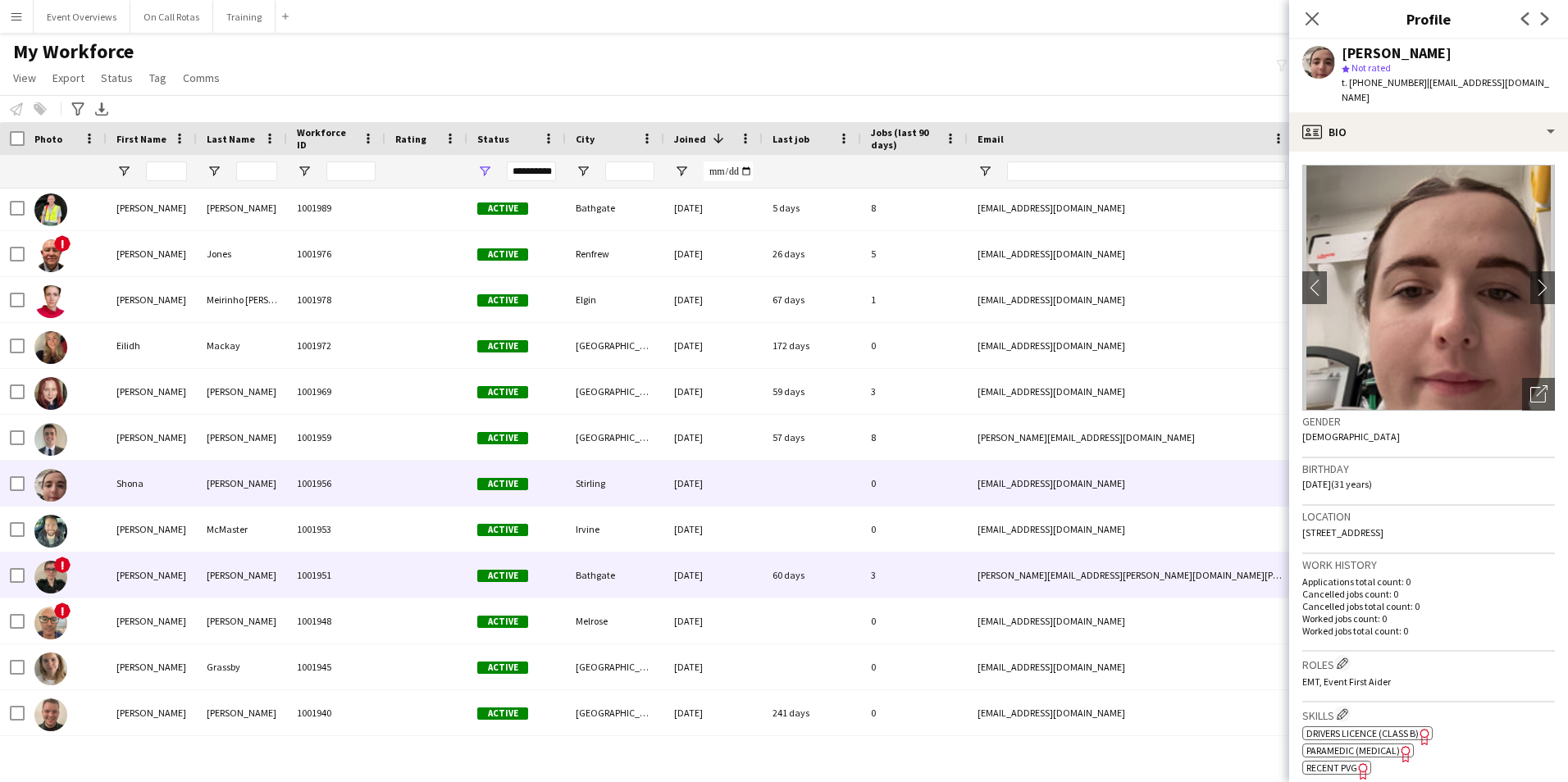
click at [822, 571] on div "60 days" at bounding box center [812, 575] width 99 height 45
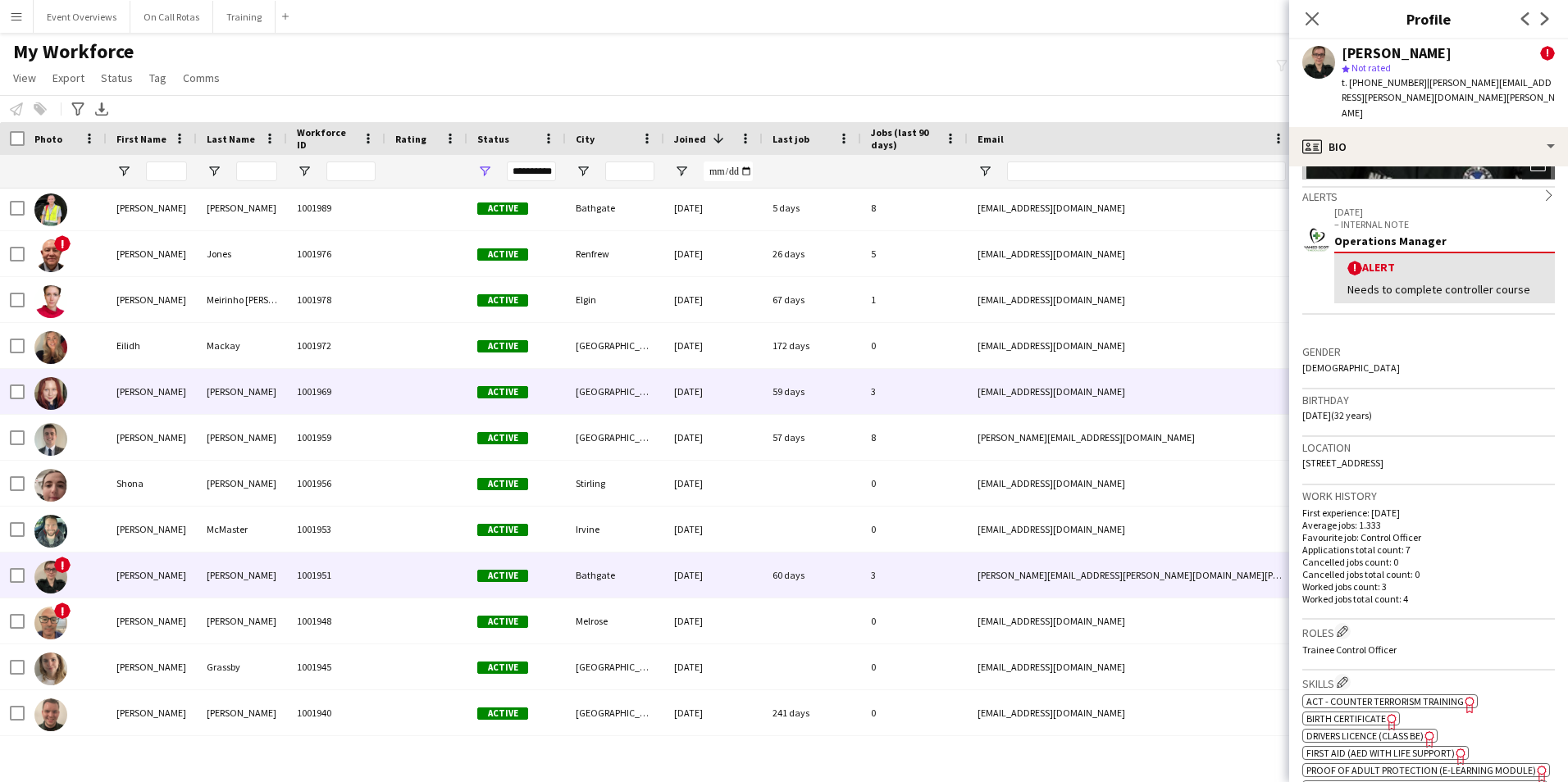
click at [773, 380] on div "59 days" at bounding box center [812, 391] width 99 height 45
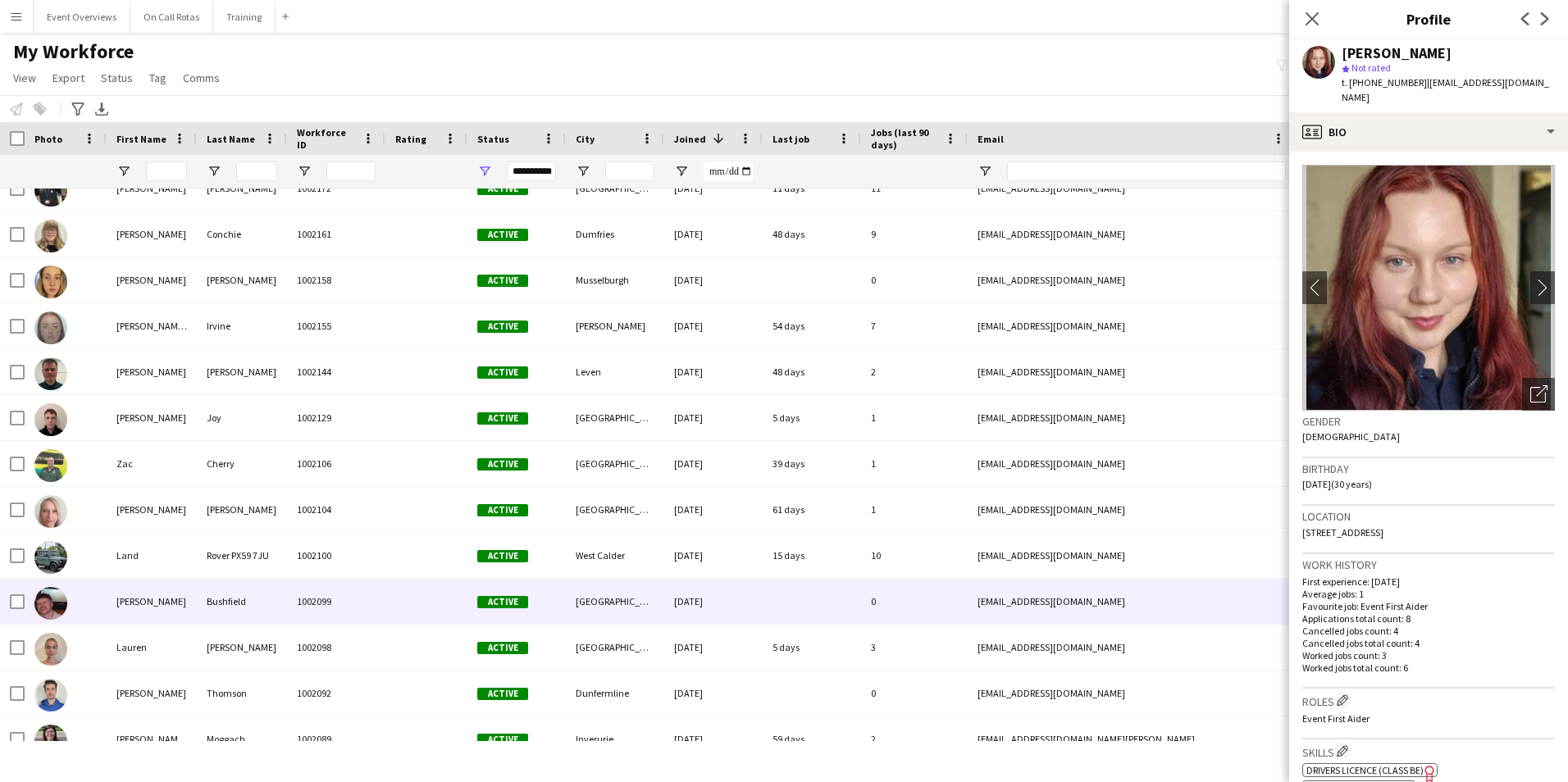
click at [833, 608] on div at bounding box center [812, 601] width 99 height 45
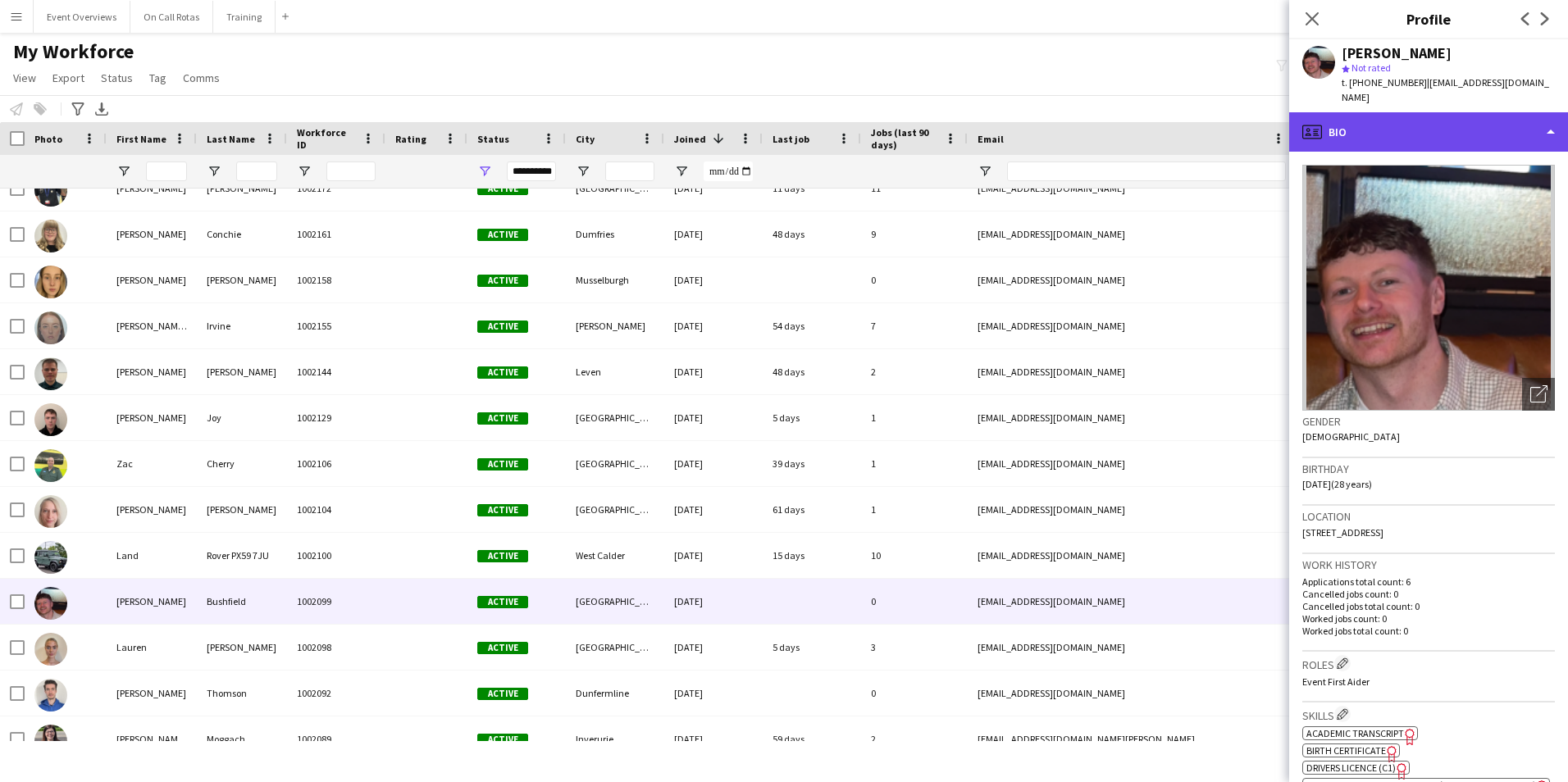
click at [1492, 112] on div "profile Bio" at bounding box center [1428, 132] width 279 height 39
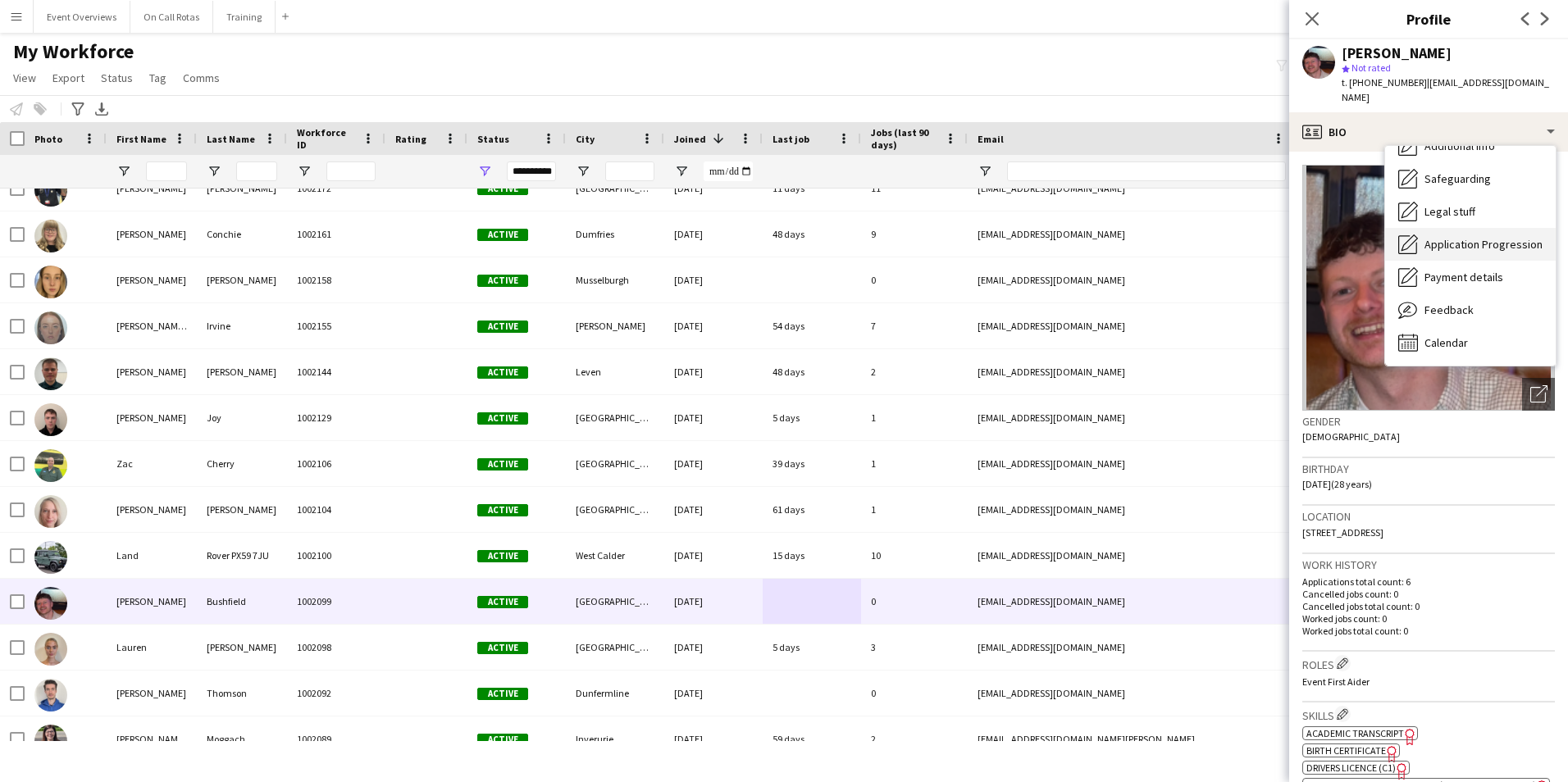
click at [1457, 237] on span "Application Progression" at bounding box center [1483, 244] width 118 height 15
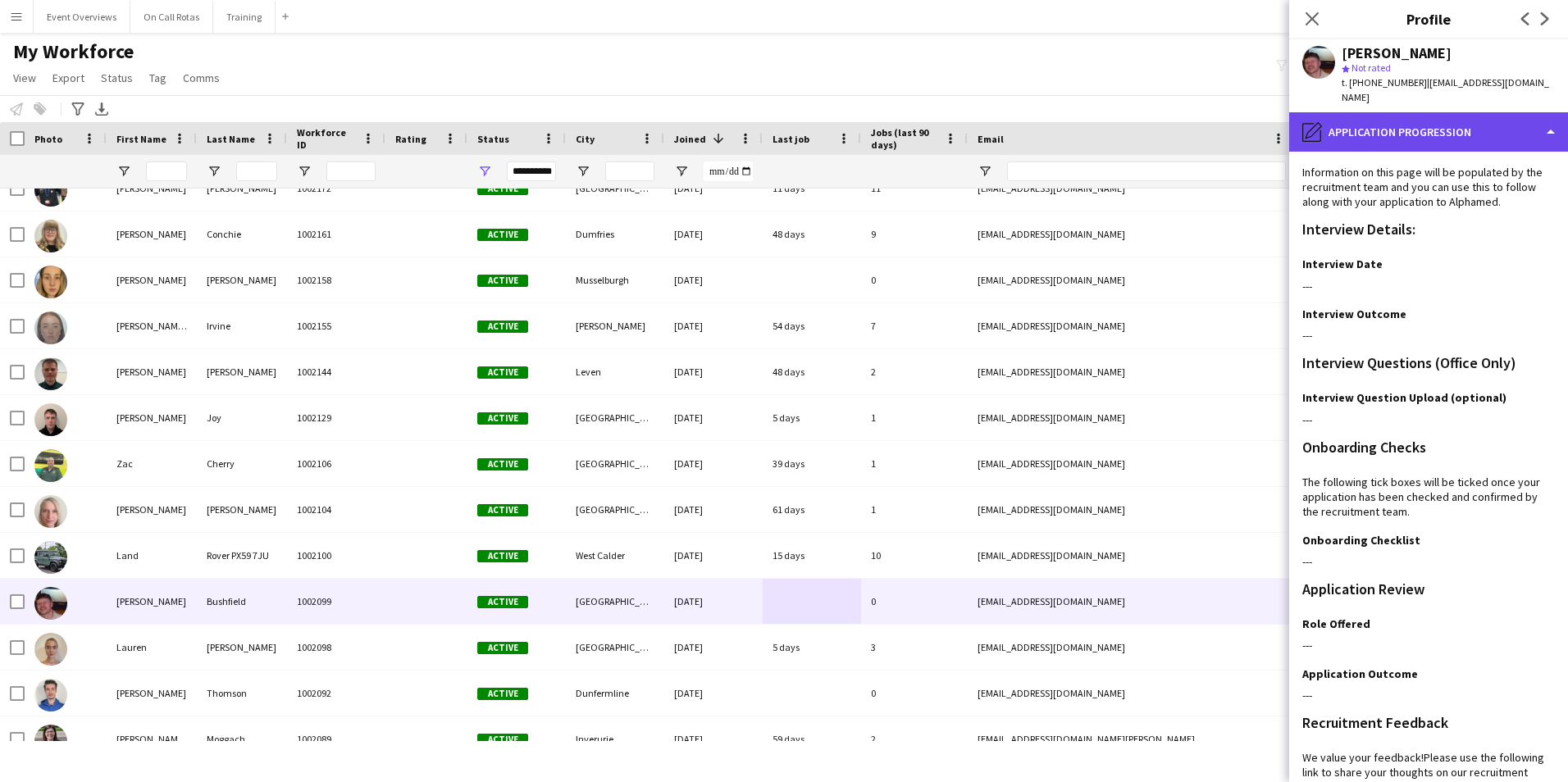
click at [1396, 112] on div "pencil4 Application Progression" at bounding box center [1428, 132] width 279 height 39
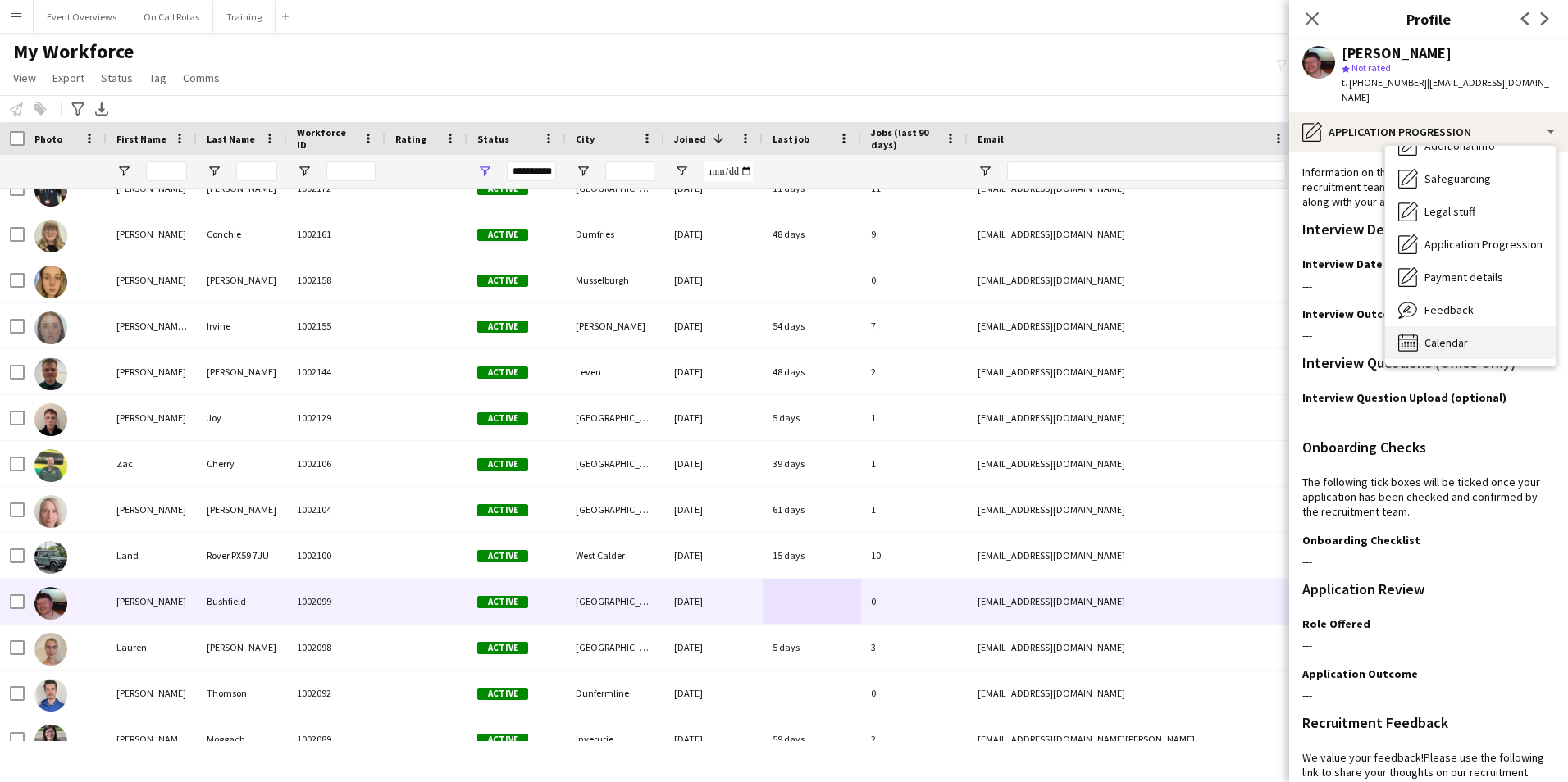
click at [1467, 336] on div "Calendar Calendar" at bounding box center [1470, 343] width 171 height 33
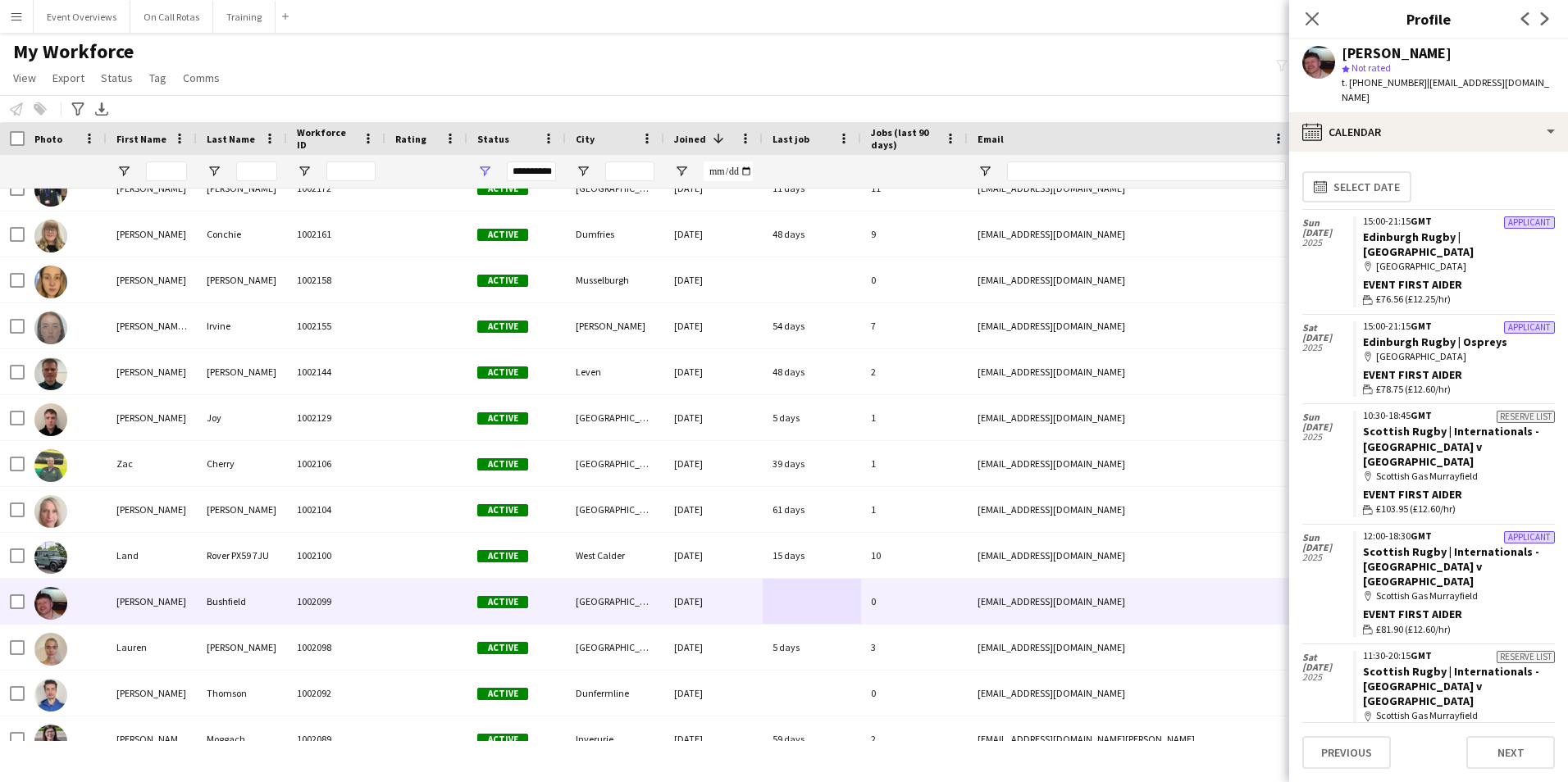
click at [1300, 38] on div "Close pop-in Profile Previous Next" at bounding box center [1428, 19] width 279 height 39
click at [1310, 20] on icon at bounding box center [1311, 18] width 16 height 16
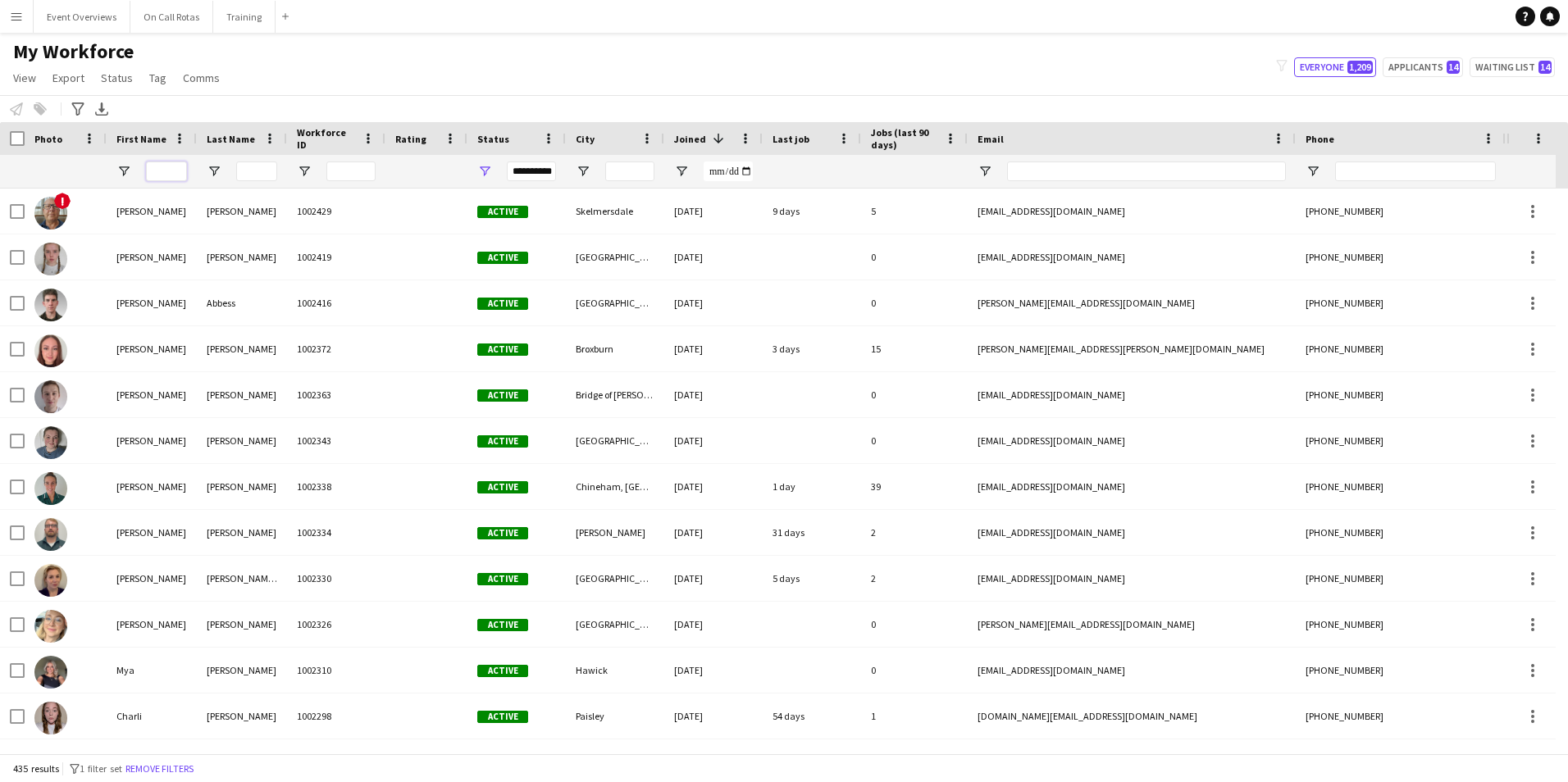
click at [173, 171] on input "First Name Filter Input" at bounding box center [166, 172] width 41 height 20
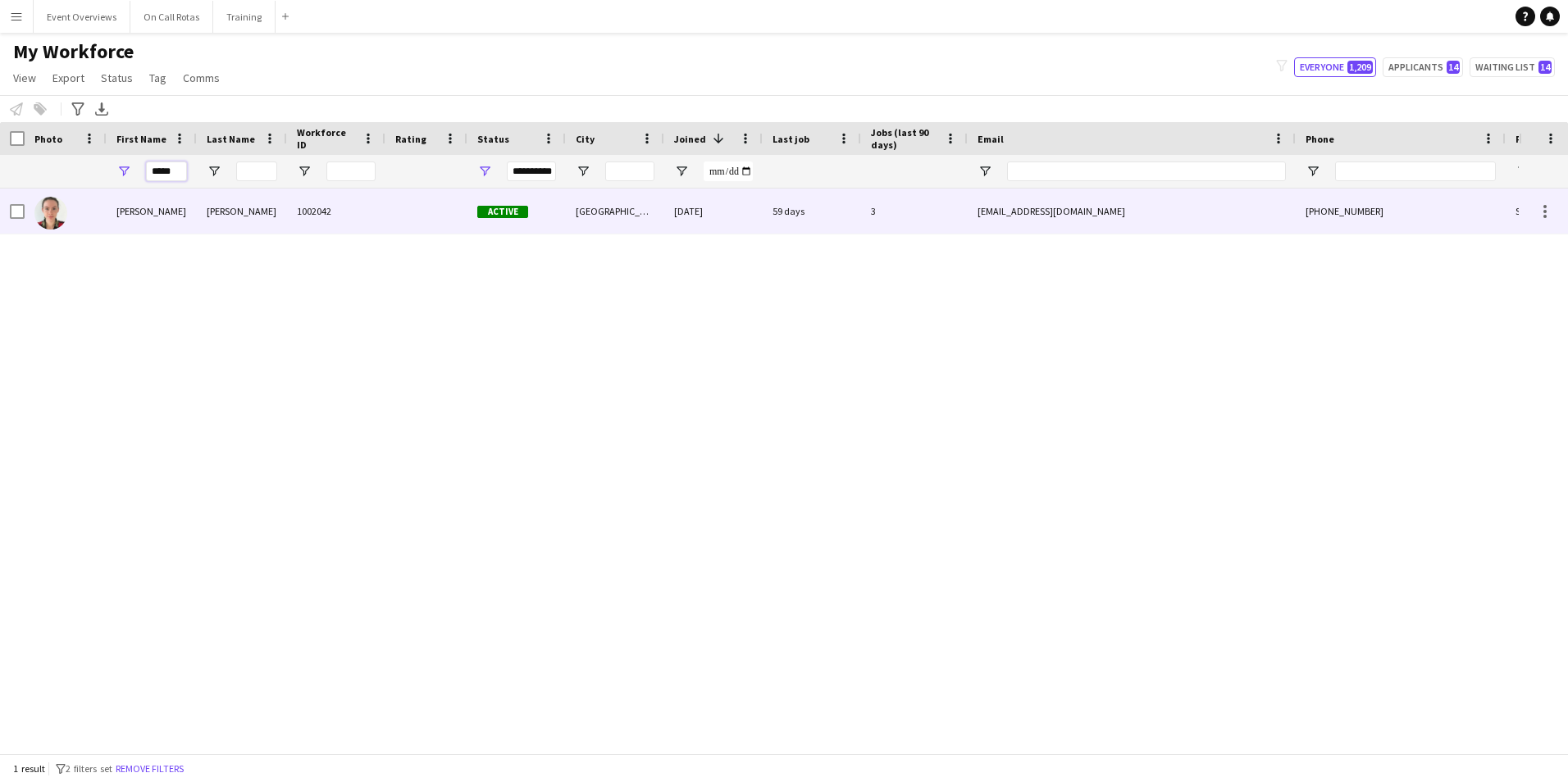
type input "*****"
click at [232, 209] on div "Bradley-Hay" at bounding box center [241, 210] width 90 height 45
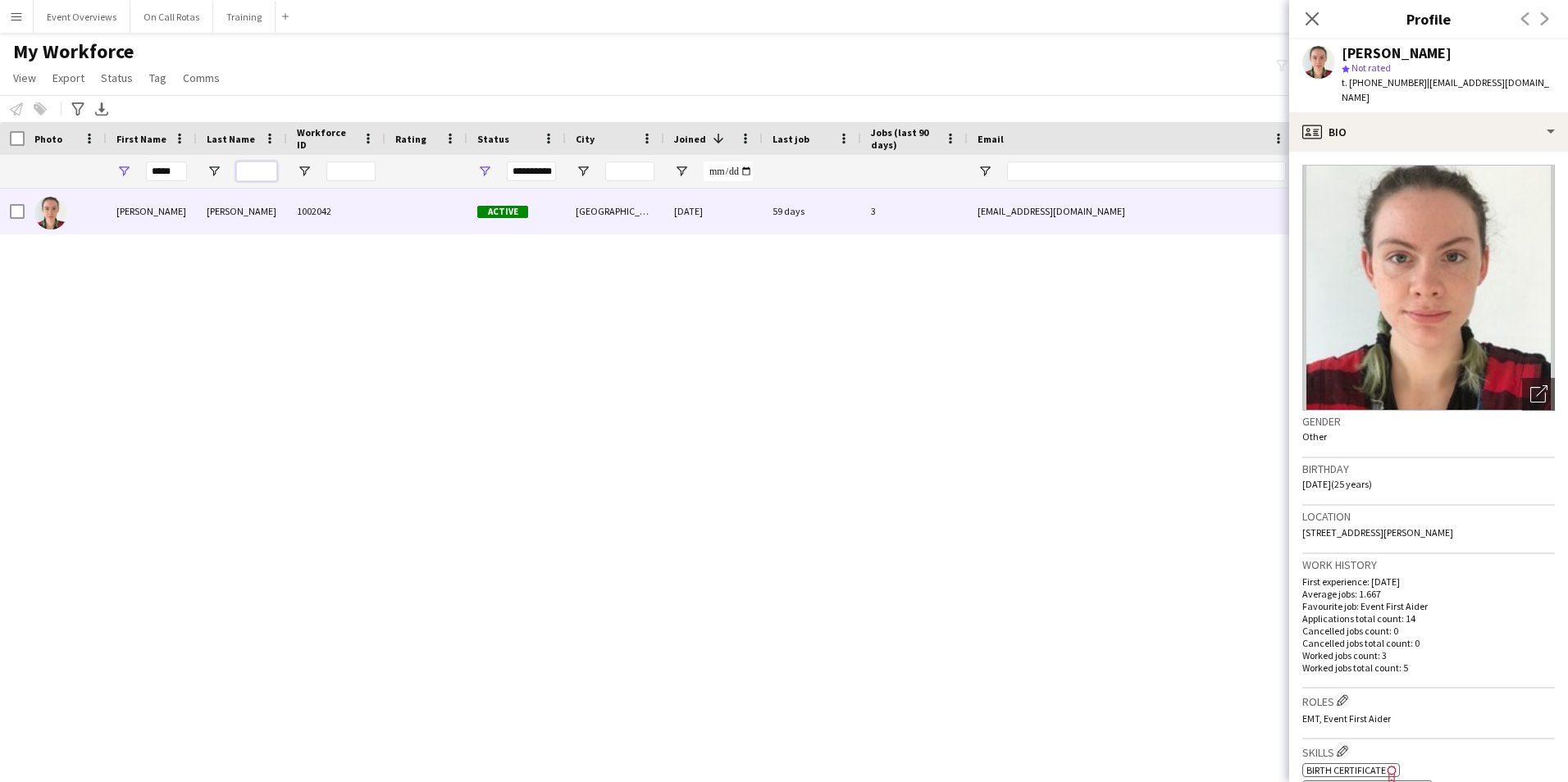
click at [253, 174] on input "Last Name Filter Input" at bounding box center [257, 172] width 41 height 20
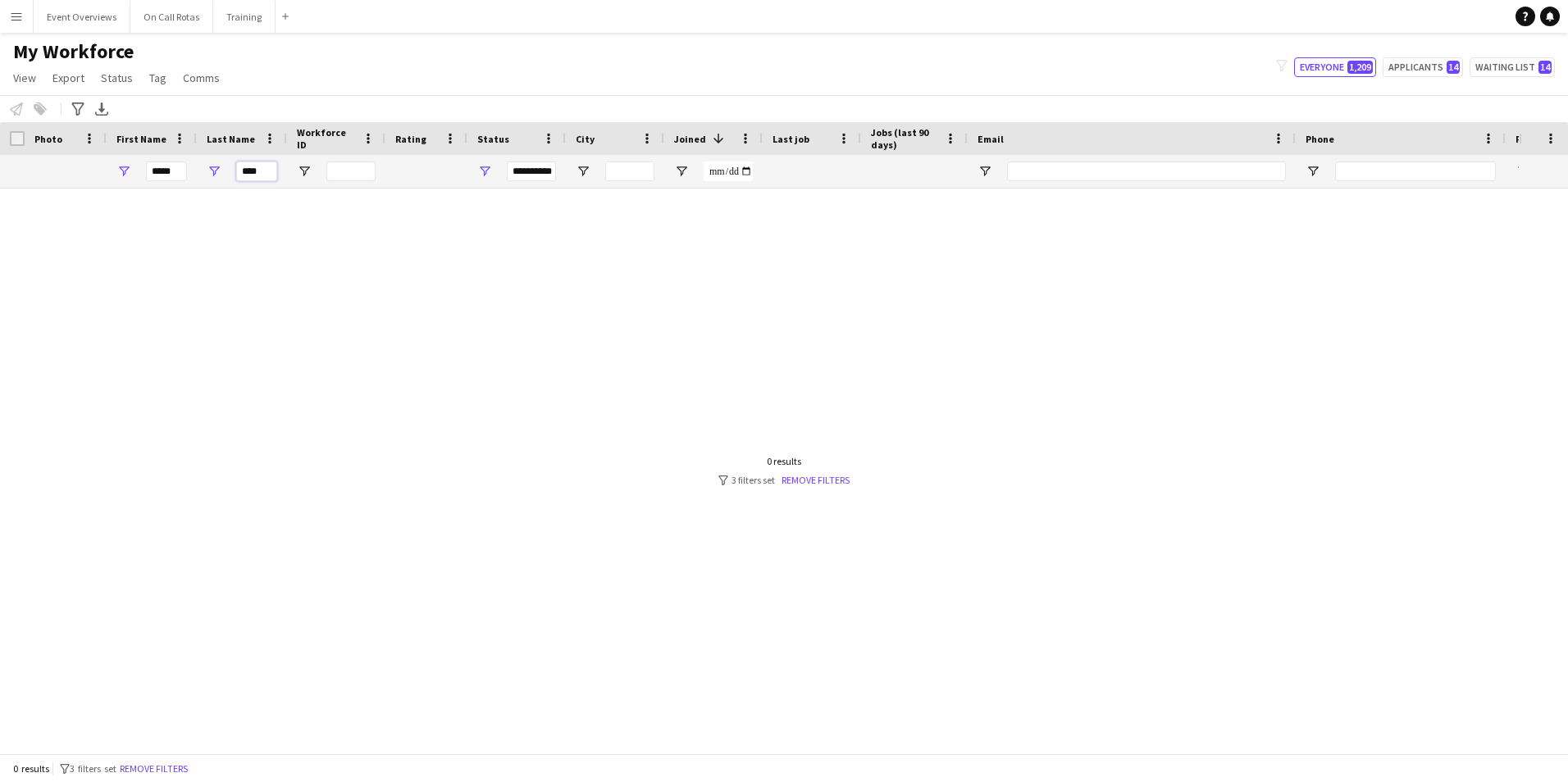
type input "****"
click at [525, 180] on div "**********" at bounding box center [532, 172] width 49 height 20
click at [479, 267] on div "(Select All)" at bounding box center [556, 271] width 164 height 20
click at [198, 174] on div "****" at bounding box center [241, 172] width 90 height 33
click at [188, 174] on div "*****" at bounding box center [152, 172] width 90 height 33
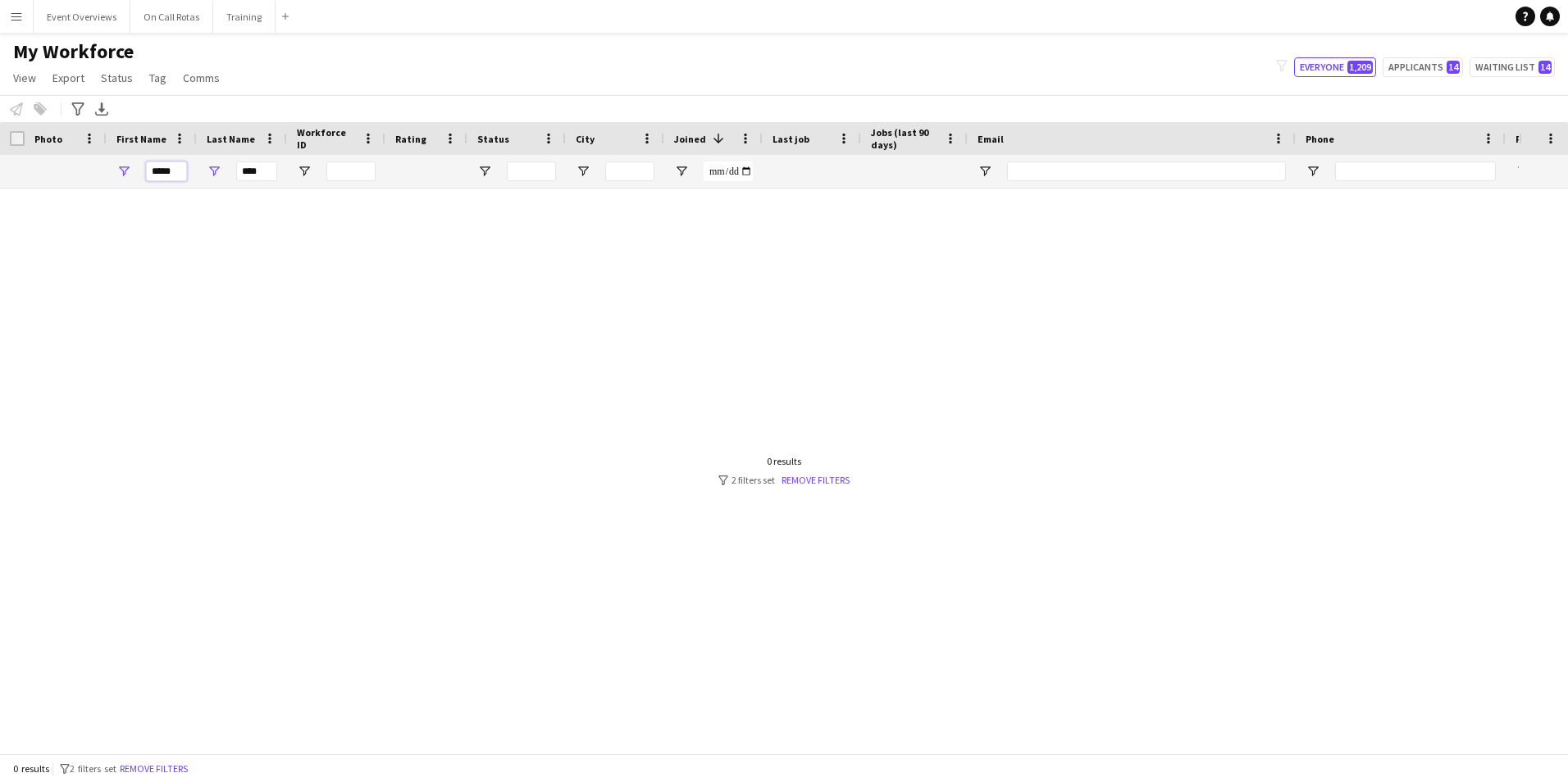
click at [183, 176] on input "*****" at bounding box center [166, 172] width 41 height 20
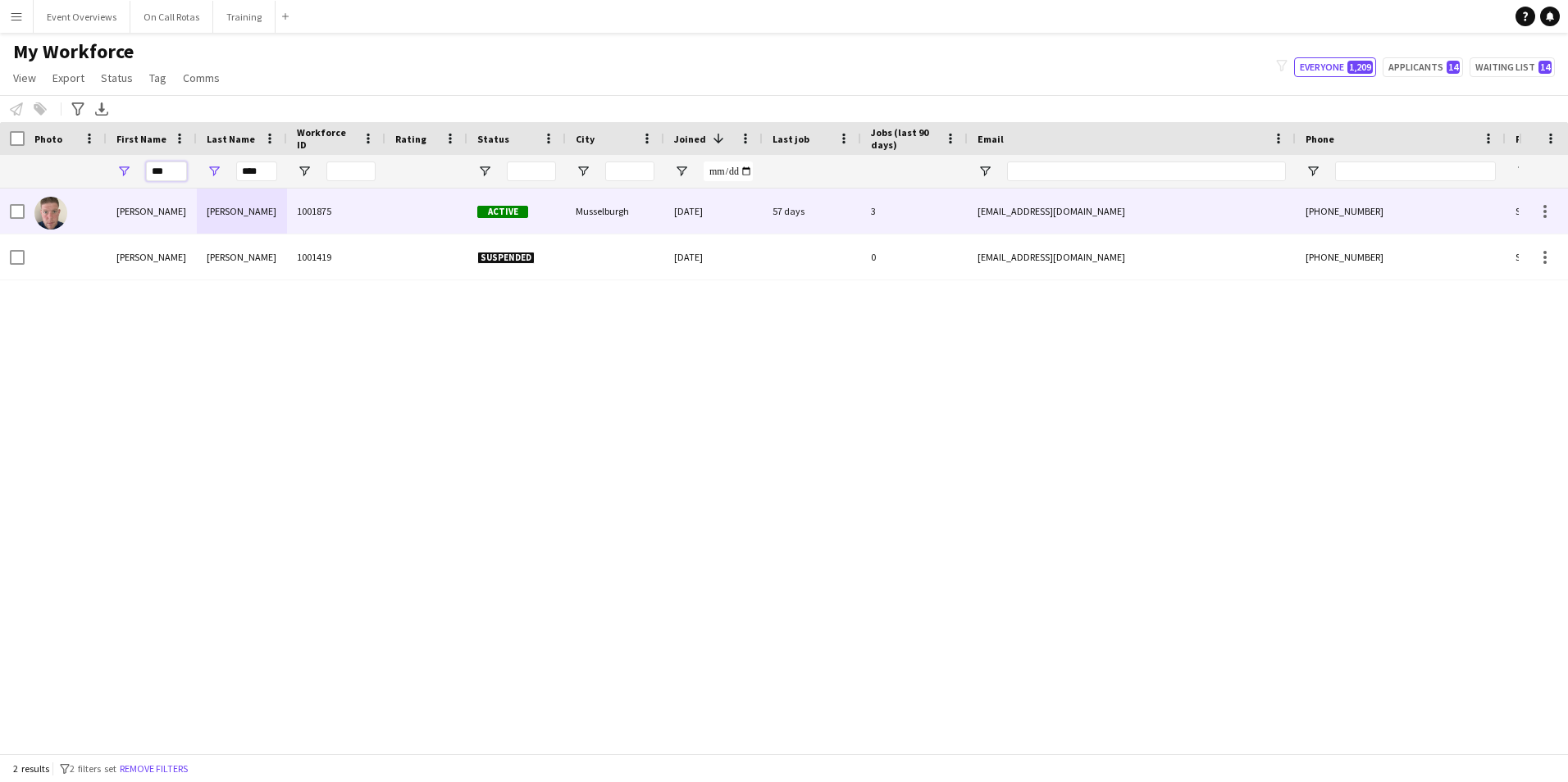
type input "***"
click at [294, 209] on div "1001875" at bounding box center [336, 210] width 99 height 45
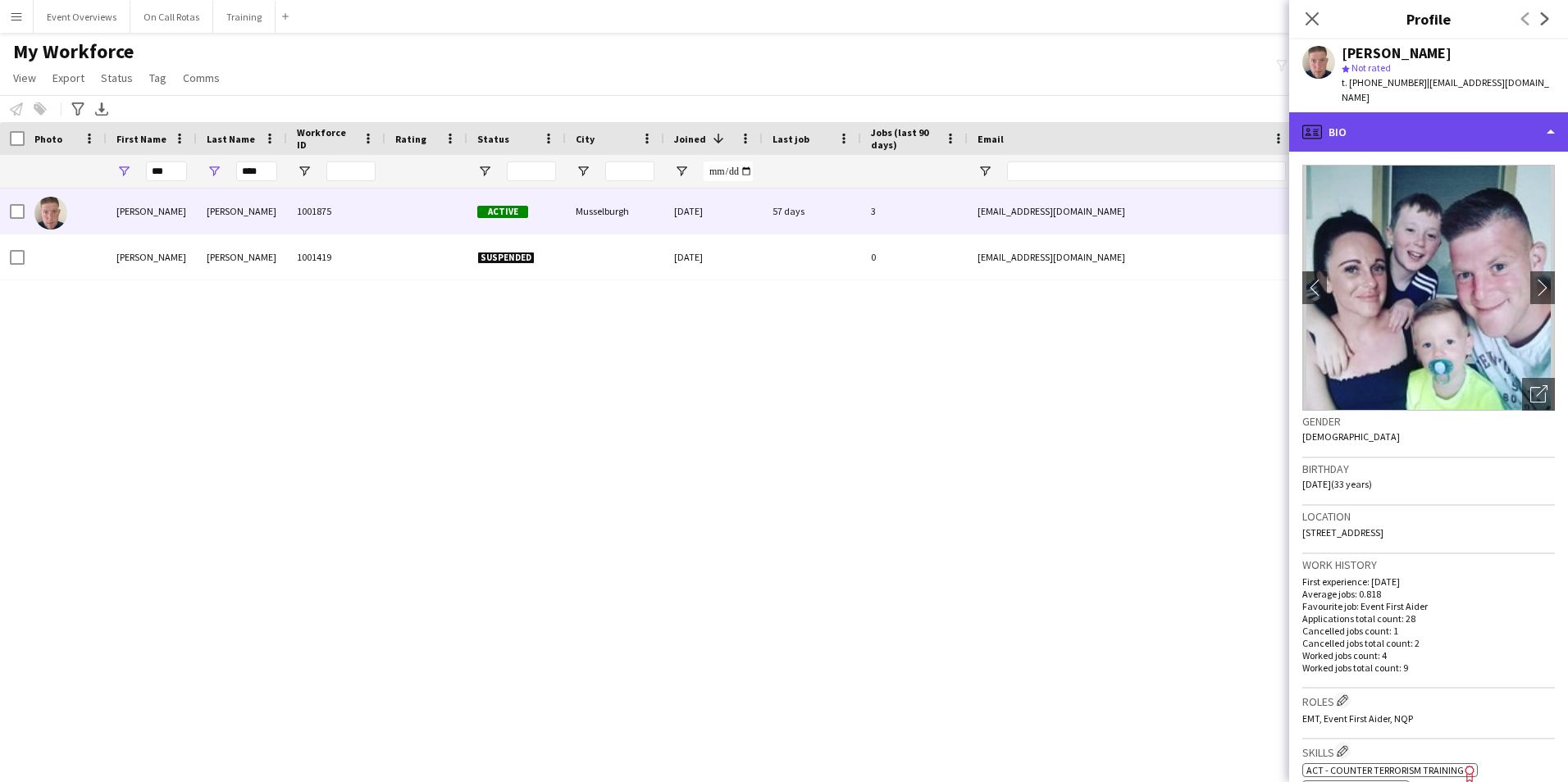
click at [1452, 120] on div "profile Bio" at bounding box center [1428, 132] width 279 height 39
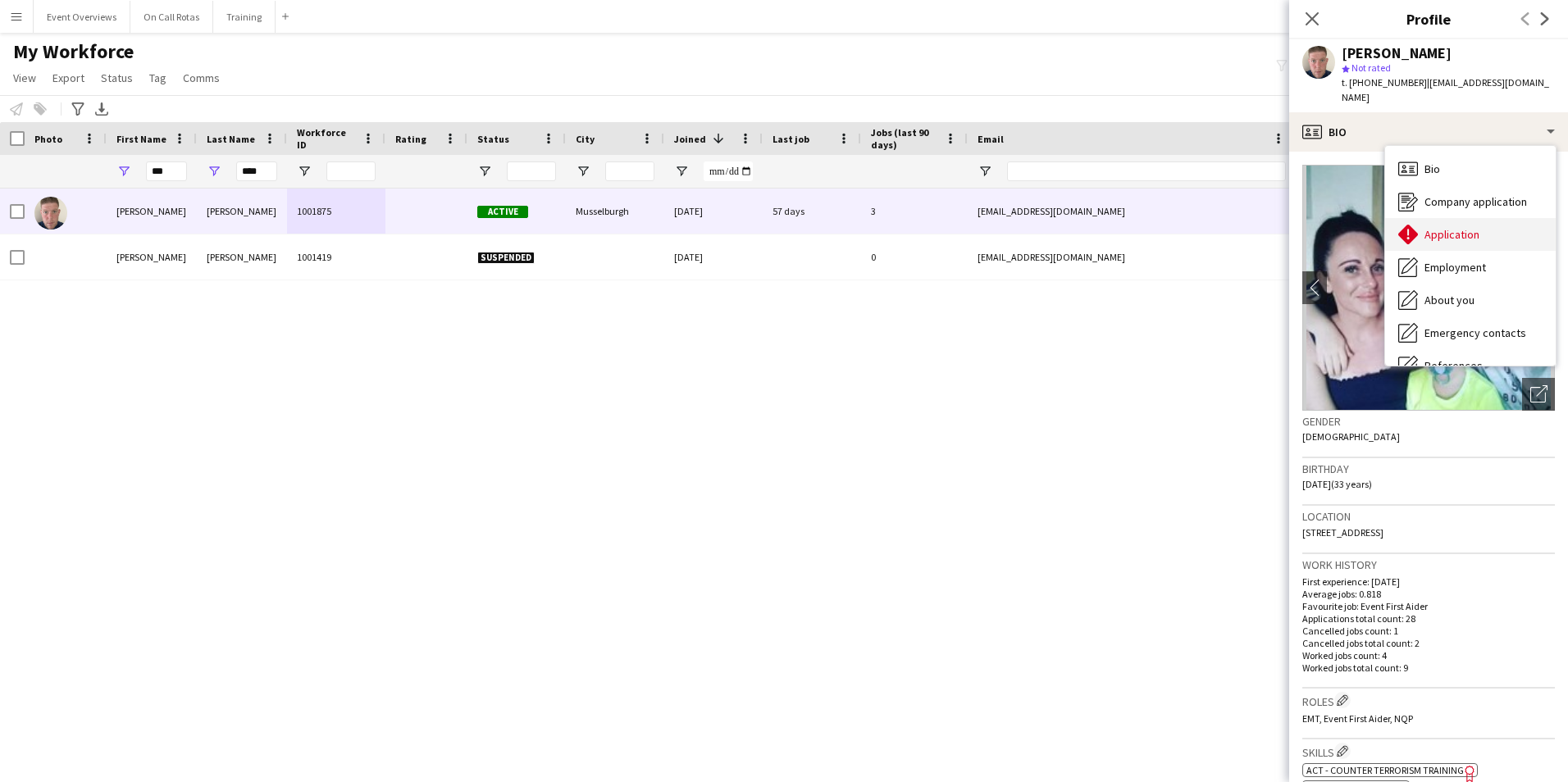
click at [1453, 227] on span "Application" at bounding box center [1452, 235] width 55 height 15
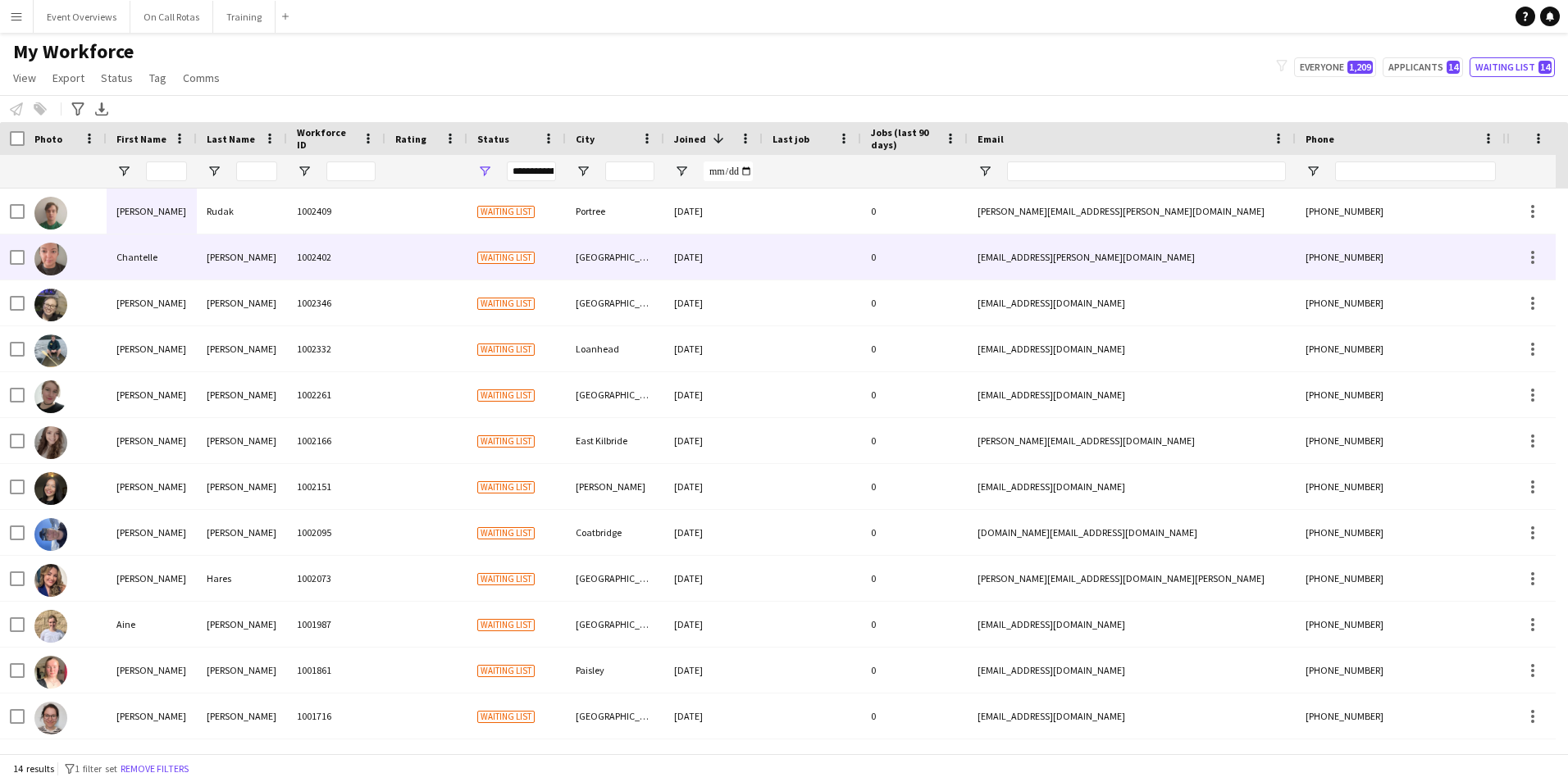
click at [302, 192] on div "1002409" at bounding box center [336, 210] width 99 height 45
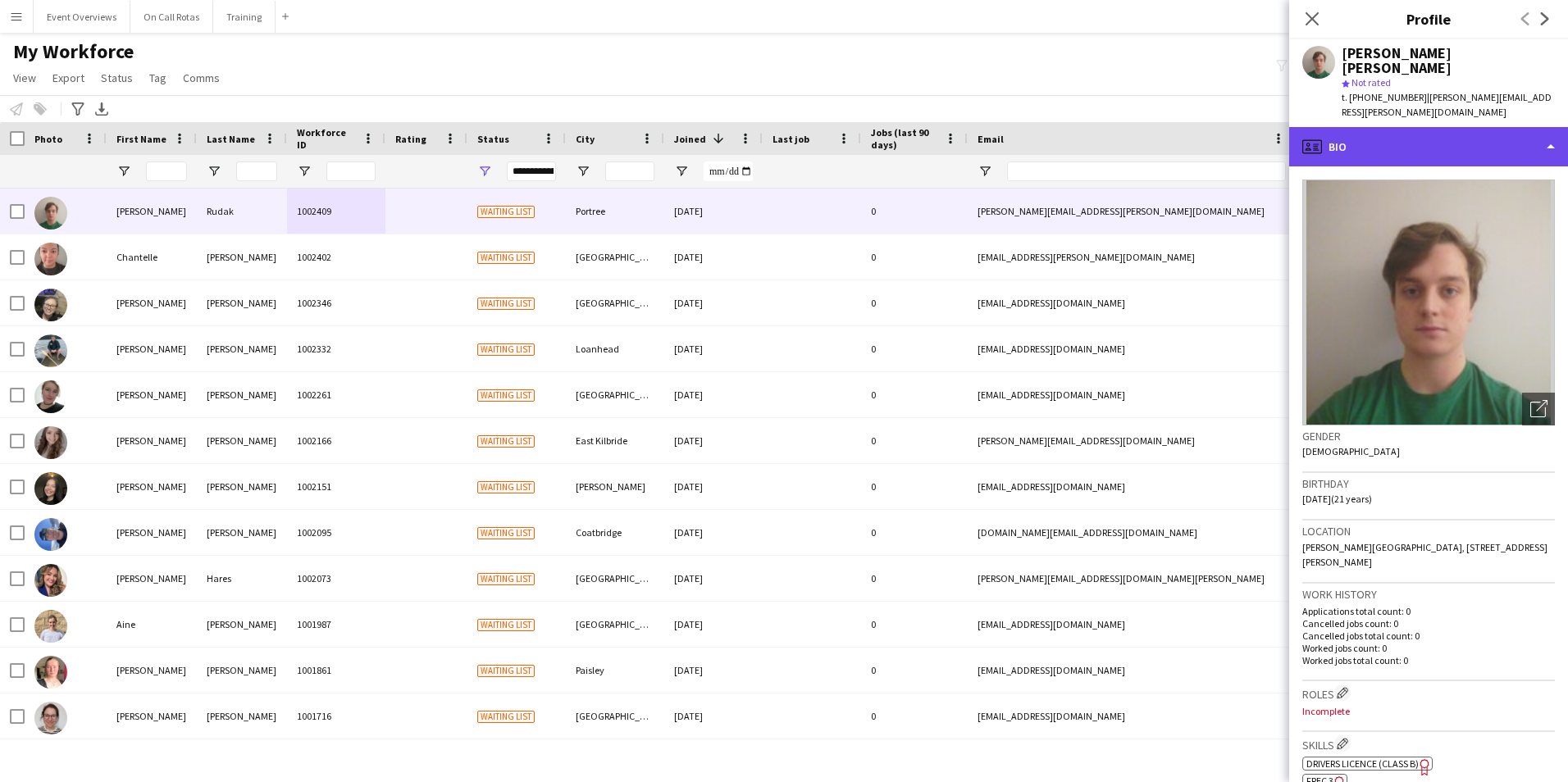
click at [1532, 127] on div "profile Bio" at bounding box center [1428, 146] width 279 height 39
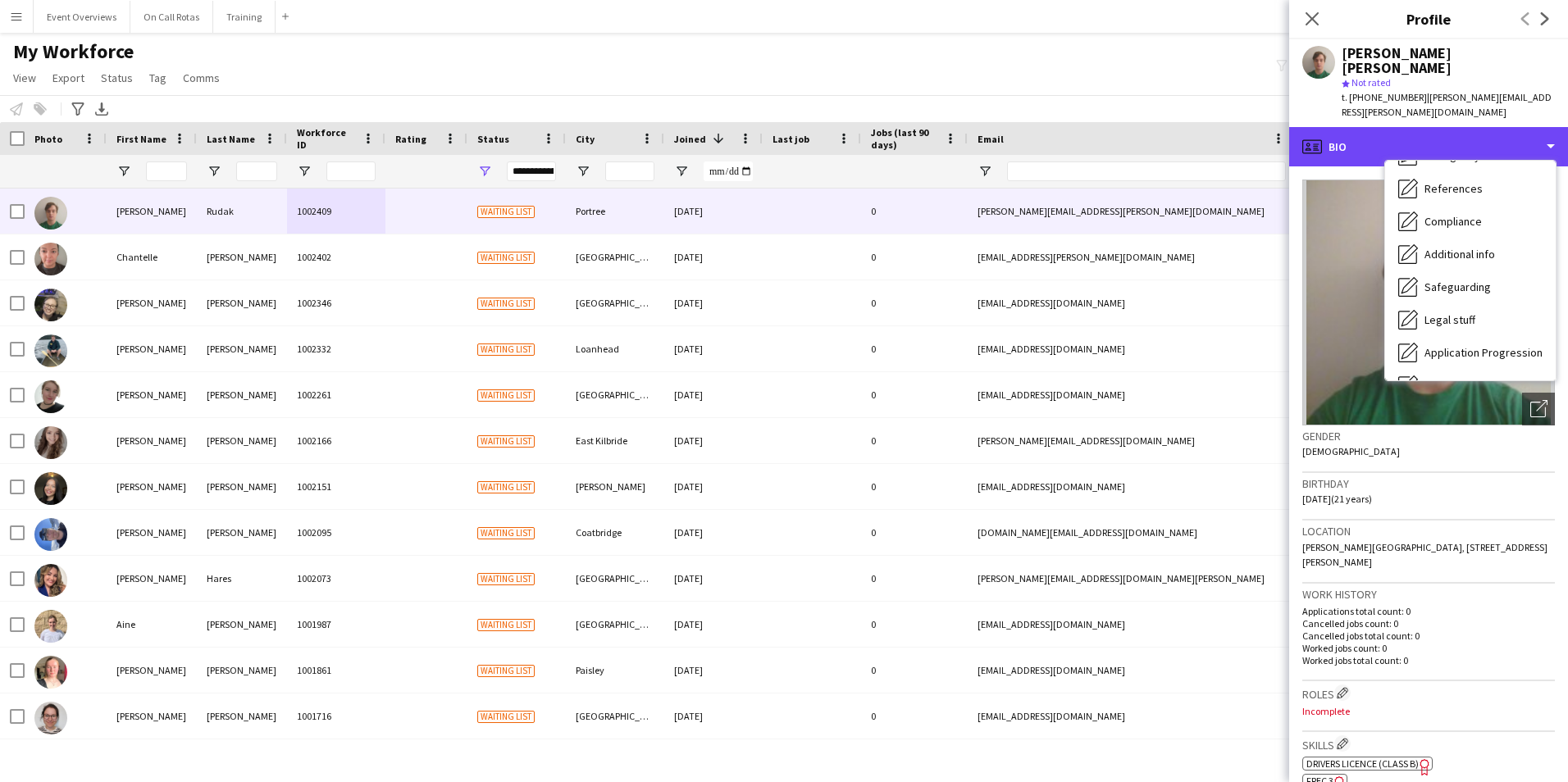
scroll to position [285, 0]
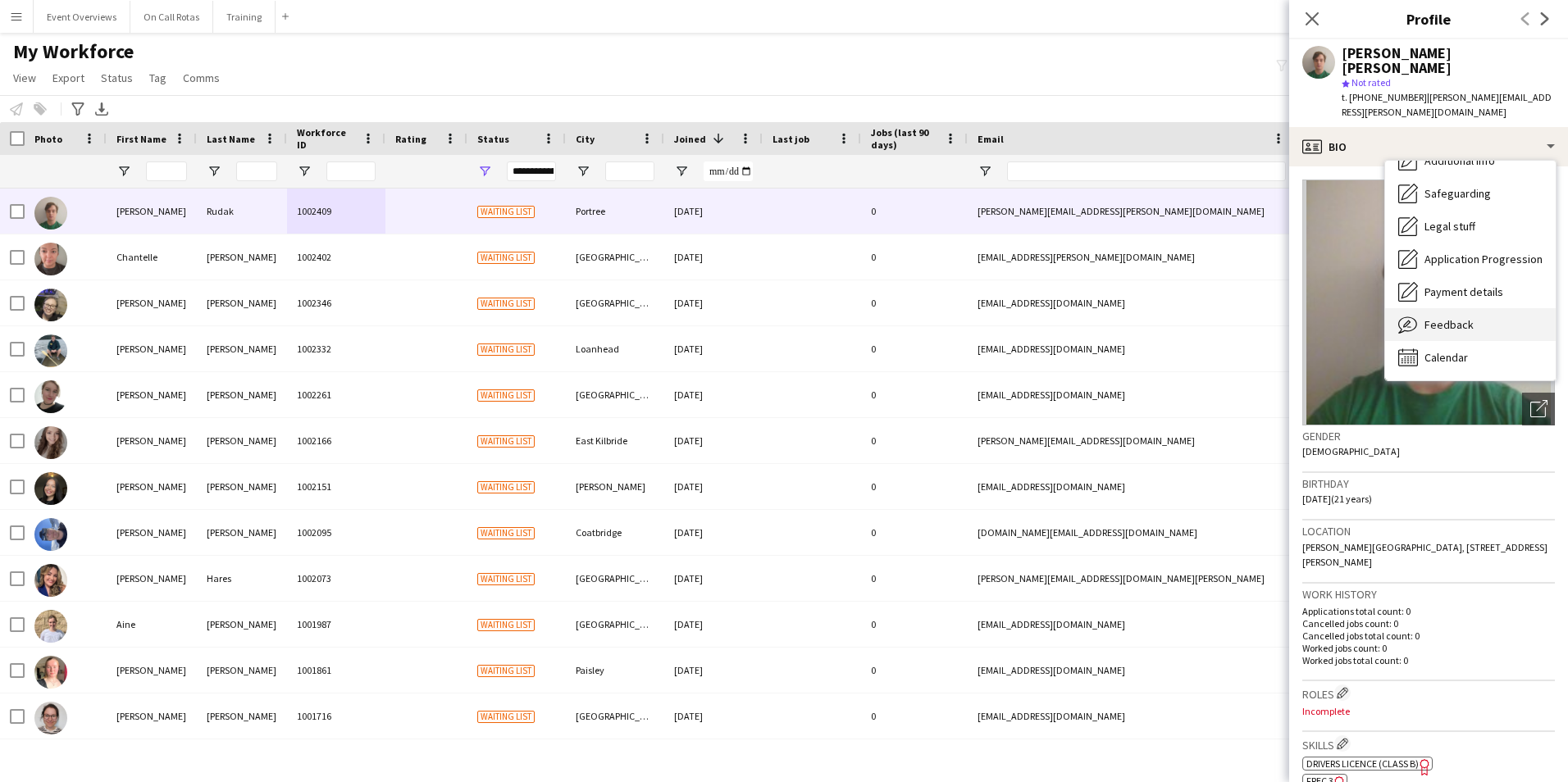
click at [1529, 309] on div "Feedback Feedback" at bounding box center [1470, 325] width 171 height 33
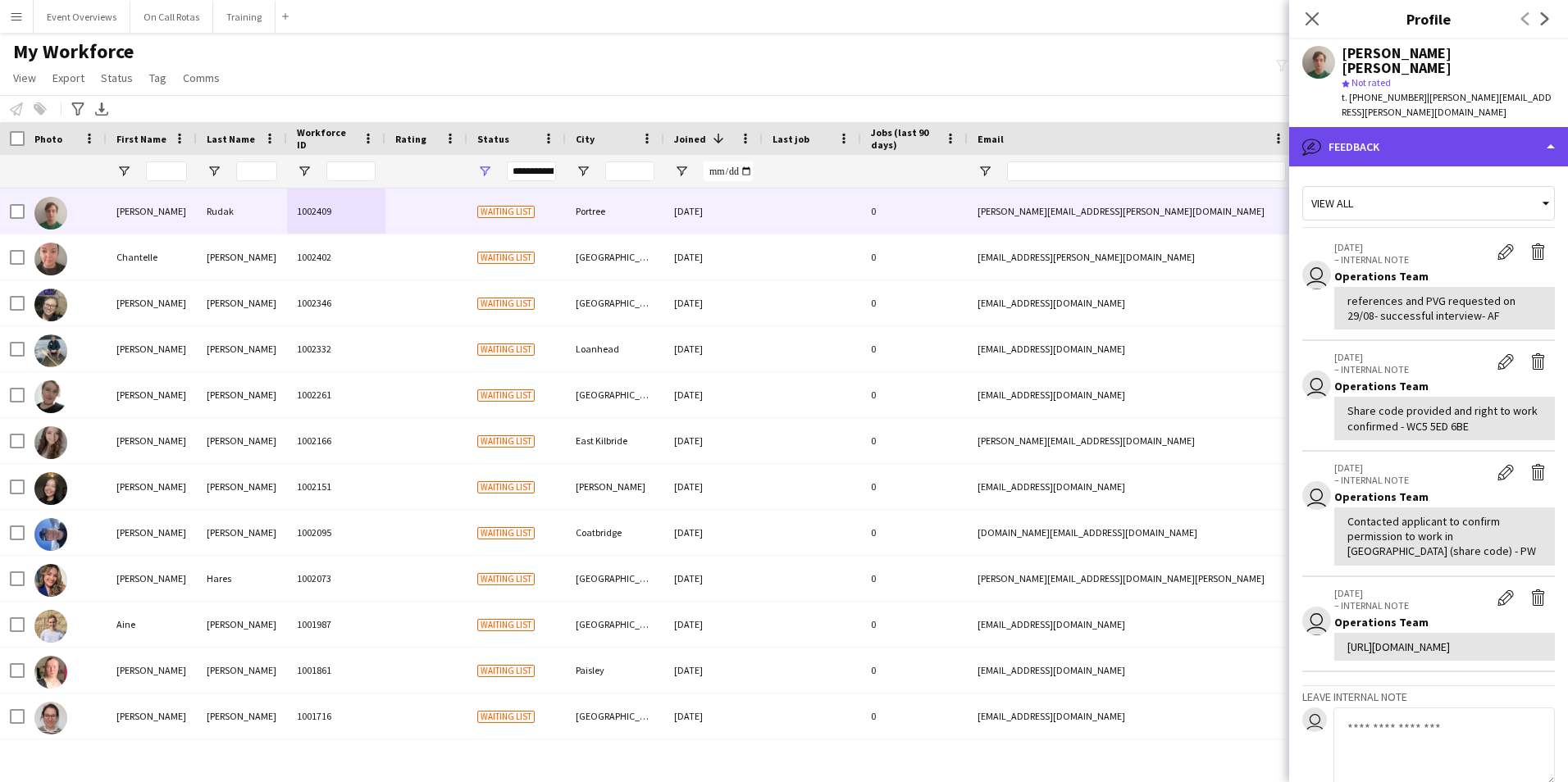
click at [1423, 127] on div "bubble-pencil Feedback" at bounding box center [1428, 146] width 279 height 39
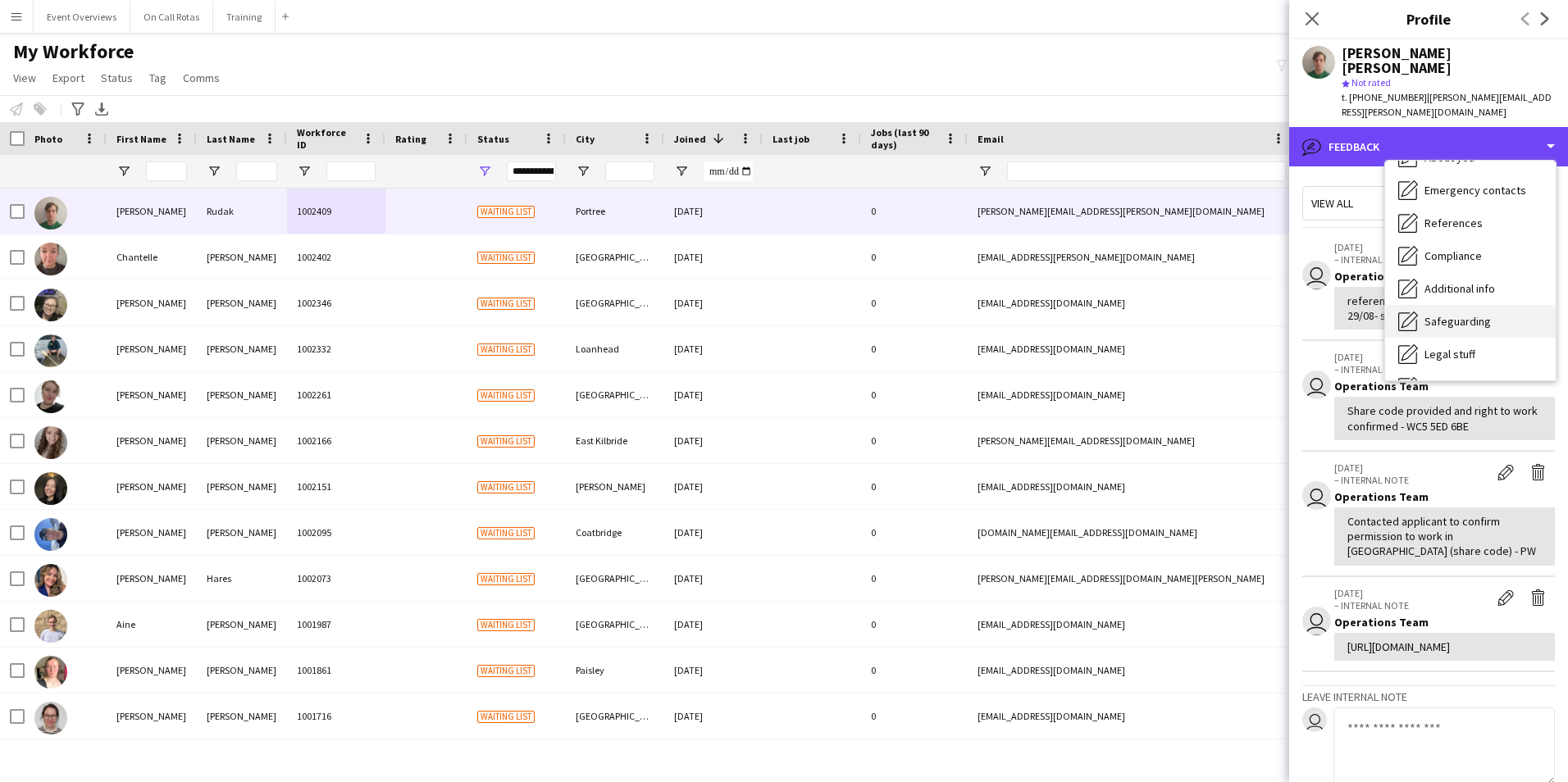
scroll to position [0, 0]
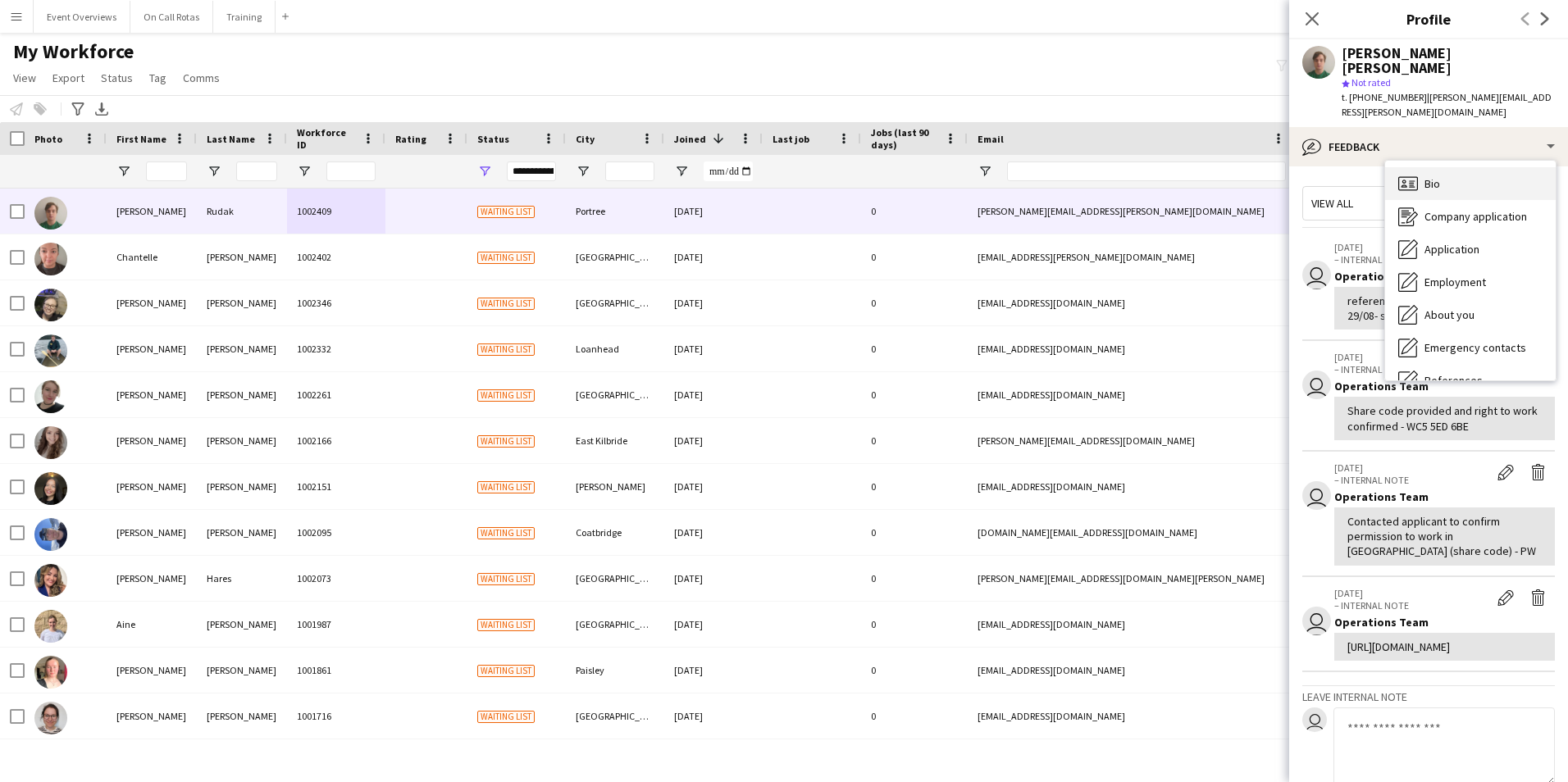
click at [1462, 167] on div "Bio Bio" at bounding box center [1470, 184] width 171 height 33
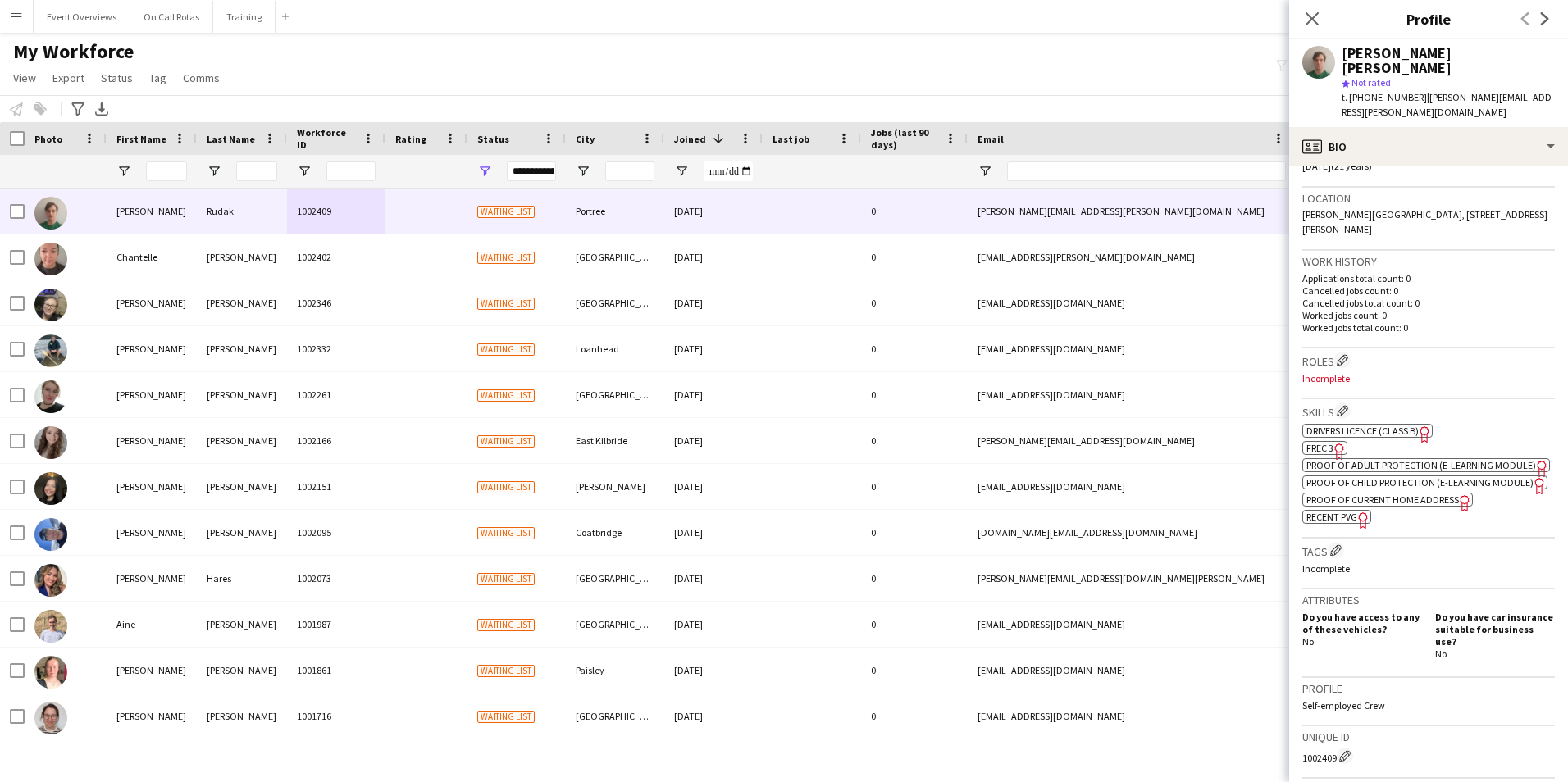
scroll to position [410, 0]
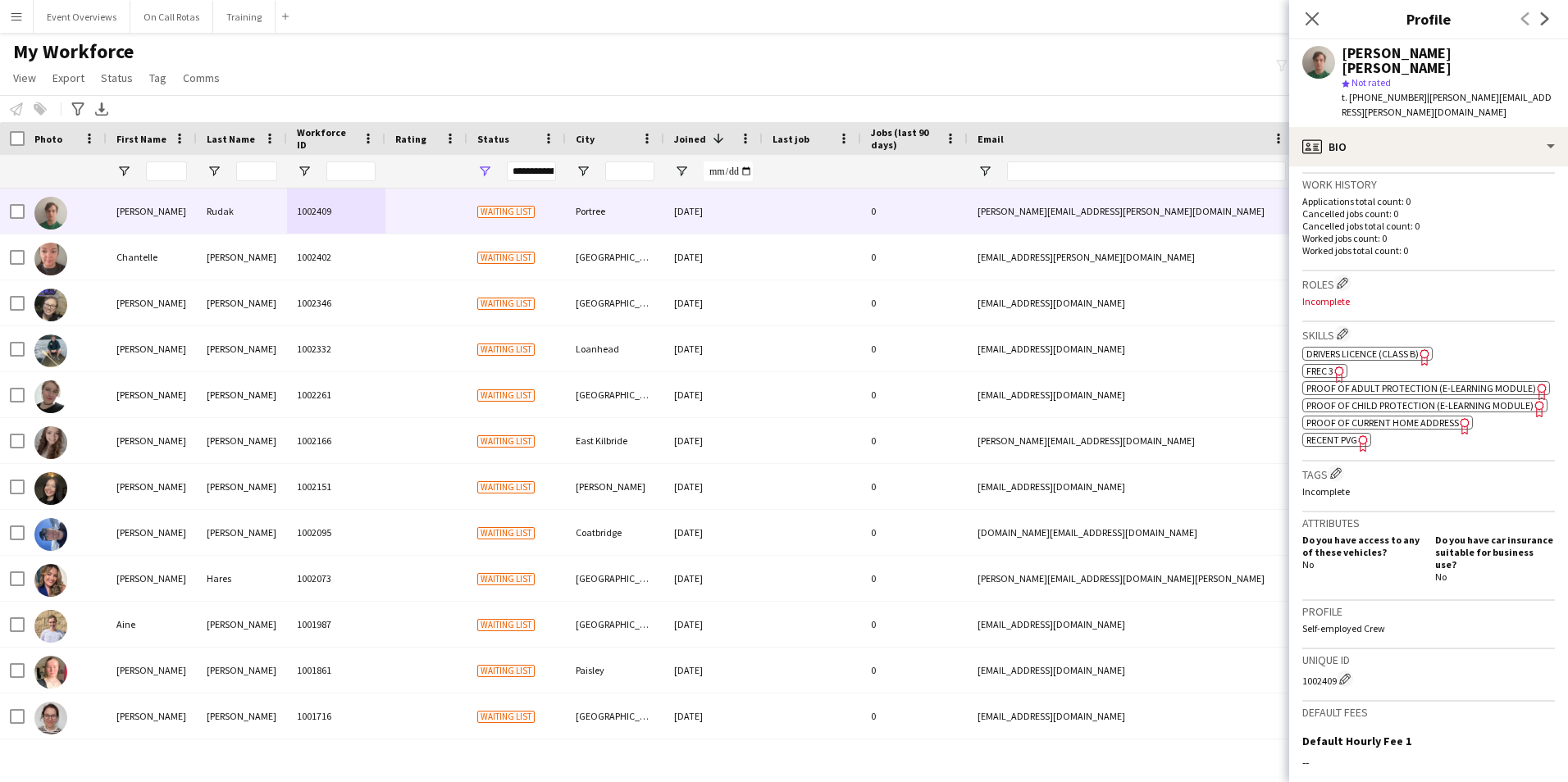
click at [1310, 365] on span "FREC 3" at bounding box center [1320, 370] width 27 height 12
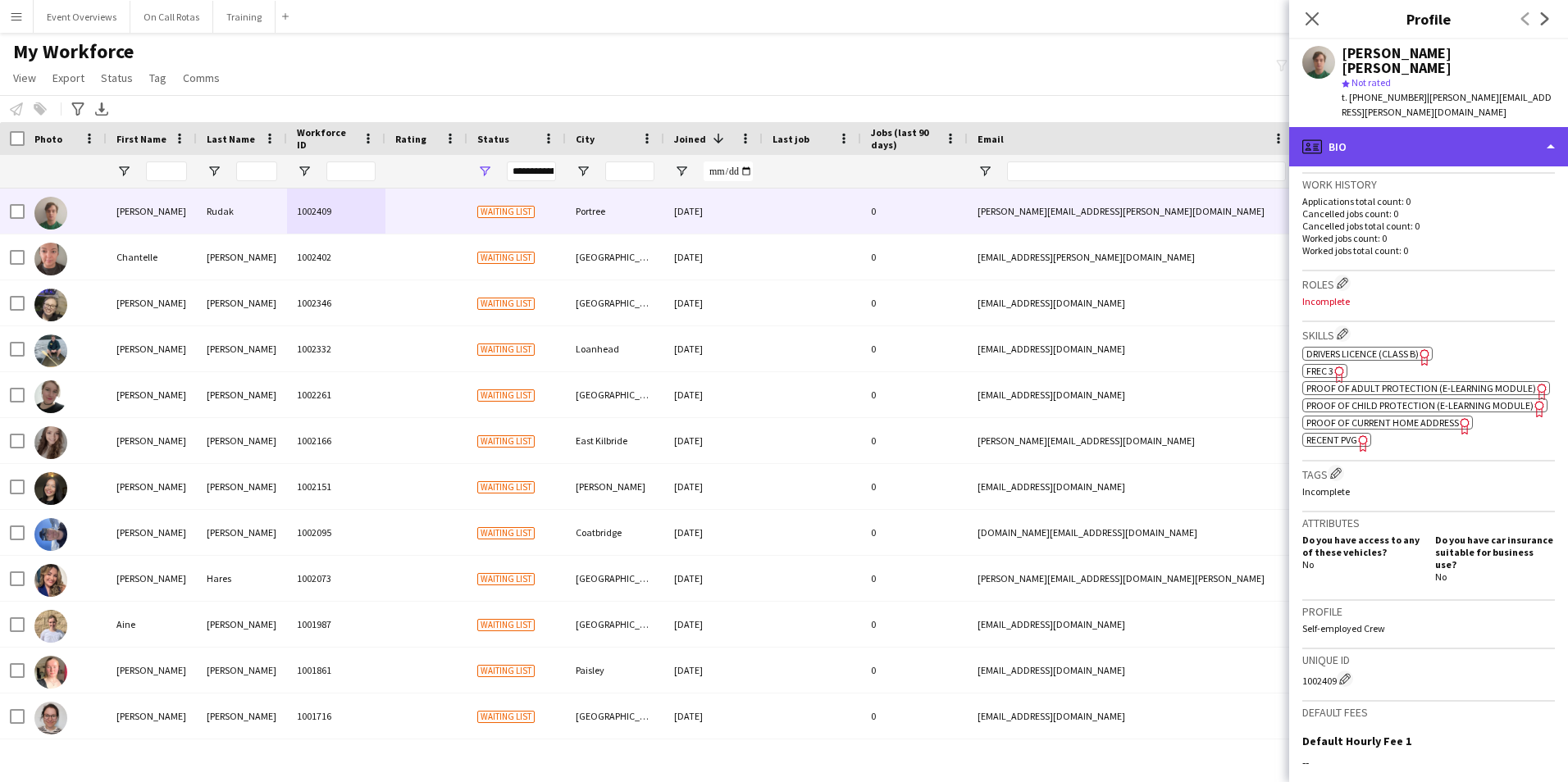
click at [1349, 129] on div "profile Bio" at bounding box center [1428, 146] width 279 height 39
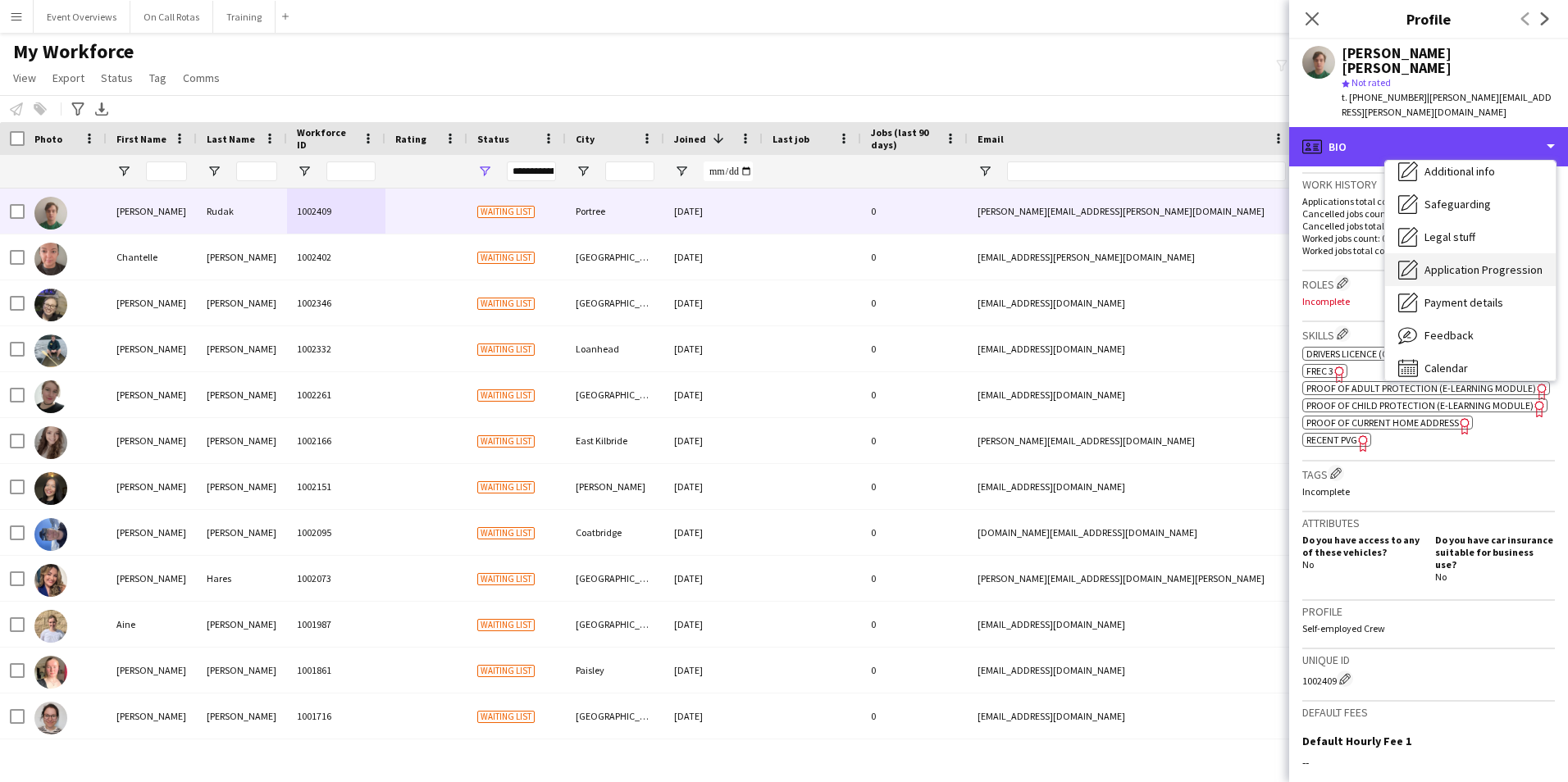
scroll to position [285, 0]
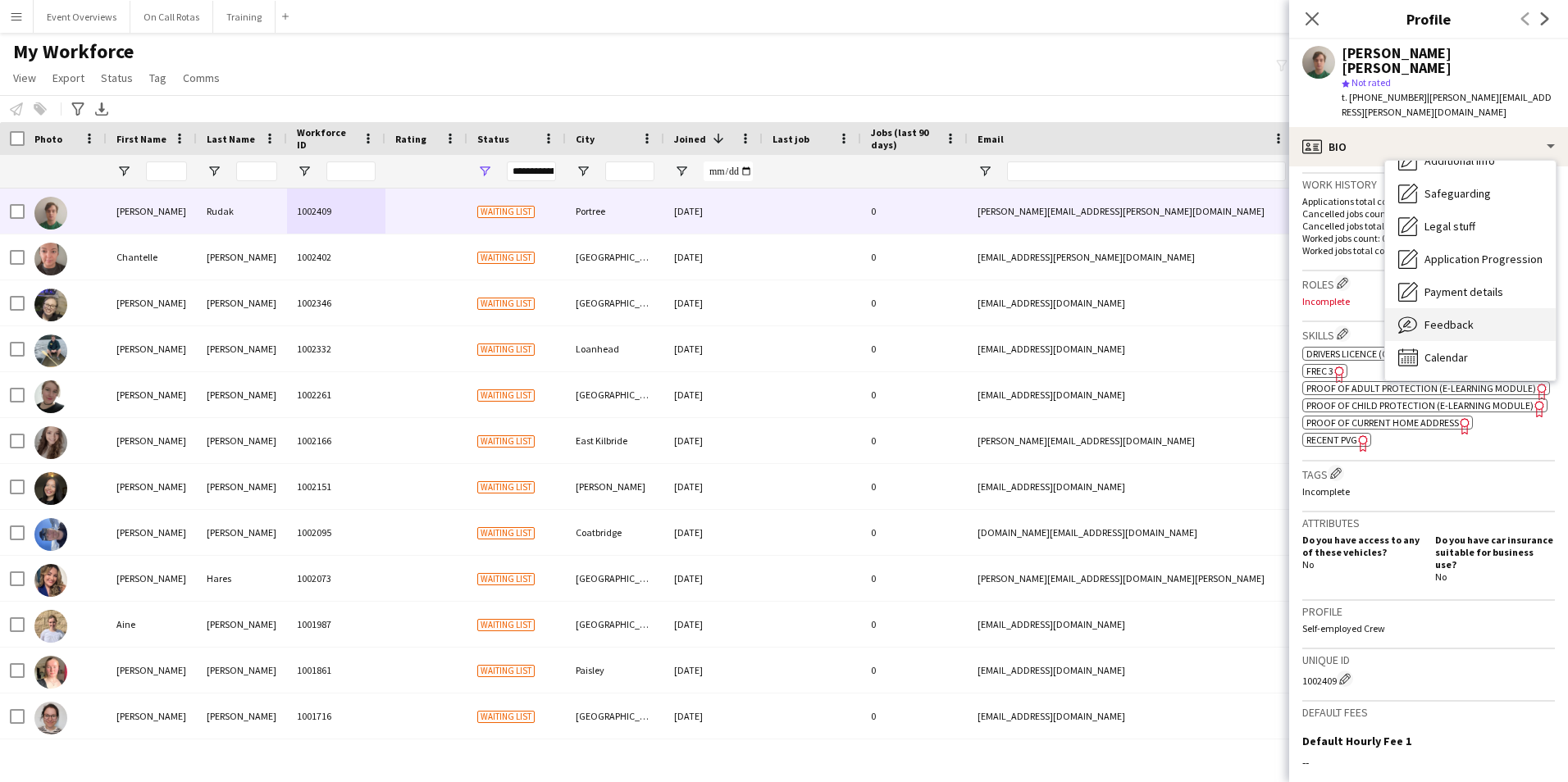
click at [1436, 317] on span "Feedback" at bounding box center [1449, 324] width 49 height 15
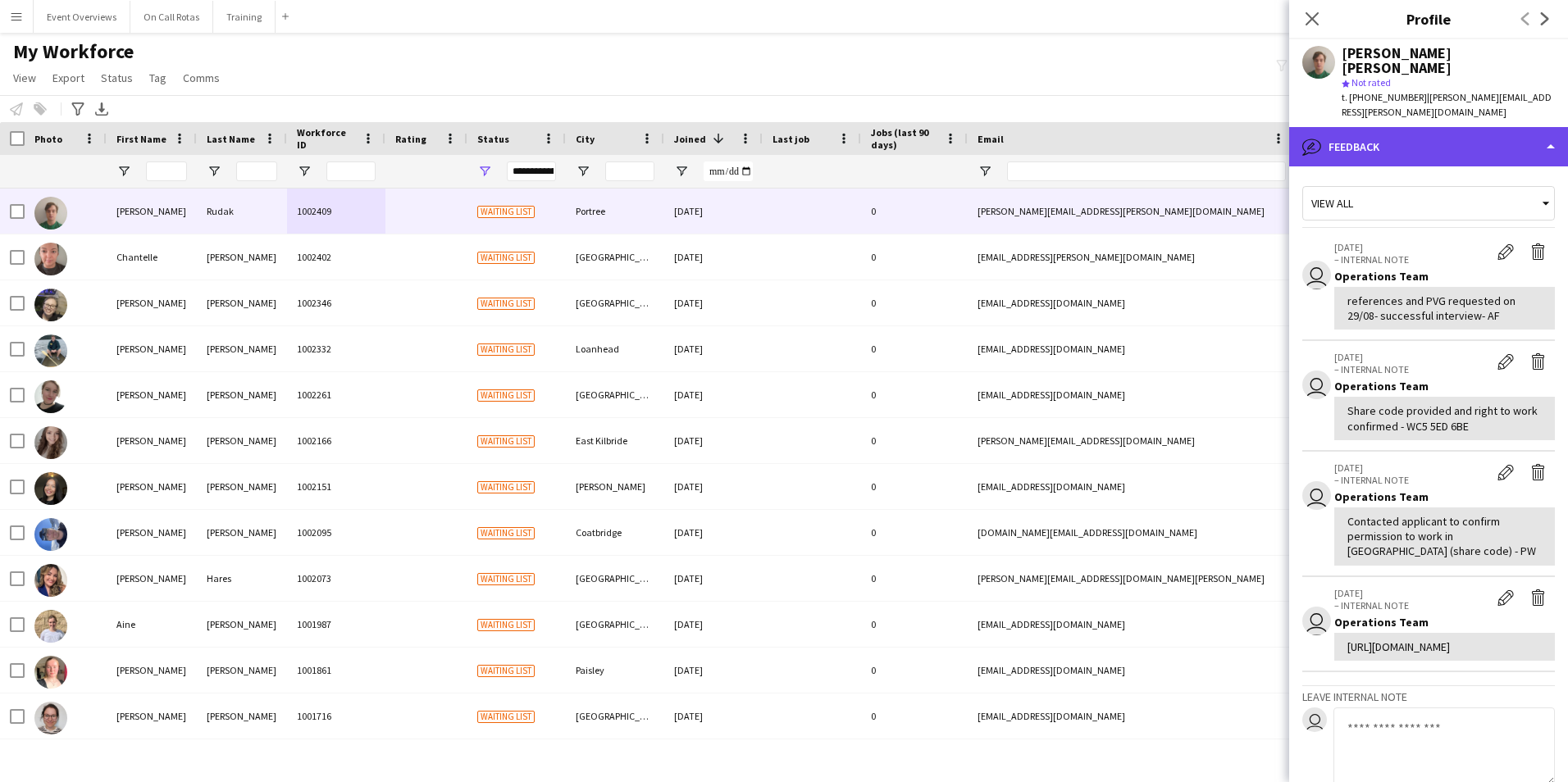
click at [1422, 127] on div "bubble-pencil Feedback" at bounding box center [1428, 146] width 279 height 39
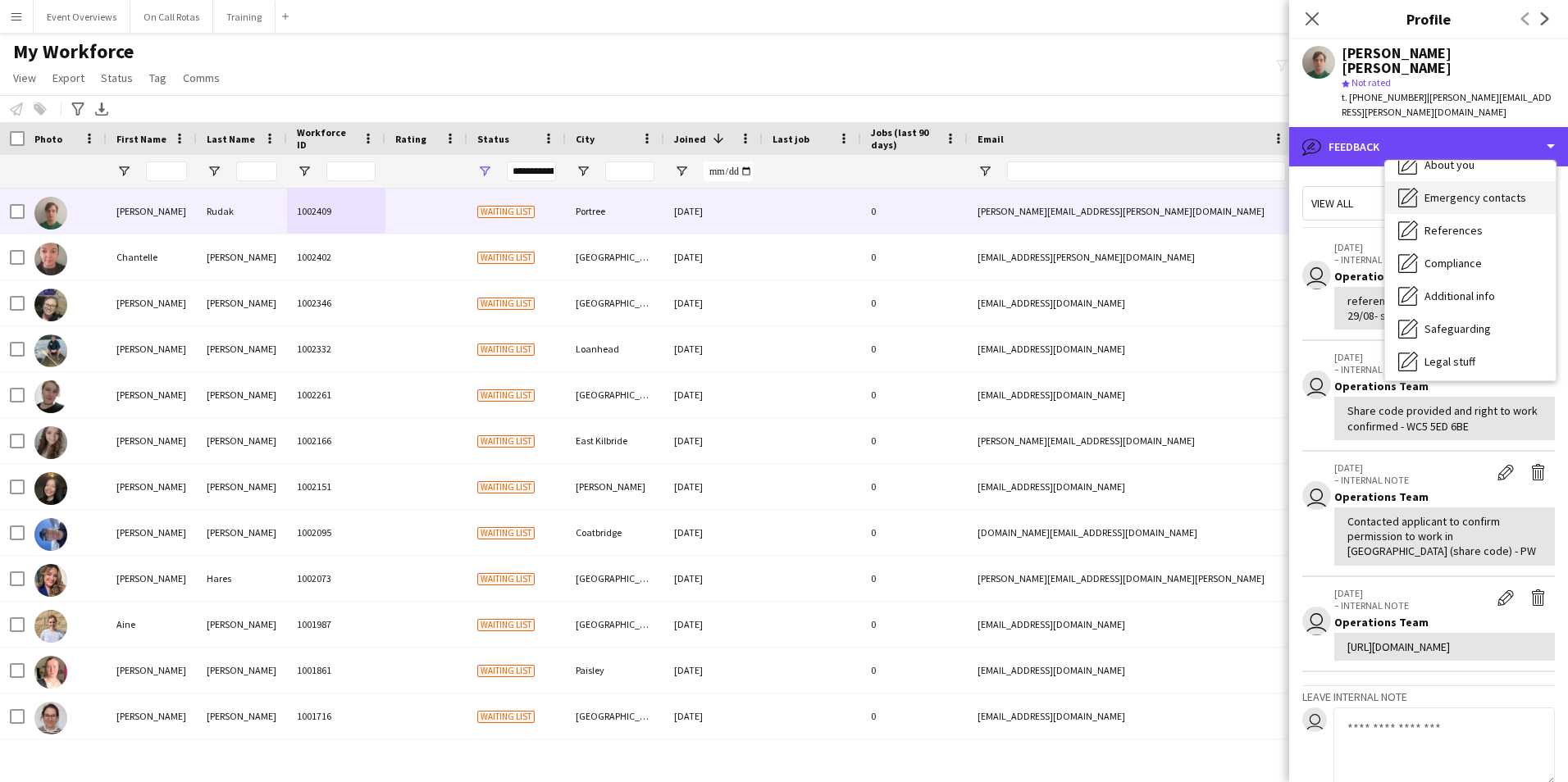
scroll to position [122, 0]
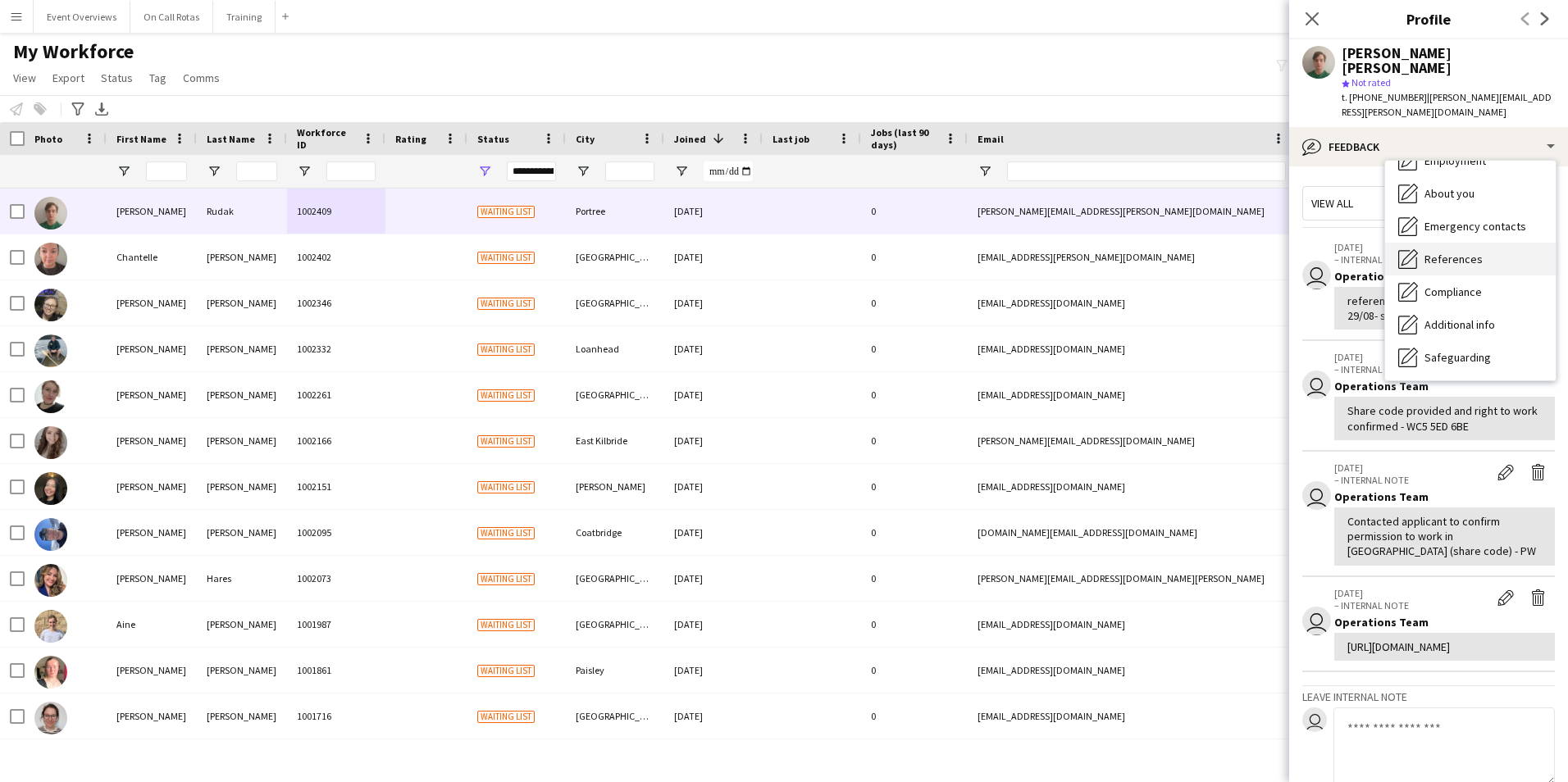
click at [1459, 252] on span "References" at bounding box center [1454, 259] width 58 height 15
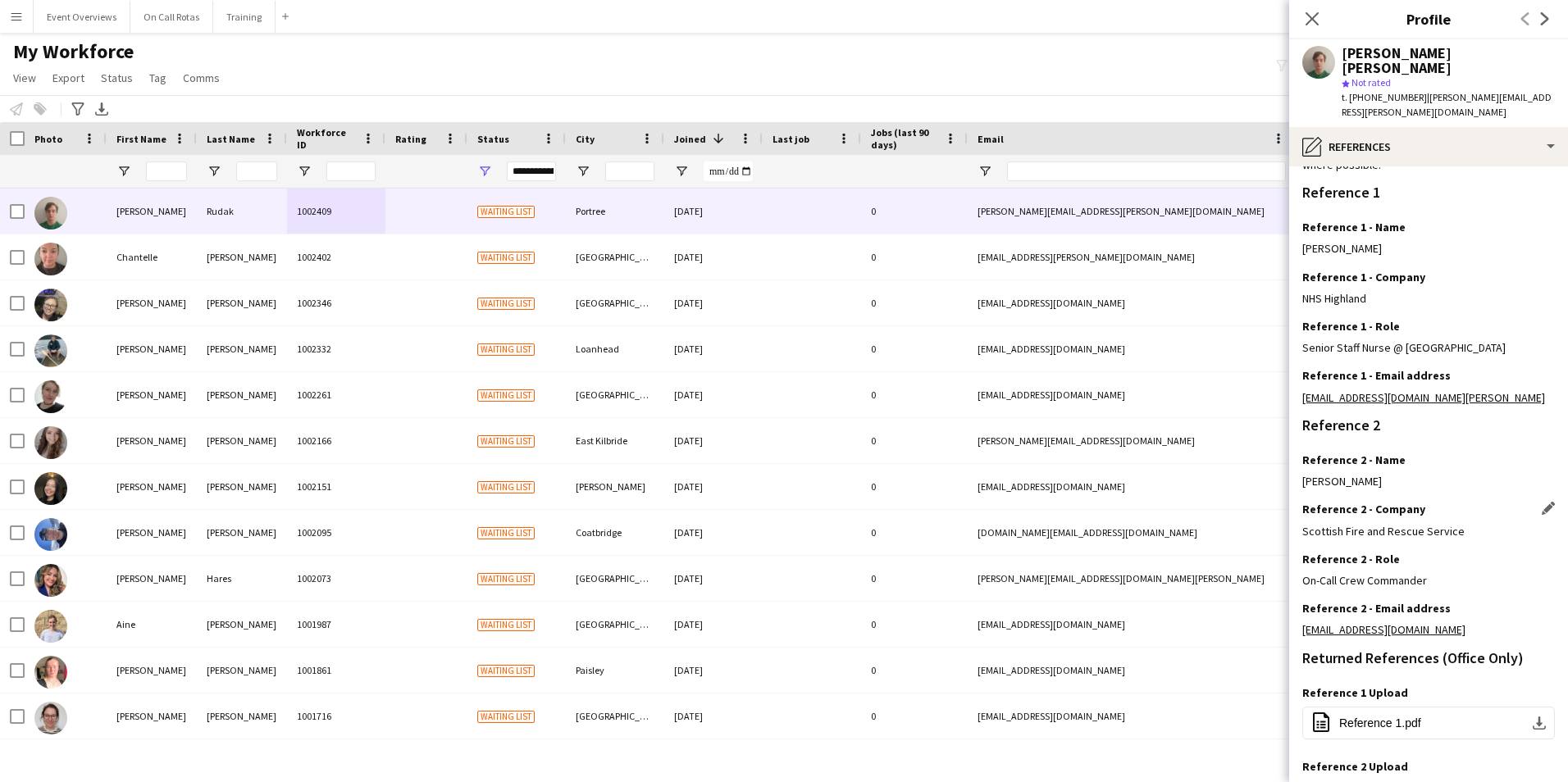
scroll to position [220, 0]
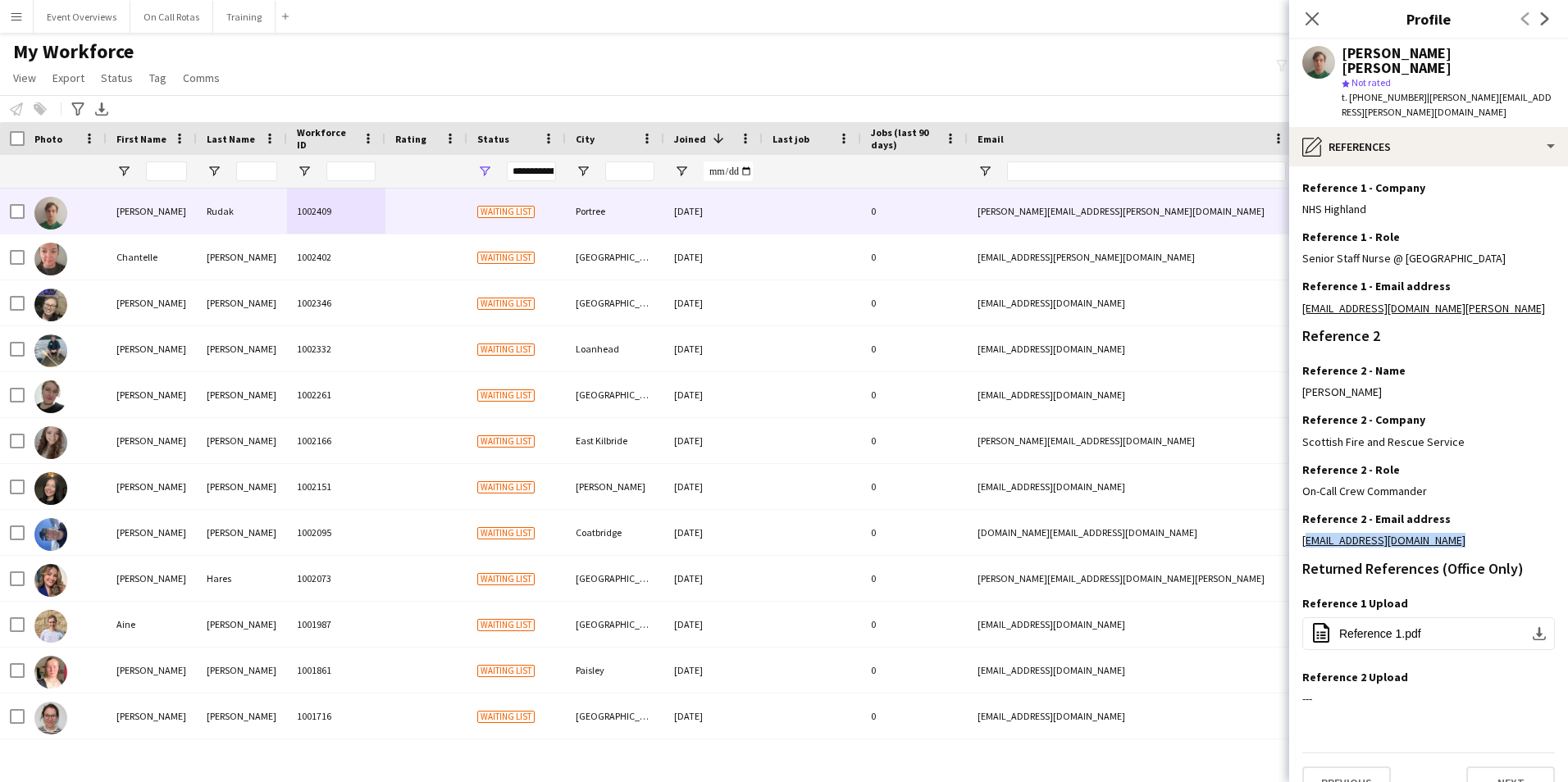
drag, startPoint x: 1454, startPoint y: 509, endPoint x: 1300, endPoint y: 521, distance: 154.5
click at [1300, 521] on app-section-data-types "Reference Information Please provide 2 professional/ educational references. On…" at bounding box center [1428, 474] width 279 height 616
copy link "[EMAIL_ADDRESS][DOMAIN_NAME]"
